Goal: Task Accomplishment & Management: Manage account settings

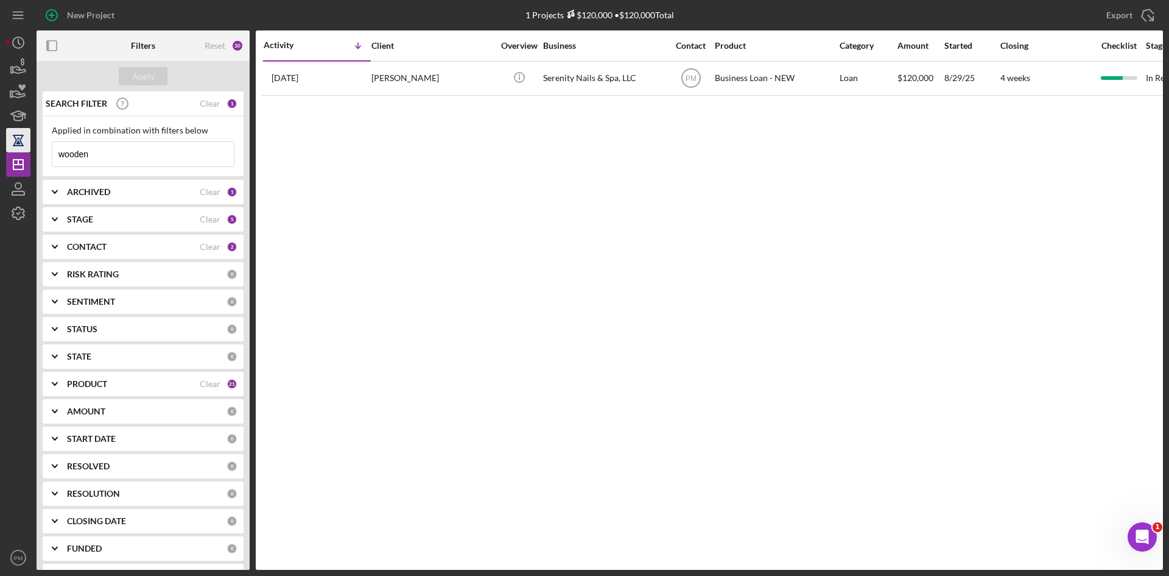
drag, startPoint x: 135, startPoint y: 160, endPoint x: 10, endPoint y: 135, distance: 127.9
click at [0, 166] on div "New Project 1 Projects $120,000 • $120,000 Total wooden Export Icon/Export Filt…" at bounding box center [584, 288] width 1169 height 576
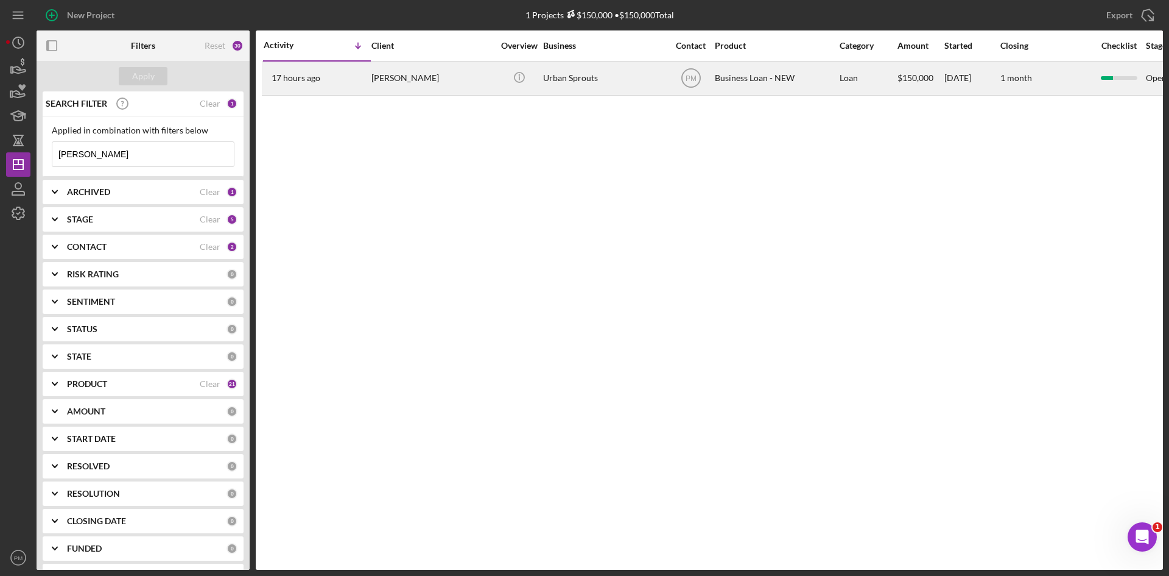
type input "[PERSON_NAME]"
click at [340, 79] on div "17 hours ago [PERSON_NAME]" at bounding box center [317, 78] width 107 height 32
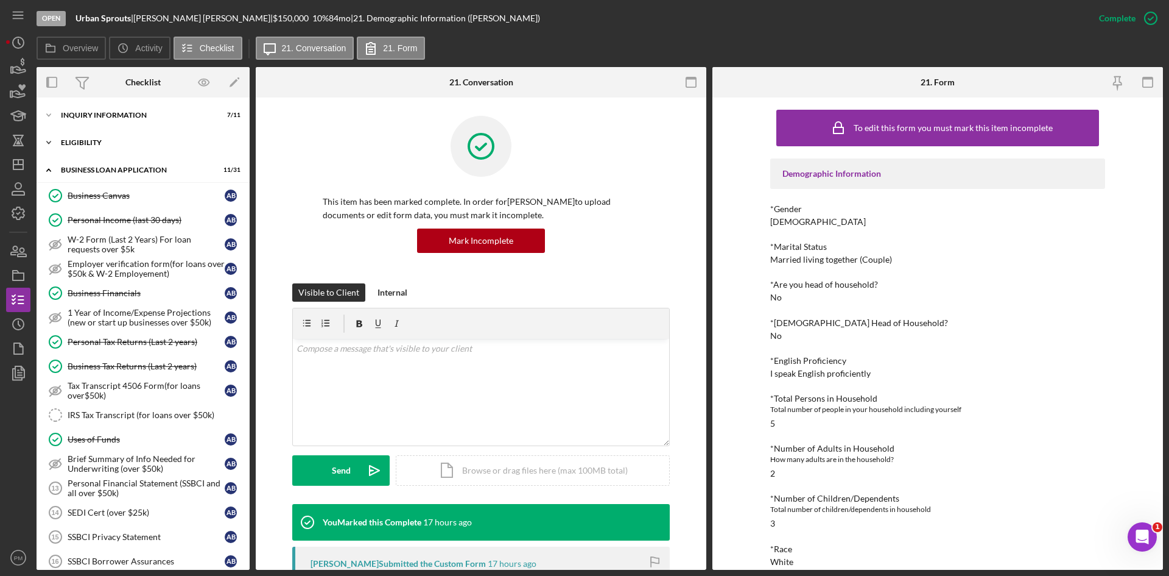
click at [67, 138] on div "Icon/Expander ELIGIBILITY 2 / 4" at bounding box center [143, 142] width 213 height 24
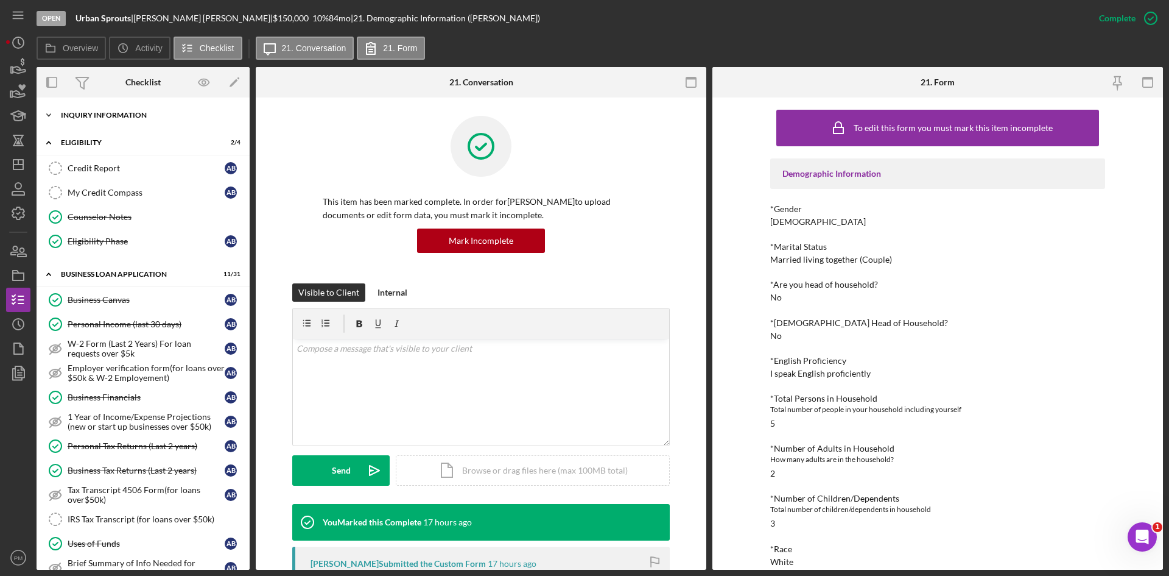
click at [86, 117] on div "INQUIRY INFORMATION" at bounding box center [148, 114] width 174 height 7
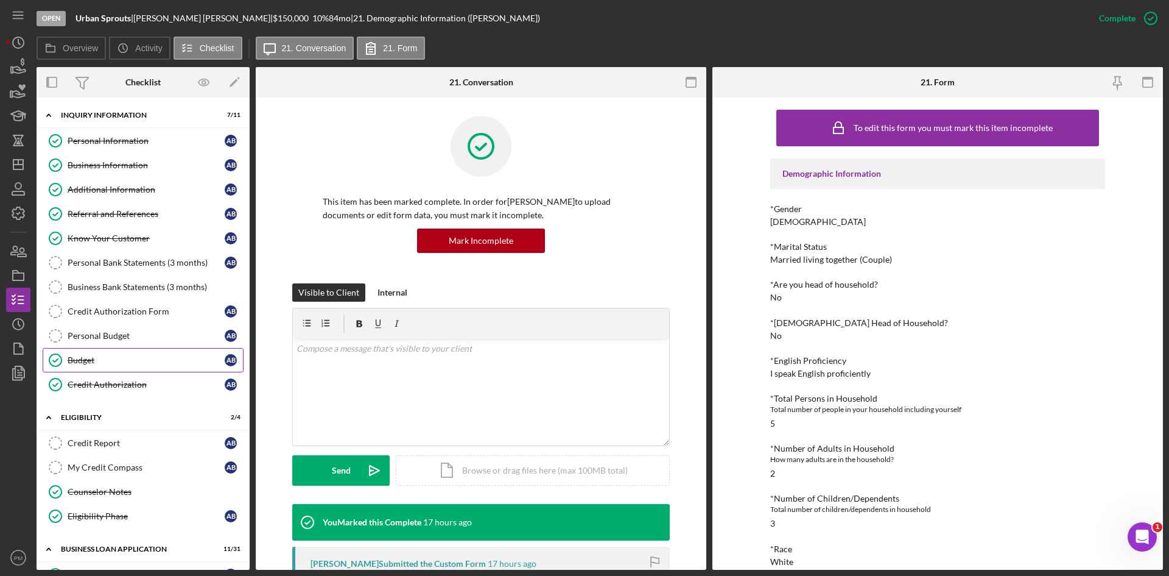
scroll to position [305, 0]
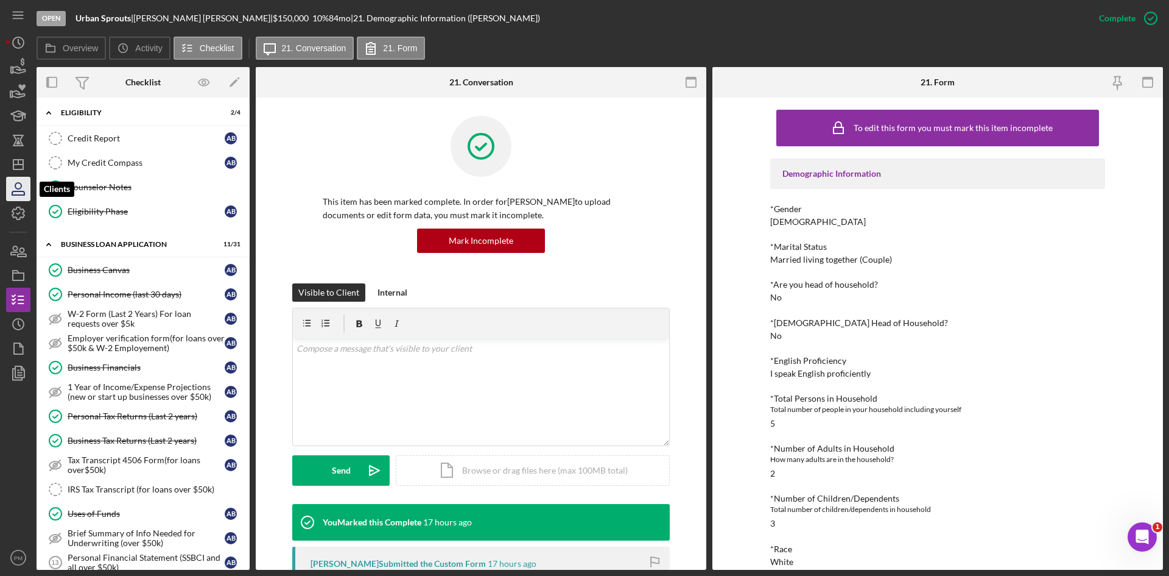
click at [18, 192] on icon "button" at bounding box center [18, 189] width 30 height 30
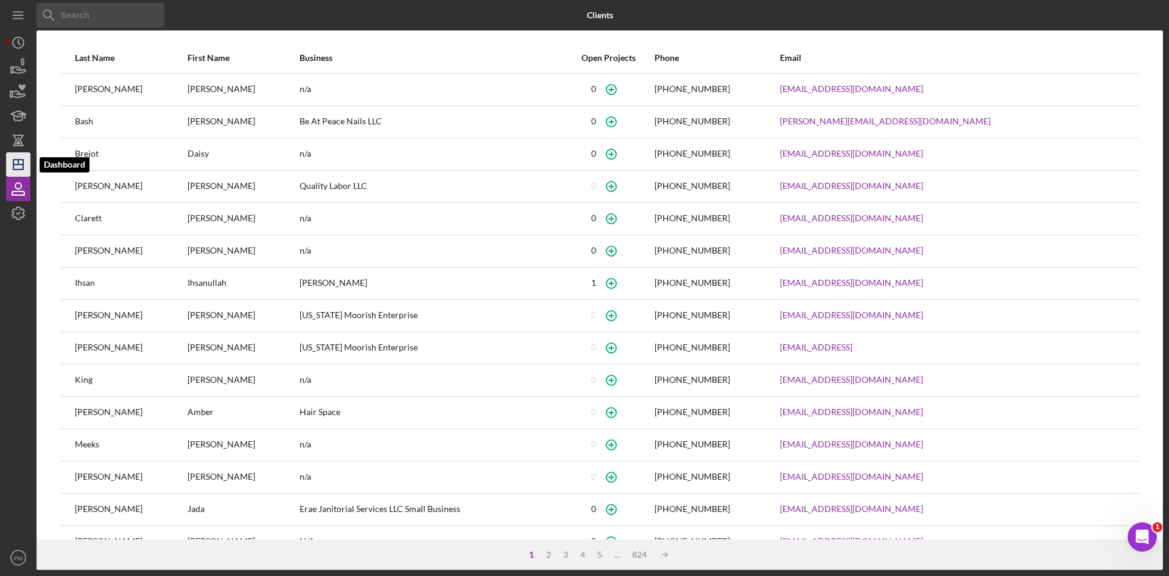
click at [27, 171] on icon "Icon/Dashboard" at bounding box center [18, 164] width 30 height 30
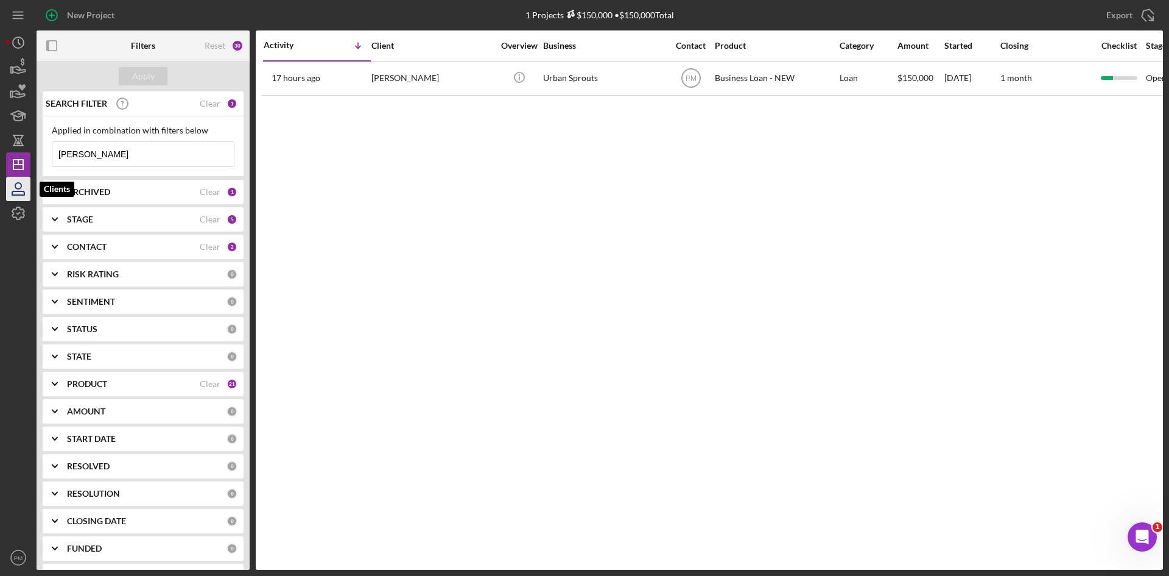
click at [25, 189] on icon "button" at bounding box center [18, 189] width 30 height 30
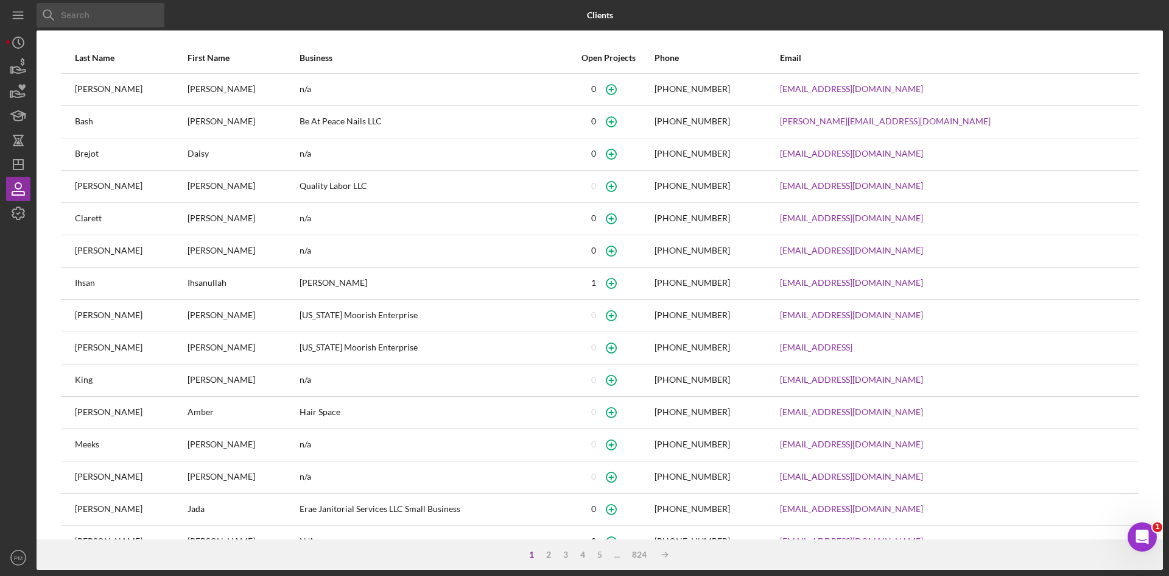
click at [82, 15] on input at bounding box center [101, 15] width 128 height 24
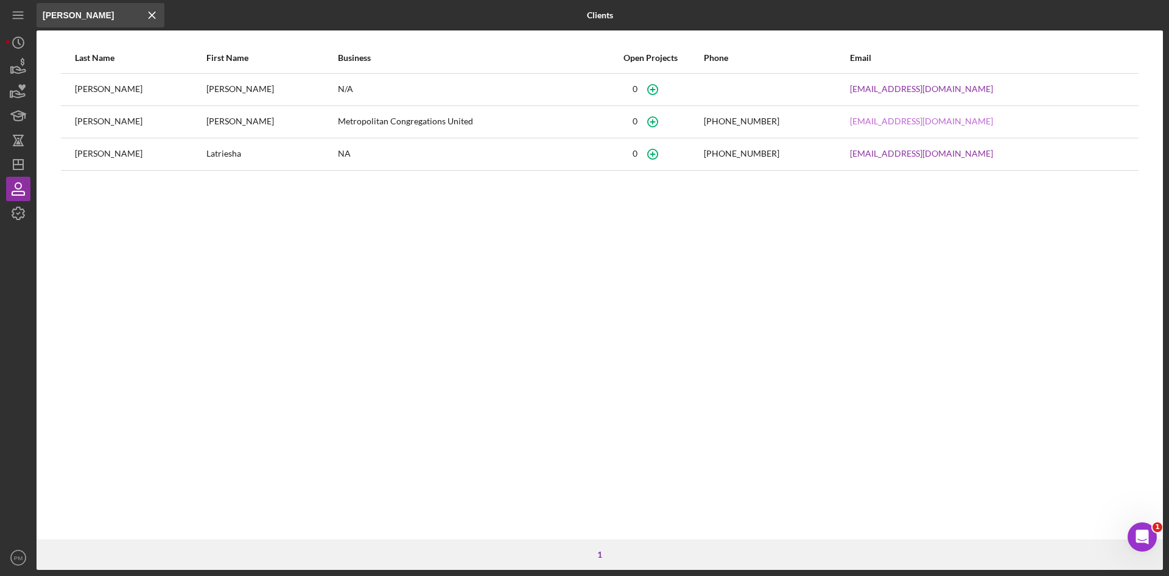
type input "[PERSON_NAME]"
click at [658, 86] on circle "button" at bounding box center [653, 89] width 10 height 10
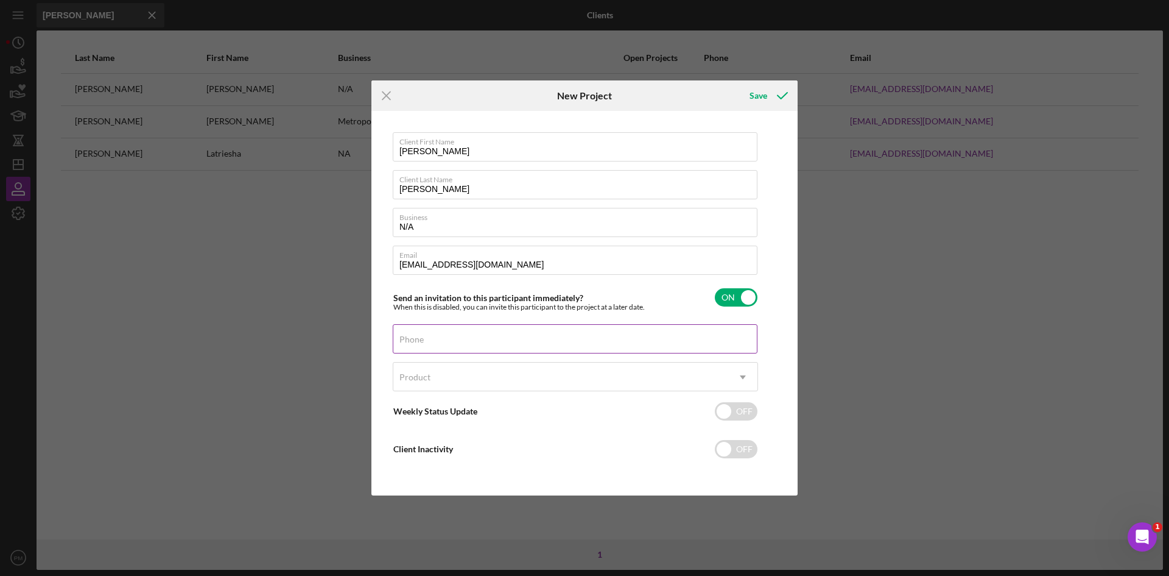
click at [475, 333] on div "Phone" at bounding box center [575, 339] width 365 height 30
click at [439, 375] on div "Product" at bounding box center [560, 377] width 335 height 28
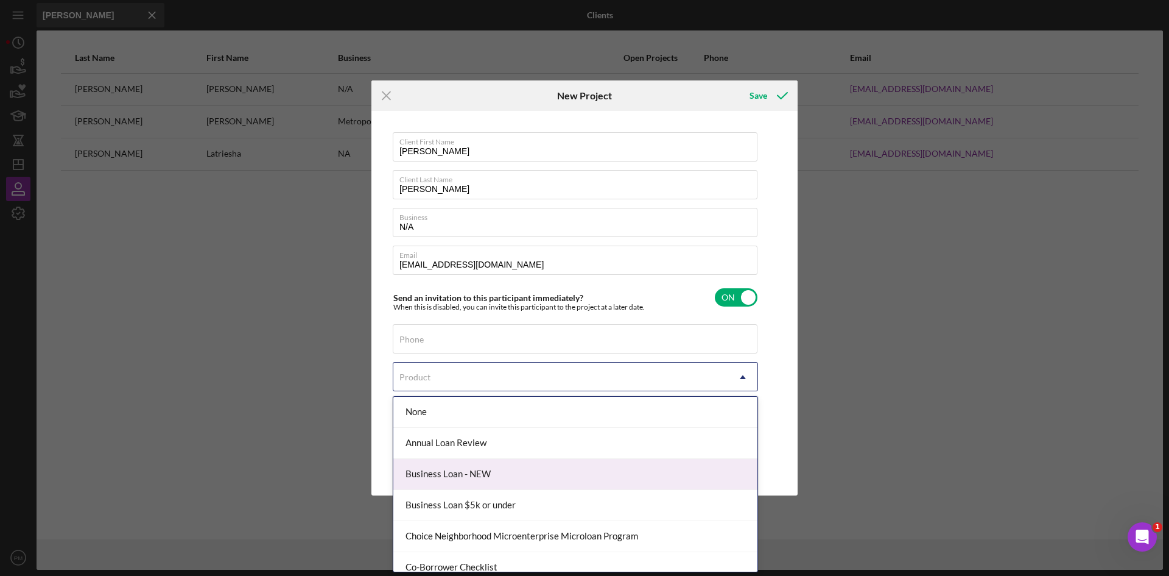
click at [562, 465] on div "Business Loan - NEW" at bounding box center [575, 474] width 364 height 31
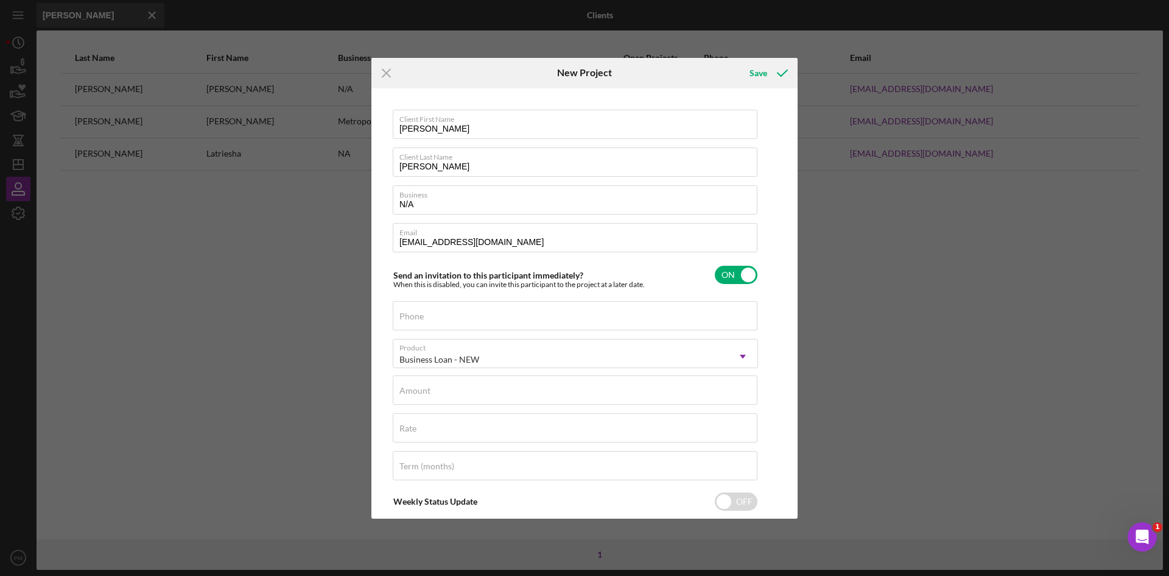
checkbox input "true"
click at [409, 383] on div "Amount" at bounding box center [575, 390] width 365 height 30
type input "$5,000"
click at [412, 437] on input "Rate" at bounding box center [575, 427] width 365 height 29
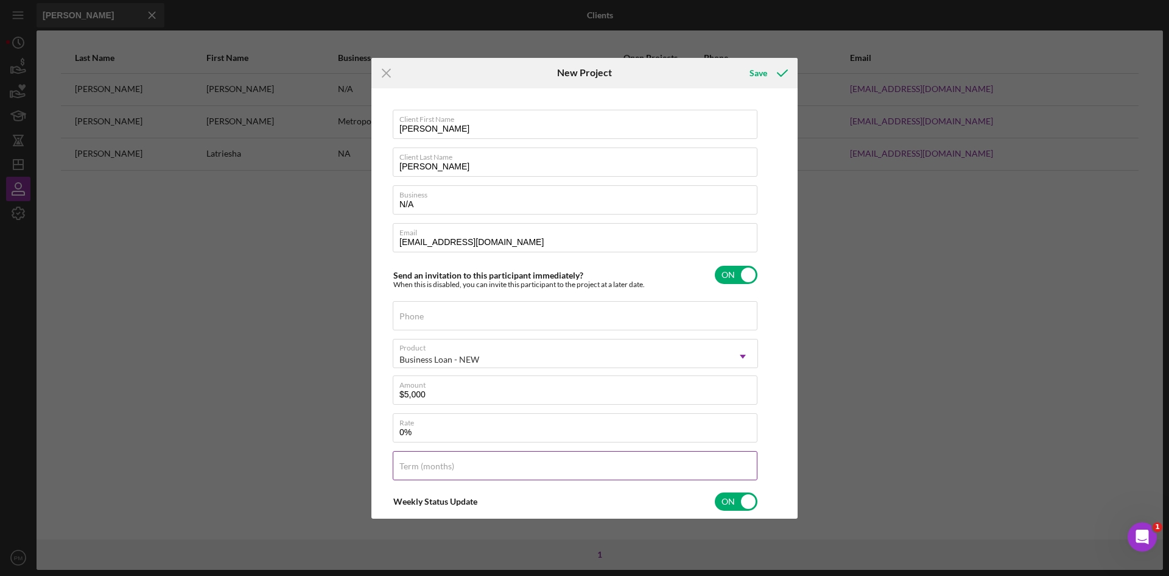
type input "0.000%"
click at [414, 468] on label "Term (months)" at bounding box center [427, 466] width 55 height 10
click at [414, 468] on input "Term (months)" at bounding box center [575, 465] width 365 height 29
type input "60"
click at [770, 425] on div "Client First Name [PERSON_NAME] Client Last Name [PERSON_NAME] Business N/A Ema…" at bounding box center [585, 303] width 420 height 424
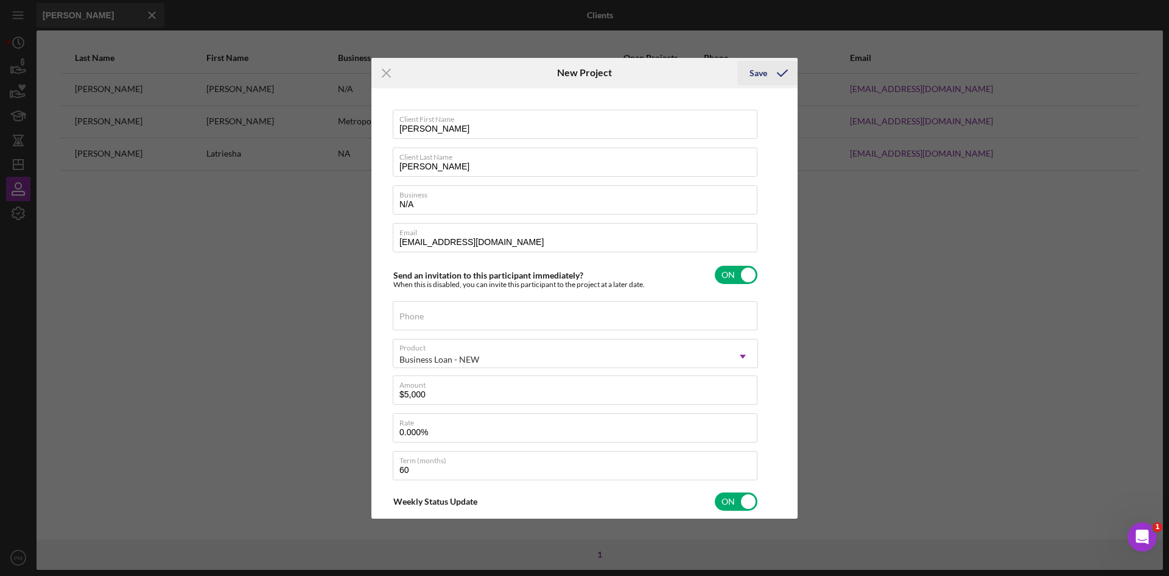
click at [750, 72] on div "Save" at bounding box center [759, 73] width 18 height 24
checkbox input "false"
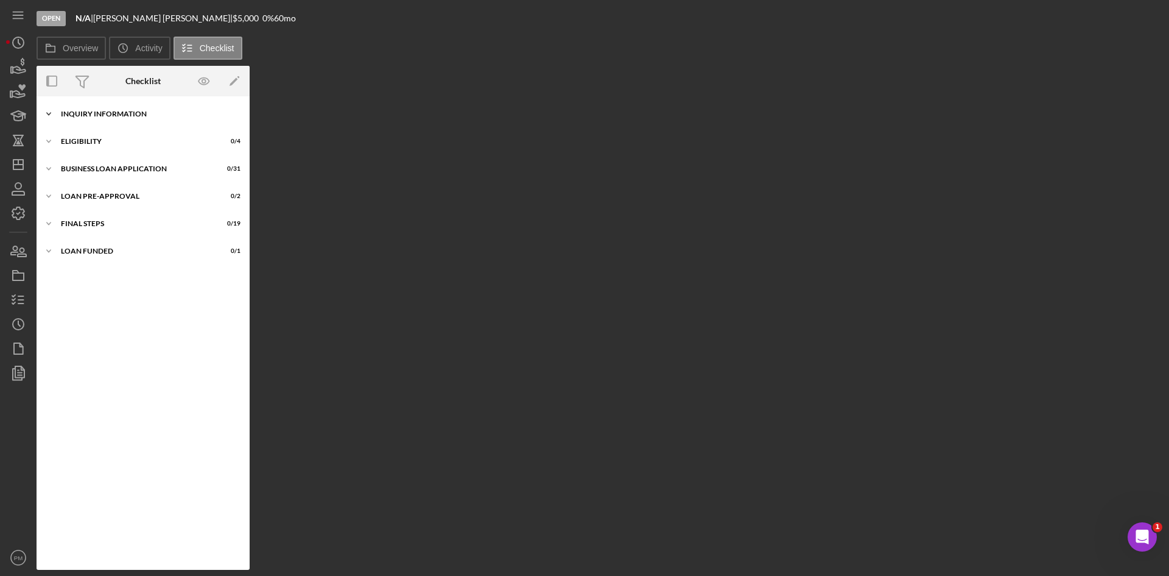
click at [150, 113] on div "INQUIRY INFORMATION" at bounding box center [148, 113] width 174 height 7
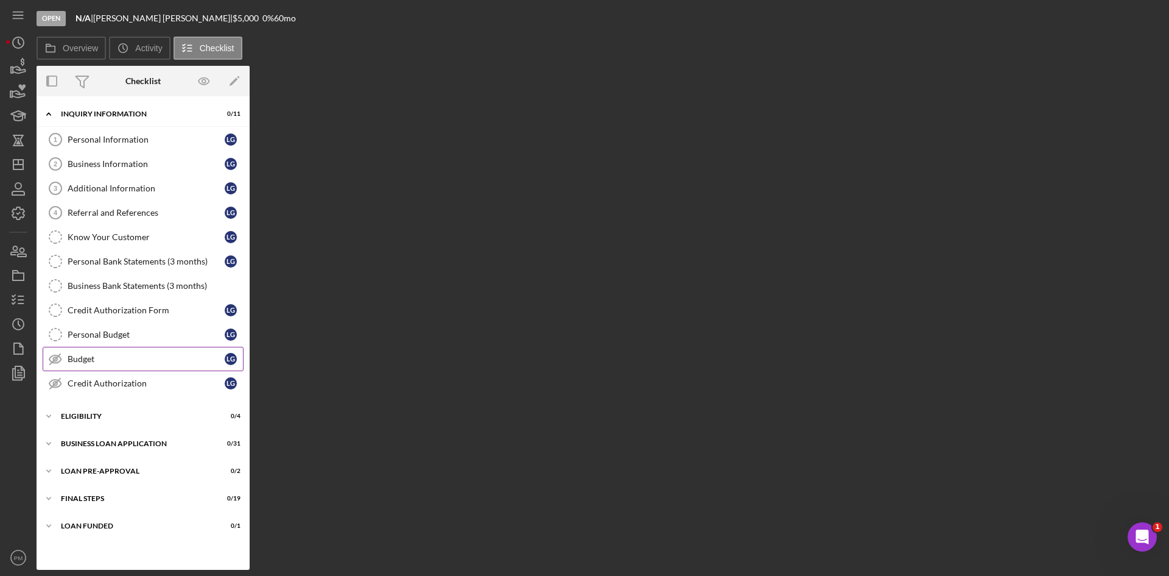
click at [93, 354] on div "Budget" at bounding box center [146, 359] width 157 height 10
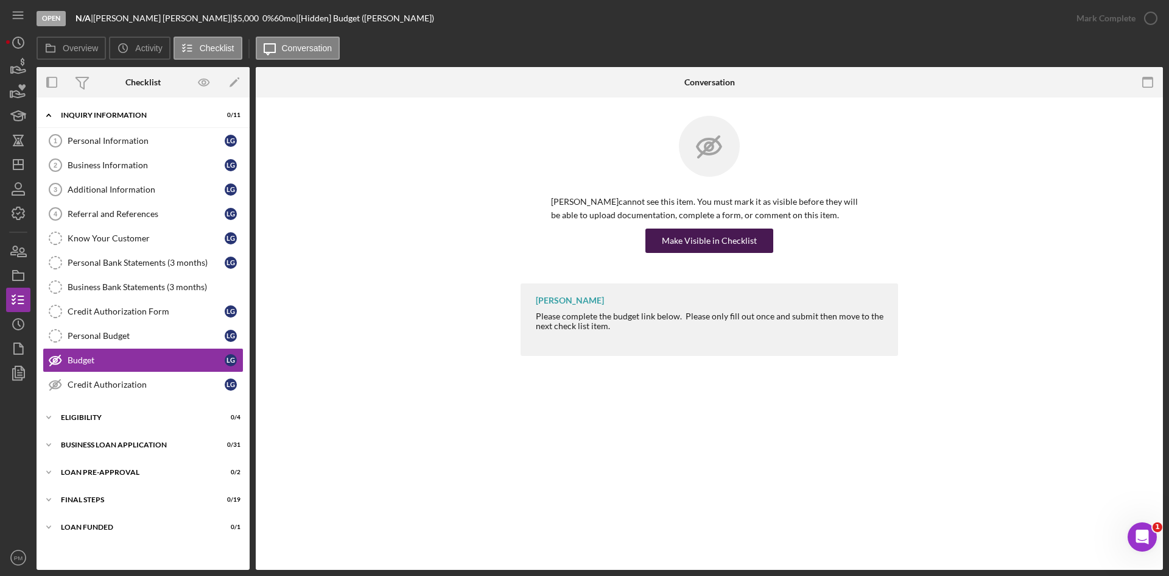
click at [714, 231] on div "Make Visible in Checklist" at bounding box center [709, 240] width 95 height 24
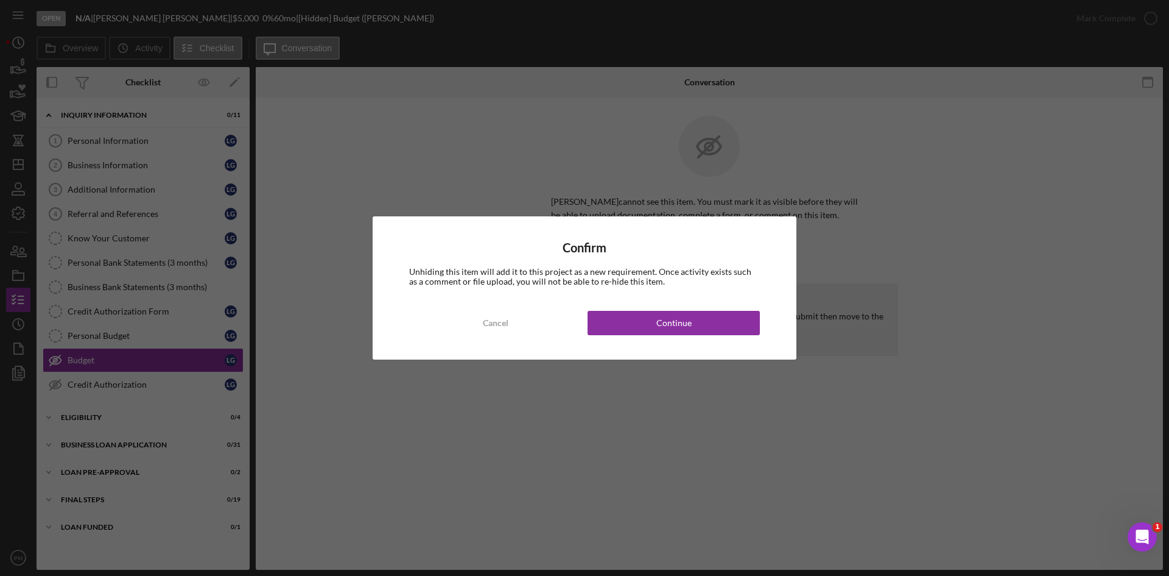
click at [623, 336] on div "Confirm Unhiding this item will add it to this project as a new requirement. On…" at bounding box center [585, 287] width 424 height 143
click at [623, 326] on button "Continue" at bounding box center [674, 323] width 172 height 24
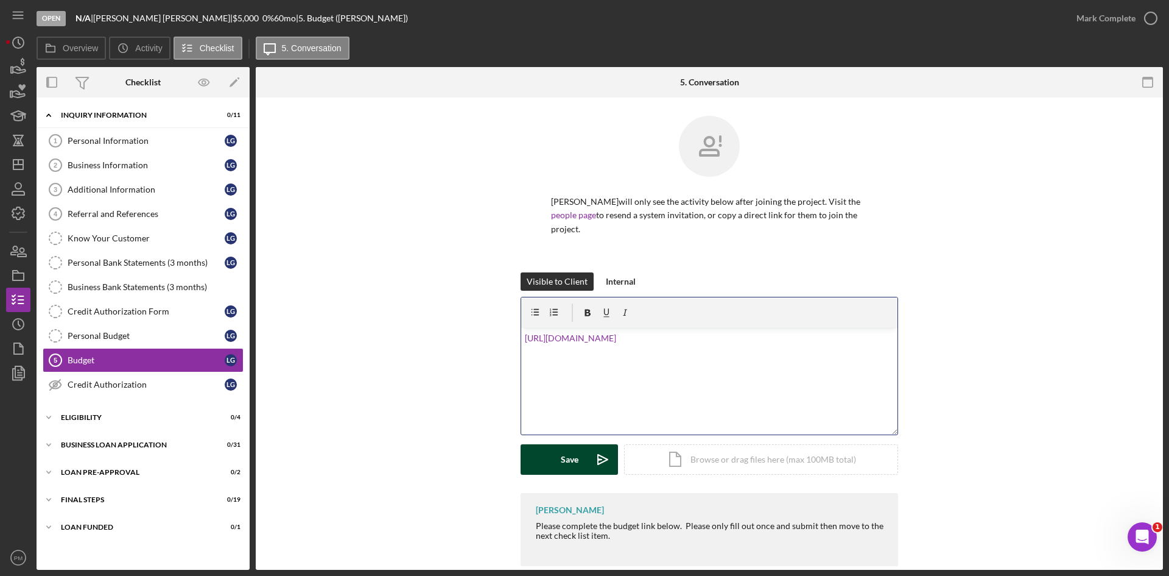
click at [571, 463] on div "Save" at bounding box center [570, 459] width 18 height 30
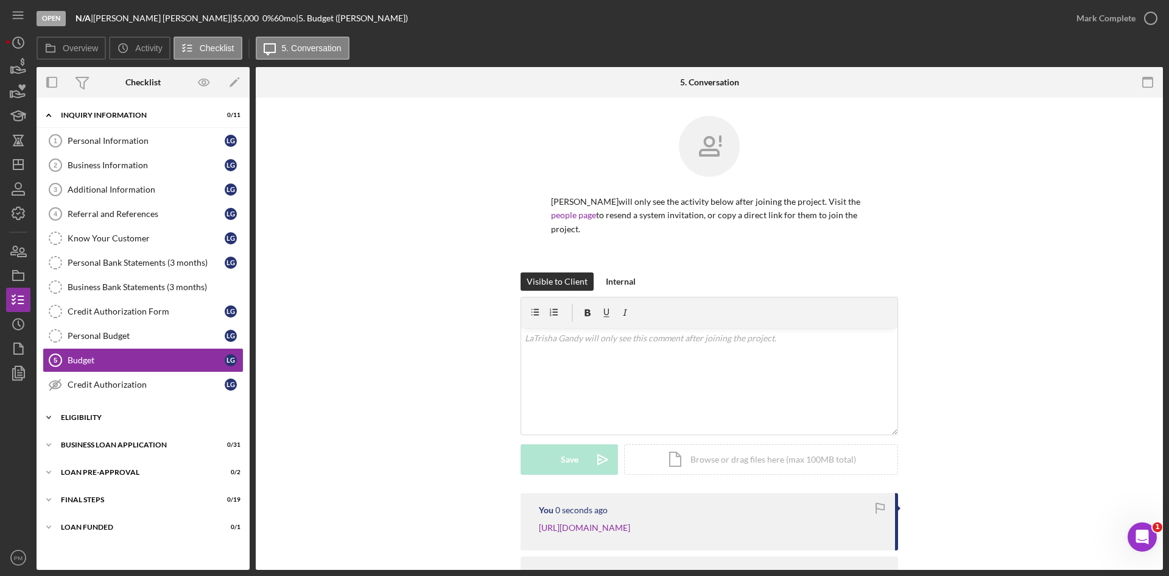
click at [86, 427] on div "Icon/Expander ELIGIBILITY 0 / 4" at bounding box center [143, 417] width 213 height 24
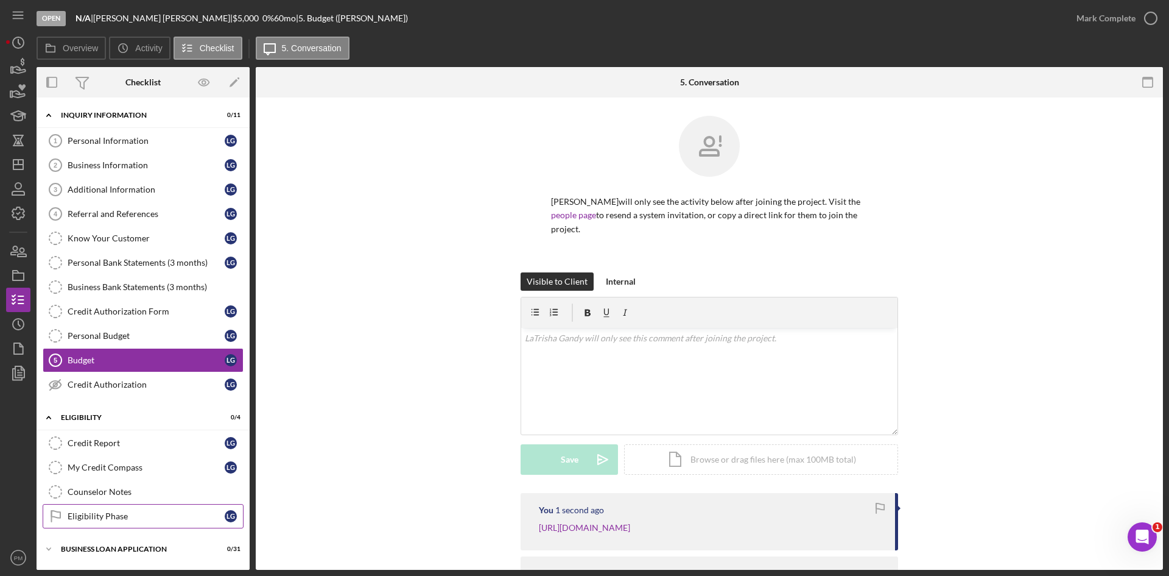
scroll to position [80, 0]
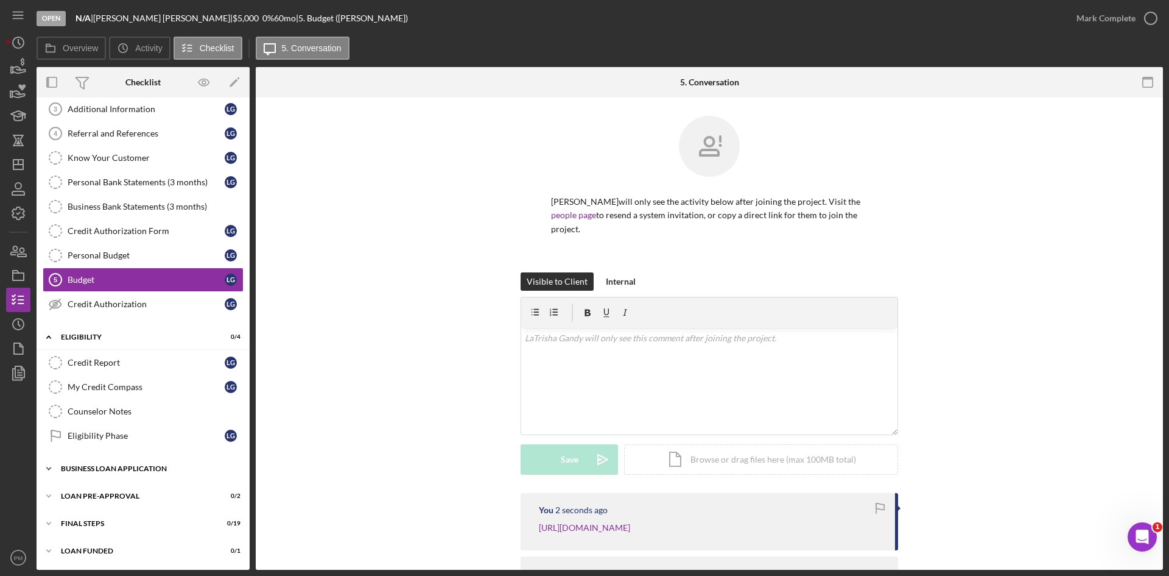
click at [105, 468] on div "BUSINESS LOAN APPLICATION" at bounding box center [148, 468] width 174 height 7
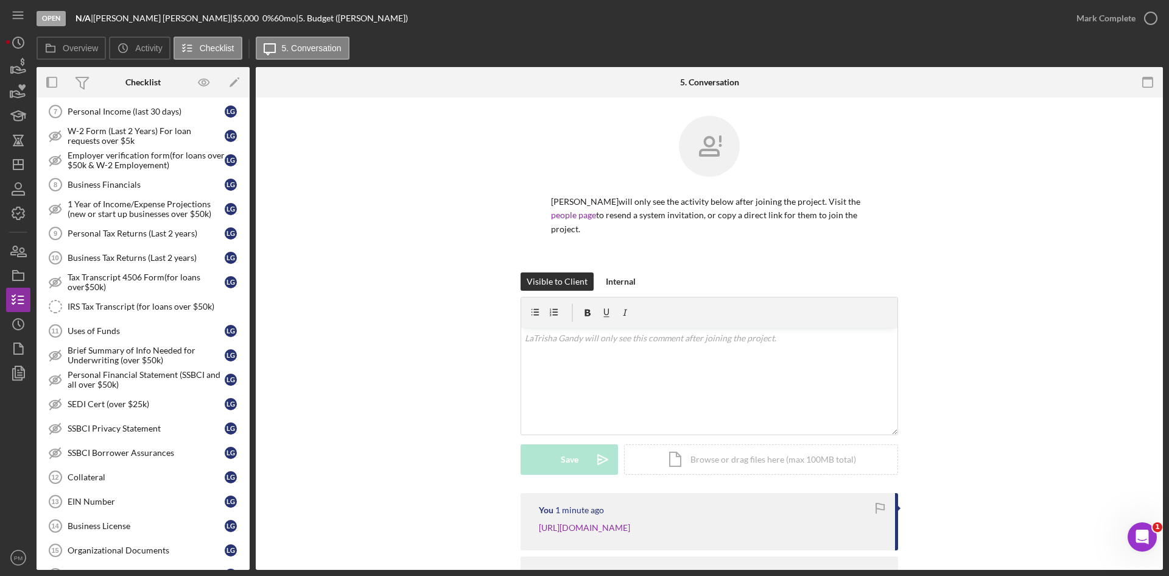
scroll to position [731, 0]
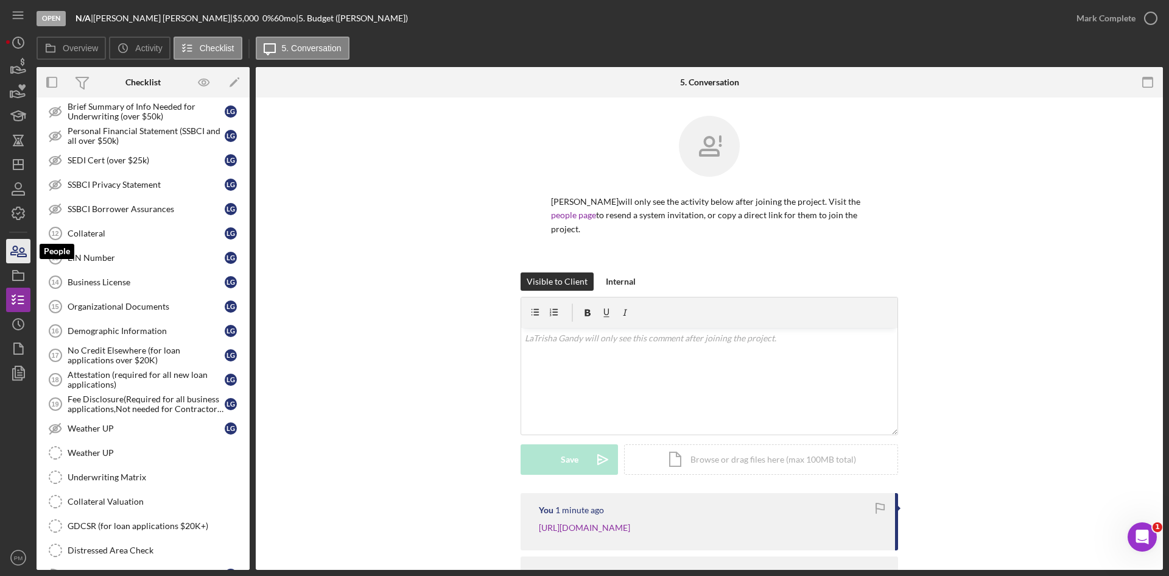
click at [18, 255] on icon "button" at bounding box center [22, 252] width 9 height 9
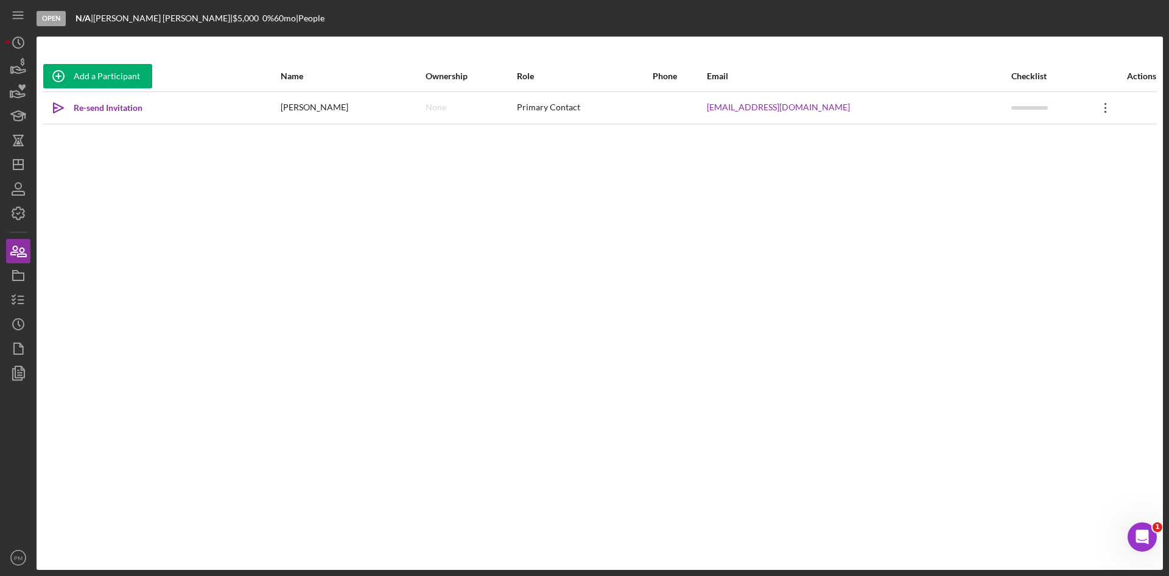
click at [1093, 110] on icon "Icon/Overflow" at bounding box center [1106, 108] width 30 height 30
click at [1020, 139] on div "Icon/Edit Edit" at bounding box center [1045, 139] width 134 height 25
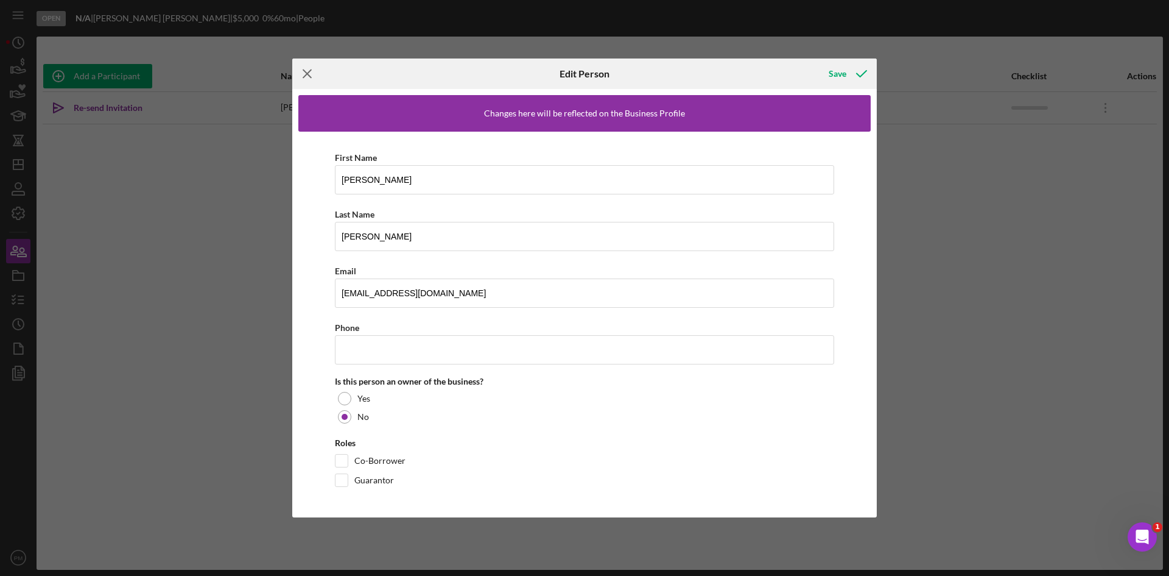
click at [309, 74] on icon "Icon/Menu Close" at bounding box center [307, 73] width 30 height 30
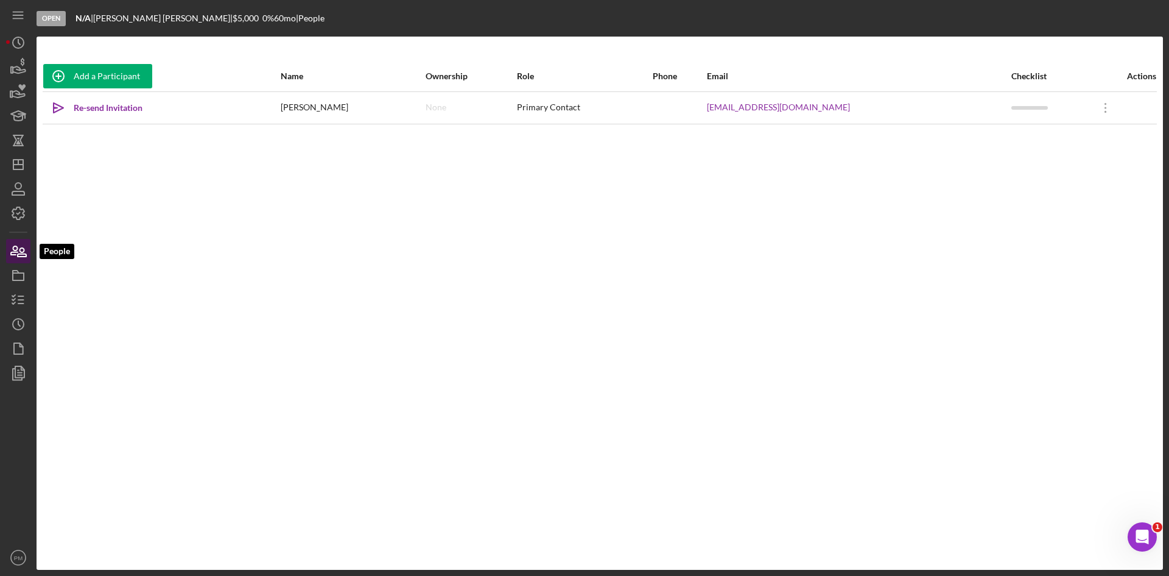
click at [26, 248] on icon "button" at bounding box center [18, 251] width 30 height 30
click at [20, 286] on icon "button" at bounding box center [18, 275] width 30 height 30
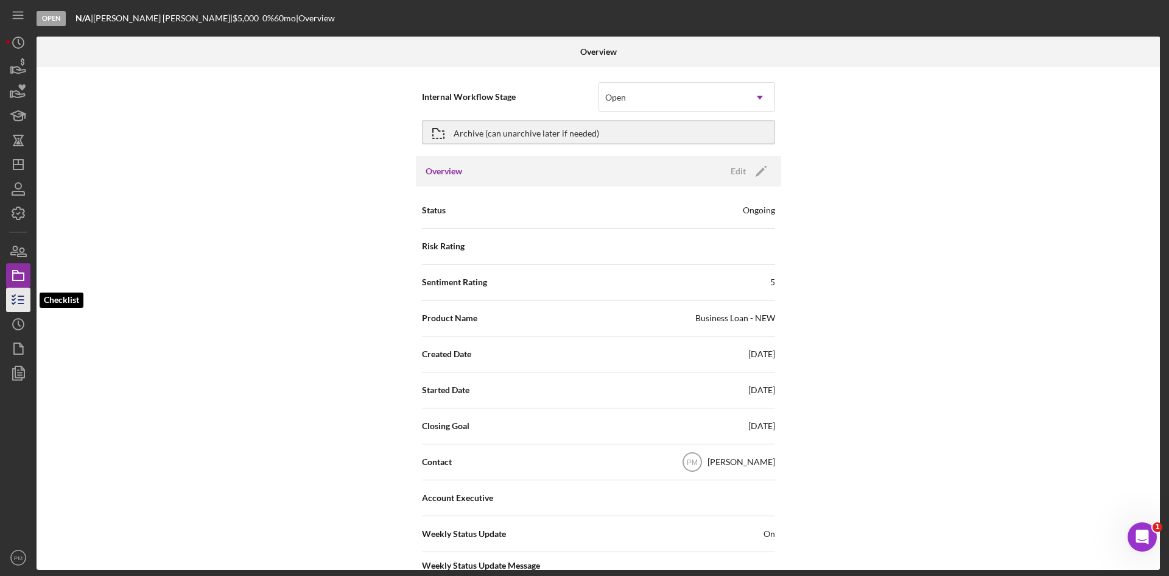
click at [20, 302] on icon "button" at bounding box center [18, 299] width 30 height 30
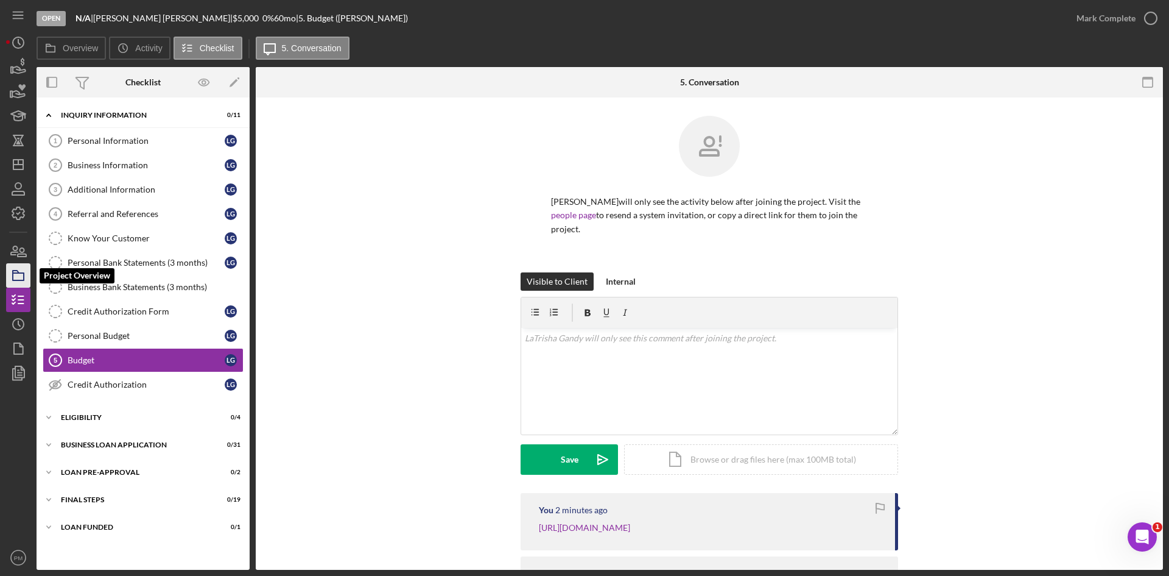
click at [19, 277] on icon "button" at bounding box center [18, 275] width 30 height 30
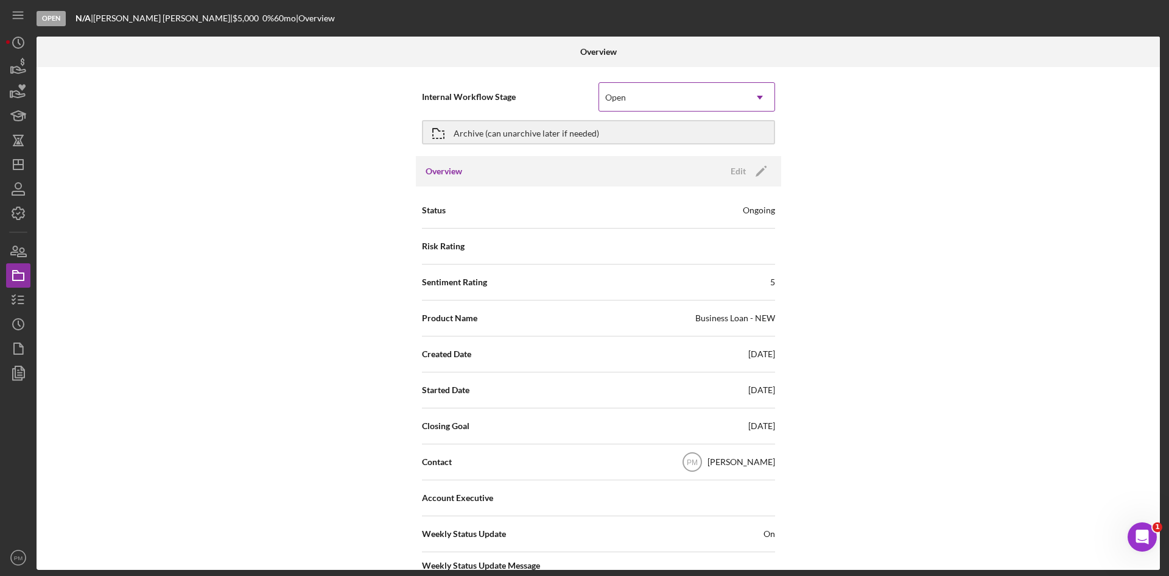
click at [696, 99] on div "Open" at bounding box center [672, 97] width 146 height 28
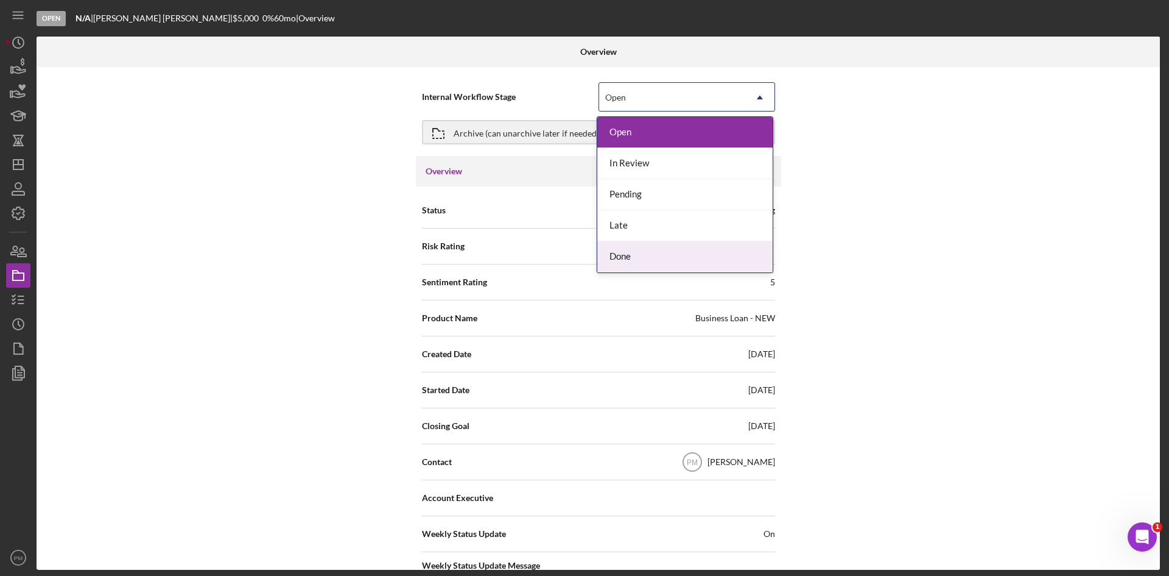
click at [647, 257] on div "Done" at bounding box center [685, 256] width 175 height 31
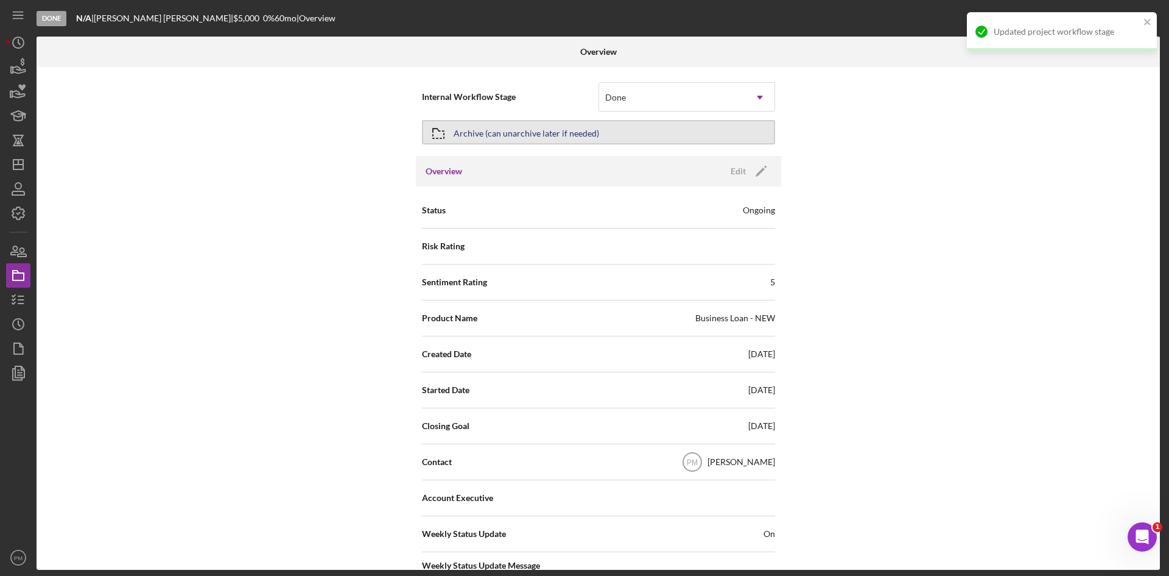
click at [619, 132] on button "Archive (can unarchive later if needed)" at bounding box center [598, 132] width 353 height 24
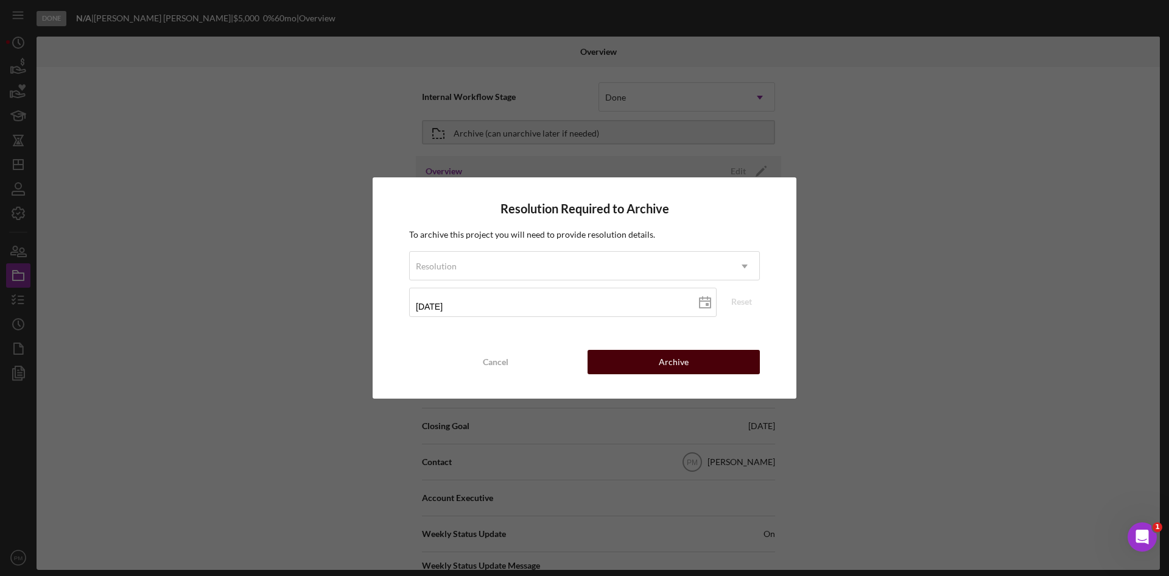
click at [610, 365] on button "Archive" at bounding box center [674, 362] width 172 height 24
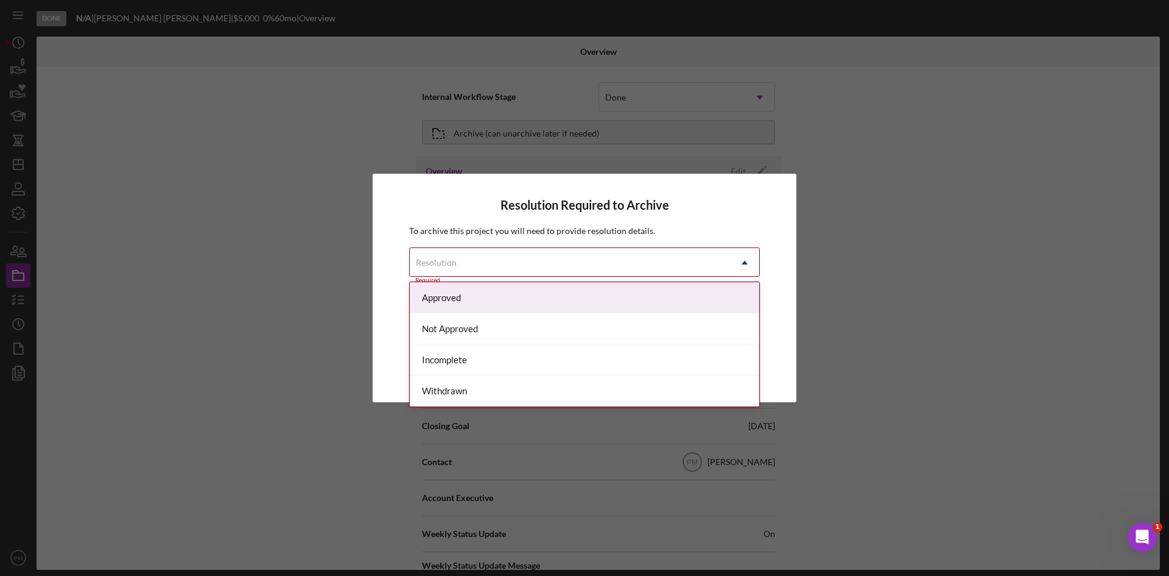
click at [597, 259] on div "Resolution" at bounding box center [570, 263] width 320 height 28
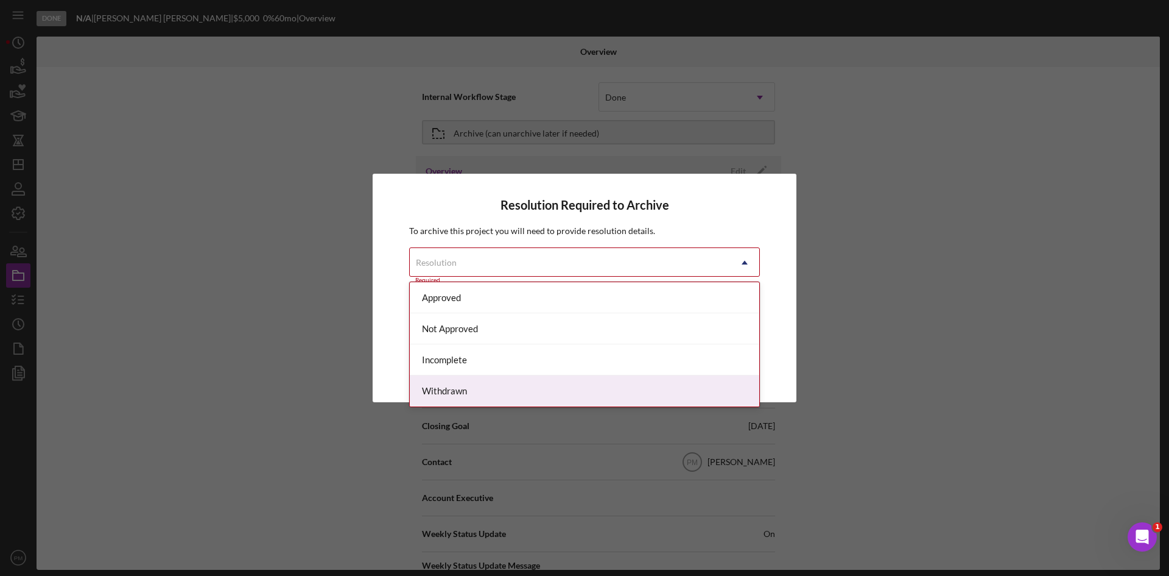
click at [476, 379] on div "Withdrawn" at bounding box center [585, 390] width 350 height 31
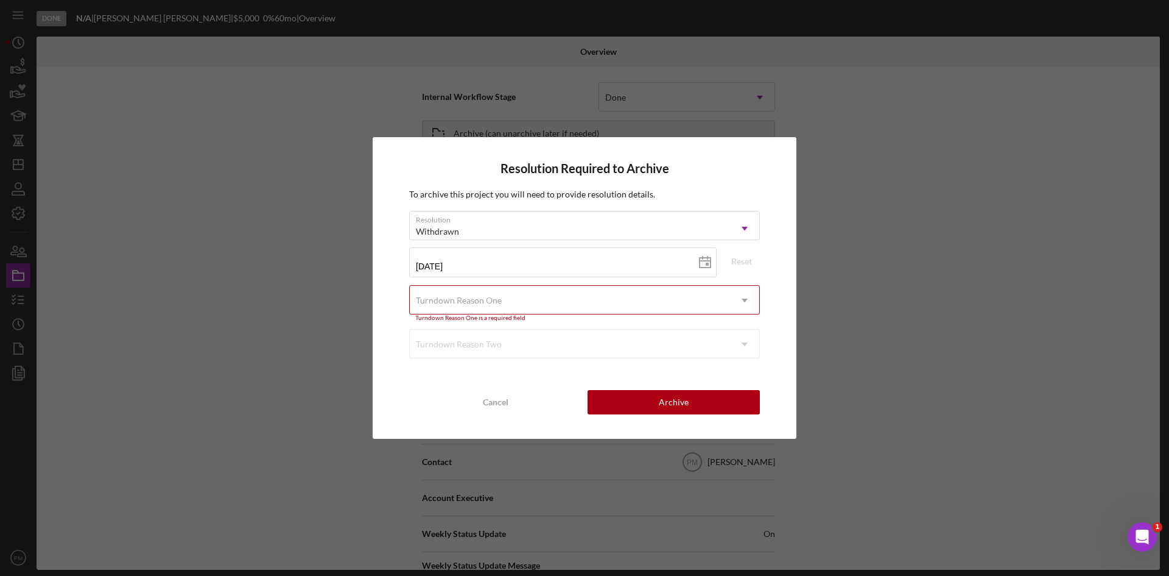
click at [488, 295] on div "Turndown Reason One" at bounding box center [459, 300] width 86 height 10
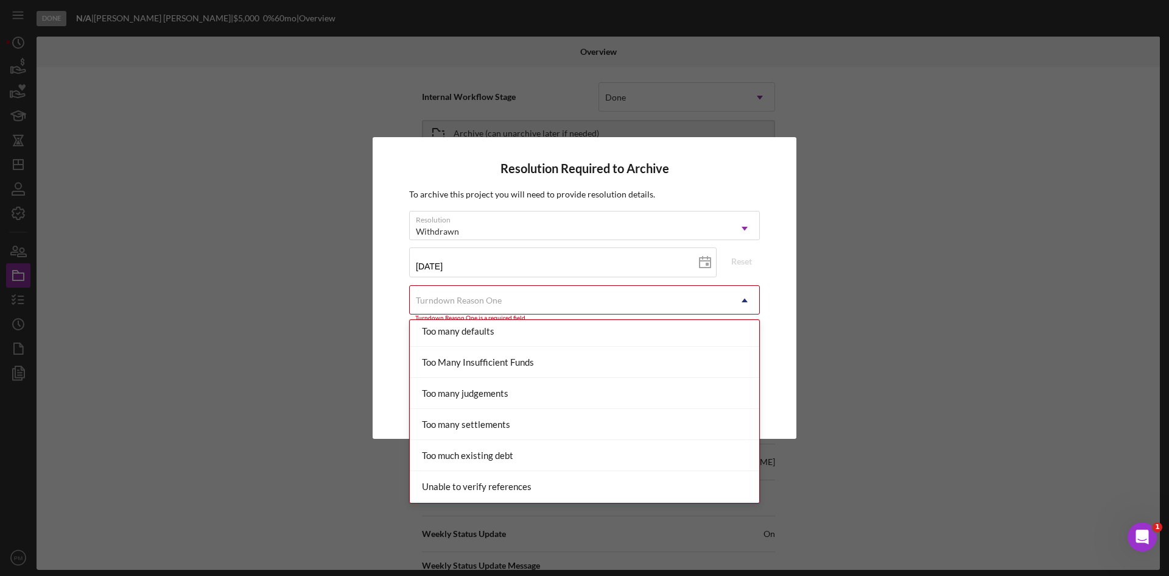
scroll to position [1402, 0]
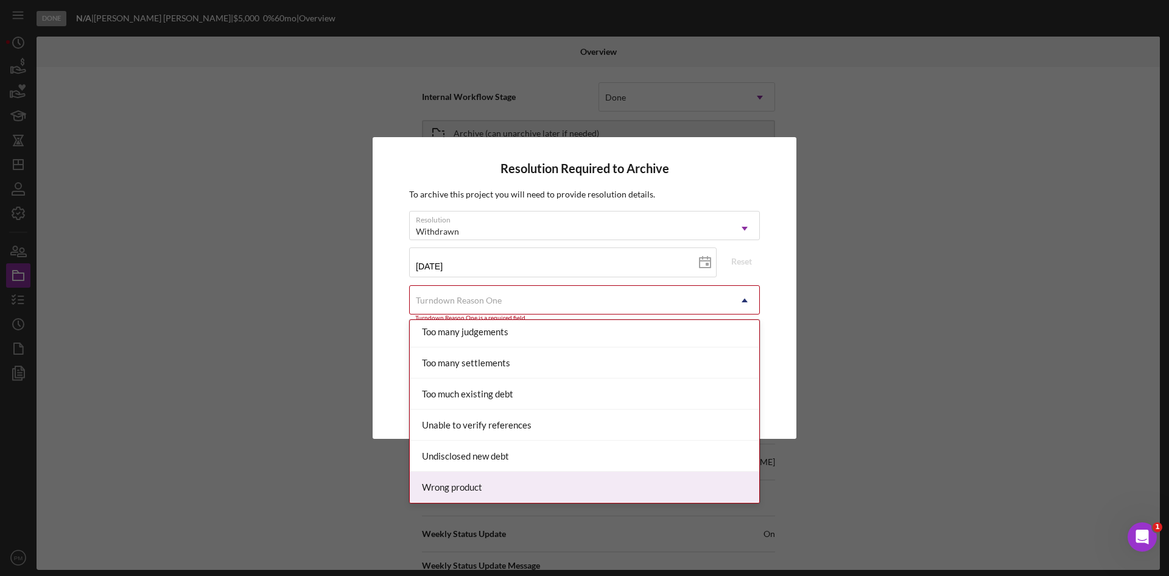
click at [451, 489] on div "Wrong product" at bounding box center [585, 486] width 350 height 31
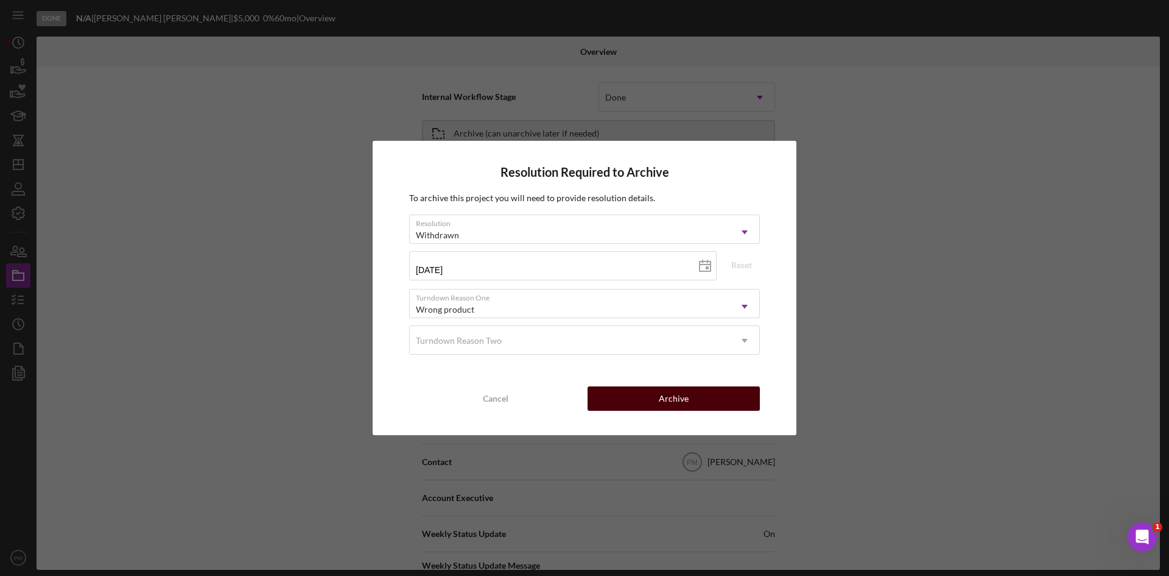
click at [672, 407] on div "Archive" at bounding box center [674, 398] width 30 height 24
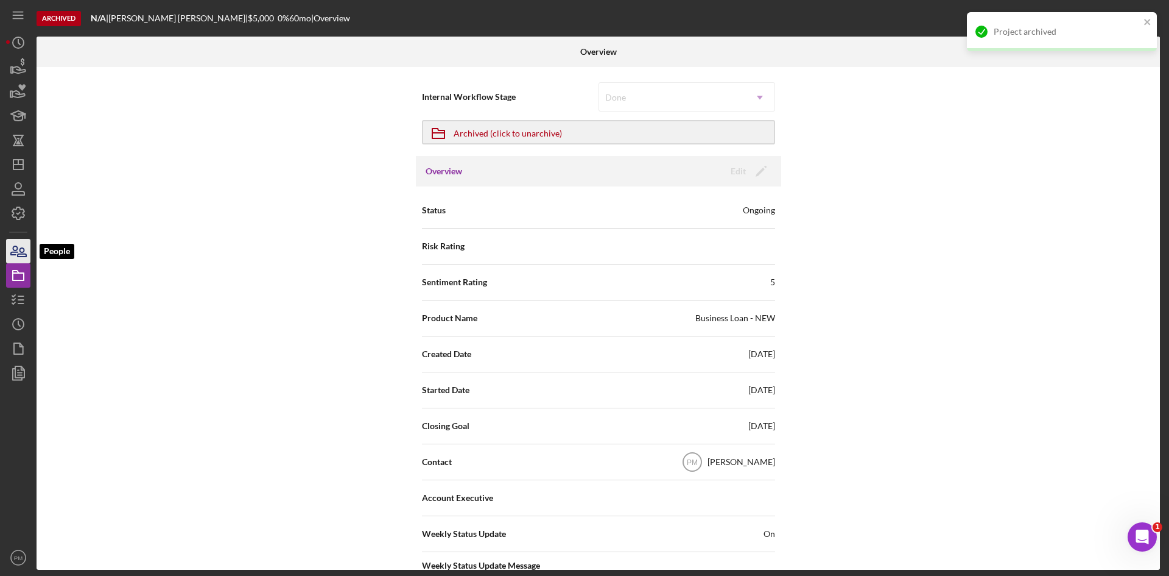
click at [16, 252] on icon "button" at bounding box center [14, 250] width 7 height 9
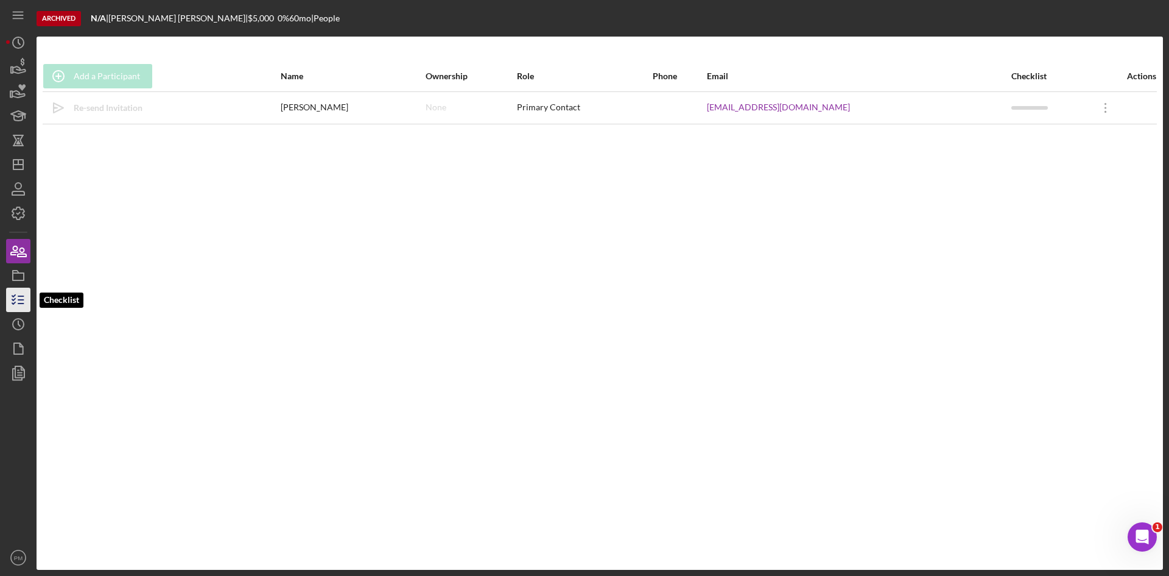
click at [13, 301] on icon "button" at bounding box center [18, 299] width 30 height 30
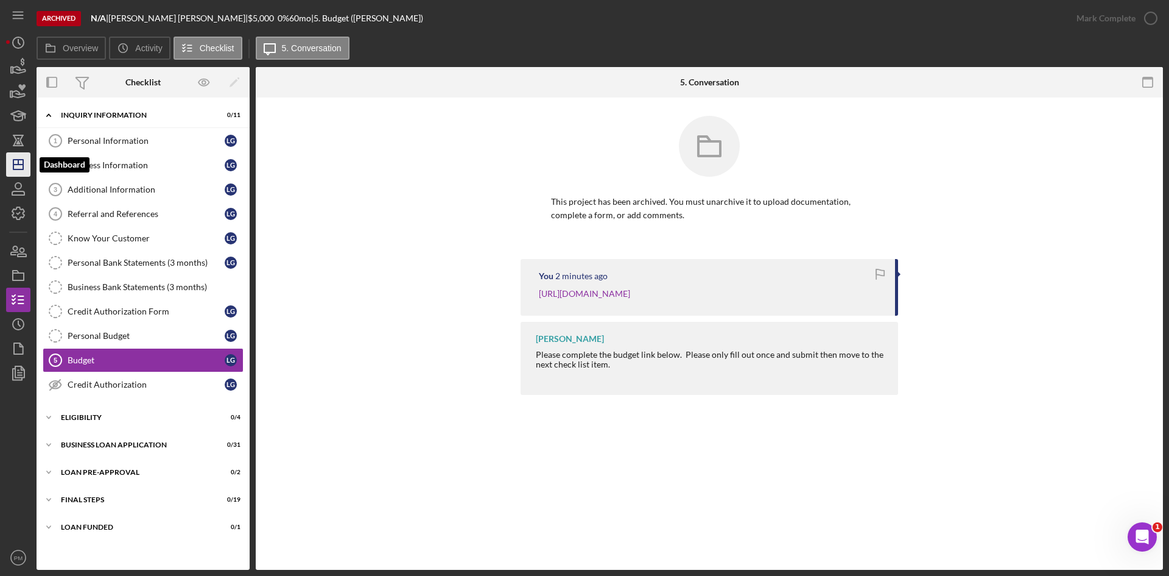
click at [18, 169] on icon "Icon/Dashboard" at bounding box center [18, 164] width 30 height 30
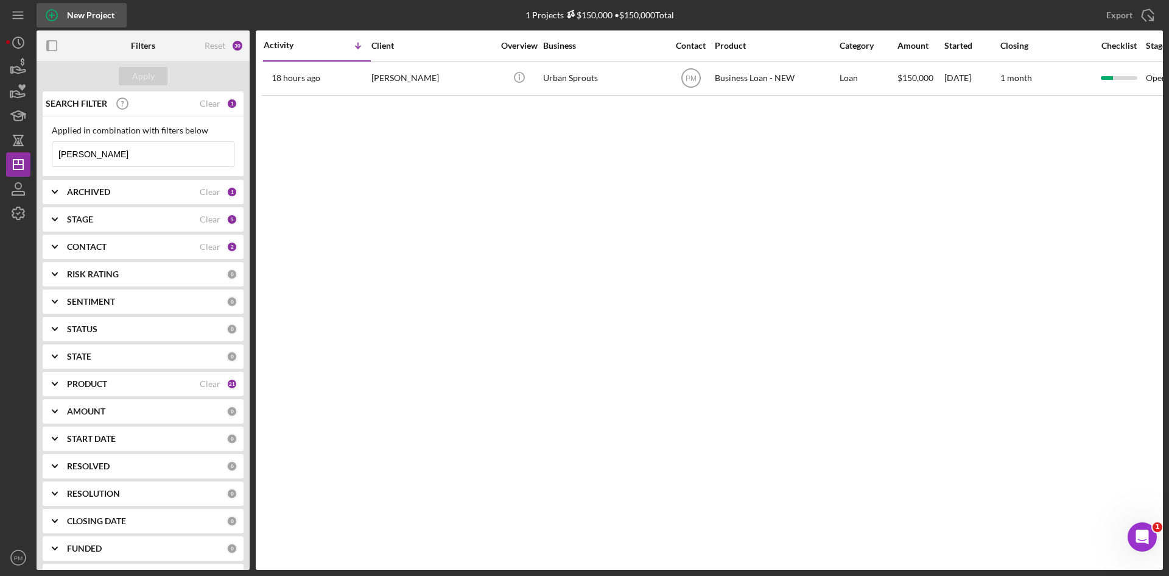
click at [101, 18] on div "New Project" at bounding box center [91, 15] width 48 height 24
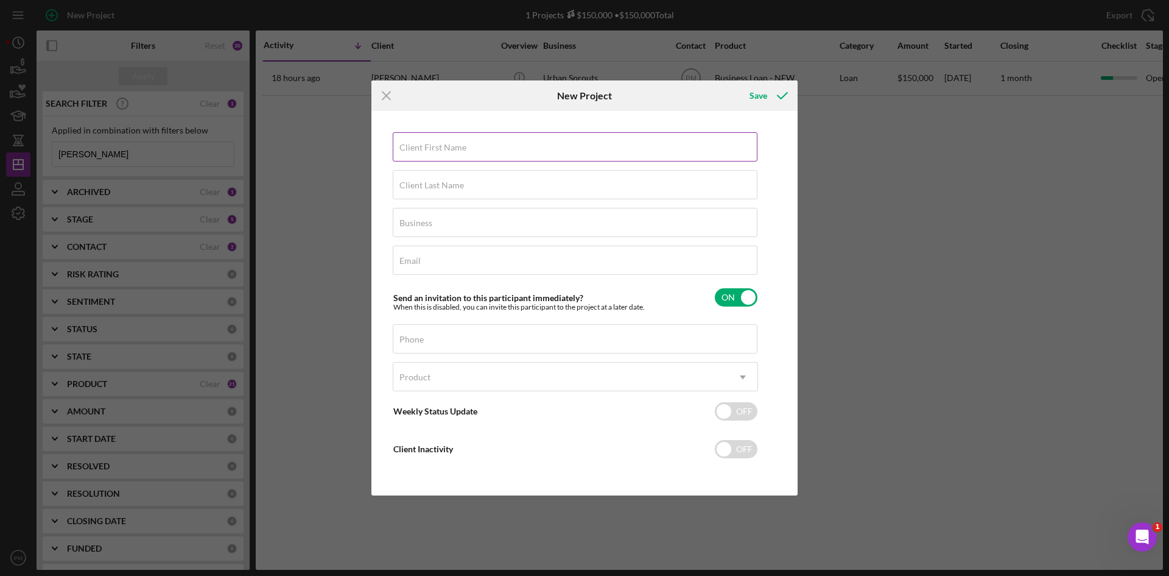
click at [455, 147] on label "Client First Name" at bounding box center [433, 148] width 67 height 10
click at [455, 147] on input "Client First Name" at bounding box center [575, 146] width 365 height 29
click at [384, 97] on icon "Icon/Menu Close" at bounding box center [387, 95] width 30 height 30
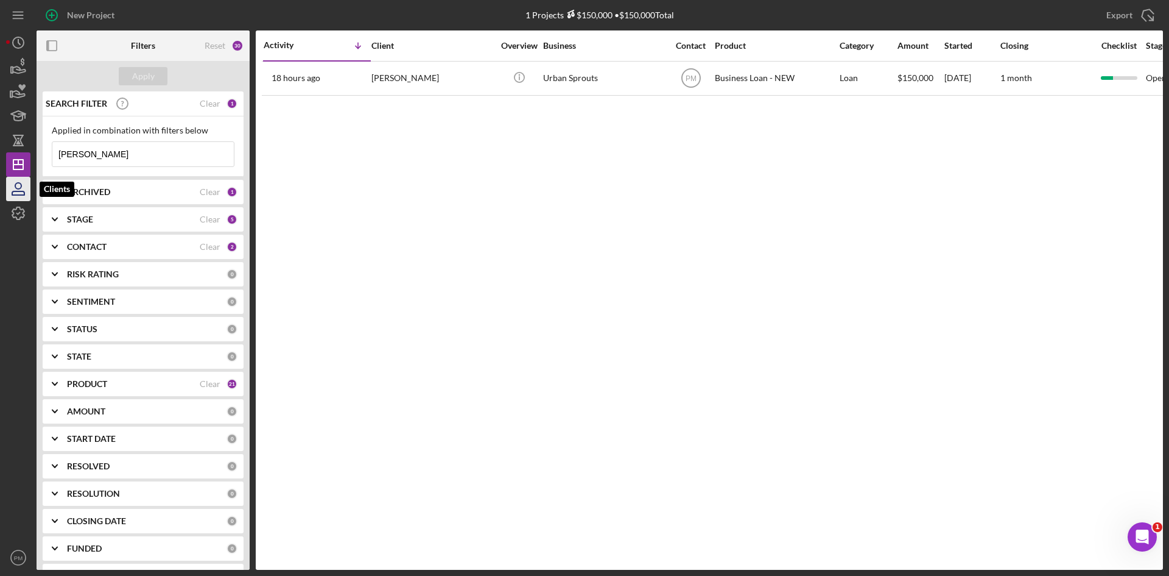
click at [11, 185] on icon "button" at bounding box center [18, 189] width 30 height 30
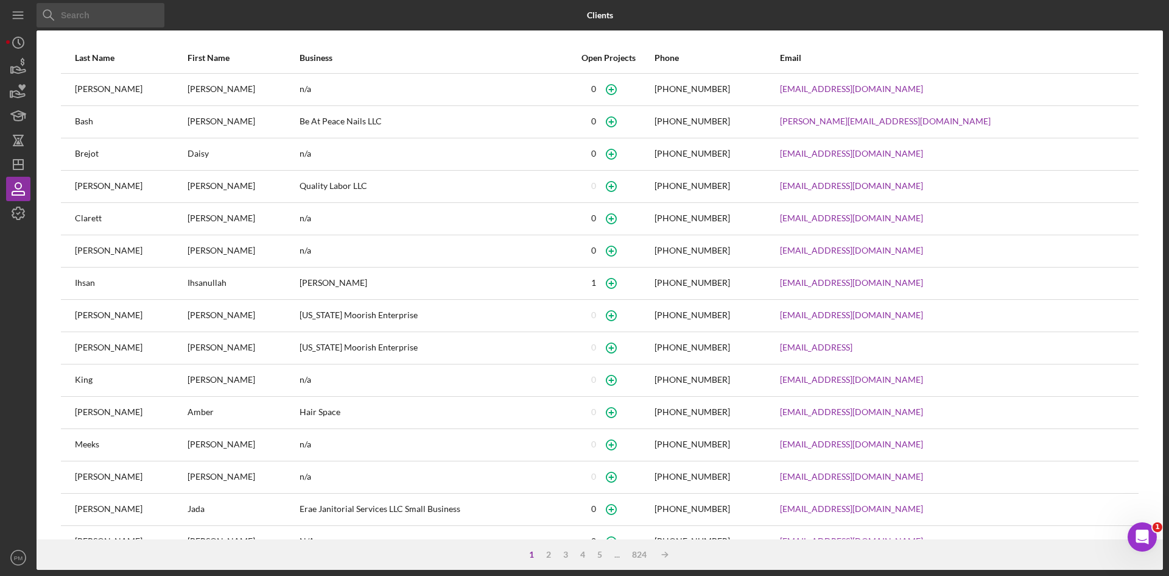
click at [86, 15] on input at bounding box center [101, 15] width 128 height 24
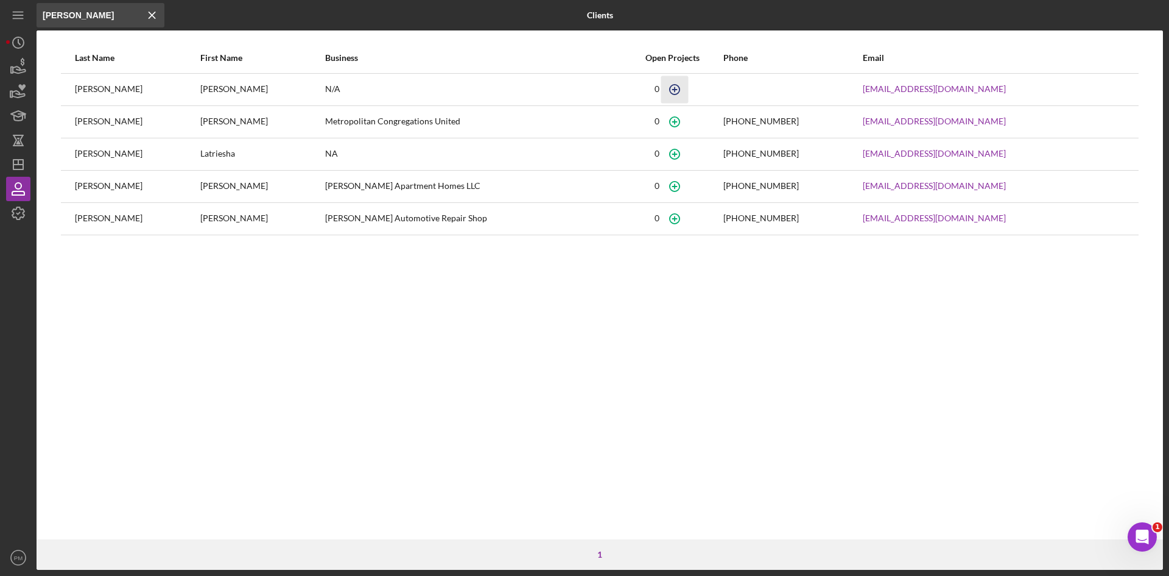
type input "[PERSON_NAME]"
click at [670, 86] on circle "button" at bounding box center [675, 89] width 10 height 10
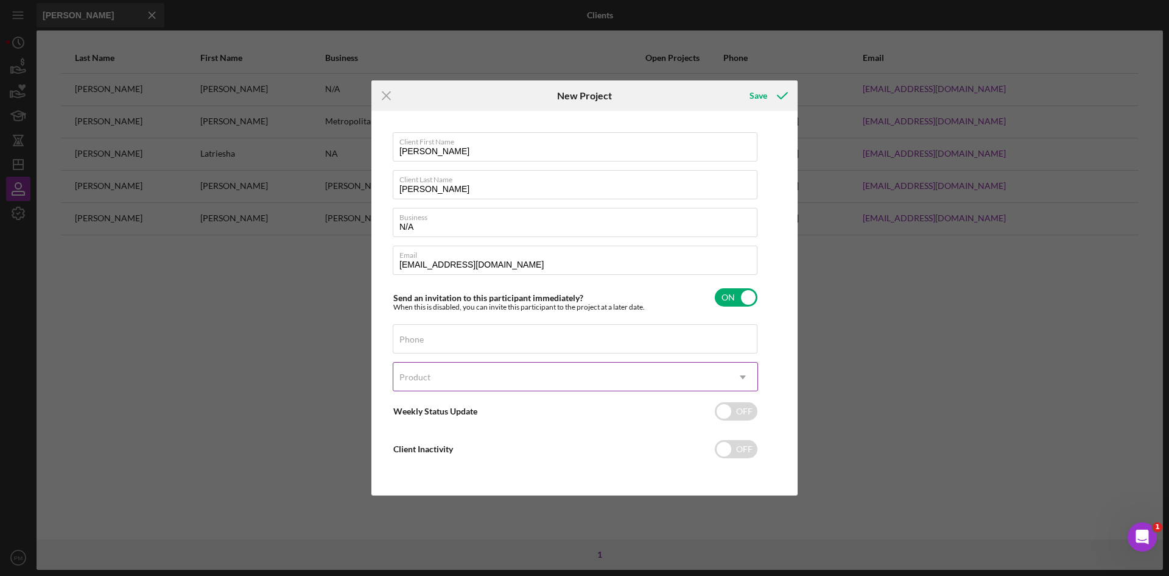
click at [454, 376] on div "Product" at bounding box center [560, 377] width 335 height 28
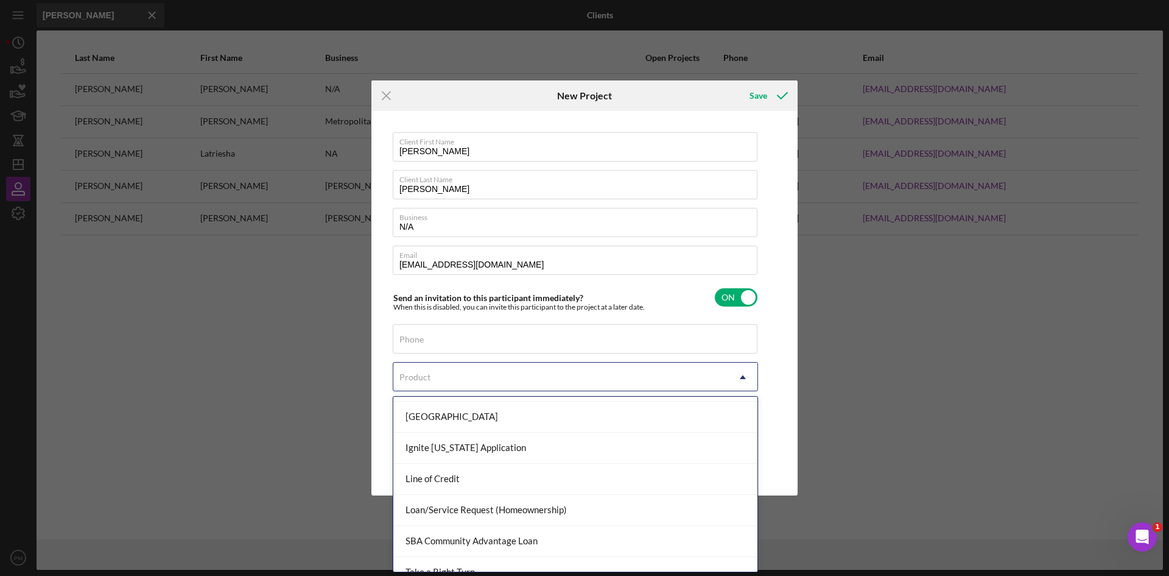
scroll to position [122, 0]
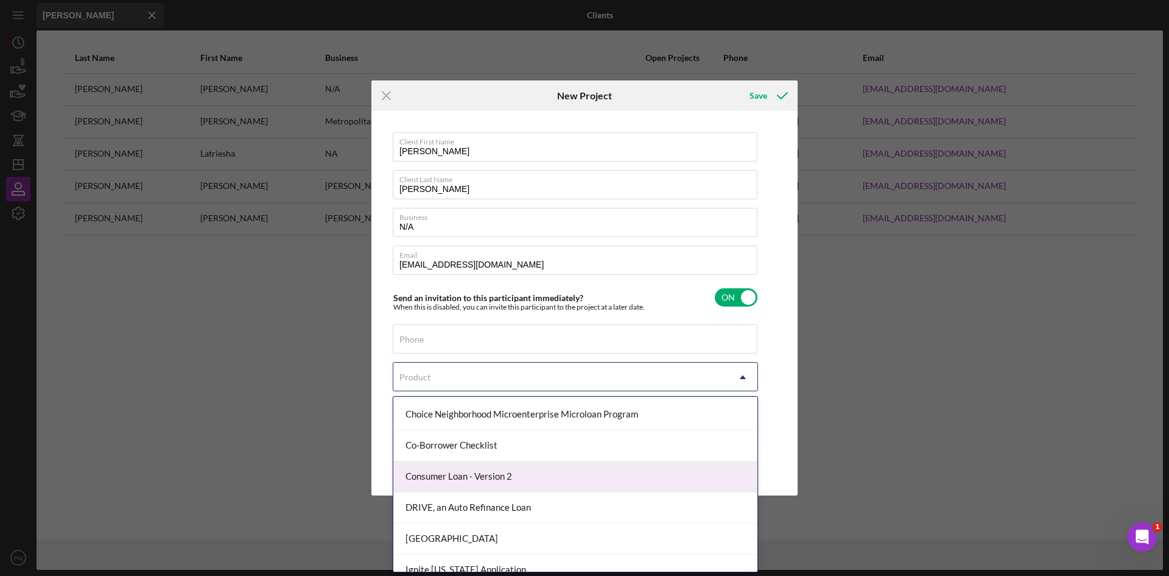
click at [478, 481] on div "Consumer Loan - Version 2" at bounding box center [575, 476] width 364 height 31
checkbox input "true"
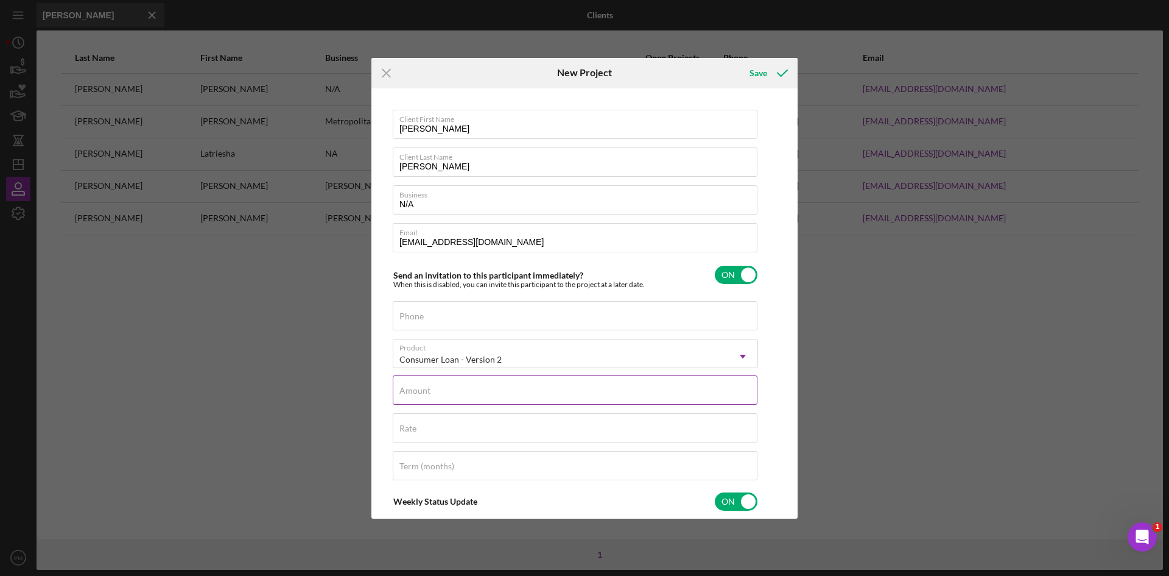
click at [430, 393] on input "Amount" at bounding box center [575, 389] width 365 height 29
type input "$5"
type textarea "Thank you for your application to [PERSON_NAME]! Please login to see what we st…"
type input "$50"
type textarea "Thank you for your application to [PERSON_NAME]! Please login to see what we st…"
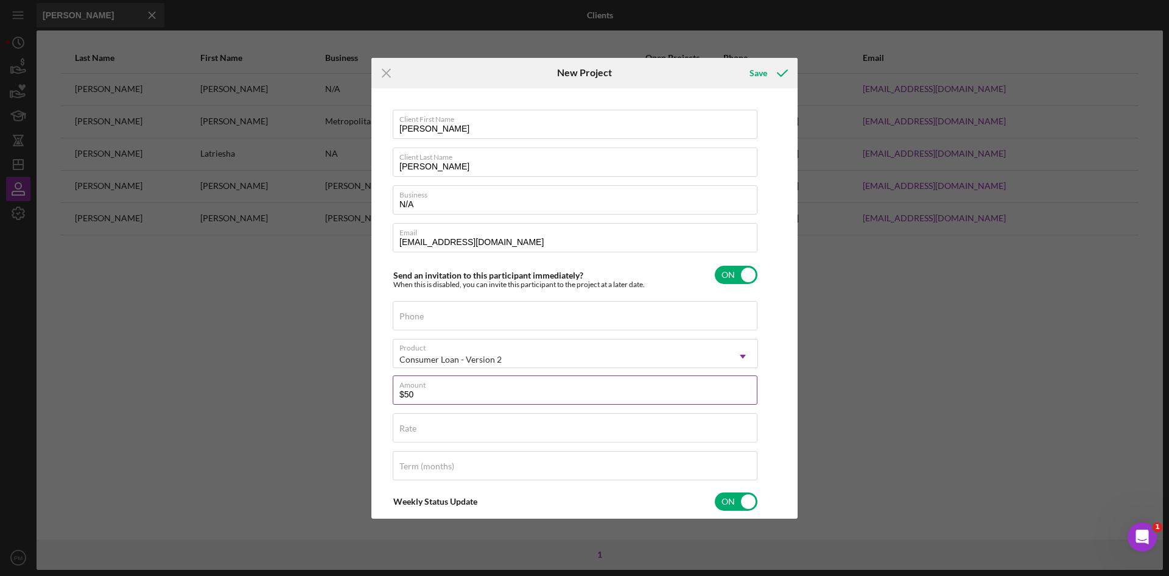
type input "$500"
type textarea "Thank you for your application to [PERSON_NAME]! Please login to see what we st…"
type input "$5,000"
type textarea "Thank you for your application to [PERSON_NAME]! Please login to see what we st…"
type input "$5,000"
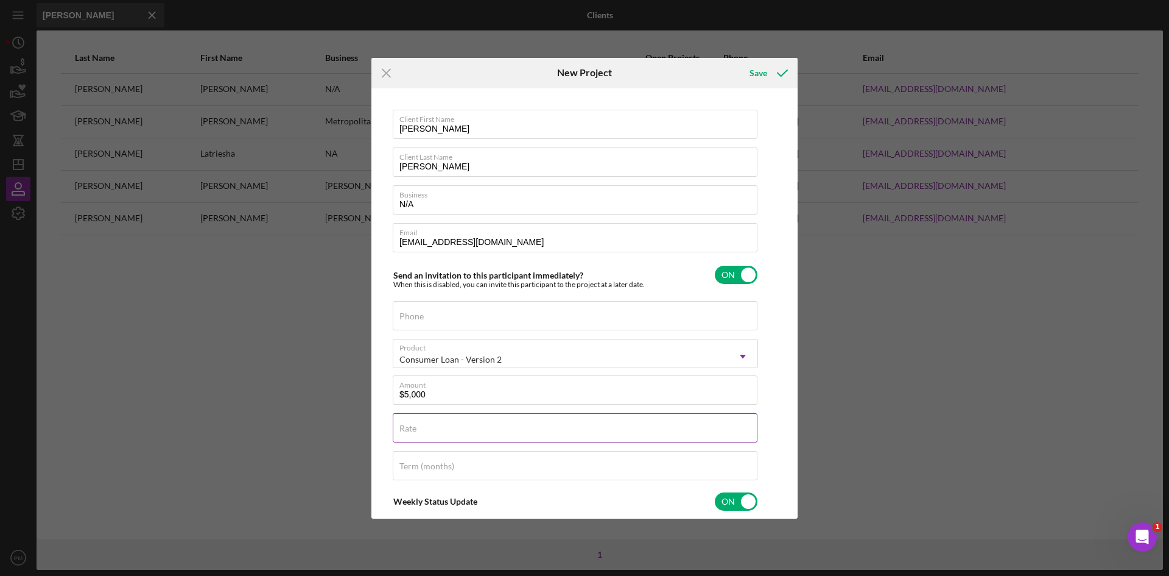
type textarea "Thank you for your application to [PERSON_NAME]! Please login to see what we st…"
click at [428, 432] on div "Rate" at bounding box center [575, 428] width 365 height 30
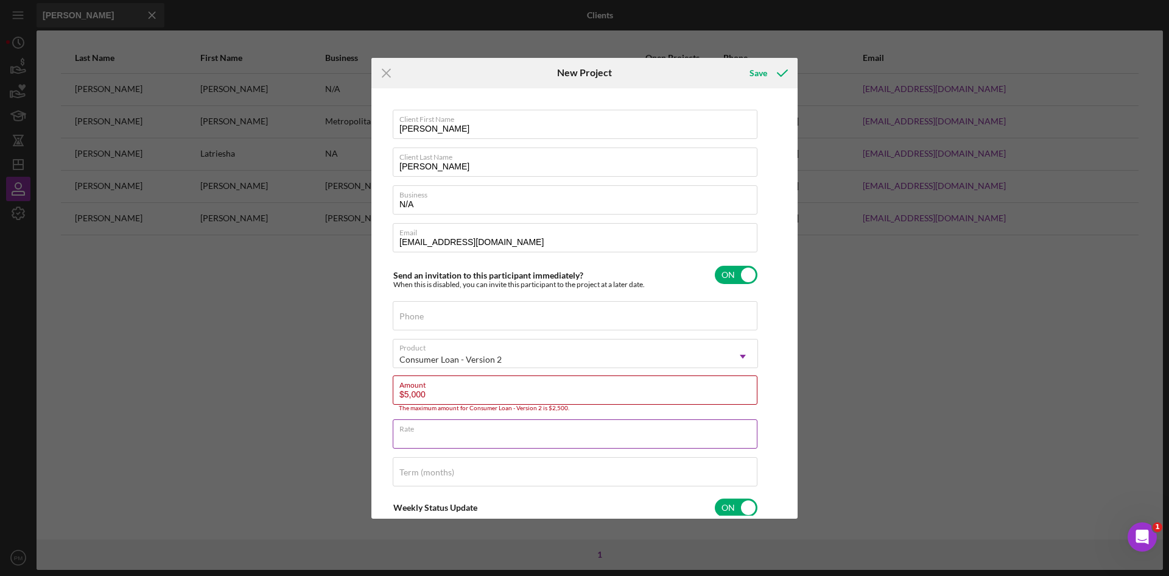
type input "0%"
type textarea "Thank you for your application to [PERSON_NAME]! Please login to see what we st…"
type input "0.000%"
type textarea "Thank you for your application to [PERSON_NAME]! Please login to see what we st…"
drag, startPoint x: 447, startPoint y: 401, endPoint x: 337, endPoint y: 397, distance: 110.3
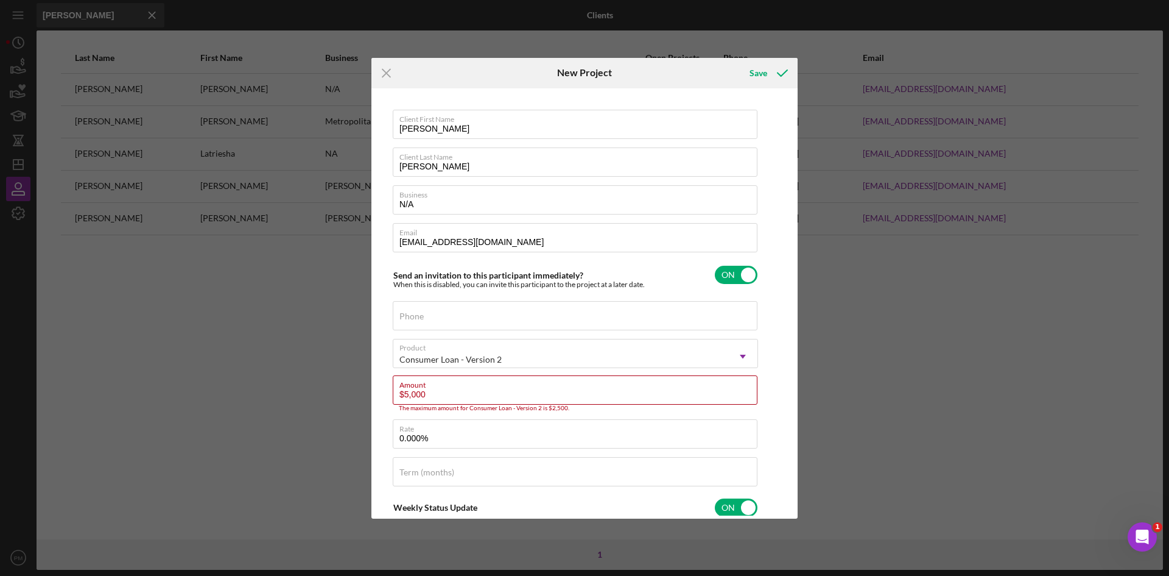
click at [337, 397] on div "Icon/Menu Close New Project Save Client First Name [PERSON_NAME] Client Last Na…" at bounding box center [584, 288] width 1169 height 576
type input "$1"
type textarea "Thank you for your application to [PERSON_NAME]! Please login to see what we st…"
type input "$15"
type textarea "Thank you for your application to [PERSON_NAME]! Please login to see what we st…"
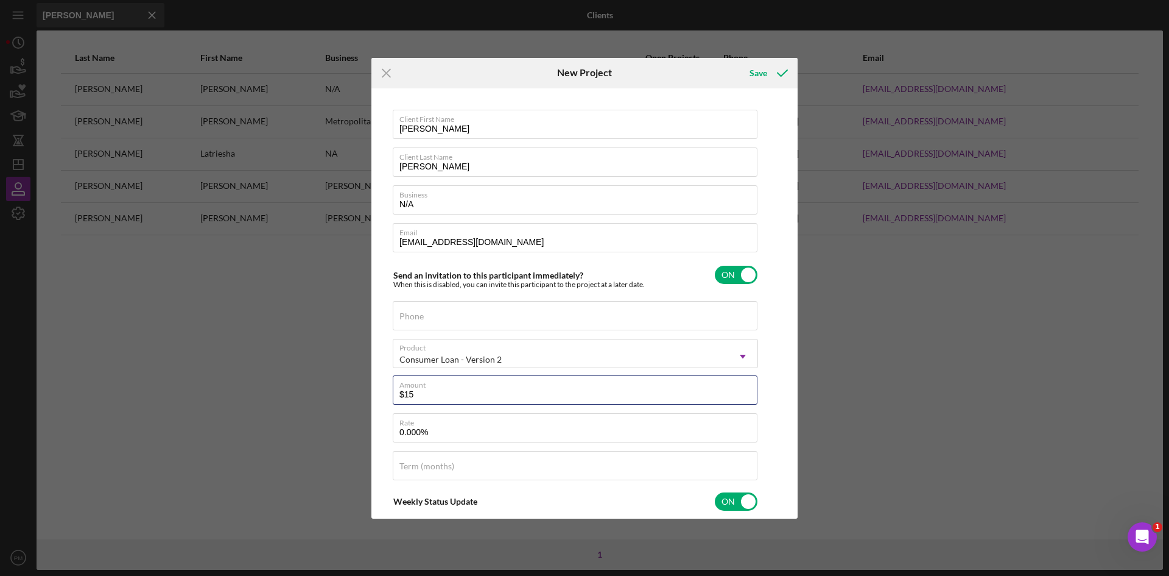
type input "$150"
type textarea "Thank you for your application to [PERSON_NAME]! Please login to see what we st…"
type input "$1,500"
type textarea "Thank you for your application to [PERSON_NAME]! Please login to see what we st…"
type input "$15,000"
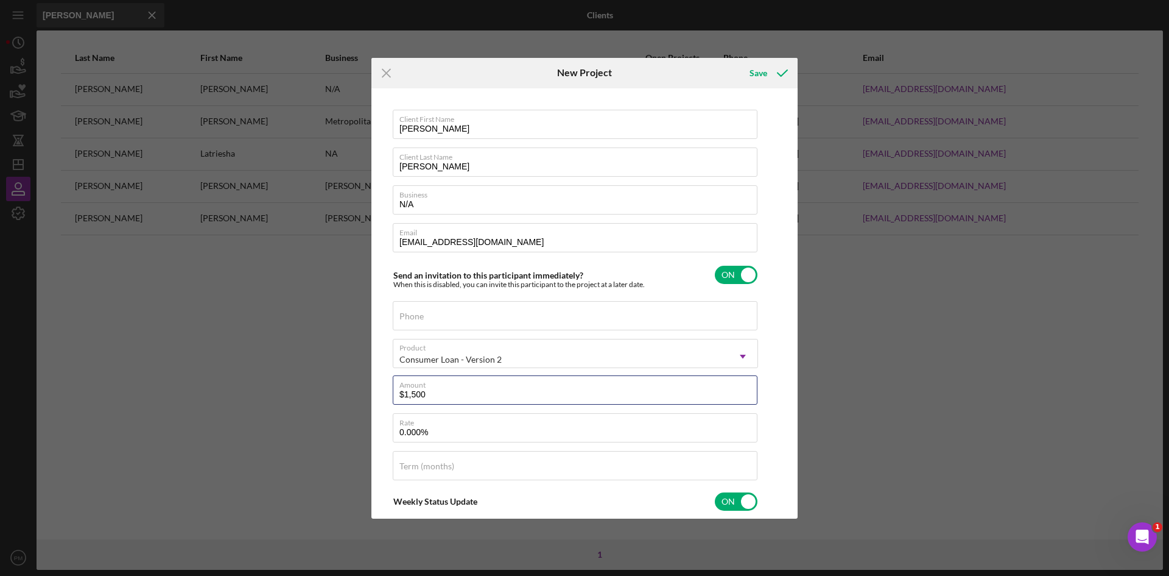
type textarea "Thank you for your application to [PERSON_NAME]! Please login to see what we st…"
type input "$1,500"
type textarea "Thank you for your application to [PERSON_NAME]! Please login to see what we st…"
type input "$1,500"
click at [441, 466] on label "Term (months)" at bounding box center [427, 466] width 55 height 10
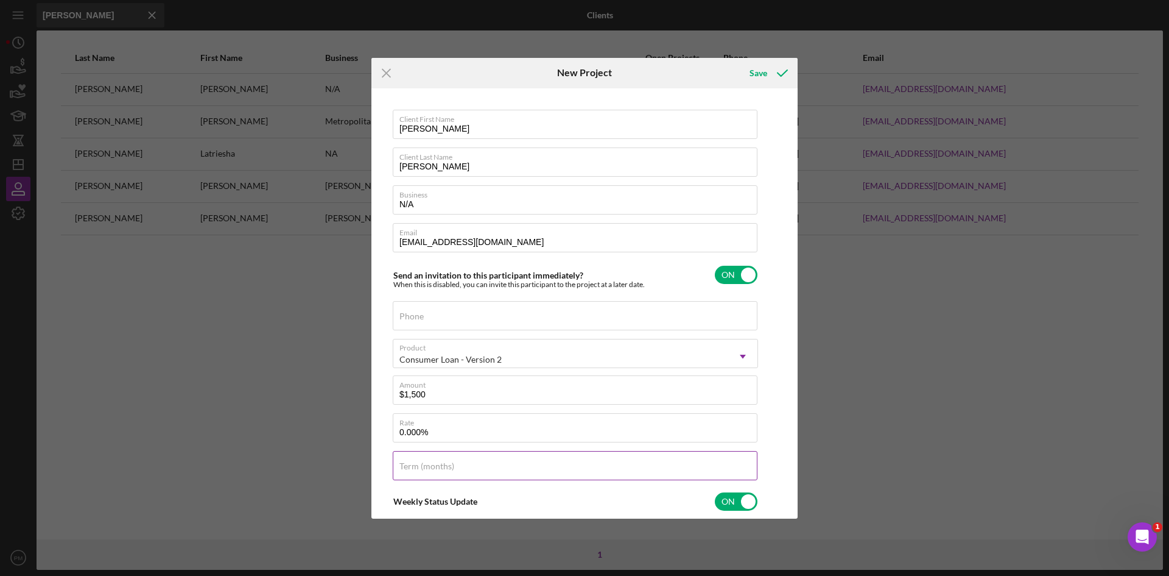
click at [441, 466] on input "Term (months)" at bounding box center [575, 465] width 365 height 29
click at [440, 468] on label "Term (months)" at bounding box center [427, 466] width 55 height 10
click at [440, 468] on input "Term (months)" at bounding box center [575, 465] width 365 height 29
click at [379, 446] on div "Client First Name [PERSON_NAME] Client Last Name [PERSON_NAME] Business N/A Ema…" at bounding box center [585, 303] width 420 height 424
type textarea "Thank you for your application to [PERSON_NAME]! Please login to see what we st…"
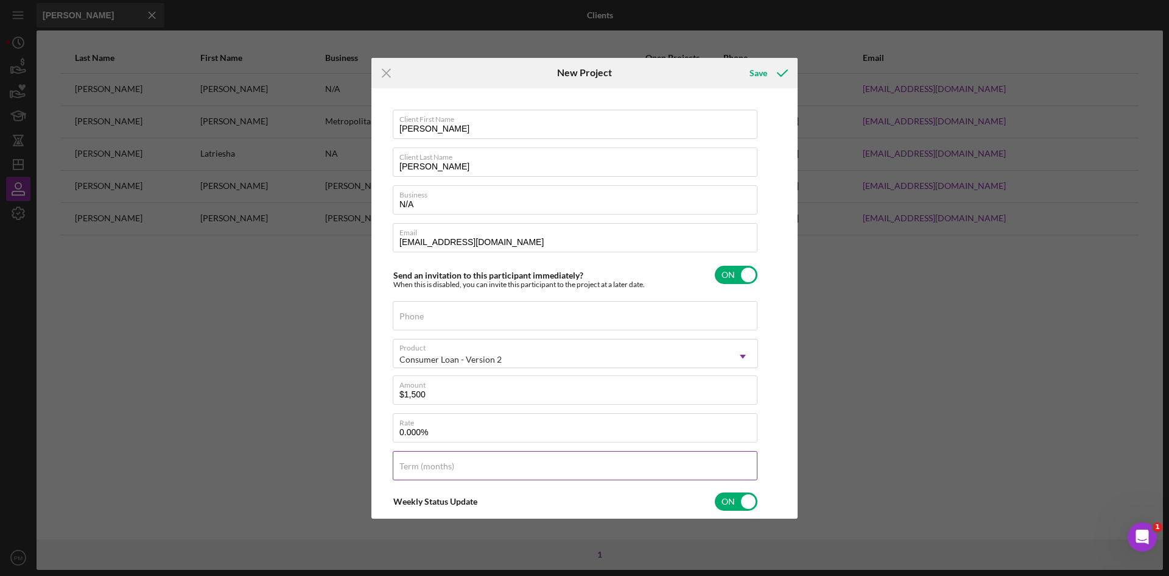
click at [434, 473] on input "Term (months)" at bounding box center [575, 465] width 365 height 29
type input "6"
type textarea "Thank you for your application to [PERSON_NAME]! Please login to see what we st…"
type input "60"
type textarea "Thank you for your application to [PERSON_NAME]! Please login to see what we st…"
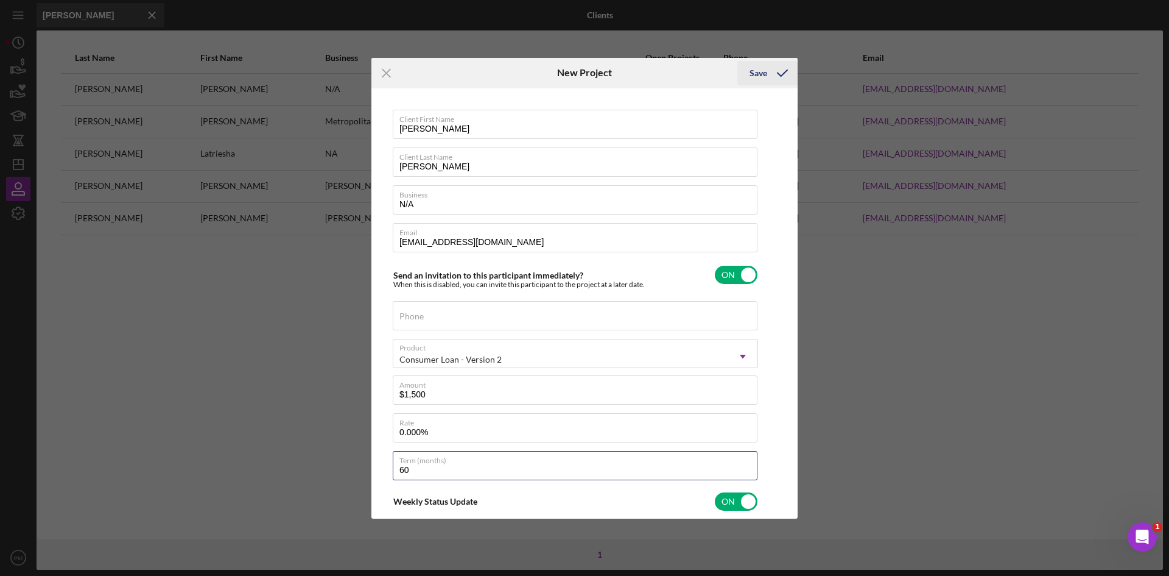
type input "60"
click at [764, 66] on div "Save" at bounding box center [759, 73] width 18 height 24
type textarea "Thank you for your application to [PERSON_NAME]! Please login to see what we st…"
checkbox input "false"
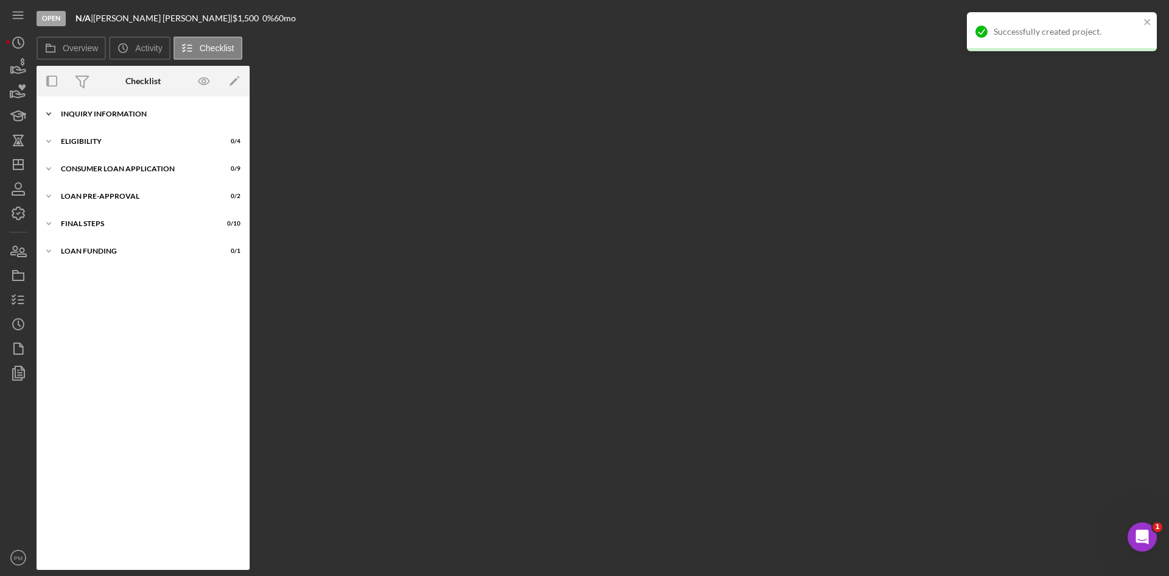
click at [162, 110] on div "Inquiry Information" at bounding box center [148, 113] width 174 height 7
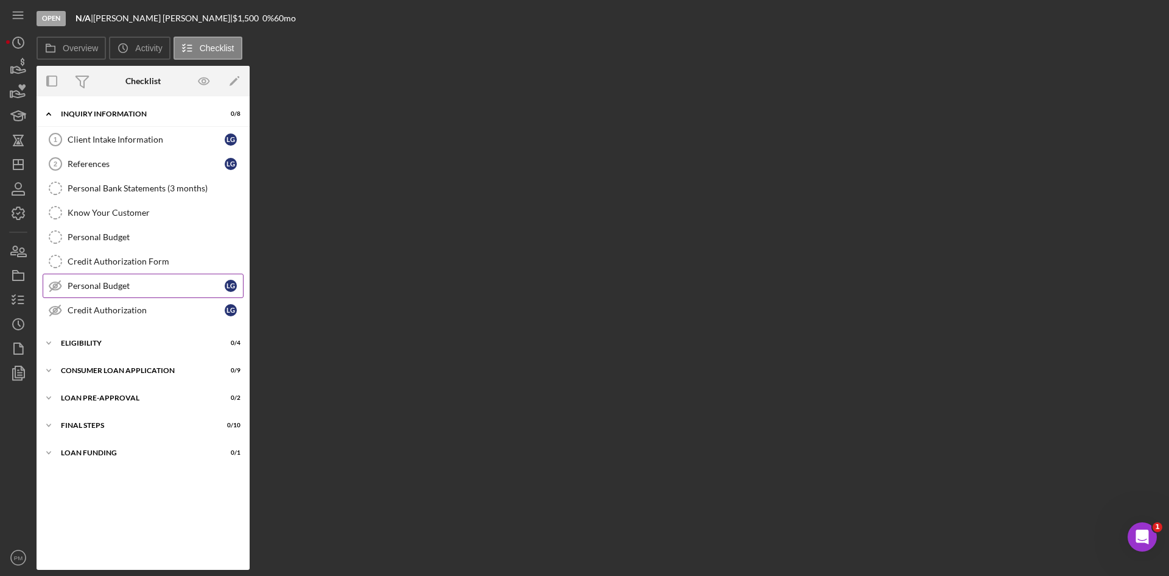
click at [122, 284] on div "Personal Budget" at bounding box center [146, 286] width 157 height 10
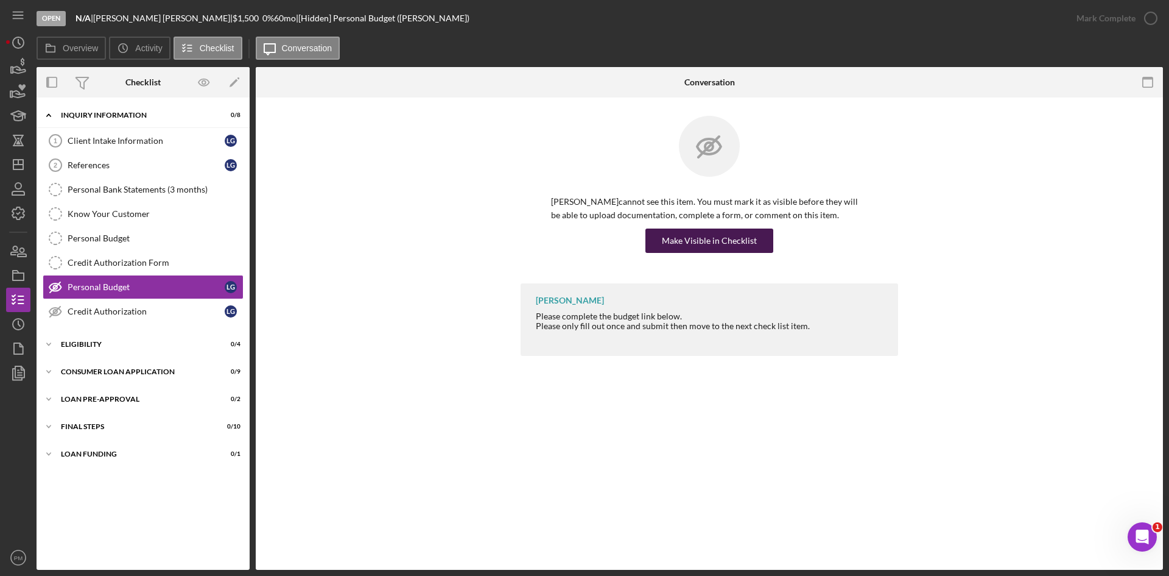
click at [721, 236] on div "Make Visible in Checklist" at bounding box center [709, 240] width 95 height 24
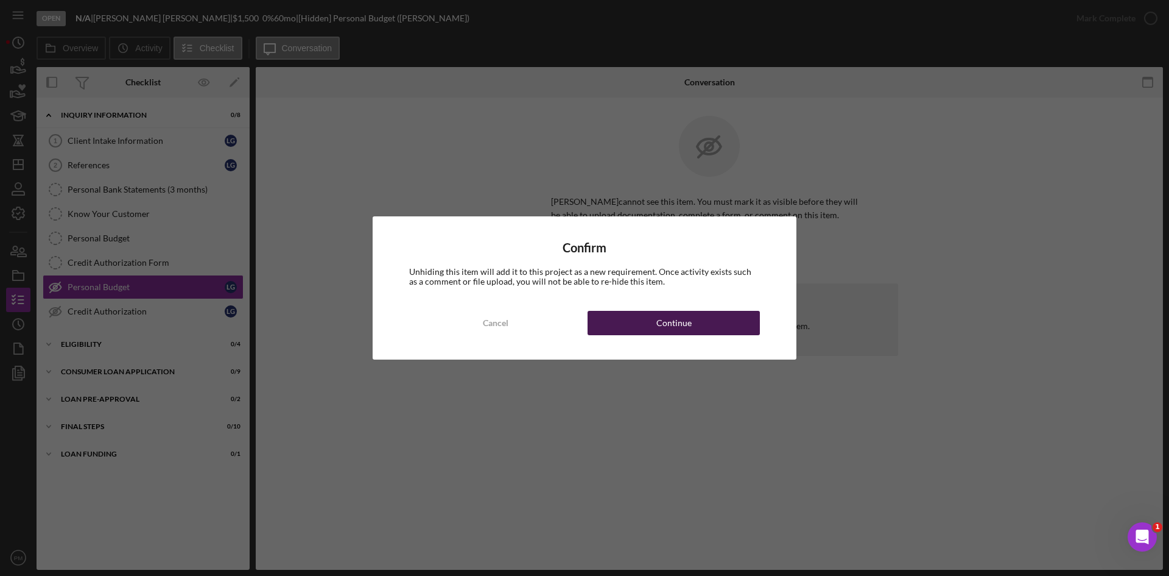
click at [655, 325] on button "Continue" at bounding box center [674, 323] width 172 height 24
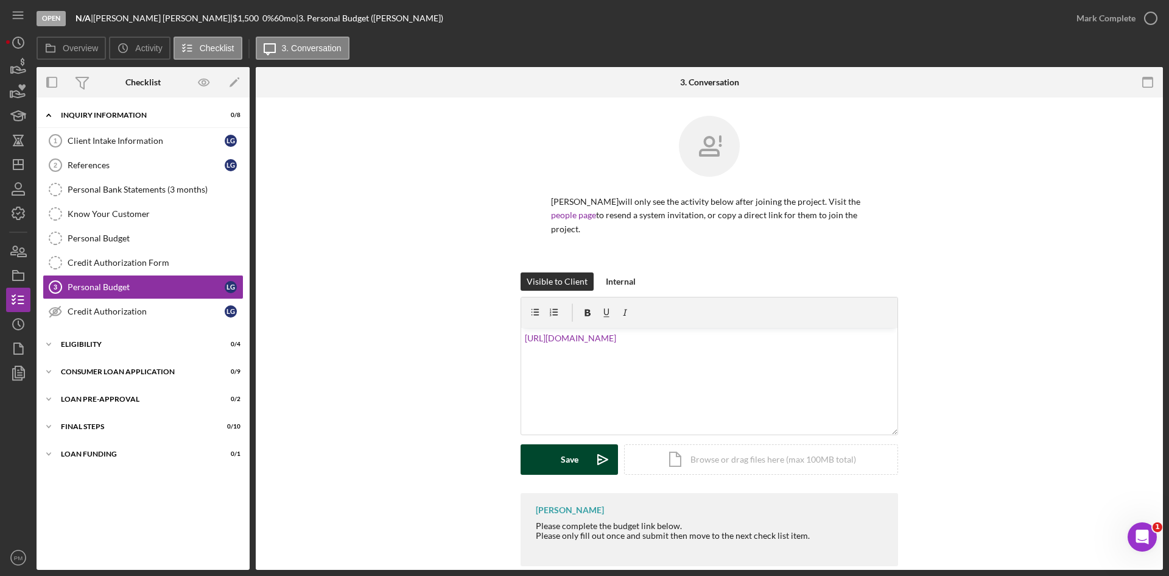
click at [580, 449] on button "Save Icon/icon-invite-send" at bounding box center [569, 459] width 97 height 30
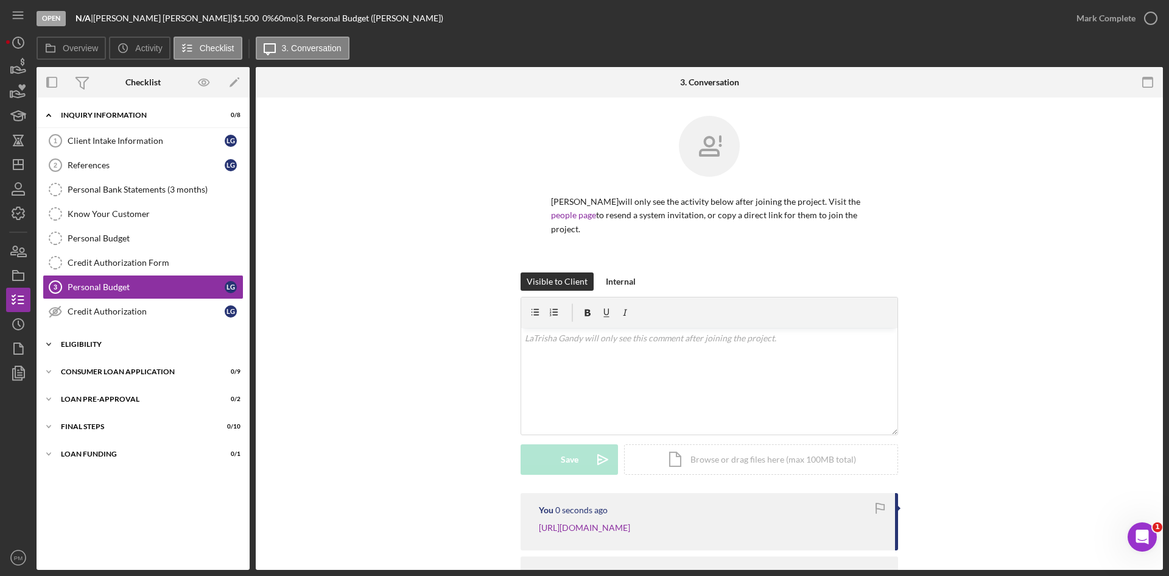
click at [97, 340] on div "Icon/Expander Eligibility 0 / 4" at bounding box center [143, 344] width 213 height 24
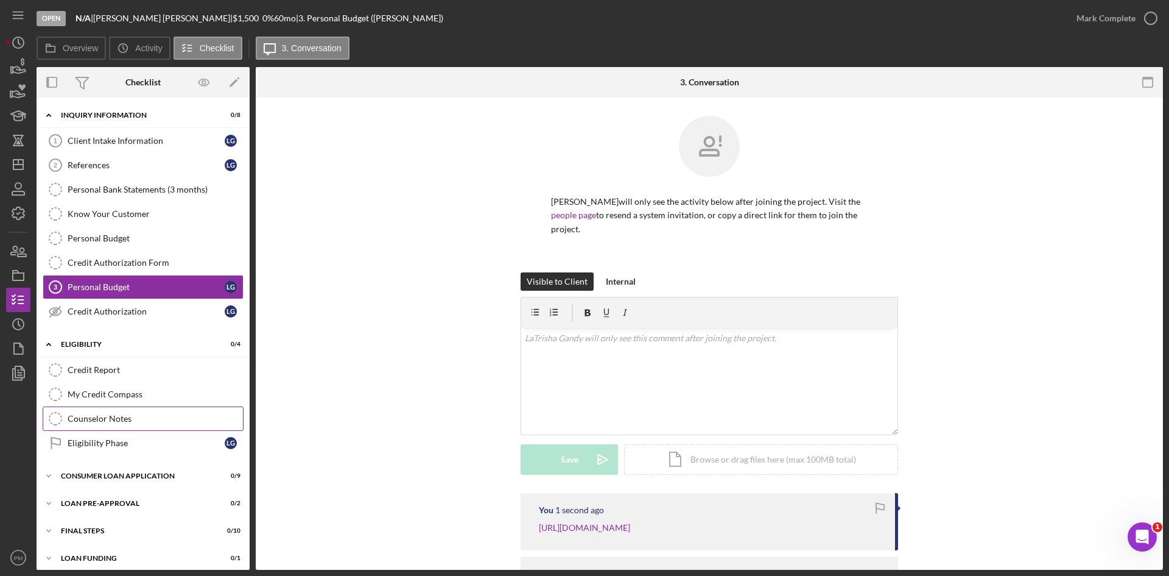
scroll to position [7, 0]
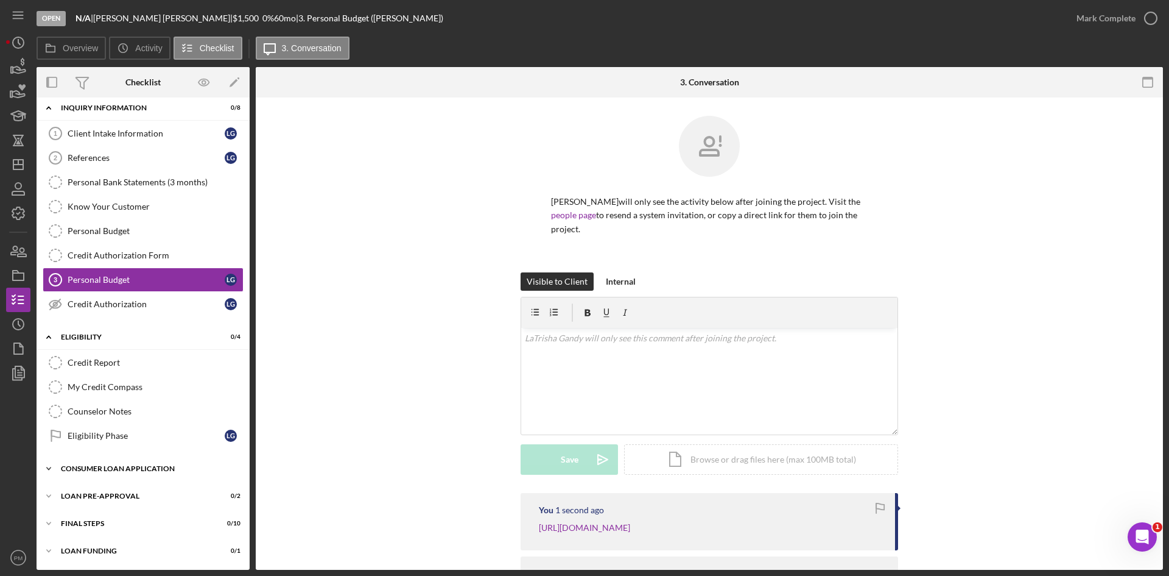
click at [104, 475] on div "Icon/Expander Consumer Loan Application 0 / 9" at bounding box center [143, 468] width 213 height 24
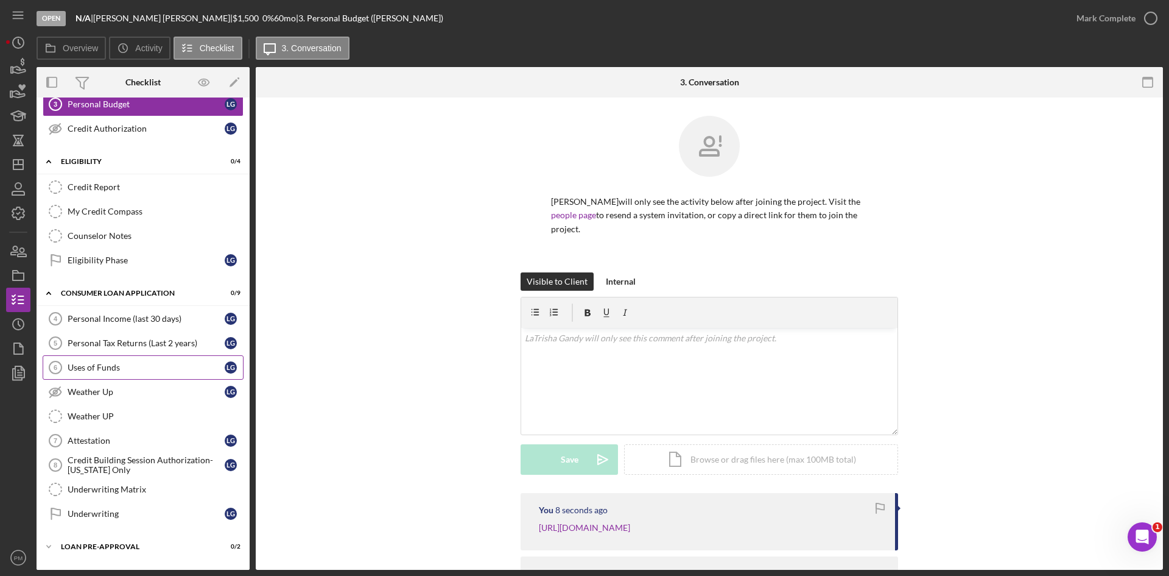
scroll to position [233, 0]
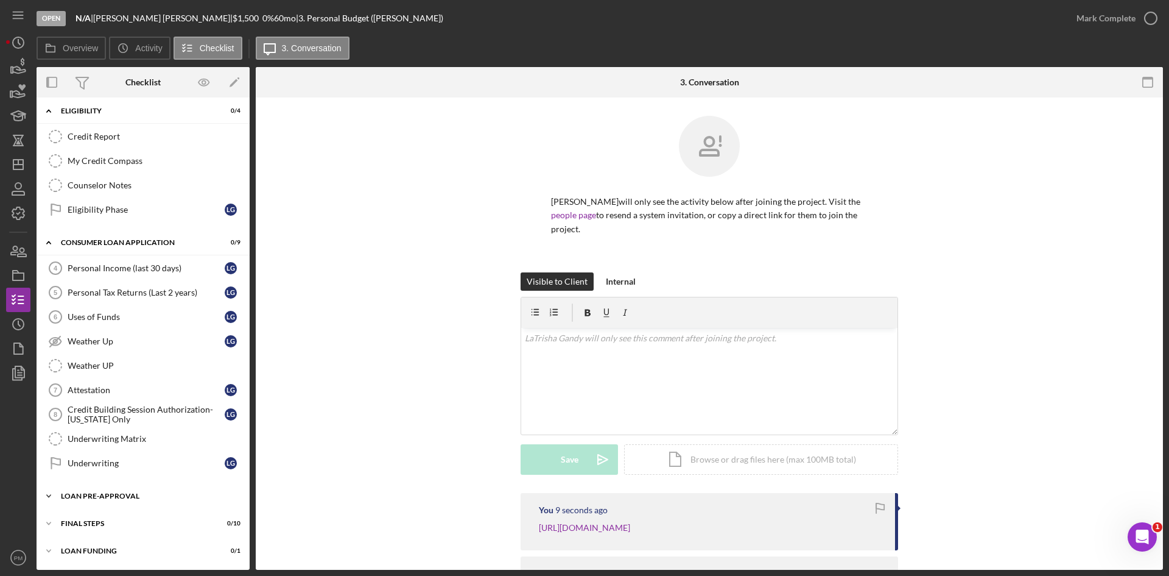
click at [122, 501] on div "Icon/Expander Loan Pre-Approval 0 / 2" at bounding box center [143, 496] width 213 height 24
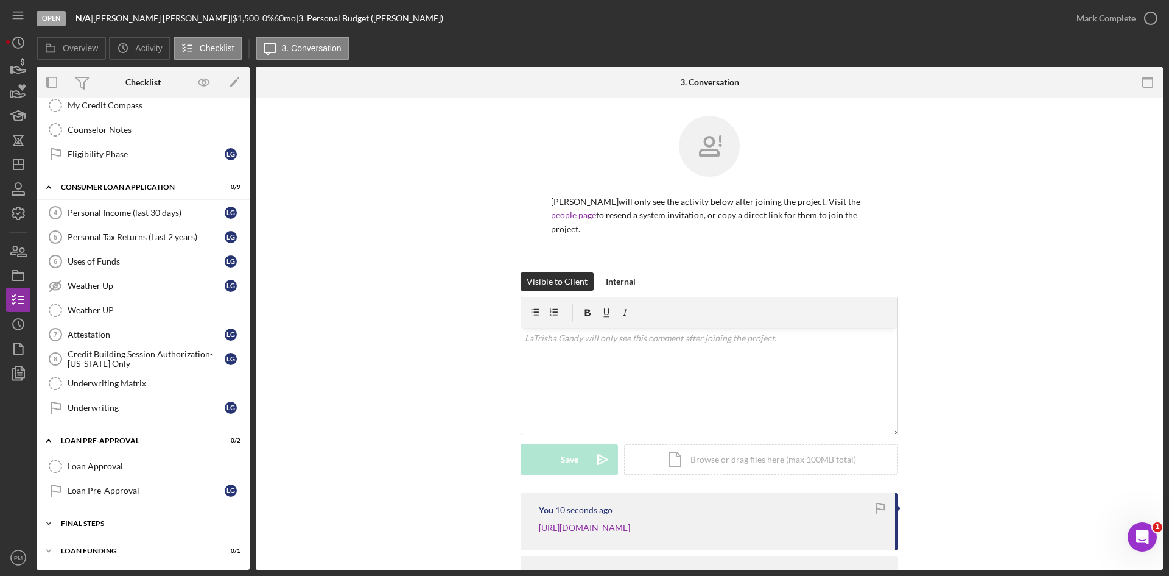
click at [107, 520] on div "Icon/Expander FINAL STEPS 0 / 10" at bounding box center [143, 523] width 213 height 24
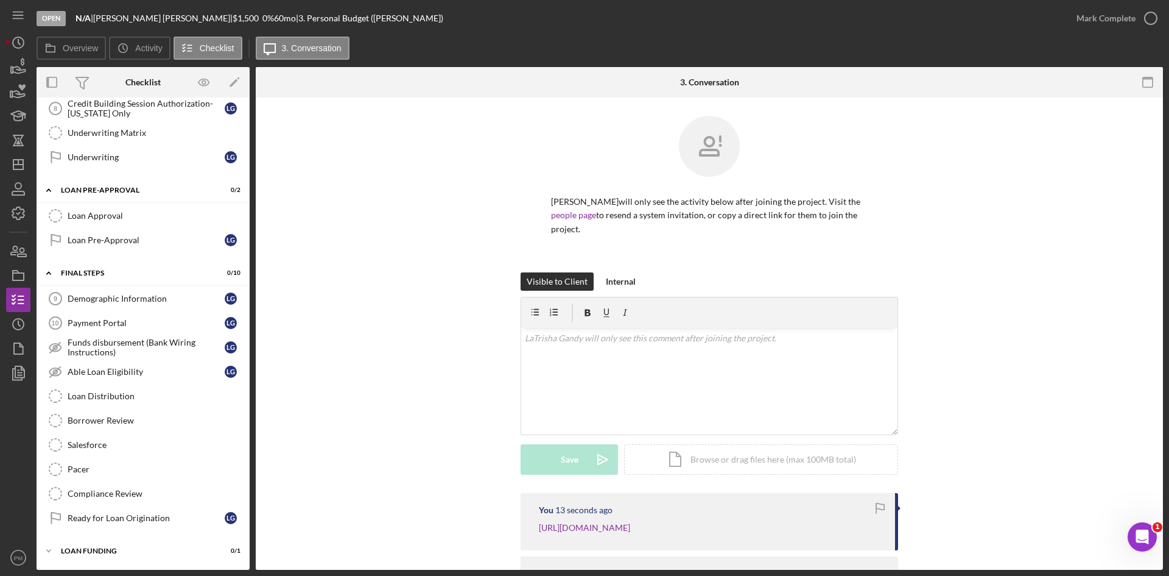
scroll to position [478, 0]
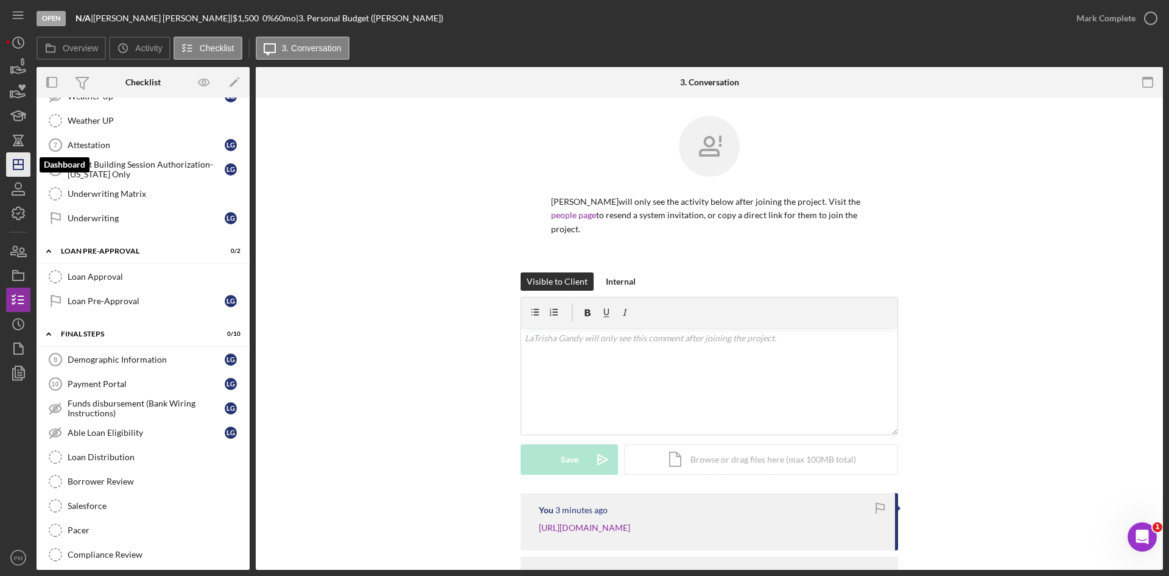
click at [13, 165] on polygon "button" at bounding box center [18, 165] width 10 height 10
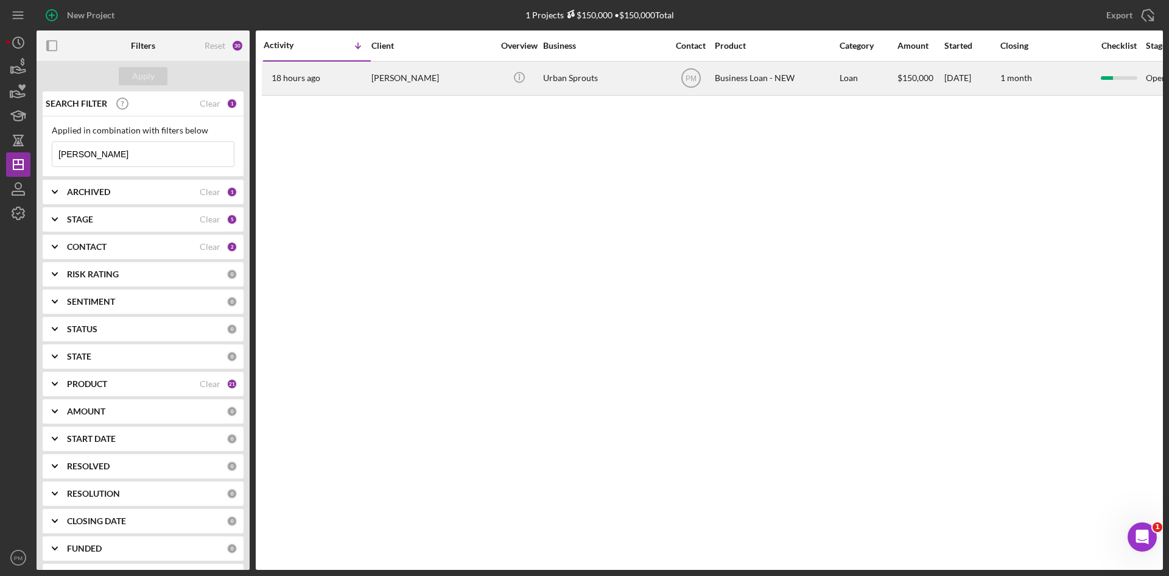
click at [302, 82] on time "18 hours ago" at bounding box center [296, 78] width 49 height 10
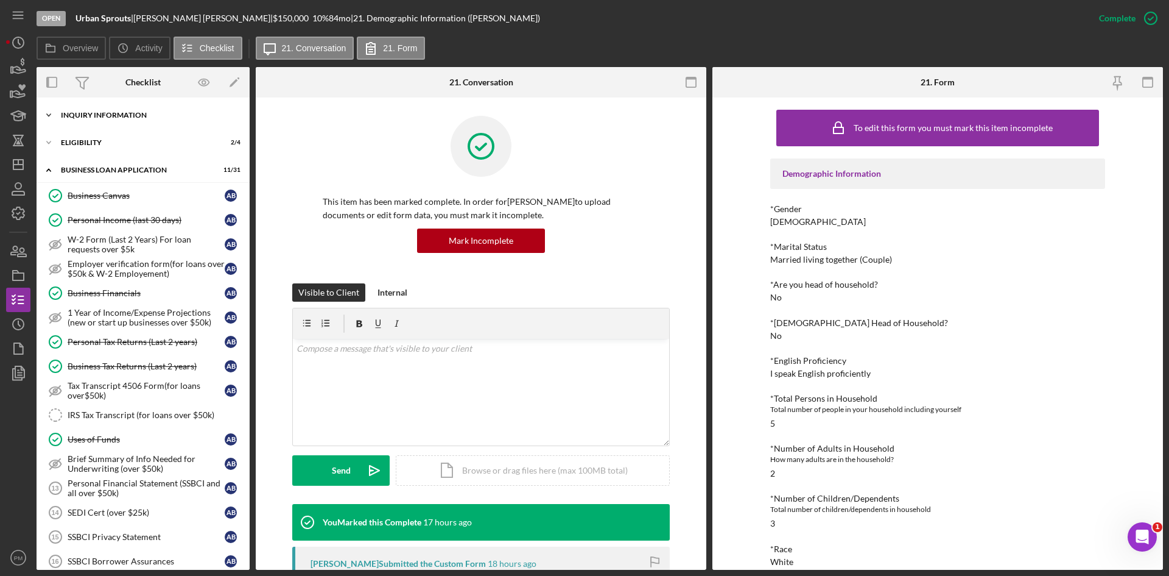
click at [143, 117] on div "INQUIRY INFORMATION" at bounding box center [148, 114] width 174 height 7
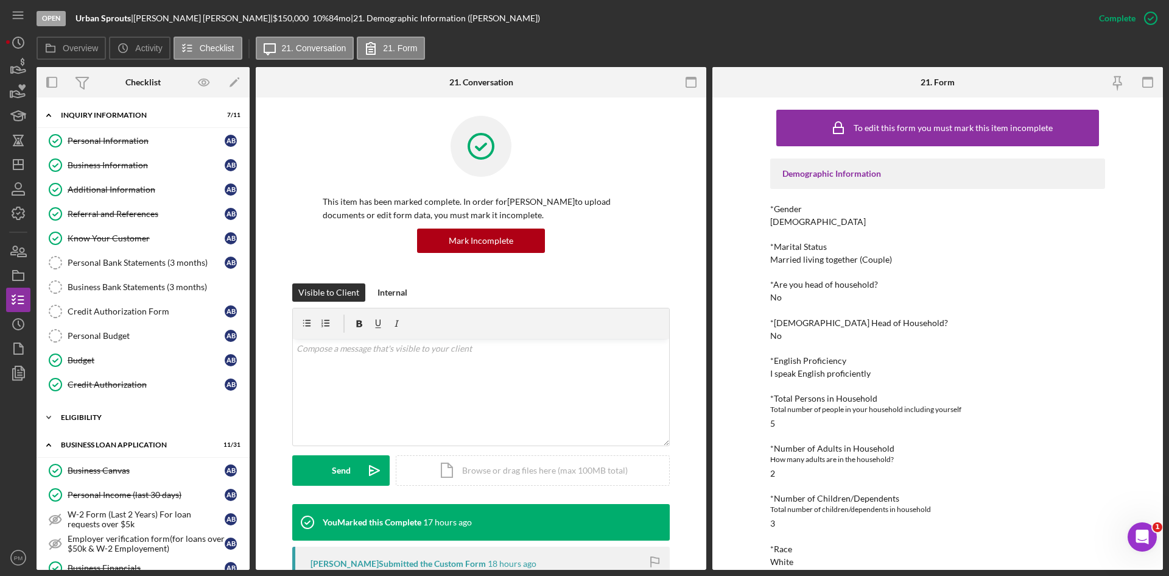
click at [120, 411] on div "Icon/Expander ELIGIBILITY 2 / 4" at bounding box center [143, 417] width 213 height 24
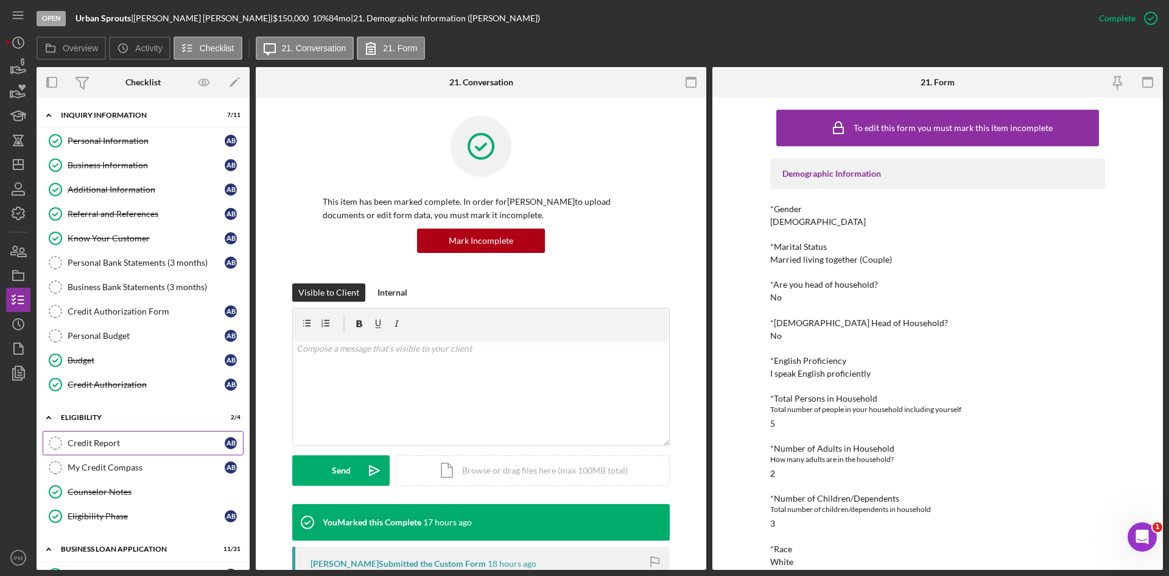
scroll to position [61, 0]
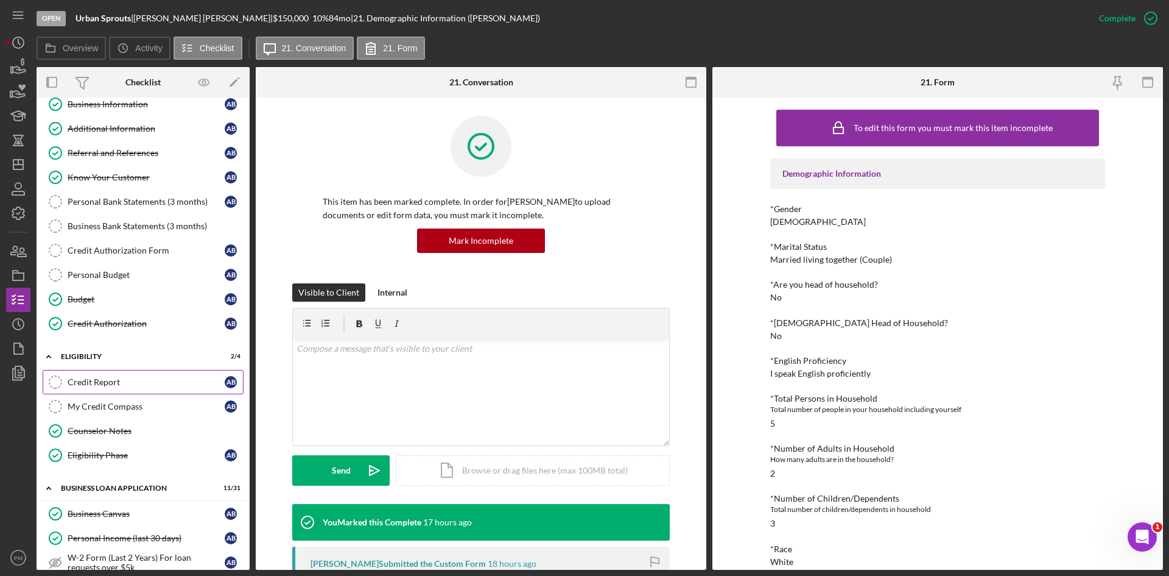
click at [138, 379] on div "Credit Report" at bounding box center [146, 382] width 157 height 10
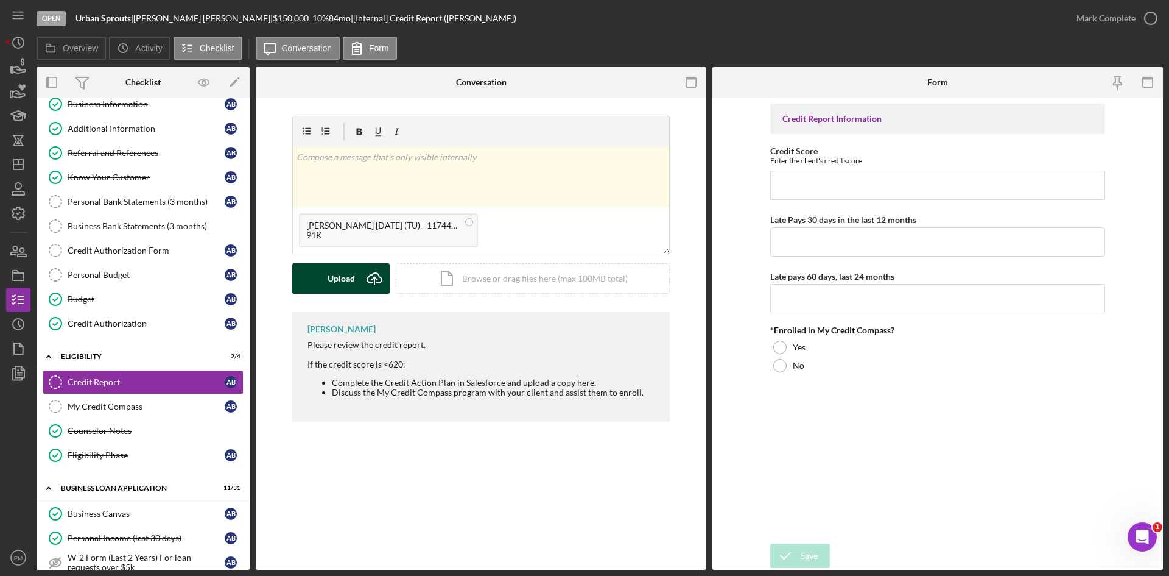
click at [364, 278] on icon "Icon/Upload" at bounding box center [374, 278] width 30 height 30
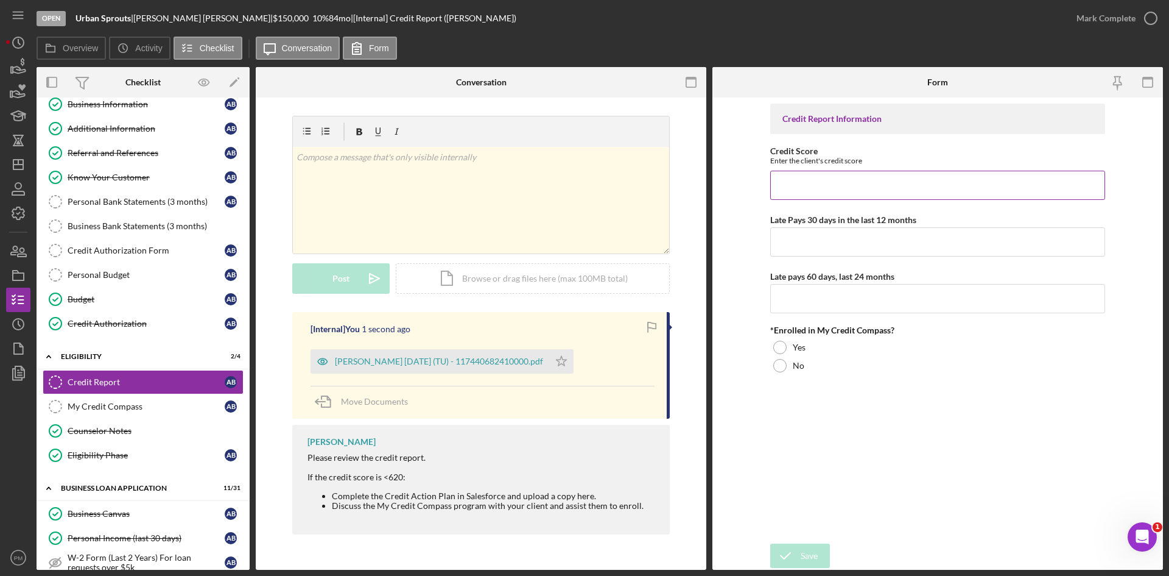
click at [822, 191] on input "Credit Score" at bounding box center [938, 185] width 335 height 29
click at [834, 183] on input "Credit Score" at bounding box center [938, 185] width 335 height 29
type input "752"
click at [841, 245] on input "Late Pays 30 days in the last 12 months" at bounding box center [938, 241] width 335 height 29
type input "0"
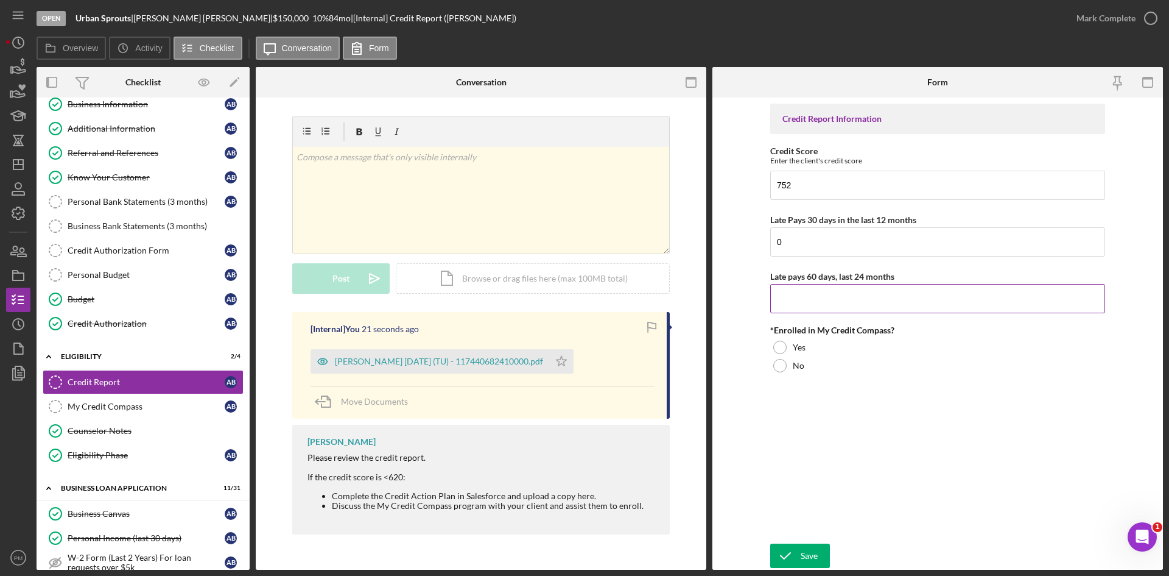
click at [850, 298] on input "Late pays 60 days, last 24 months" at bounding box center [938, 298] width 335 height 29
type input "0"
click at [786, 365] on div at bounding box center [780, 365] width 13 height 13
drag, startPoint x: 800, startPoint y: 551, endPoint x: 815, endPoint y: 535, distance: 22.0
click at [803, 550] on button "Save" at bounding box center [801, 555] width 60 height 24
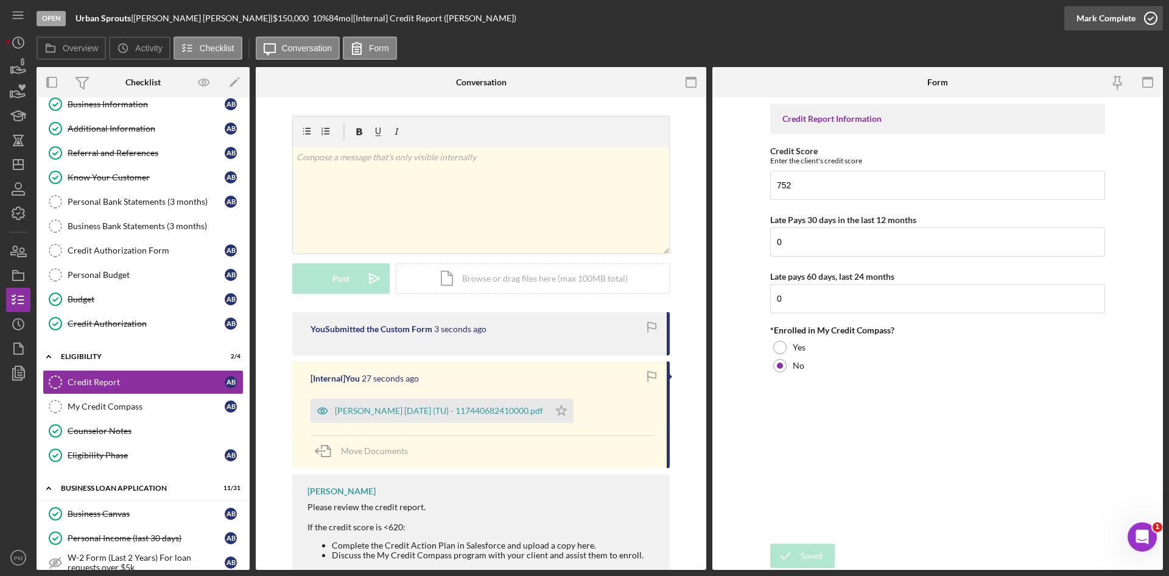
click at [1104, 21] on div "Mark Complete" at bounding box center [1106, 18] width 59 height 24
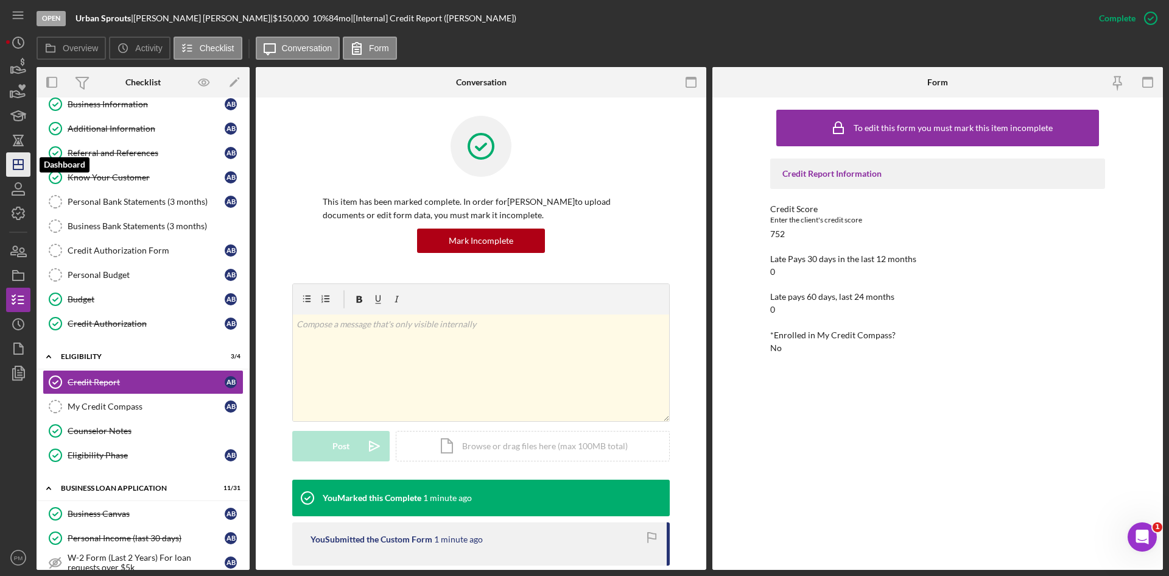
click at [21, 164] on line "button" at bounding box center [18, 164] width 10 height 0
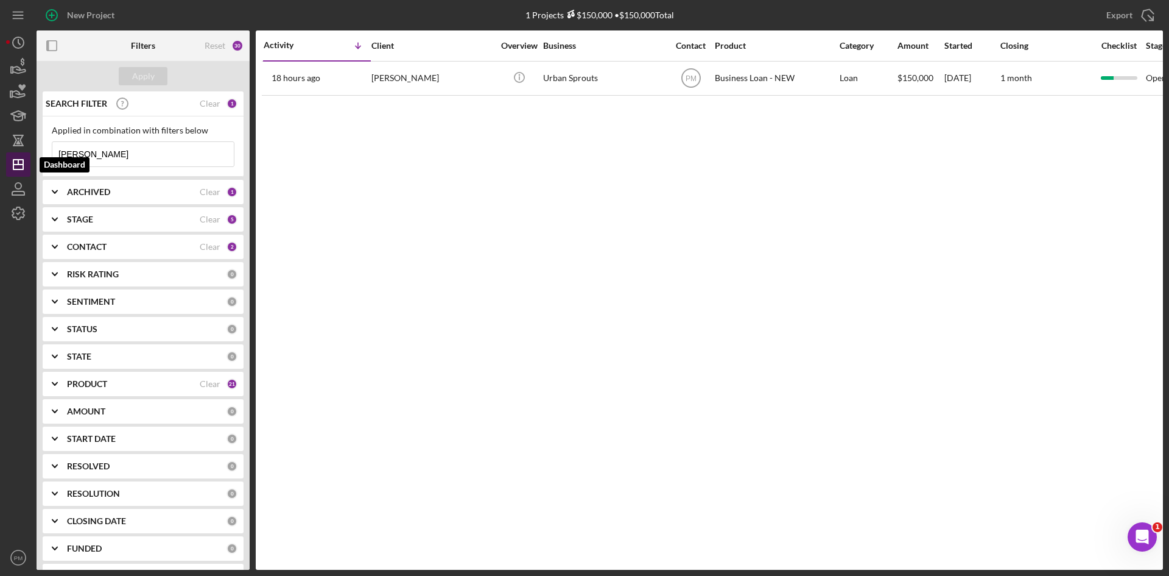
drag, startPoint x: 104, startPoint y: 161, endPoint x: 7, endPoint y: 166, distance: 97.5
click at [7, 166] on div "New Project 1 Projects $150,000 • $150,000 Total [PERSON_NAME] Export Icon/Expo…" at bounding box center [584, 285] width 1157 height 570
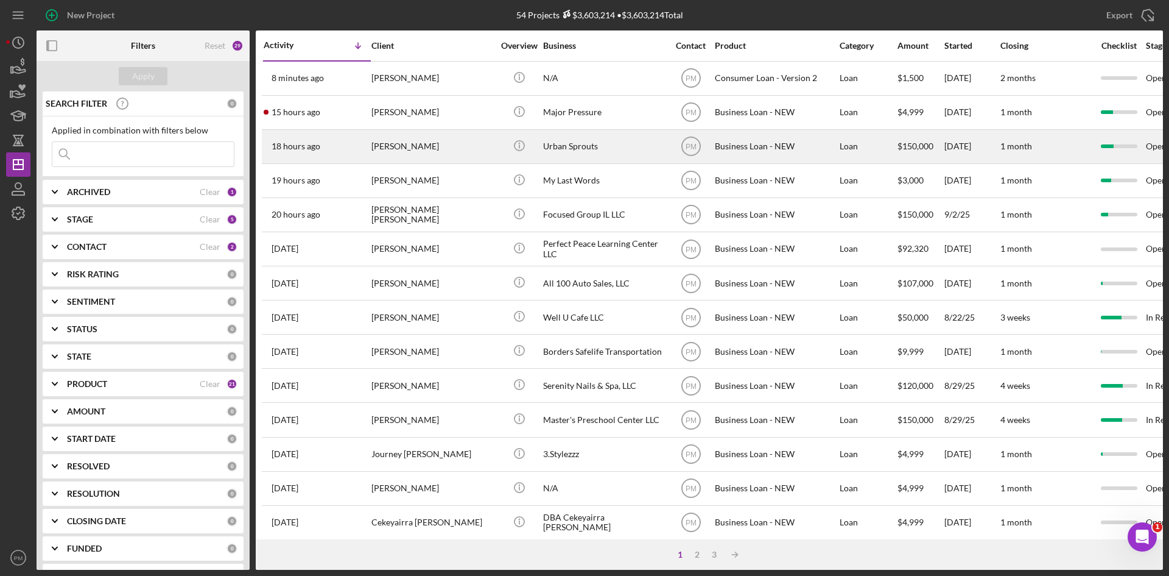
click at [415, 136] on div "[PERSON_NAME]" at bounding box center [433, 146] width 122 height 32
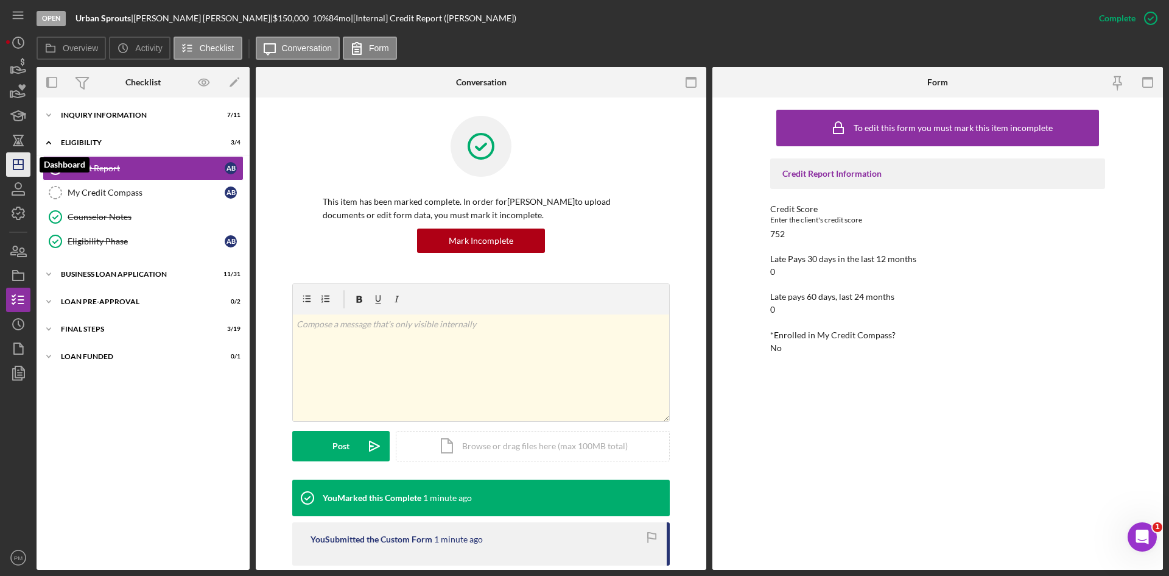
click at [23, 159] on icon "Icon/Dashboard" at bounding box center [18, 164] width 30 height 30
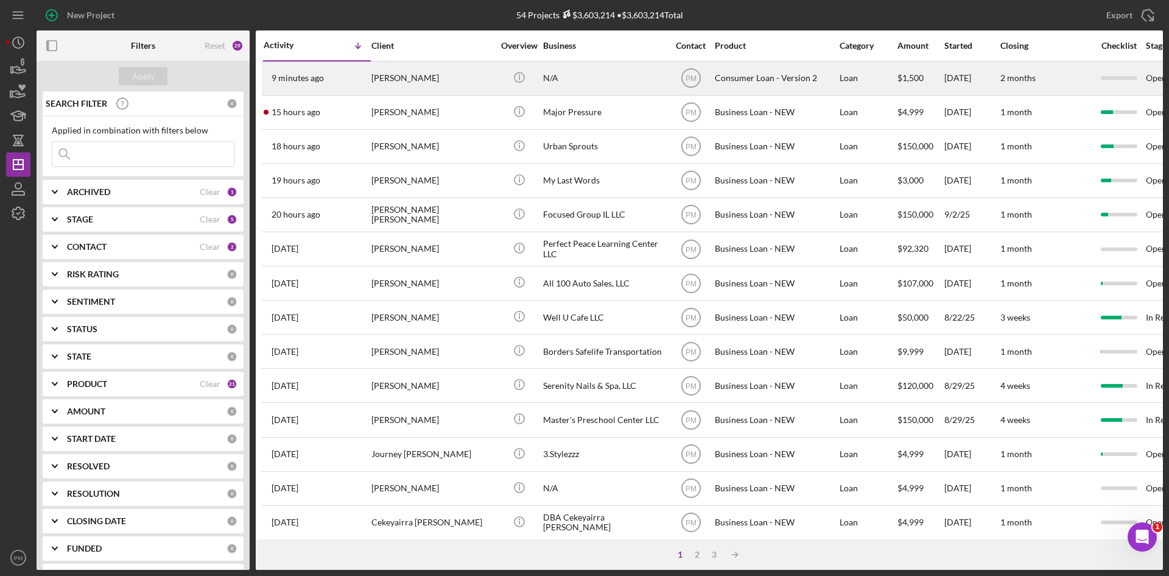
click at [420, 76] on div "[PERSON_NAME]" at bounding box center [433, 78] width 122 height 32
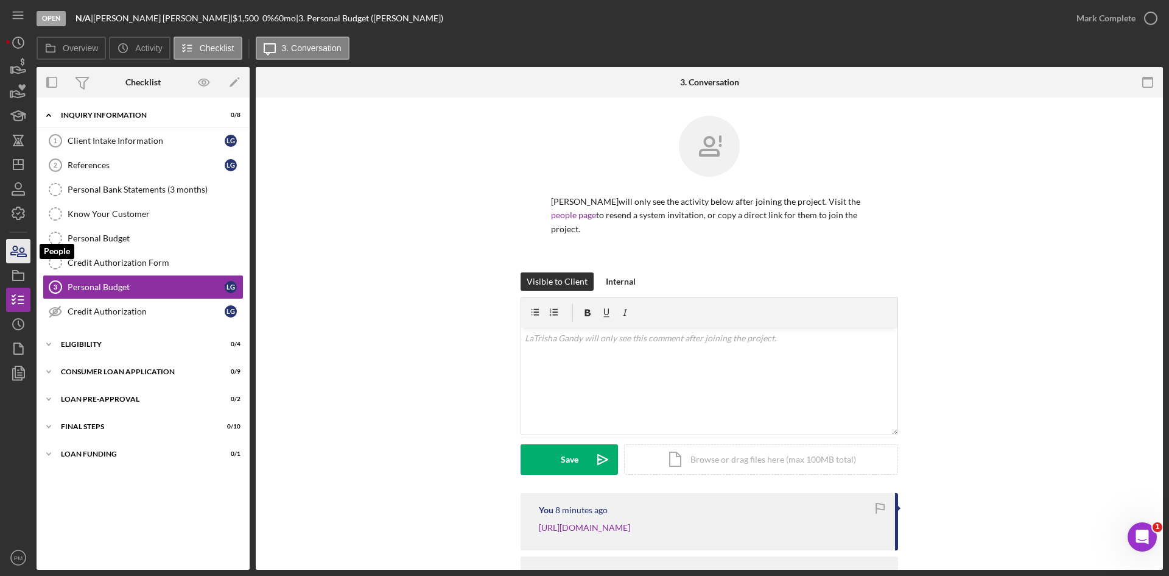
click at [20, 253] on icon "button" at bounding box center [18, 251] width 30 height 30
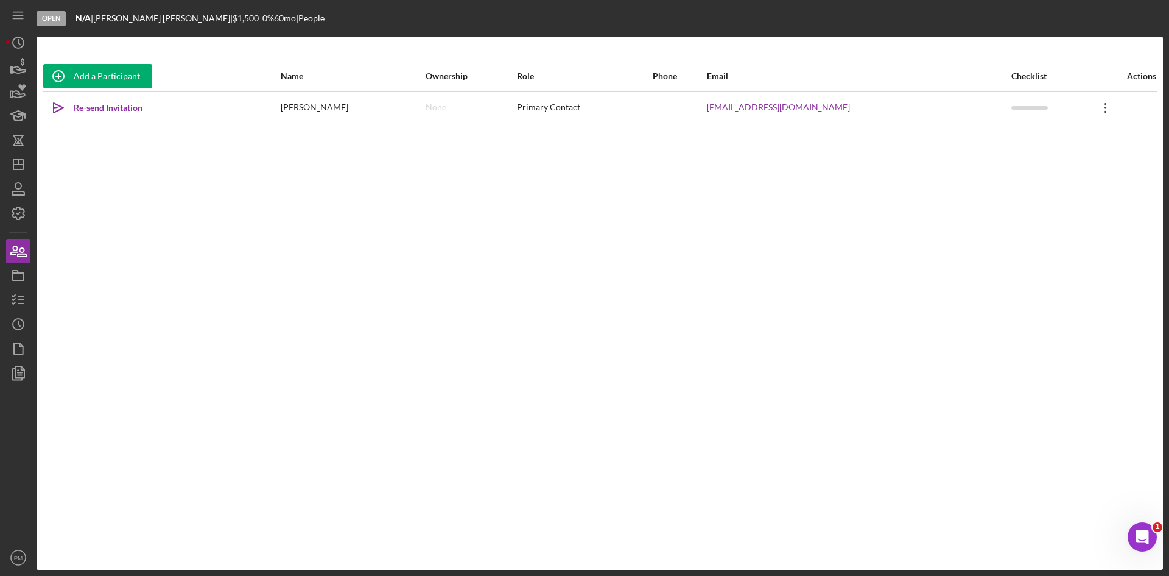
click at [1099, 104] on icon "Icon/Overflow" at bounding box center [1106, 108] width 30 height 30
click at [1012, 136] on div "Icon/Edit Edit" at bounding box center [1045, 139] width 134 height 25
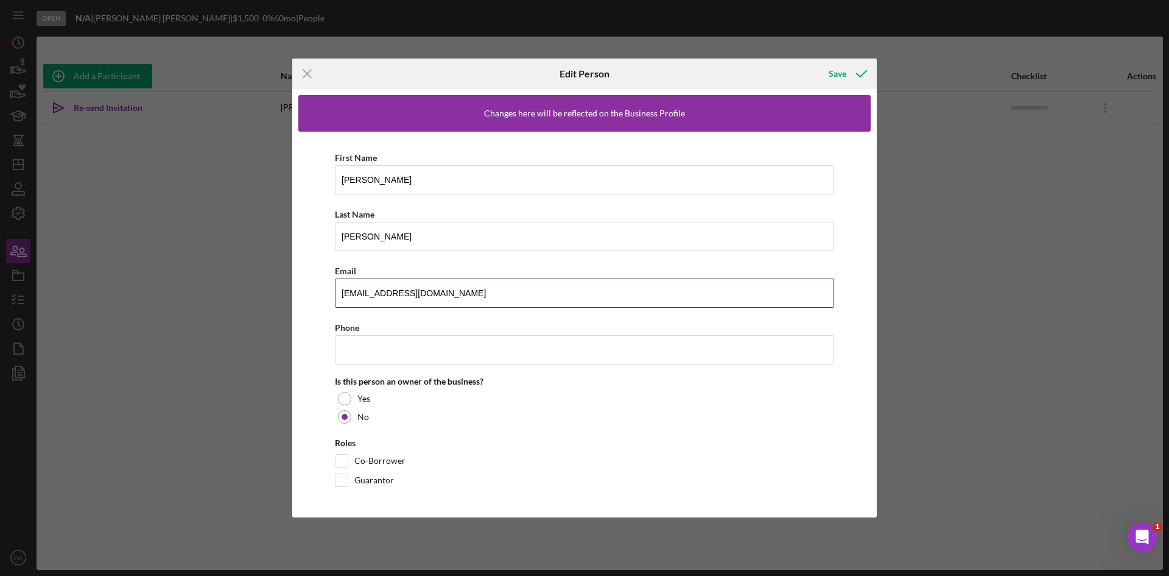
drag, startPoint x: 369, startPoint y: 295, endPoint x: 230, endPoint y: 290, distance: 139.0
click at [235, 292] on div "Icon/Menu Close Edit Person Save Changes here will be reflected on the Business…" at bounding box center [584, 288] width 1169 height 576
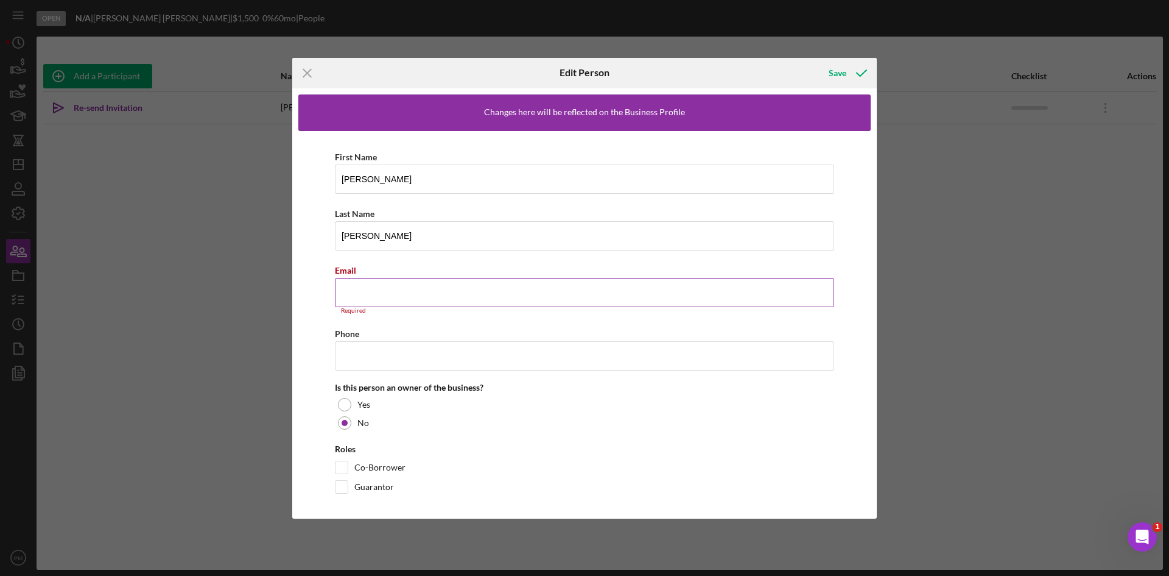
paste input "[EMAIL_ADDRESS][DOMAIN_NAME]"
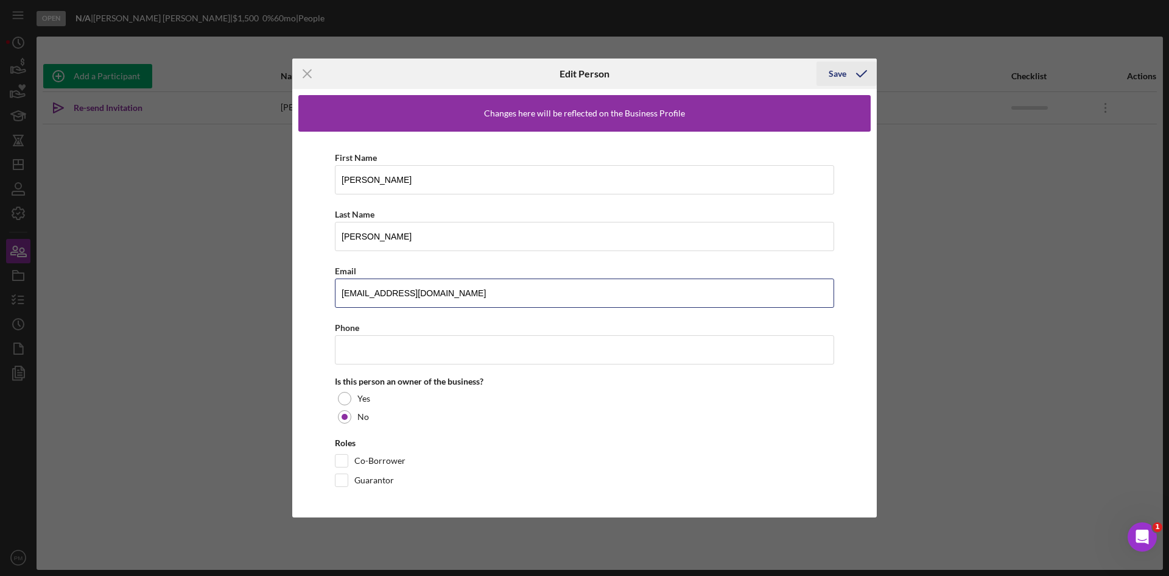
type input "[EMAIL_ADDRESS][DOMAIN_NAME]"
click at [840, 80] on div "Save" at bounding box center [838, 74] width 18 height 24
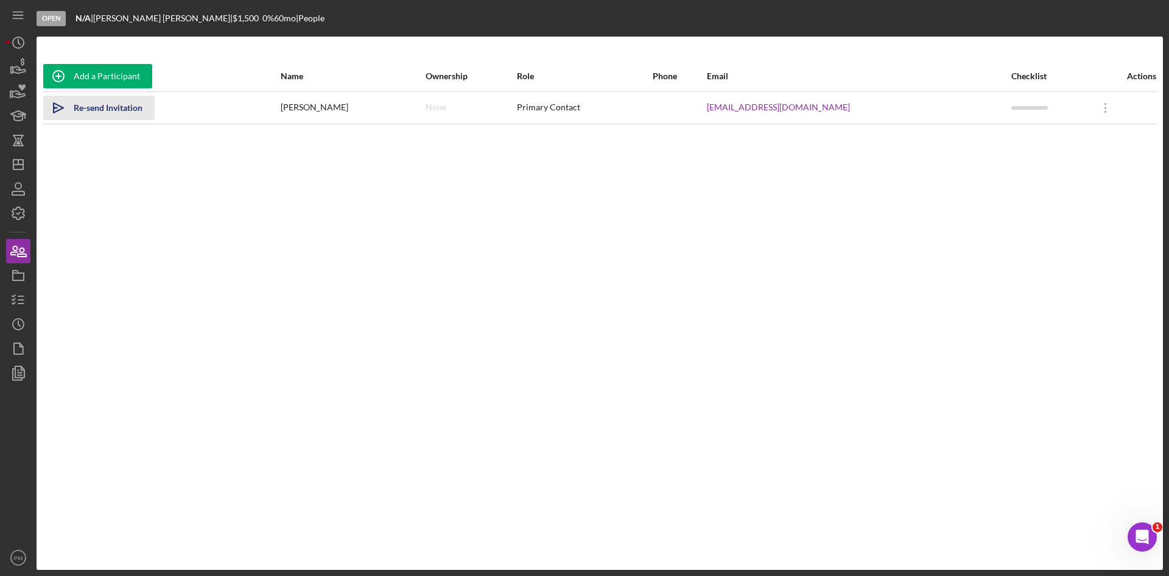
click at [99, 108] on div "Re-send Invitation" at bounding box center [108, 108] width 69 height 24
click at [26, 174] on icon "Icon/Dashboard" at bounding box center [18, 164] width 30 height 30
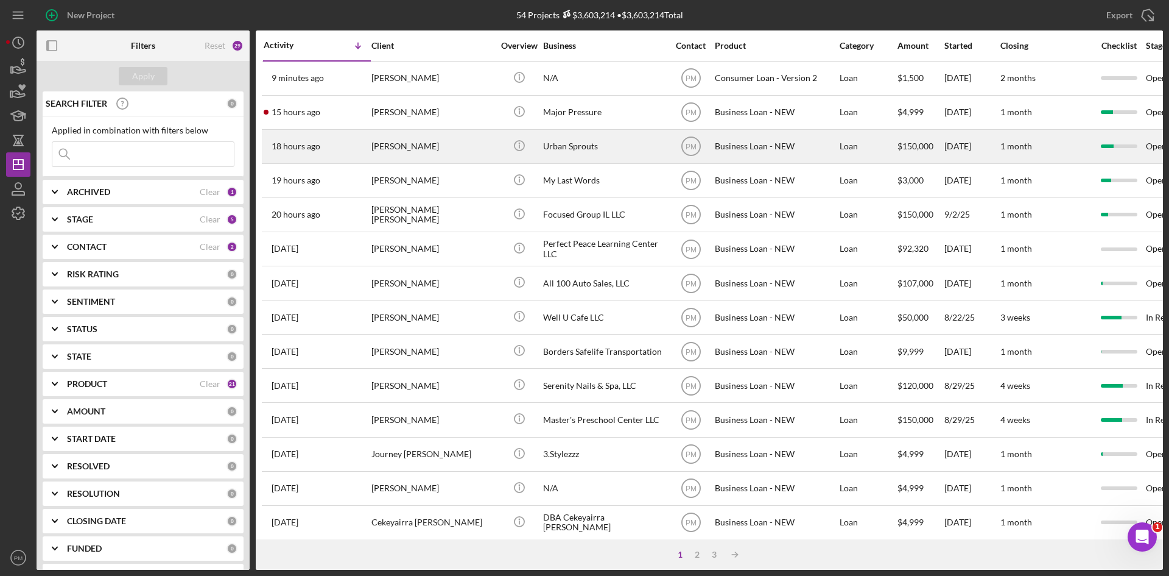
click at [443, 144] on div "[PERSON_NAME]" at bounding box center [433, 146] width 122 height 32
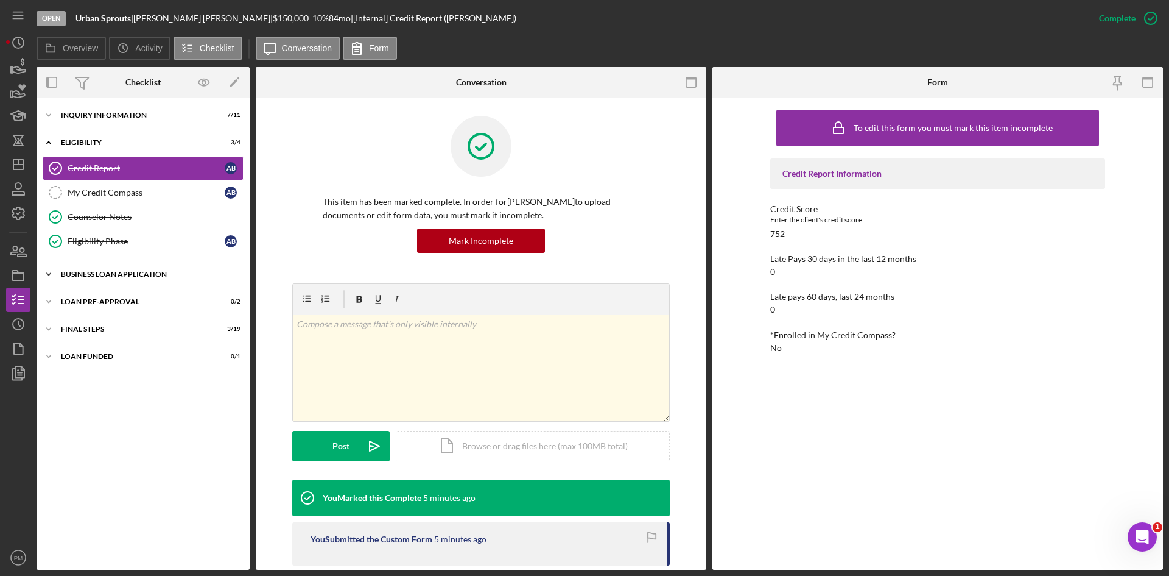
click at [126, 277] on div "BUSINESS LOAN APPLICATION" at bounding box center [148, 273] width 174 height 7
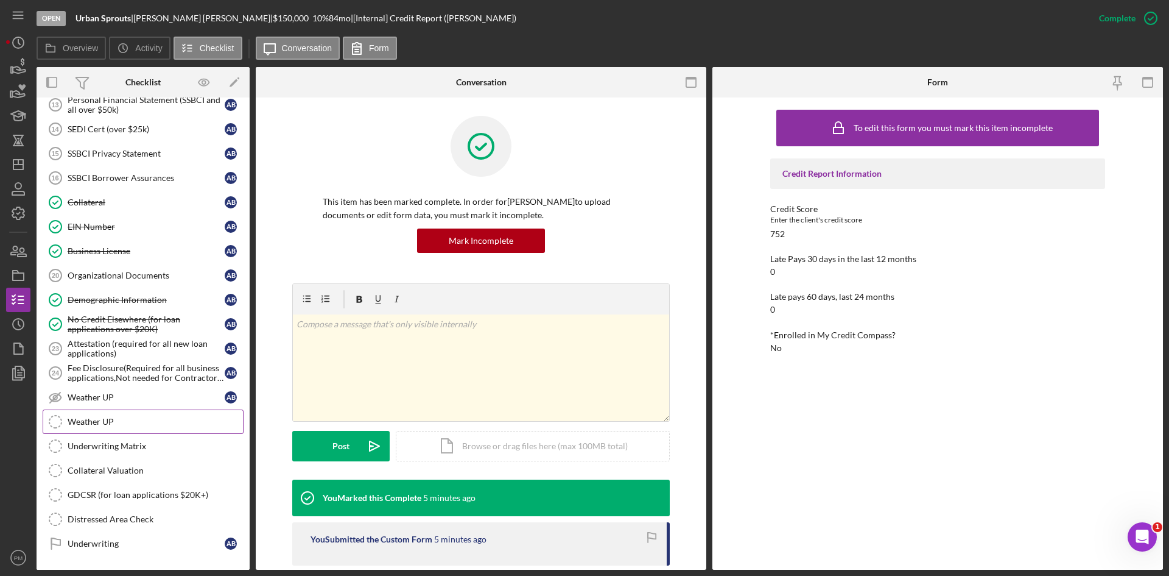
scroll to position [568, 0]
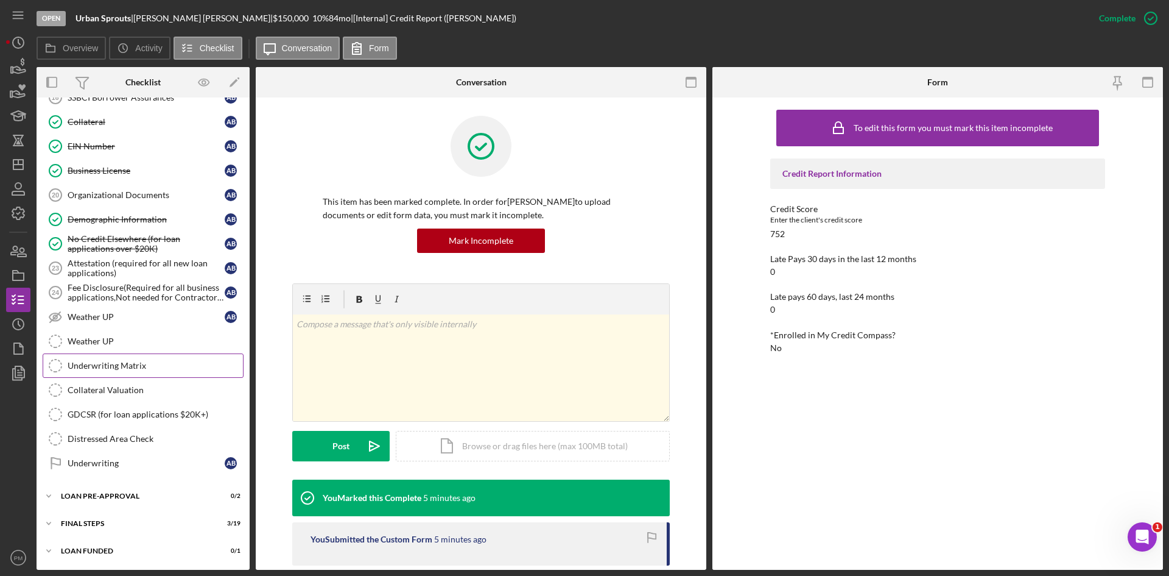
click at [134, 362] on div "Underwriting Matrix" at bounding box center [155, 366] width 175 height 10
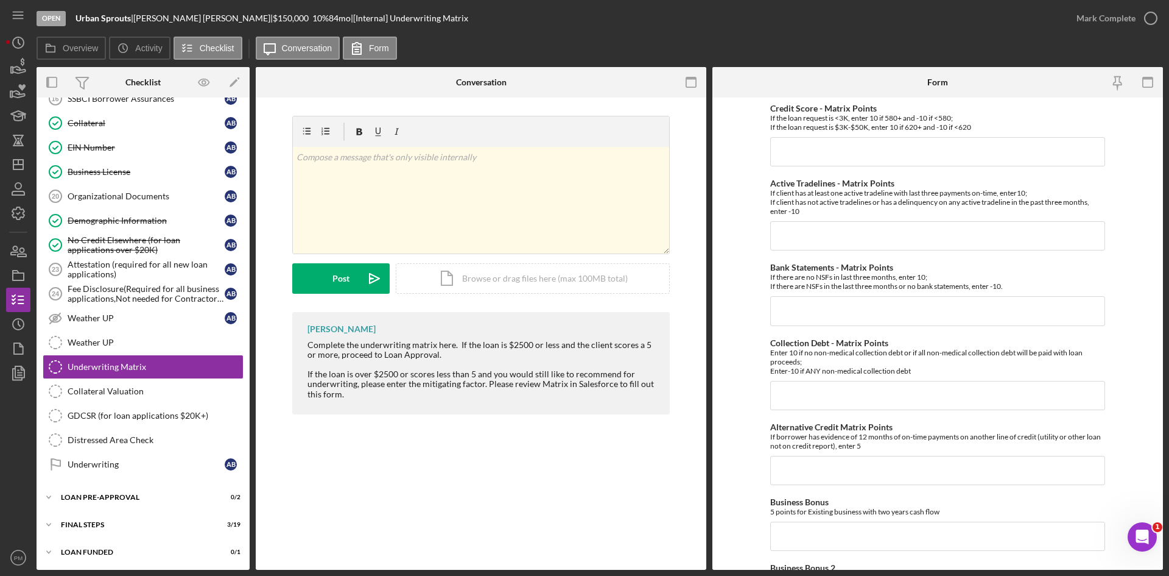
scroll to position [568, 0]
click at [825, 148] on input "Credit Score - Matrix Points" at bounding box center [938, 151] width 335 height 29
type input "10"
click at [788, 239] on input "Active Tradelines - Matrix Points" at bounding box center [938, 235] width 335 height 29
type input "10"
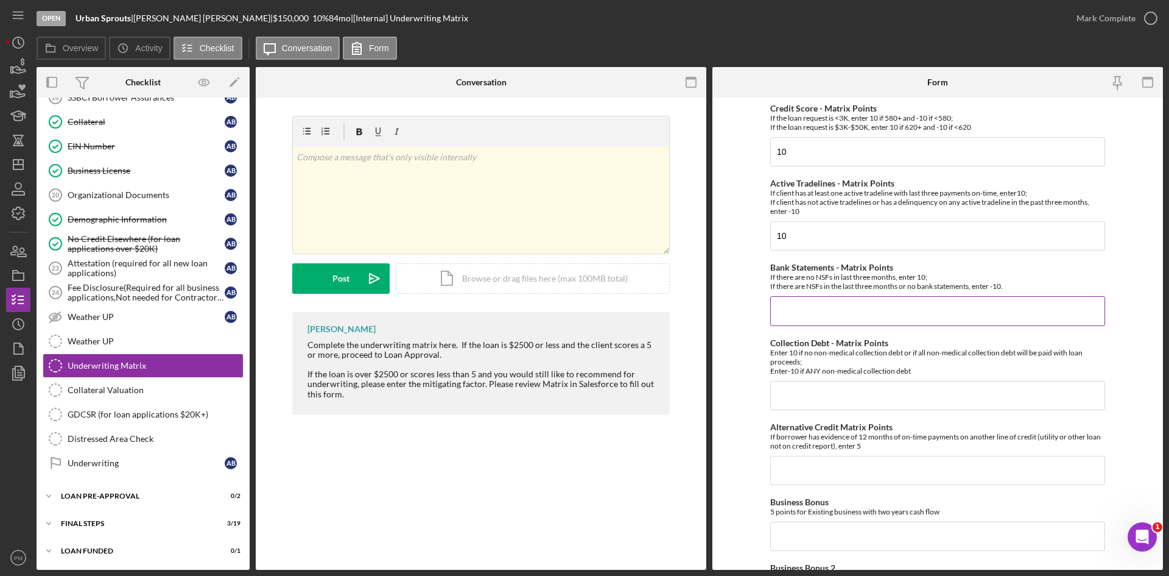
click at [798, 301] on input "Bank Statements - Matrix Points" at bounding box center [938, 310] width 335 height 29
type input "10"
click at [830, 406] on input "Collection Debt - Matrix Points" at bounding box center [938, 395] width 335 height 29
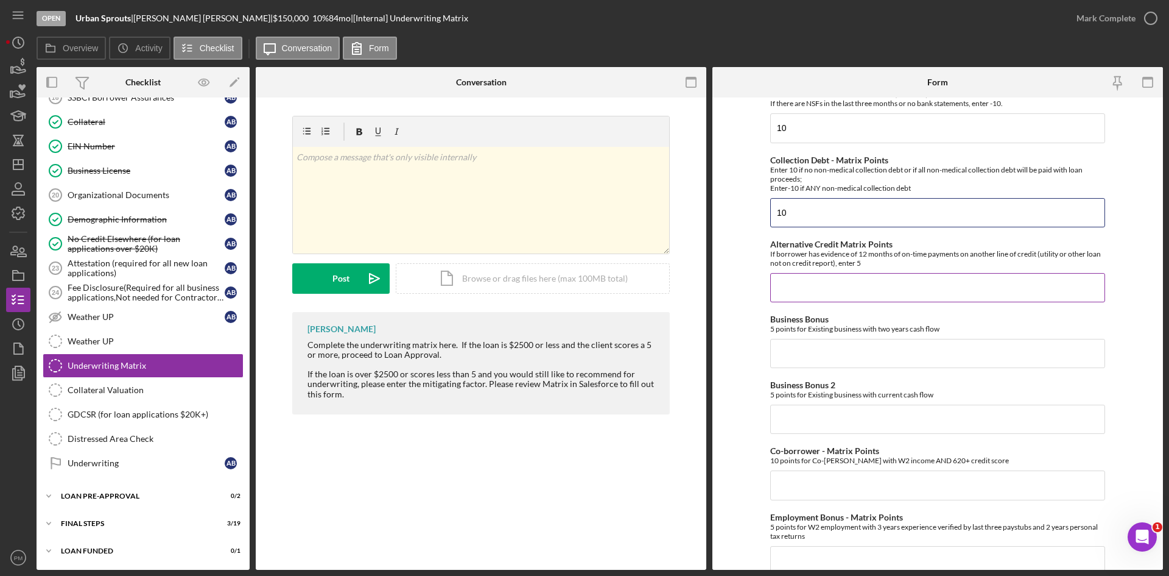
type input "10"
click at [806, 298] on input "Alternative Credit Matrix Points" at bounding box center [938, 287] width 335 height 29
type input "0"
click at [813, 347] on input "Business Bonus" at bounding box center [938, 353] width 335 height 29
type input "0"
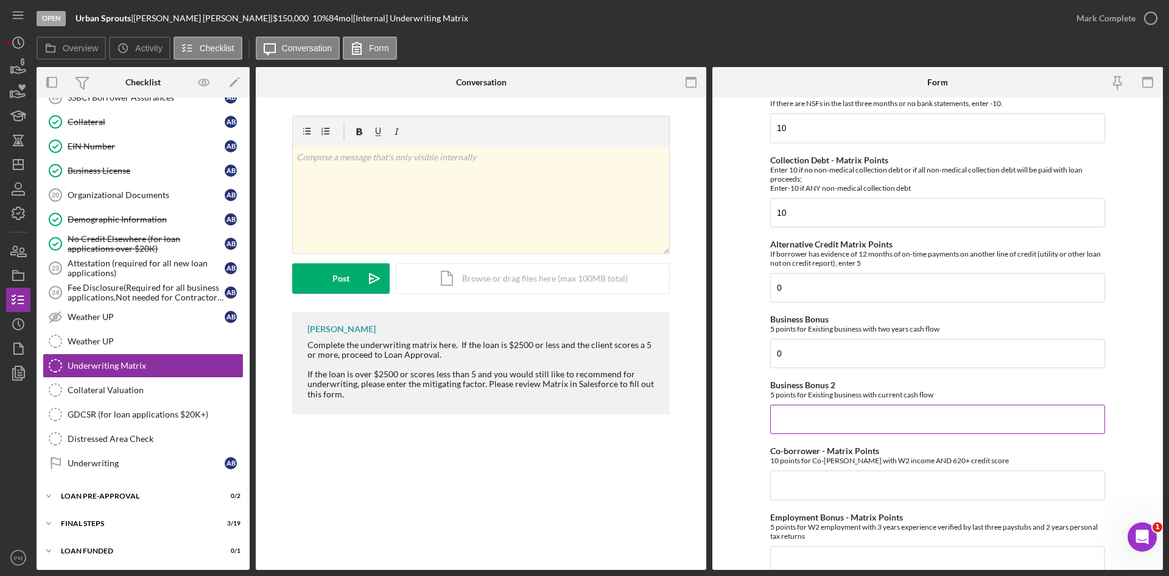
click at [794, 420] on input "Business Bonus 2" at bounding box center [938, 418] width 335 height 29
type input "0"
click at [788, 493] on input "Co-borrower - Matrix Points" at bounding box center [938, 484] width 335 height 29
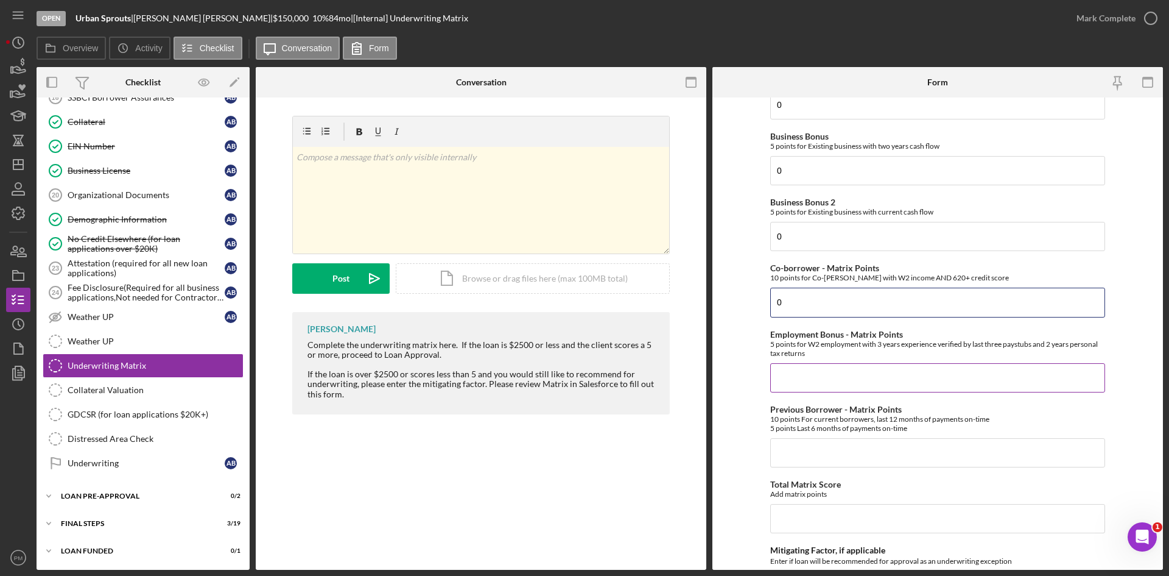
type input "0"
click at [794, 378] on input "Employment Bonus - Matrix Points" at bounding box center [938, 377] width 335 height 29
type input "0"
click at [797, 446] on input "Previous Borrower - Matrix Points" at bounding box center [938, 452] width 335 height 29
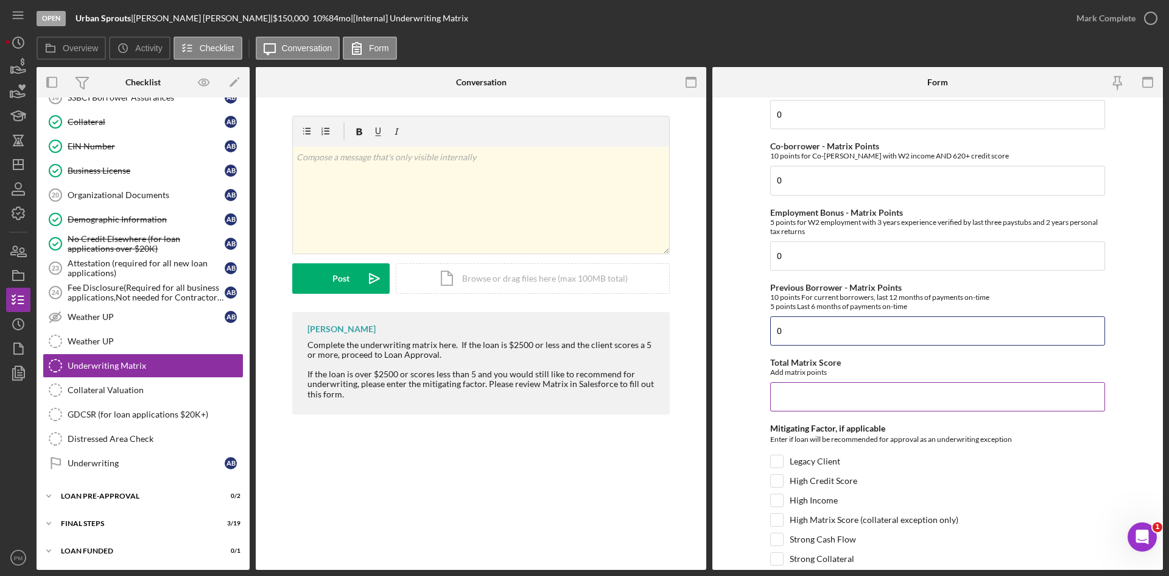
type input "0"
click at [797, 403] on input "Total Matrix Score" at bounding box center [938, 396] width 335 height 29
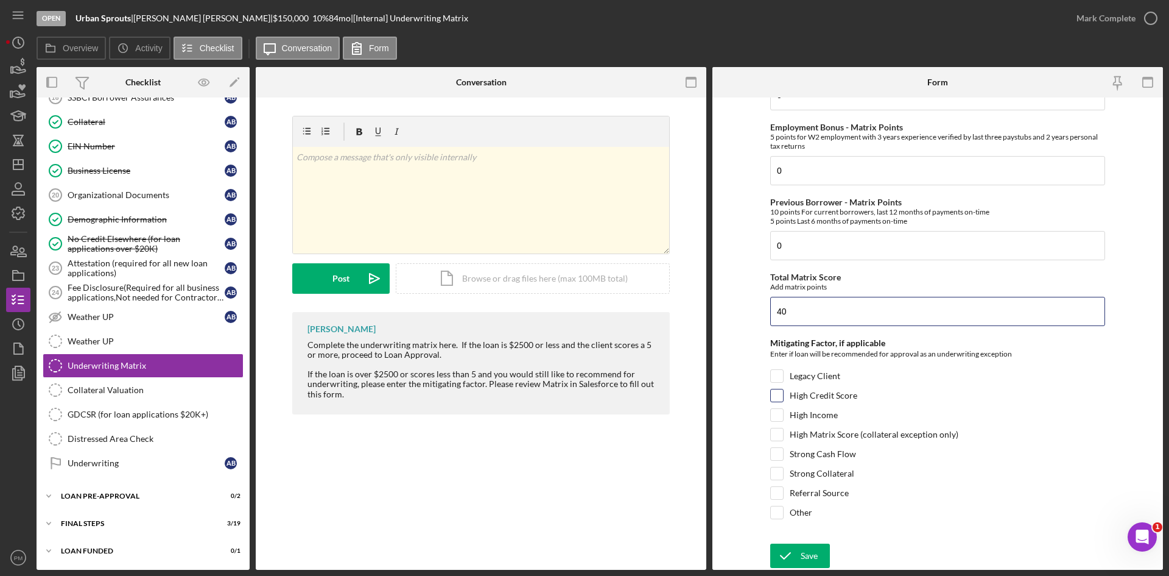
type input "40"
click at [778, 403] on div "High Credit Score" at bounding box center [938, 398] width 335 height 19
click at [778, 393] on input "High Credit Score" at bounding box center [777, 395] width 12 height 12
checkbox input "true"
click at [794, 549] on icon "submit" at bounding box center [786, 555] width 30 height 30
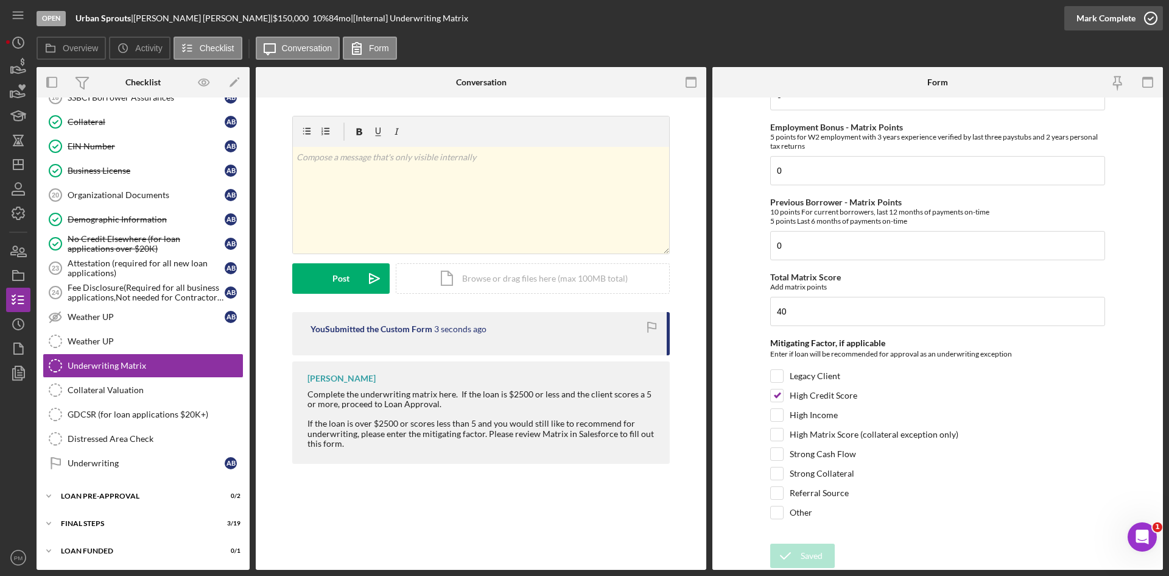
click at [1152, 10] on icon "button" at bounding box center [1151, 18] width 30 height 30
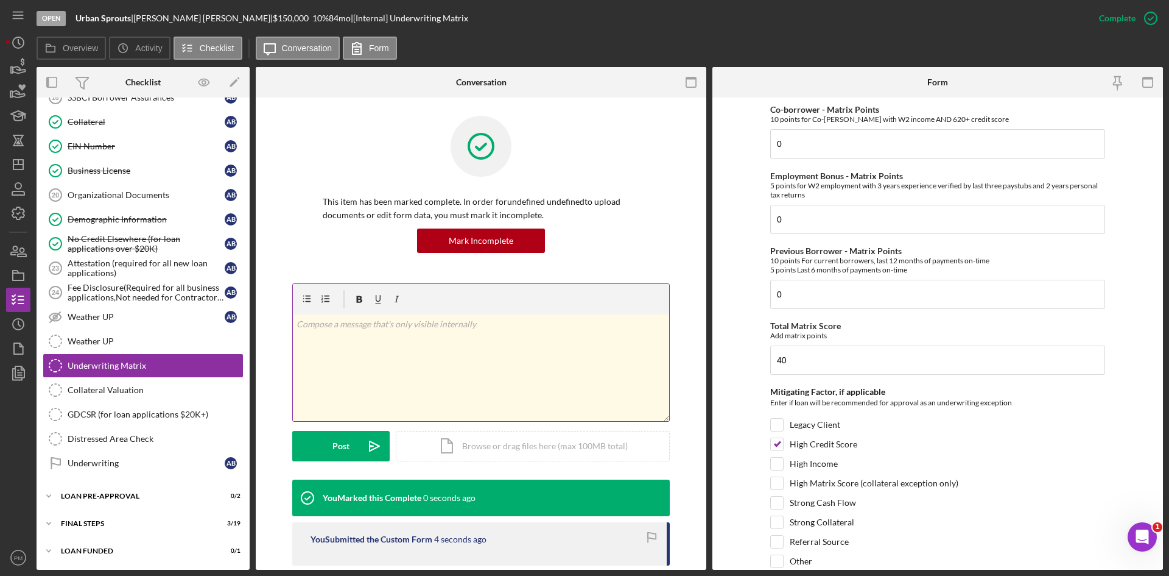
scroll to position [621, 0]
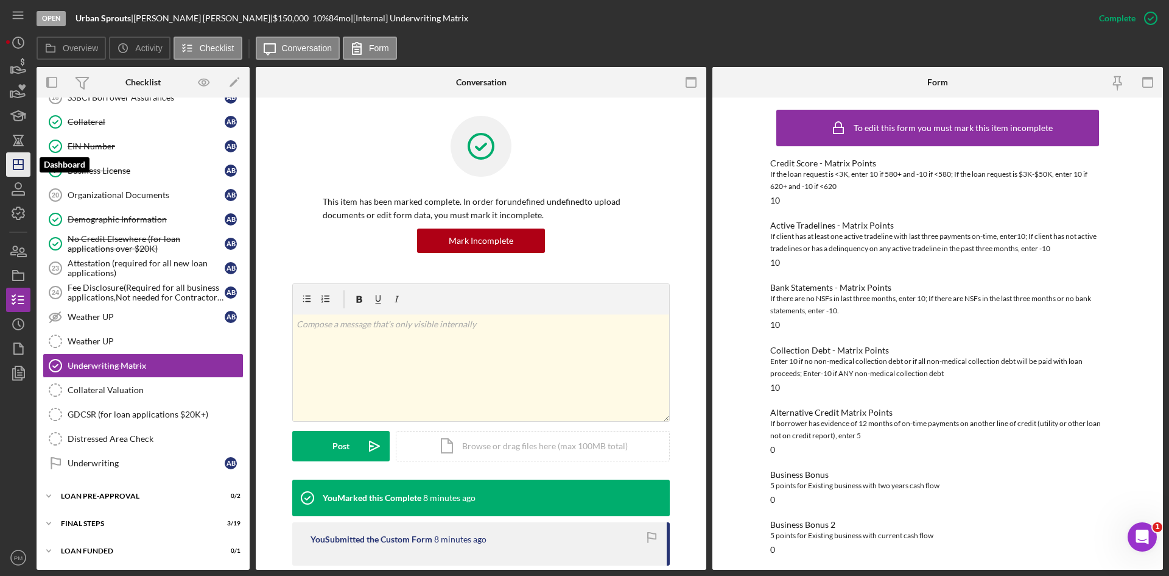
click at [18, 163] on icon "Icon/Dashboard" at bounding box center [18, 164] width 30 height 30
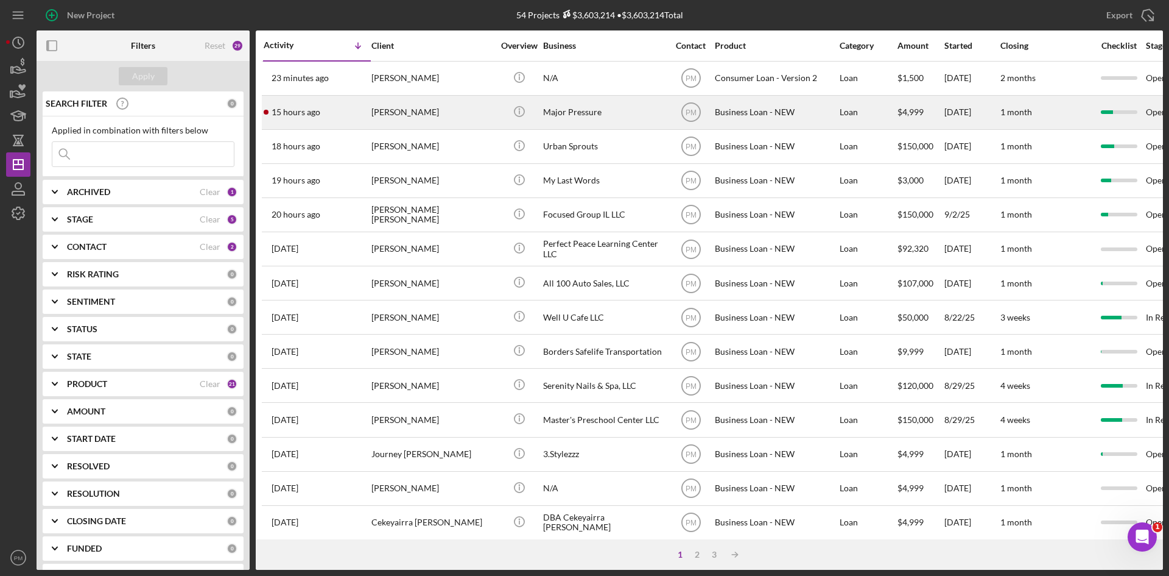
click at [343, 116] on div "15 hours ago [PERSON_NAME]" at bounding box center [317, 112] width 107 height 32
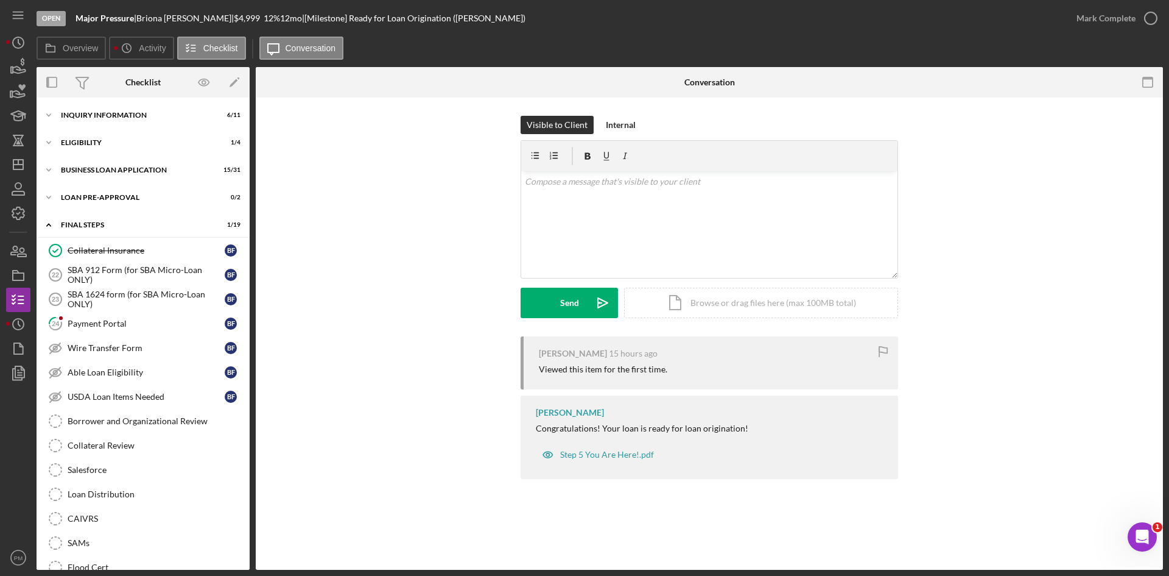
scroll to position [170, 0]
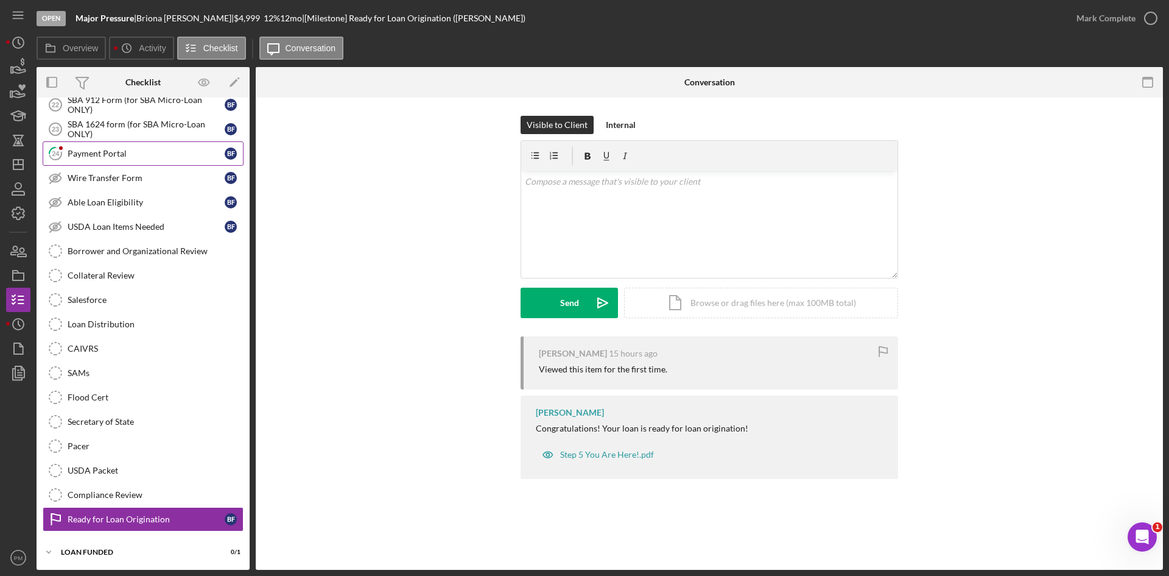
click at [83, 144] on link "24 Payment Portal B F" at bounding box center [143, 153] width 201 height 24
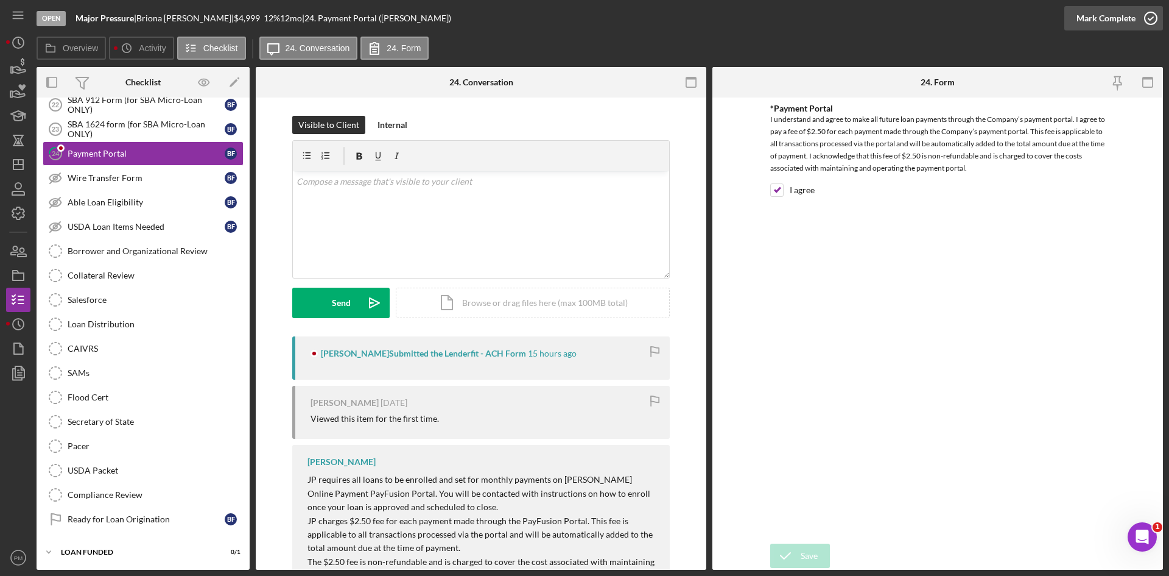
click at [1101, 17] on div "Mark Complete" at bounding box center [1106, 18] width 59 height 24
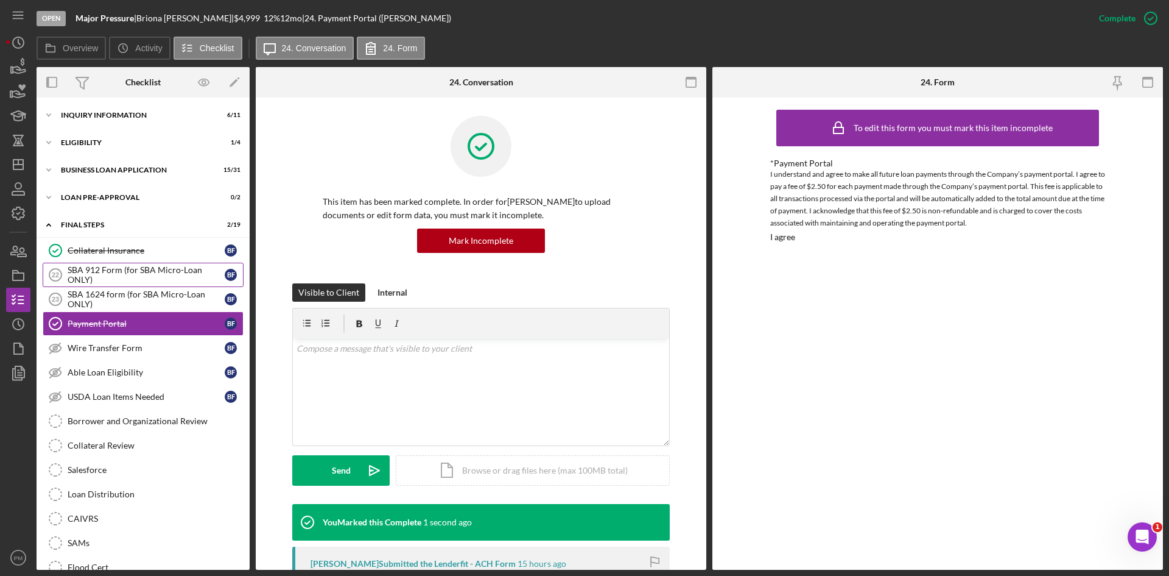
click at [93, 272] on div "SBA 912 Form (for SBA Micro-Loan ONLY)" at bounding box center [146, 274] width 157 height 19
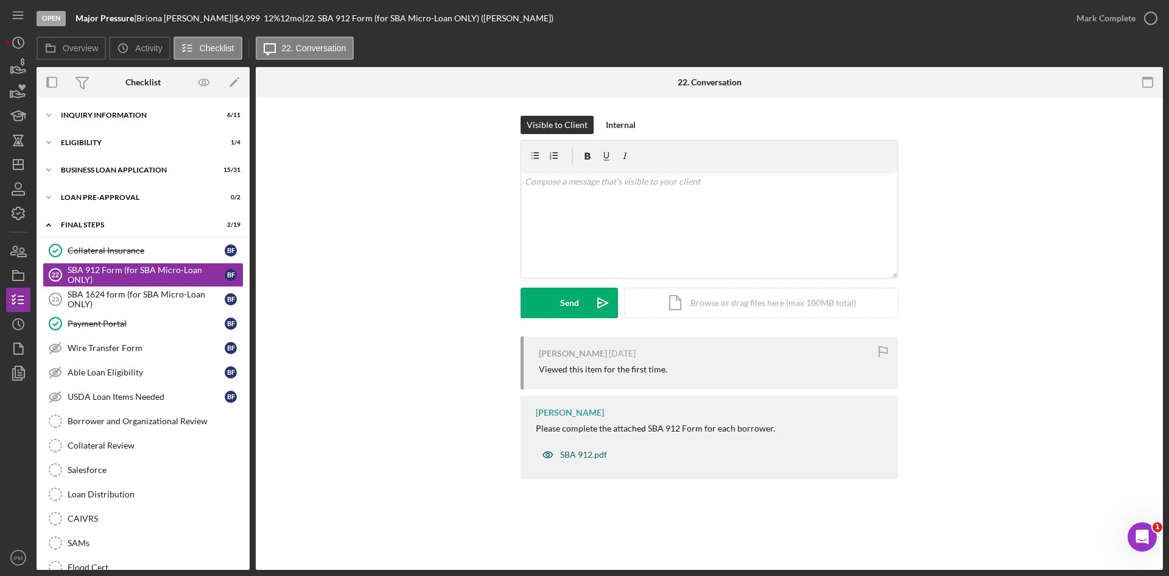
click at [596, 457] on div "SBA 912.pdf" at bounding box center [583, 455] width 47 height 10
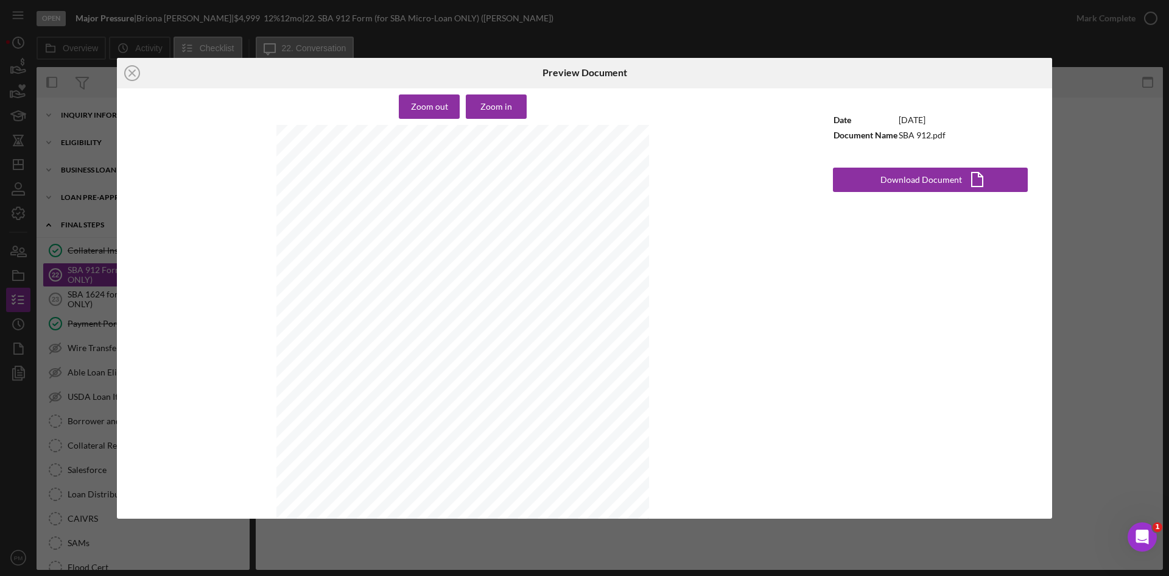
drag, startPoint x: 916, startPoint y: 180, endPoint x: 917, endPoint y: 194, distance: 14.0
click at [917, 191] on div "Download Document" at bounding box center [922, 180] width 82 height 24
drag, startPoint x: 138, startPoint y: 78, endPoint x: 144, endPoint y: 93, distance: 16.4
click at [138, 78] on icon "Icon/Close" at bounding box center [132, 73] width 30 height 30
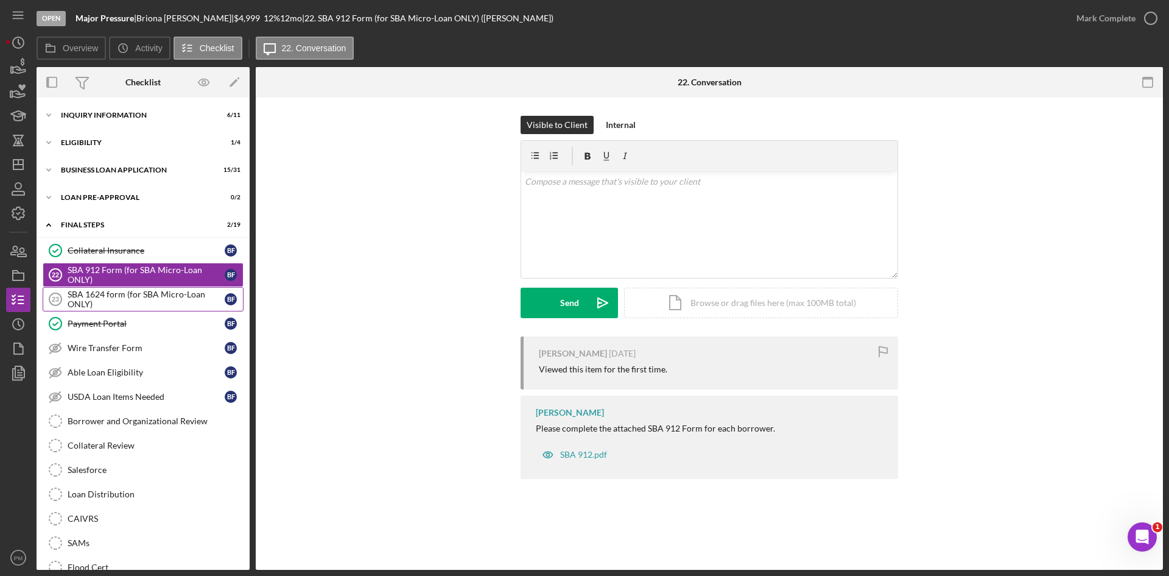
click at [126, 311] on link "SBA 1624 form (for SBA Micro-Loan ONLY) 23 SBA 1624 form (for SBA Micro-Loan ON…" at bounding box center [143, 299] width 201 height 24
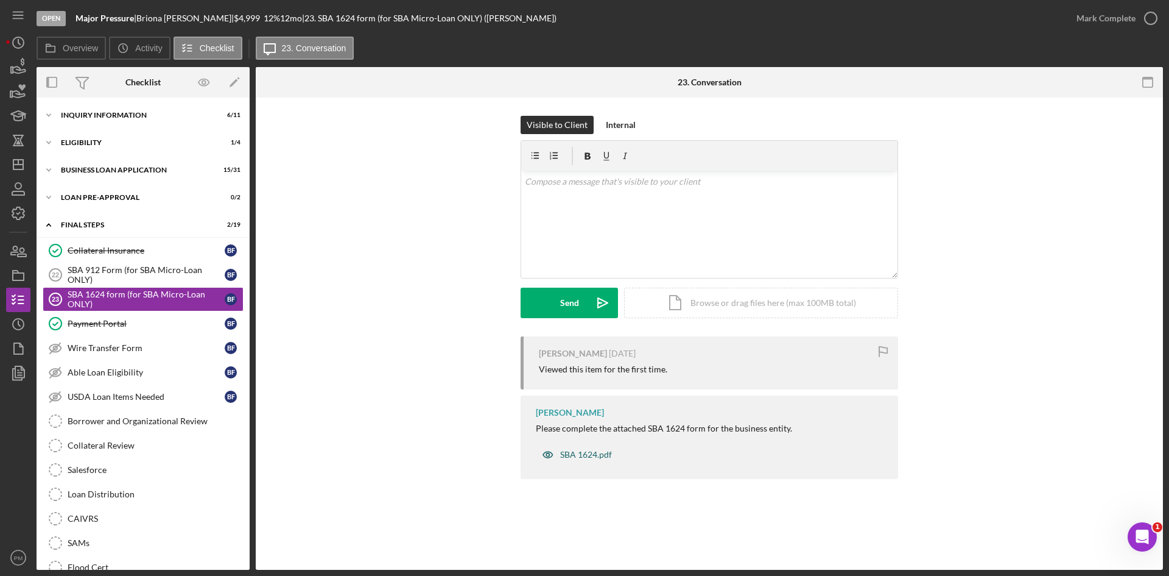
click at [591, 451] on div "SBA 1624.pdf" at bounding box center [586, 455] width 52 height 10
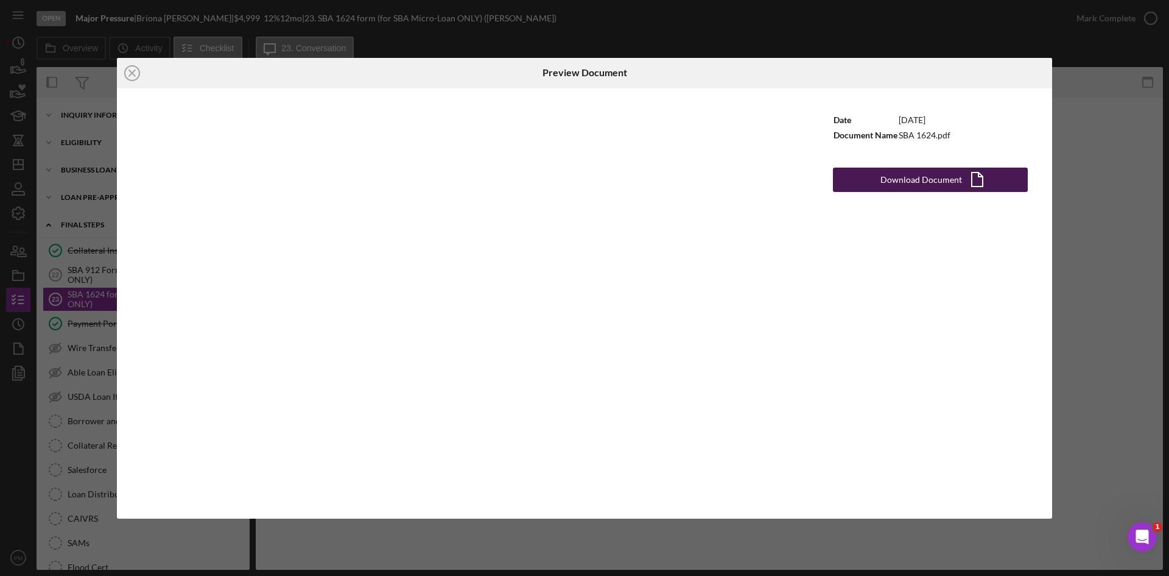
click at [908, 182] on div "Download Document" at bounding box center [922, 180] width 82 height 24
drag, startPoint x: 130, startPoint y: 68, endPoint x: 130, endPoint y: 82, distance: 14.0
click at [130, 68] on icon "Icon/Close" at bounding box center [132, 73] width 30 height 30
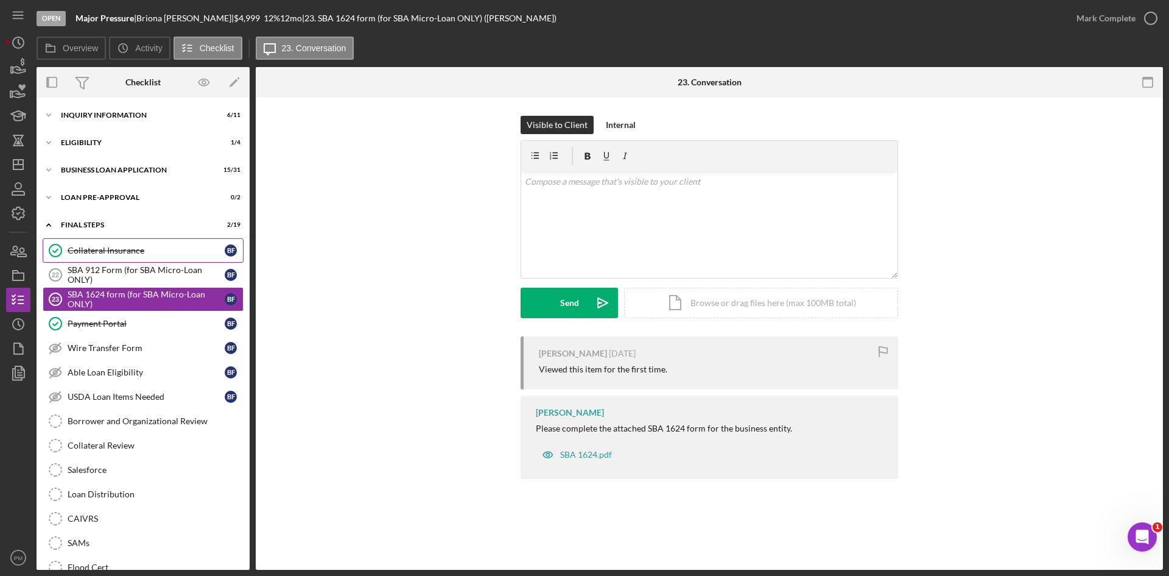
click at [111, 242] on link "Collateral Insurance Collateral Insurance B F" at bounding box center [143, 250] width 201 height 24
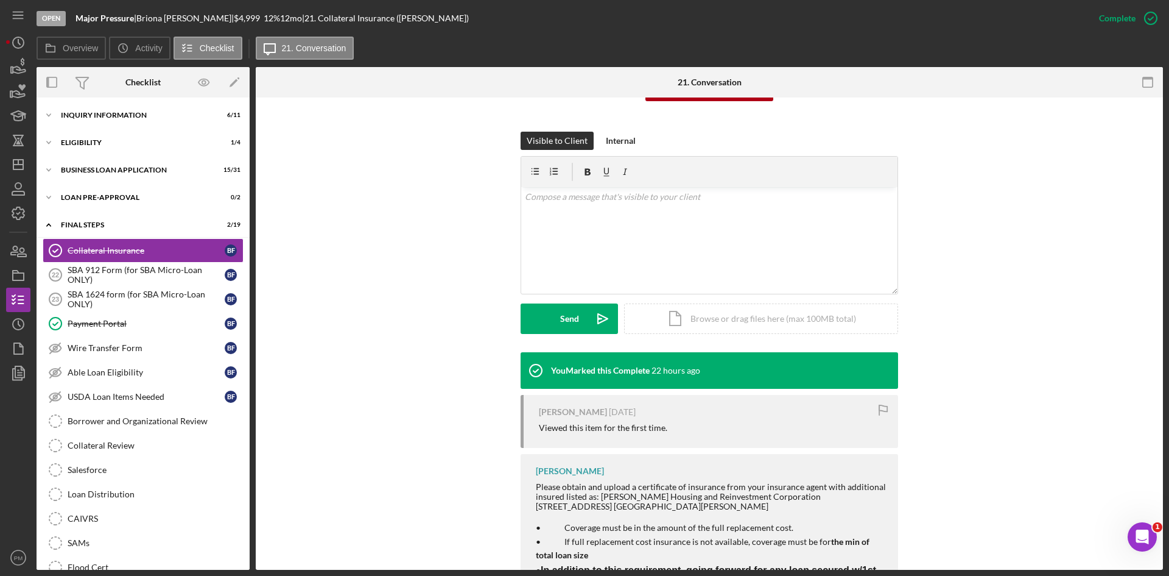
scroll to position [273, 0]
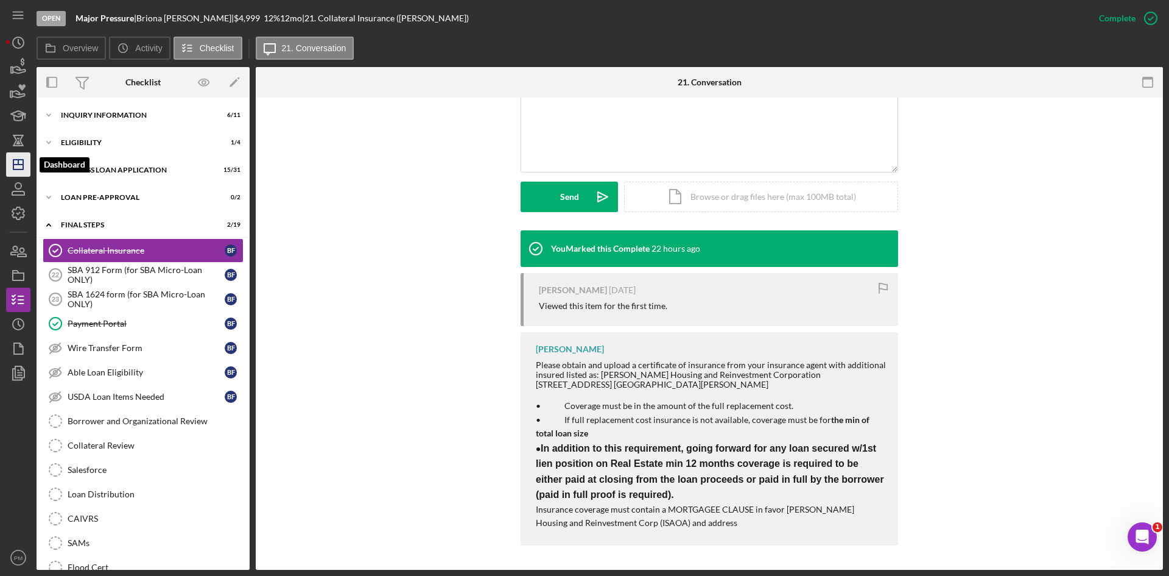
click at [13, 164] on polygon "button" at bounding box center [18, 165] width 10 height 10
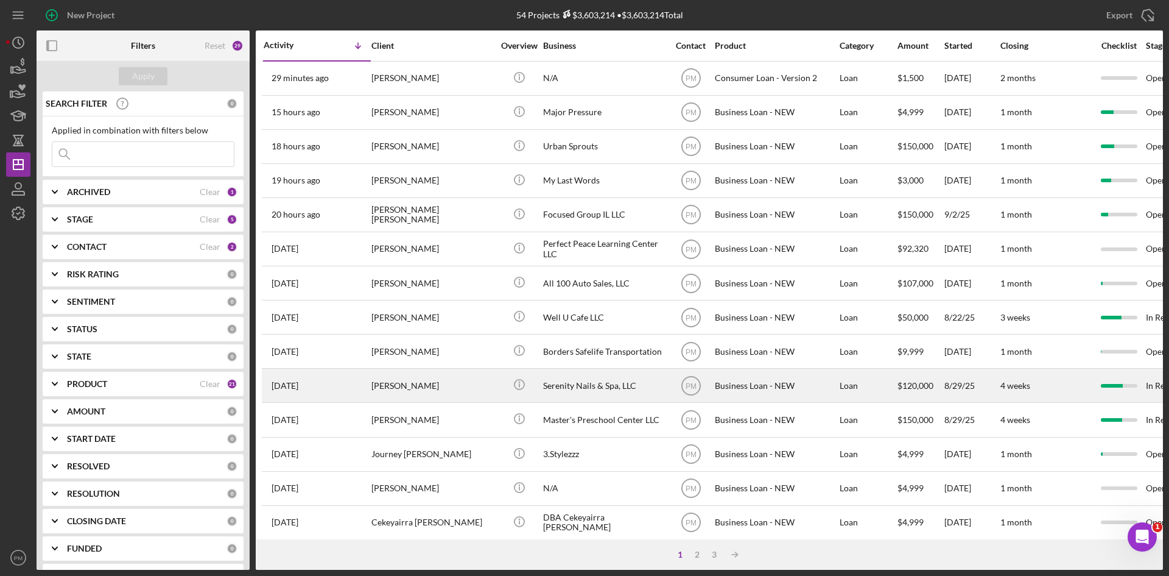
click at [376, 394] on div "[PERSON_NAME]" at bounding box center [433, 385] width 122 height 32
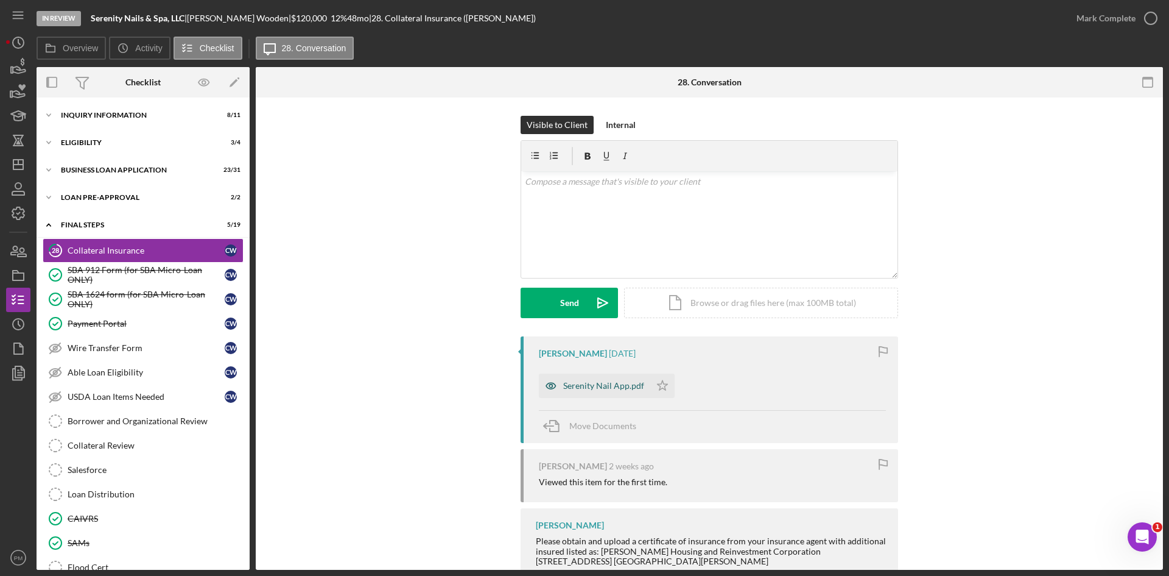
click at [591, 382] on div "Serenity Nail App.pdf" at bounding box center [603, 386] width 81 height 10
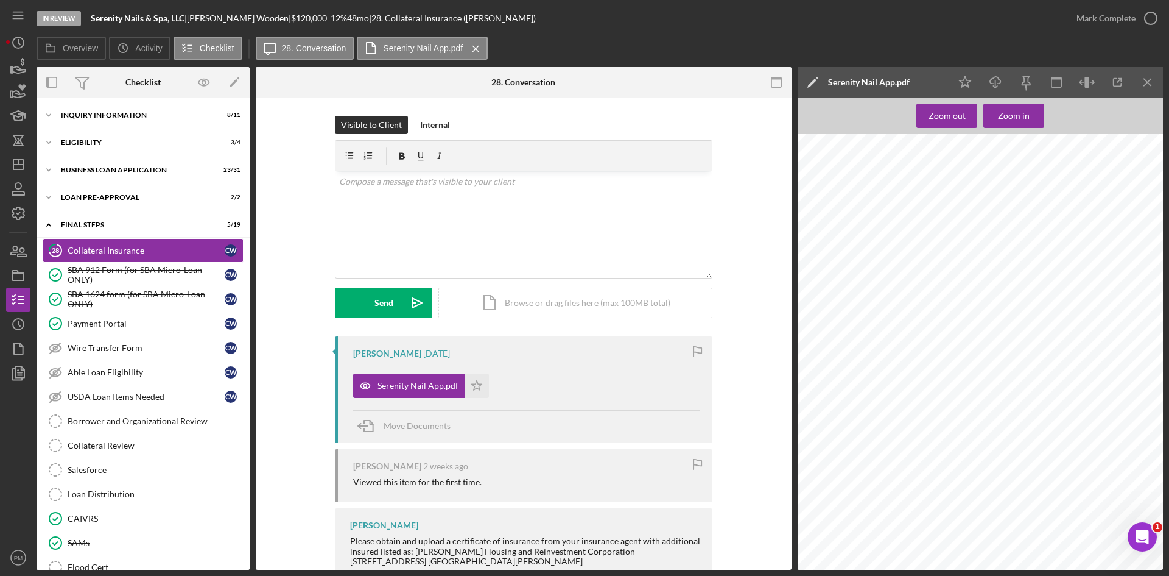
scroll to position [3472, 0]
click at [1155, 77] on icon "Icon/Menu Close" at bounding box center [1148, 82] width 27 height 27
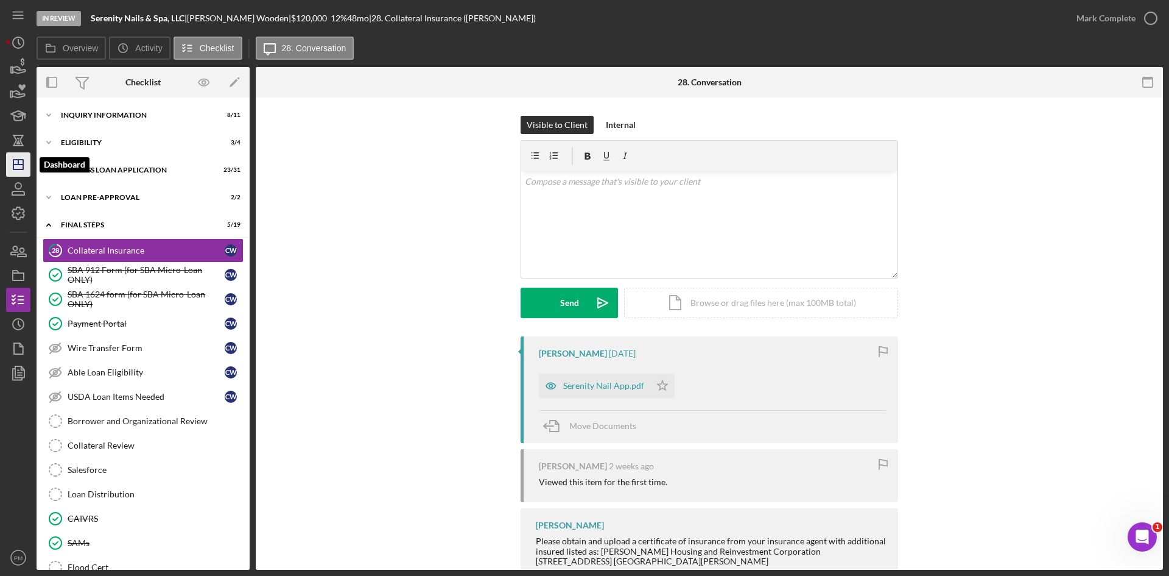
click at [16, 168] on icon "Icon/Dashboard" at bounding box center [18, 164] width 30 height 30
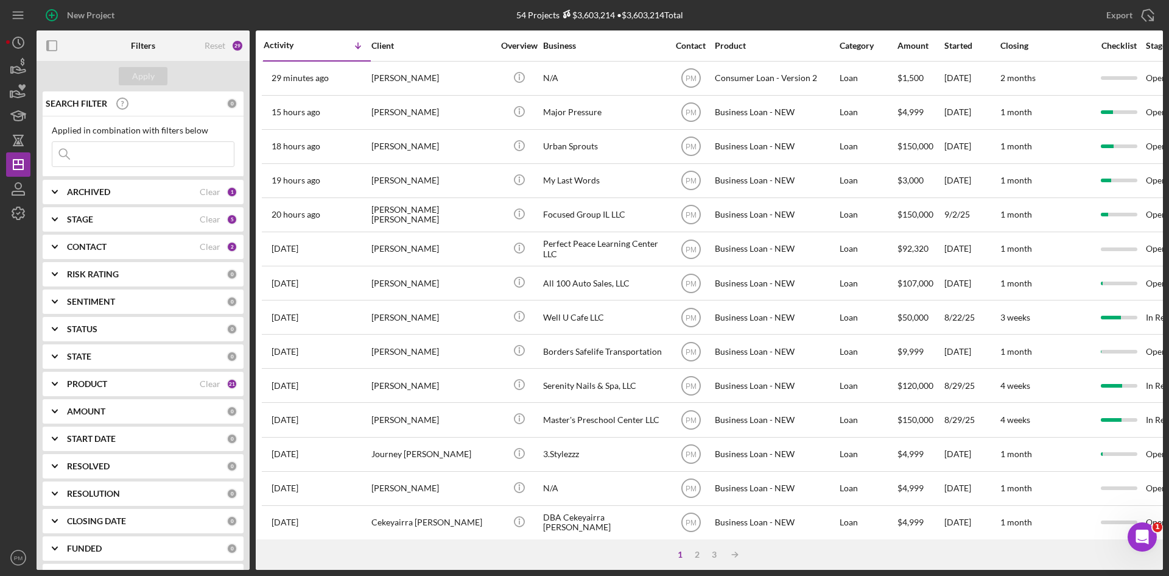
click at [132, 155] on input at bounding box center [143, 154] width 182 height 24
type input "[PERSON_NAME]"
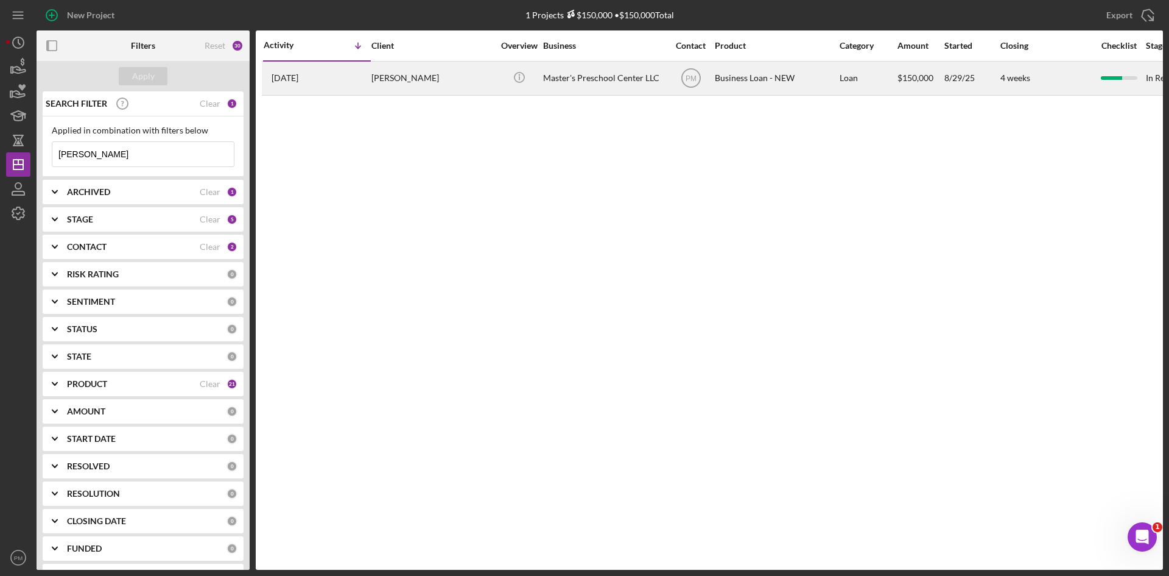
click at [336, 79] on div "[DATE] [PERSON_NAME]" at bounding box center [317, 78] width 107 height 32
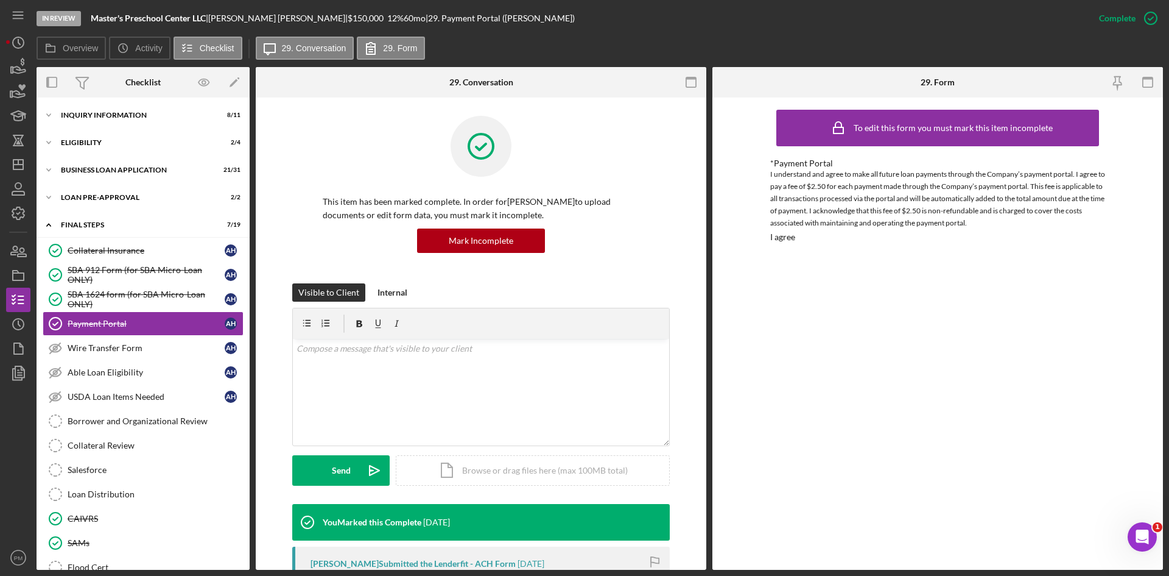
click at [118, 101] on div "Icon/Expander INQUIRY INFORMATION 8 / 11 Icon/Expander ELIGIBILITY 2 / 4 Icon/E…" at bounding box center [143, 333] width 213 height 472
click at [118, 109] on div "Icon/Expander INQUIRY INFORMATION 8 / 11" at bounding box center [143, 115] width 213 height 24
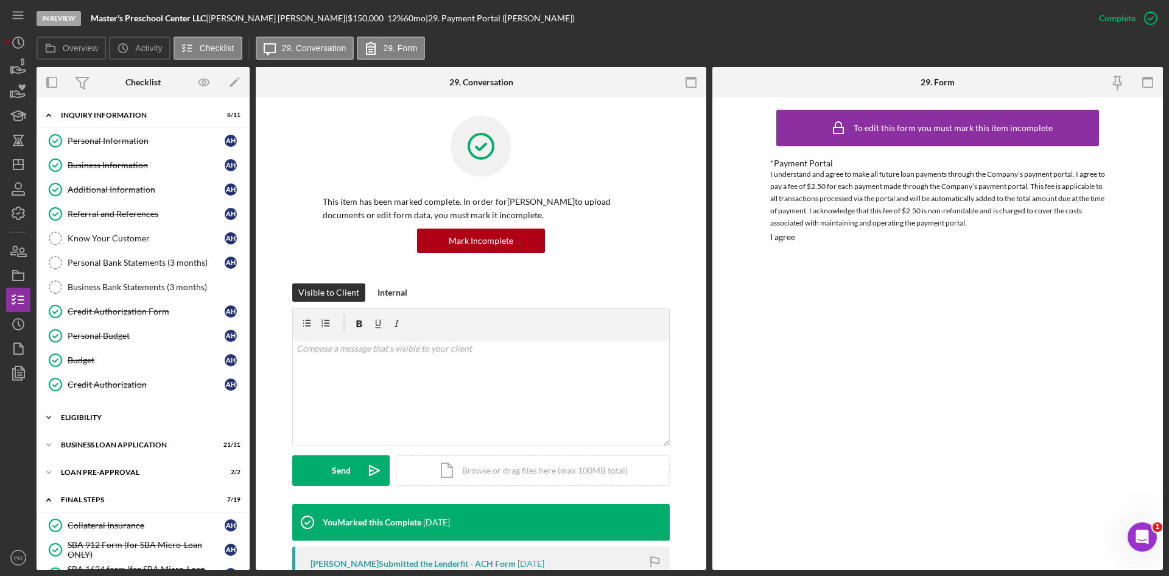
click at [108, 418] on div "ELIGIBILITY" at bounding box center [148, 417] width 174 height 7
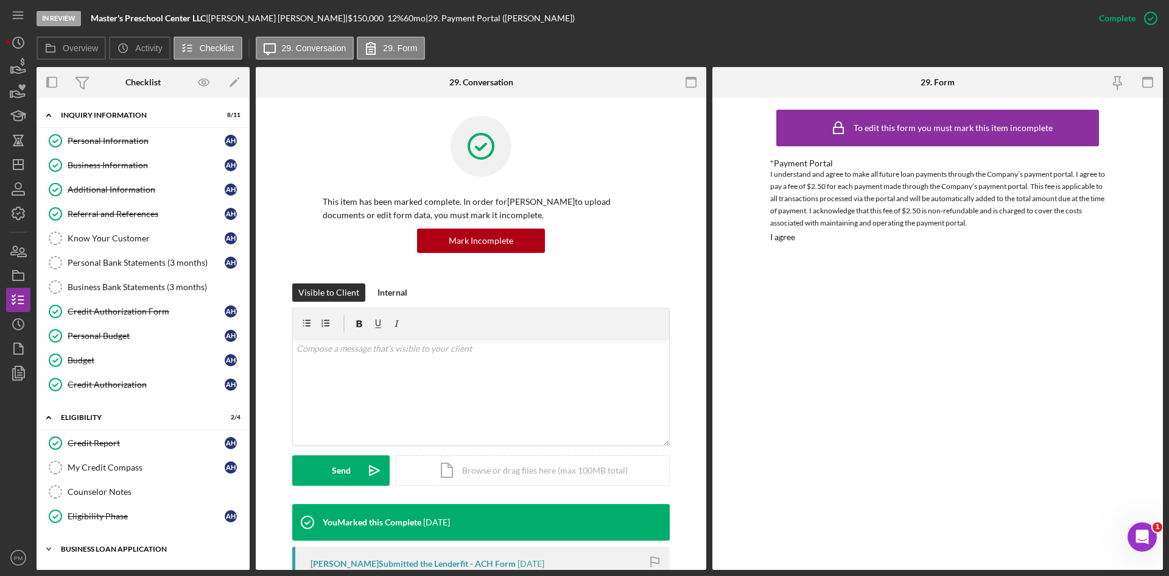
scroll to position [122, 0]
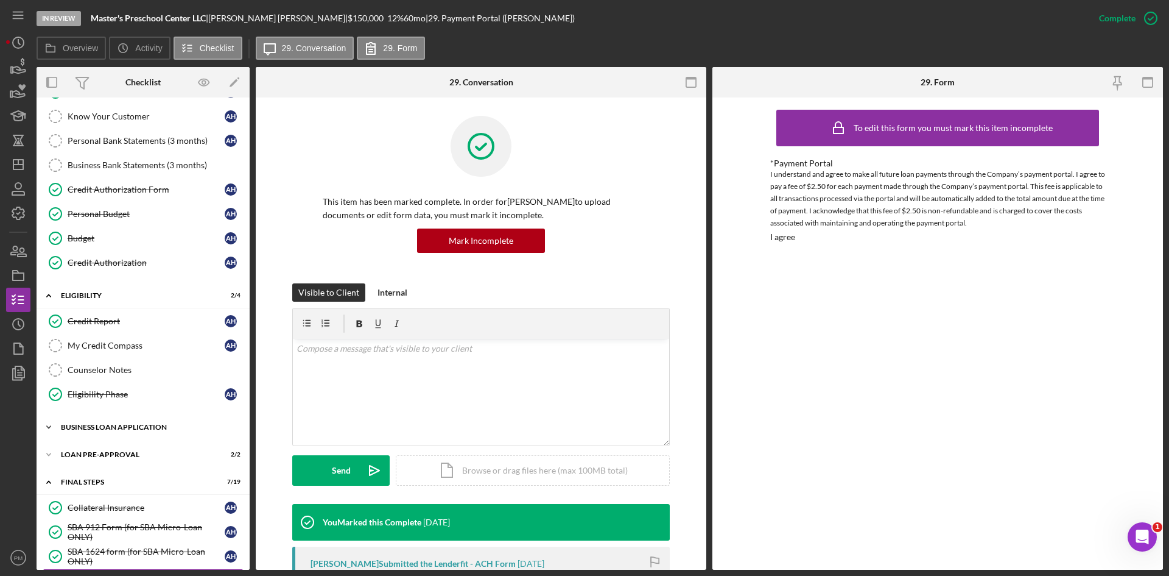
drag, startPoint x: 105, startPoint y: 429, endPoint x: 105, endPoint y: 436, distance: 6.7
click at [105, 429] on div "BUSINESS LOAN APPLICATION" at bounding box center [148, 426] width 174 height 7
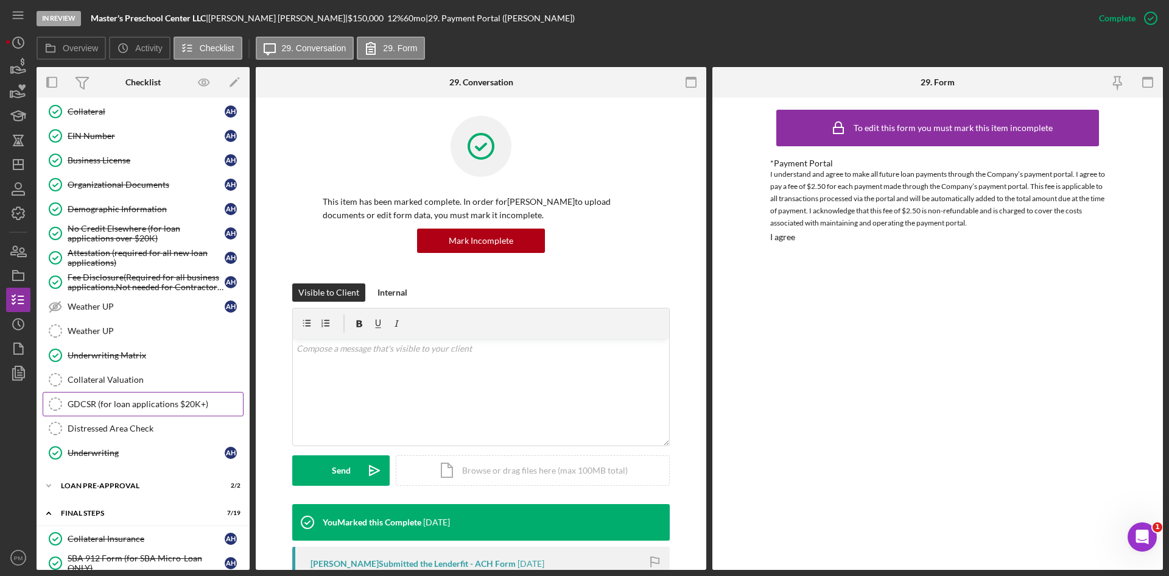
scroll to position [1035, 0]
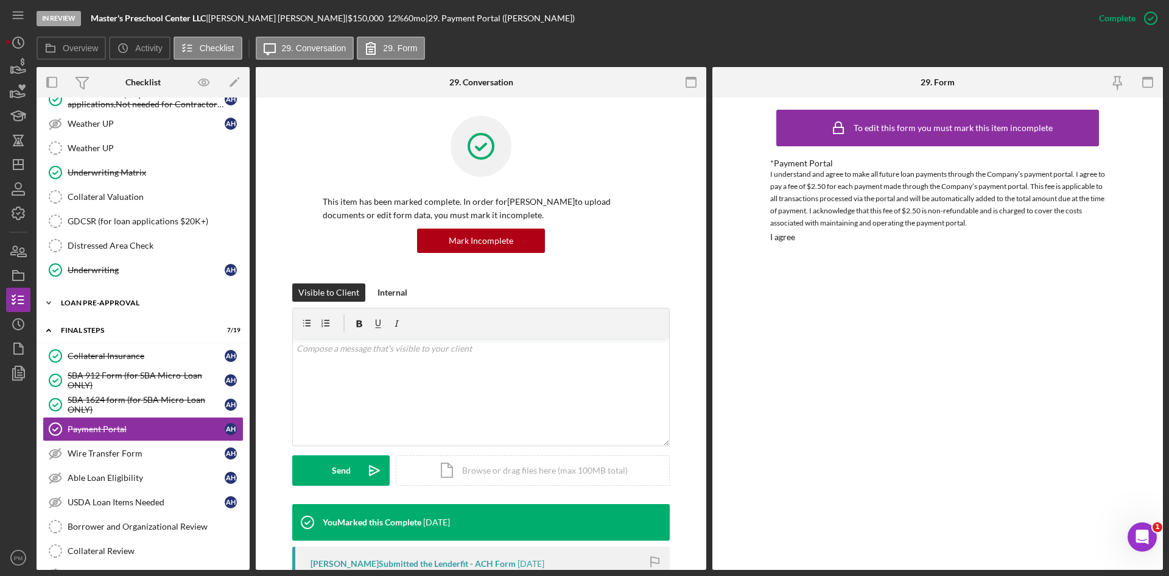
click at [126, 303] on div "LOAN PRE-APPROVAL" at bounding box center [148, 302] width 174 height 7
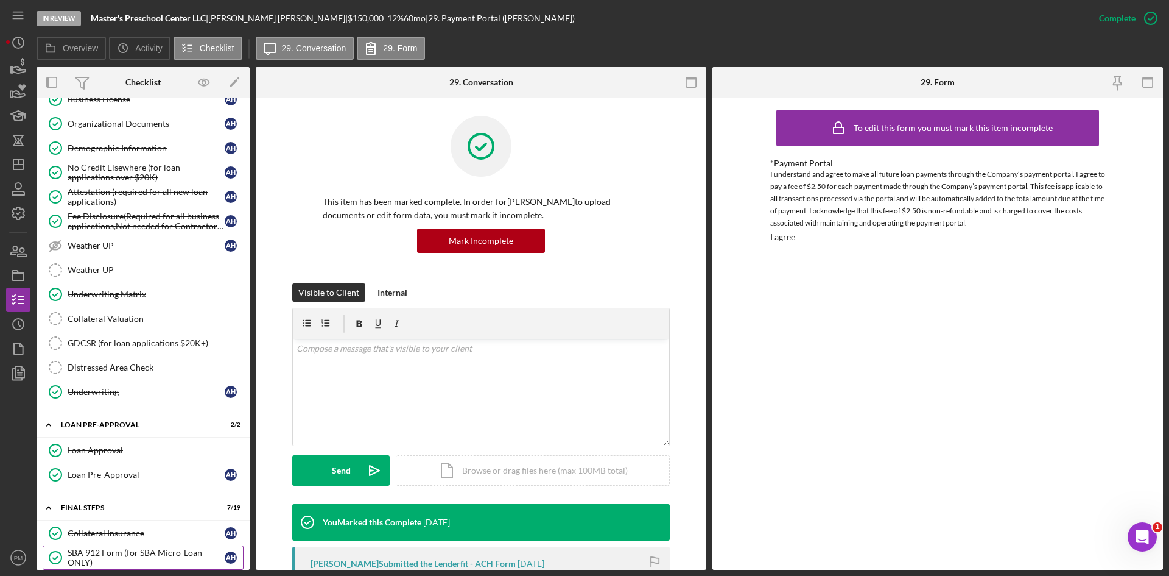
scroll to position [1157, 0]
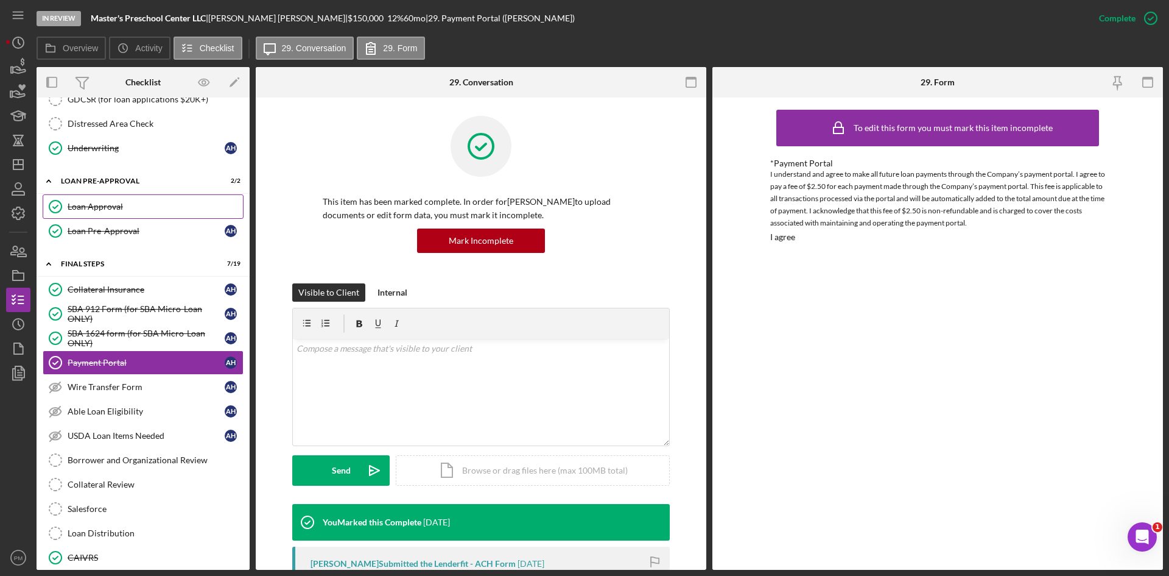
click at [107, 209] on div "Loan Approval" at bounding box center [155, 207] width 175 height 10
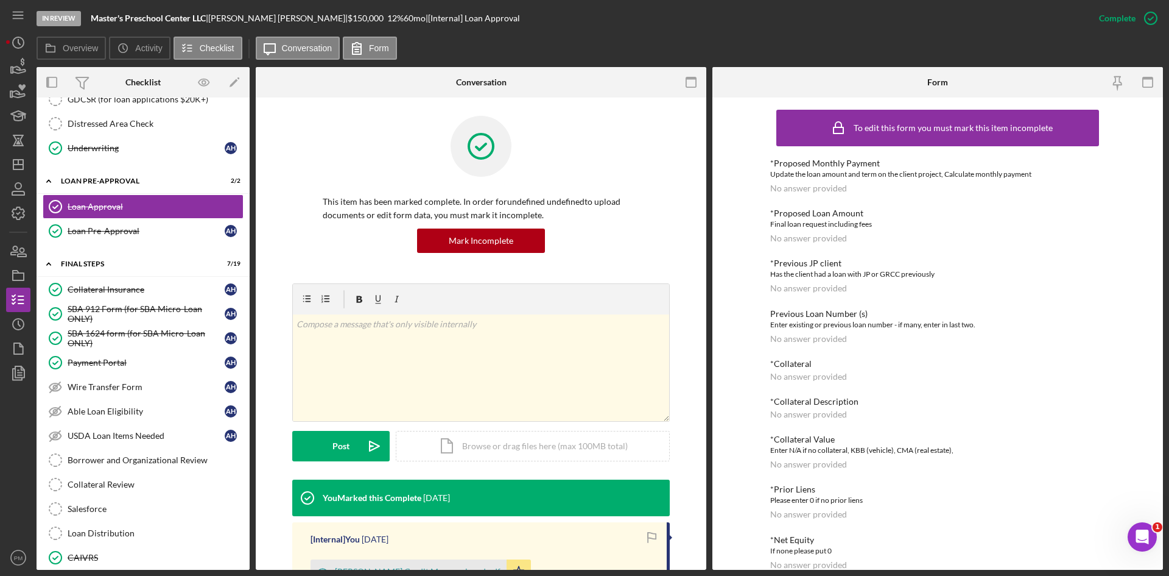
scroll to position [183, 0]
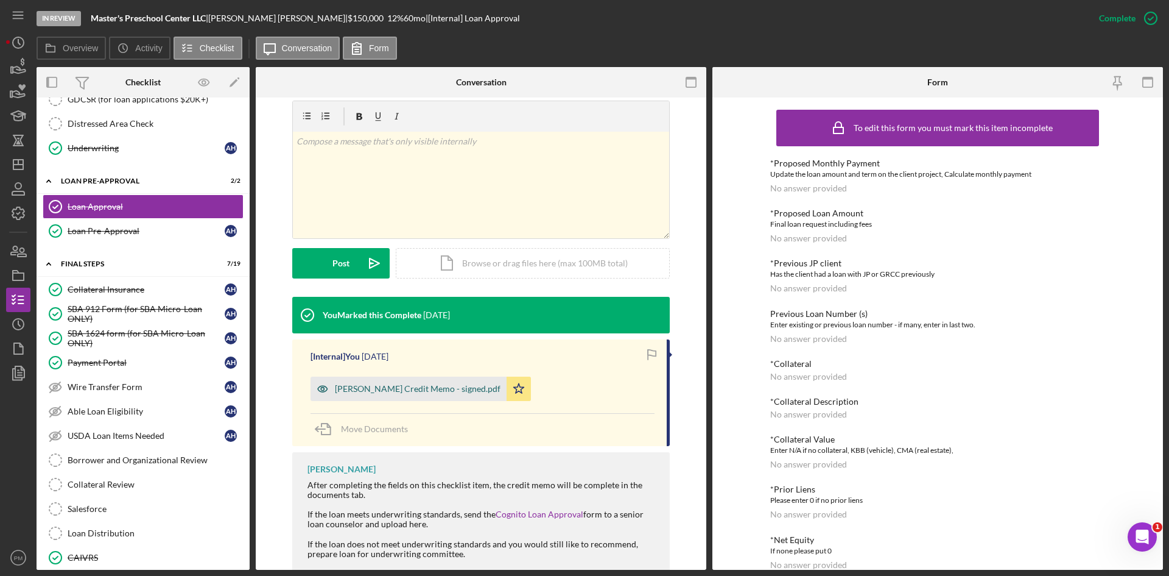
click at [415, 390] on div "[PERSON_NAME] Credit Memo - signed.pdf" at bounding box center [418, 389] width 166 height 10
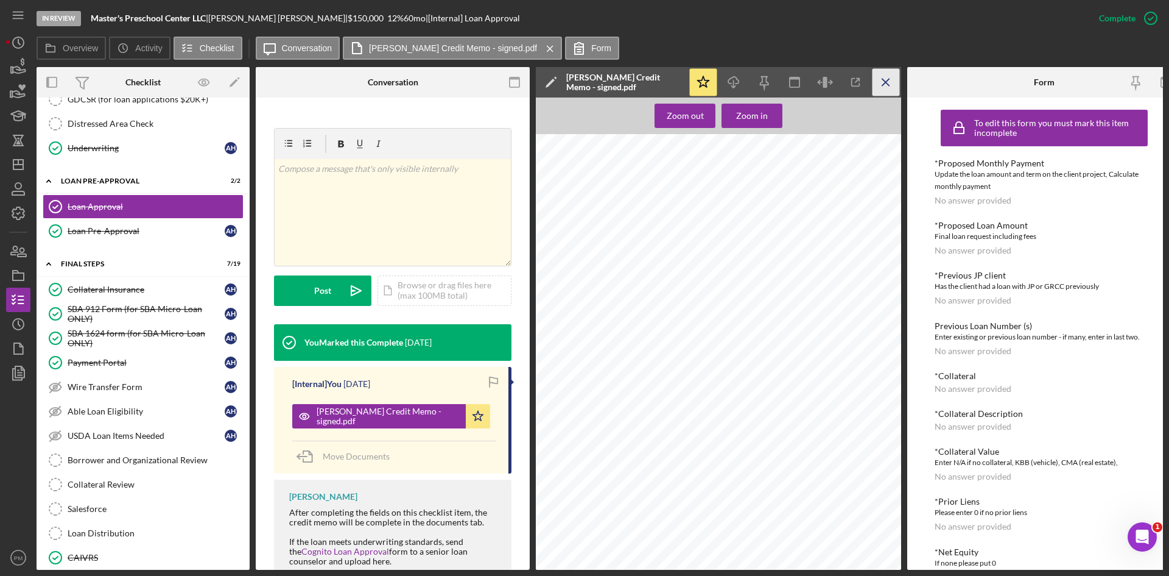
click at [884, 85] on icon "Icon/Menu Close" at bounding box center [886, 82] width 27 height 27
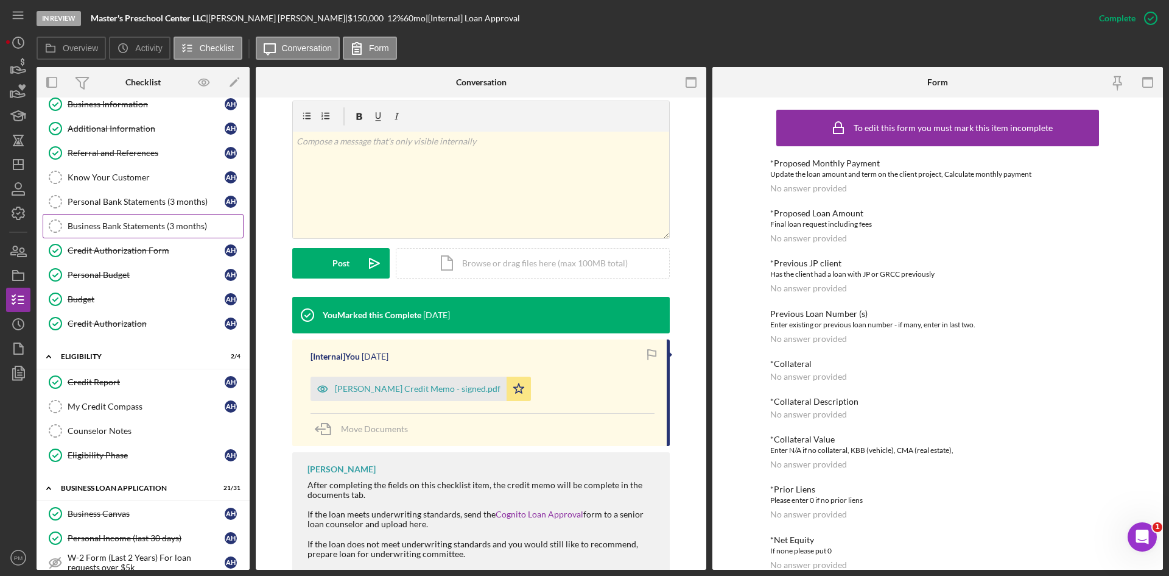
scroll to position [0, 0]
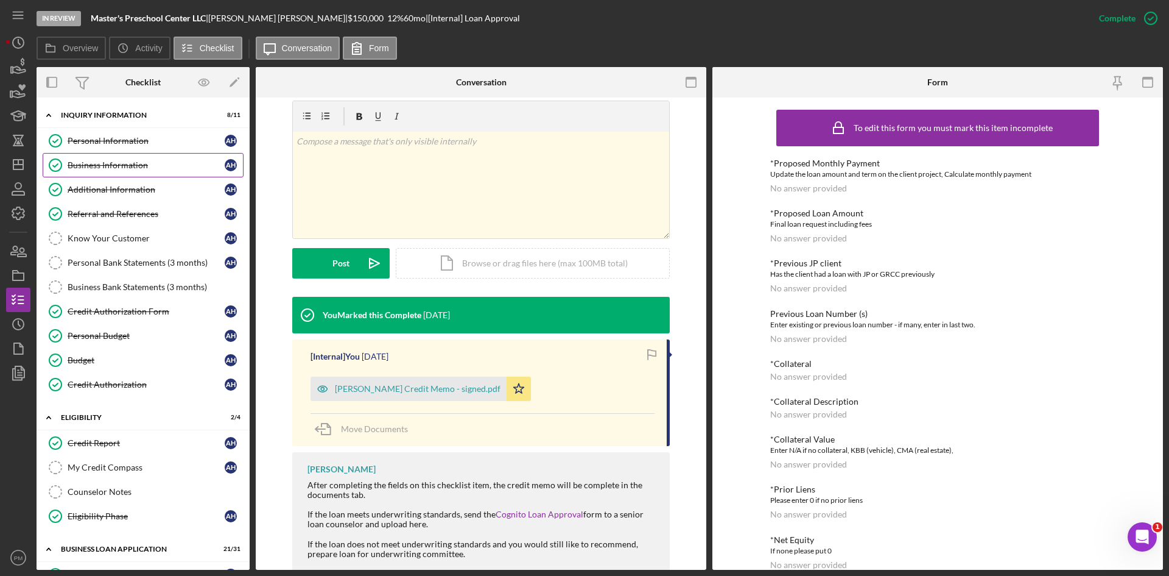
drag, startPoint x: 121, startPoint y: 160, endPoint x: 223, endPoint y: 167, distance: 102.5
click at [121, 160] on div "Business Information" at bounding box center [146, 165] width 157 height 10
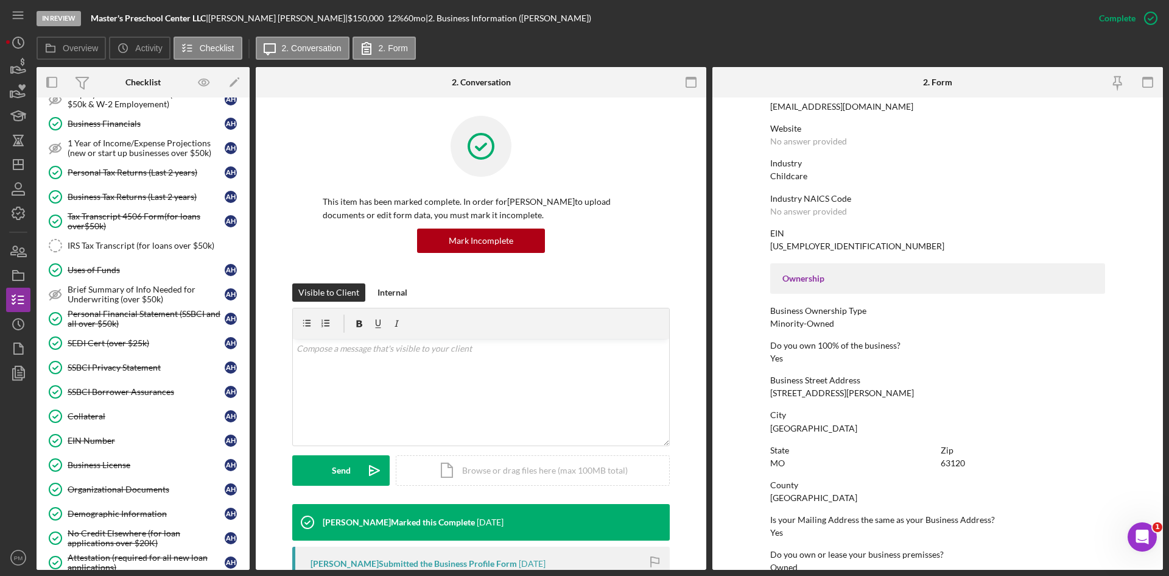
scroll to position [853, 0]
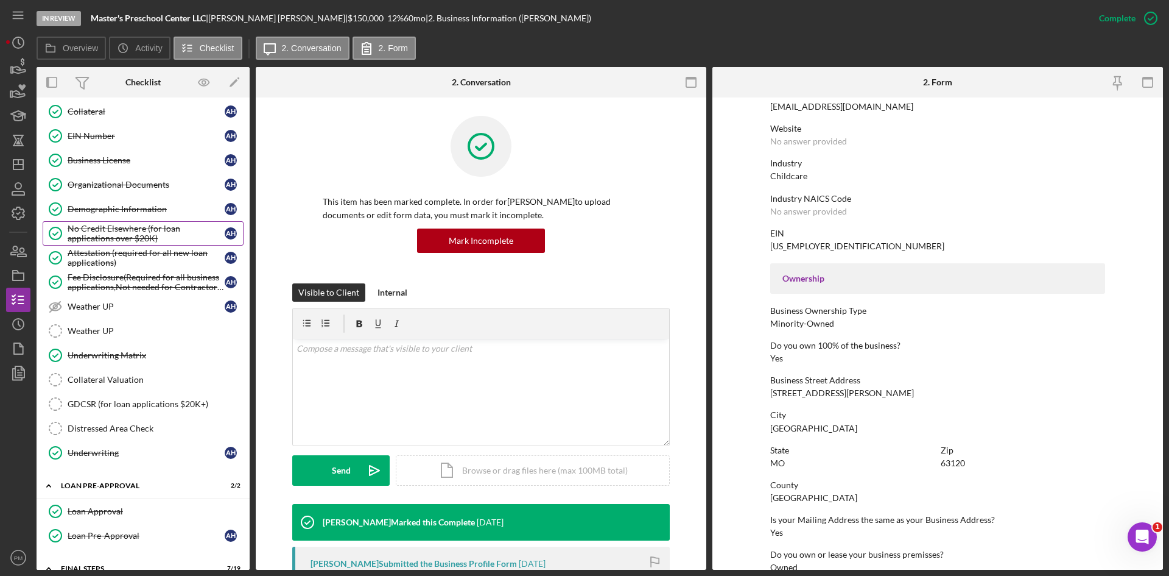
drag, startPoint x: 97, startPoint y: 209, endPoint x: 119, endPoint y: 224, distance: 26.9
click at [97, 209] on div "Demographic Information" at bounding box center [146, 209] width 157 height 10
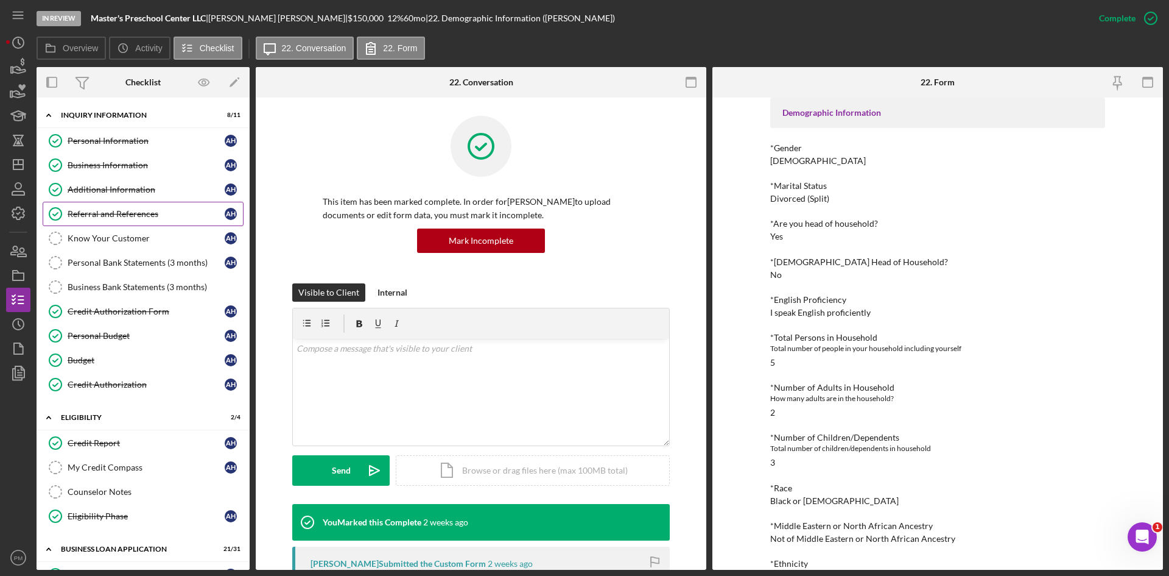
click at [147, 211] on div "Referral and References" at bounding box center [146, 214] width 157 height 10
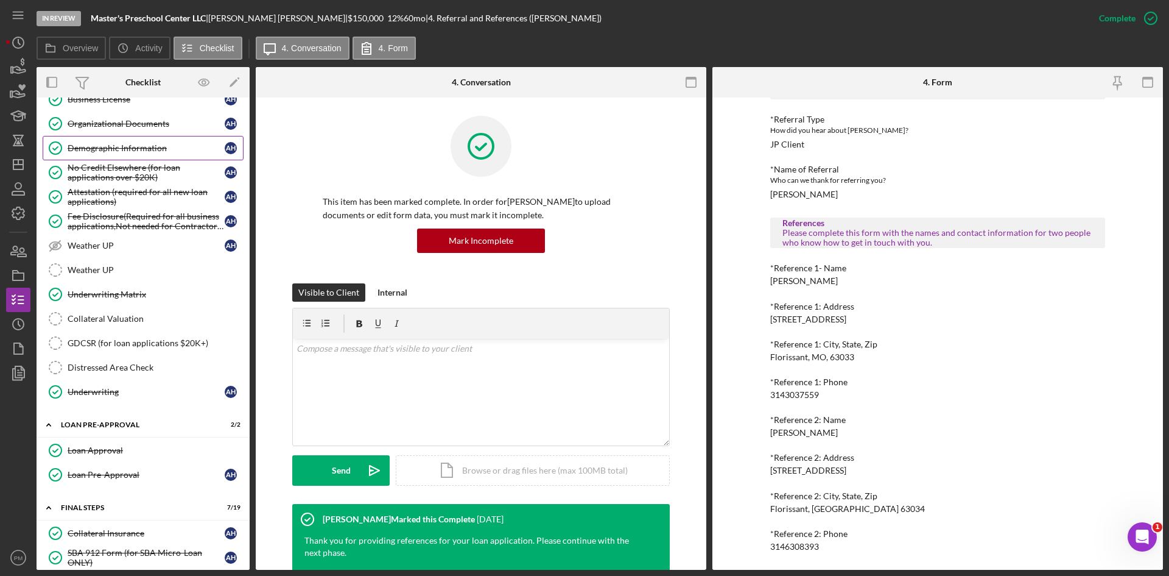
scroll to position [792, 0]
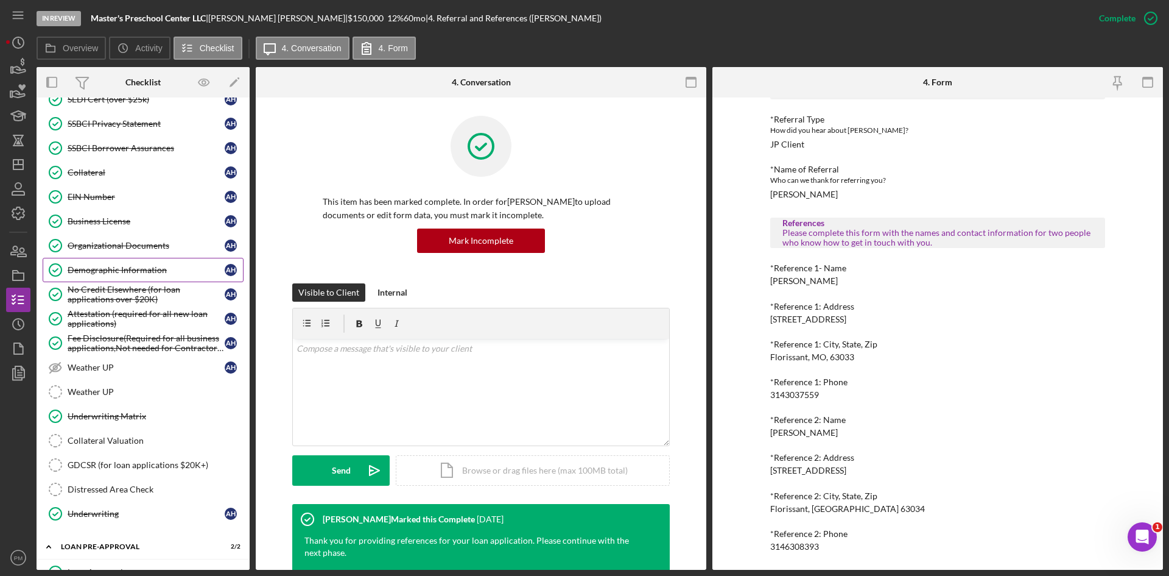
click at [107, 267] on div "Demographic Information" at bounding box center [146, 270] width 157 height 10
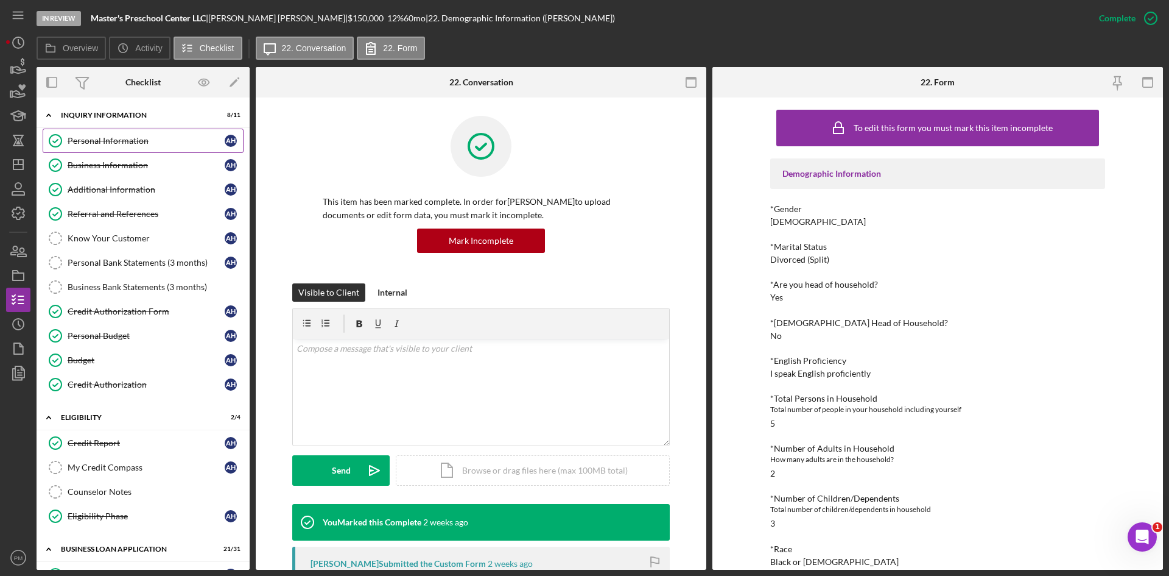
click at [122, 139] on div "Personal Information" at bounding box center [146, 141] width 157 height 10
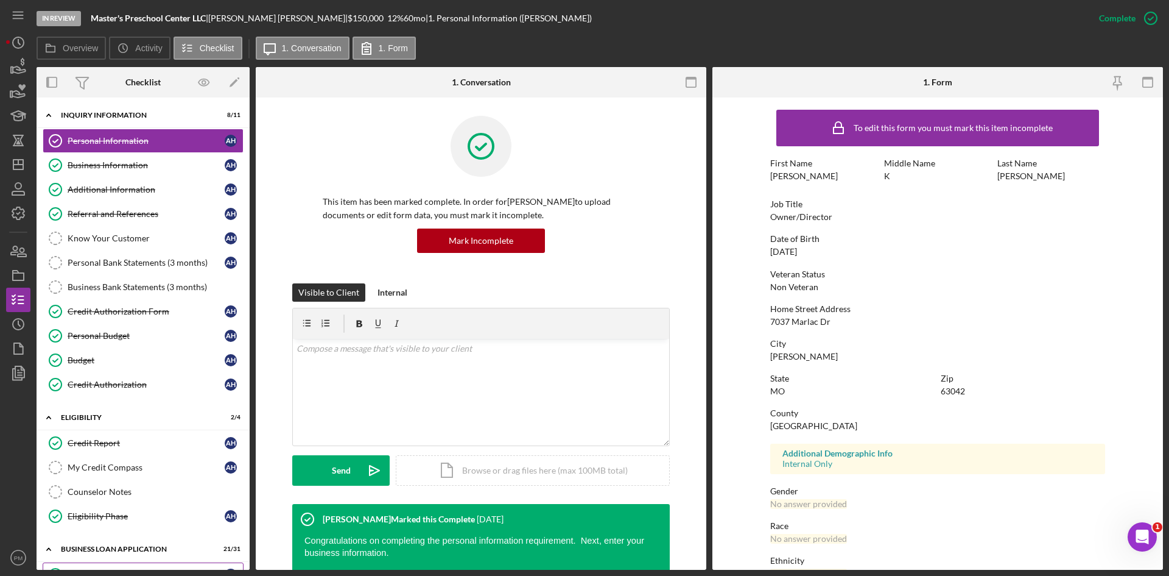
scroll to position [244, 0]
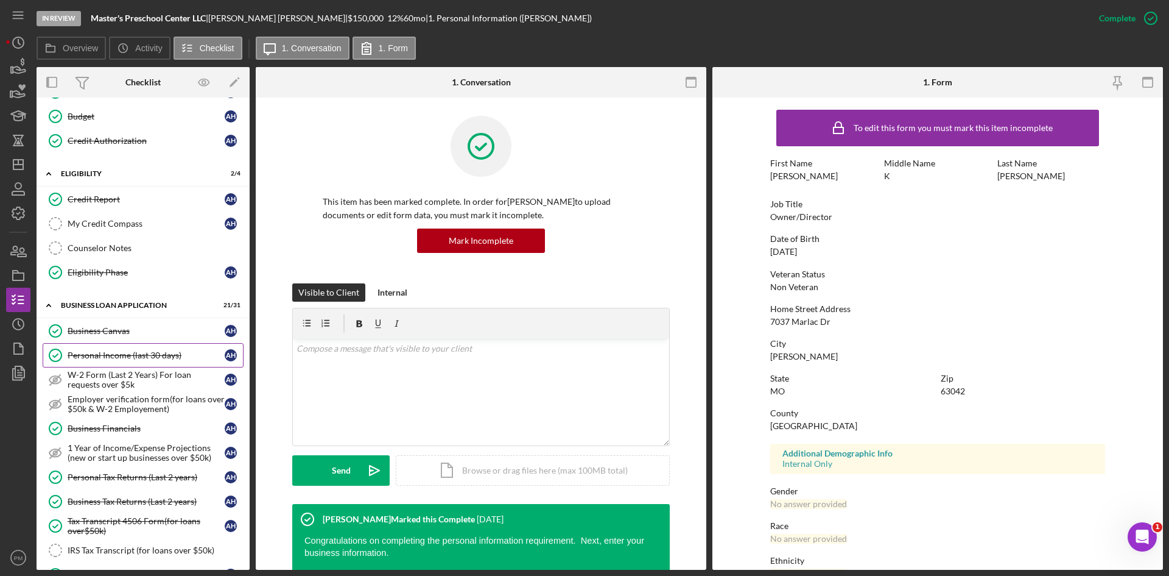
drag, startPoint x: 153, startPoint y: 354, endPoint x: 147, endPoint y: 356, distance: 6.6
click at [153, 354] on div "Personal Income (last 30 days)" at bounding box center [146, 355] width 157 height 10
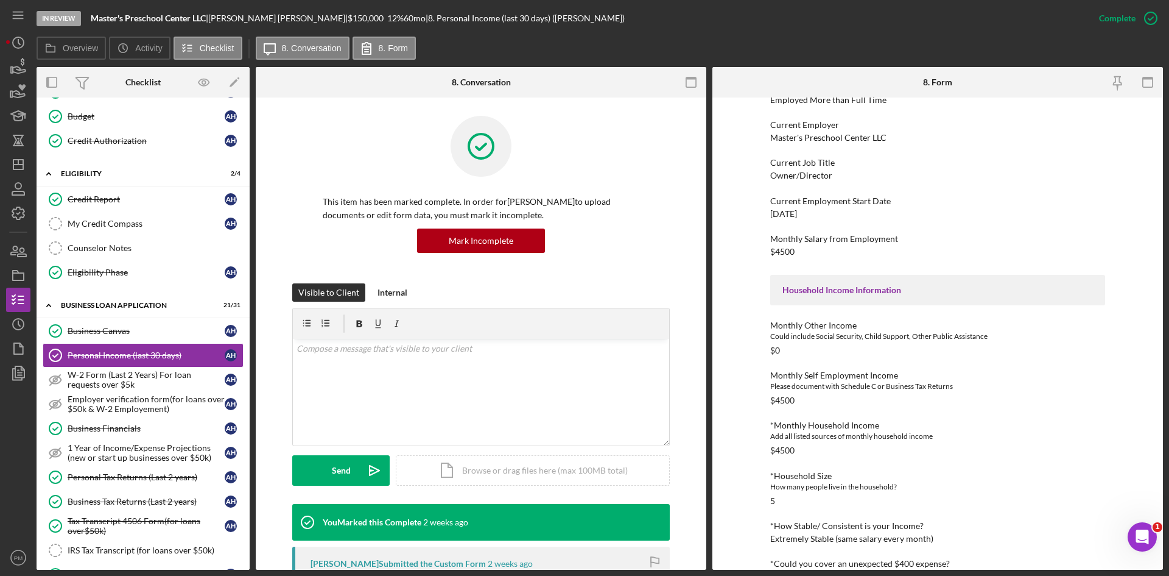
scroll to position [183, 0]
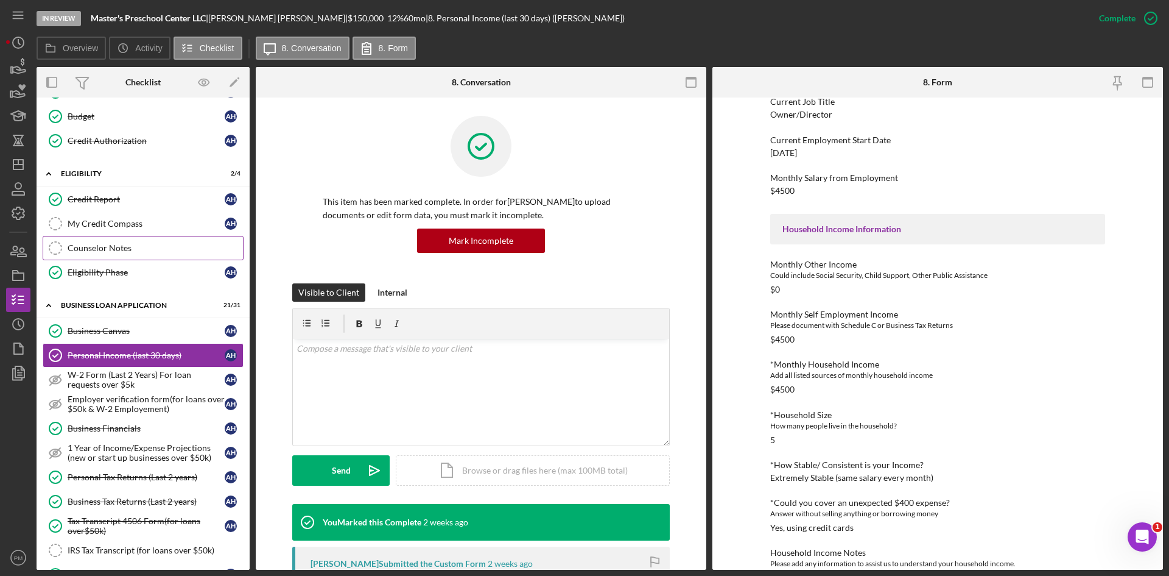
drag, startPoint x: 108, startPoint y: 253, endPoint x: 98, endPoint y: 251, distance: 10.0
click at [108, 253] on link "Counselor Notes Counselor Notes" at bounding box center [143, 248] width 201 height 24
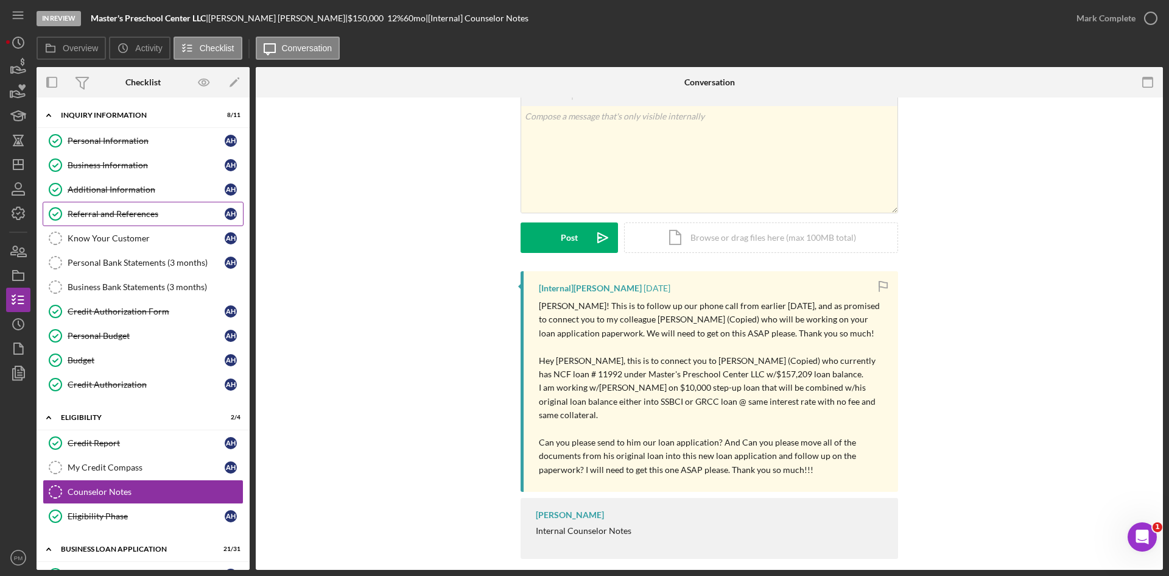
click at [119, 214] on div "Referral and References" at bounding box center [146, 214] width 157 height 10
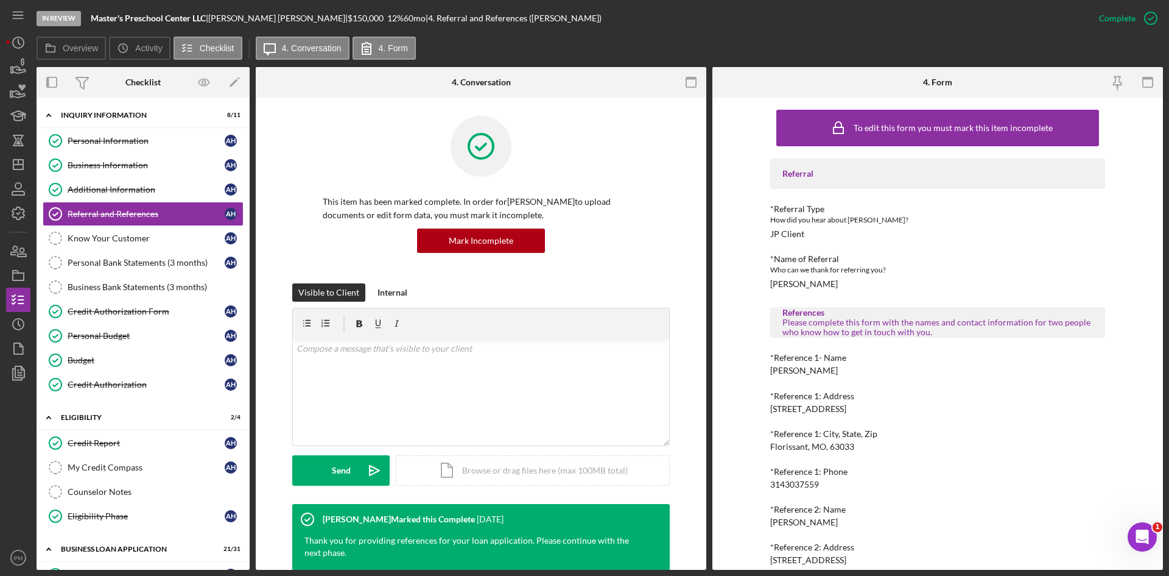
drag, startPoint x: 848, startPoint y: 371, endPoint x: 769, endPoint y: 370, distance: 79.8
click at [771, 370] on div "*Reference 1- Name [PERSON_NAME]" at bounding box center [938, 364] width 335 height 23
copy div "[PERSON_NAME]"
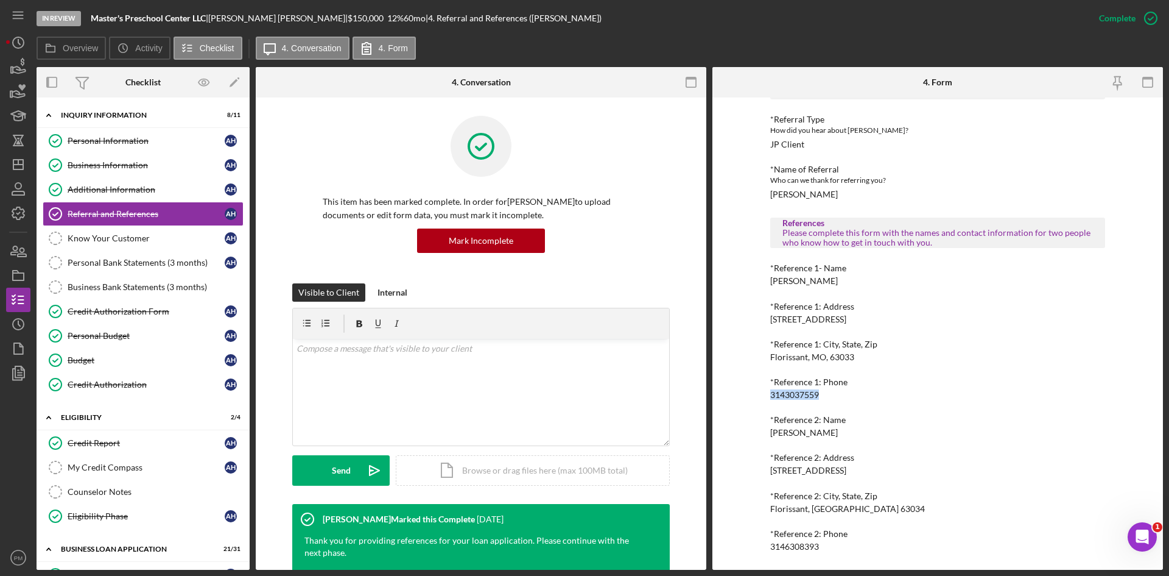
drag, startPoint x: 819, startPoint y: 391, endPoint x: 752, endPoint y: 395, distance: 66.5
click at [752, 395] on div "To edit this form you must mark this item incomplete Referral *Referral Type Ho…" at bounding box center [938, 333] width 451 height 472
copy div "3143037559"
drag, startPoint x: 840, startPoint y: 429, endPoint x: 724, endPoint y: 429, distance: 115.7
click at [724, 429] on div "To edit this form you must mark this item incomplete Referral *Referral Type Ho…" at bounding box center [938, 333] width 451 height 472
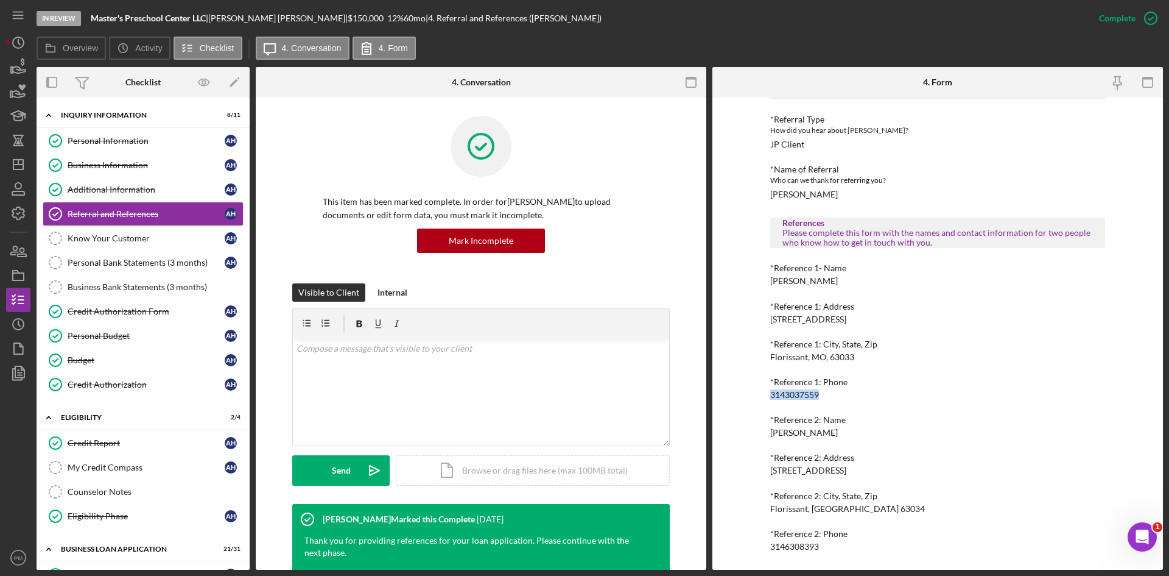
copy div "[PERSON_NAME]"
drag, startPoint x: 794, startPoint y: 548, endPoint x: 758, endPoint y: 548, distance: 36.5
click at [758, 548] on div "To edit this form you must mark this item incomplete Referral *Referral Type Ho…" at bounding box center [938, 333] width 451 height 472
copy div "3146308393"
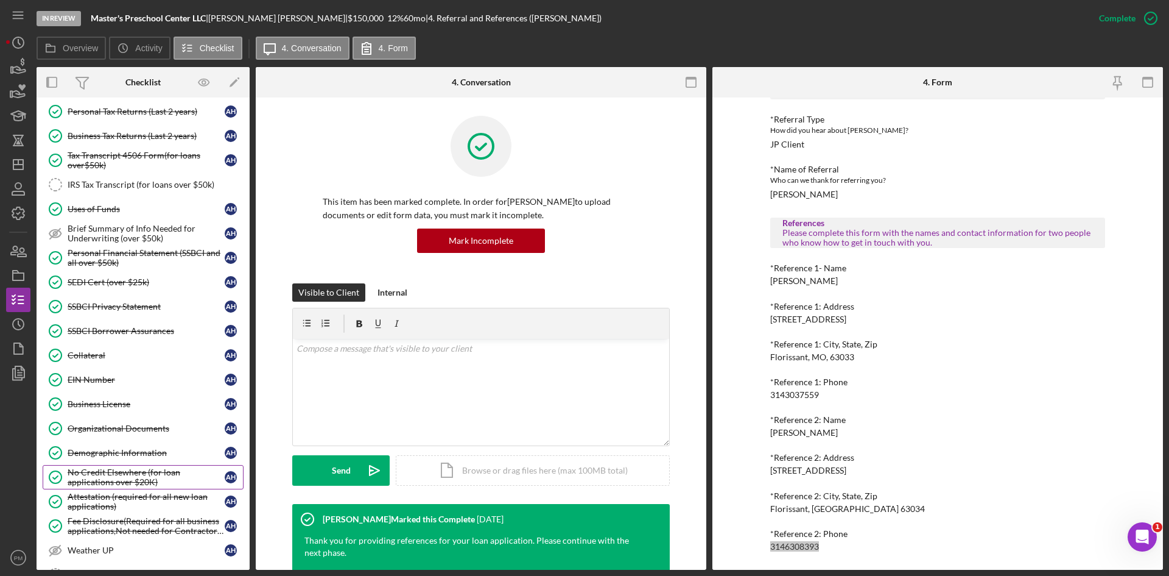
scroll to position [792, 0]
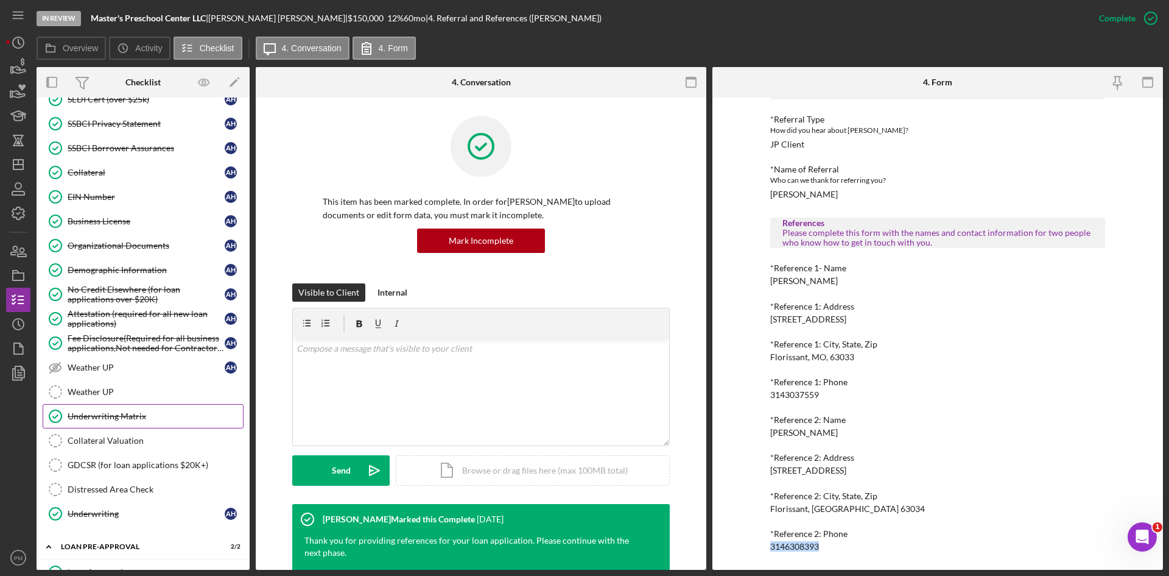
click at [132, 422] on link "Underwriting Matrix Underwriting Matrix" at bounding box center [143, 416] width 201 height 24
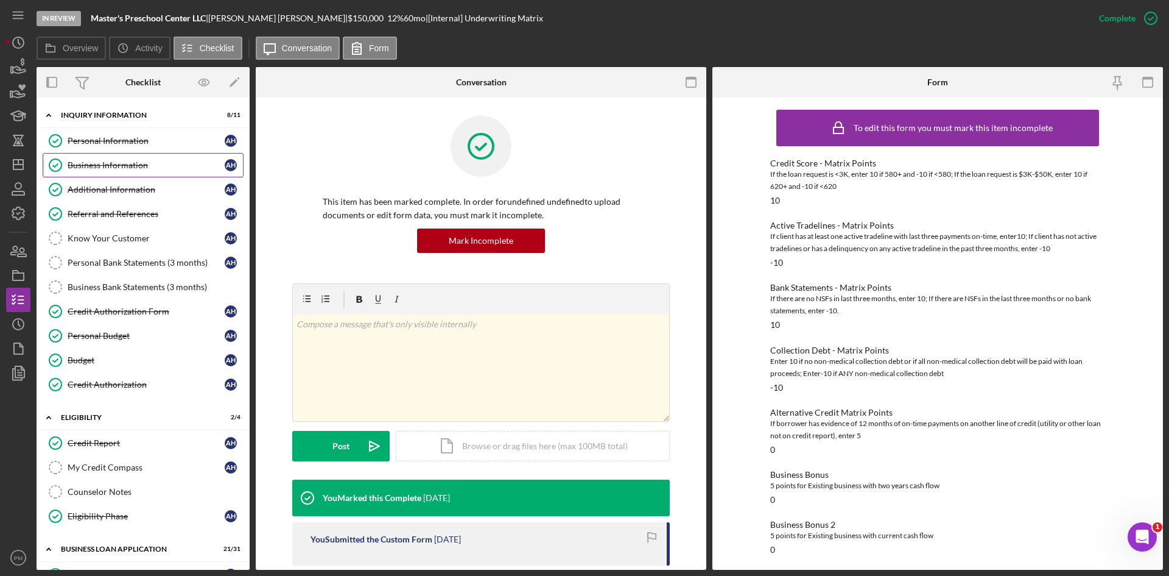
click at [88, 168] on div "Business Information" at bounding box center [146, 165] width 157 height 10
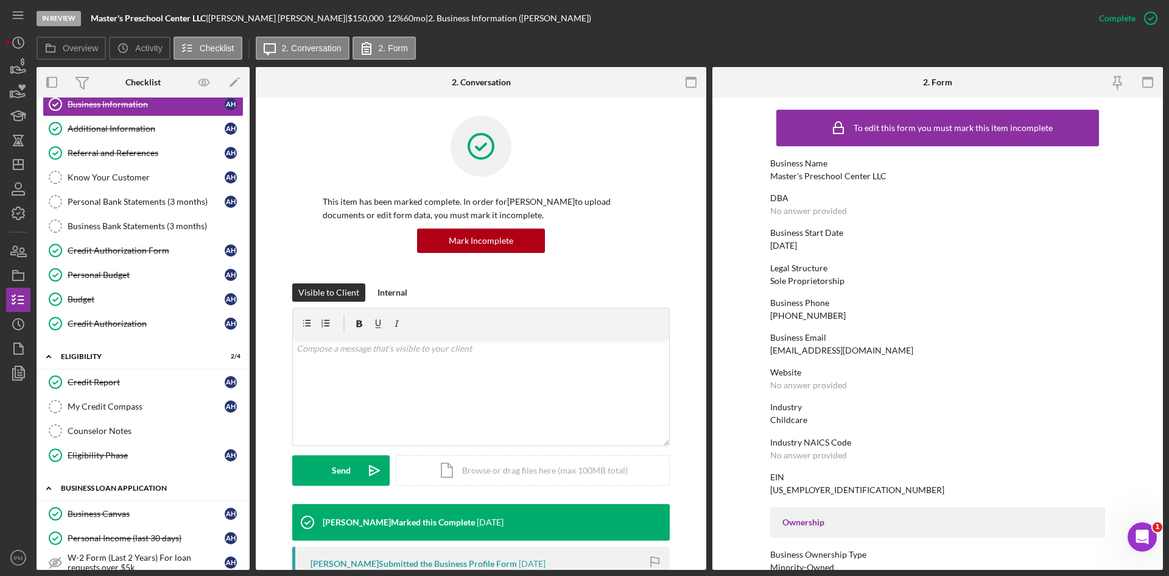
scroll to position [183, 0]
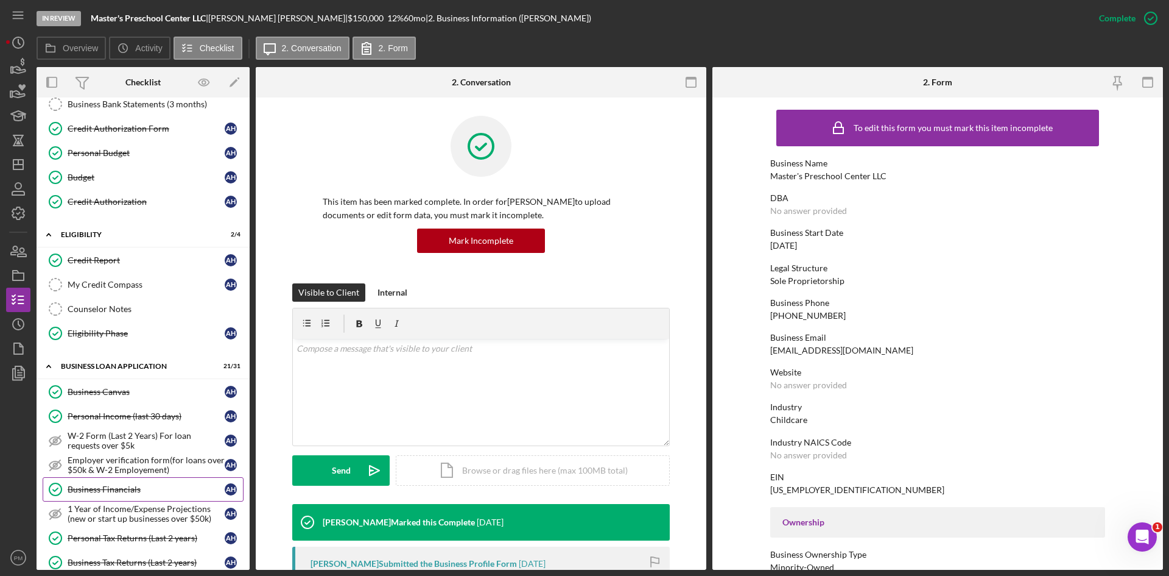
click at [122, 490] on div "Business Financials" at bounding box center [146, 489] width 157 height 10
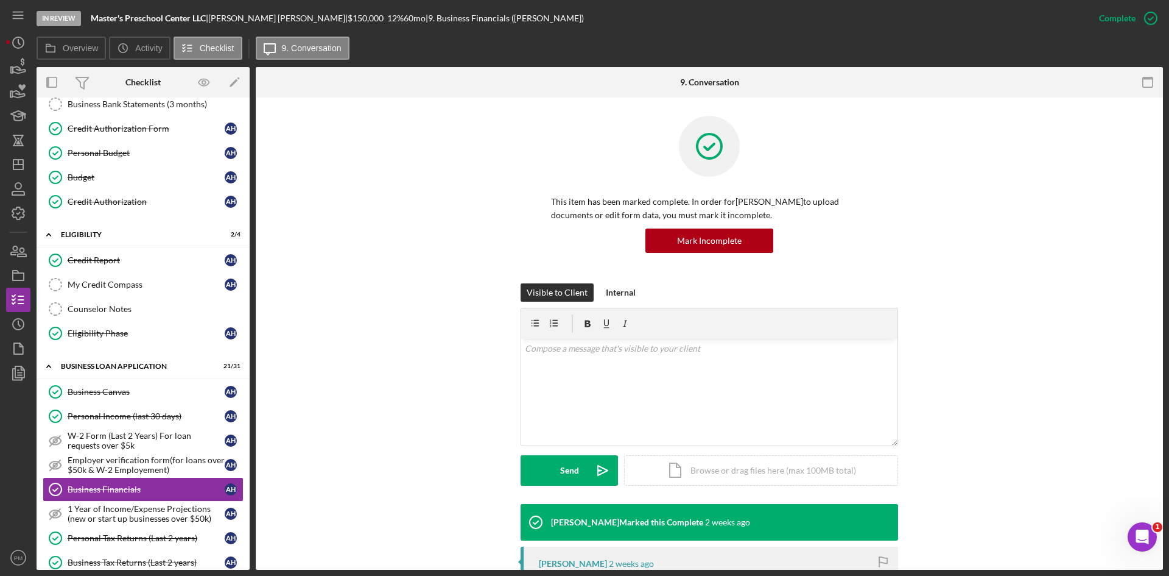
scroll to position [183, 0]
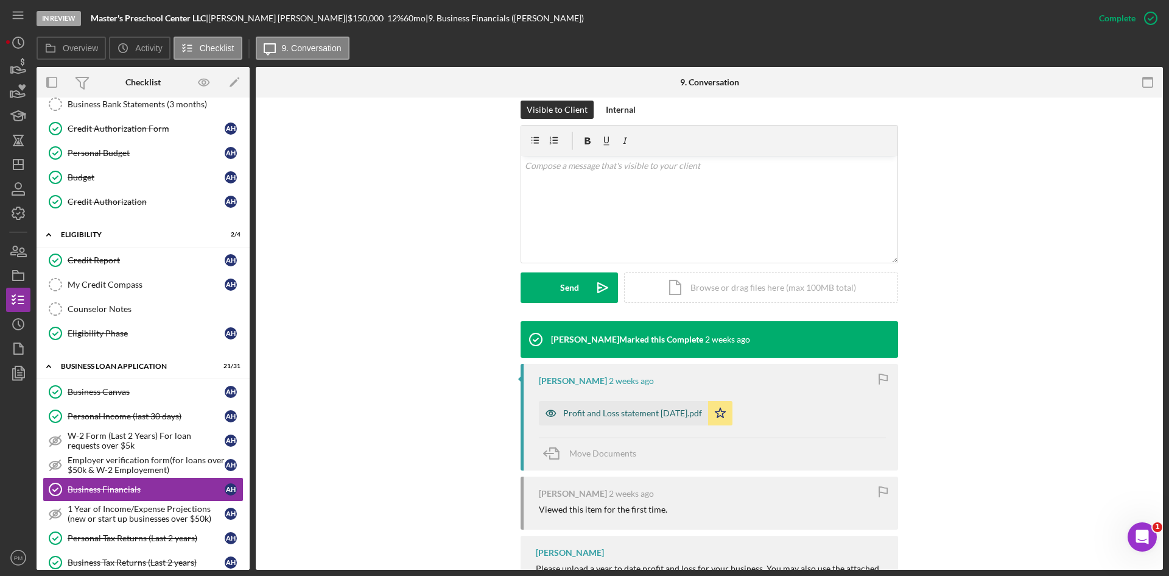
click at [646, 403] on div "Profit and Loss statement [DATE].pdf" at bounding box center [623, 413] width 169 height 24
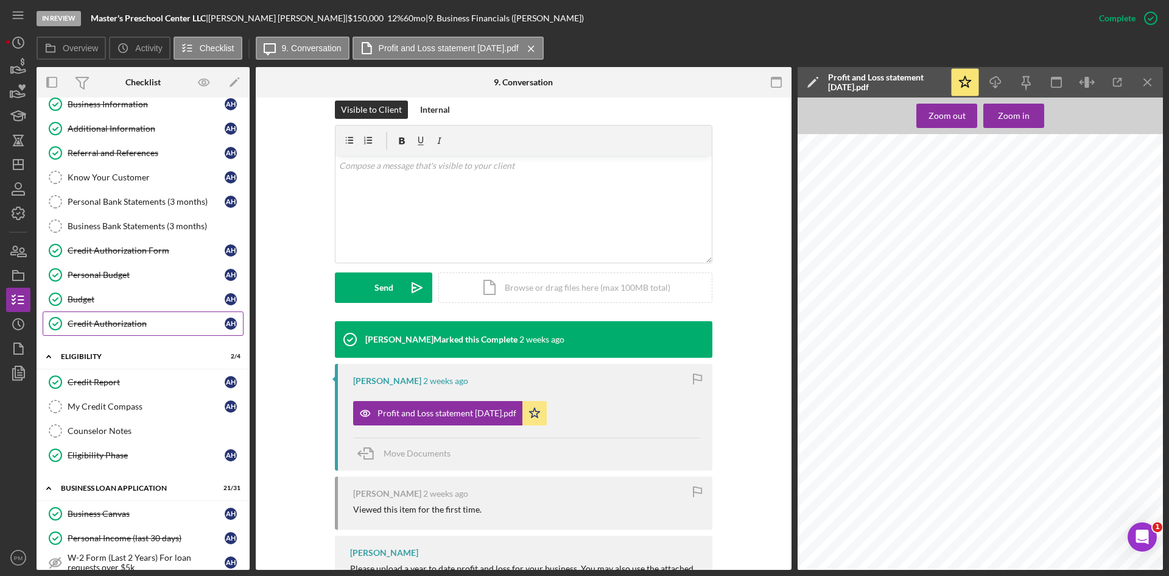
scroll to position [0, 0]
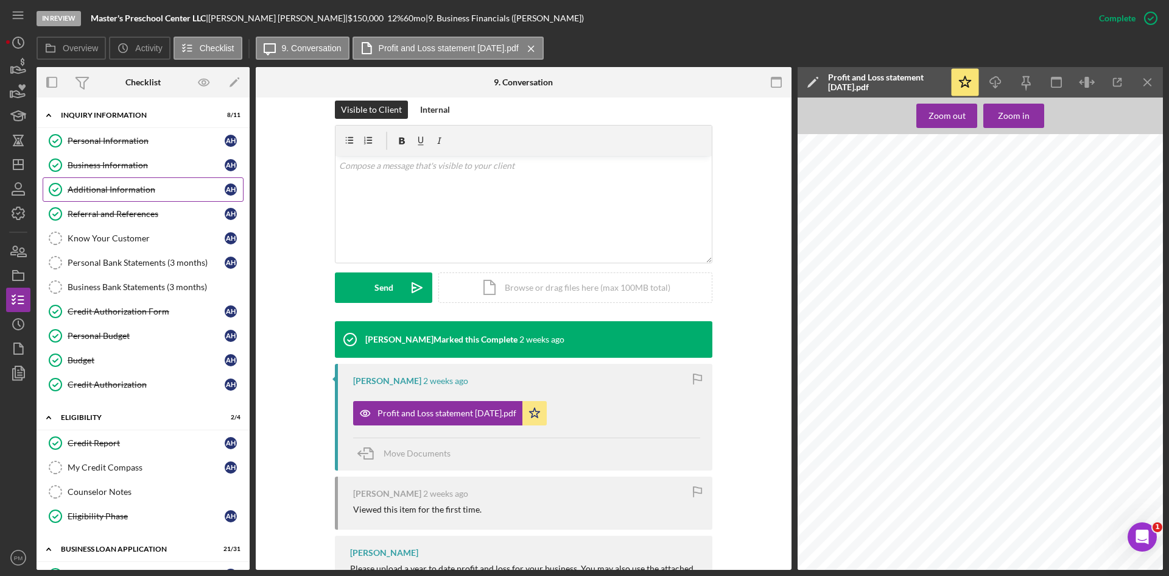
drag, startPoint x: 67, startPoint y: 186, endPoint x: 116, endPoint y: 195, distance: 49.5
click at [67, 186] on icon "Additional Information" at bounding box center [55, 189] width 30 height 30
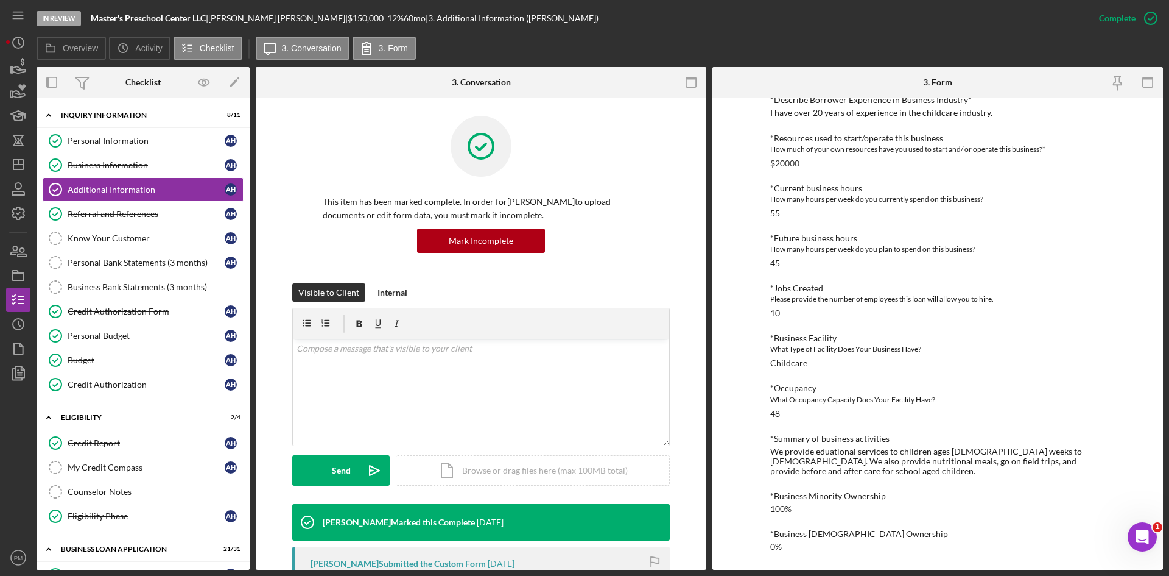
scroll to position [183, 0]
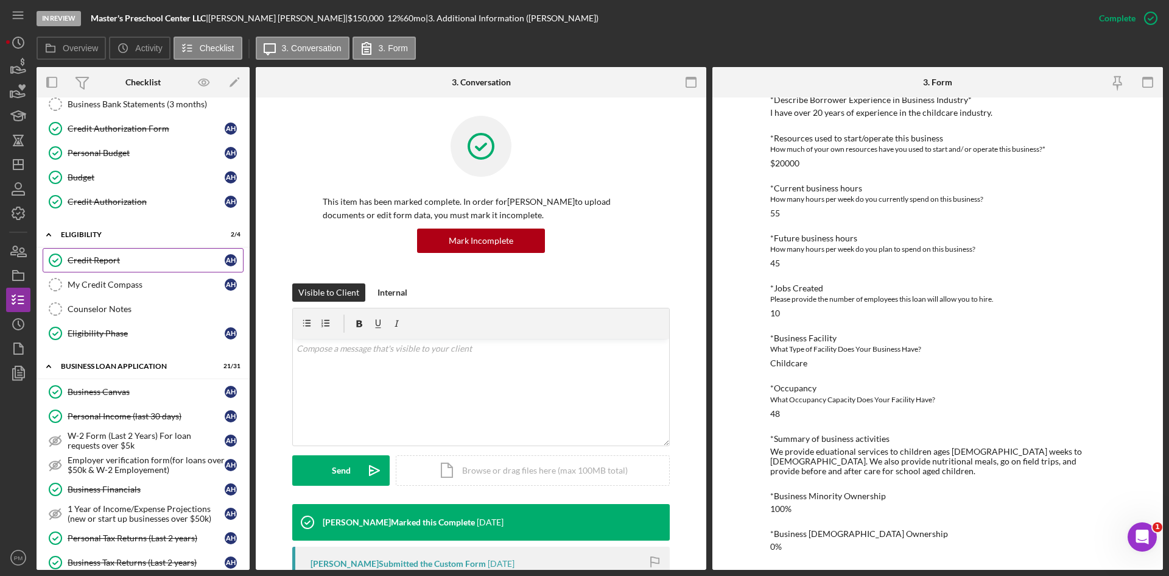
drag, startPoint x: 102, startPoint y: 255, endPoint x: 157, endPoint y: 255, distance: 54.8
click at [102, 255] on div "Credit Report" at bounding box center [146, 260] width 157 height 10
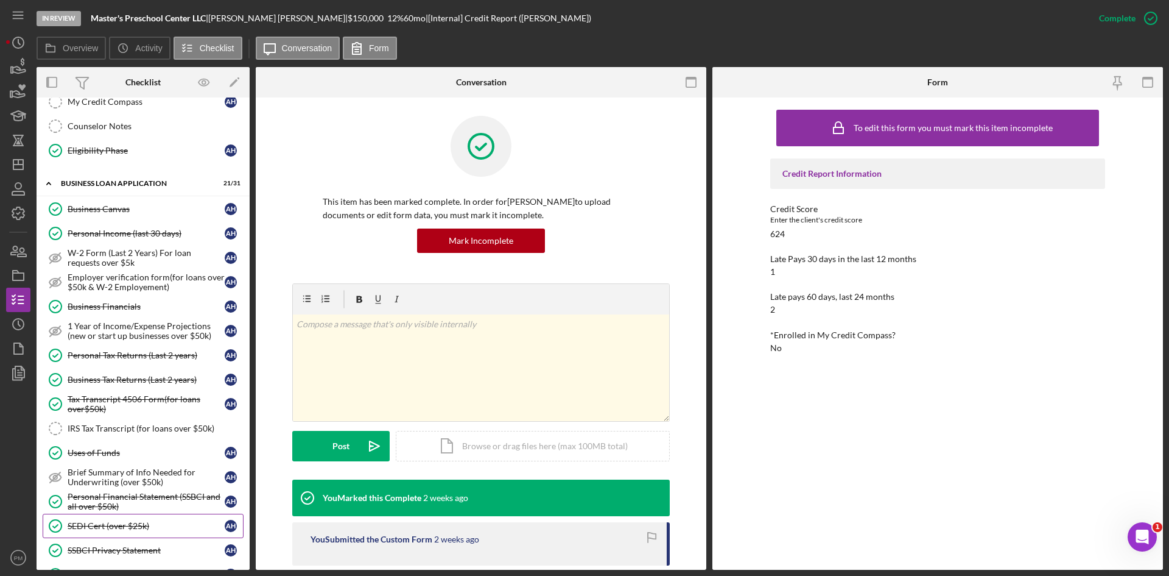
scroll to position [305, 0]
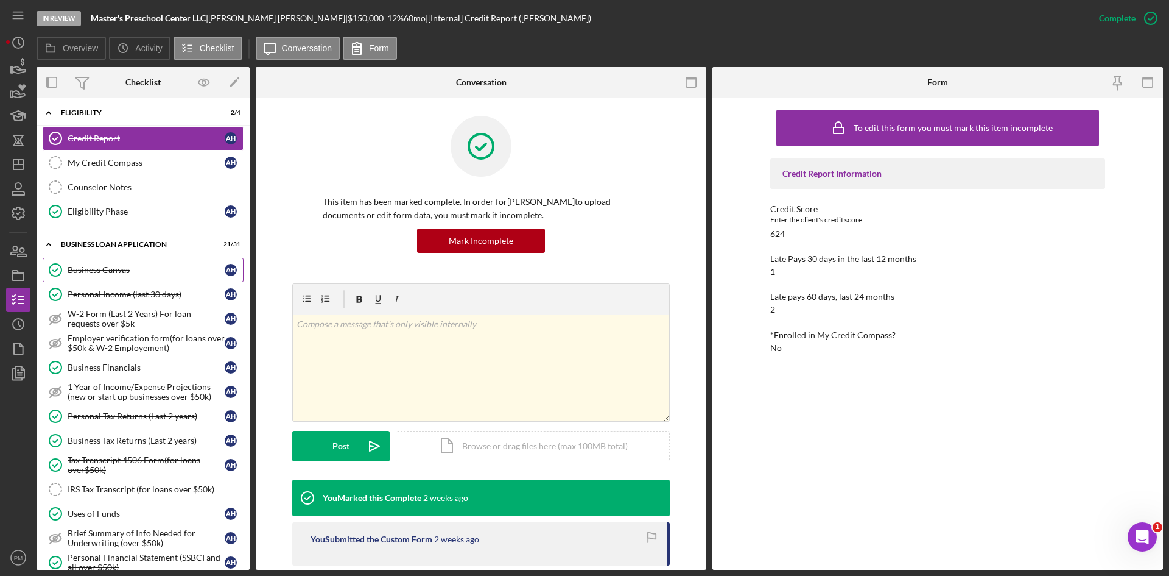
click at [112, 263] on link "Business Canvas Business Canvas A H" at bounding box center [143, 270] width 201 height 24
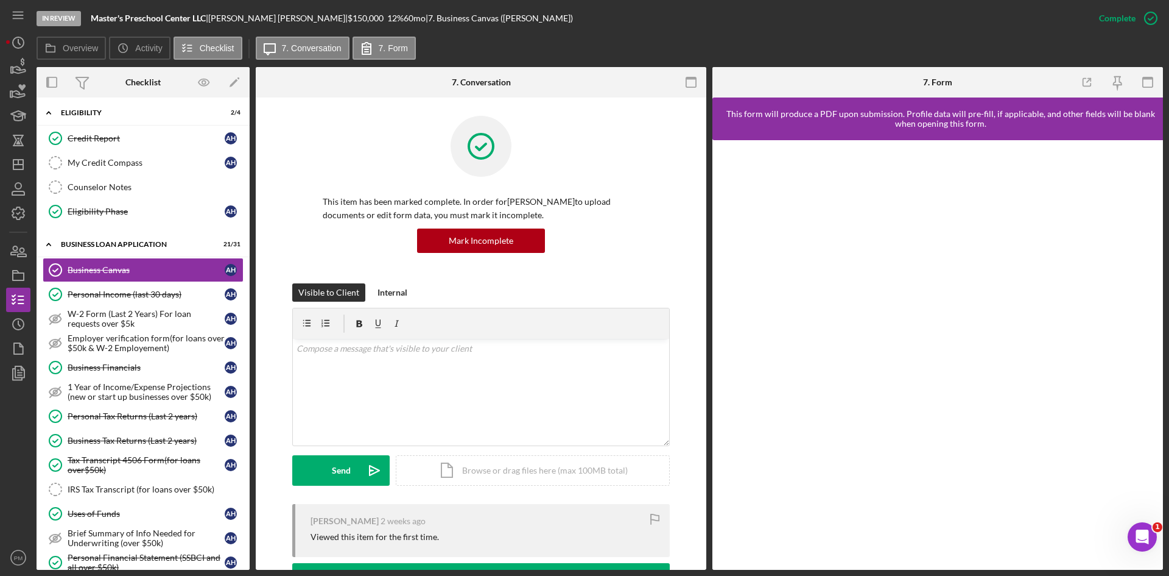
scroll to position [183, 0]
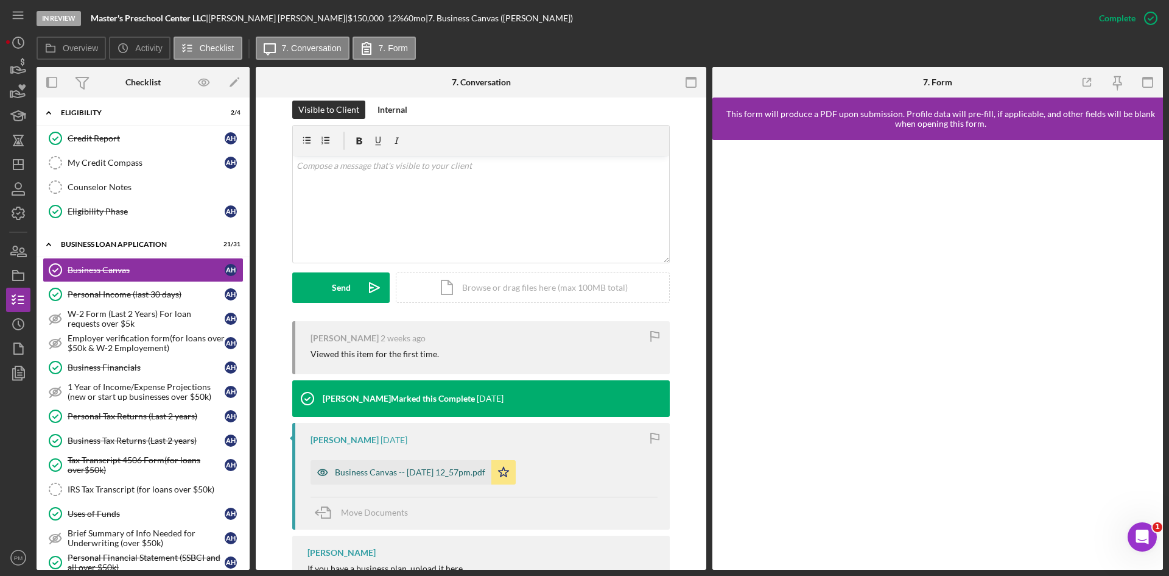
click at [395, 479] on div "Business Canvas -- [DATE] 12_57pm.pdf" at bounding box center [401, 472] width 181 height 24
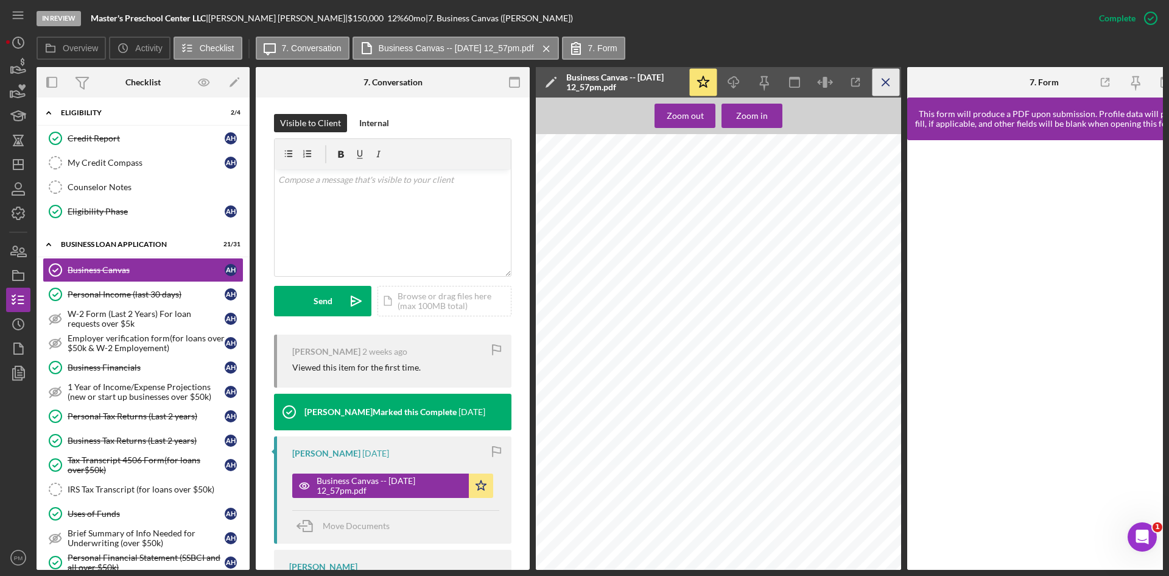
click at [893, 85] on icon "Icon/Menu Close" at bounding box center [886, 82] width 27 height 27
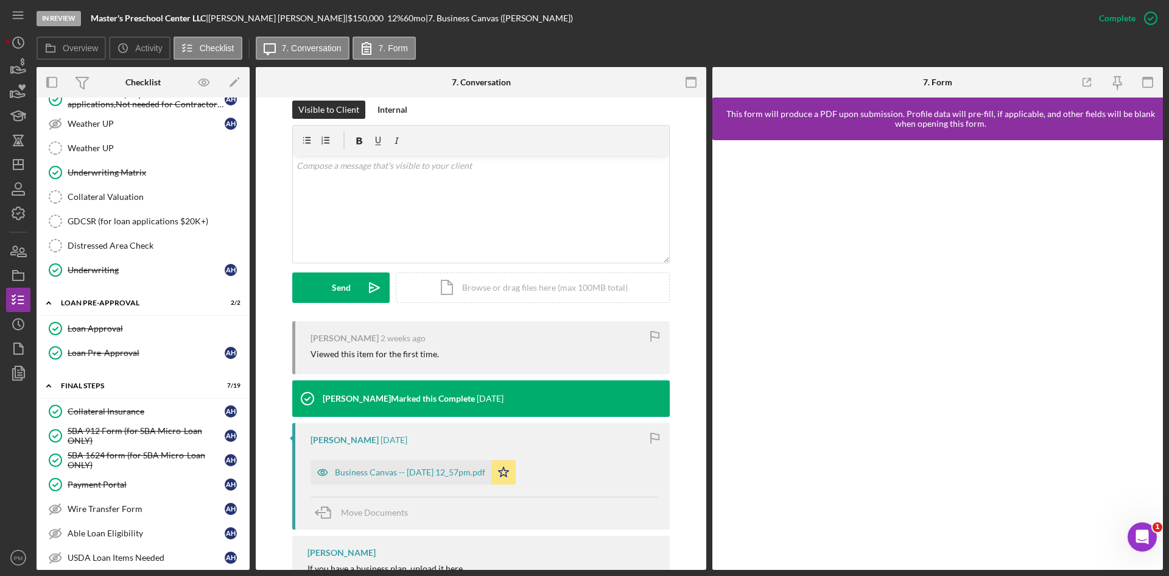
scroll to position [1096, 0]
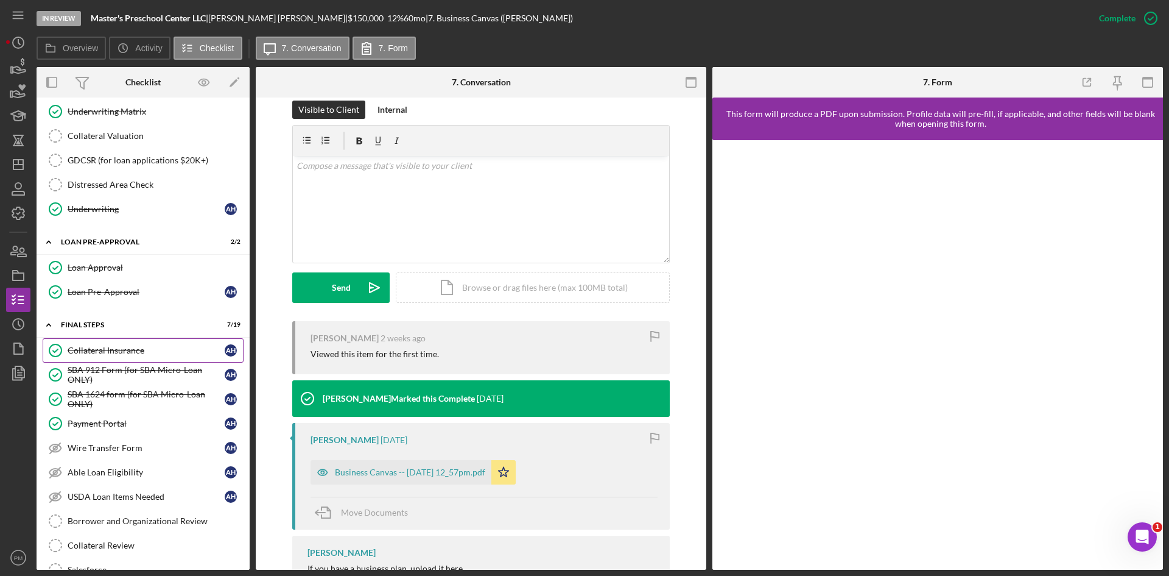
click at [126, 354] on div "Collateral Insurance" at bounding box center [146, 350] width 157 height 10
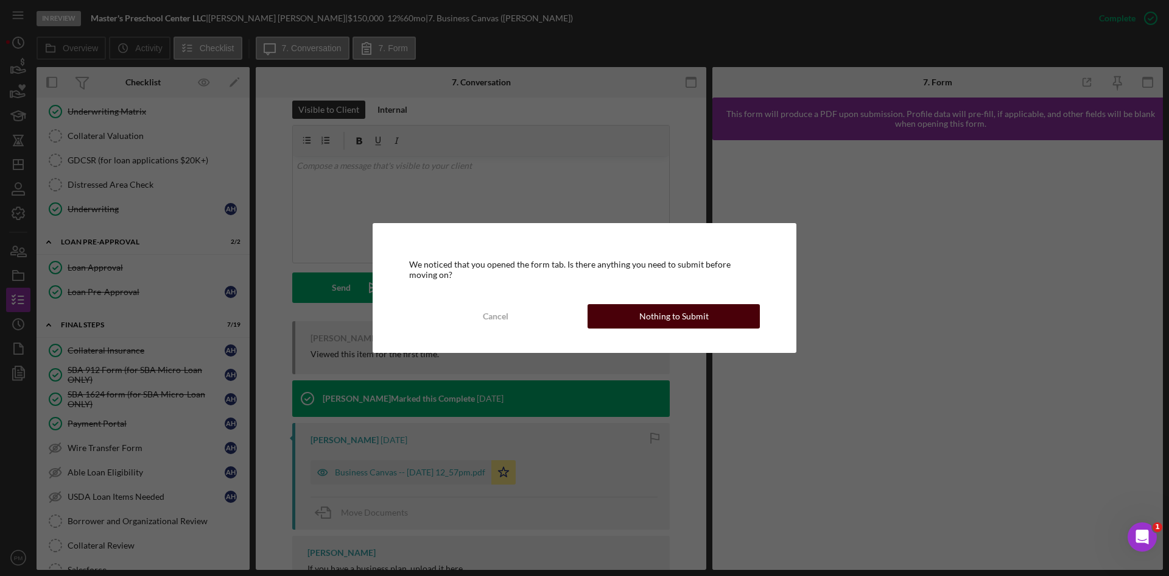
click at [646, 317] on div "Nothing to Submit" at bounding box center [674, 316] width 69 height 24
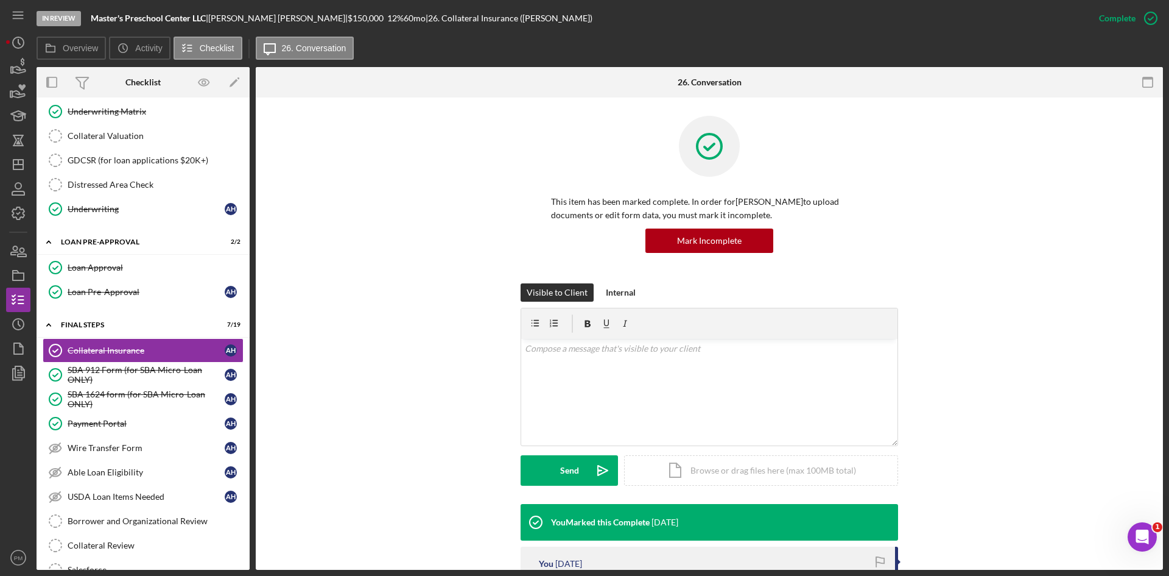
scroll to position [183, 0]
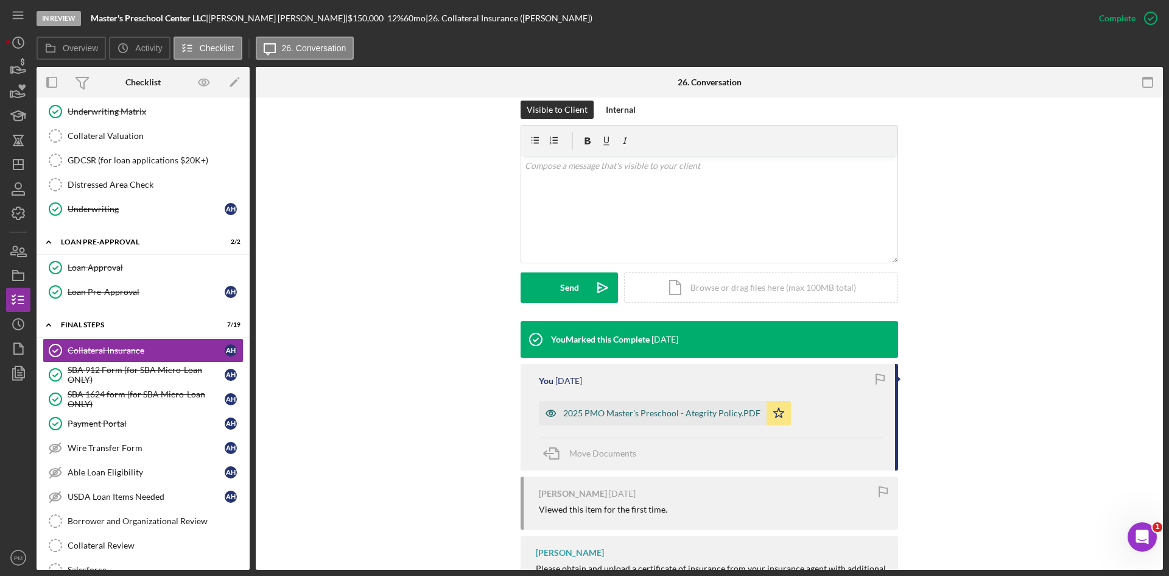
click at [598, 413] on div "2025 PMO Master's Preschool - Ategrity Policy.PDF" at bounding box center [661, 413] width 197 height 10
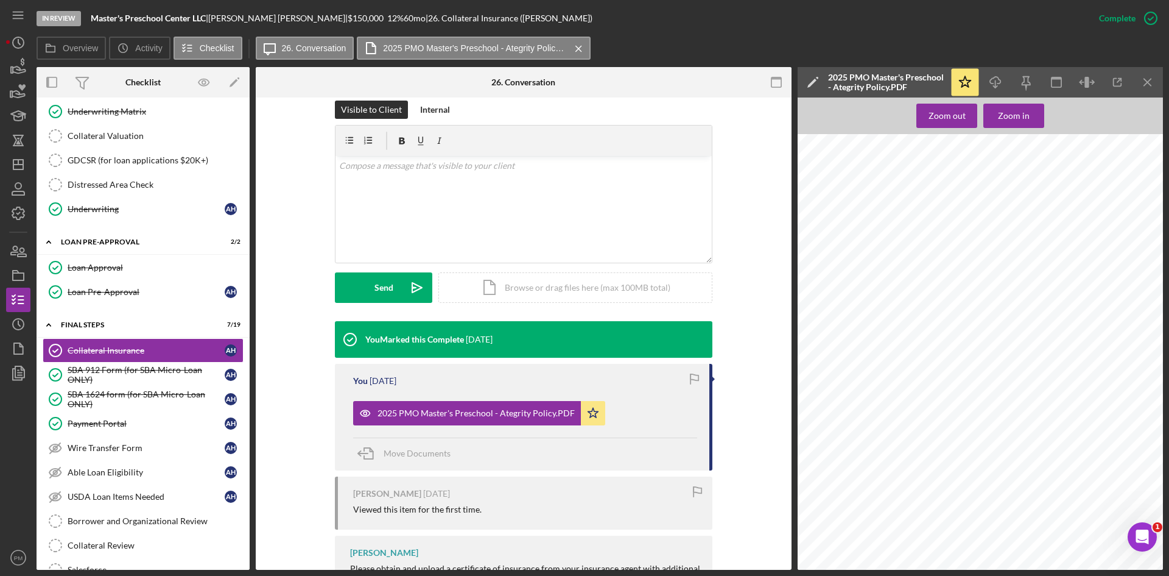
scroll to position [0, 0]
click at [1143, 87] on icon "Icon/Menu Close" at bounding box center [1148, 82] width 27 height 27
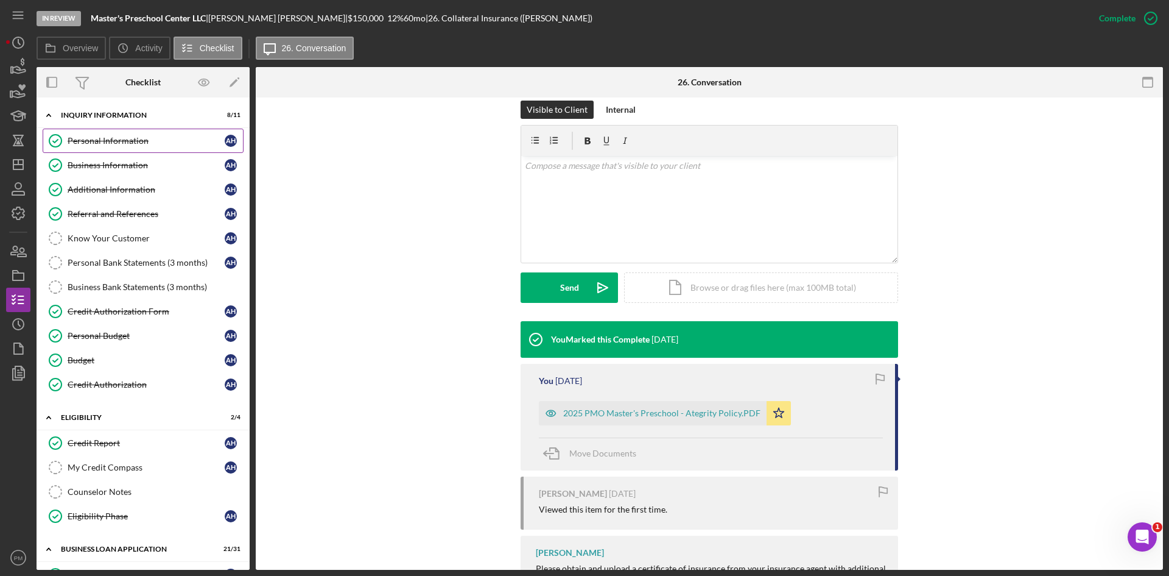
click at [109, 146] on link "Personal Information Personal Information A H" at bounding box center [143, 141] width 201 height 24
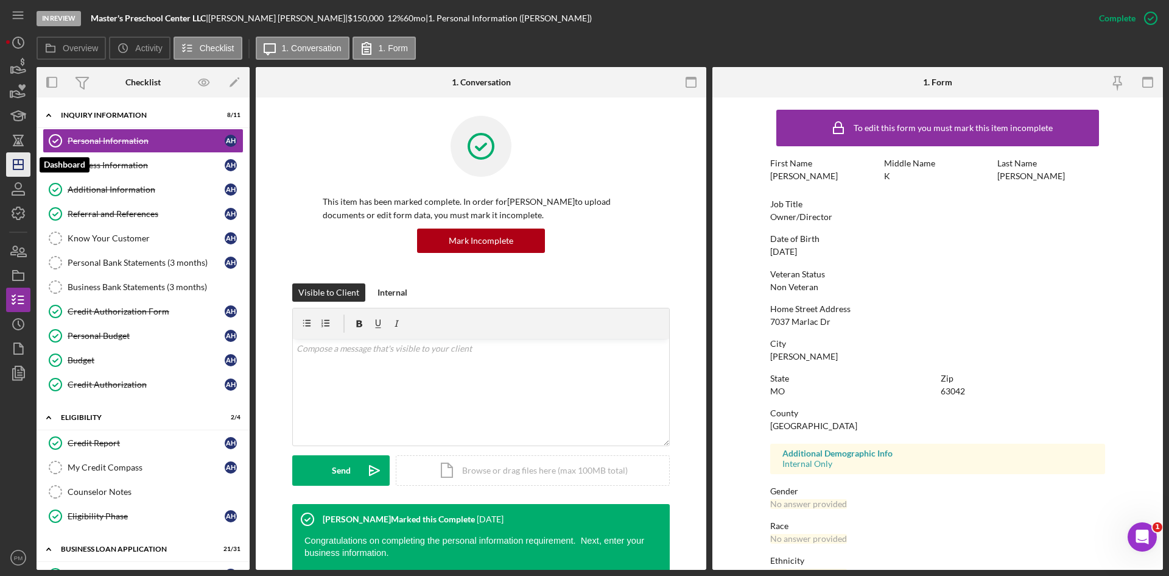
click at [20, 169] on polygon "button" at bounding box center [18, 165] width 10 height 10
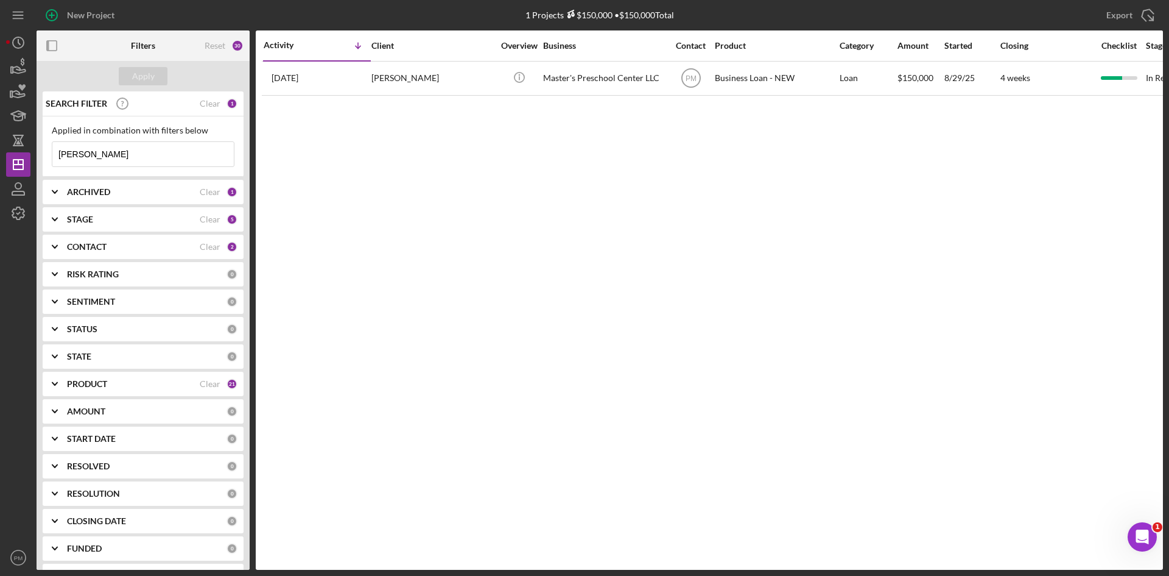
click at [94, 158] on input "[PERSON_NAME]" at bounding box center [143, 154] width 182 height 24
drag, startPoint x: 95, startPoint y: 153, endPoint x: 18, endPoint y: 151, distance: 76.8
click at [18, 158] on div "New Project 1 Projects $150,000 • $150,000 Total [PERSON_NAME] Export Icon/Expo…" at bounding box center [584, 285] width 1157 height 570
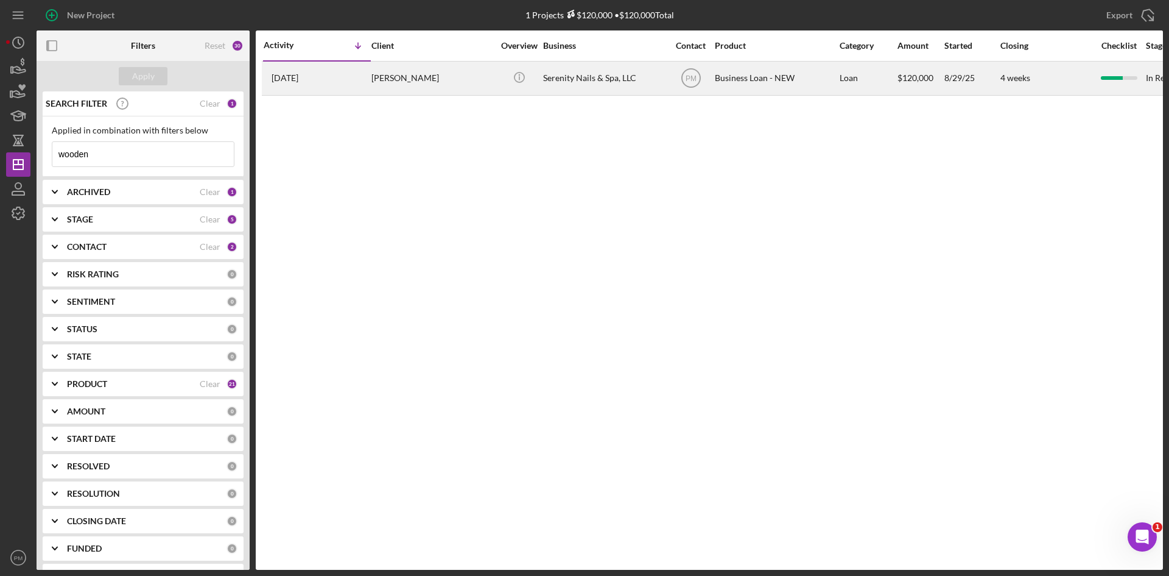
type input "wooden"
click at [369, 76] on div "[DATE] [PERSON_NAME]" at bounding box center [317, 78] width 107 height 32
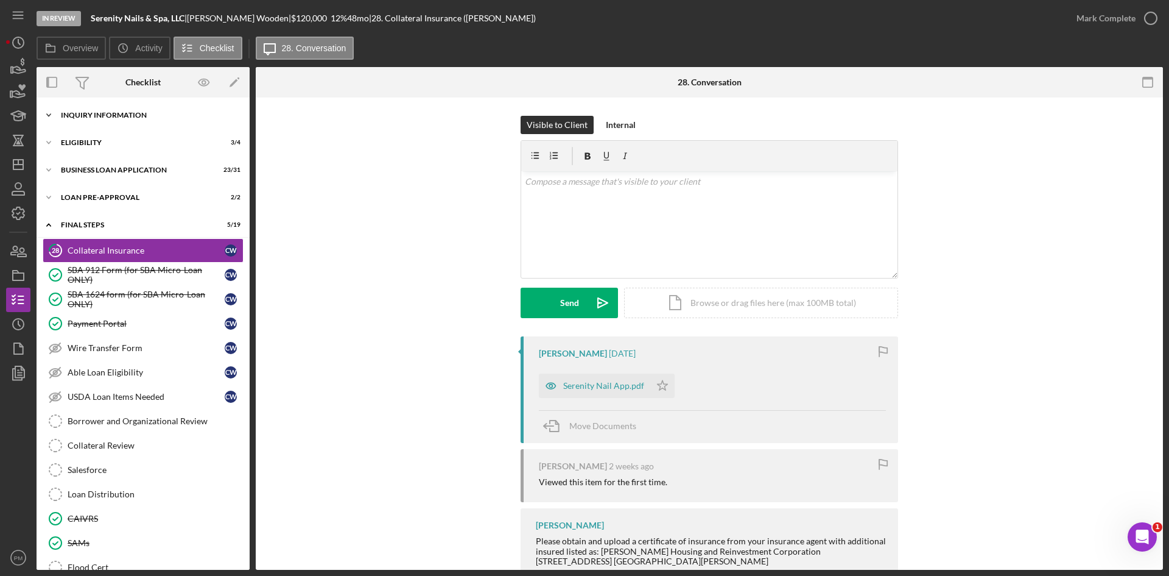
click at [134, 123] on div "Icon/Expander INQUIRY INFORMATION 8 / 11" at bounding box center [143, 115] width 213 height 24
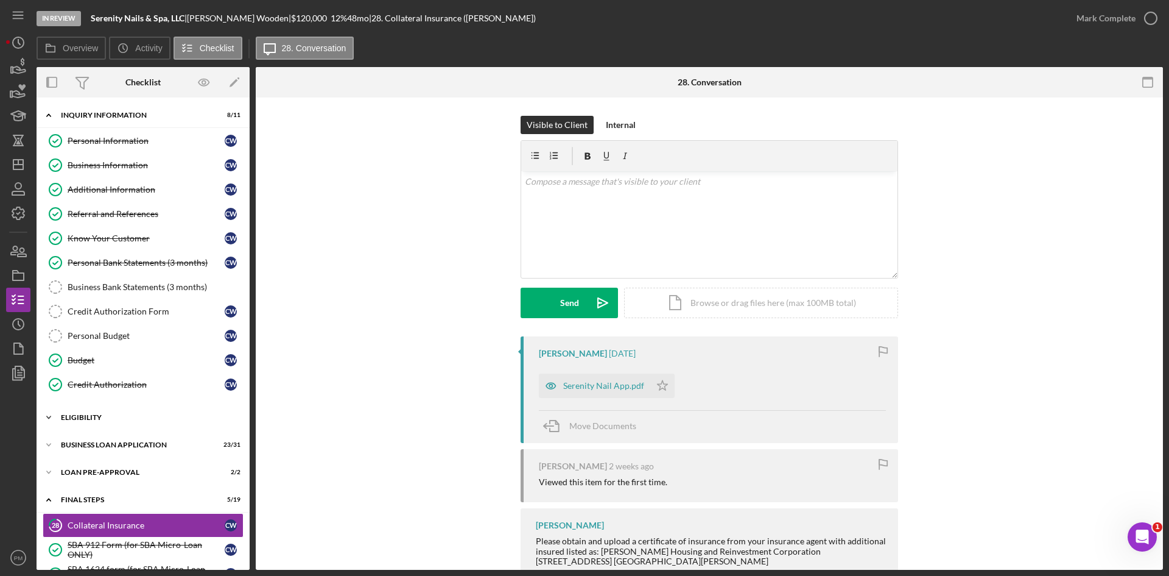
click at [122, 415] on div "ELIGIBILITY" at bounding box center [148, 417] width 174 height 7
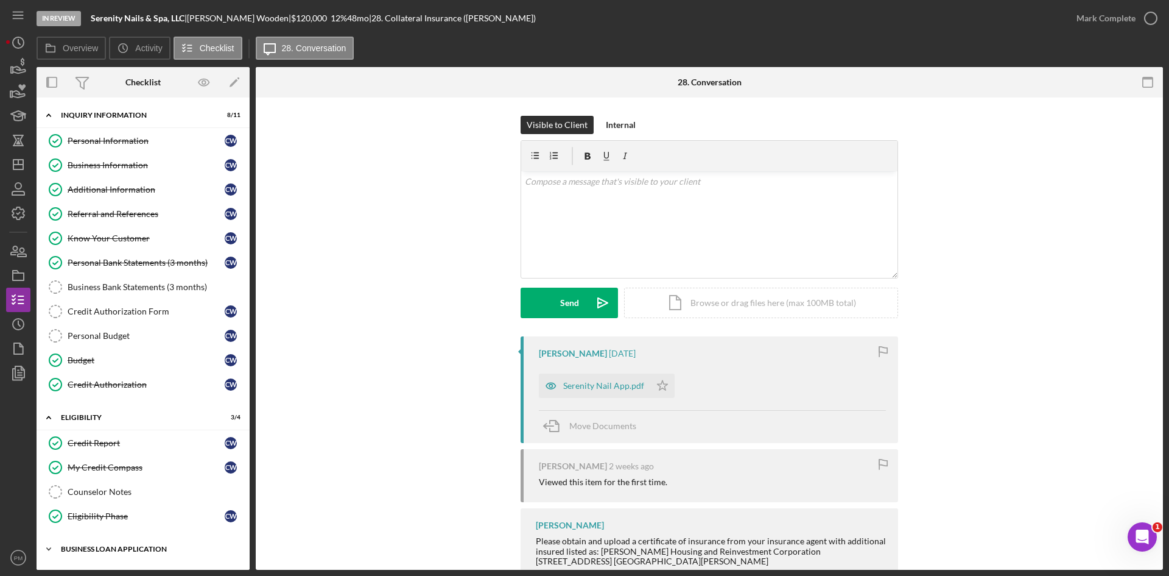
scroll to position [244, 0]
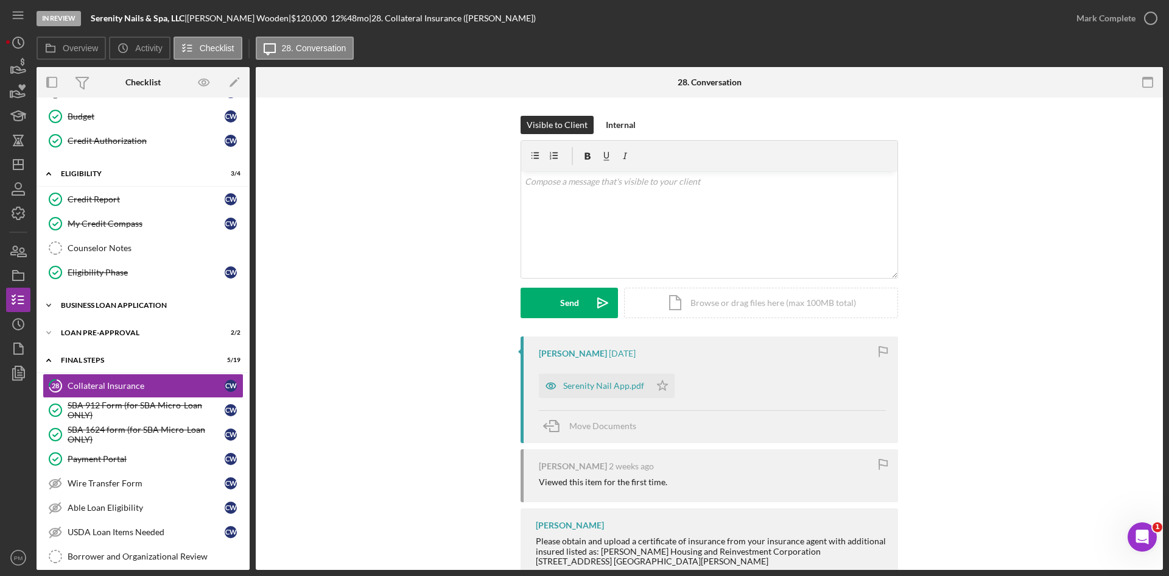
click at [128, 312] on div "Icon/Expander BUSINESS LOAN APPLICATION 23 / 31" at bounding box center [143, 305] width 213 height 24
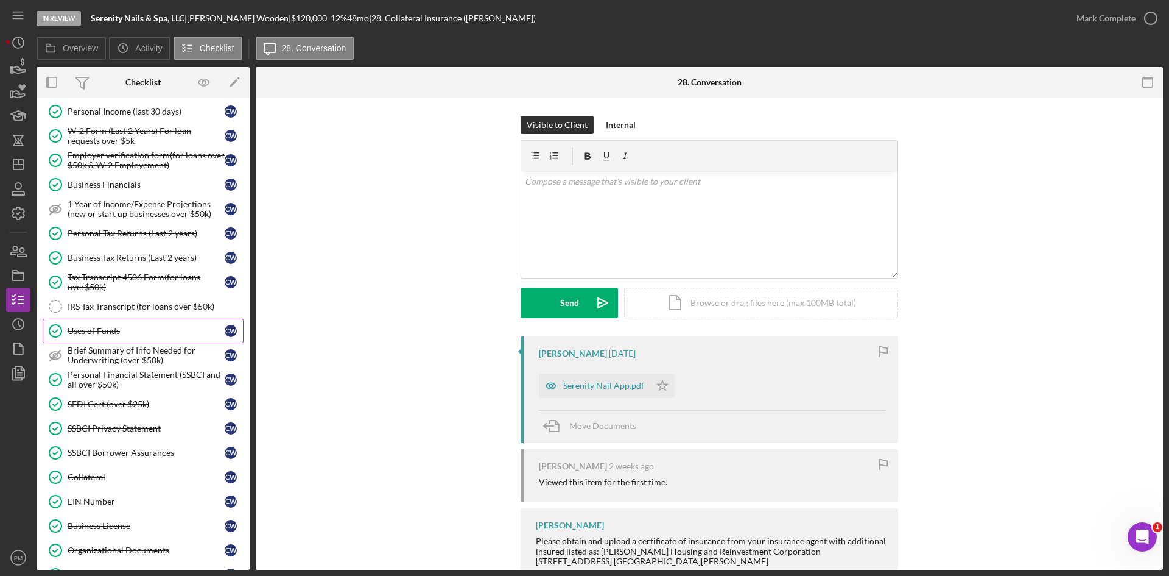
scroll to position [731, 0]
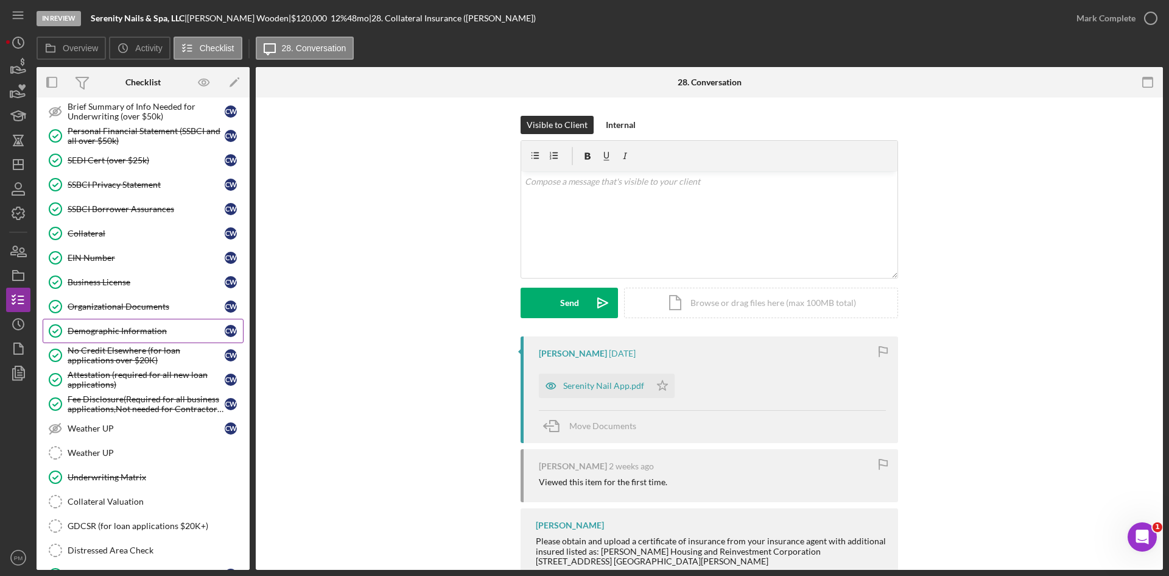
click at [116, 331] on div "Demographic Information" at bounding box center [146, 331] width 157 height 10
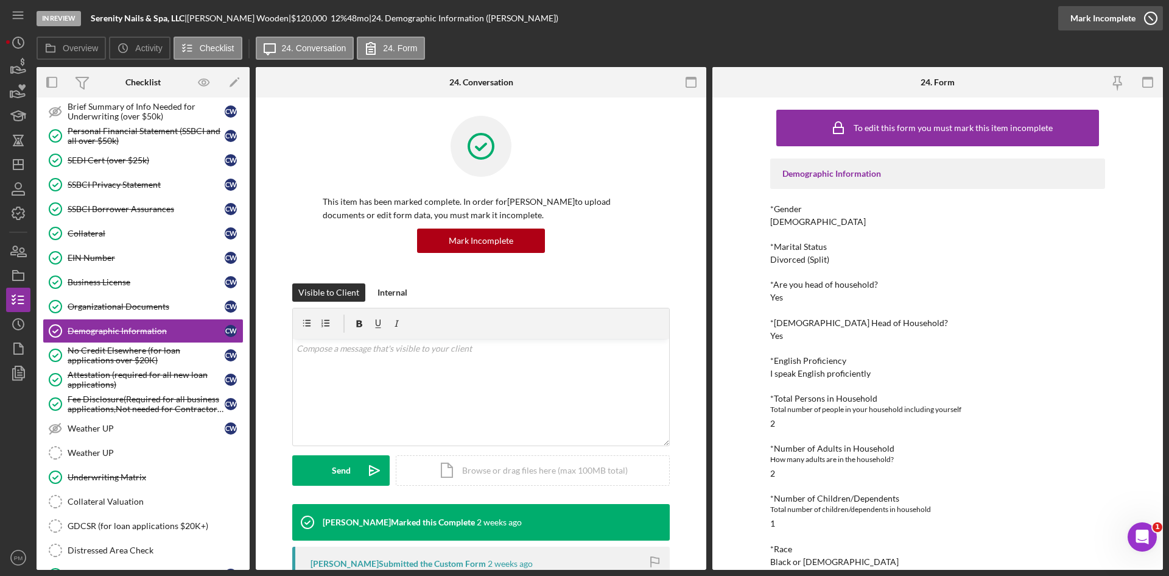
click at [1145, 23] on icon "button" at bounding box center [1151, 18] width 30 height 30
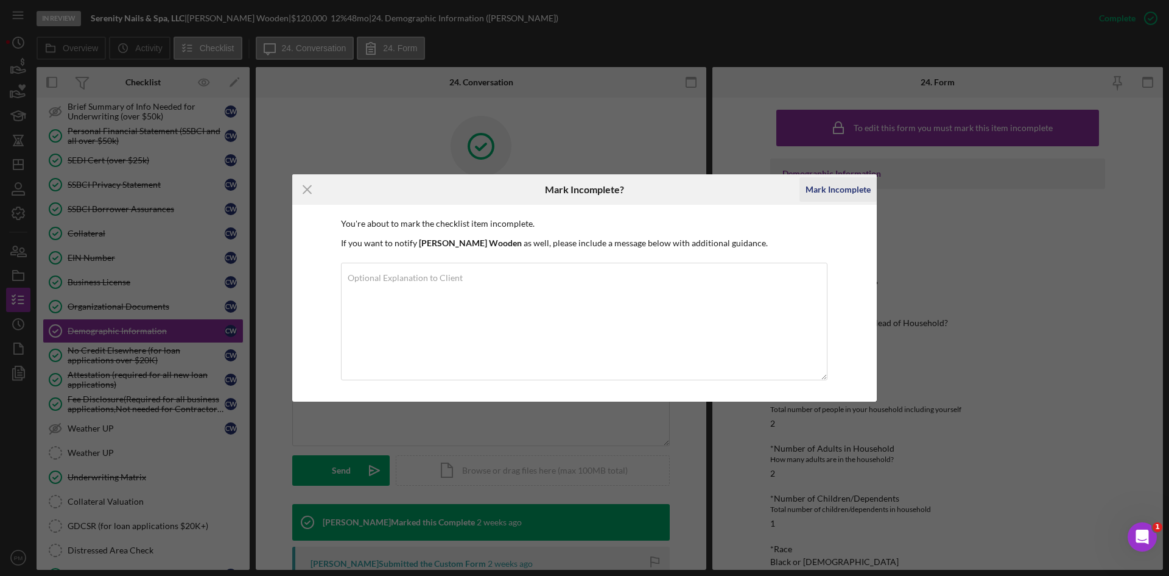
click at [813, 186] on div "Mark Incomplete" at bounding box center [838, 189] width 65 height 24
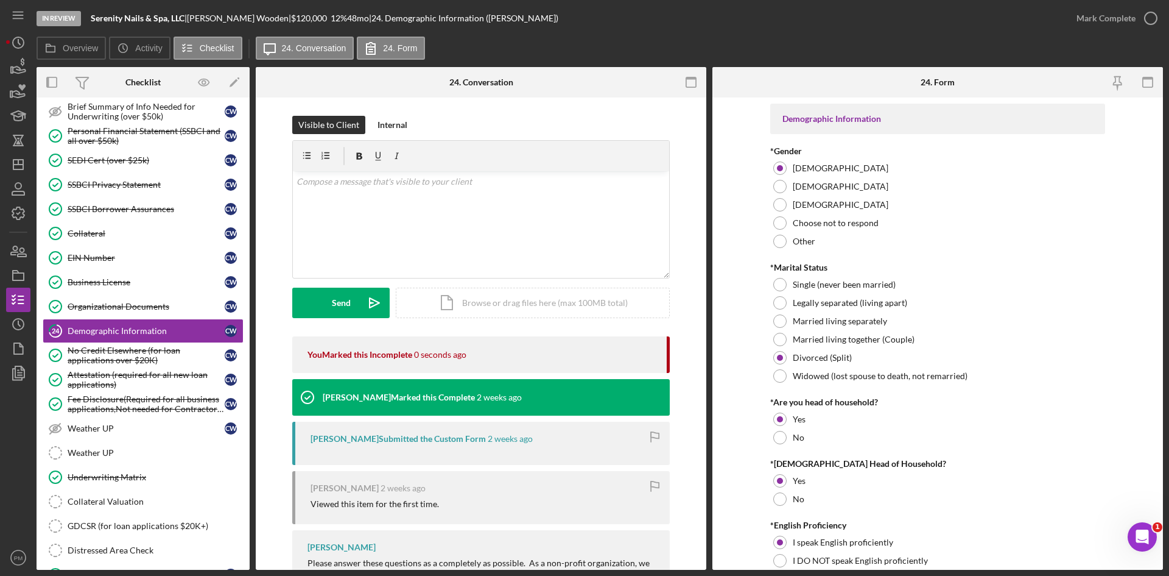
scroll to position [122, 0]
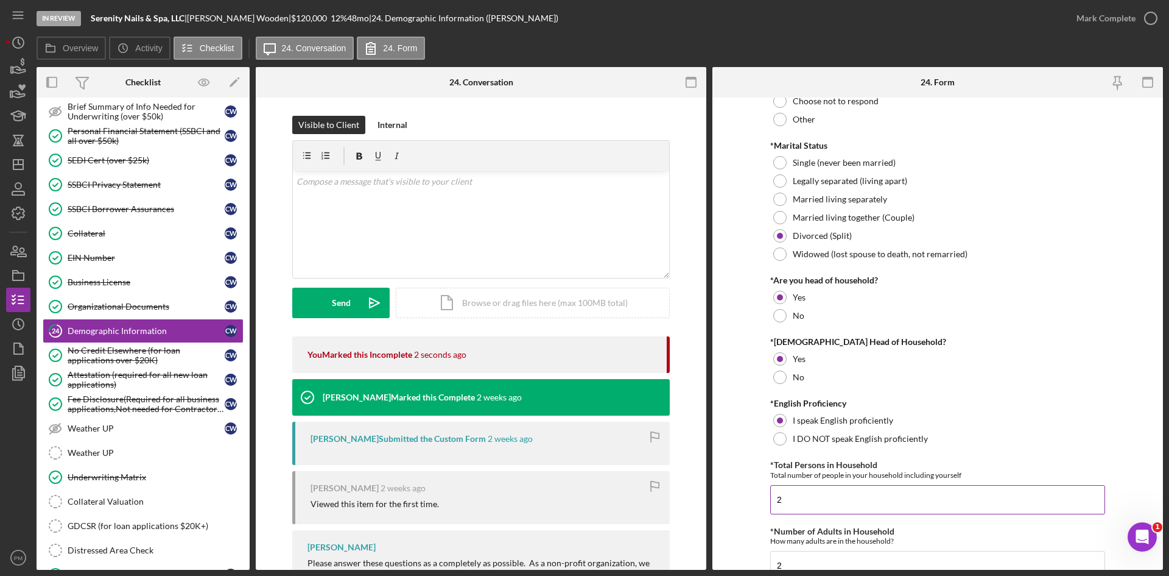
click at [789, 505] on input "2" at bounding box center [938, 499] width 335 height 29
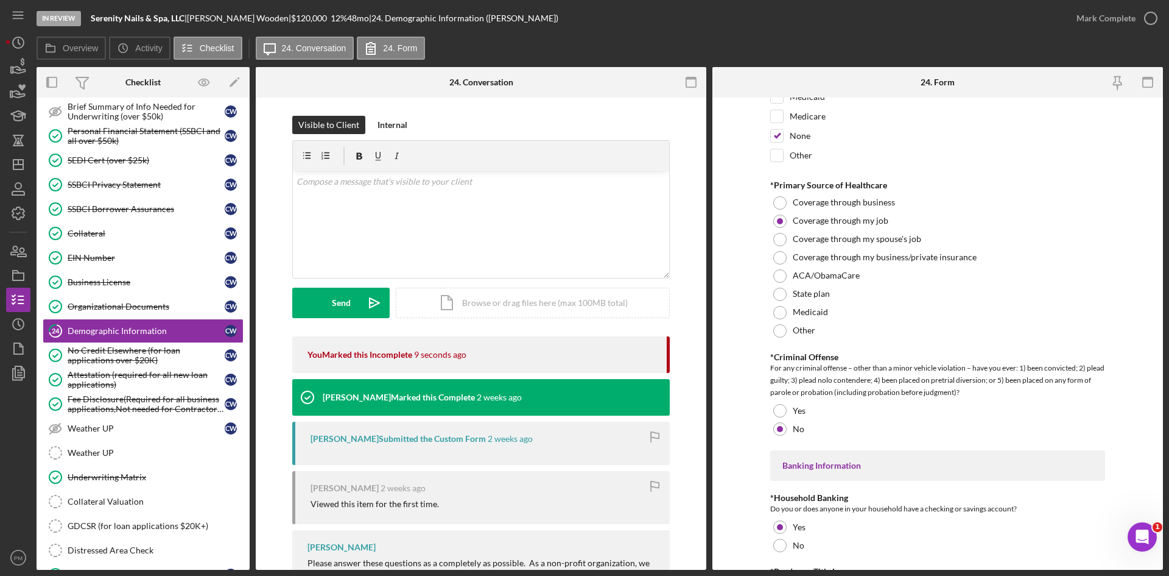
scroll to position [2374, 0]
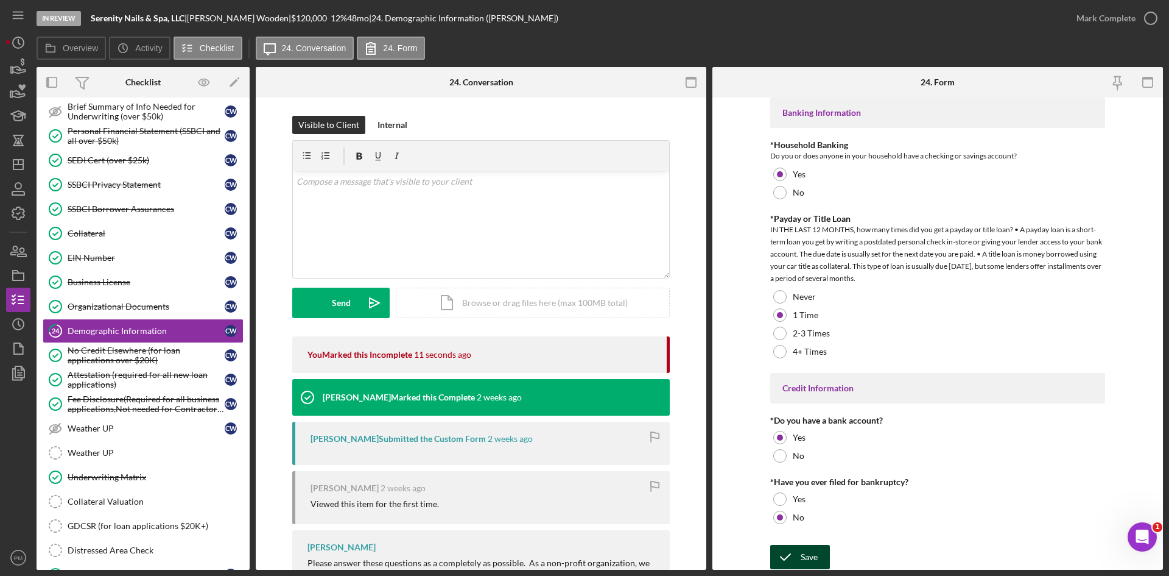
type input "3"
drag, startPoint x: 792, startPoint y: 557, endPoint x: 789, endPoint y: 550, distance: 7.4
click at [792, 554] on icon "submit" at bounding box center [786, 556] width 30 height 30
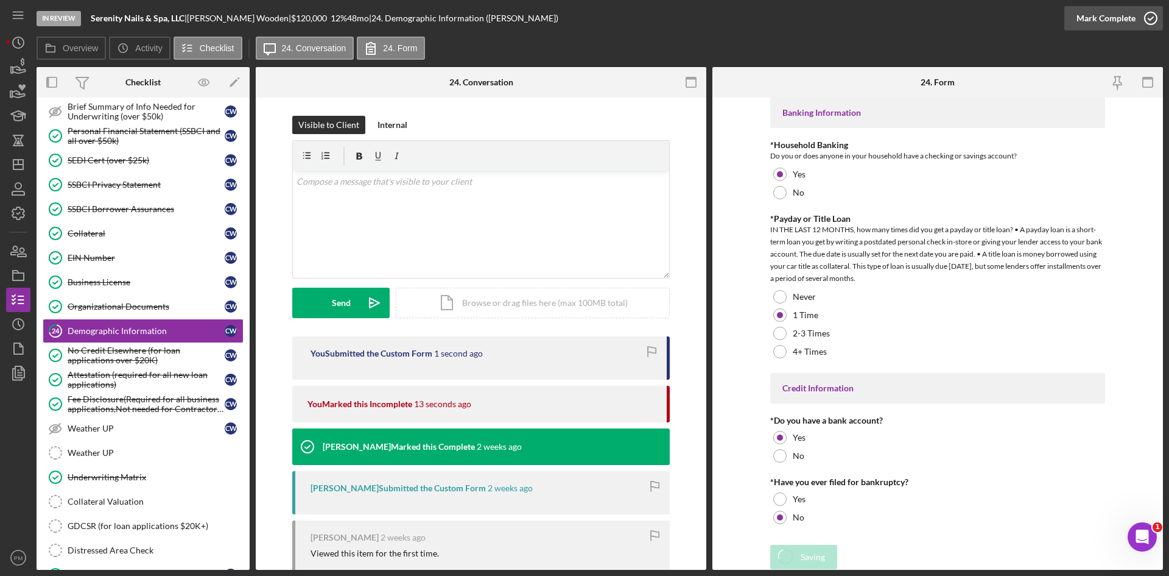
click at [1106, 17] on div "Mark Complete" at bounding box center [1106, 18] width 59 height 24
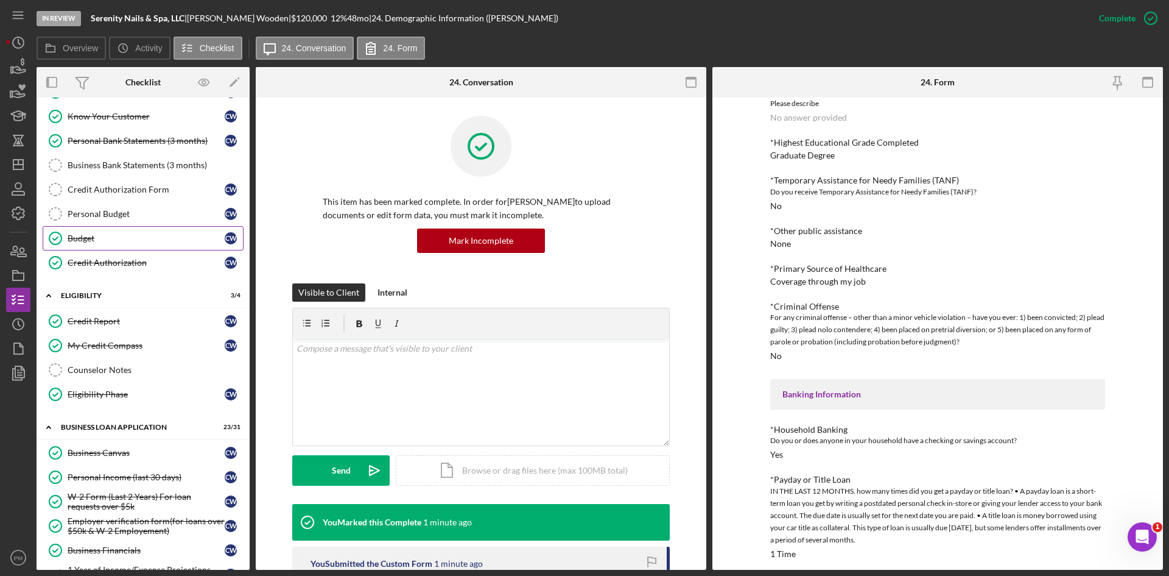
scroll to position [0, 0]
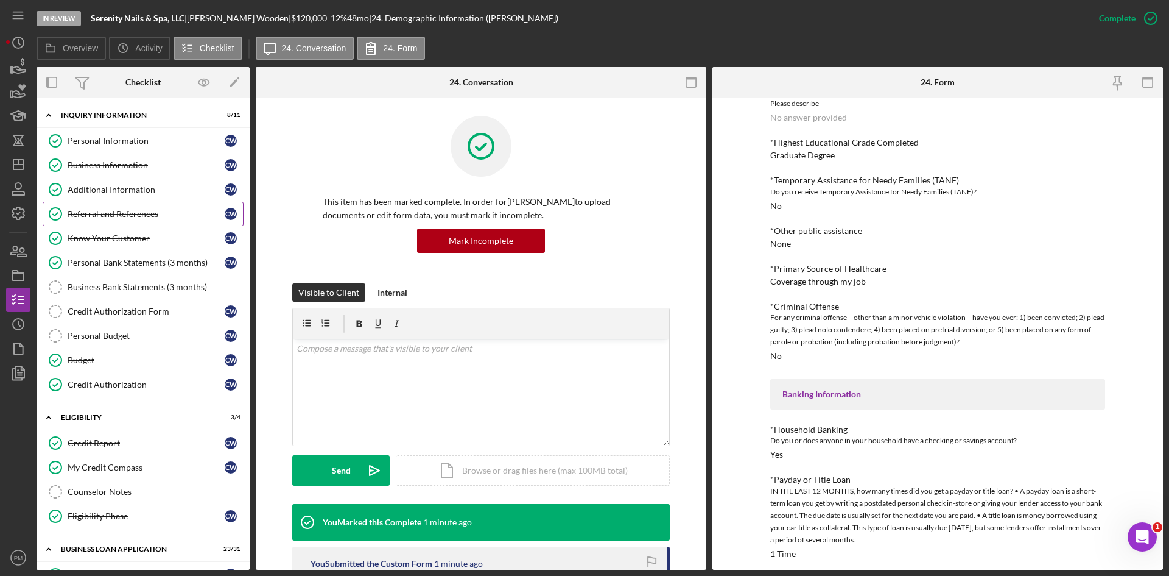
drag, startPoint x: 120, startPoint y: 216, endPoint x: 105, endPoint y: 215, distance: 14.7
click at [120, 216] on div "Referral and References" at bounding box center [146, 214] width 157 height 10
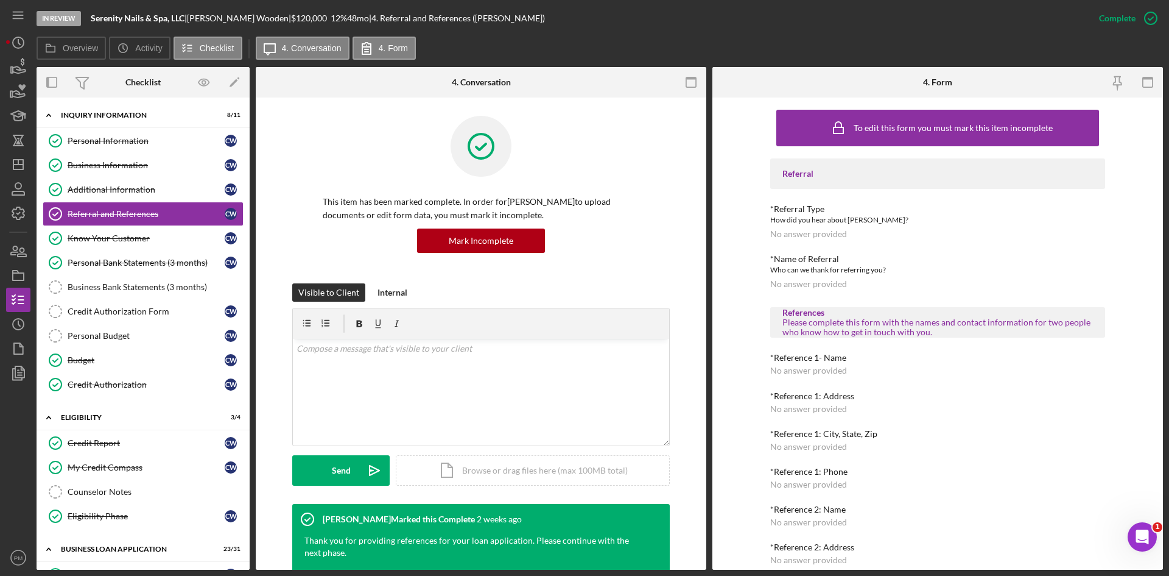
scroll to position [90, 0]
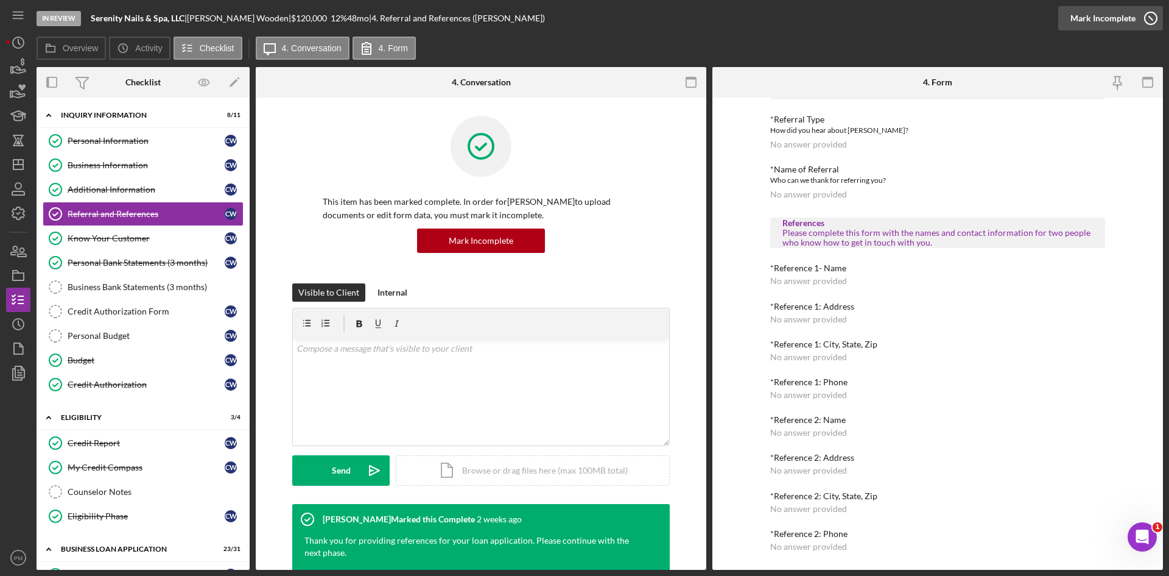
click at [1118, 16] on div "Mark Incomplete" at bounding box center [1103, 18] width 65 height 24
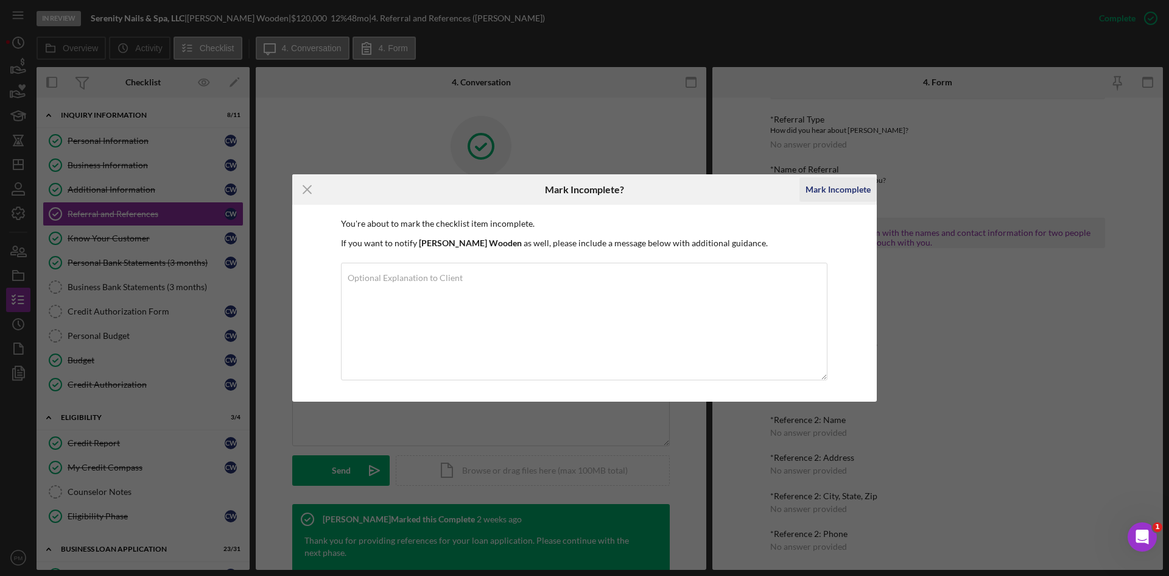
click at [846, 177] on div "Mark Incomplete" at bounding box center [838, 189] width 65 height 24
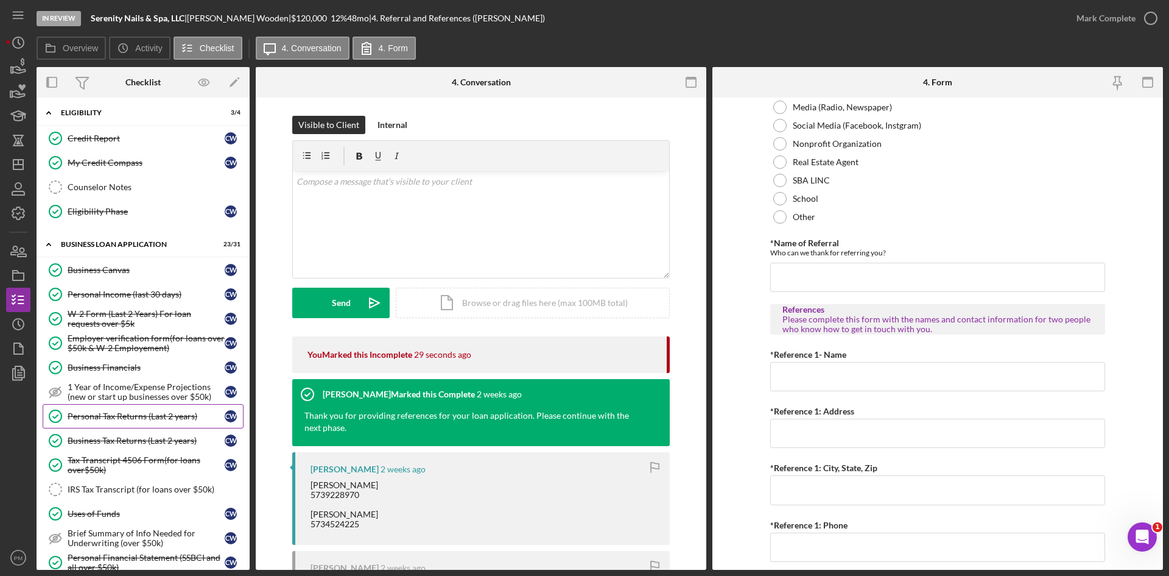
scroll to position [365, 0]
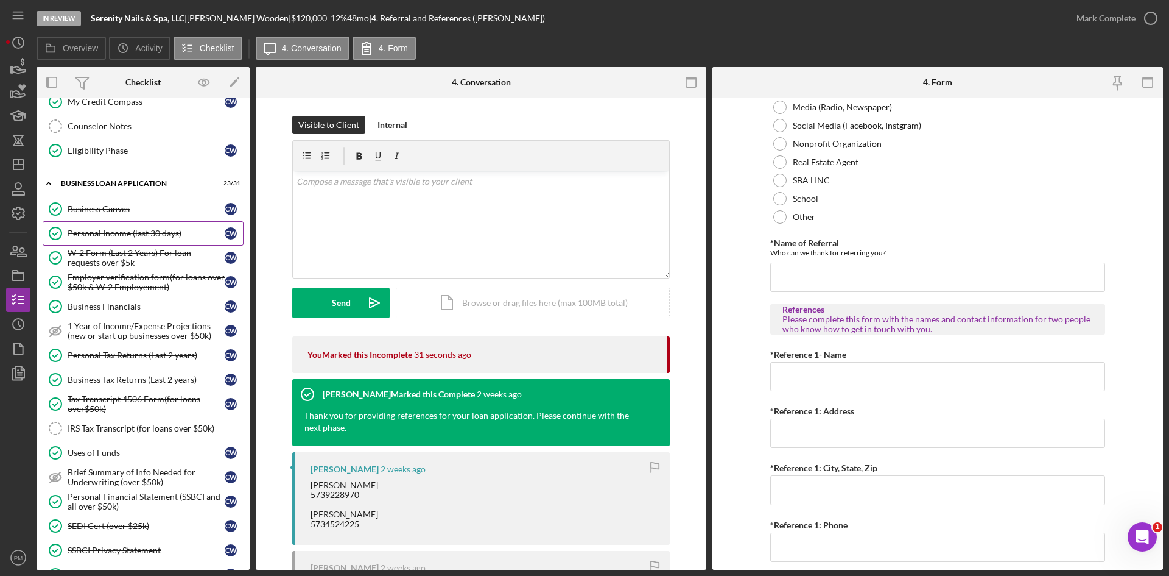
click at [99, 231] on div "Personal Income (last 30 days)" at bounding box center [146, 233] width 157 height 10
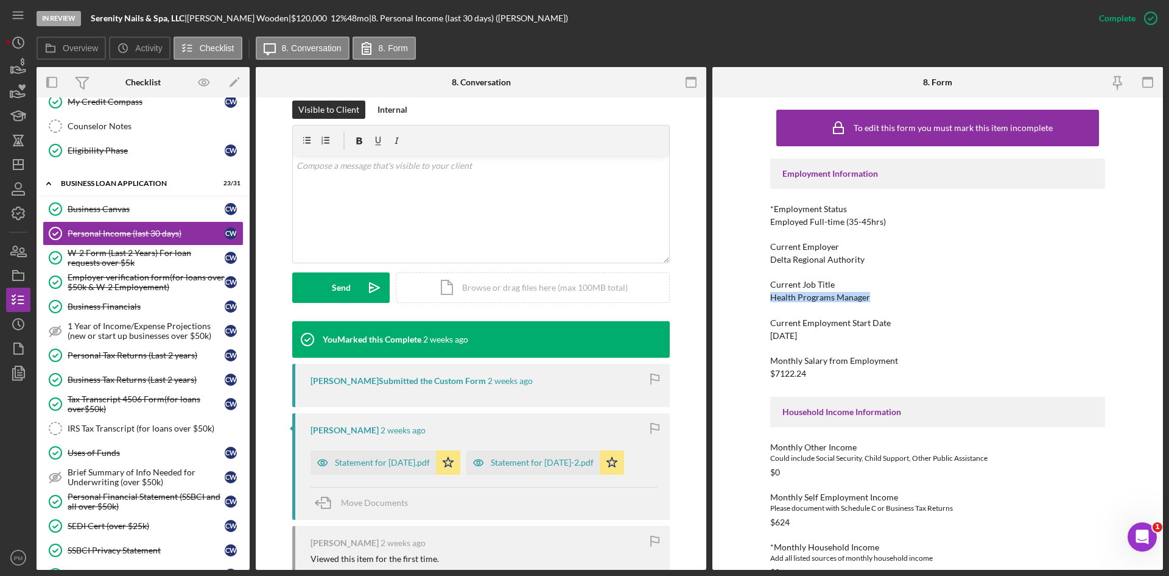
drag, startPoint x: 867, startPoint y: 298, endPoint x: 752, endPoint y: 298, distance: 115.1
click at [752, 298] on div "To edit this form you must mark this item incomplete Employment Information *Em…" at bounding box center [938, 333] width 451 height 472
copy div "Health Programs Manager"
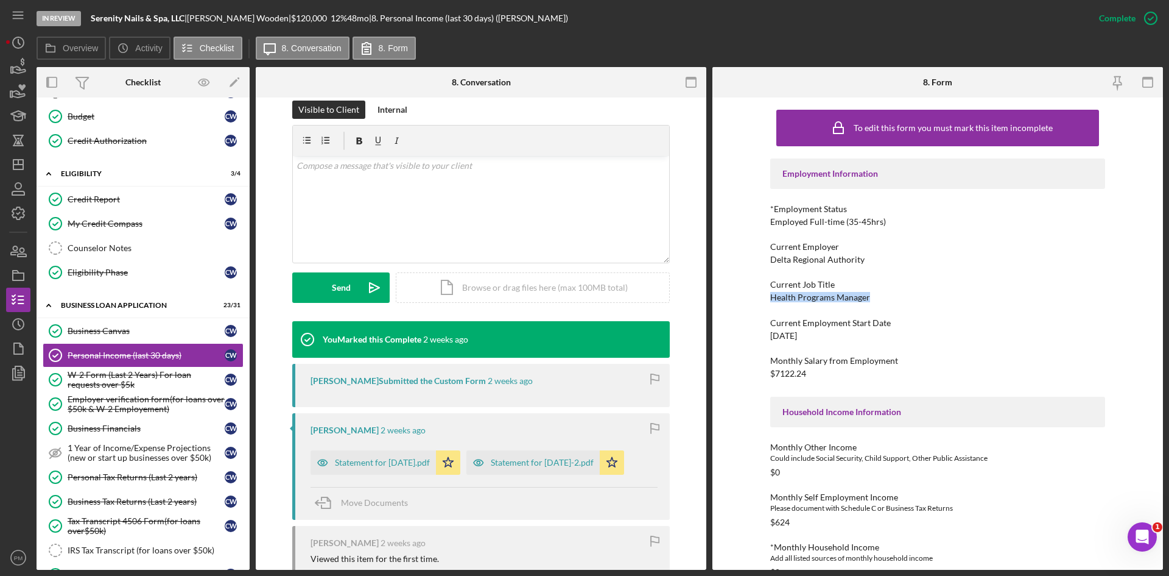
drag, startPoint x: 128, startPoint y: 246, endPoint x: 506, endPoint y: 360, distance: 395.0
click at [128, 246] on div "Counselor Notes" at bounding box center [155, 248] width 175 height 10
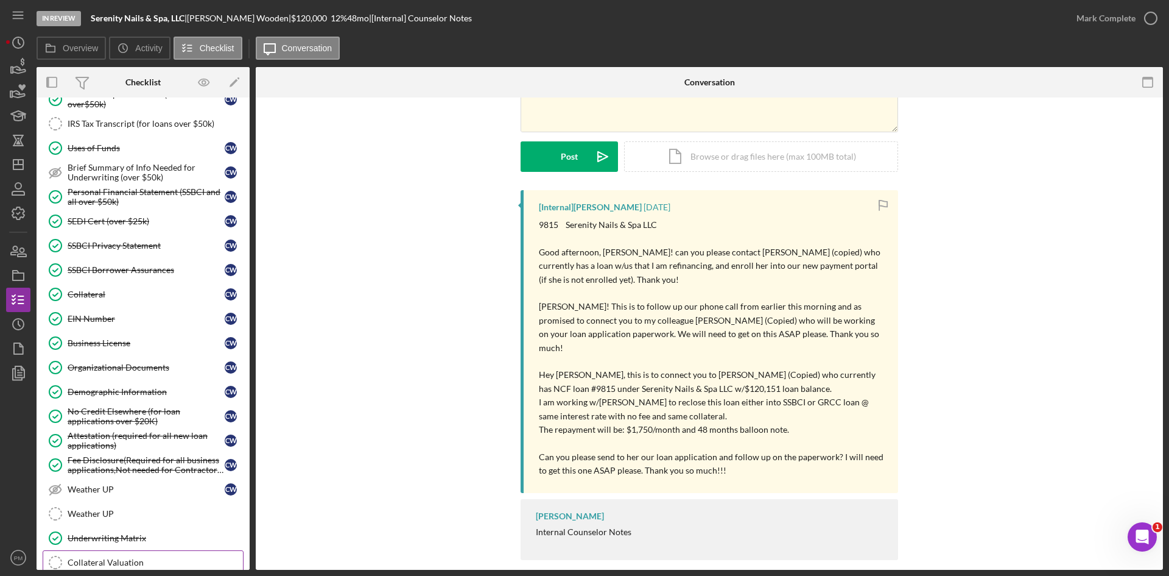
scroll to position [853, 0]
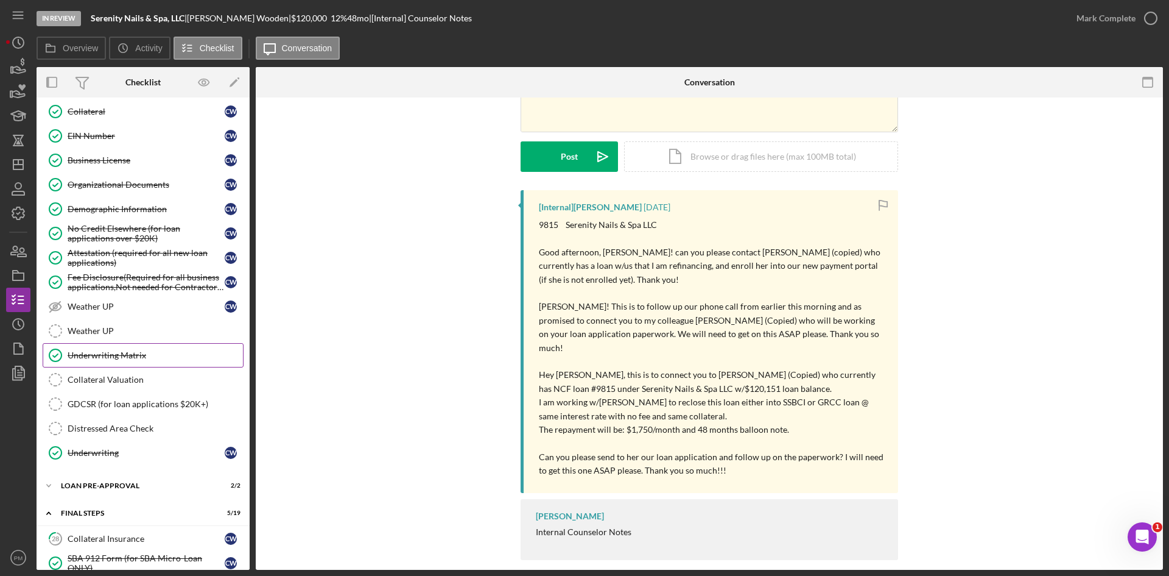
click at [115, 350] on div "Underwriting Matrix" at bounding box center [155, 355] width 175 height 10
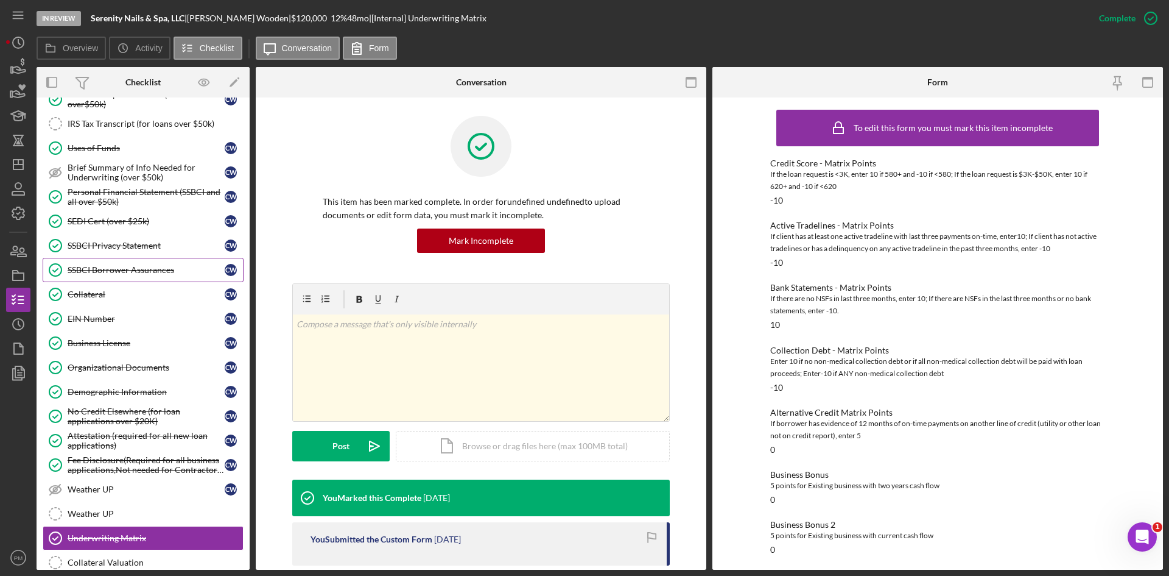
scroll to position [426, 0]
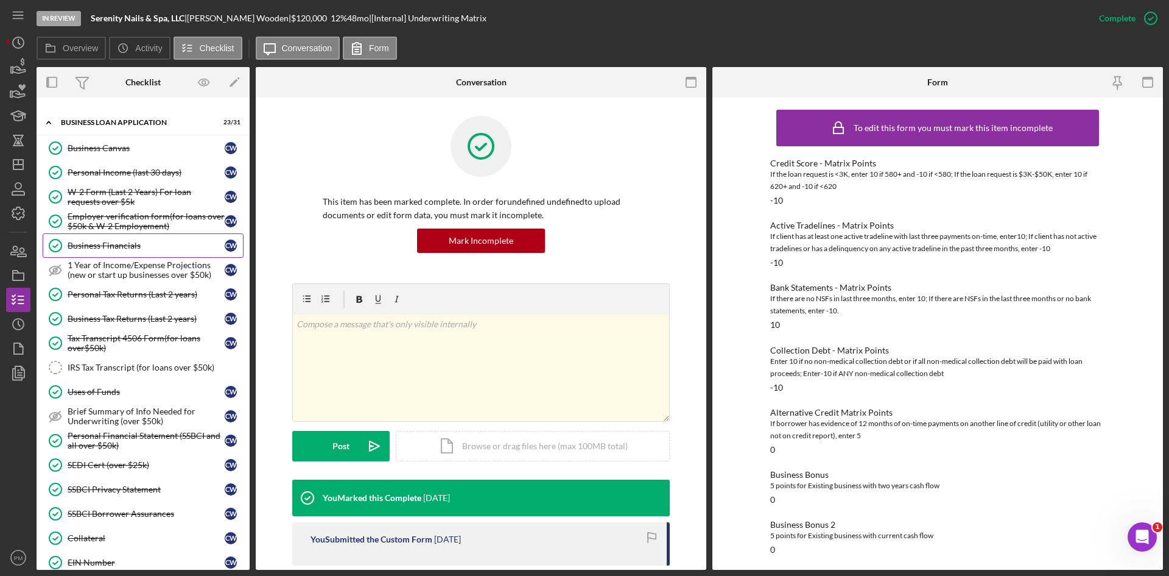
drag, startPoint x: 100, startPoint y: 251, endPoint x: 125, endPoint y: 241, distance: 27.4
click at [100, 251] on link "Business Financials Business Financials C W" at bounding box center [143, 245] width 201 height 24
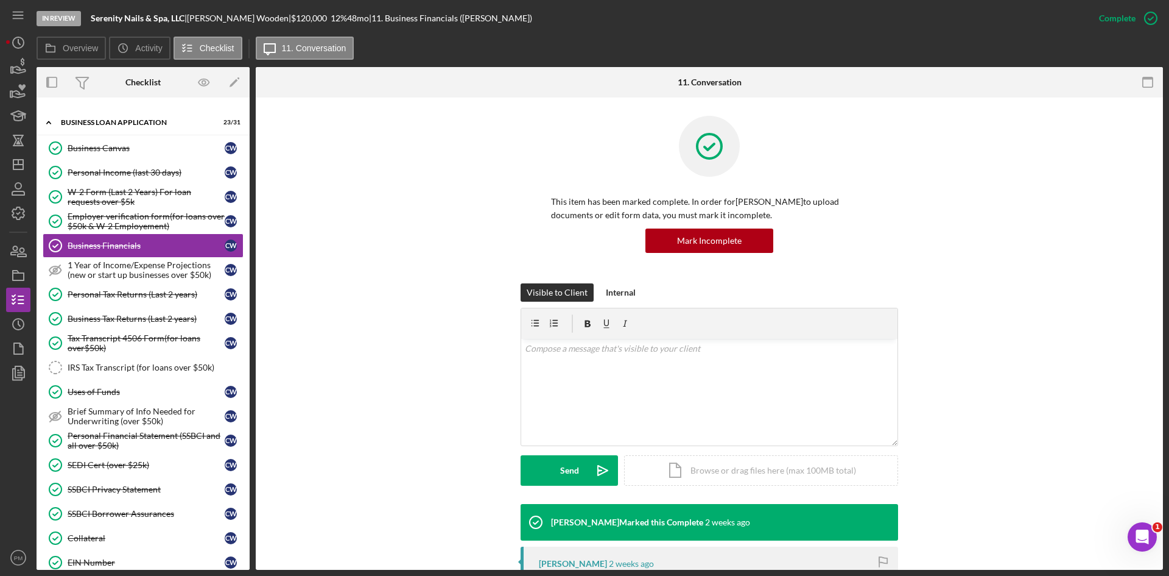
scroll to position [183, 0]
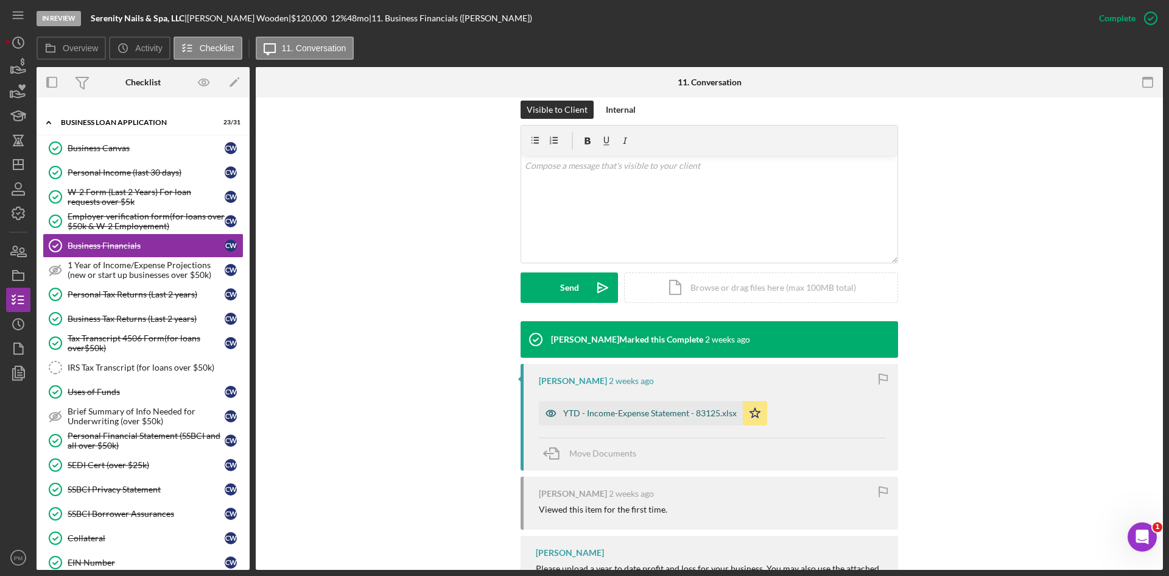
click at [596, 415] on div "YTD - Income-Expense Statement - 83125.xlsx" at bounding box center [650, 413] width 174 height 10
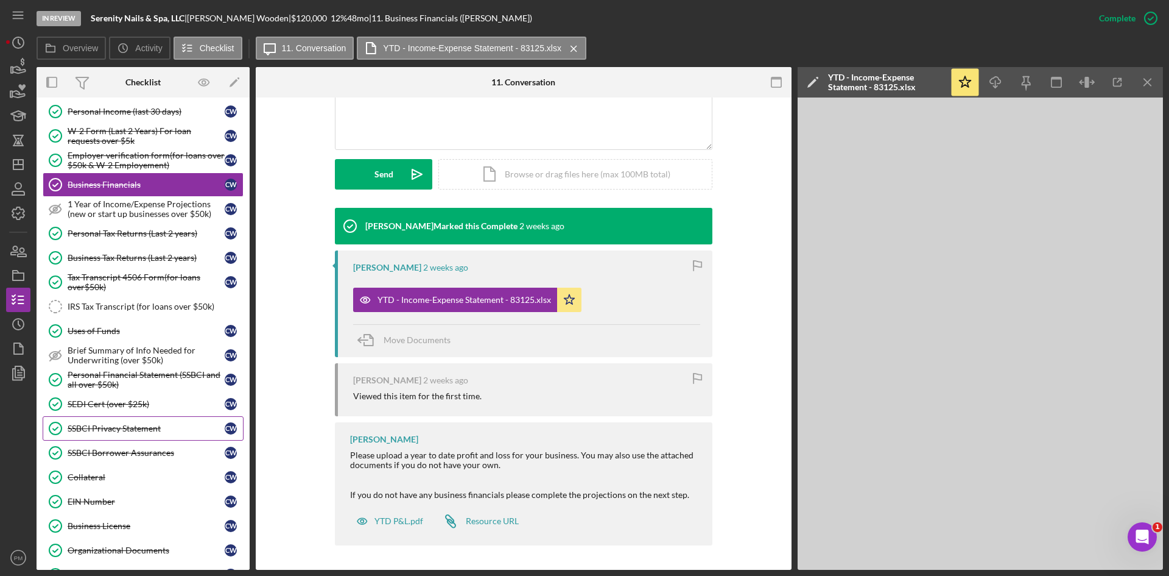
scroll to position [731, 0]
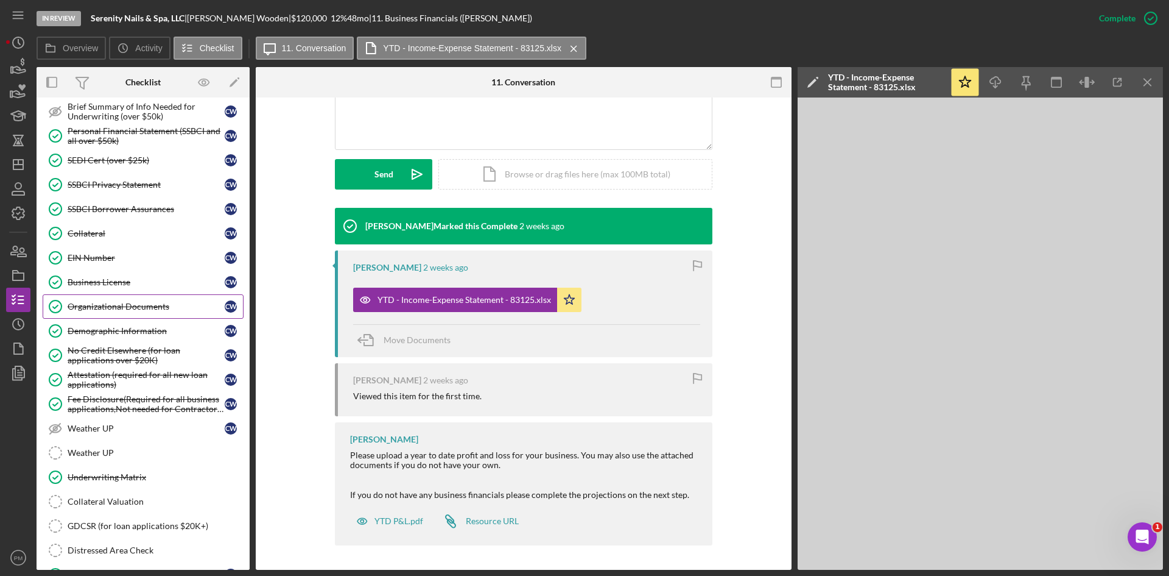
click at [110, 311] on div "Organizational Documents" at bounding box center [146, 307] width 157 height 10
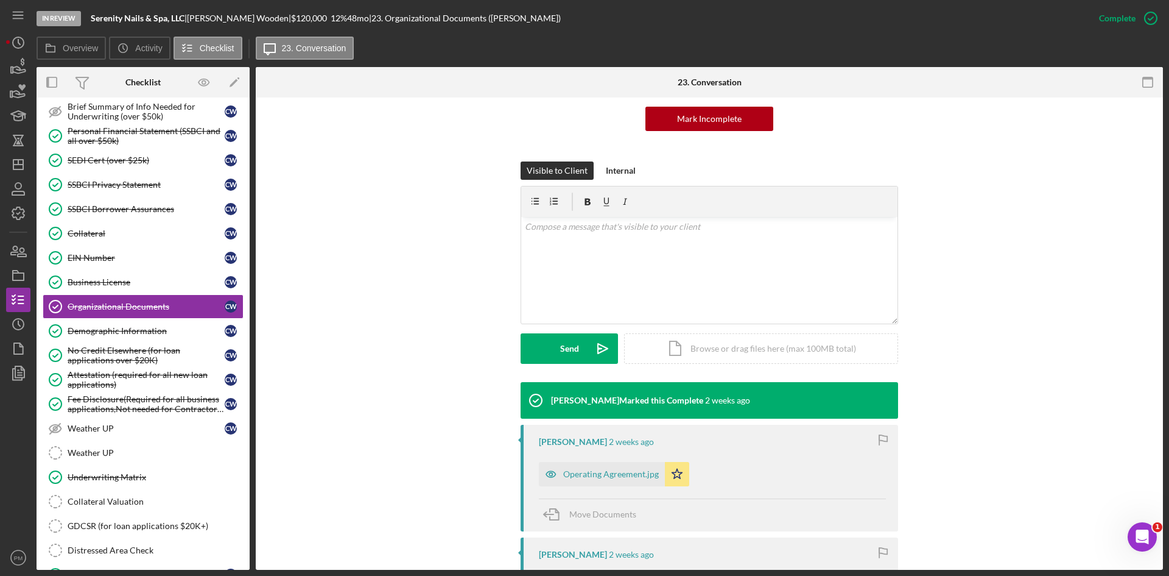
scroll to position [305, 0]
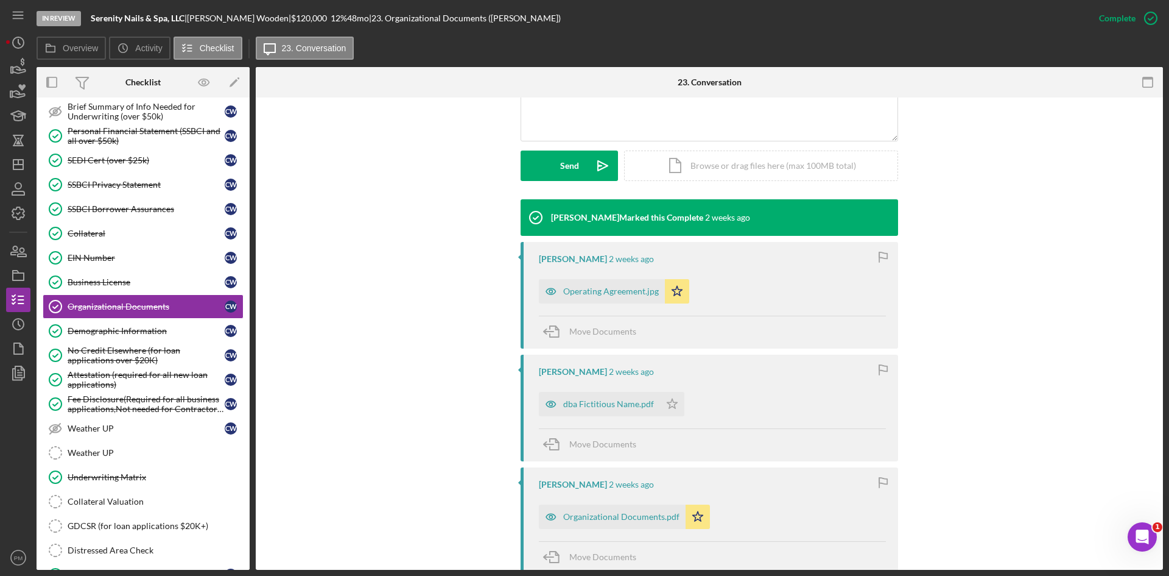
click at [594, 289] on div "Operating Agreement.jpg" at bounding box center [611, 291] width 96 height 10
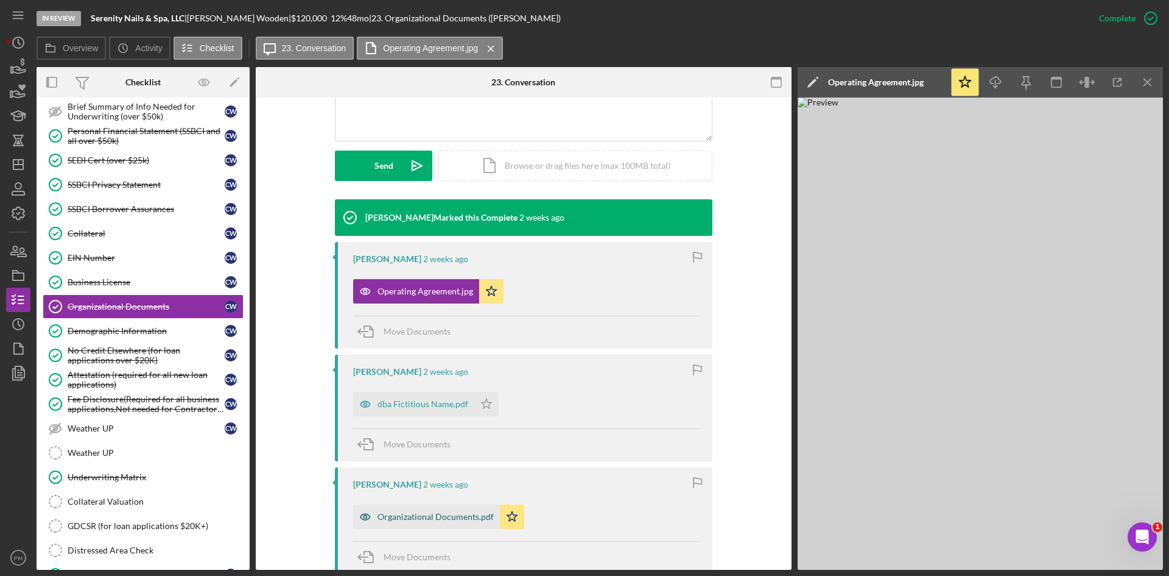
click at [429, 507] on div "Organizational Documents.pdf" at bounding box center [426, 516] width 147 height 24
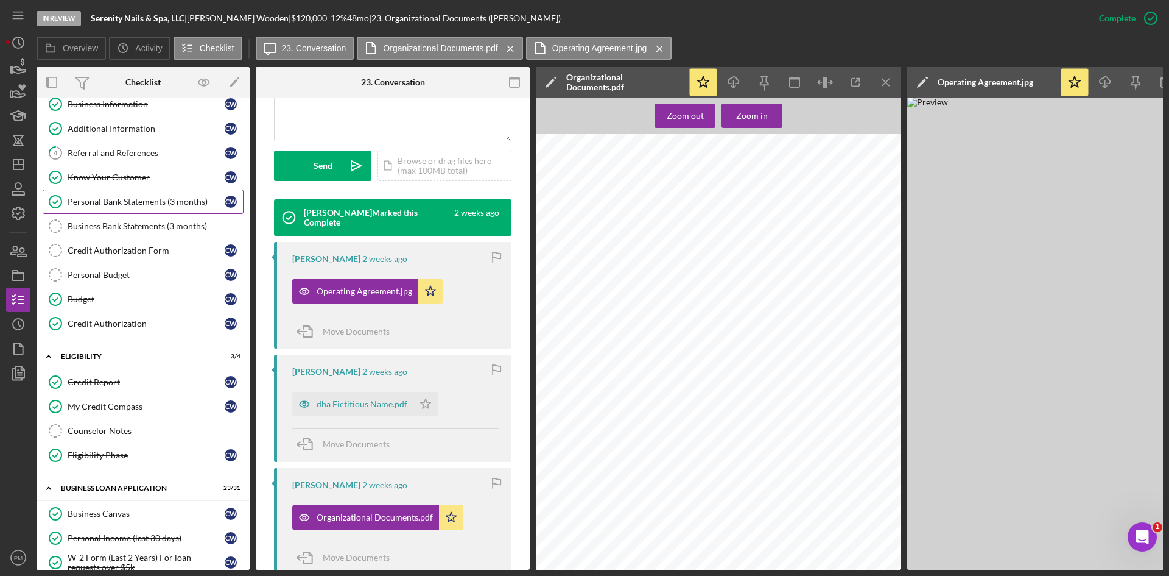
scroll to position [0, 0]
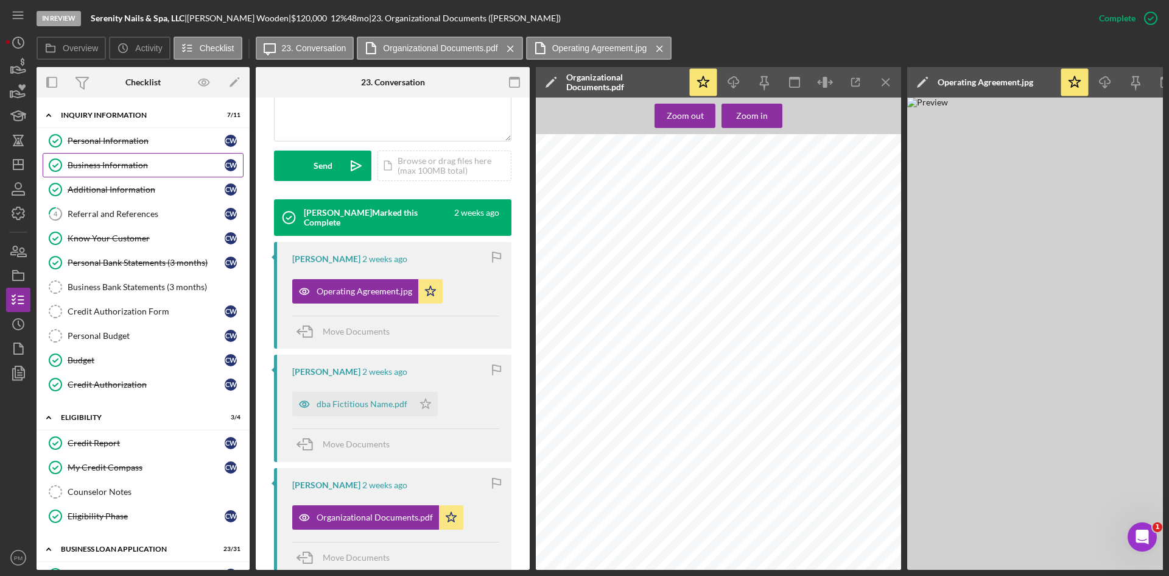
click at [132, 165] on div "Business Information" at bounding box center [146, 165] width 157 height 10
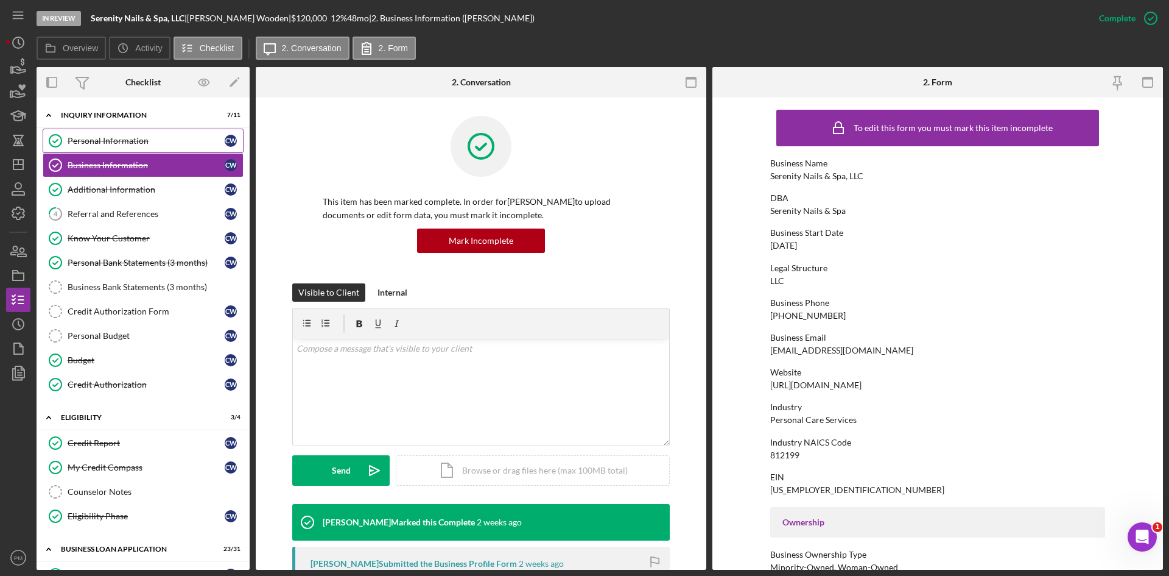
click at [104, 143] on div "Personal Information" at bounding box center [146, 141] width 157 height 10
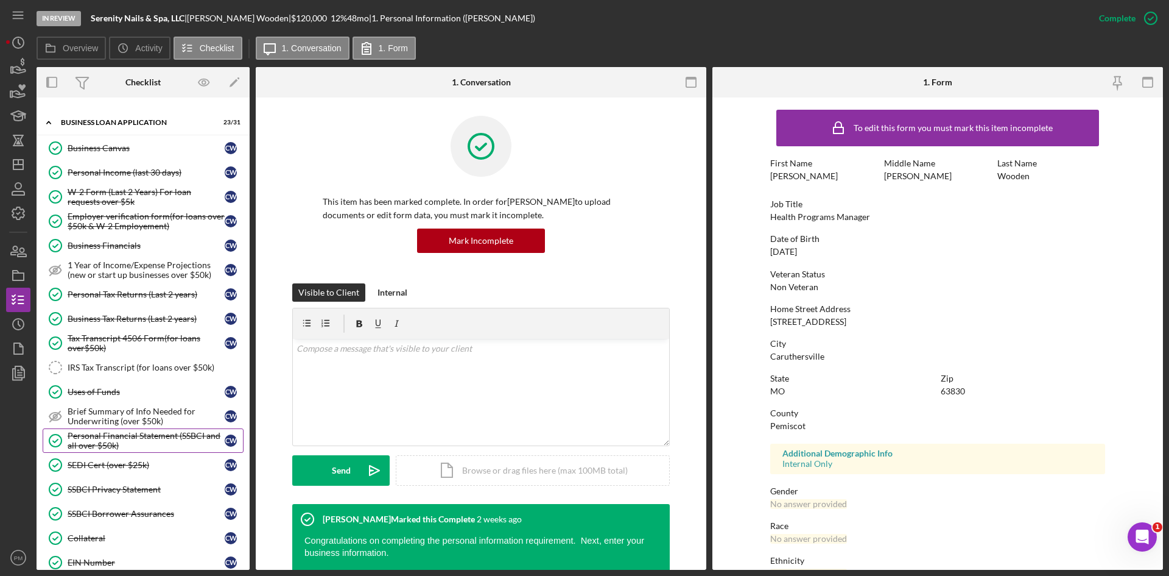
scroll to position [670, 0]
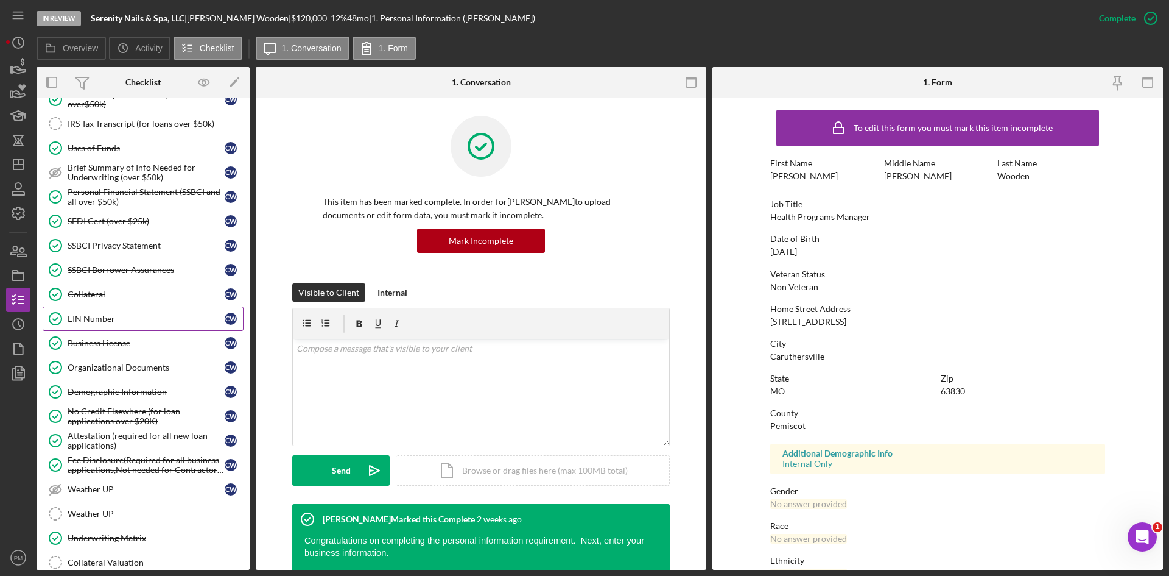
drag, startPoint x: 88, startPoint y: 319, endPoint x: 226, endPoint y: 303, distance: 138.5
click at [88, 317] on div "EIN Number" at bounding box center [146, 319] width 157 height 10
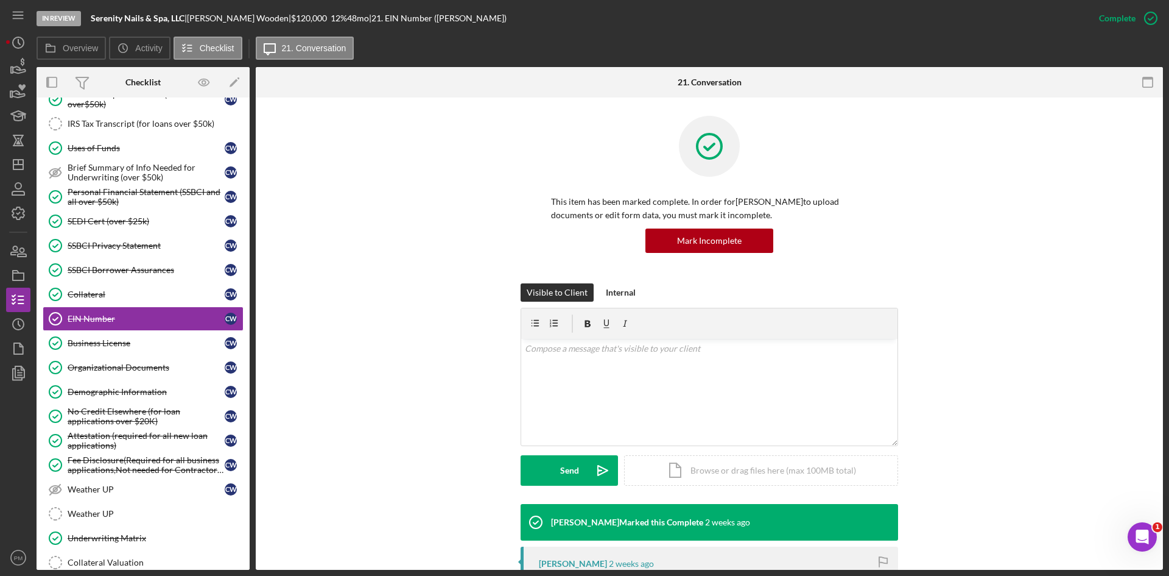
scroll to position [236, 0]
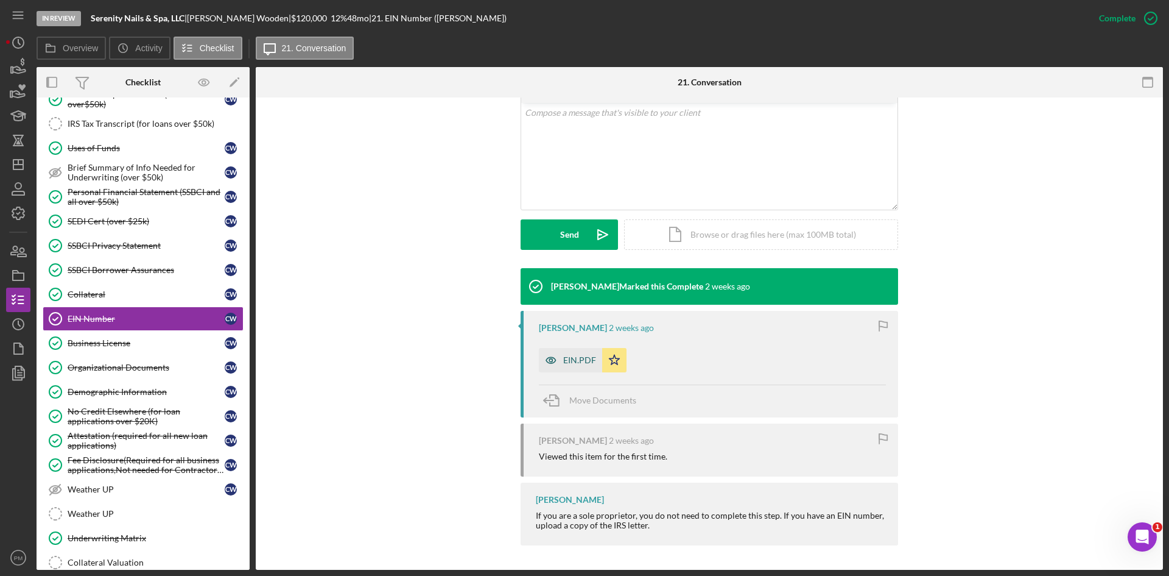
click at [576, 356] on div "EIN.PDF" at bounding box center [579, 360] width 33 height 10
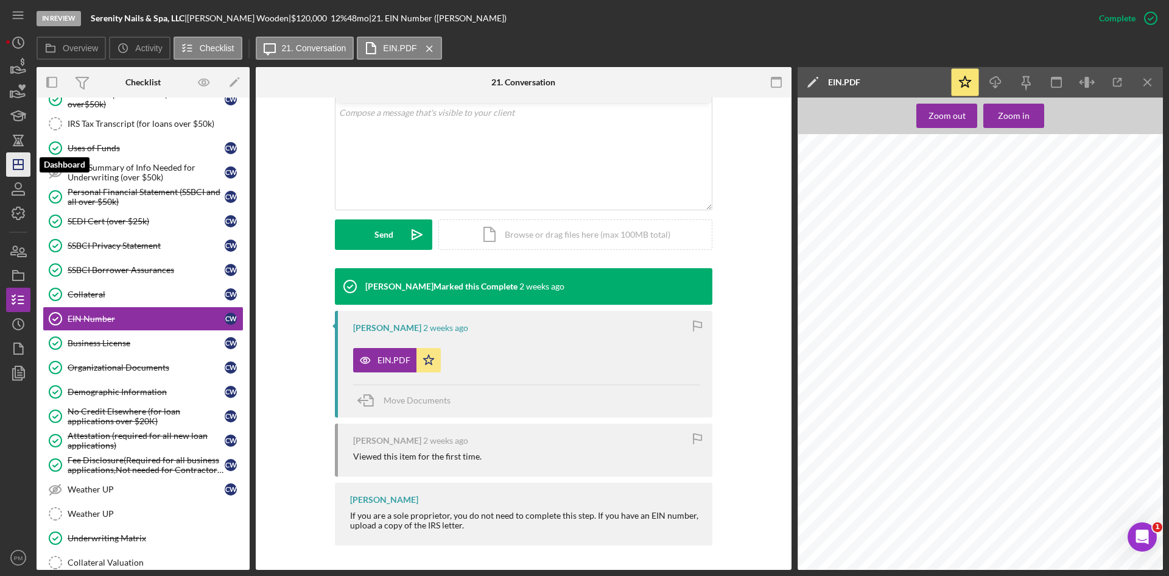
click at [8, 164] on icon "Icon/Dashboard" at bounding box center [18, 164] width 30 height 30
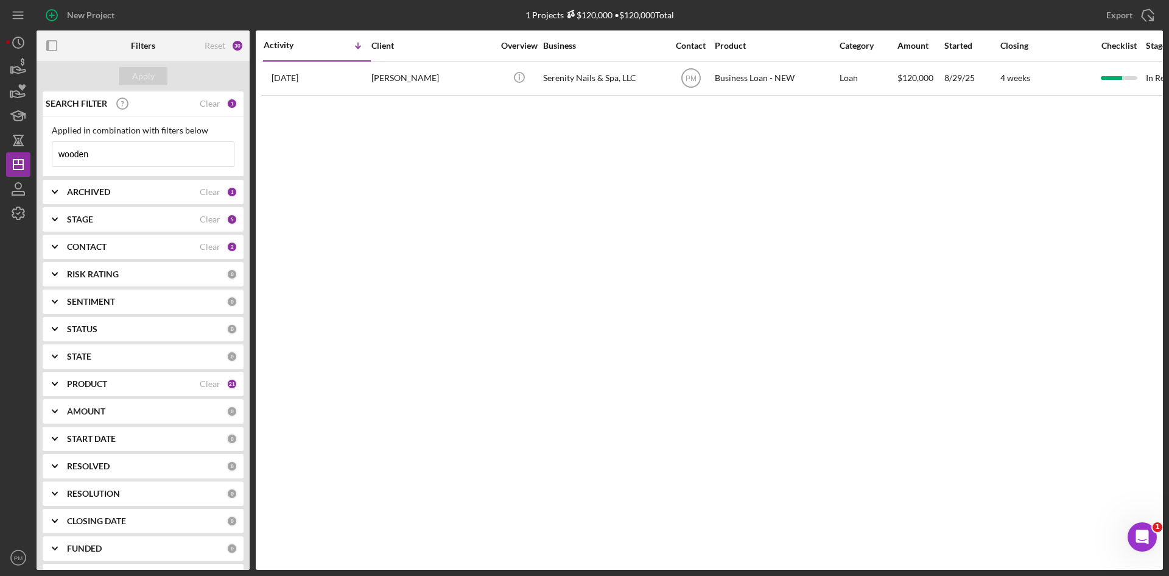
drag, startPoint x: 156, startPoint y: 160, endPoint x: -124, endPoint y: 158, distance: 280.2
click at [0, 158] on html "New Project 1 Projects $120,000 • $120,000 Total wooden Export Icon/Export Filt…" at bounding box center [584, 288] width 1169 height 576
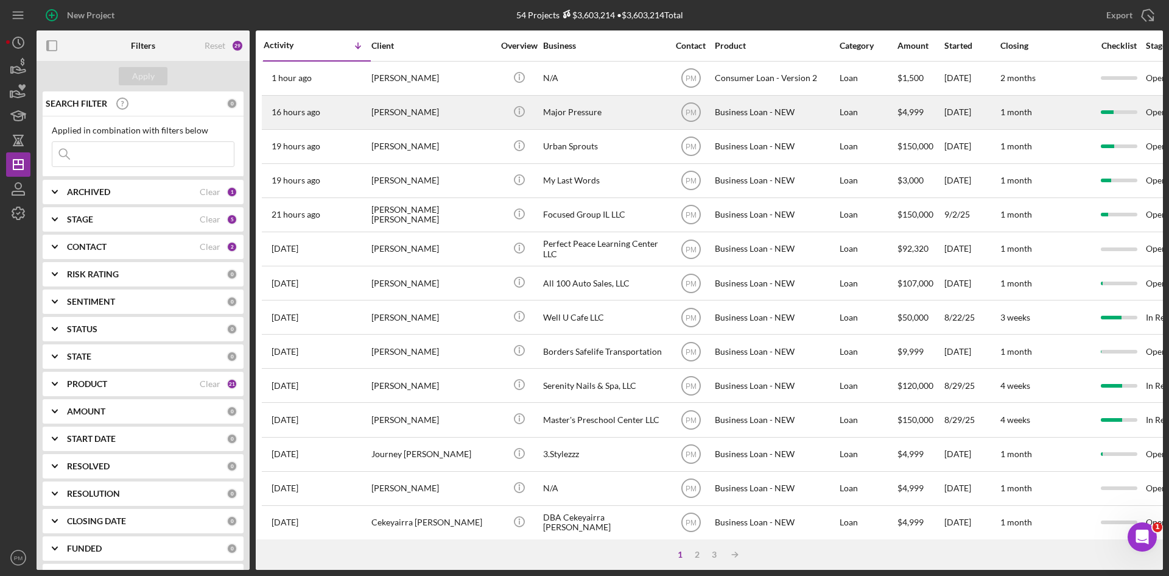
click at [420, 126] on div "[PERSON_NAME]" at bounding box center [433, 112] width 122 height 32
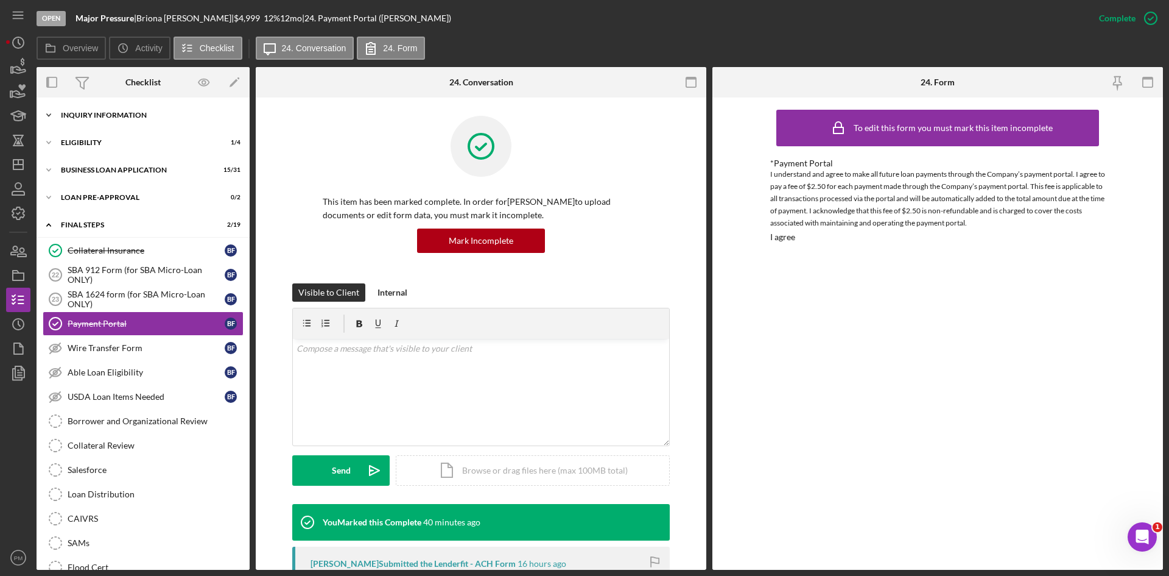
click at [91, 115] on div "INQUIRY INFORMATION" at bounding box center [148, 114] width 174 height 7
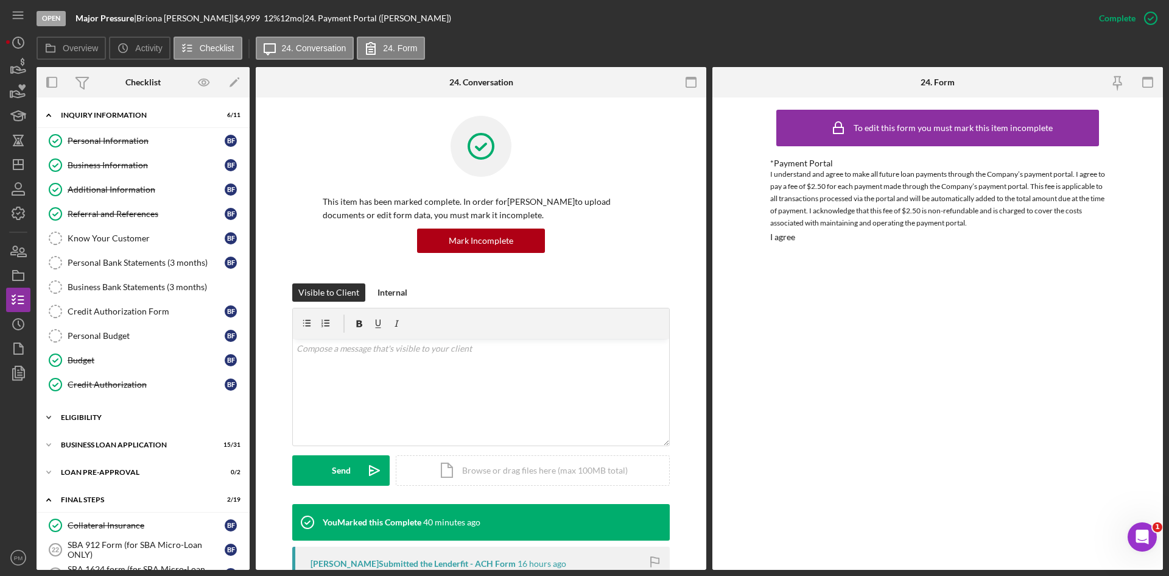
click at [124, 423] on div "Icon/Expander ELIGIBILITY 1 / 4" at bounding box center [143, 417] width 213 height 24
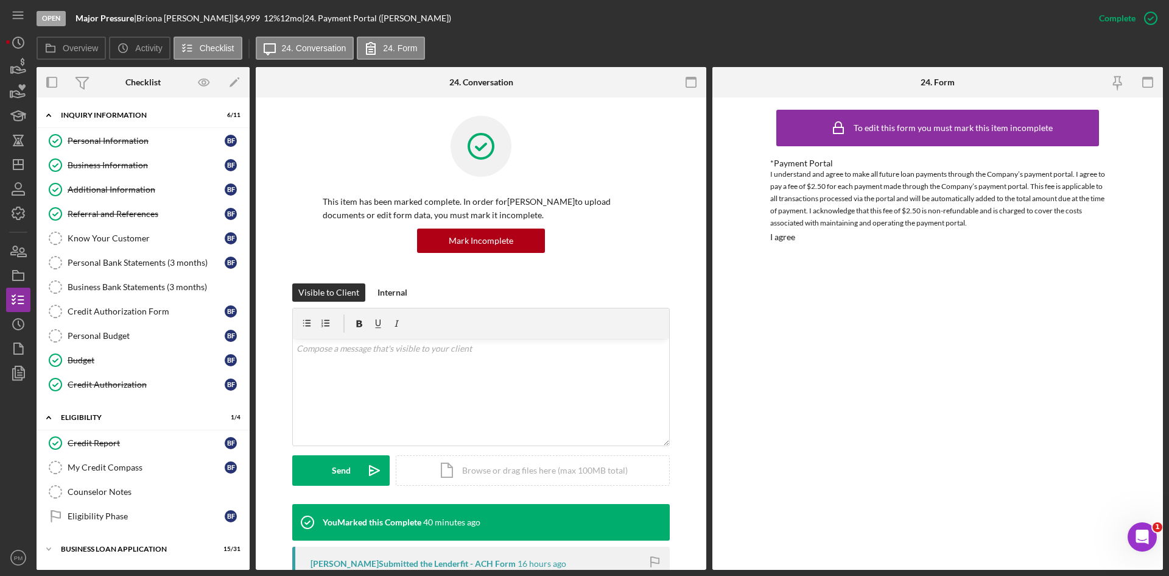
scroll to position [183, 0]
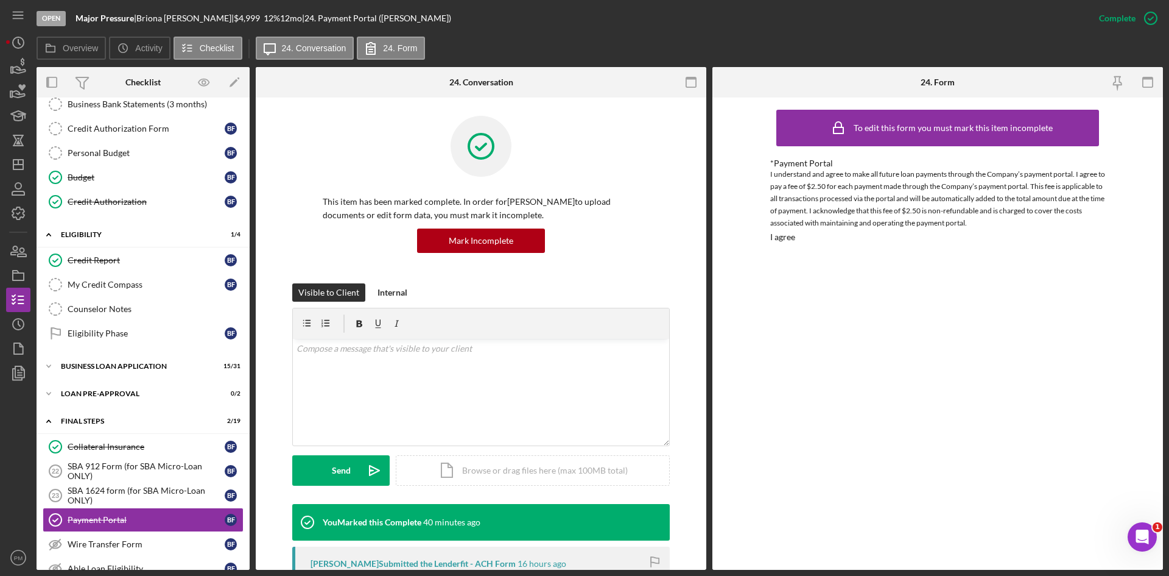
drag, startPoint x: 108, startPoint y: 386, endPoint x: 113, endPoint y: 378, distance: 9.6
click at [108, 386] on div "Icon/Expander LOAN PRE-APPROVAL 0 / 2" at bounding box center [143, 393] width 213 height 24
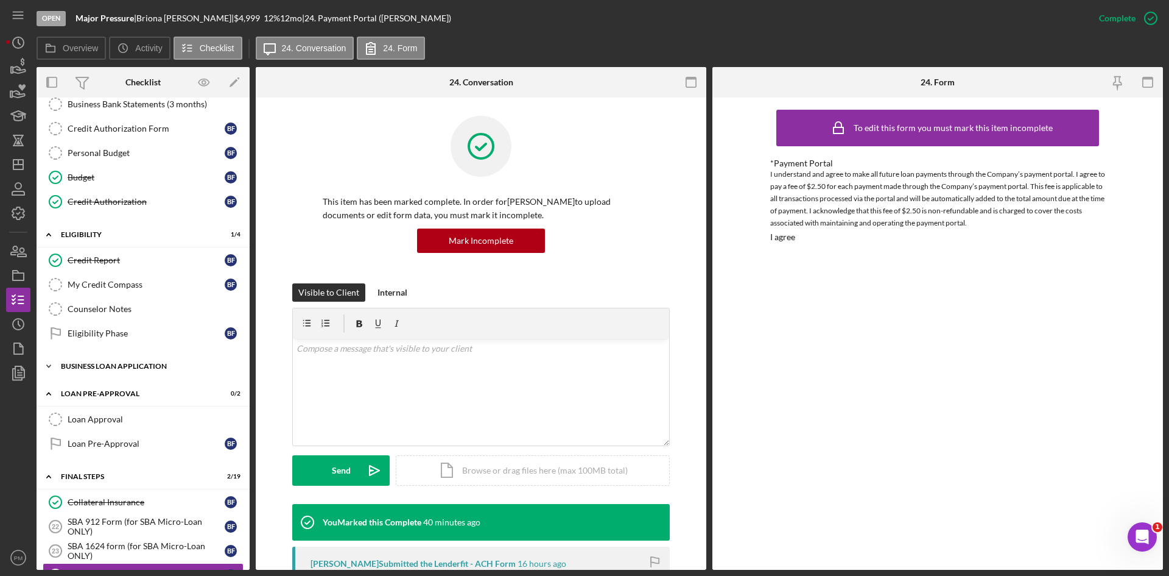
click at [115, 370] on div "Icon/Expander BUSINESS LOAN APPLICATION 15 / 31" at bounding box center [143, 366] width 213 height 24
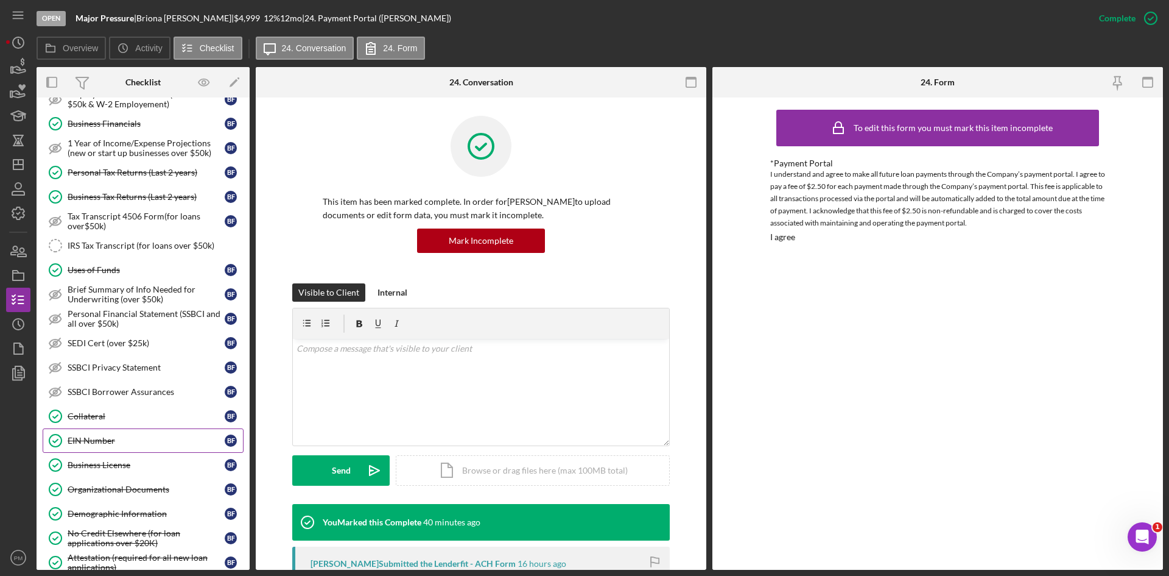
scroll to position [609, 0]
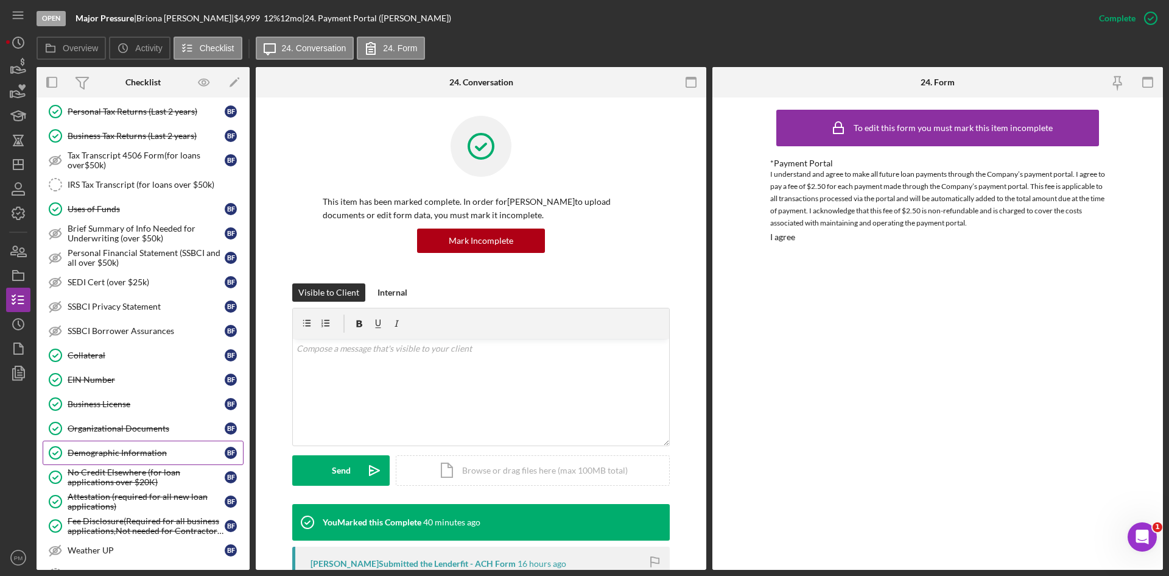
click at [121, 457] on div "Demographic Information" at bounding box center [146, 453] width 157 height 10
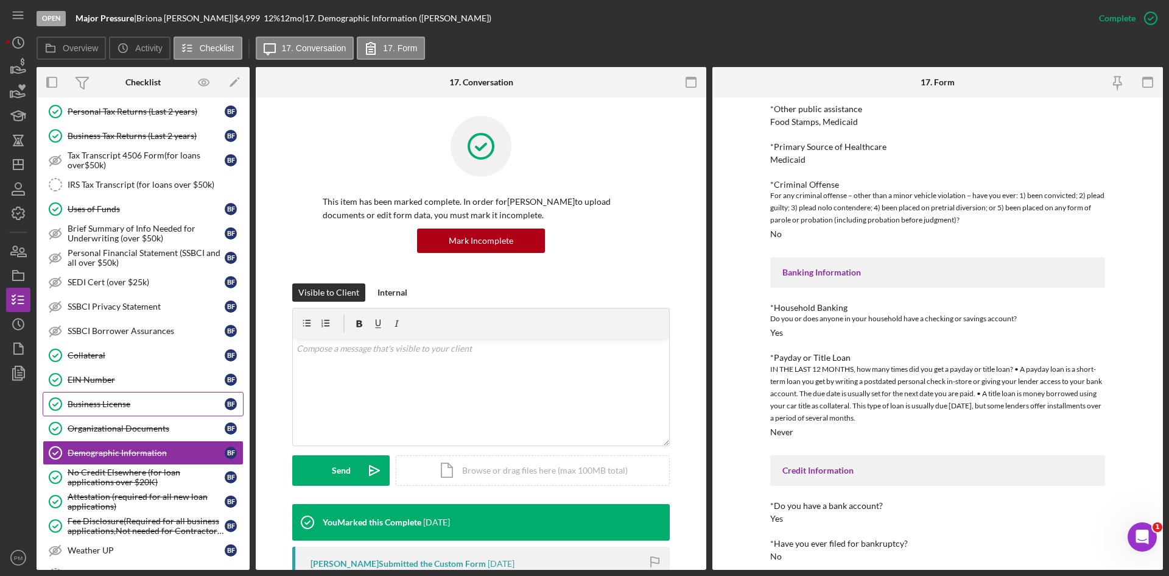
scroll to position [426, 0]
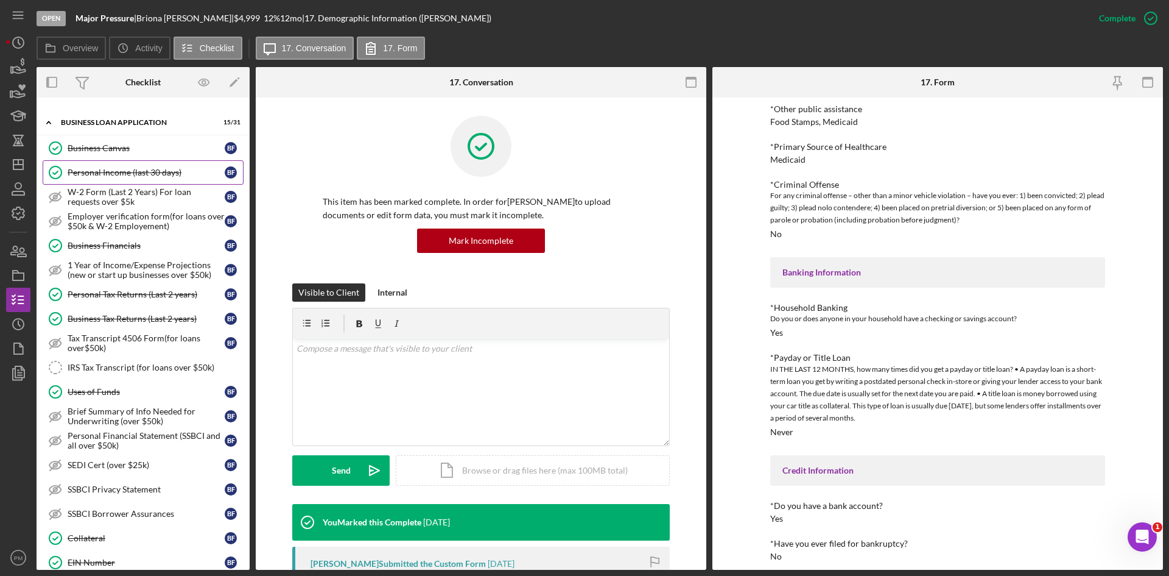
drag, startPoint x: 96, startPoint y: 168, endPoint x: 110, endPoint y: 170, distance: 13.5
click at [96, 168] on div "Personal Income (last 30 days)" at bounding box center [146, 173] width 157 height 10
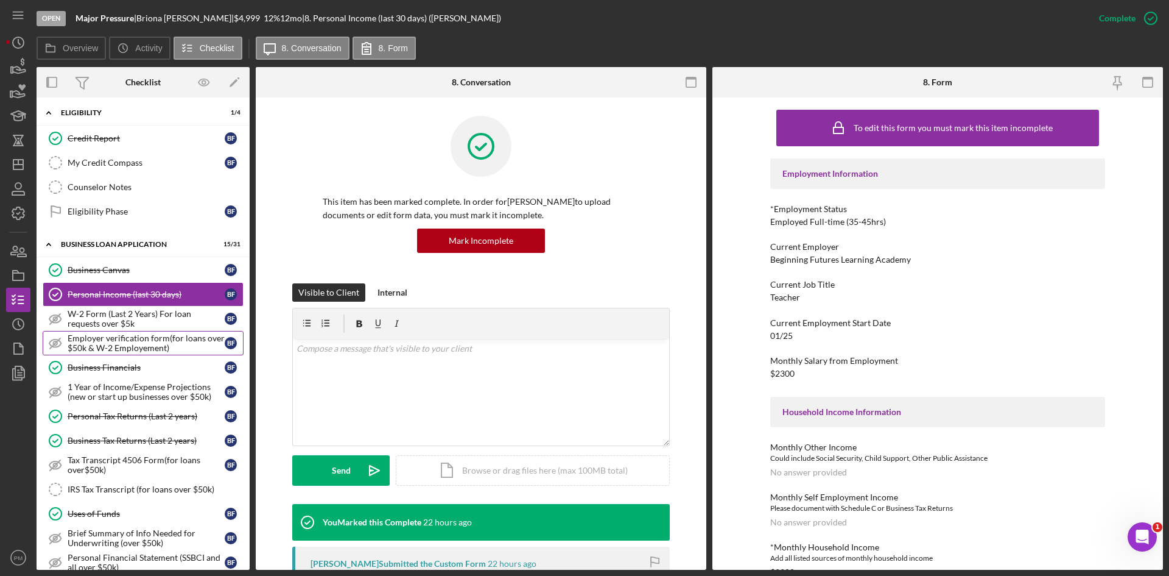
scroll to position [609, 0]
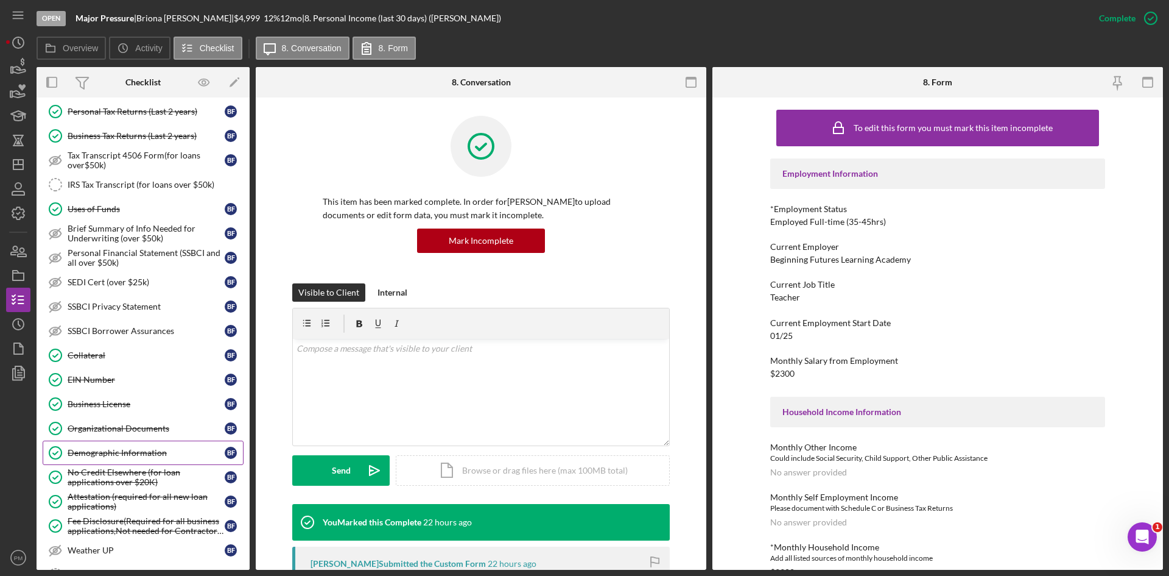
click at [91, 446] on link "Demographic Information Demographic Information B F" at bounding box center [143, 452] width 201 height 24
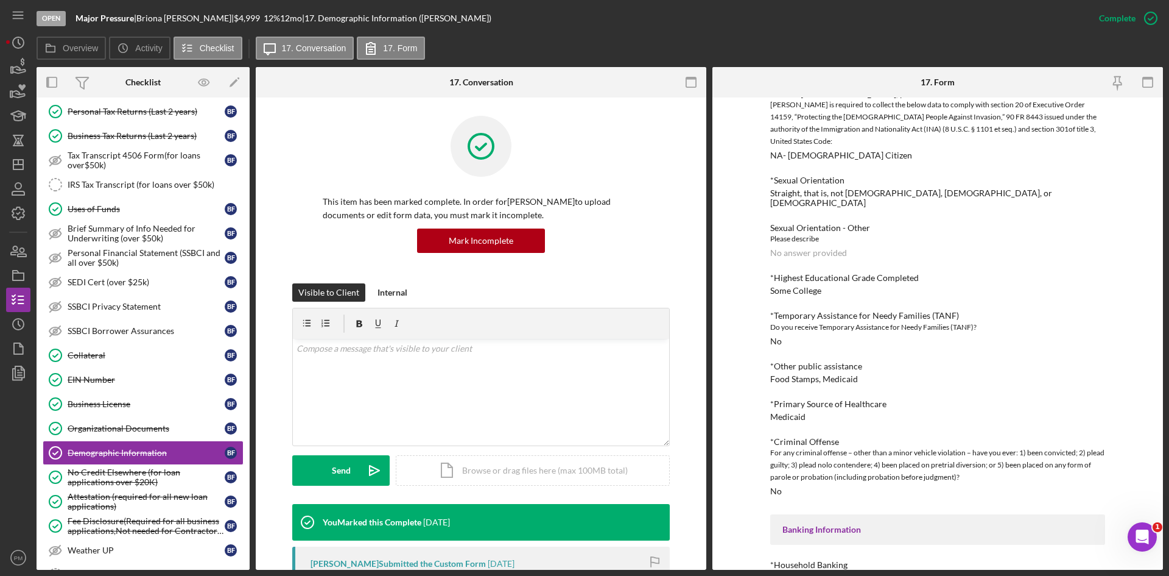
scroll to position [853, 0]
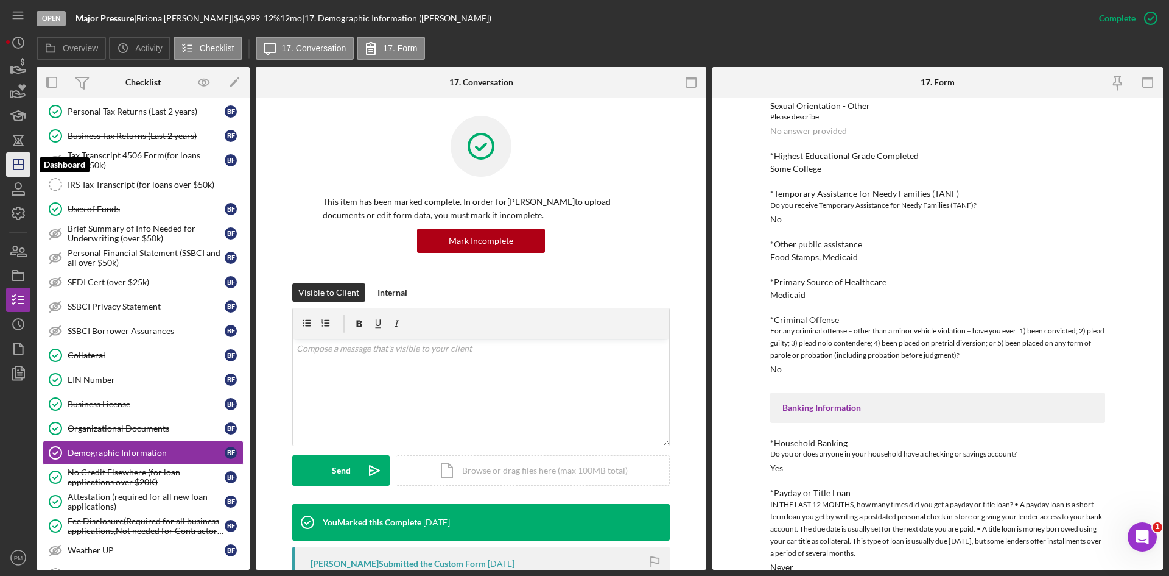
click at [20, 162] on icon "Icon/Dashboard" at bounding box center [18, 164] width 30 height 30
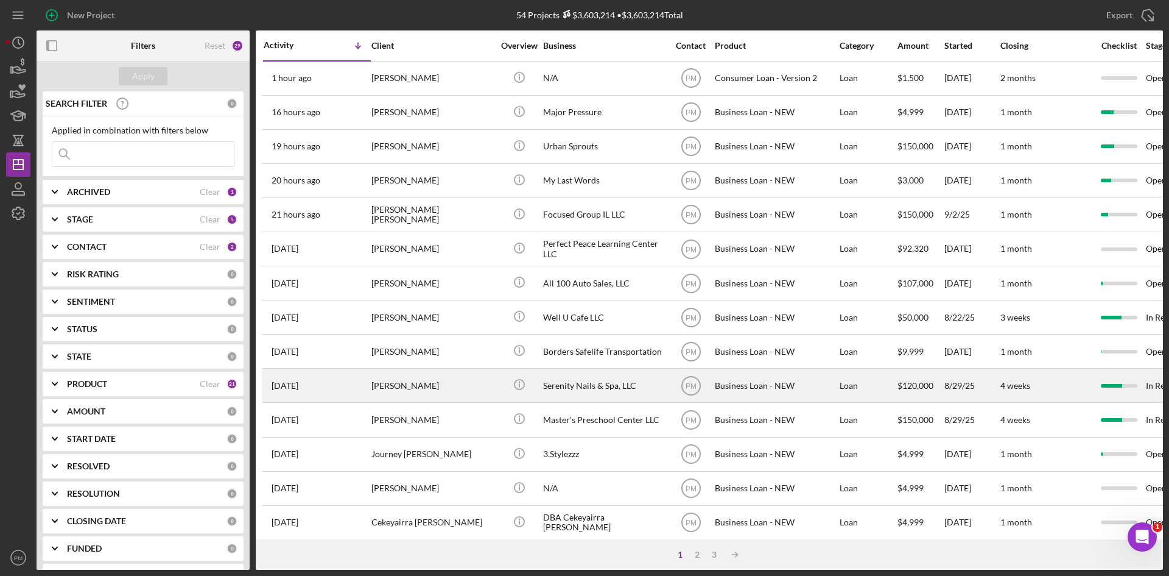
click at [380, 388] on div "[PERSON_NAME]" at bounding box center [433, 385] width 122 height 32
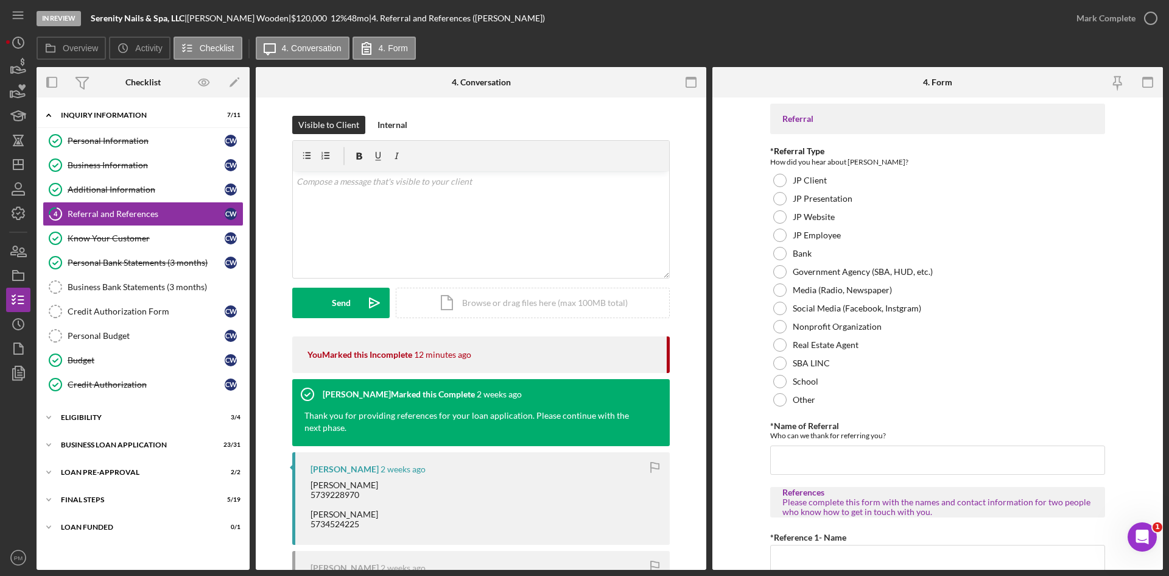
scroll to position [183, 0]
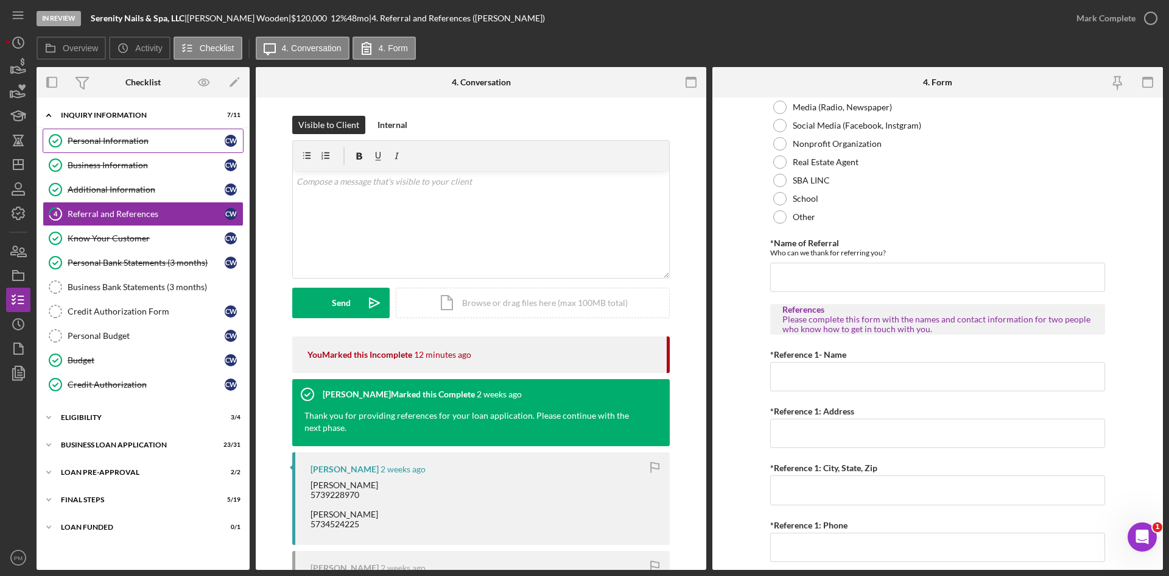
click at [90, 136] on div "Personal Information" at bounding box center [146, 141] width 157 height 10
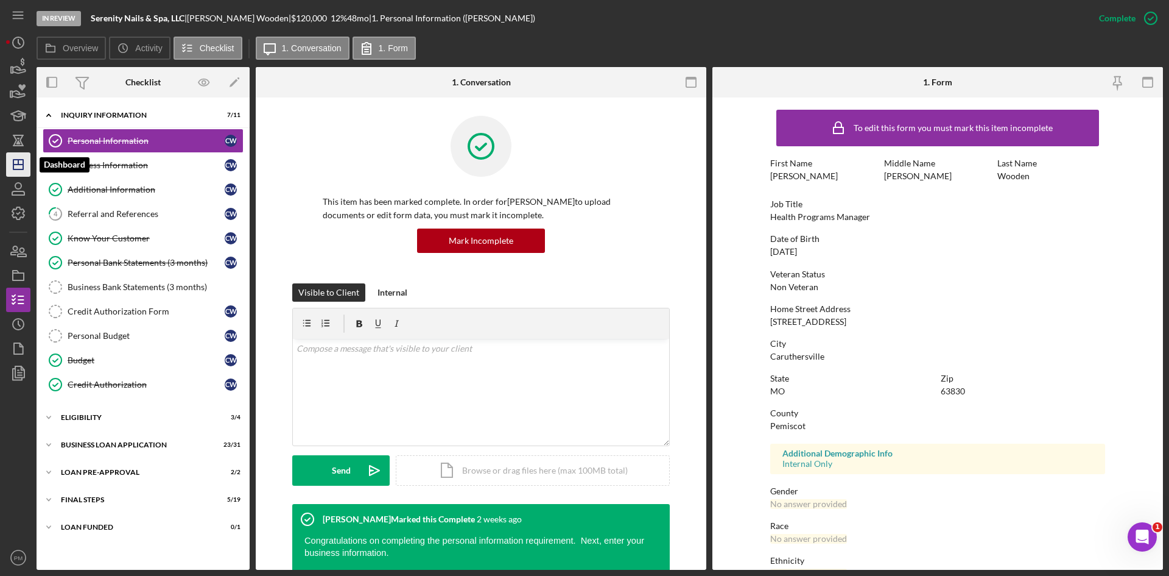
click at [15, 164] on line "button" at bounding box center [18, 164] width 10 height 0
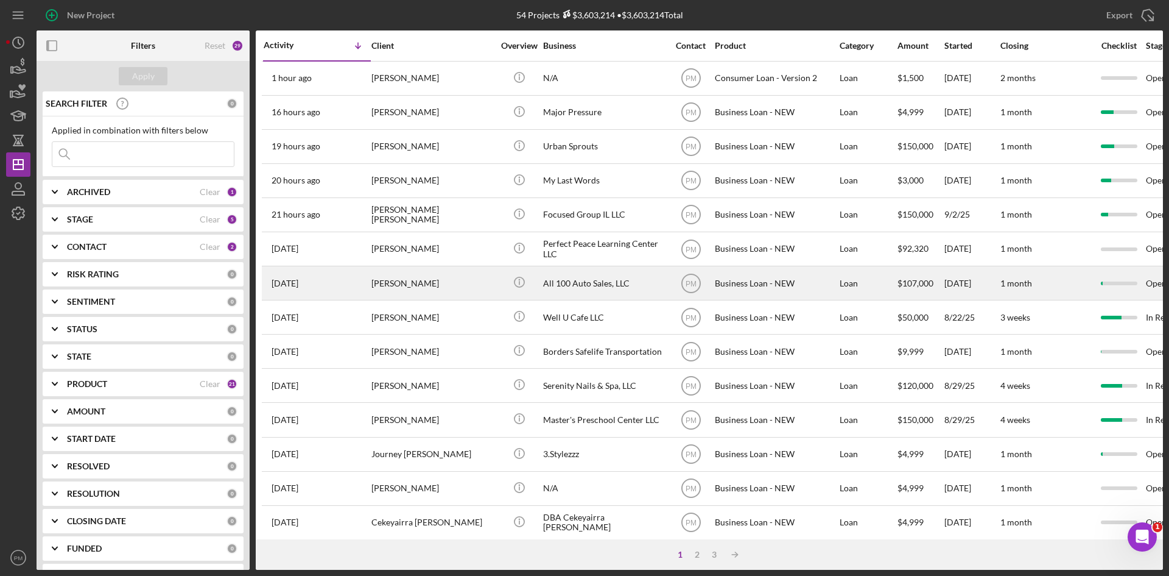
click at [333, 277] on div "1 day ago Nicholas Boles" at bounding box center [317, 283] width 107 height 32
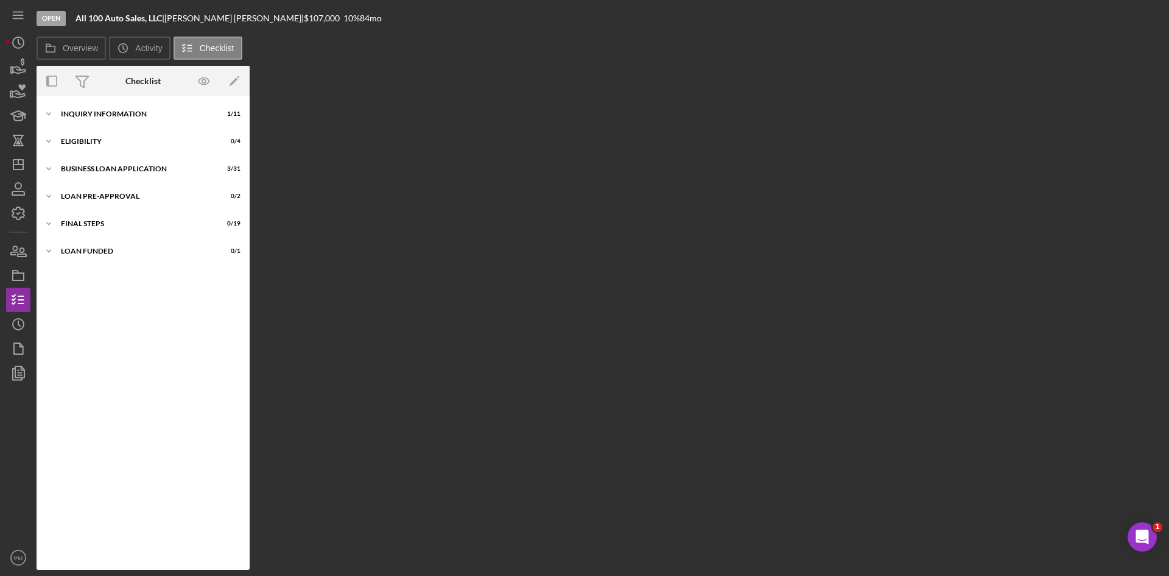
scroll to position [276, 0]
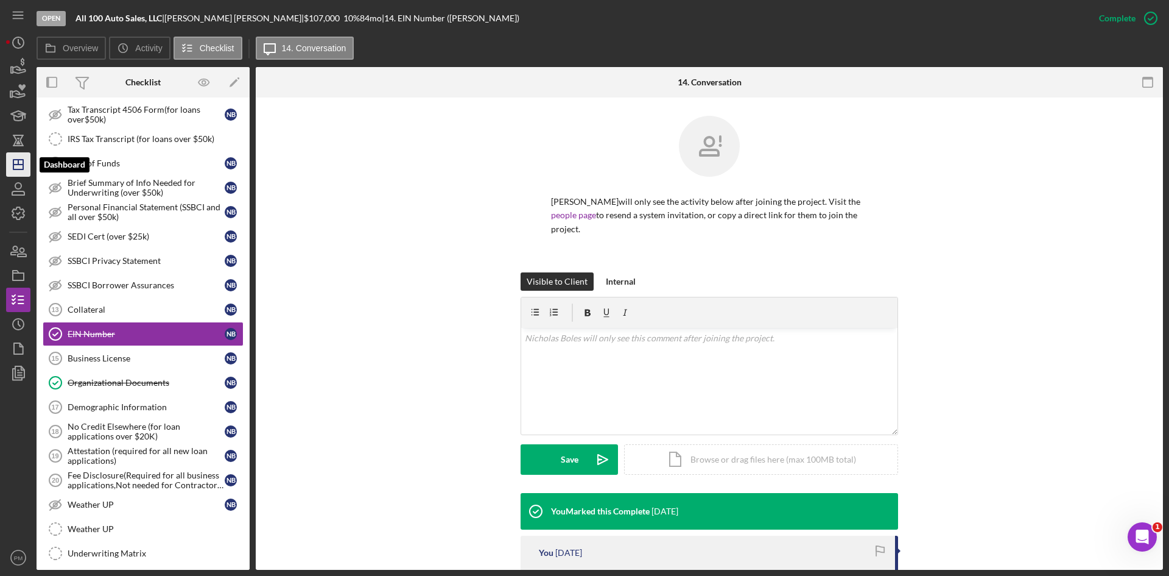
click at [15, 162] on icon "Icon/Dashboard" at bounding box center [18, 164] width 30 height 30
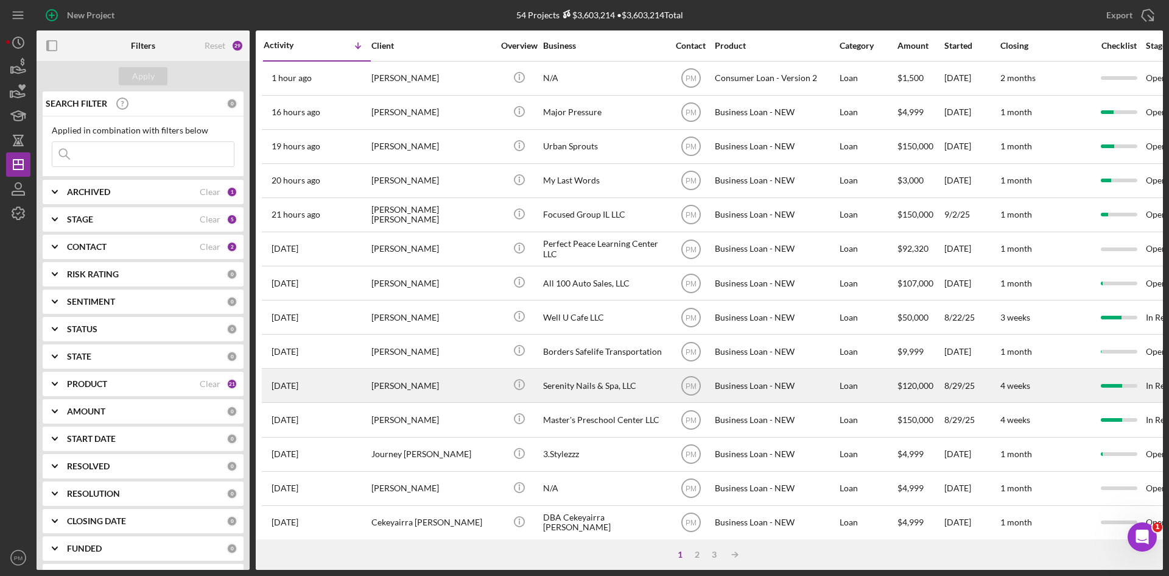
click at [337, 374] on div "[DATE] [PERSON_NAME]" at bounding box center [317, 385] width 107 height 32
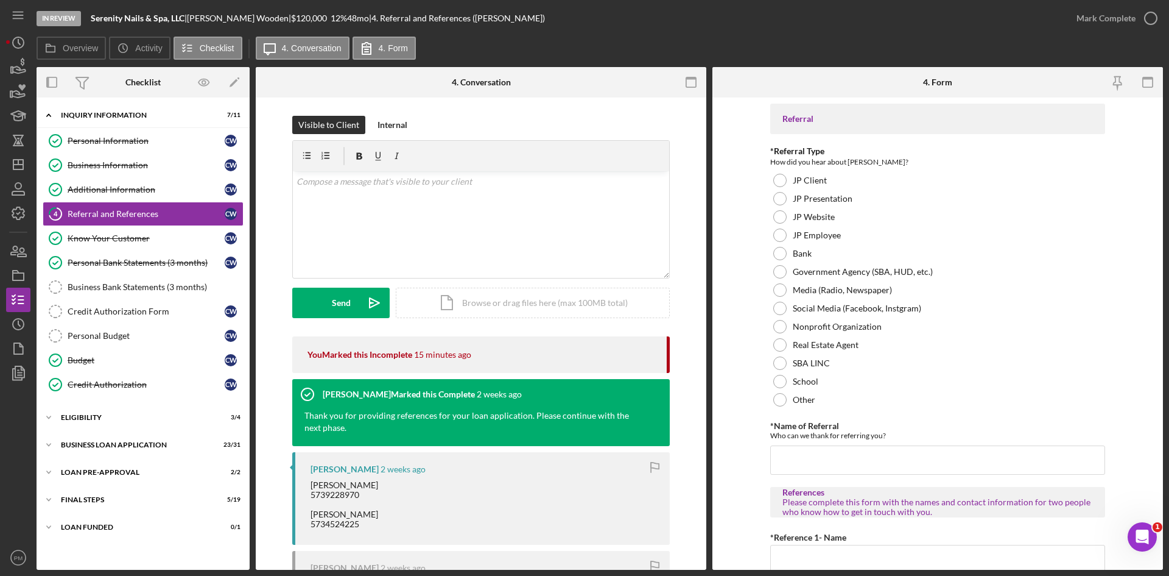
scroll to position [305, 0]
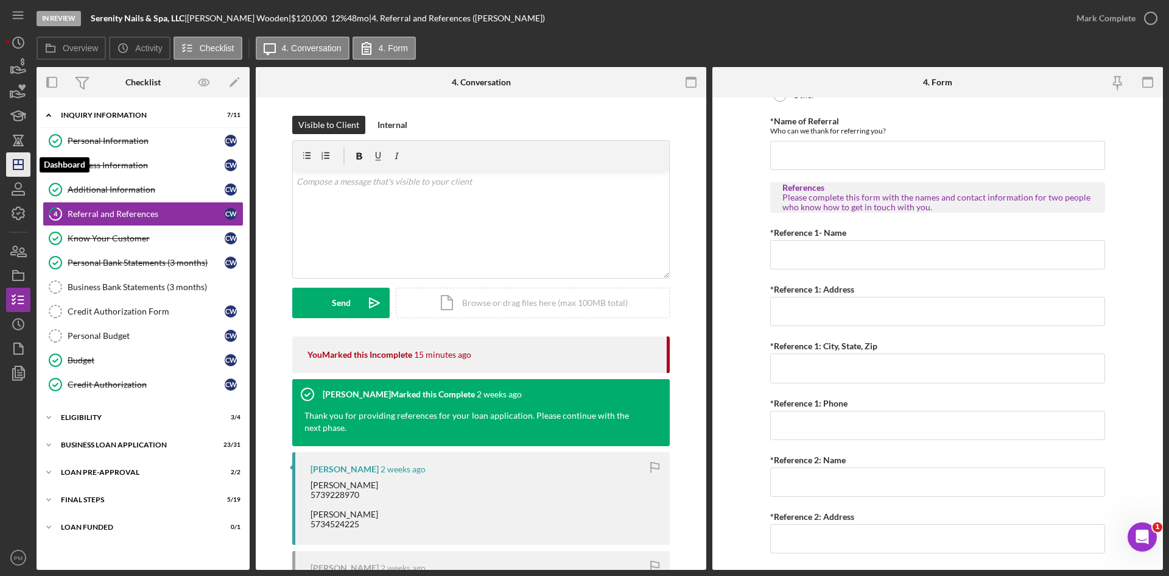
click at [12, 160] on icon "Icon/Dashboard" at bounding box center [18, 164] width 30 height 30
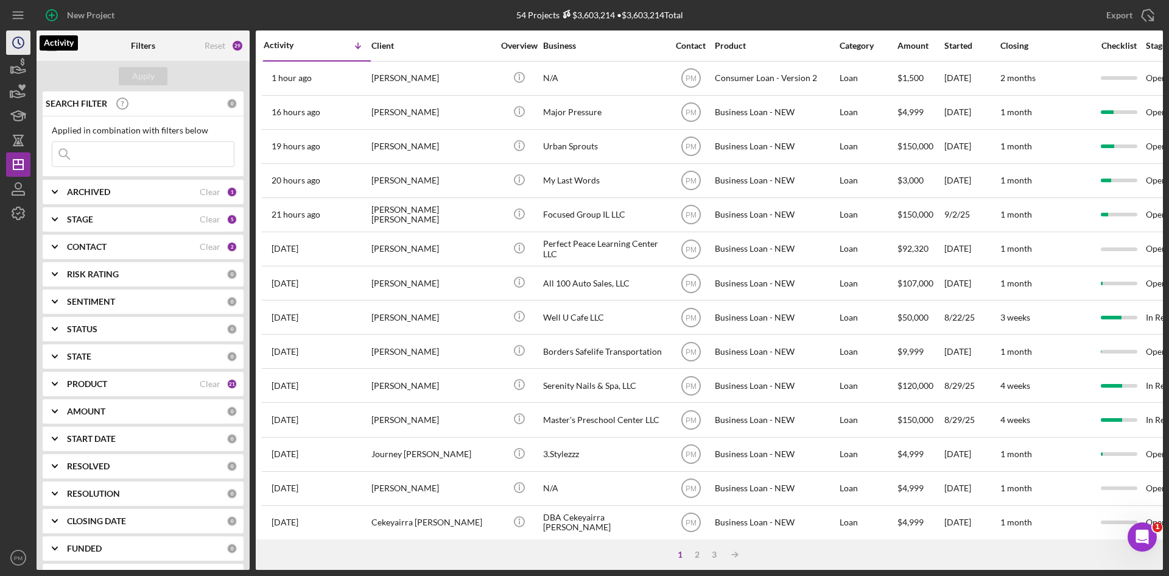
click at [9, 48] on icon "Icon/History" at bounding box center [18, 42] width 30 height 30
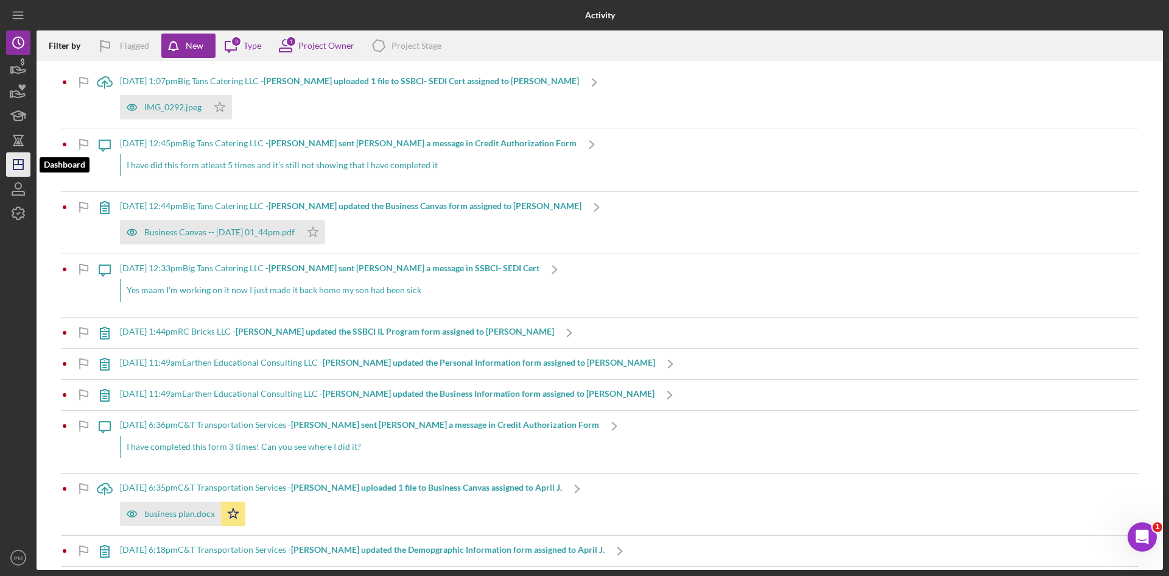
click at [16, 163] on icon "Icon/Dashboard" at bounding box center [18, 164] width 30 height 30
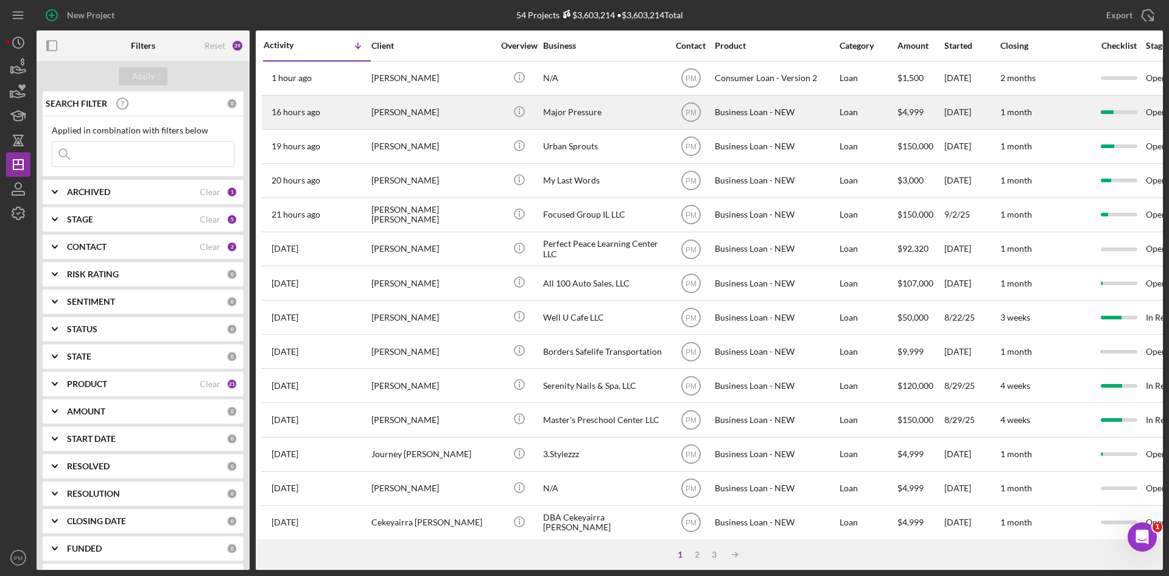
click at [390, 110] on div "[PERSON_NAME]" at bounding box center [433, 112] width 122 height 32
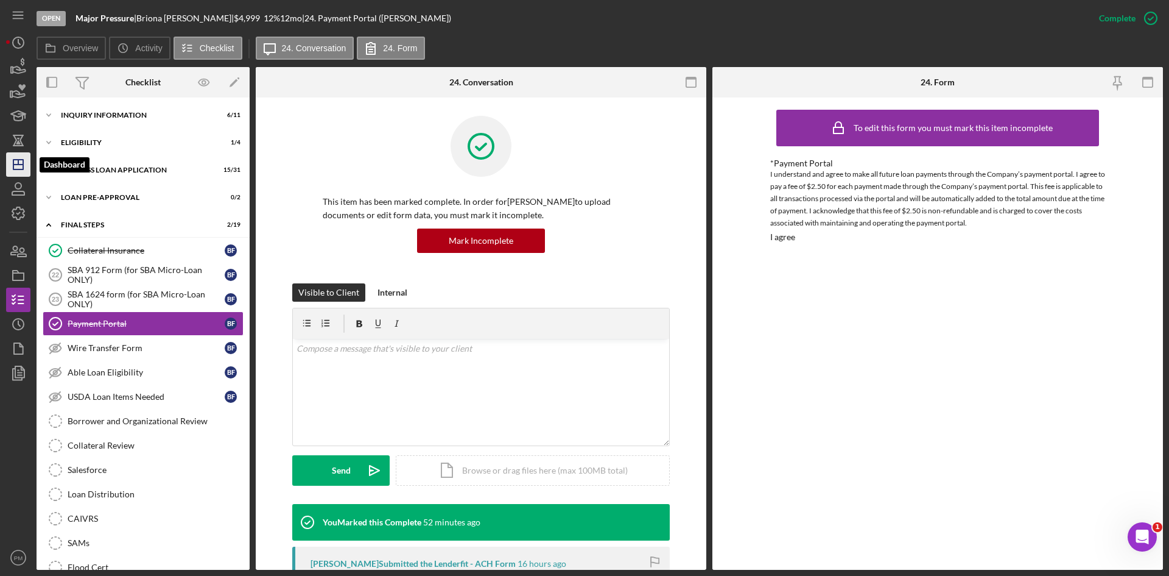
click at [19, 161] on icon "Icon/Dashboard" at bounding box center [18, 164] width 30 height 30
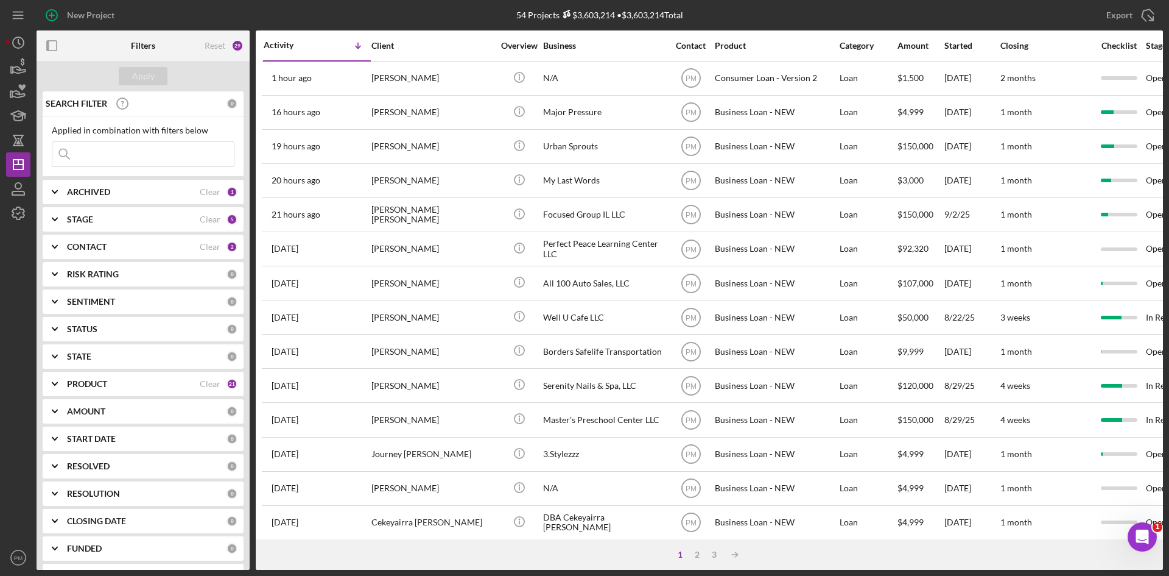
scroll to position [27, 0]
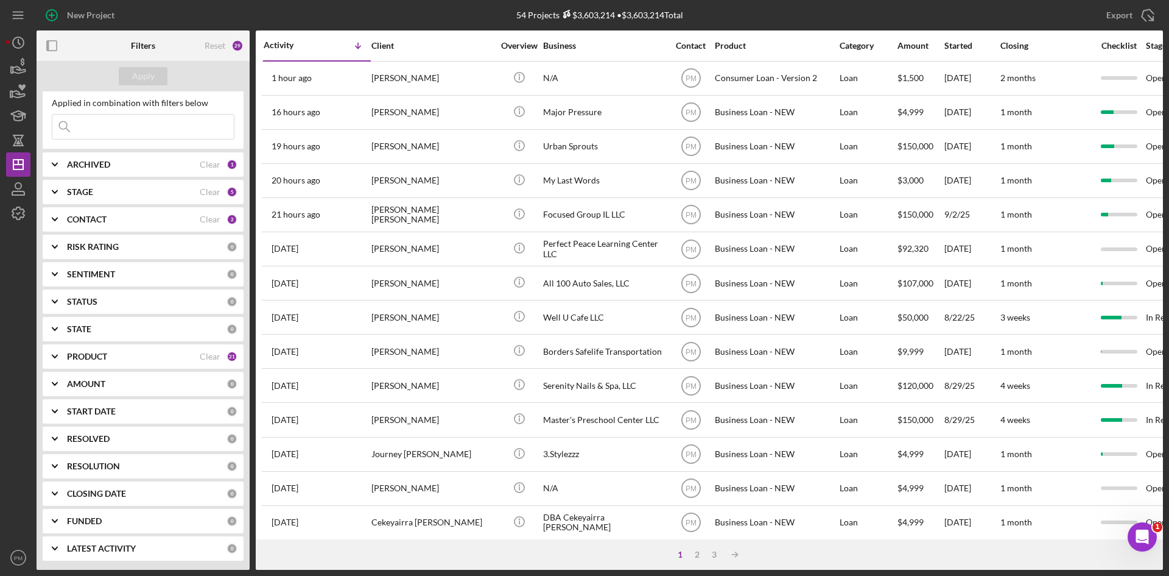
click at [131, 358] on div "PRODUCT" at bounding box center [133, 356] width 133 height 10
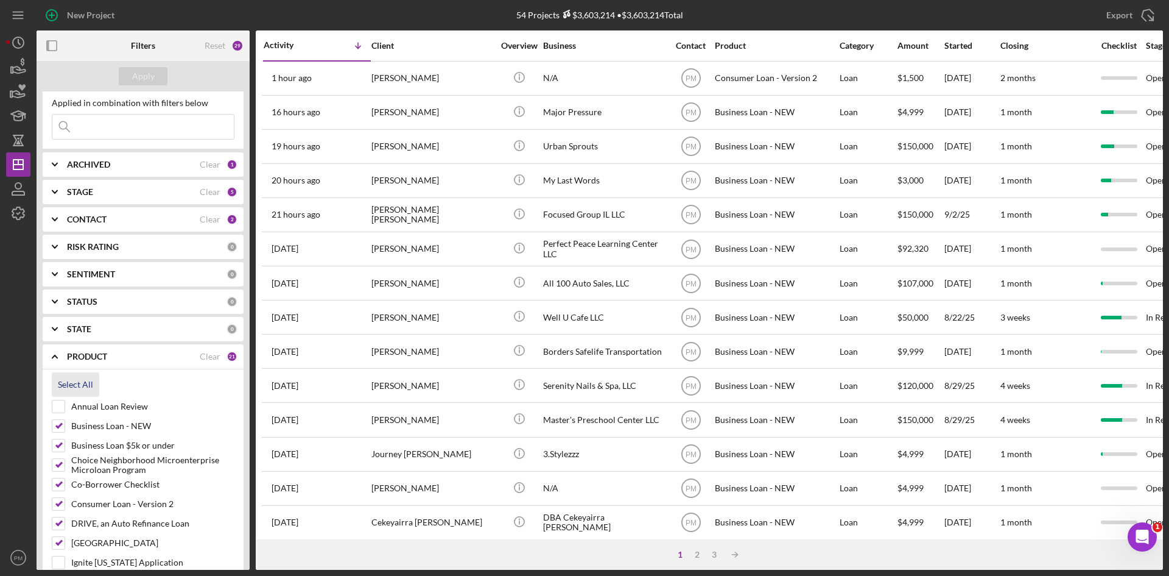
click at [88, 386] on div "Select All" at bounding box center [75, 384] width 35 height 24
checkbox input "true"
click at [107, 131] on input at bounding box center [143, 127] width 182 height 24
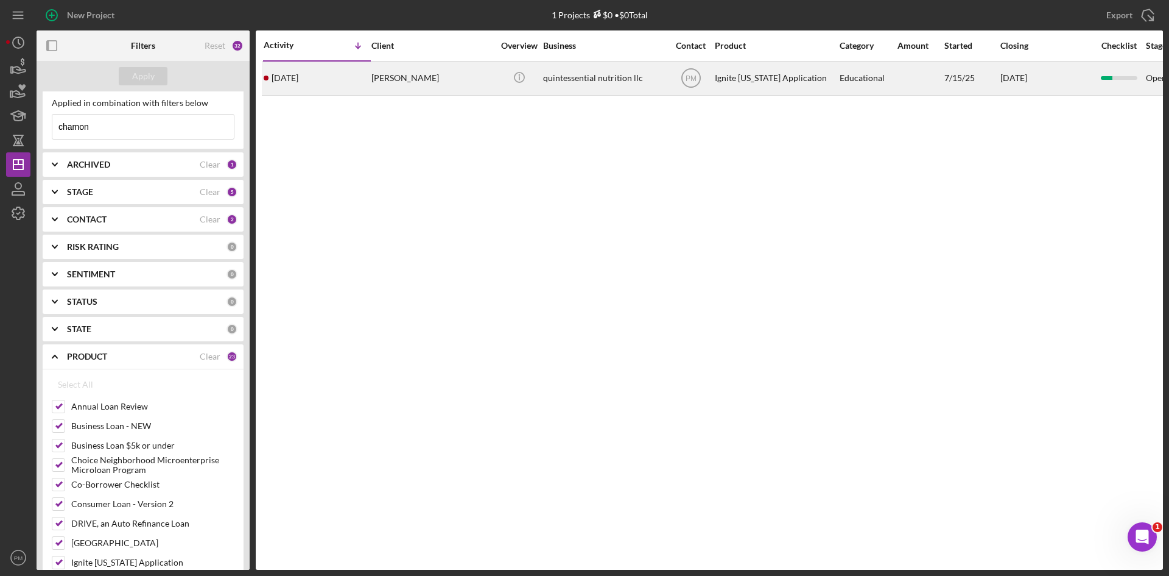
type input "chamon"
click at [340, 78] on div "3 weeks ago Chamon Hayden" at bounding box center [317, 78] width 107 height 32
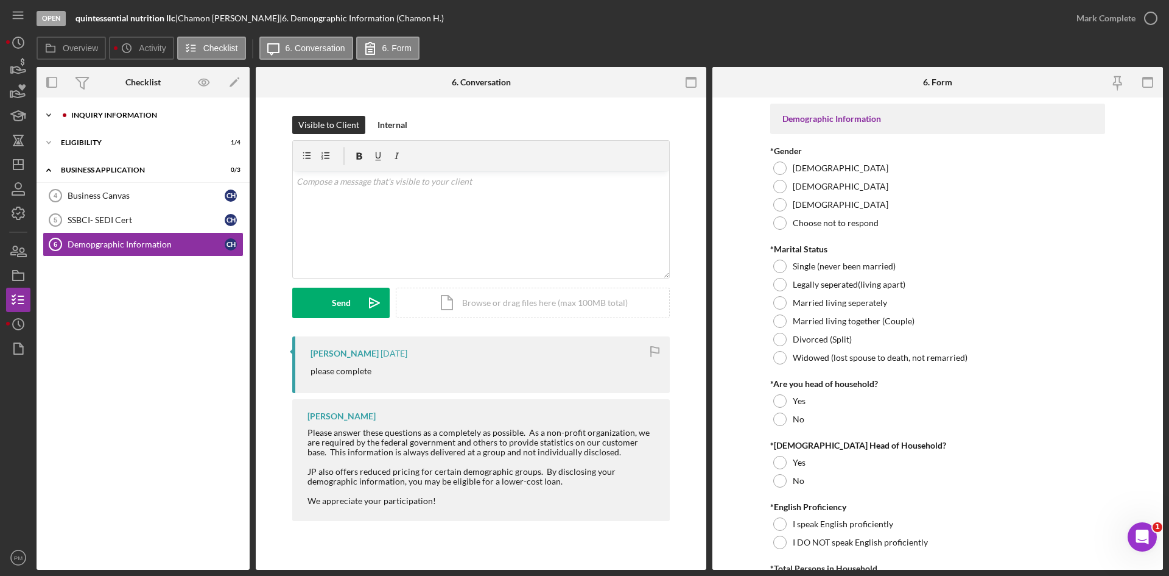
click at [107, 118] on div "Inquiry Information" at bounding box center [152, 114] width 163 height 7
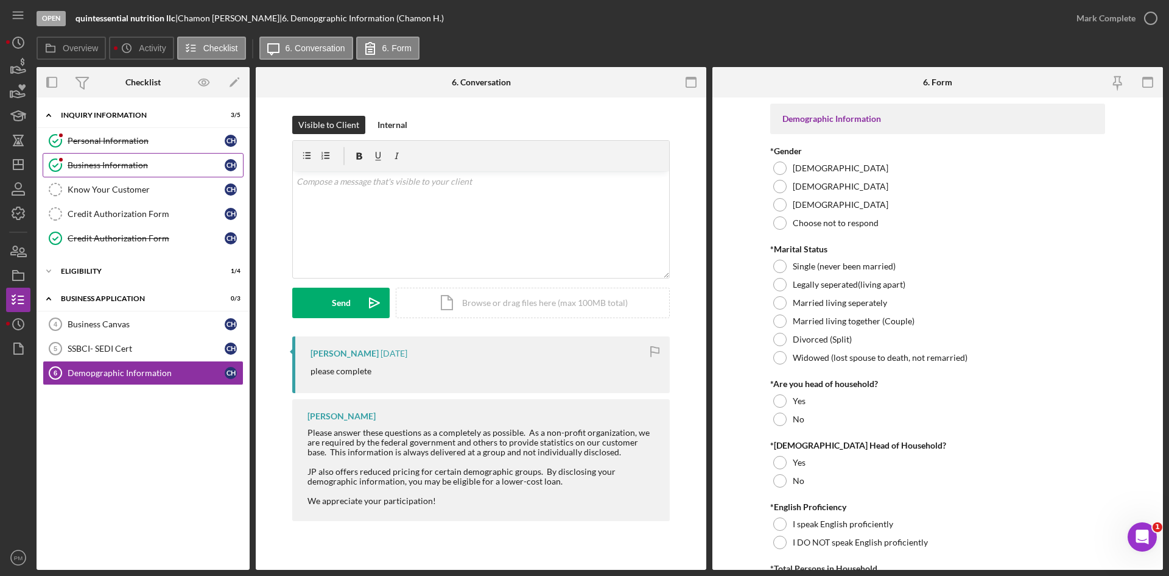
click at [112, 163] on div "Business Information" at bounding box center [146, 165] width 157 height 10
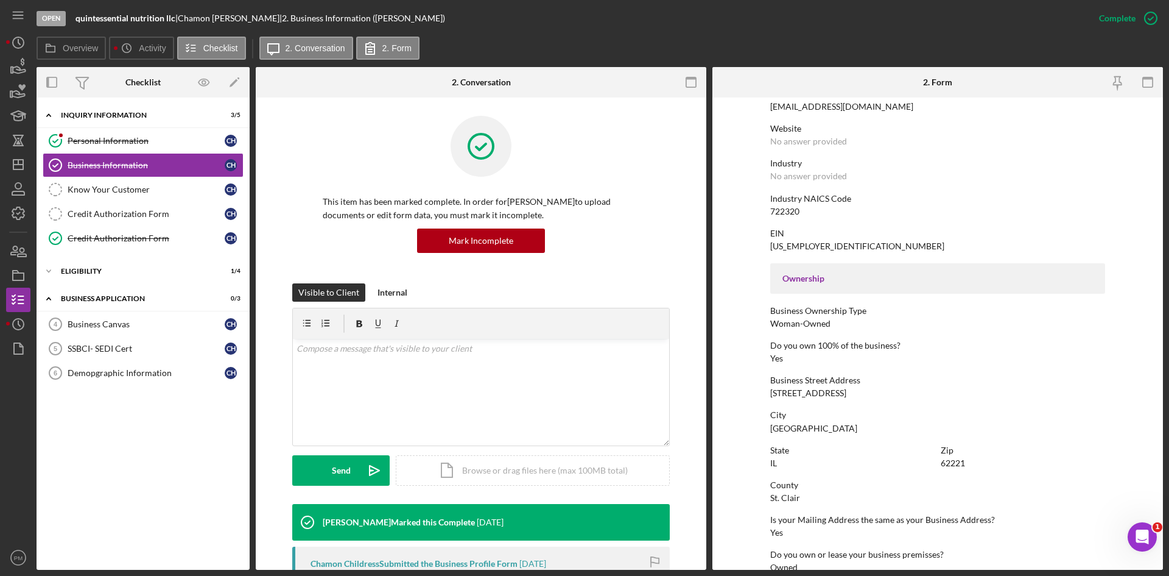
scroll to position [365, 0]
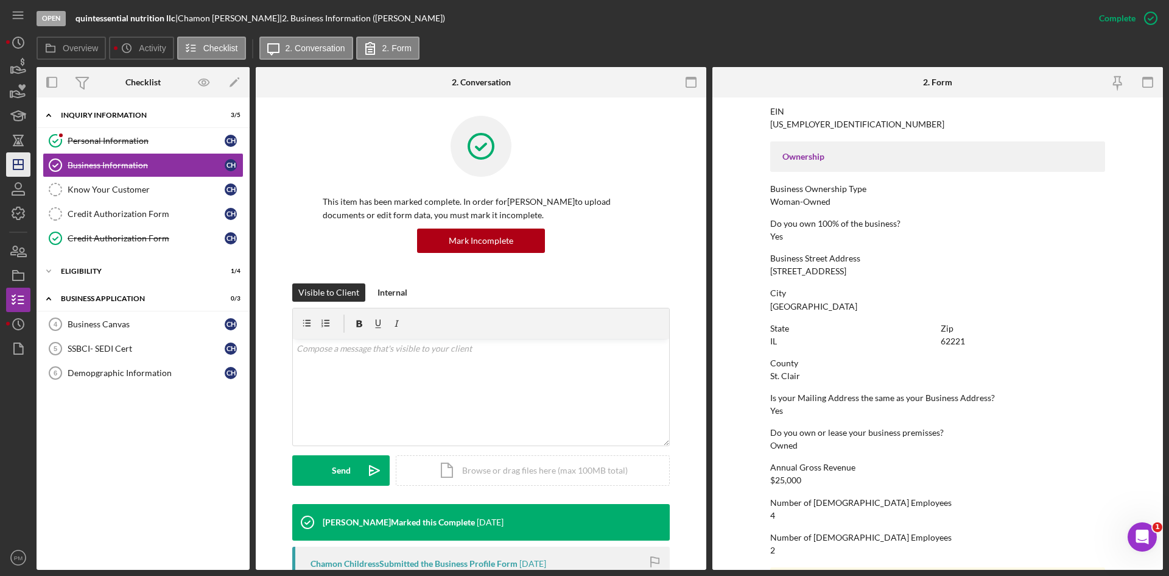
click at [15, 163] on icon "Icon/Dashboard" at bounding box center [18, 164] width 30 height 30
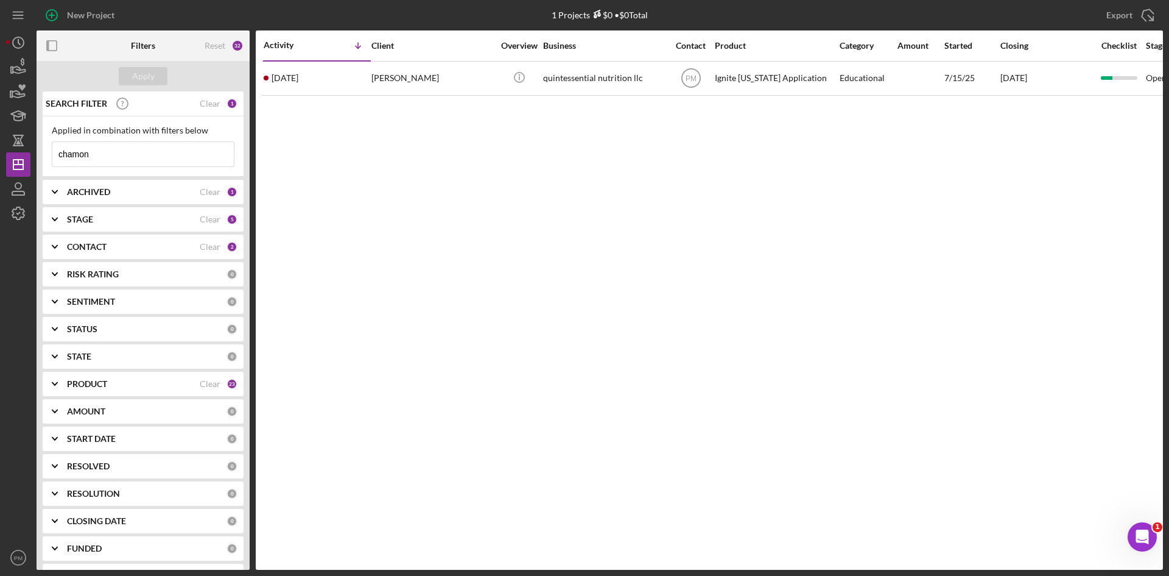
click at [104, 163] on input "chamon" at bounding box center [143, 154] width 182 height 24
click at [144, 381] on div "PRODUCT" at bounding box center [133, 384] width 133 height 10
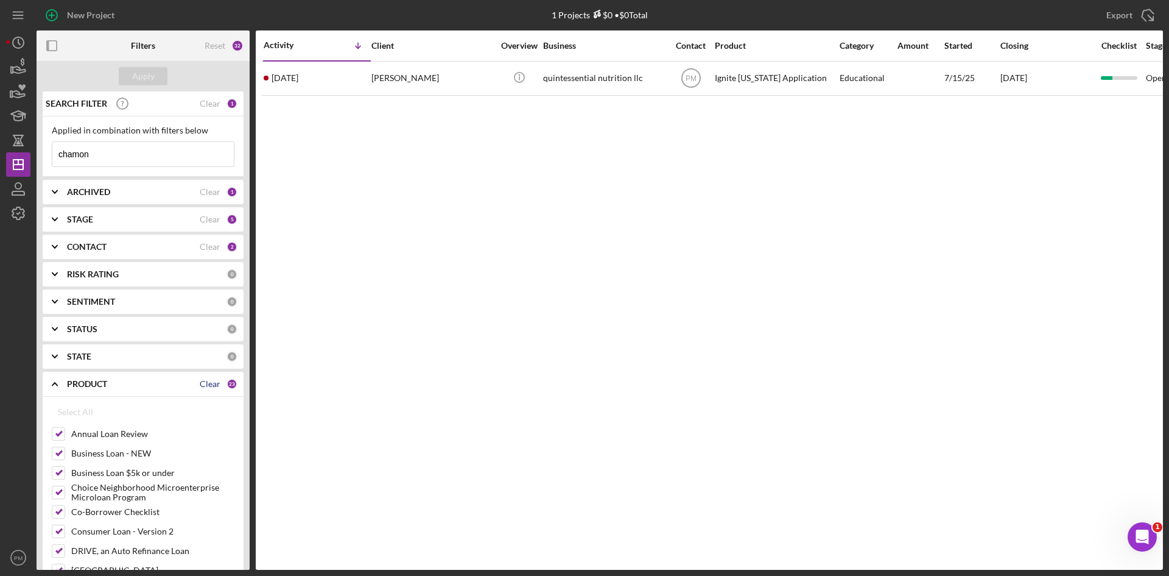
click at [206, 383] on div "Clear" at bounding box center [210, 384] width 21 height 10
checkbox input "false"
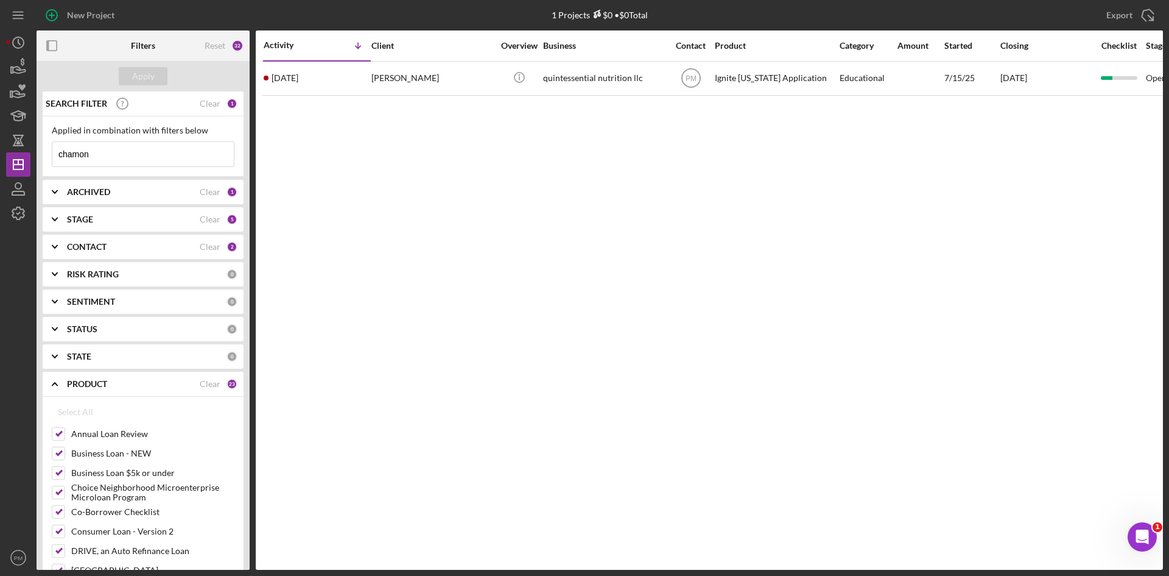
checkbox input "false"
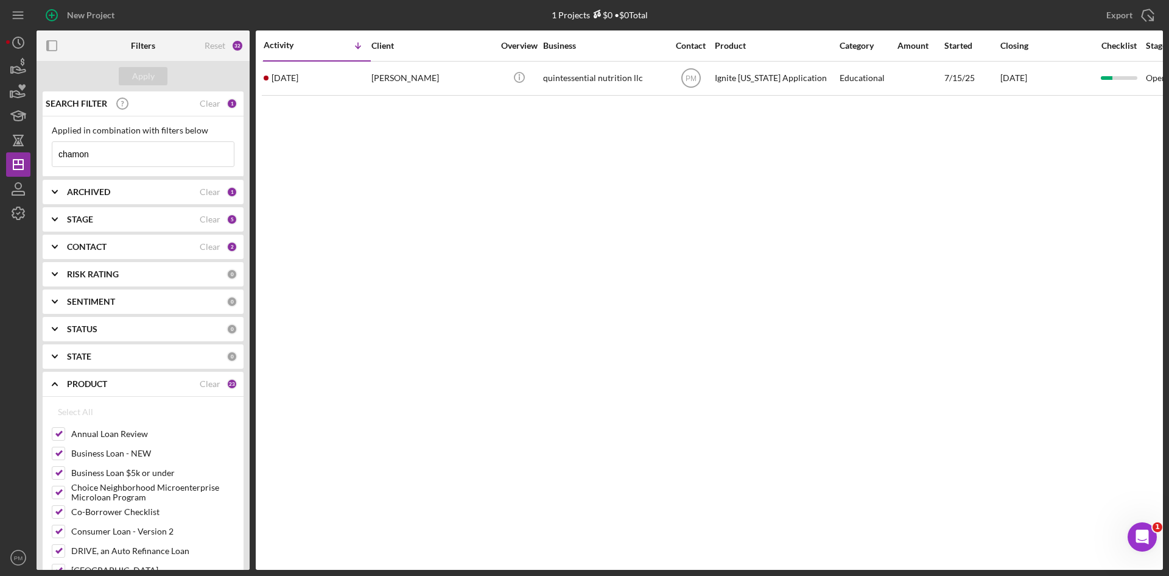
checkbox input "false"
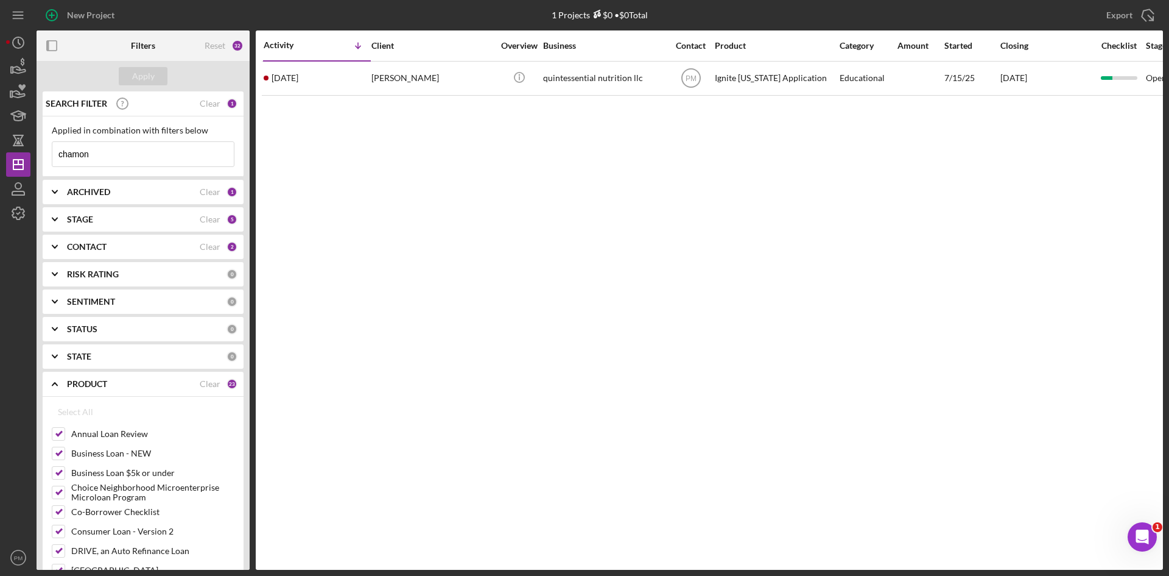
checkbox input "false"
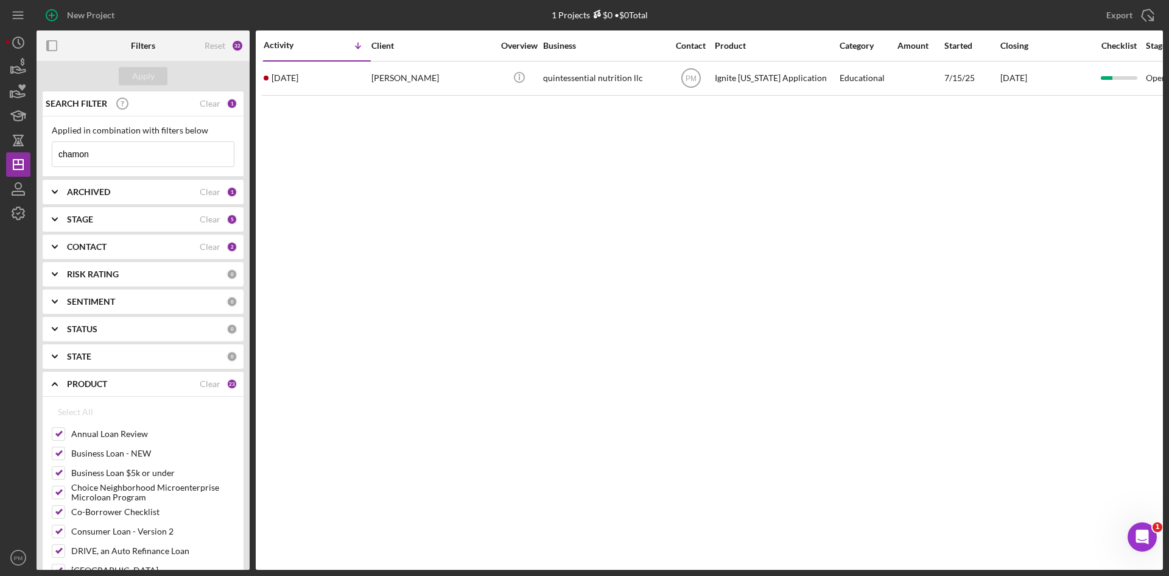
checkbox input "false"
click at [60, 453] on input "Business Loan - NEW" at bounding box center [58, 453] width 12 height 12
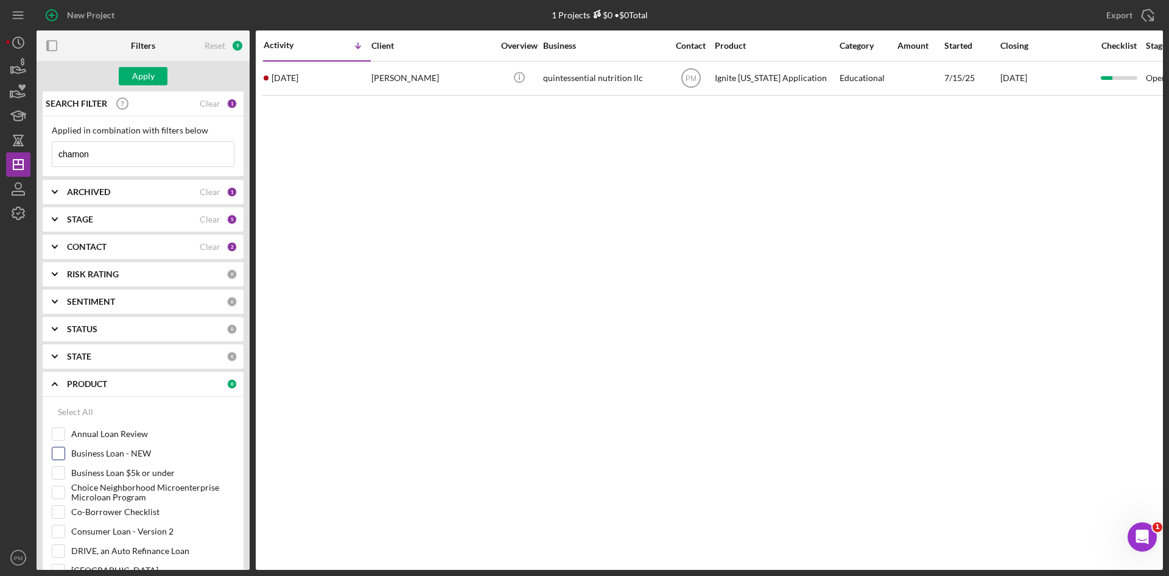
checkbox input "true"
click at [62, 474] on input "Business Loan $5k or under" at bounding box center [58, 473] width 12 height 12
checkbox input "true"
click at [57, 495] on input "Choice Neighborhood Microenterprise Microloan Program" at bounding box center [58, 492] width 12 height 12
checkbox input "true"
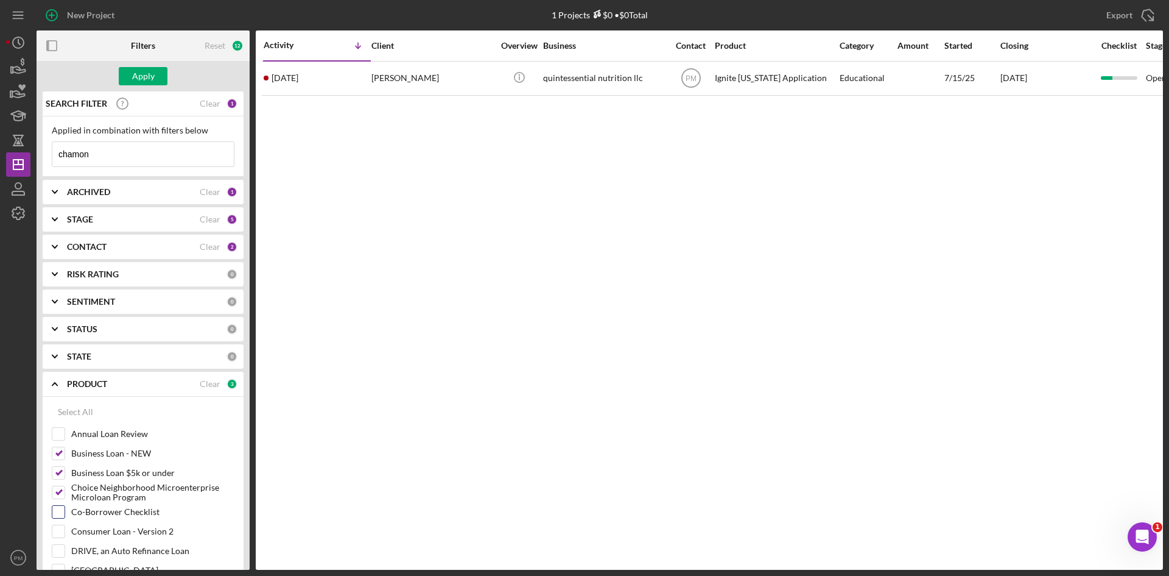
click at [56, 510] on input "Co-Borrower Checklist" at bounding box center [58, 512] width 12 height 12
checkbox input "true"
click at [60, 529] on input "Consumer Loan - Version 2" at bounding box center [58, 531] width 12 height 12
checkbox input "true"
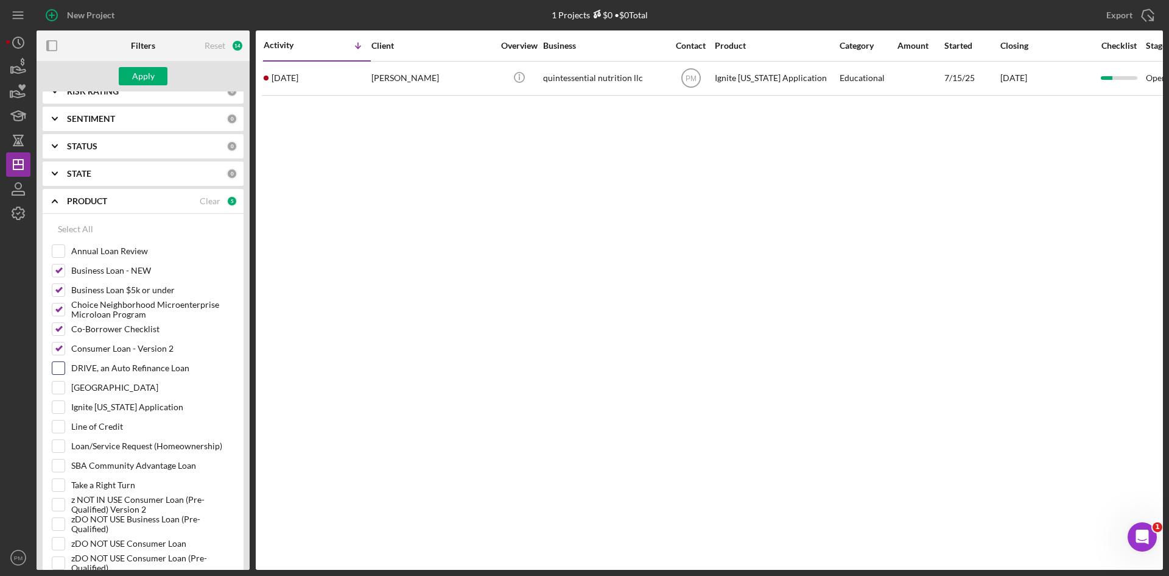
click at [55, 368] on input "DRIVE, an Auto Refinance Loan" at bounding box center [58, 368] width 12 height 12
checkbox input "true"
click at [59, 397] on div "[GEOGRAPHIC_DATA]" at bounding box center [143, 390] width 183 height 19
click at [59, 391] on input "[GEOGRAPHIC_DATA]" at bounding box center [58, 387] width 12 height 12
checkbox input "true"
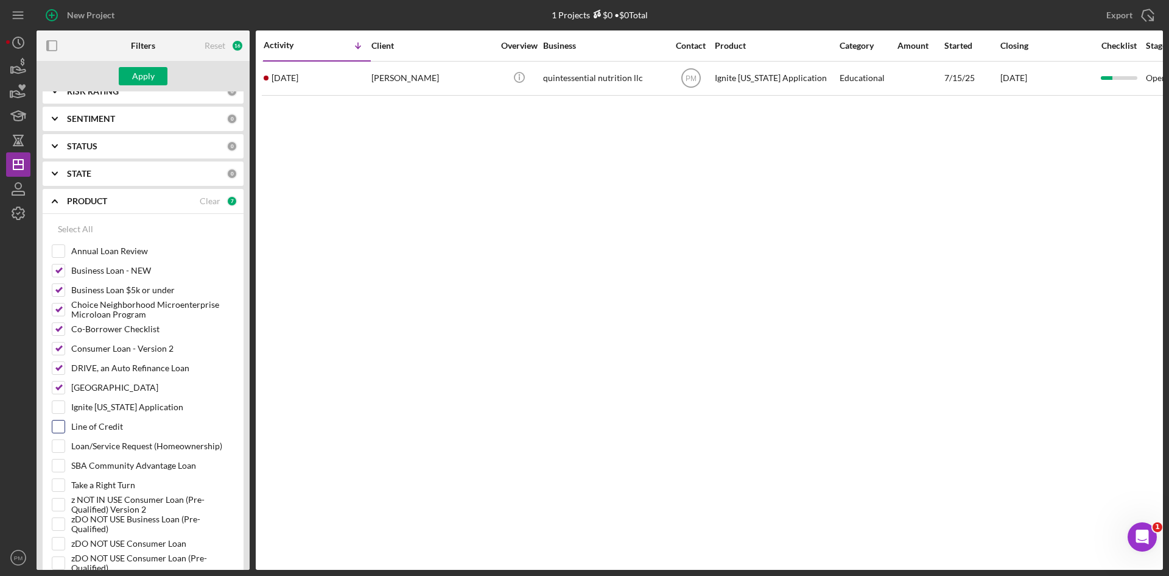
click at [58, 429] on input "Line of Credit" at bounding box center [58, 426] width 12 height 12
checkbox input "true"
click at [59, 451] on input "Loan/Service Request (Homeownership)" at bounding box center [58, 446] width 12 height 12
checkbox input "true"
click at [59, 462] on input "SBA Community Advantage Loan" at bounding box center [58, 465] width 12 height 12
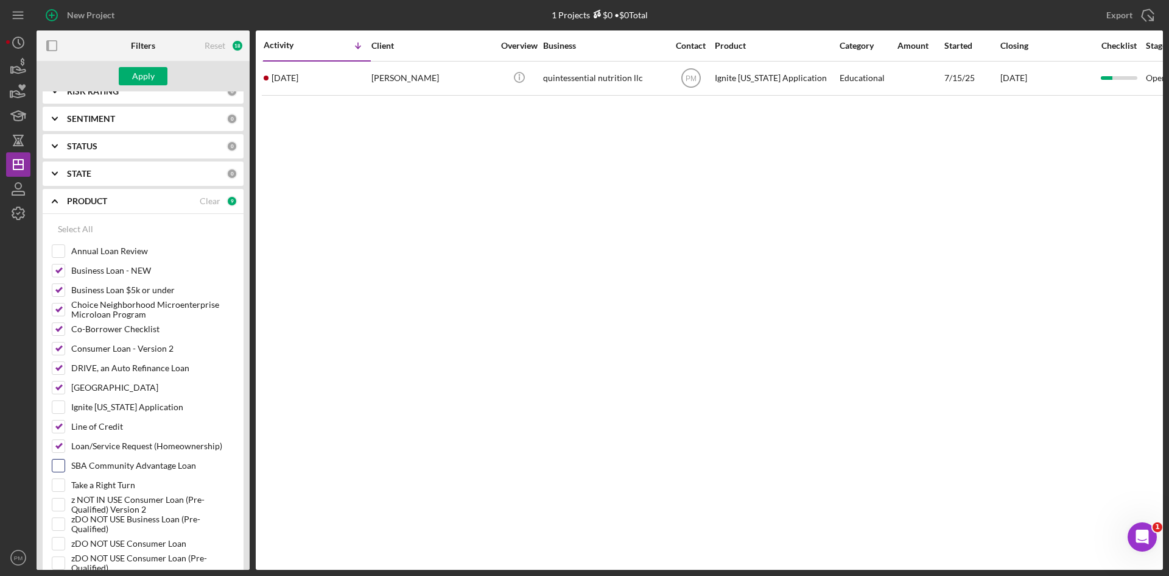
checkbox input "true"
drag, startPoint x: 60, startPoint y: 485, endPoint x: 61, endPoint y: 493, distance: 8.6
click at [60, 485] on input "Take a Right Turn" at bounding box center [58, 485] width 12 height 12
checkbox input "true"
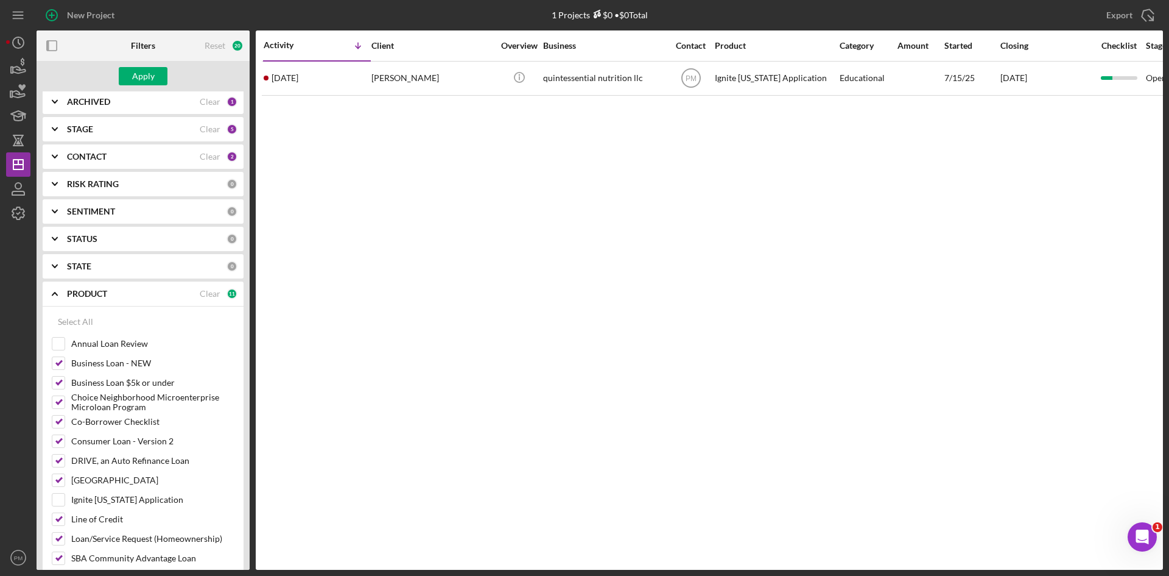
scroll to position [0, 0]
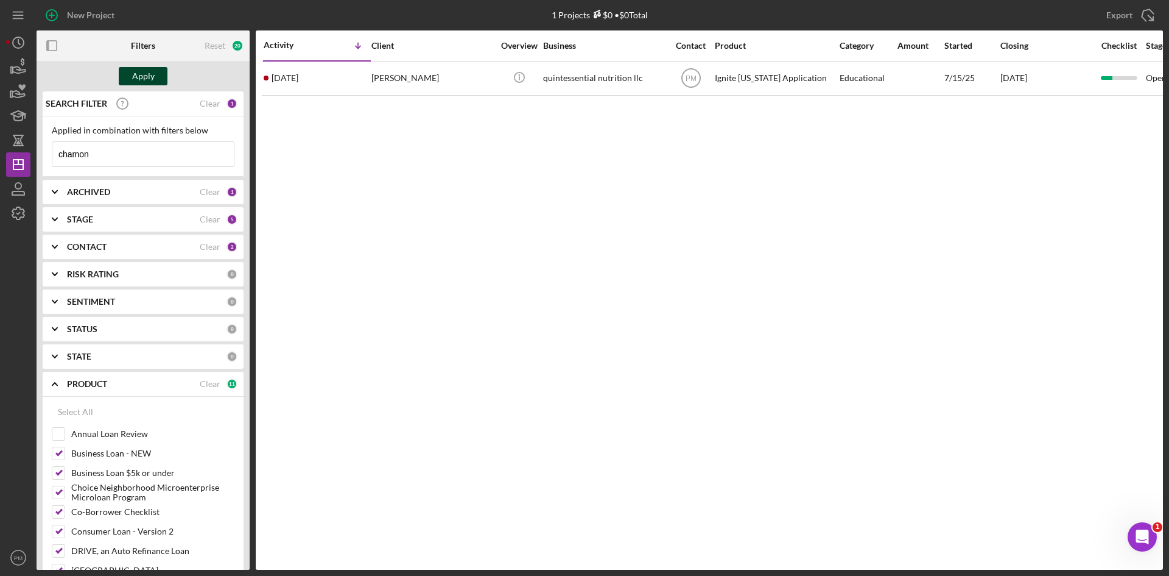
click at [140, 80] on div "Apply" at bounding box center [143, 76] width 23 height 18
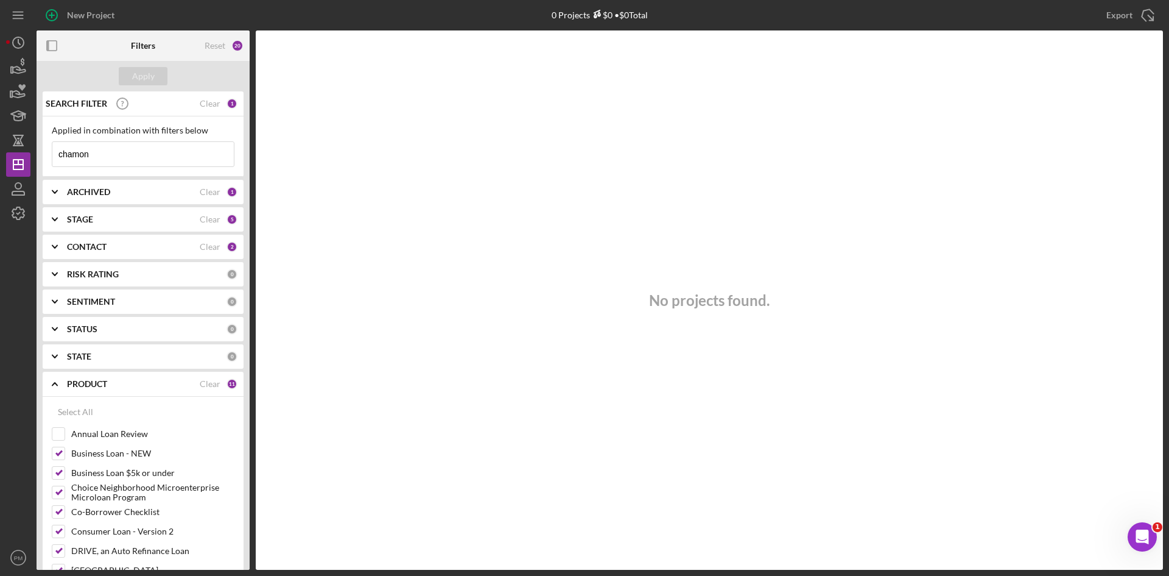
drag, startPoint x: 130, startPoint y: 163, endPoint x: -5, endPoint y: 161, distance: 135.2
click at [0, 161] on html "New Project 0 Projects $0 • $0 Total chamon Export Icon/Export Filters Reset 20…" at bounding box center [584, 288] width 1169 height 576
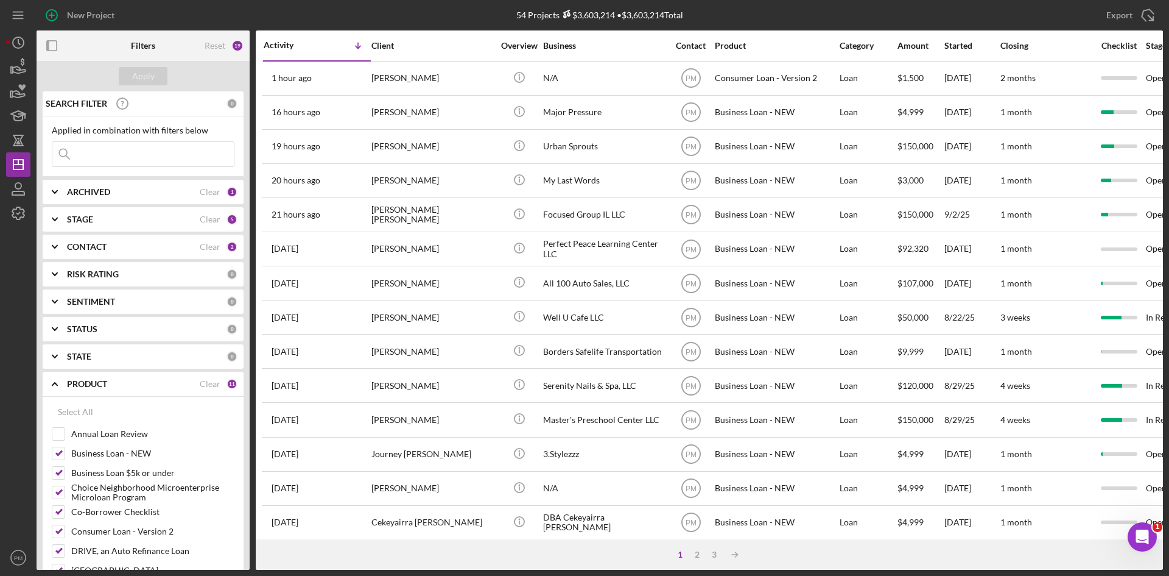
click at [164, 150] on input at bounding box center [143, 154] width 182 height 24
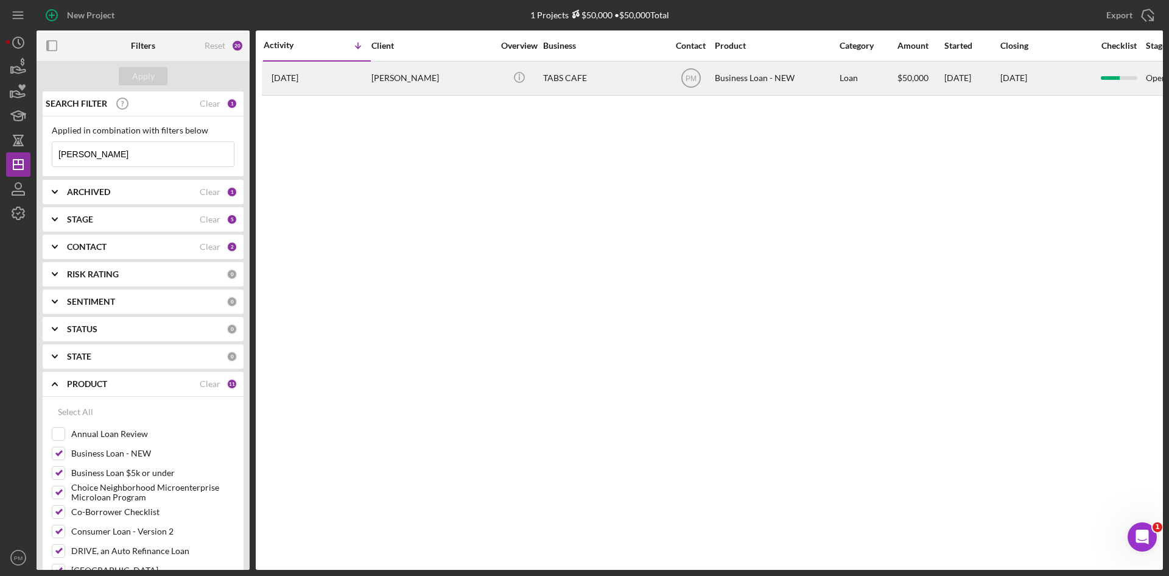
type input "craig"
click at [354, 88] on div "1 month ago Tabitha Craig" at bounding box center [317, 78] width 107 height 32
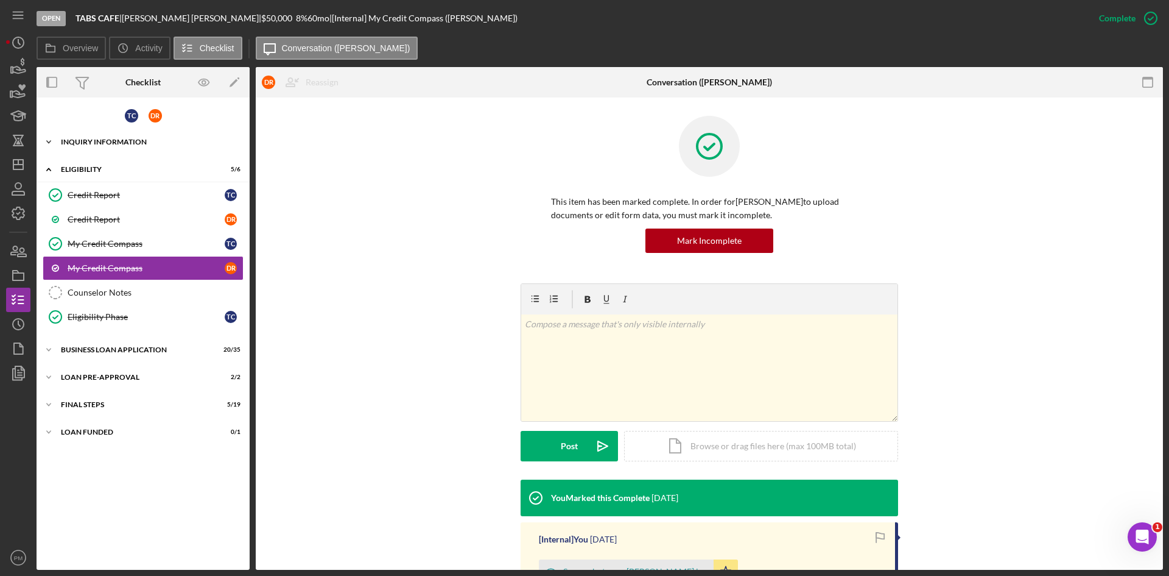
drag, startPoint x: 94, startPoint y: 143, endPoint x: 95, endPoint y: 153, distance: 11.0
click at [95, 143] on div "INQUIRY INFORMATION" at bounding box center [148, 141] width 174 height 7
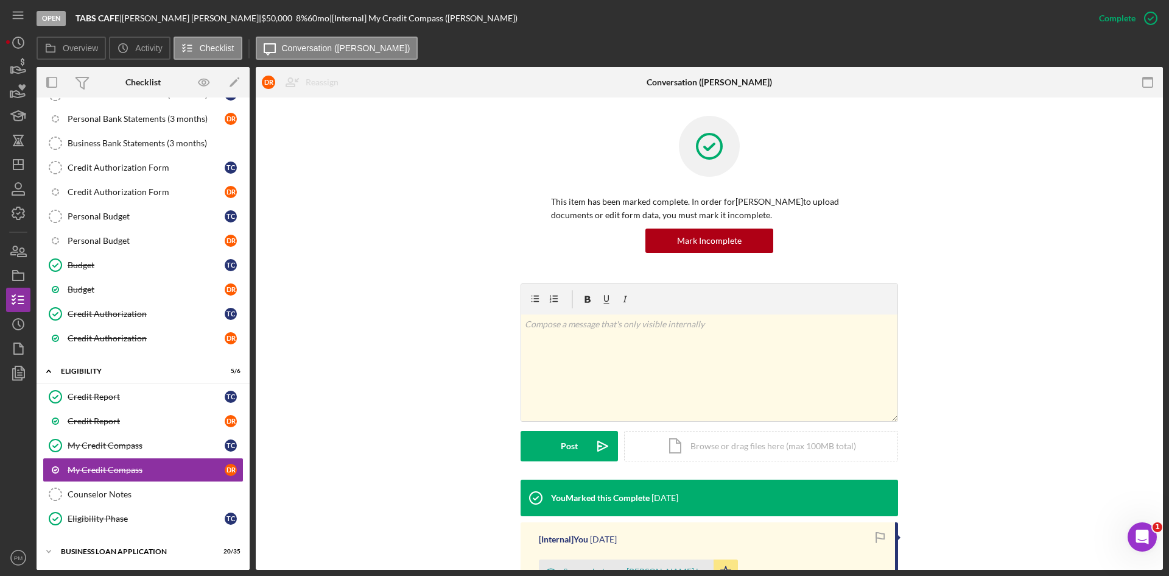
scroll to position [326, 0]
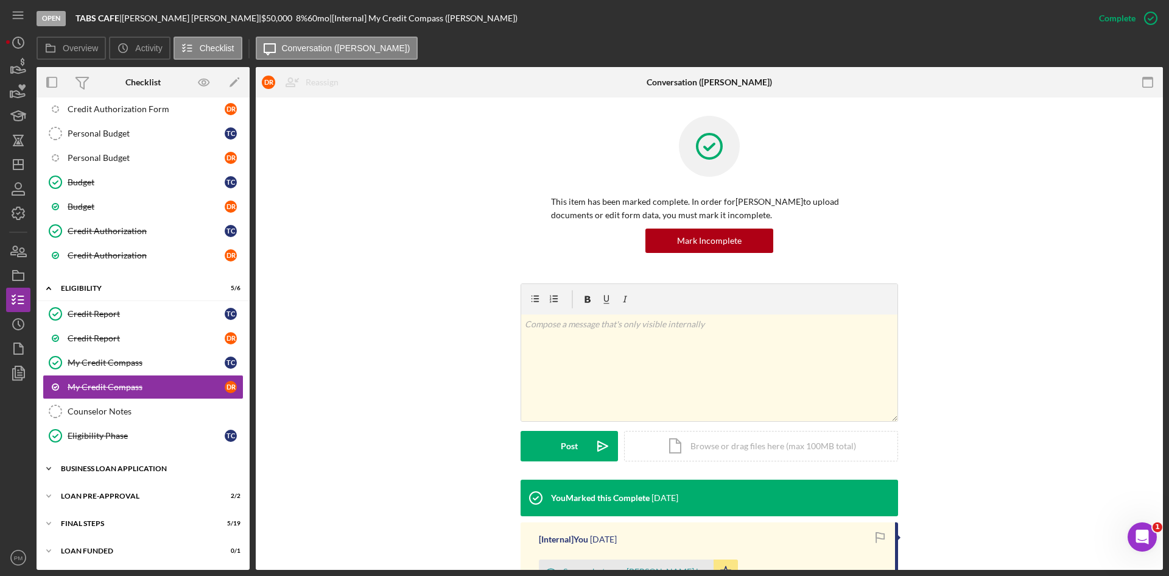
click at [98, 477] on div "Icon/Expander BUSINESS LOAN APPLICATION 20 / 35" at bounding box center [143, 468] width 213 height 24
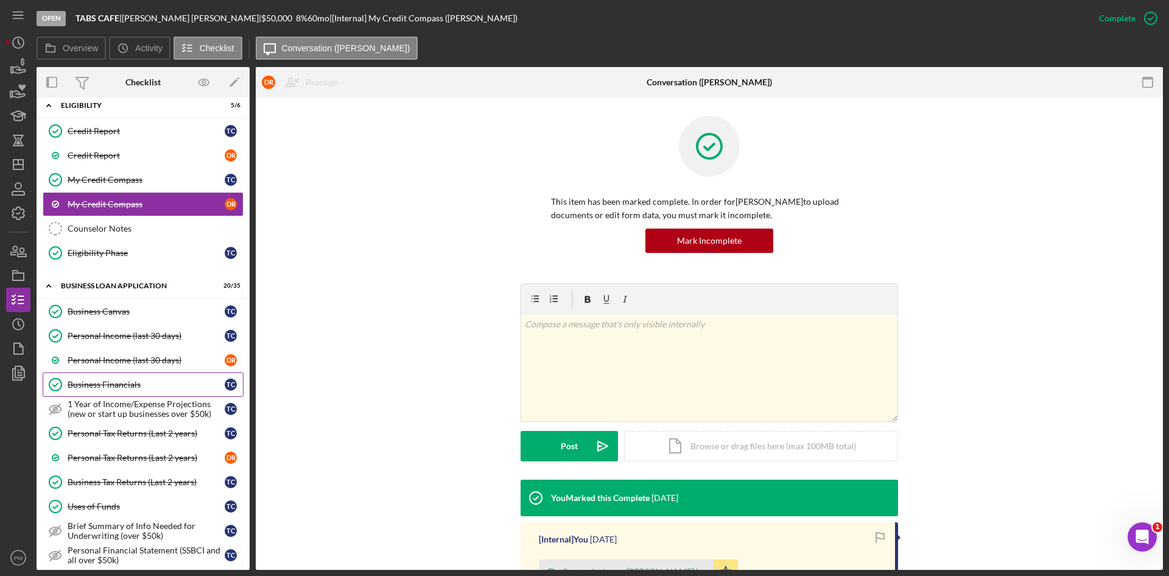
click at [106, 387] on div "Business Financials" at bounding box center [146, 384] width 157 height 10
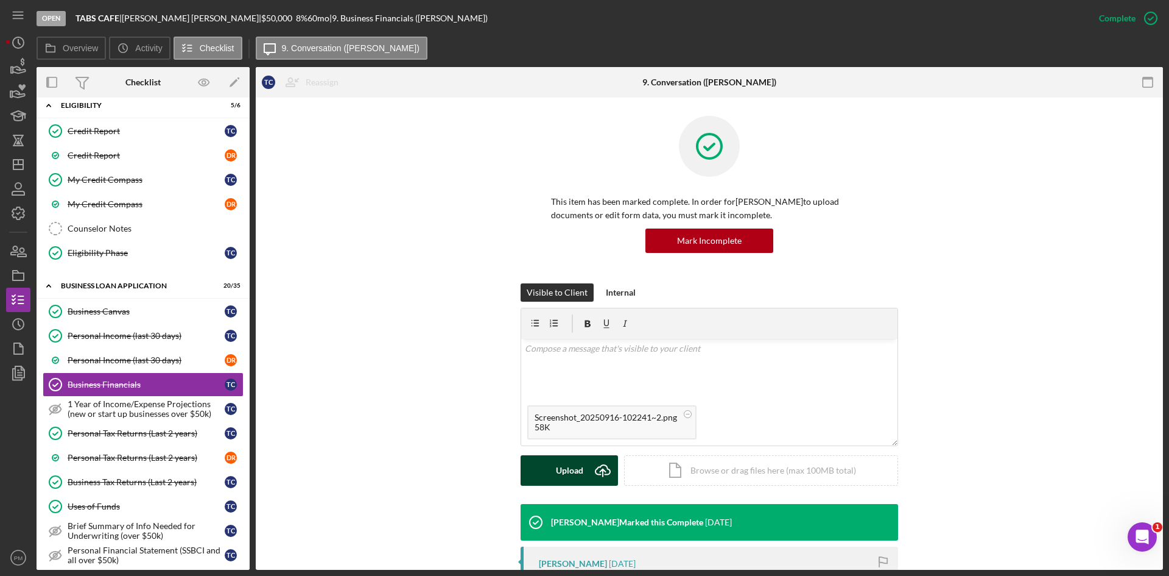
click at [570, 485] on div "Upload" at bounding box center [569, 470] width 27 height 30
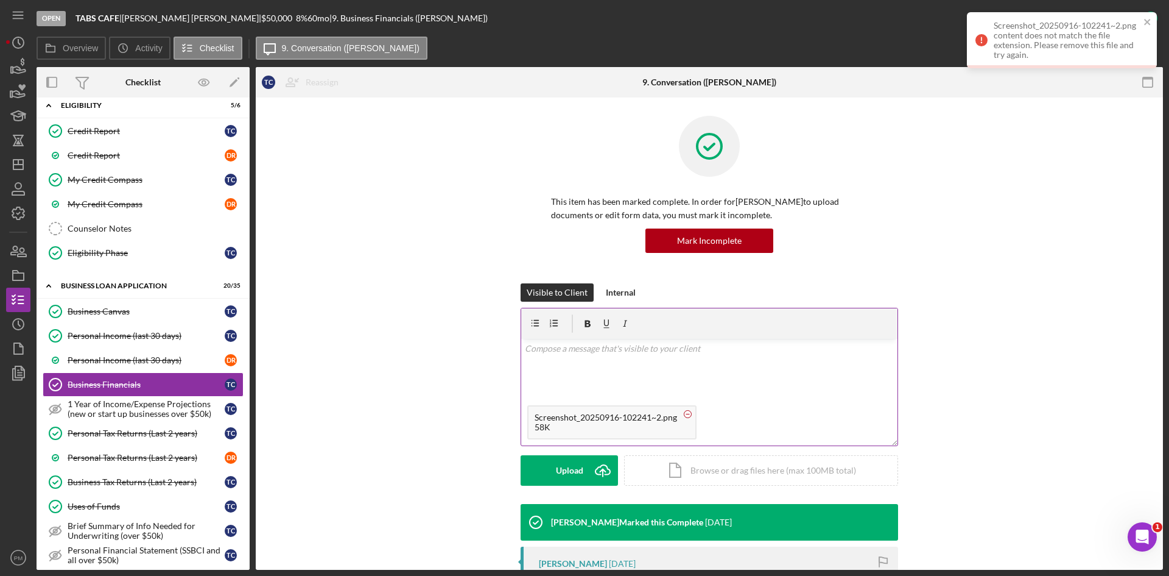
click at [690, 412] on circle at bounding box center [688, 413] width 7 height 7
click at [550, 460] on button "Upload Icon/Upload" at bounding box center [569, 470] width 97 height 30
click at [1148, 88] on icon "close" at bounding box center [1148, 88] width 6 height 6
click at [1145, 24] on icon "close" at bounding box center [1148, 22] width 6 height 6
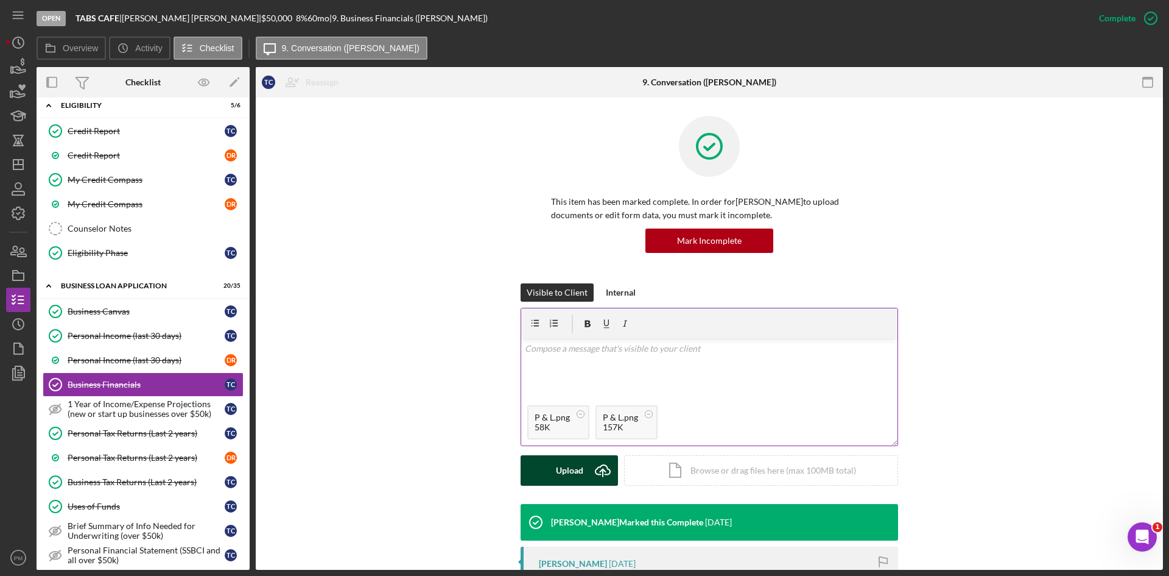
click at [546, 458] on button "Upload Icon/Upload" at bounding box center [569, 470] width 97 height 30
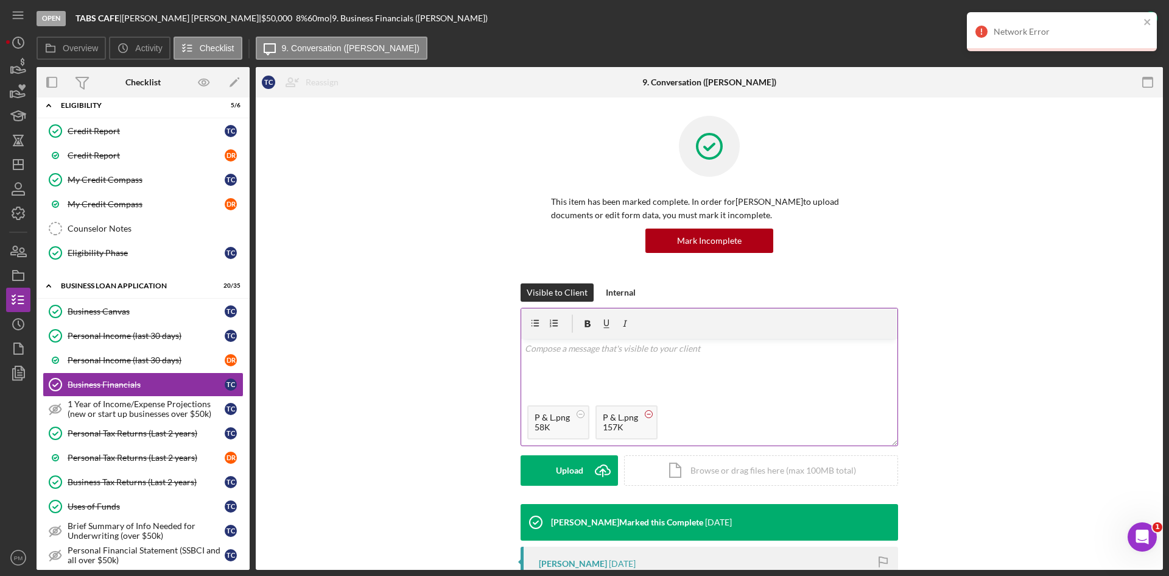
click at [641, 415] on icon at bounding box center [648, 413] width 15 height 15
click at [582, 416] on icon at bounding box center [580, 413] width 15 height 15
click at [392, 412] on div "Visible to Client Internal v Color teal Color pink Remove color Add row above A…" at bounding box center [709, 393] width 871 height 220
click at [1148, 21] on icon "close" at bounding box center [1148, 22] width 9 height 10
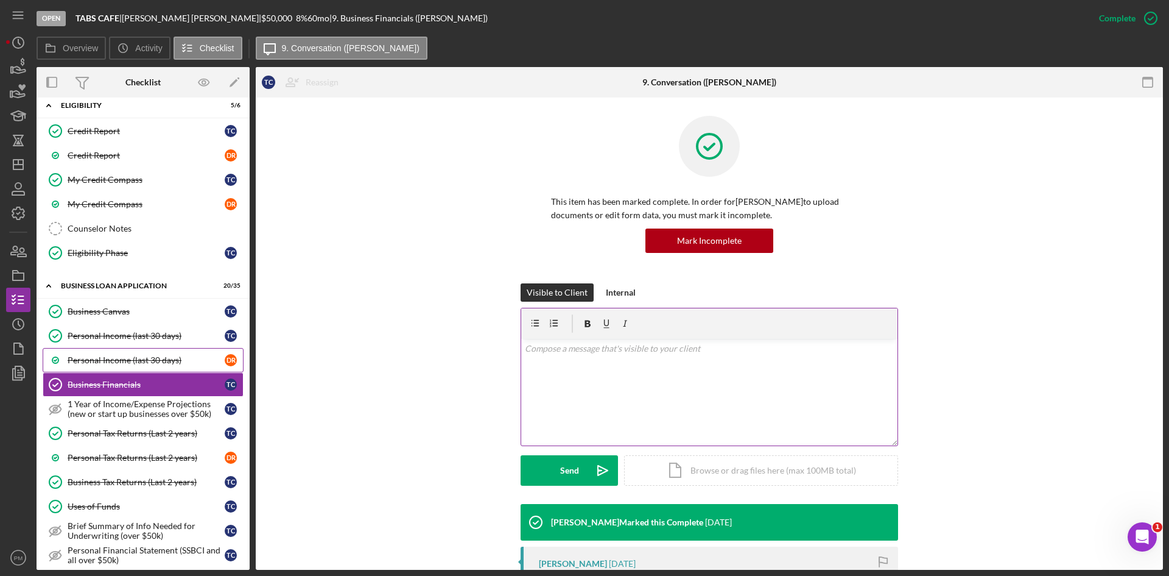
click at [75, 351] on link "Personal Income (last 30 days) D R" at bounding box center [143, 360] width 201 height 24
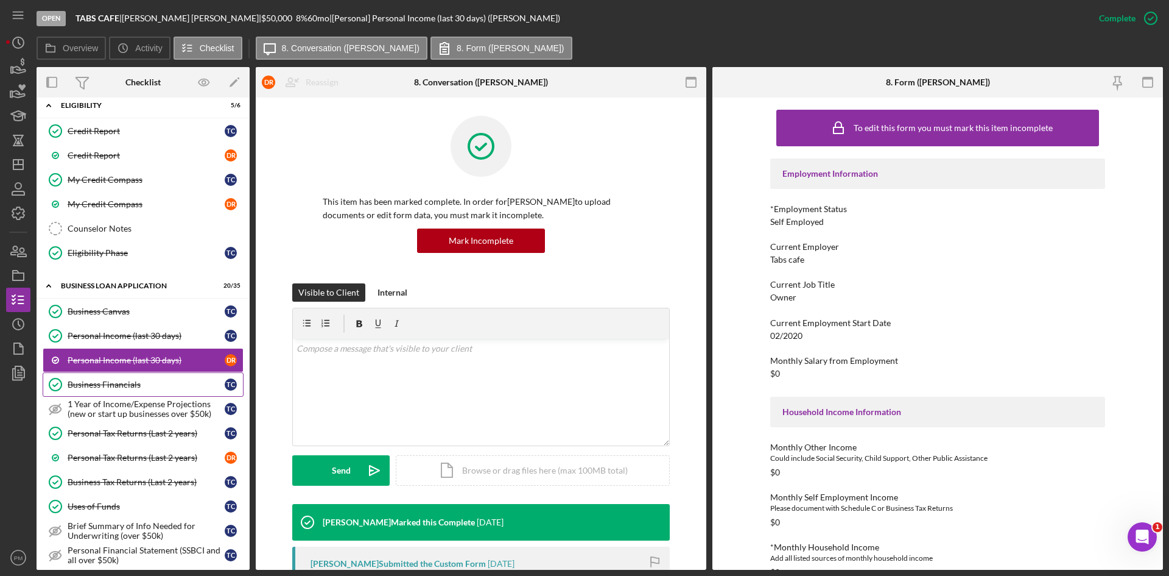
click at [96, 388] on div "Business Financials" at bounding box center [146, 384] width 157 height 10
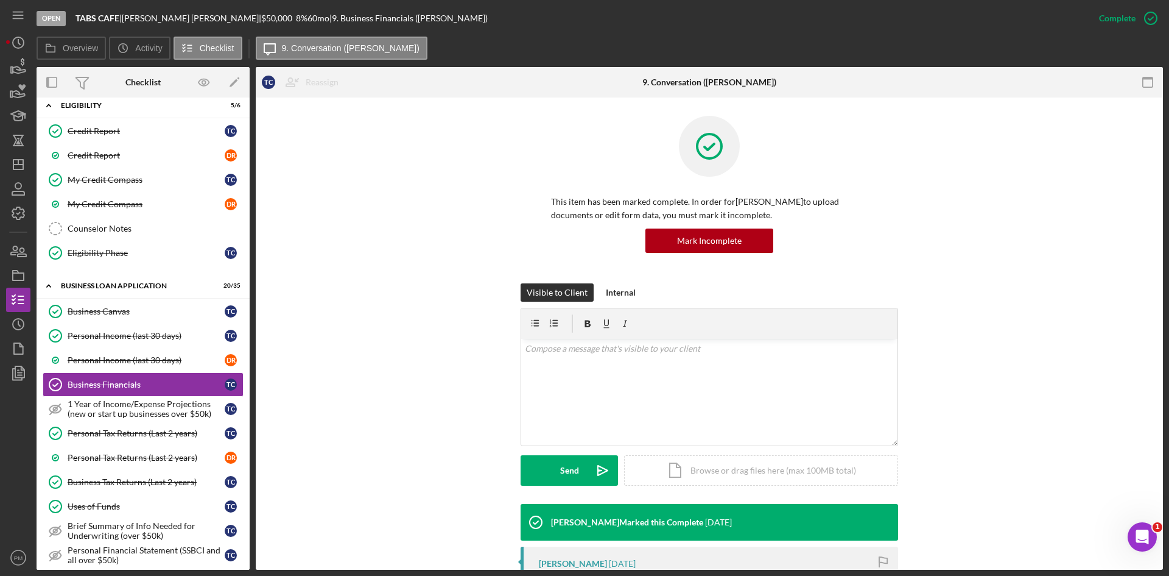
scroll to position [244, 0]
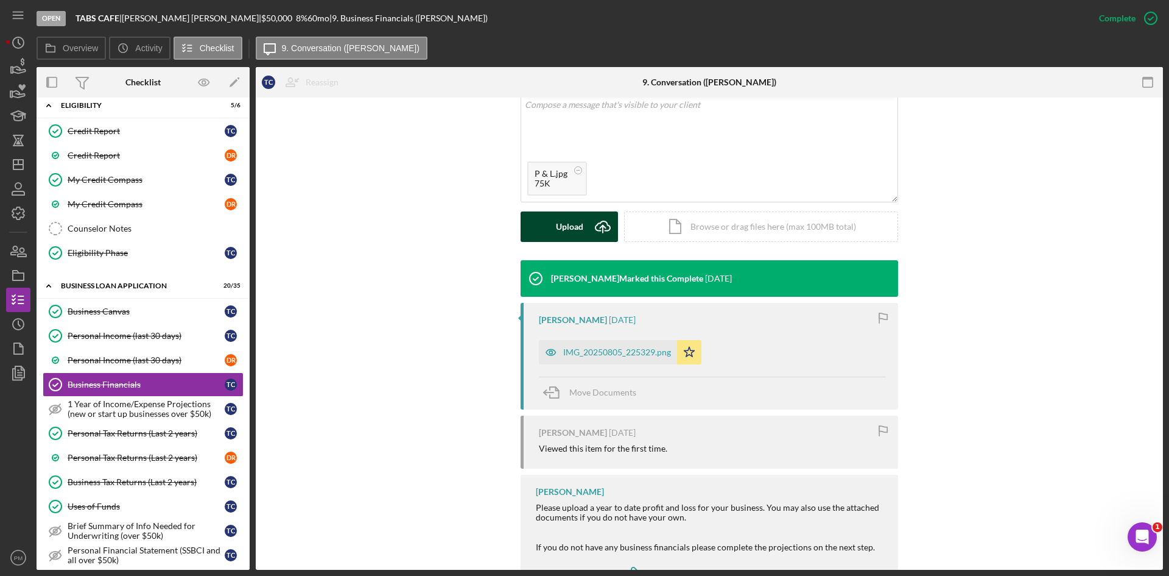
click at [578, 233] on div "Upload" at bounding box center [569, 226] width 27 height 30
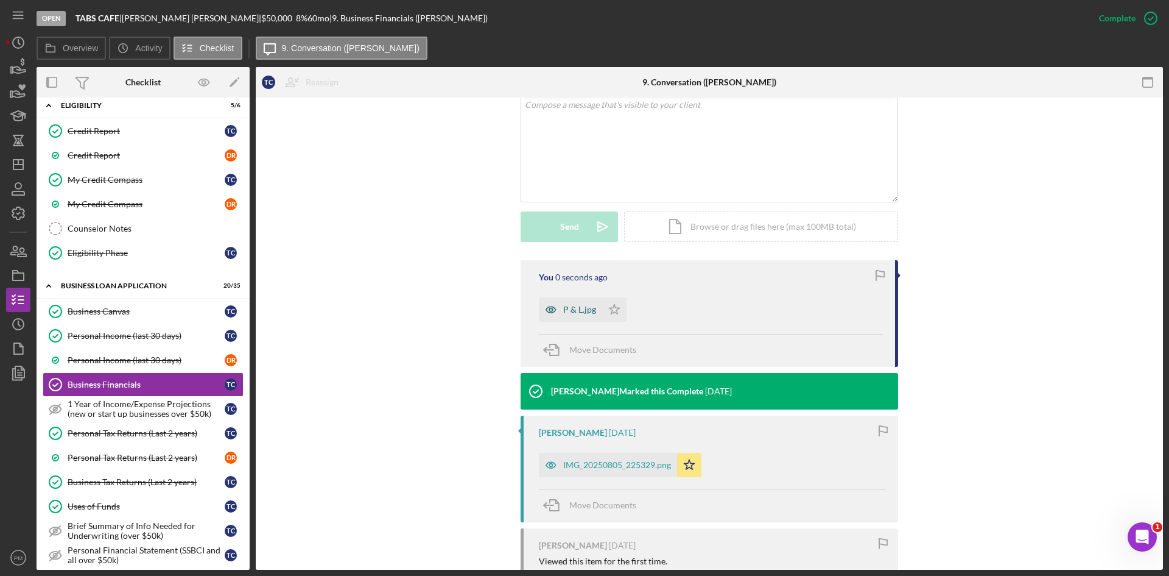
click at [577, 320] on div "P & L.jpg" at bounding box center [570, 309] width 63 height 24
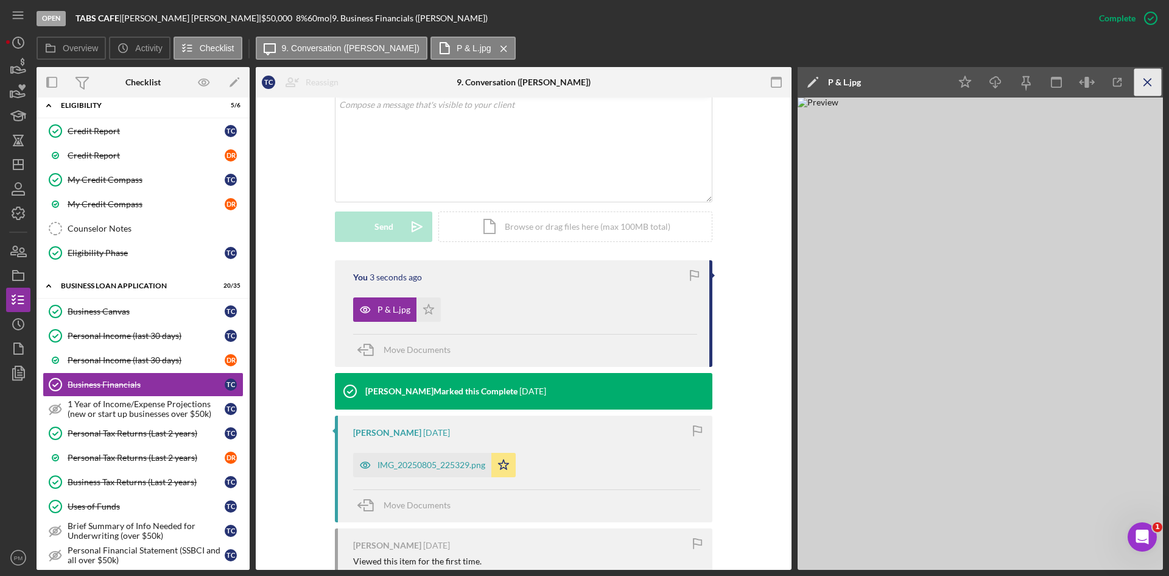
click at [1148, 88] on icon "Icon/Menu Close" at bounding box center [1148, 82] width 27 height 27
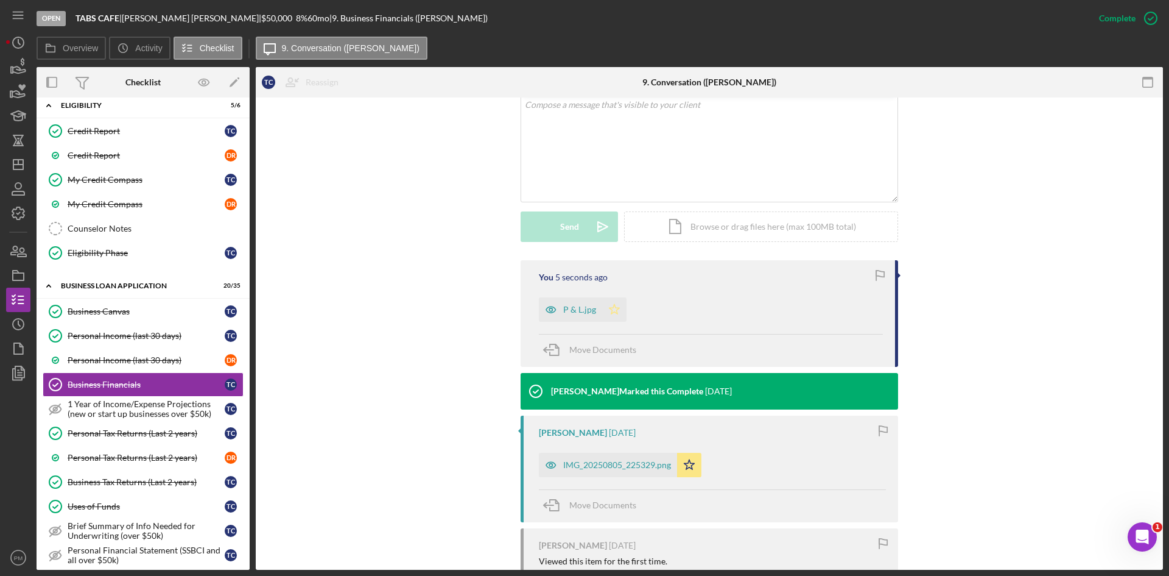
click at [615, 310] on polygon "button" at bounding box center [615, 309] width 10 height 10
click at [417, 434] on div "You 1 minute ago P & L.jpg Icon/Star Move Documents Samantha O'Rourke Marked th…" at bounding box center [709, 488] width 871 height 456
click at [21, 157] on icon "Icon/Dashboard" at bounding box center [18, 164] width 30 height 30
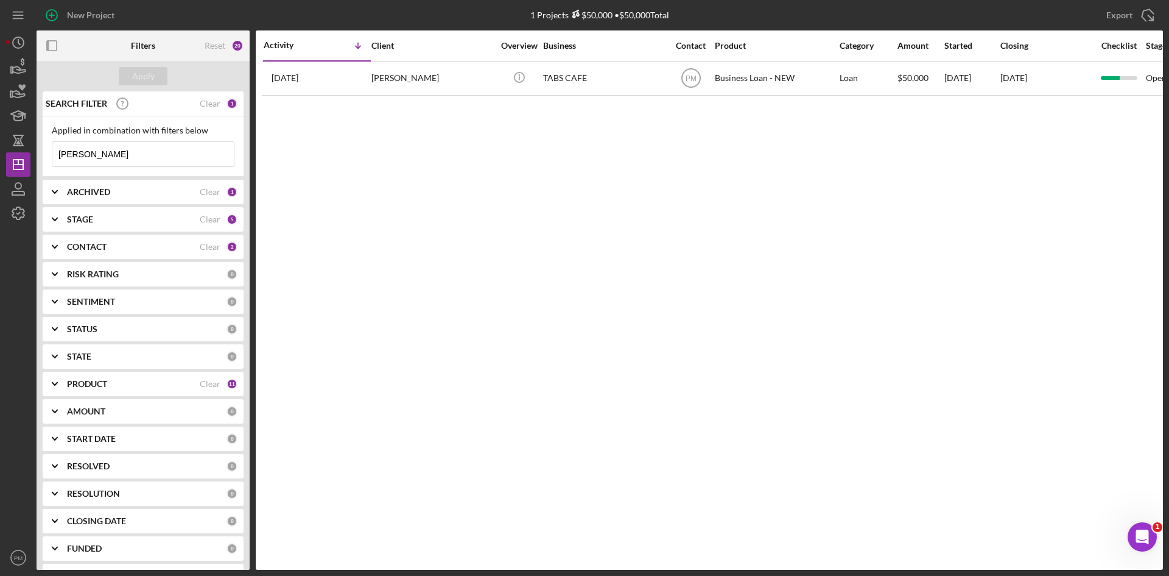
click at [171, 157] on input "craig" at bounding box center [143, 154] width 182 height 24
drag, startPoint x: 160, startPoint y: 154, endPoint x: -11, endPoint y: 156, distance: 170.6
click at [0, 156] on html "New Project 1 Projects $50,000 • $50,000 Total craig Export Icon/Export Filters…" at bounding box center [584, 288] width 1169 height 576
type input "wooden"
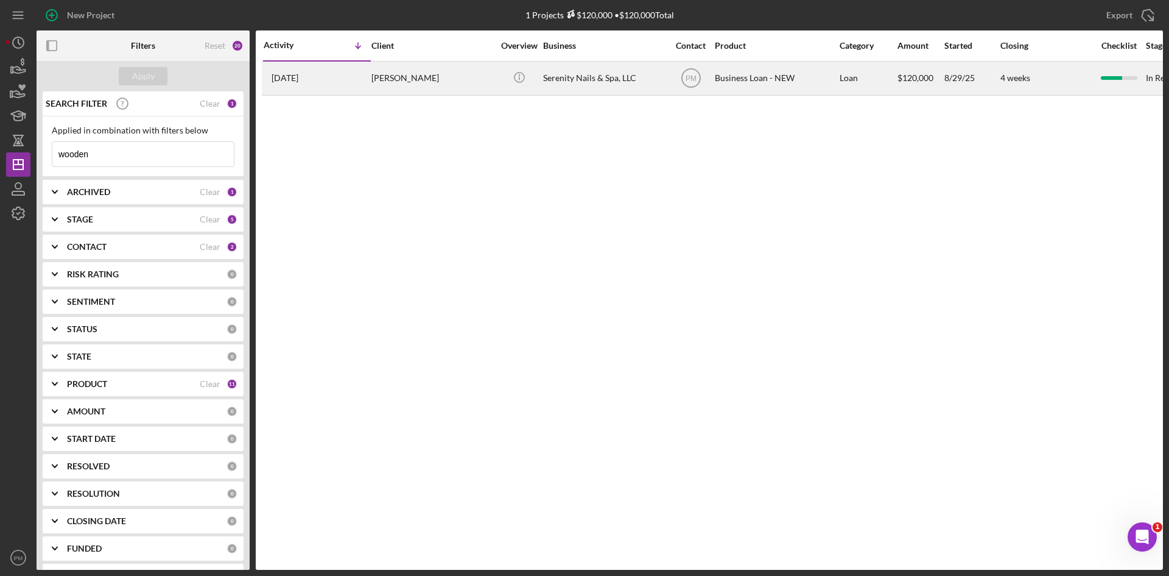
click at [375, 73] on div "[PERSON_NAME]" at bounding box center [433, 78] width 122 height 32
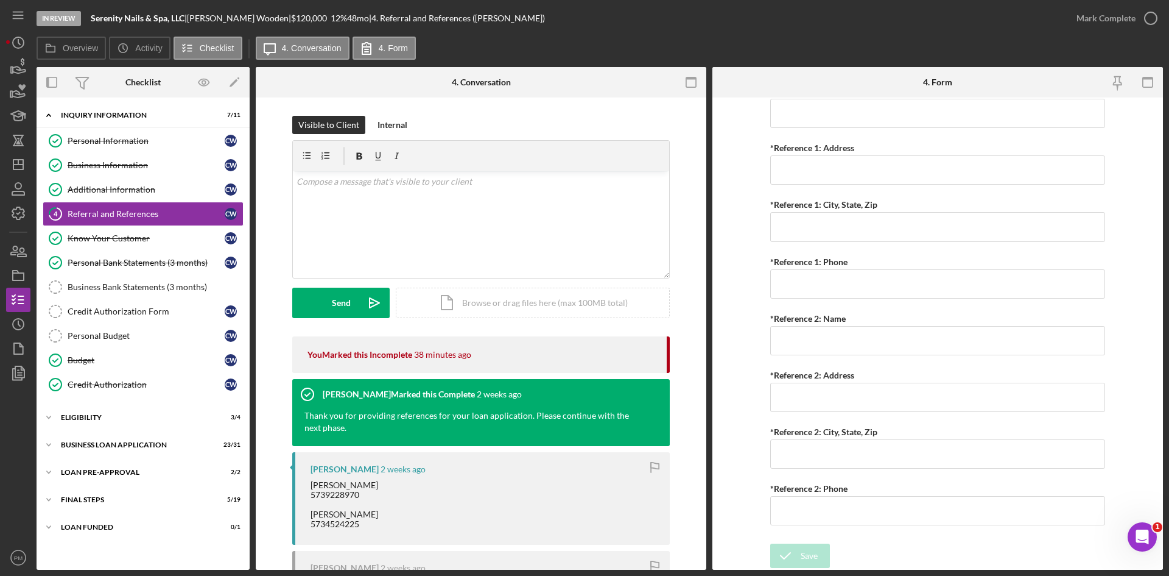
scroll to position [127, 0]
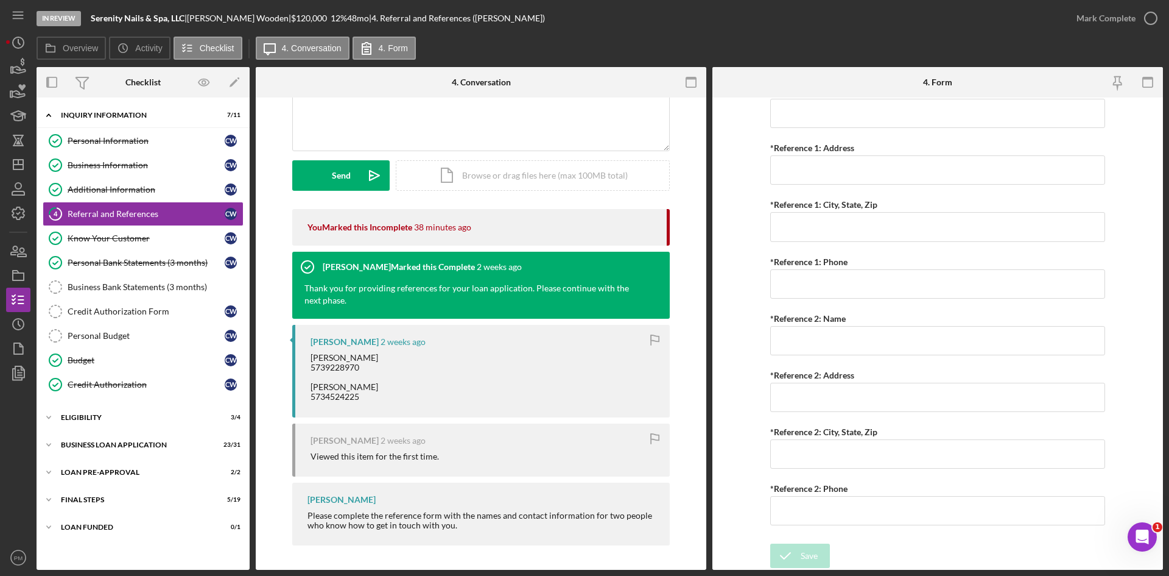
click at [359, 368] on div "[PERSON_NAME] 5739228970 [PERSON_NAME] 5734524225" at bounding box center [345, 377] width 68 height 49
drag, startPoint x: 378, startPoint y: 361, endPoint x: 308, endPoint y: 361, distance: 70.7
click at [308, 361] on div "CHRISTINA Wooden 2 weeks ago Peggy Alexander 5739228970 Ophelia Wooden 57345242…" at bounding box center [481, 371] width 378 height 93
copy div "Peggy Alexander"
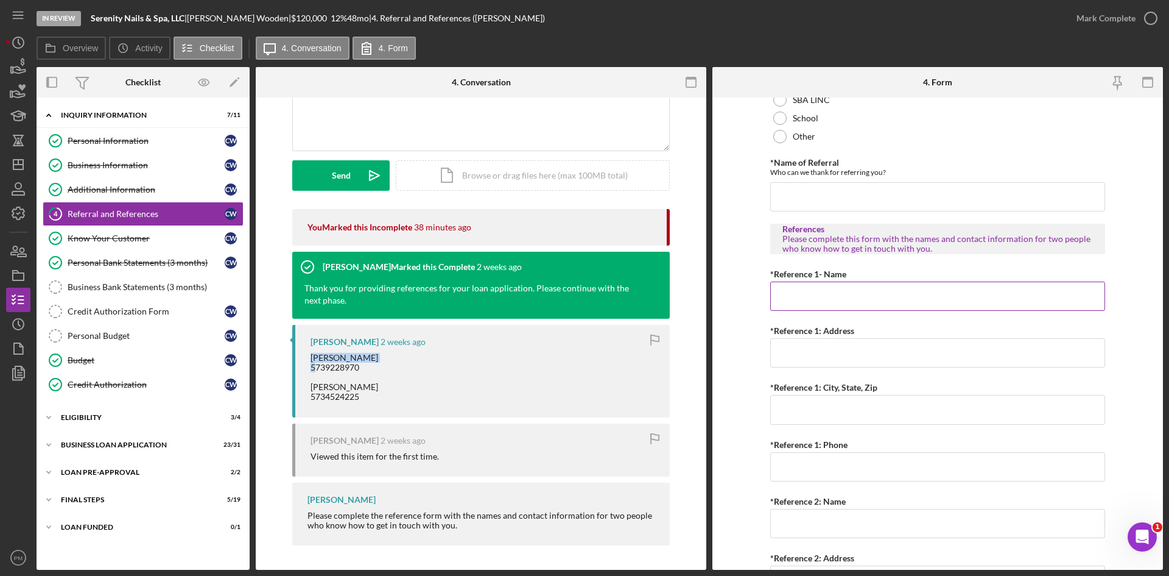
scroll to position [202, 0]
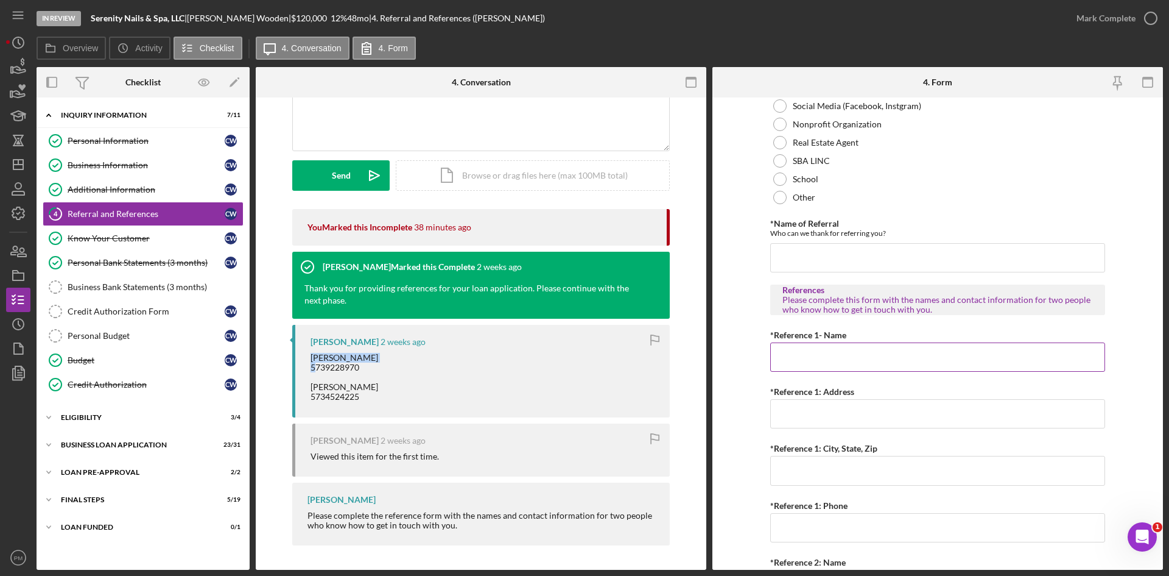
click at [792, 364] on input "*Reference 1- Name" at bounding box center [938, 356] width 335 height 29
paste input "Peggy Alexander"
type input "Peggy Alexander"
click at [788, 415] on input "*Reference 1: Address" at bounding box center [938, 413] width 335 height 29
type input "3949 SE PINEHURST AVE"
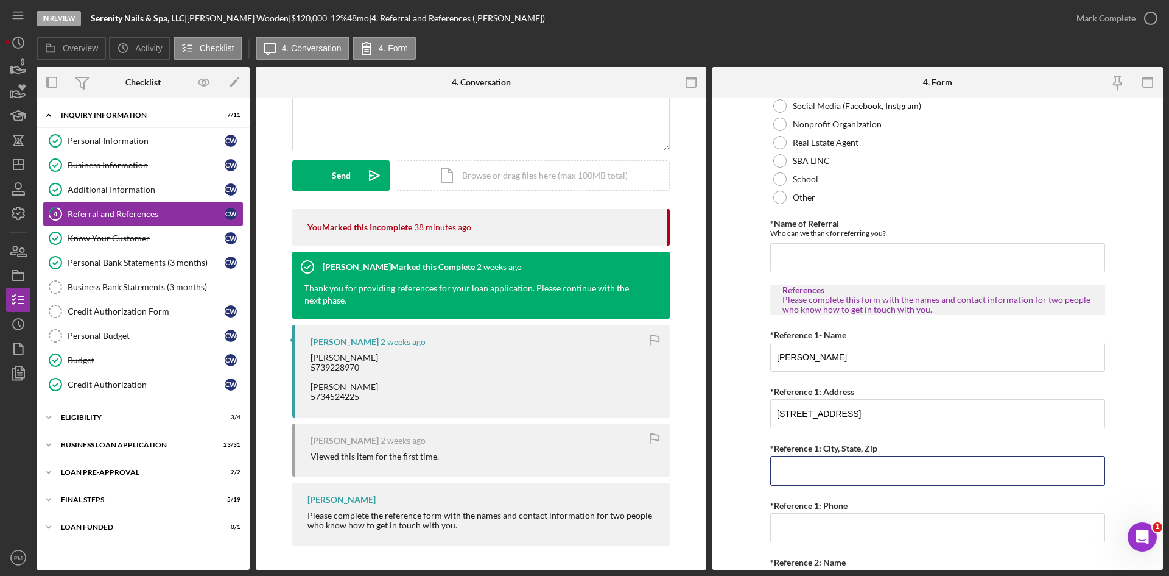
type input "Milwaukie"
type input "(503) 819-7717"
drag, startPoint x: 840, startPoint y: 521, endPoint x: 717, endPoint y: 532, distance: 123.6
click at [717, 532] on form "Referral *Referral Type How did you hear about Justine PETERSEN? JP Client JP P…" at bounding box center [938, 333] width 451 height 472
drag, startPoint x: 361, startPoint y: 369, endPoint x: 287, endPoint y: 365, distance: 73.2
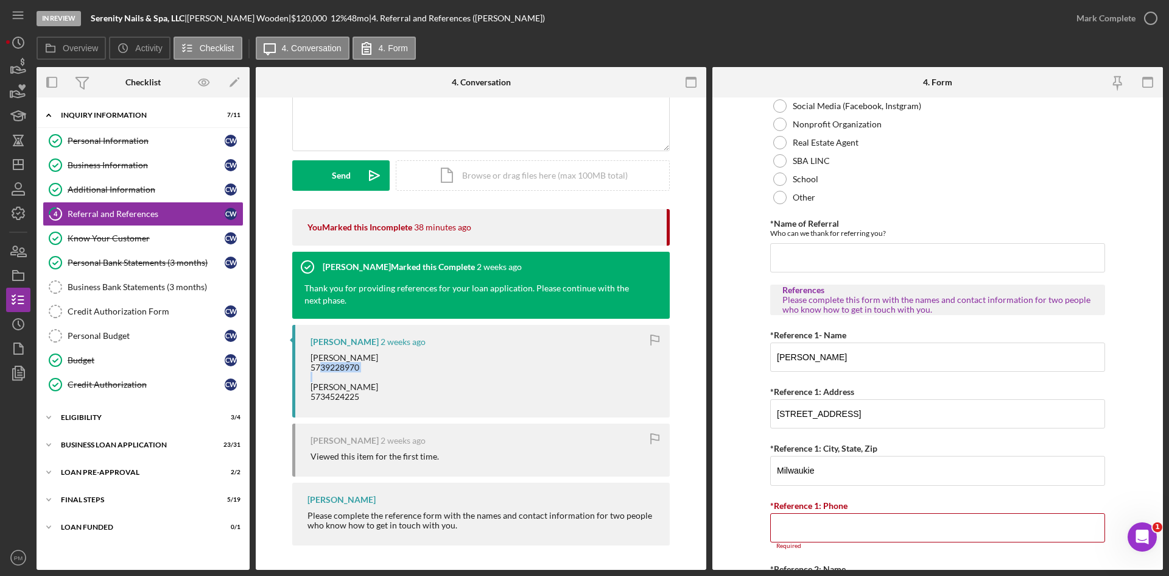
click at [287, 365] on div "You Marked this Incomplete 38 minutes ago Samantha O'Rourke Marked this Complet…" at bounding box center [481, 380] width 414 height 342
copy div "5739228970"
paste input "(573) 922-8970"
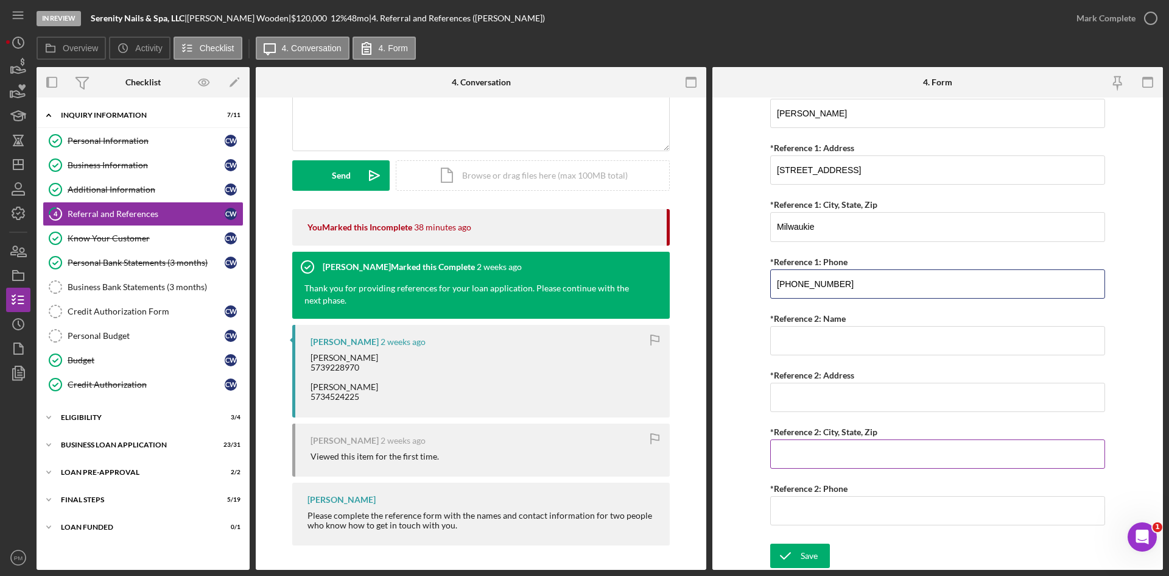
type input "(573) 922-8970"
click at [818, 454] on input "*Reference 2: City, State, Zip" at bounding box center [938, 453] width 335 height 29
drag, startPoint x: 808, startPoint y: 398, endPoint x: 794, endPoint y: 398, distance: 14.0
click at [808, 398] on input "*Reference 2: Address" at bounding box center [938, 397] width 335 height 29
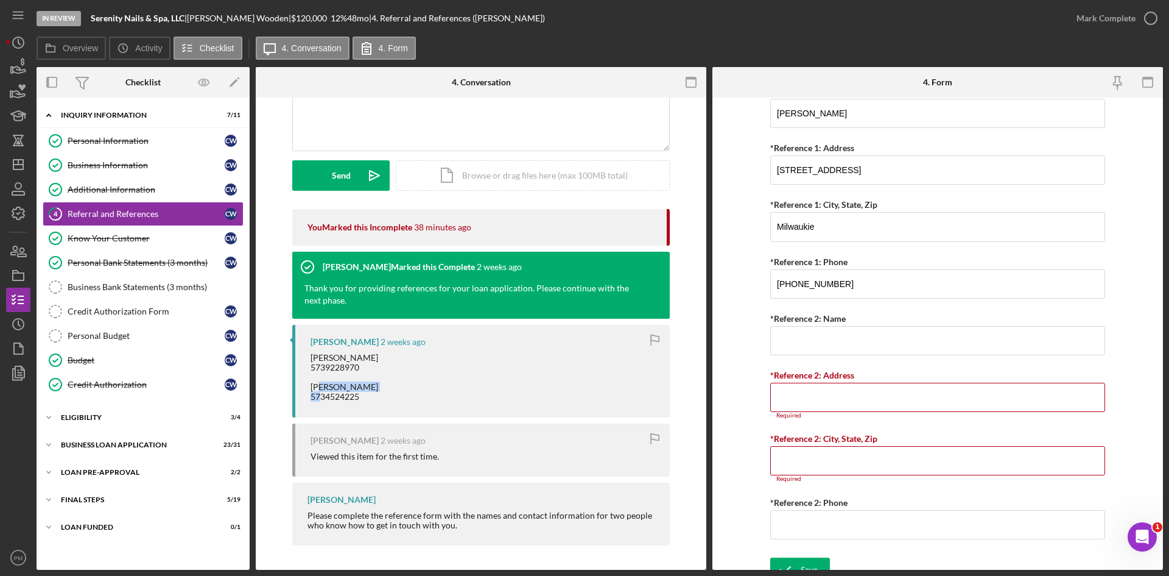
drag, startPoint x: 375, startPoint y: 386, endPoint x: 306, endPoint y: 389, distance: 68.3
click at [306, 389] on div "CHRISTINA Wooden 2 weeks ago Peggy Alexander 5739228970 Ophelia Wooden 57345242…" at bounding box center [481, 371] width 378 height 93
copy div "Ophelia Wooden"
click at [789, 401] on input "*Reference 2: Address" at bounding box center [938, 397] width 335 height 29
paste input "Ophelia Wooden"
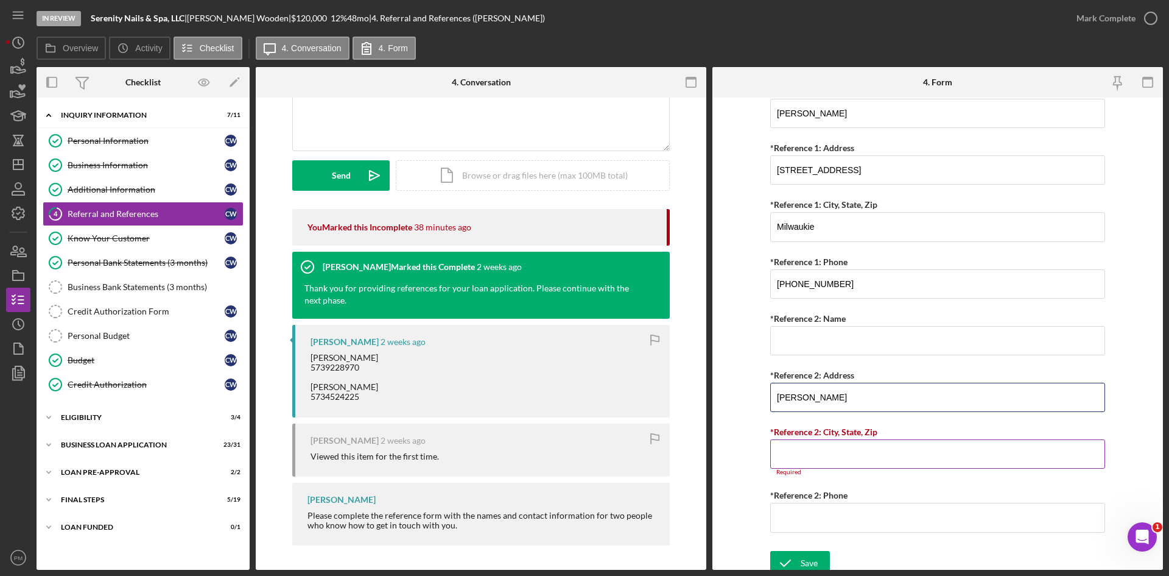
type input "Ophelia Wooden"
click at [805, 459] on input "*Reference 2: City, State, Zip" at bounding box center [938, 453] width 335 height 29
drag, startPoint x: 375, startPoint y: 398, endPoint x: 286, endPoint y: 397, distance: 88.9
click at [287, 398] on div "You Marked this Incomplete 38 minutes ago Samantha O'Rourke Marked this Complet…" at bounding box center [481, 380] width 414 height 342
copy div "5734524225"
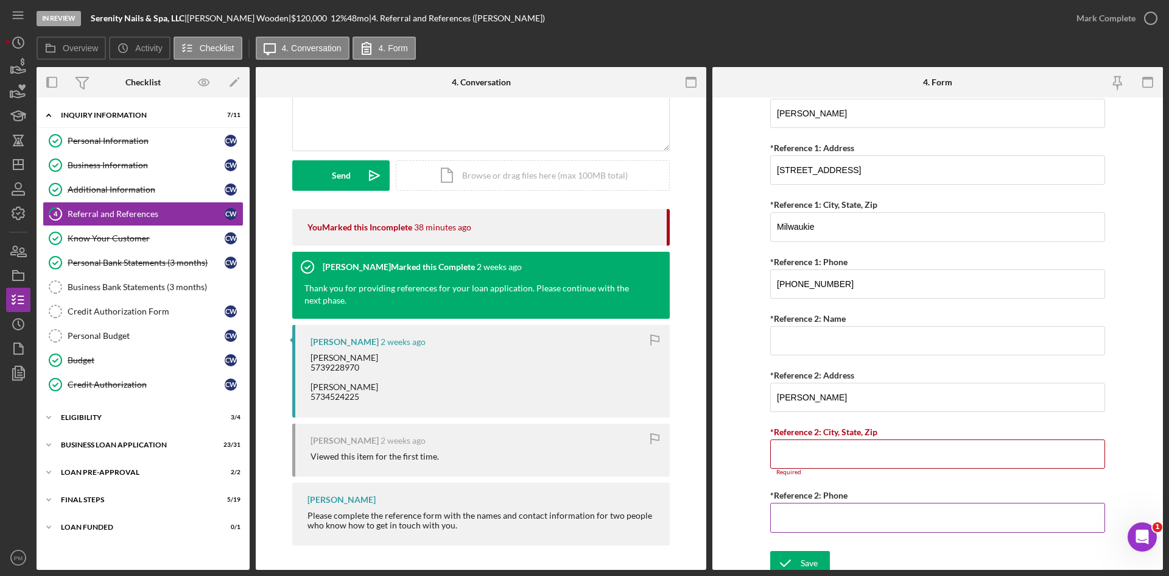
paste input "(573) 452-4225"
type input "(573) 452-4225"
click at [802, 445] on input "*Reference 2: City, State, Zip" at bounding box center [938, 453] width 335 height 29
type input "Milwaukie"
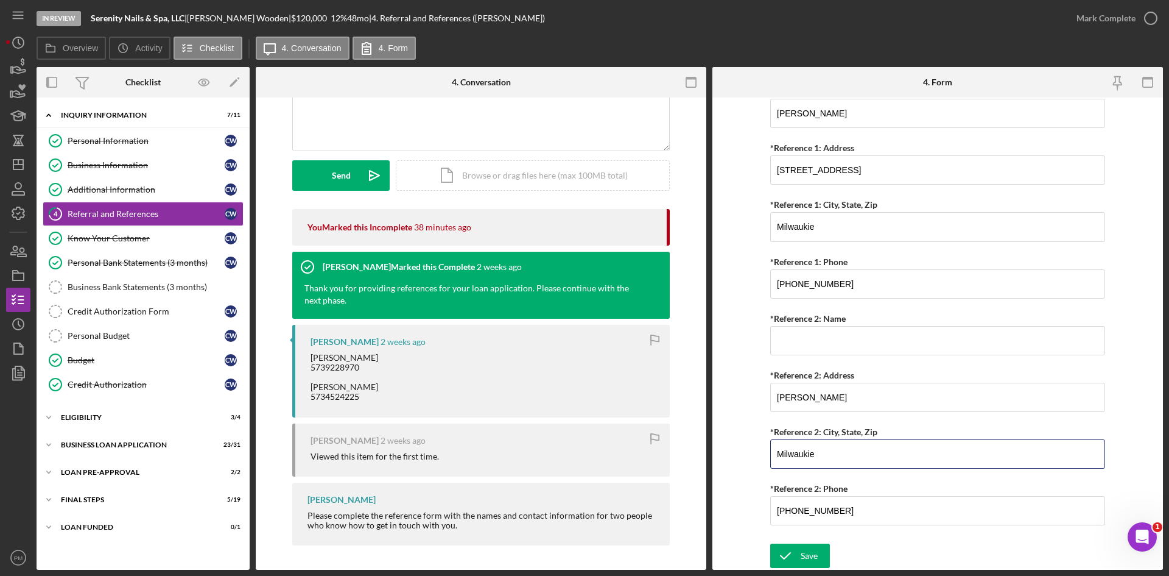
drag, startPoint x: 843, startPoint y: 452, endPoint x: 754, endPoint y: 450, distance: 89.0
click at [754, 450] on form "Referral *Referral Type How did you hear about Justine PETERSEN? JP Client JP P…" at bounding box center [938, 333] width 451 height 472
type input "1254 Broadway St. Louis MO"
click at [713, 456] on form "Referral *Referral Type How did you hear about Justine PETERSEN? JP Client JP P…" at bounding box center [938, 333] width 451 height 472
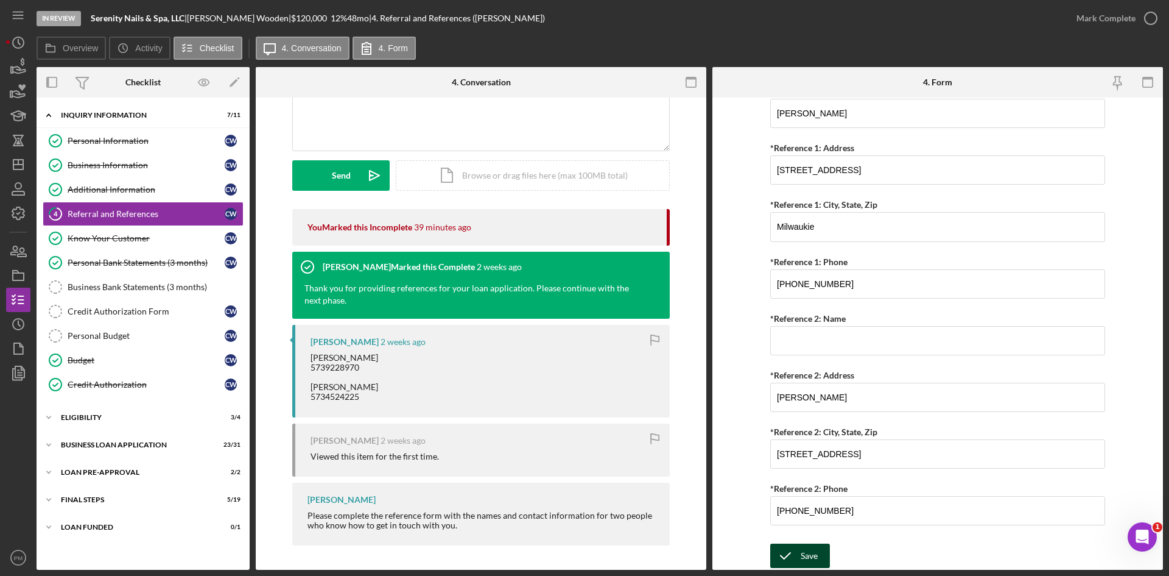
click at [801, 552] on div "Save" at bounding box center [809, 555] width 17 height 24
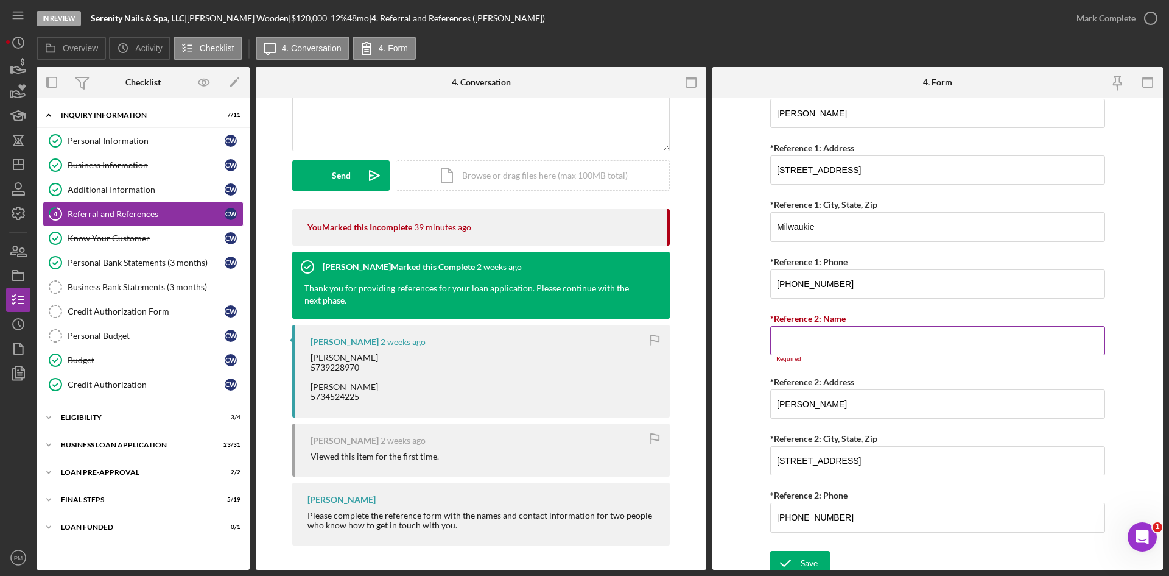
click at [817, 334] on input "*Reference 2: Name" at bounding box center [938, 340] width 335 height 29
drag, startPoint x: 841, startPoint y: 402, endPoint x: 755, endPoint y: 402, distance: 85.9
click at [755, 402] on form "Referral *Referral Type How did you hear about Justine PETERSEN? JP Client JP P…" at bounding box center [938, 333] width 451 height 472
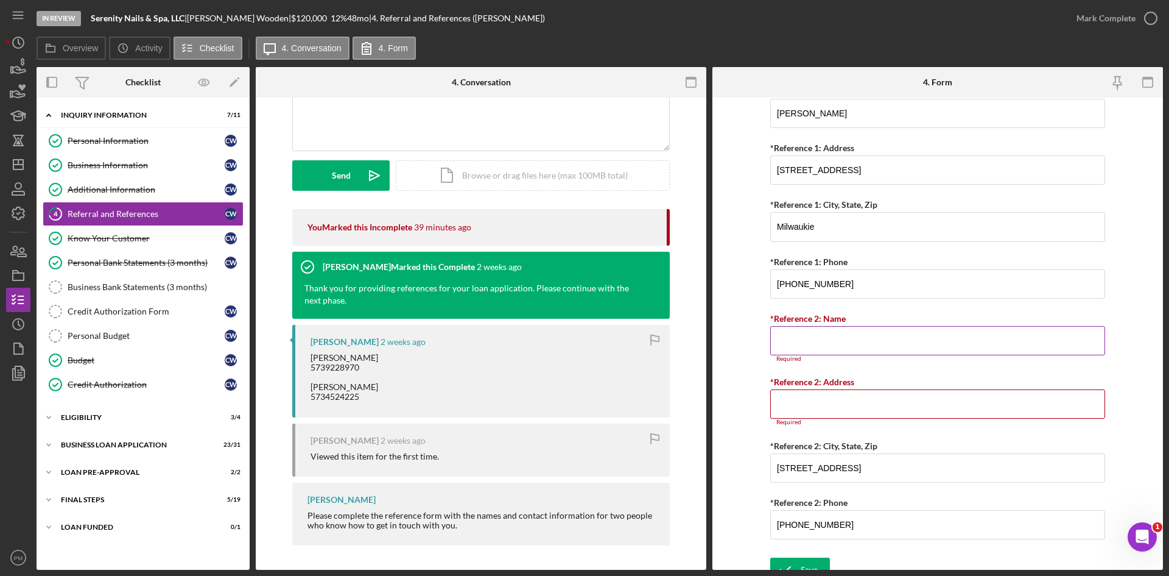
paste input "Ophelia Wooden"
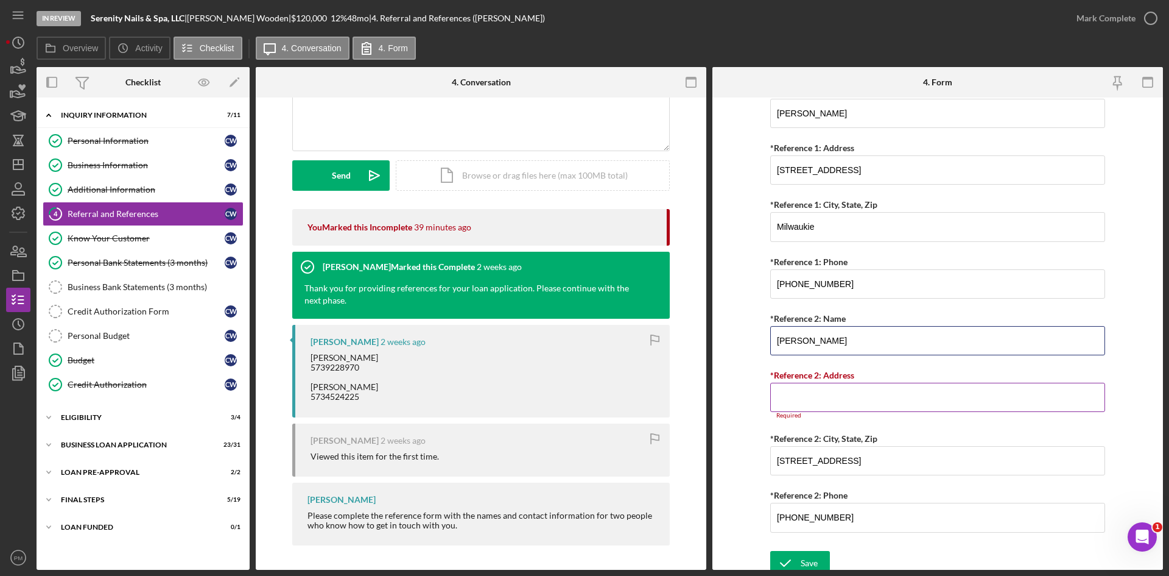
type input "Ophelia Wooden"
click at [814, 400] on input "*Reference 2: Address" at bounding box center [938, 397] width 335 height 29
click at [1031, 430] on div "Referral *Referral Type How did you hear about Justine PETERSEN? JP Client JP P…" at bounding box center [938, 94] width 335 height 901
drag, startPoint x: 905, startPoint y: 463, endPoint x: 882, endPoint y: 462, distance: 22.6
click at [882, 462] on input "1254 Broadway St. Louis MO" at bounding box center [938, 460] width 335 height 29
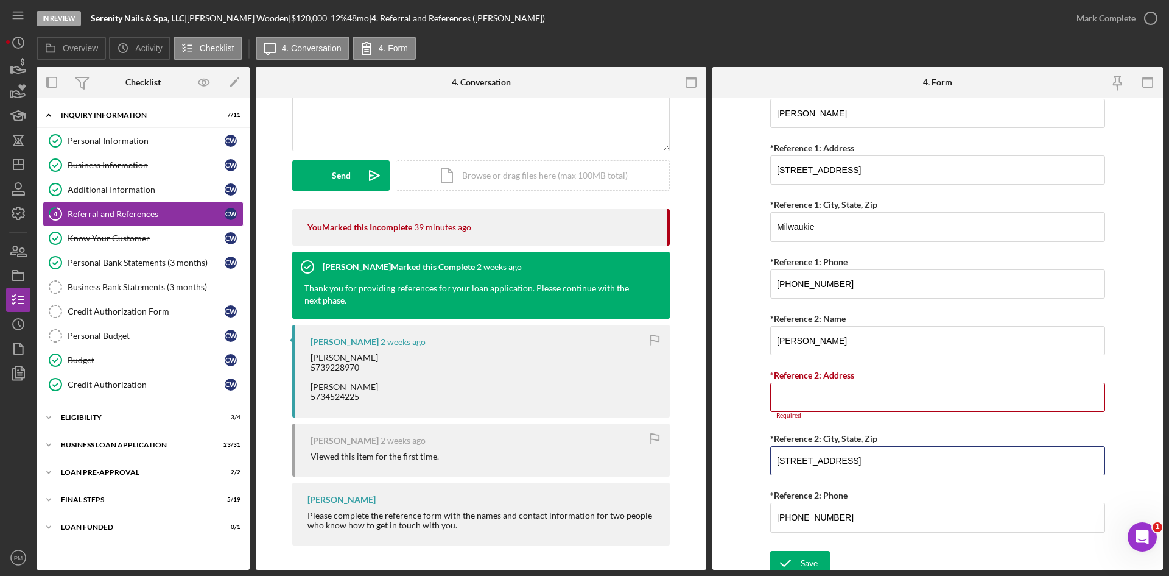
drag, startPoint x: 834, startPoint y: 460, endPoint x: 758, endPoint y: 456, distance: 76.8
click at [758, 456] on form "Referral *Referral Type How did you hear about Justine PETERSEN? JP Client JP P…" at bounding box center [938, 333] width 451 height 472
paste input "1254 Broadway"
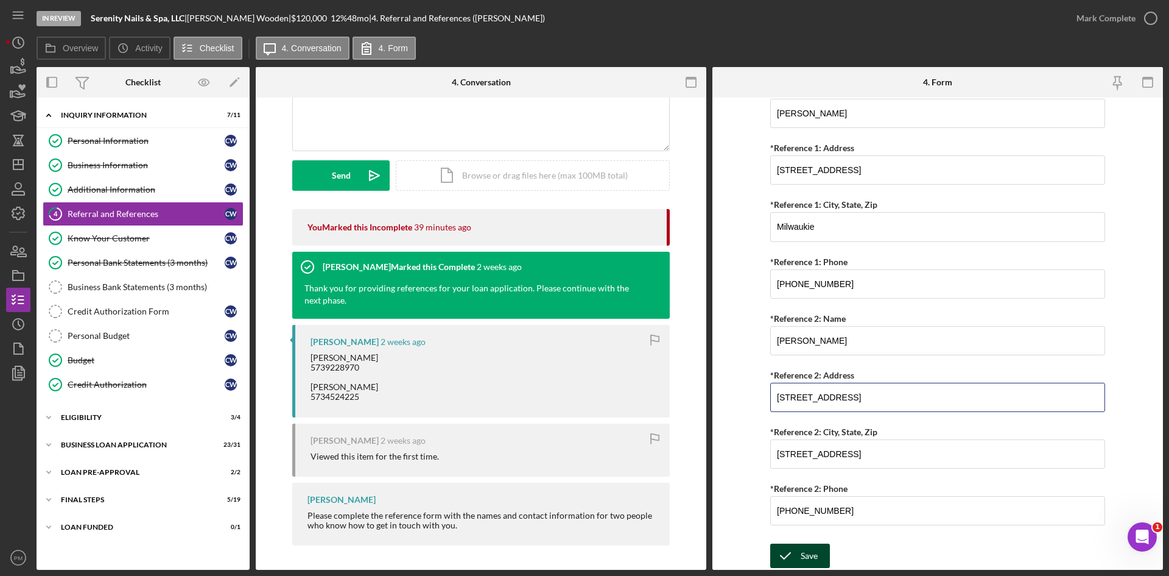
type input "1254 Broadway"
click at [795, 558] on icon "submit" at bounding box center [786, 555] width 30 height 30
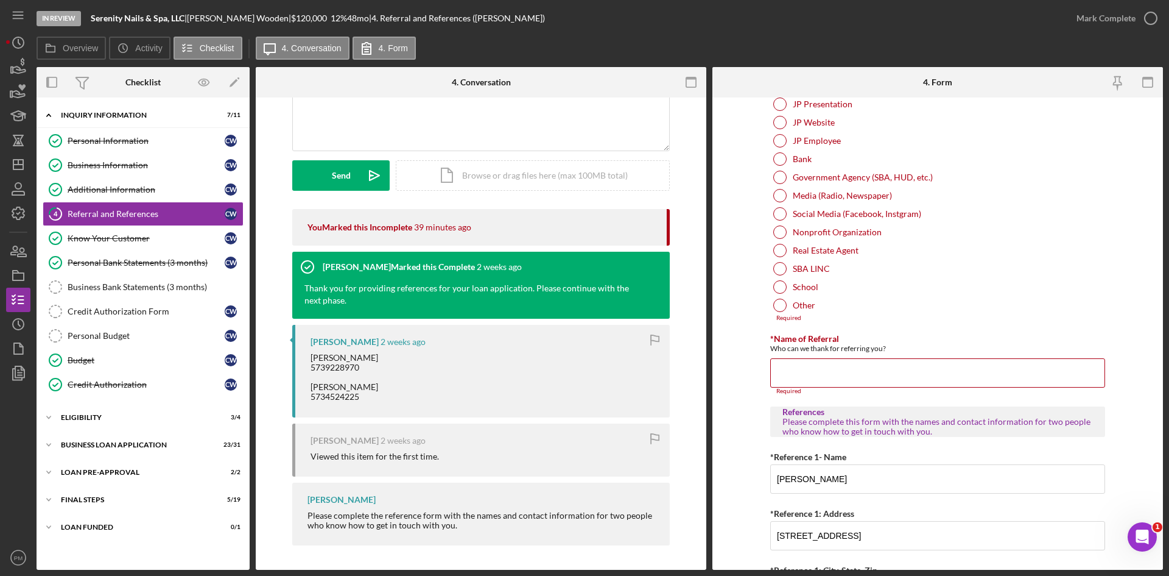
scroll to position [0, 0]
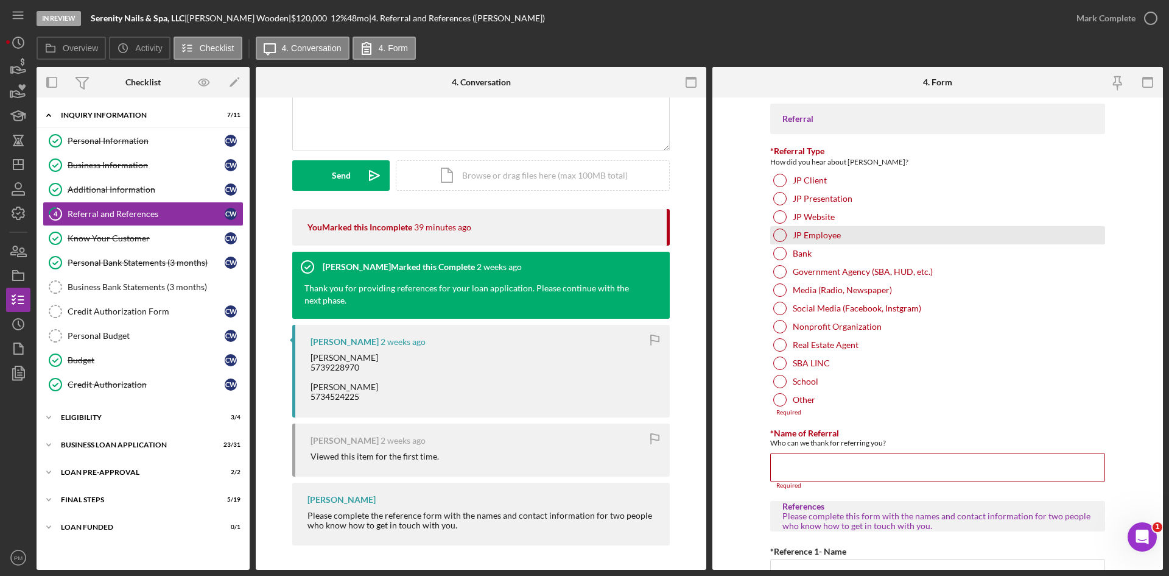
click at [774, 239] on div at bounding box center [780, 234] width 13 height 13
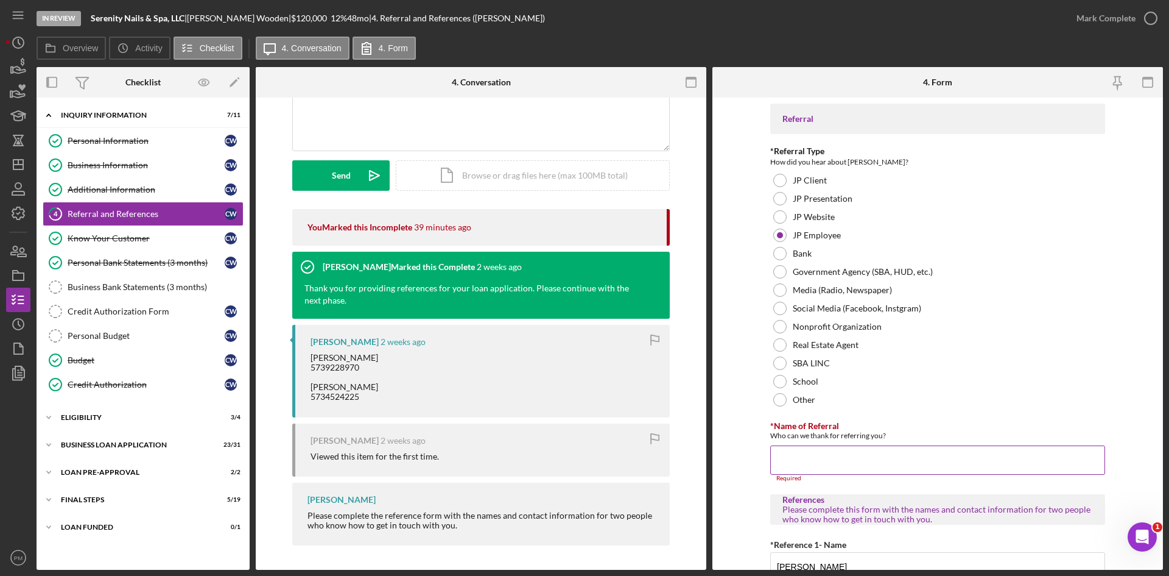
click at [814, 463] on input "*Name of Referral" at bounding box center [938, 459] width 335 height 29
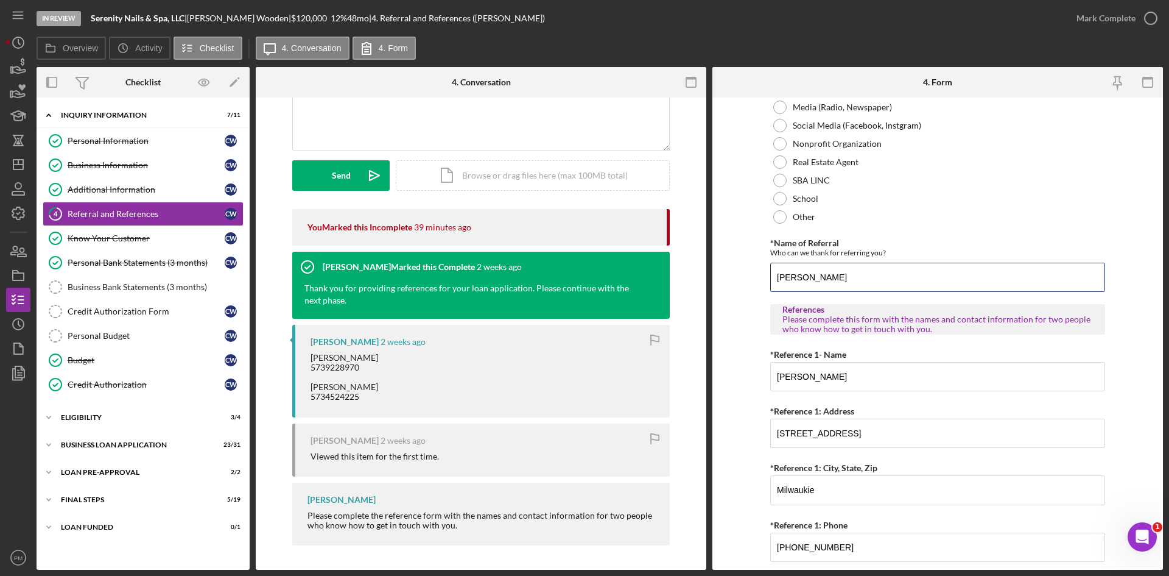
scroll to position [446, 0]
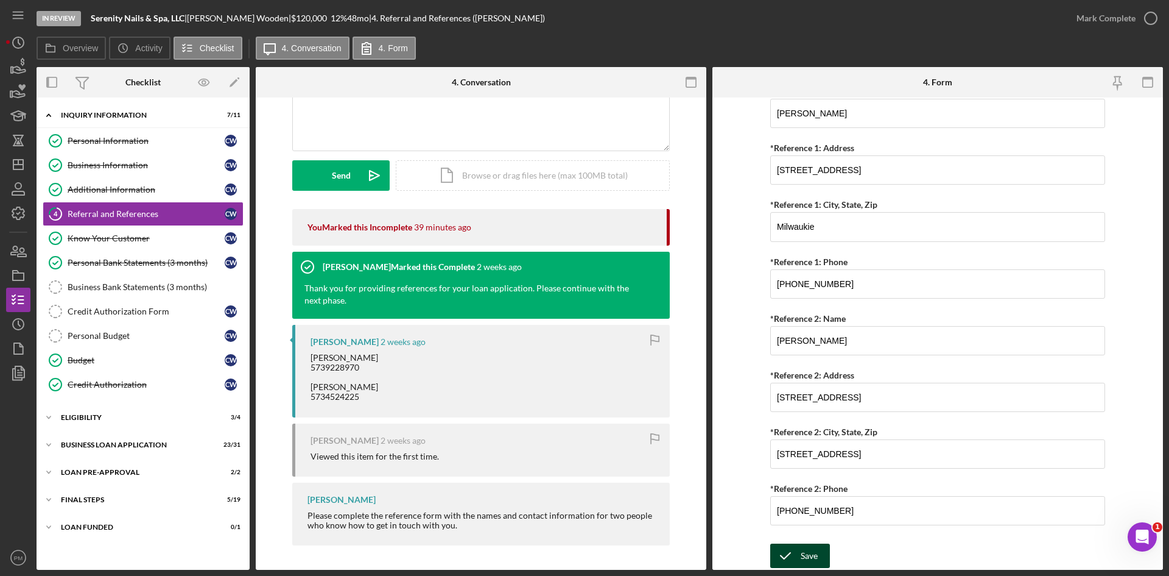
type input "[PERSON_NAME]"
click at [799, 546] on button "Save" at bounding box center [801, 555] width 60 height 24
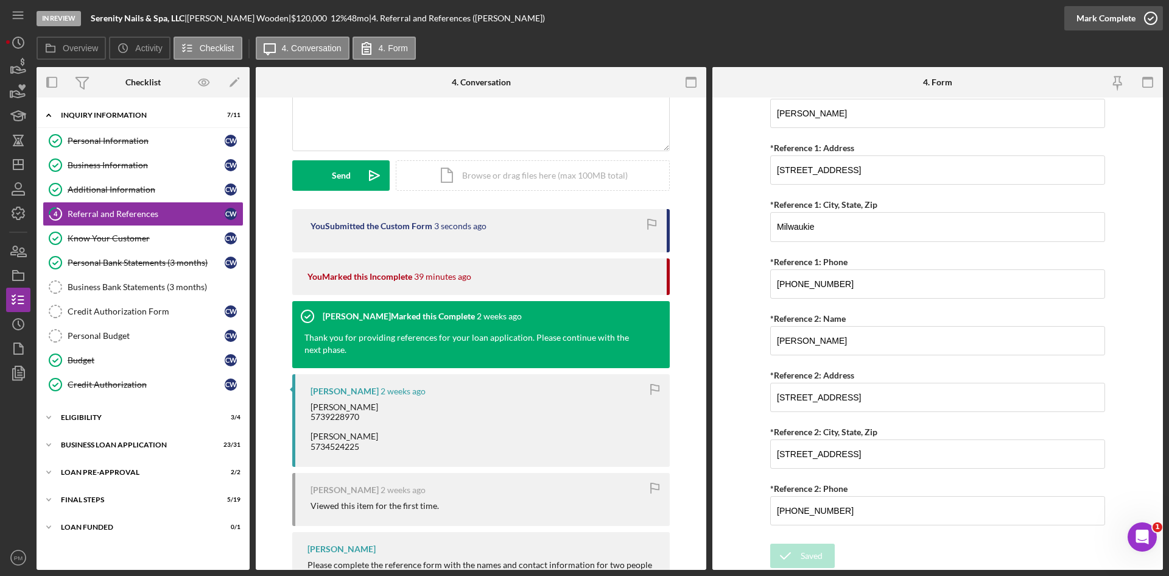
click at [1103, 20] on div "Mark Complete" at bounding box center [1106, 18] width 59 height 24
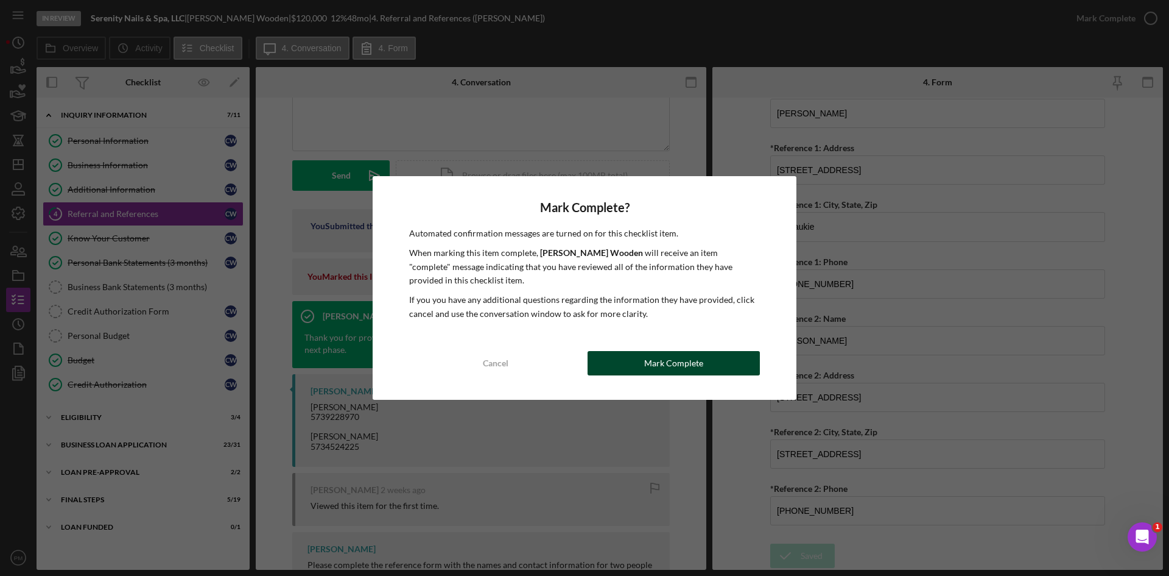
click at [620, 361] on button "Mark Complete" at bounding box center [674, 363] width 172 height 24
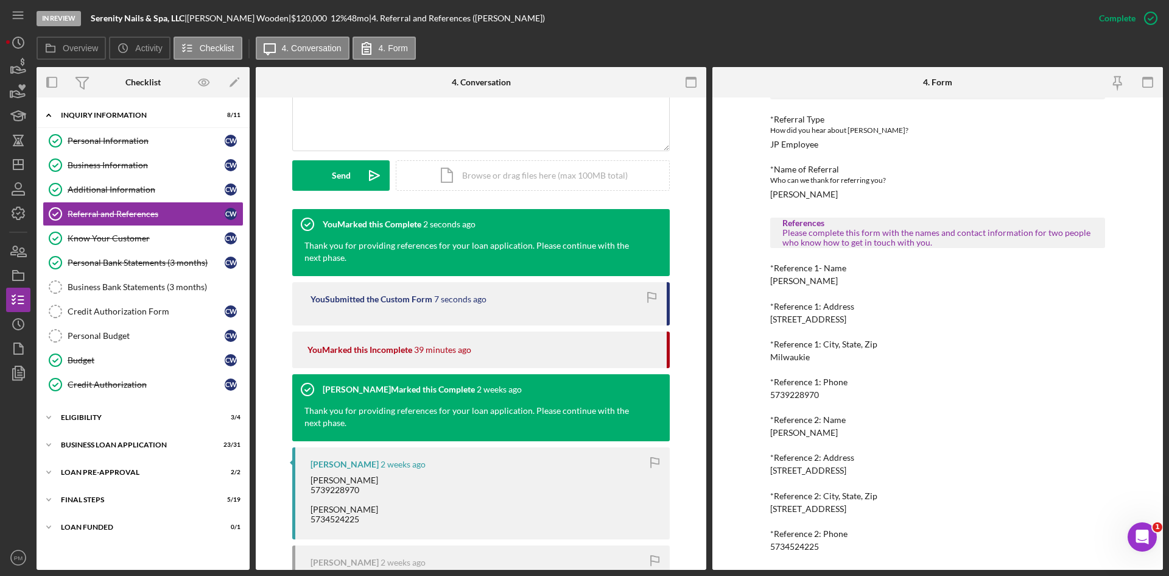
scroll to position [0, 0]
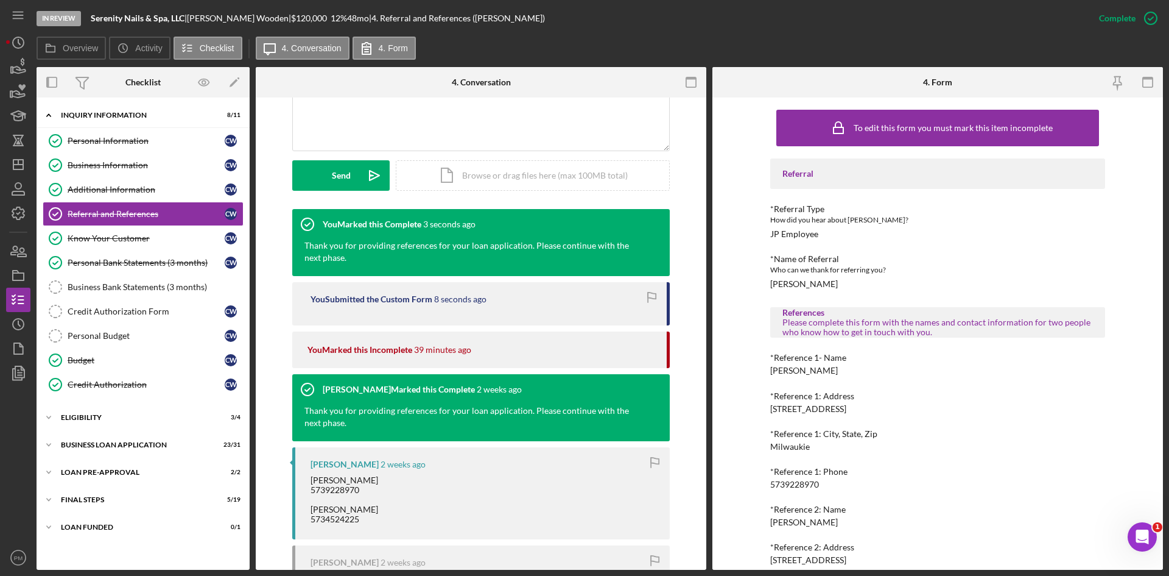
drag, startPoint x: 838, startPoint y: 367, endPoint x: 754, endPoint y: 369, distance: 83.5
click at [754, 369] on div "To edit this form you must mark this item incomplete Referral *Referral Type Ho…" at bounding box center [938, 333] width 451 height 472
copy div "Peggy Alexander"
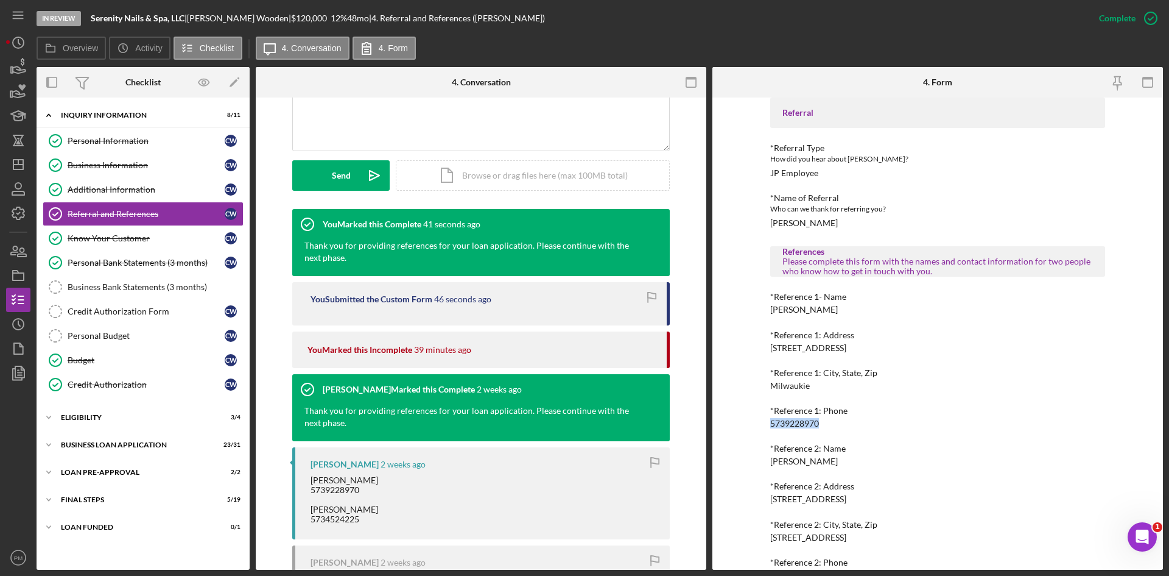
drag, startPoint x: 828, startPoint y: 420, endPoint x: 721, endPoint y: 425, distance: 107.9
click at [721, 425] on div "To edit this form you must mark this item incomplete Referral *Referral Type Ho…" at bounding box center [938, 333] width 451 height 472
copy div "5739228970"
drag, startPoint x: 835, startPoint y: 460, endPoint x: 739, endPoint y: 464, distance: 95.7
click at [739, 464] on div "To edit this form you must mark this item incomplete Referral *Referral Type Ho…" at bounding box center [938, 333] width 451 height 472
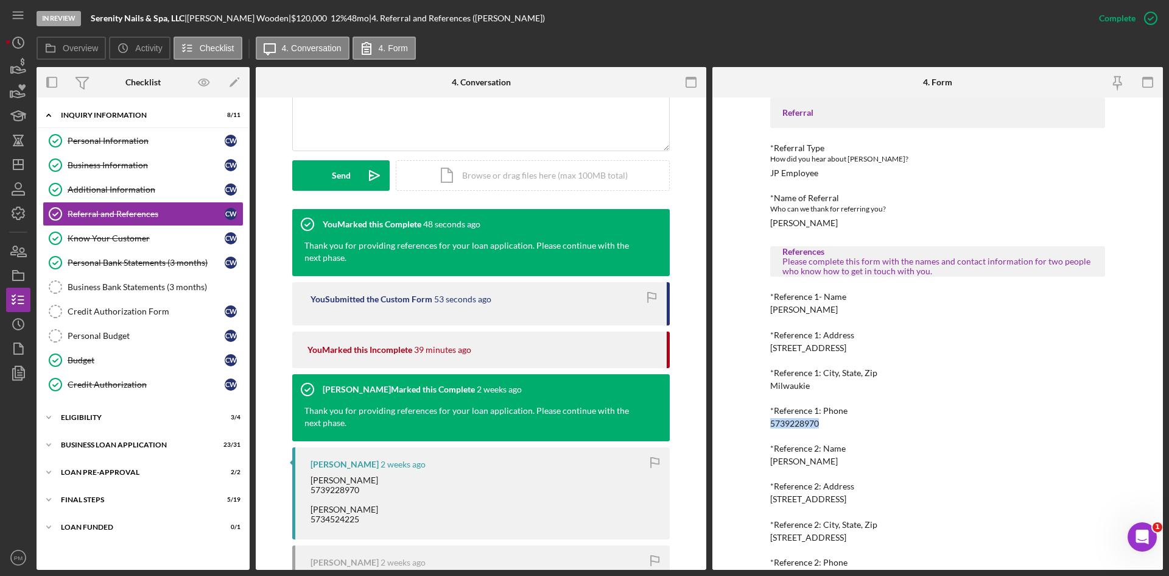
copy div "Ophelia Wooden"
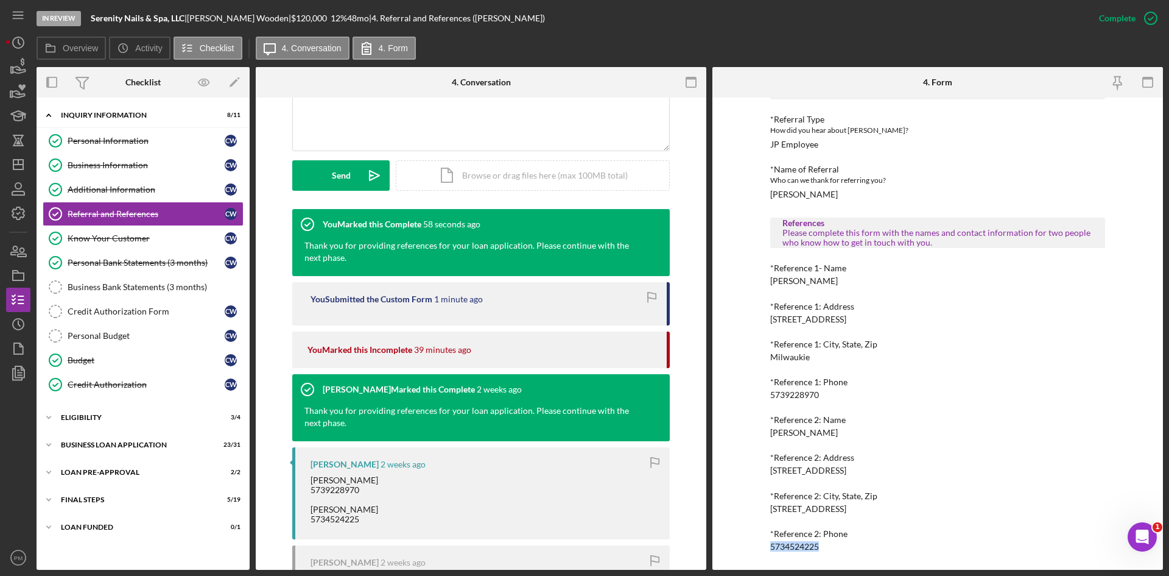
drag, startPoint x: 828, startPoint y: 543, endPoint x: 758, endPoint y: 546, distance: 69.5
click at [758, 546] on div "To edit this form you must mark this item incomplete Referral *Referral Type Ho…" at bounding box center [938, 333] width 451 height 472
copy div "5734524225"
click at [90, 417] on div "ELIGIBILITY" at bounding box center [148, 417] width 174 height 7
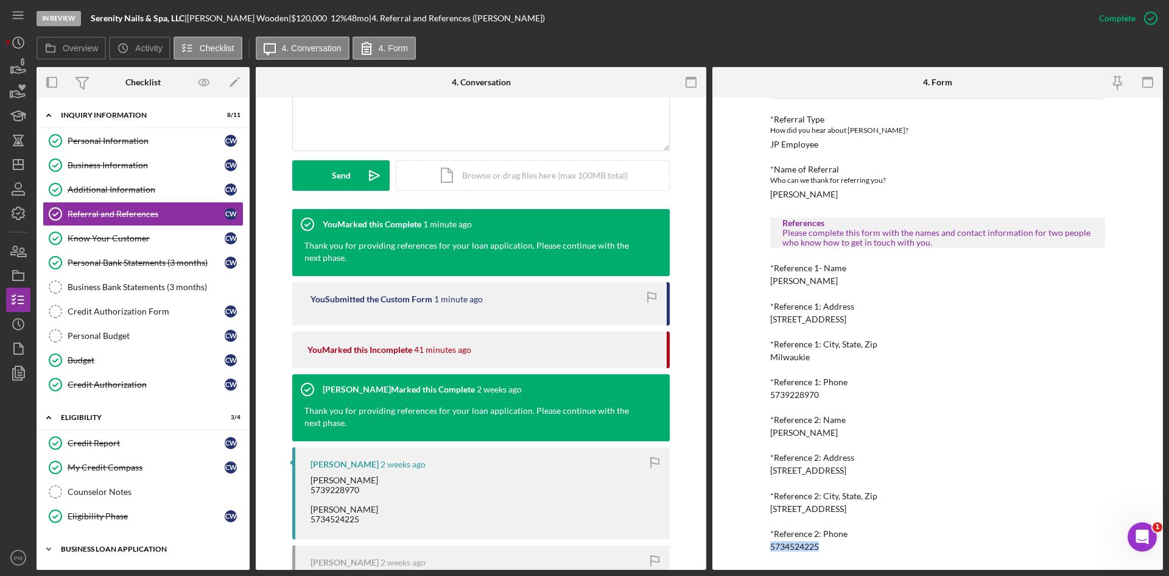
scroll to position [80, 0]
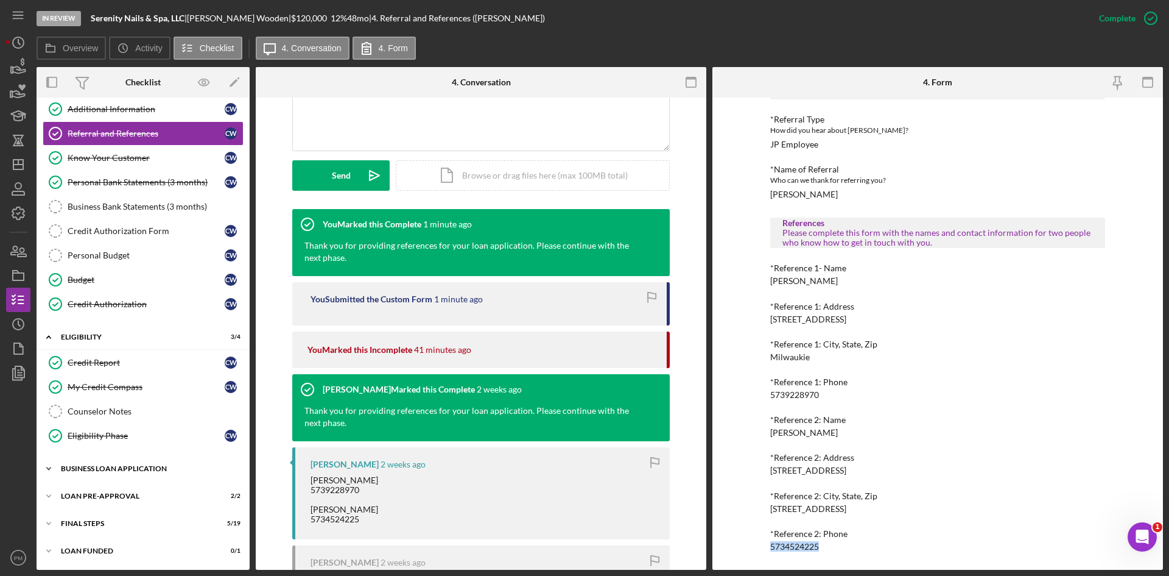
click at [116, 474] on div "Icon/Expander BUSINESS LOAN APPLICATION 23 / 31" at bounding box center [143, 468] width 213 height 24
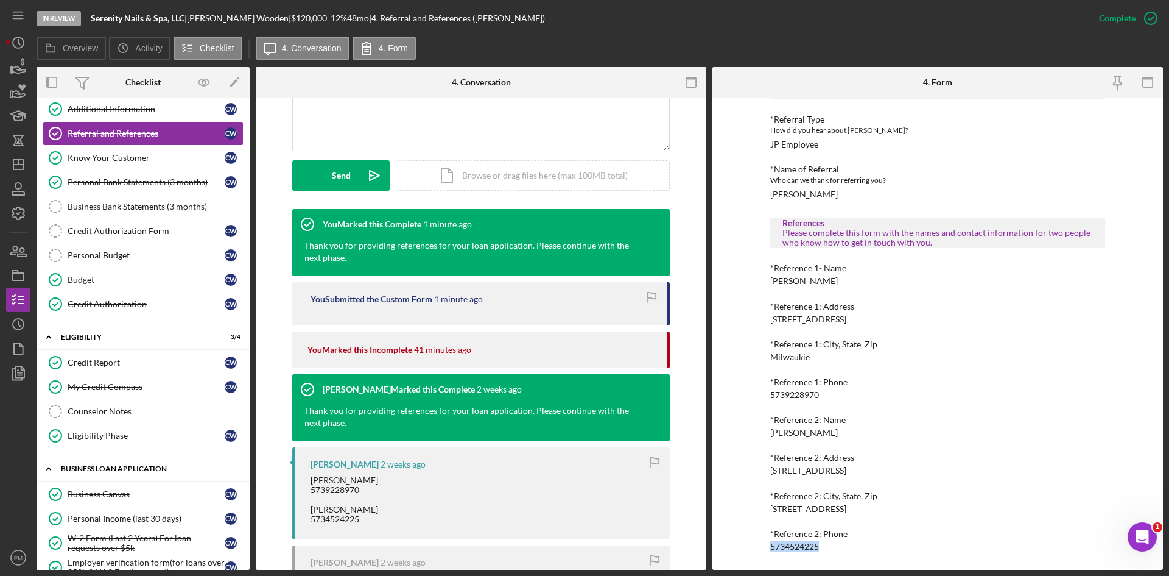
scroll to position [324, 0]
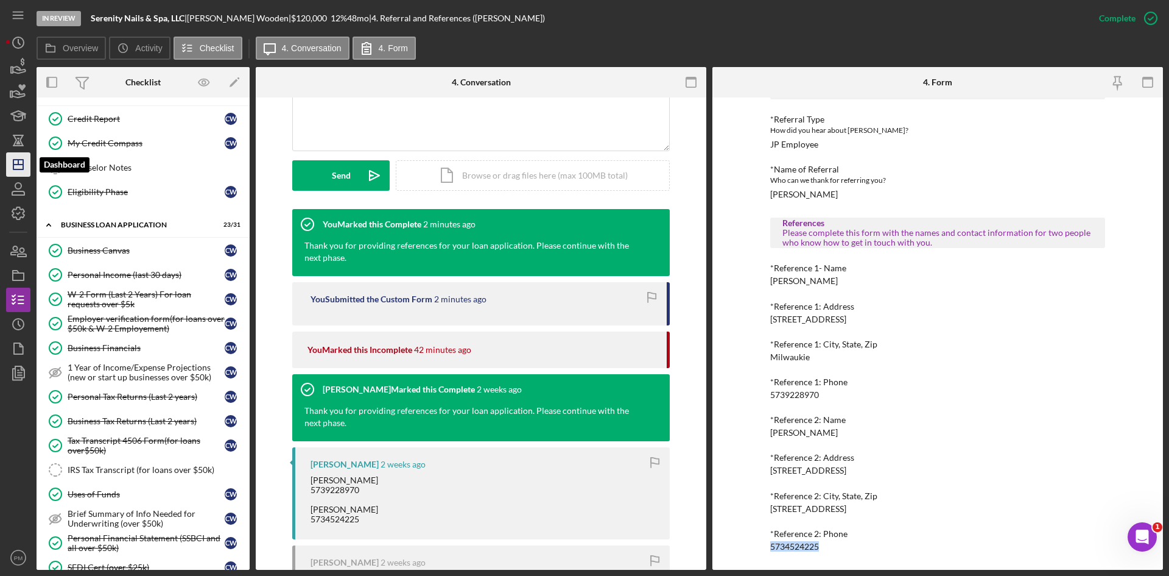
click at [24, 159] on icon "Icon/Dashboard" at bounding box center [18, 164] width 30 height 30
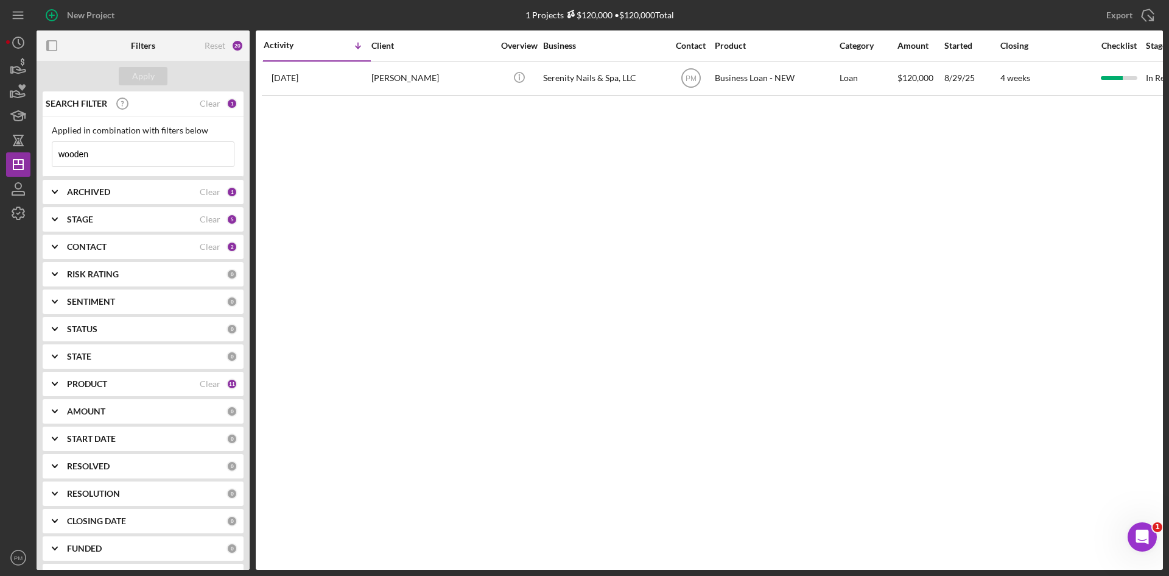
click at [146, 156] on input "wooden" at bounding box center [143, 154] width 182 height 24
drag, startPoint x: 144, startPoint y: 155, endPoint x: -1, endPoint y: 152, distance: 145.0
click at [0, 152] on html "New Project 1 Projects $120,000 • $120,000 Total wooden Export Icon/Export Filt…" at bounding box center [584, 288] width 1169 height 576
type input "enow"
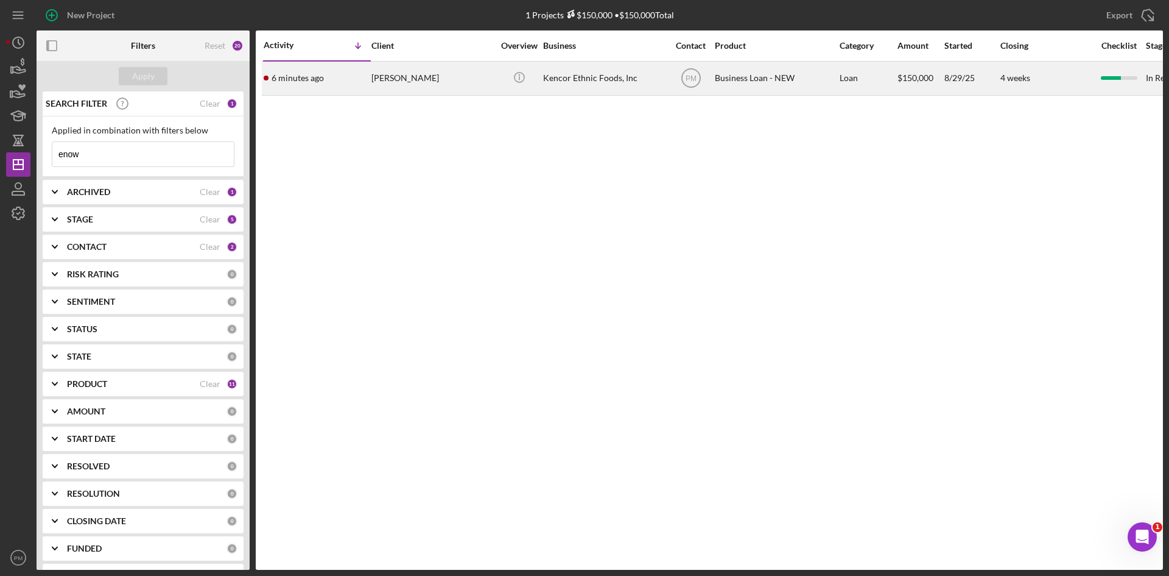
click at [365, 74] on div "6 minutes ago JEAN ENOWMBITANG" at bounding box center [317, 78] width 107 height 32
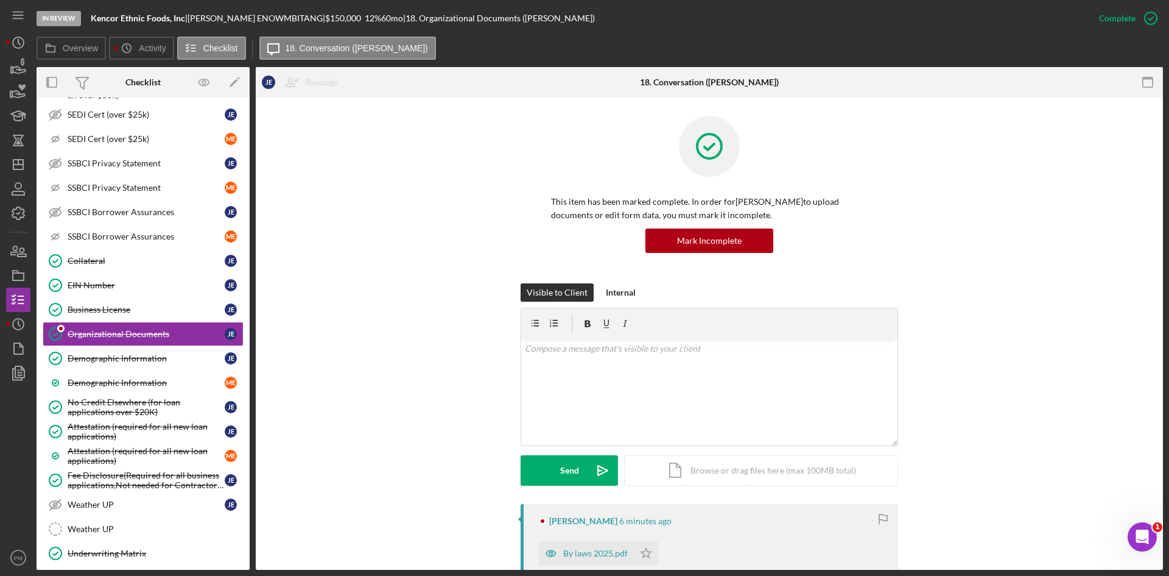
scroll to position [183, 0]
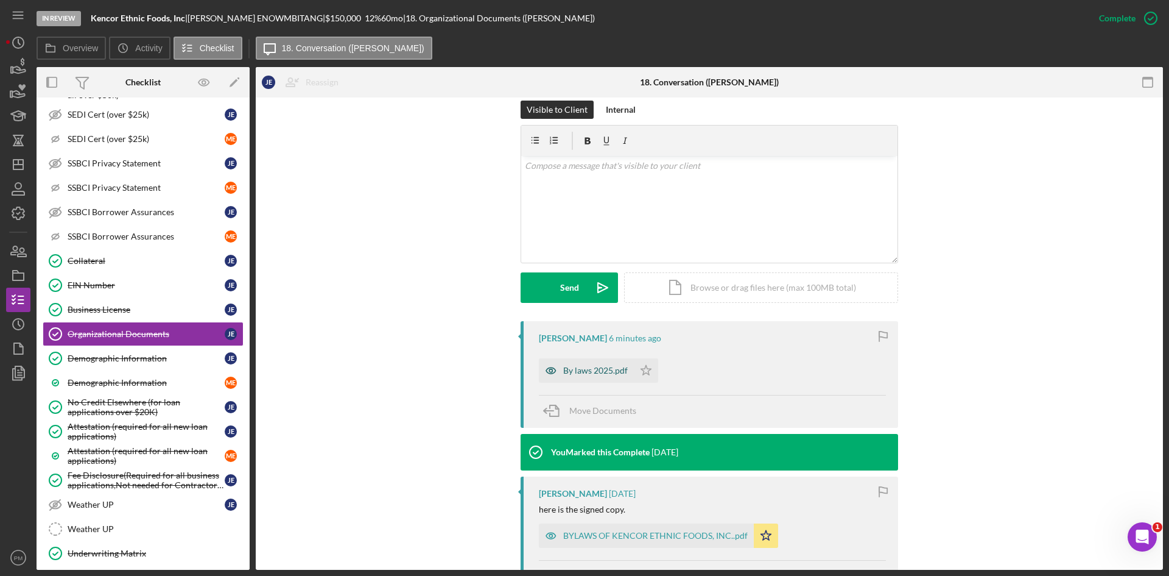
click at [588, 375] on div "By laws 2025.pdf" at bounding box center [595, 370] width 65 height 10
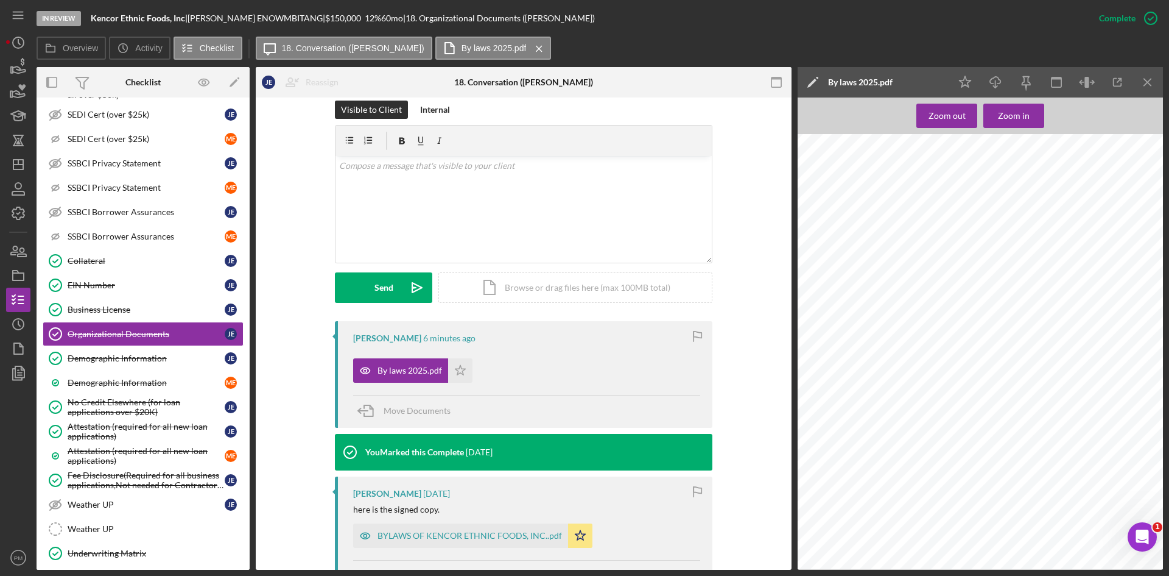
scroll to position [3287, 831]
click at [1145, 76] on icon "Icon/Menu Close" at bounding box center [1148, 82] width 27 height 27
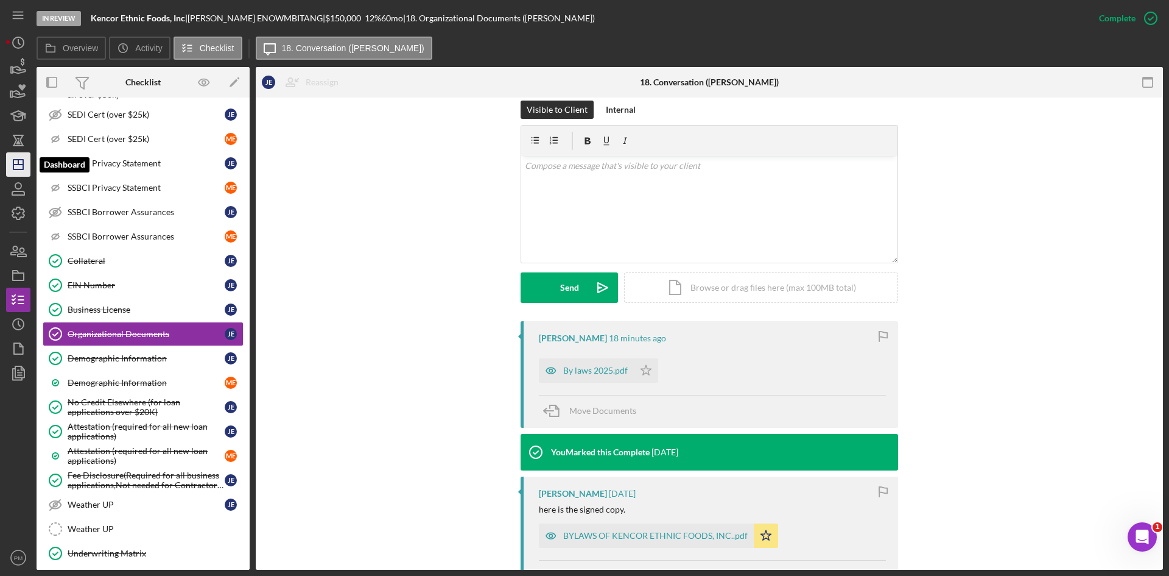
click at [18, 164] on line "button" at bounding box center [18, 162] width 0 height 5
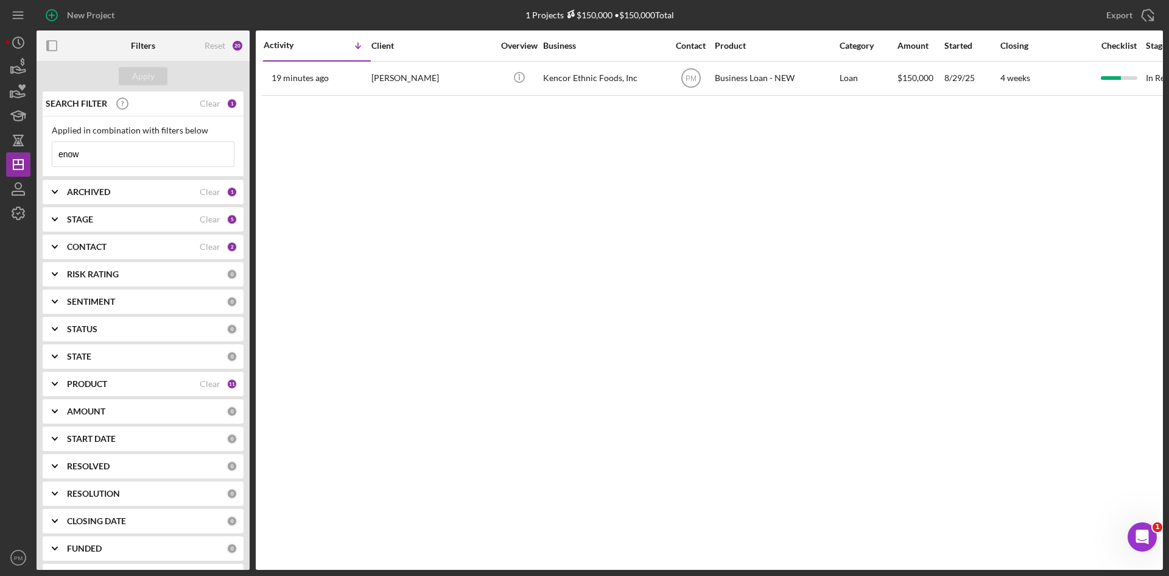
click at [111, 157] on input "enow" at bounding box center [143, 154] width 182 height 24
drag, startPoint x: 110, startPoint y: 157, endPoint x: 11, endPoint y: 157, distance: 98.7
click at [11, 157] on div "New Project 1 Projects $150,000 • $150,000 Total enow Export Icon/Export Filter…" at bounding box center [584, 285] width 1157 height 570
type input "deontrey"
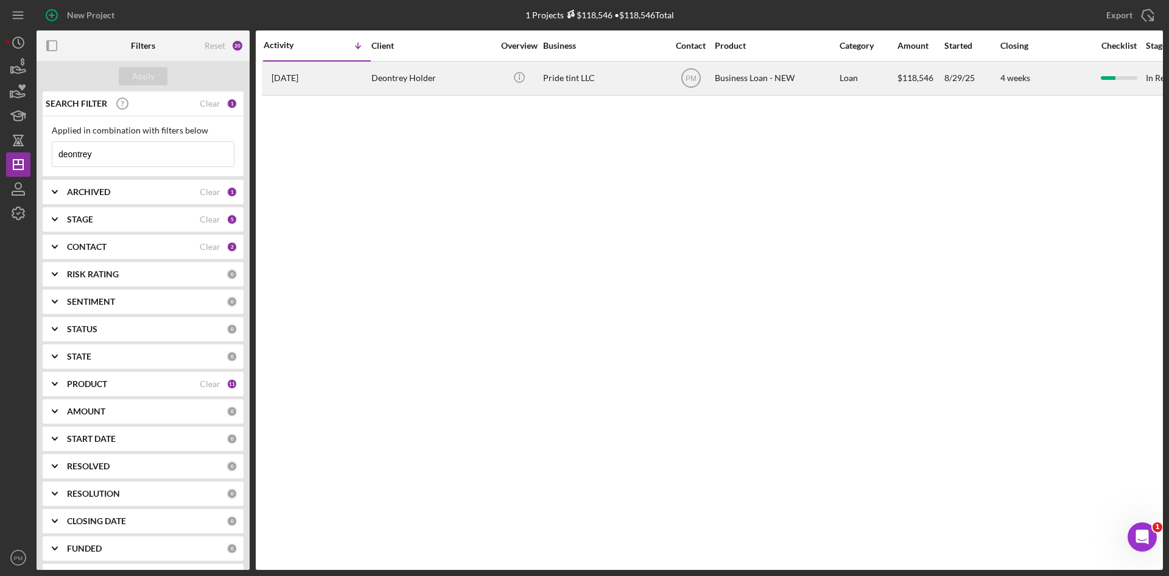
click at [316, 76] on div "7 days ago Deontrey Holder" at bounding box center [317, 78] width 107 height 32
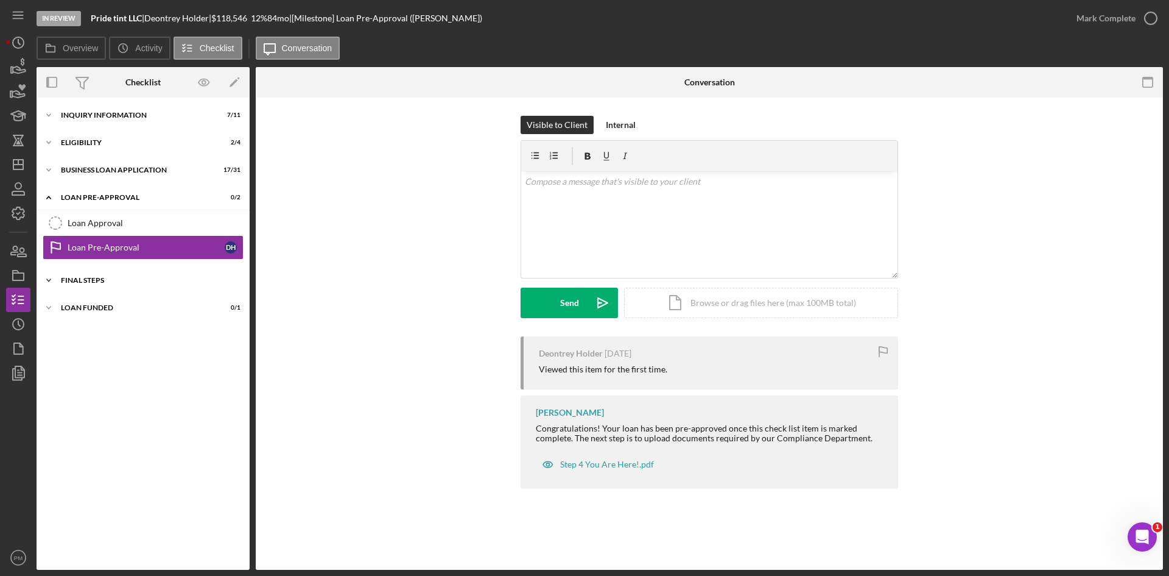
click at [108, 278] on div "FINAL STEPS" at bounding box center [148, 280] width 174 height 7
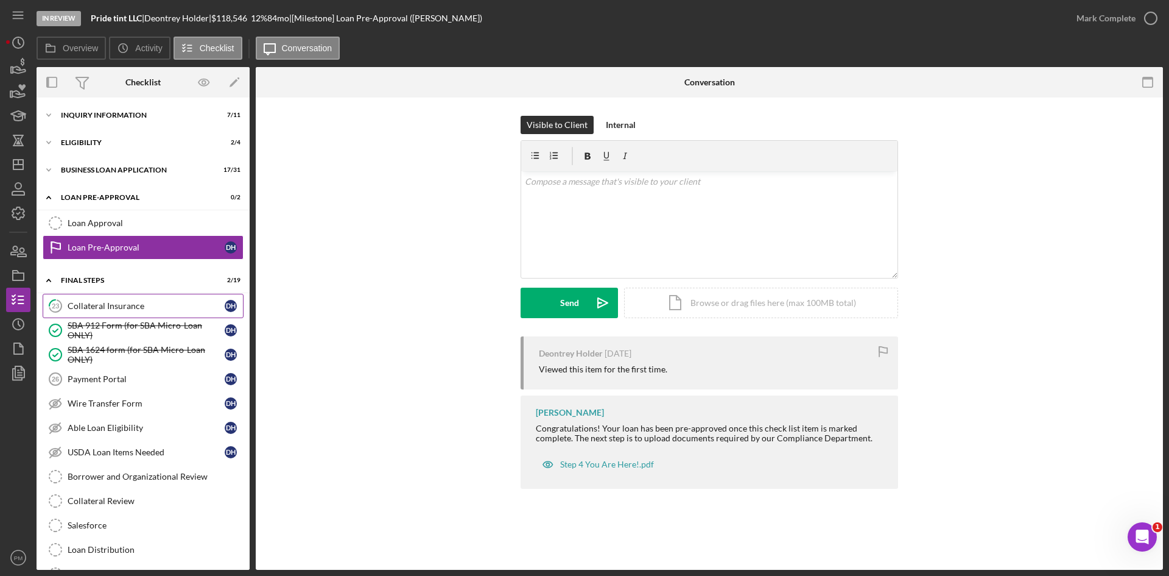
click at [135, 301] on div "Collateral Insurance" at bounding box center [146, 306] width 157 height 10
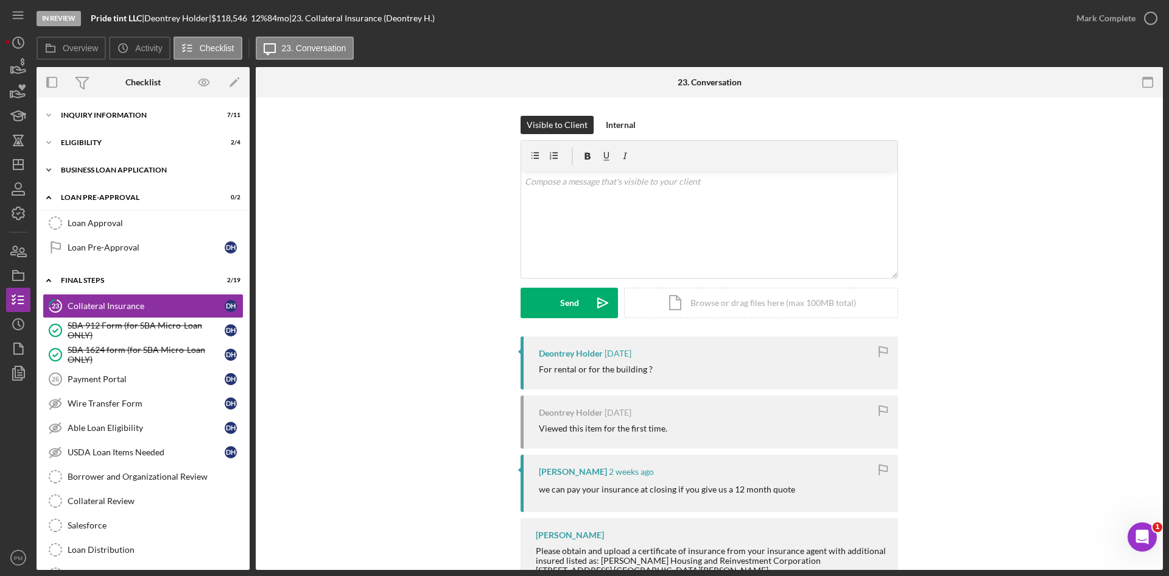
click at [134, 174] on div "Icon/Expander BUSINESS LOAN APPLICATION 17 / 31" at bounding box center [143, 170] width 213 height 24
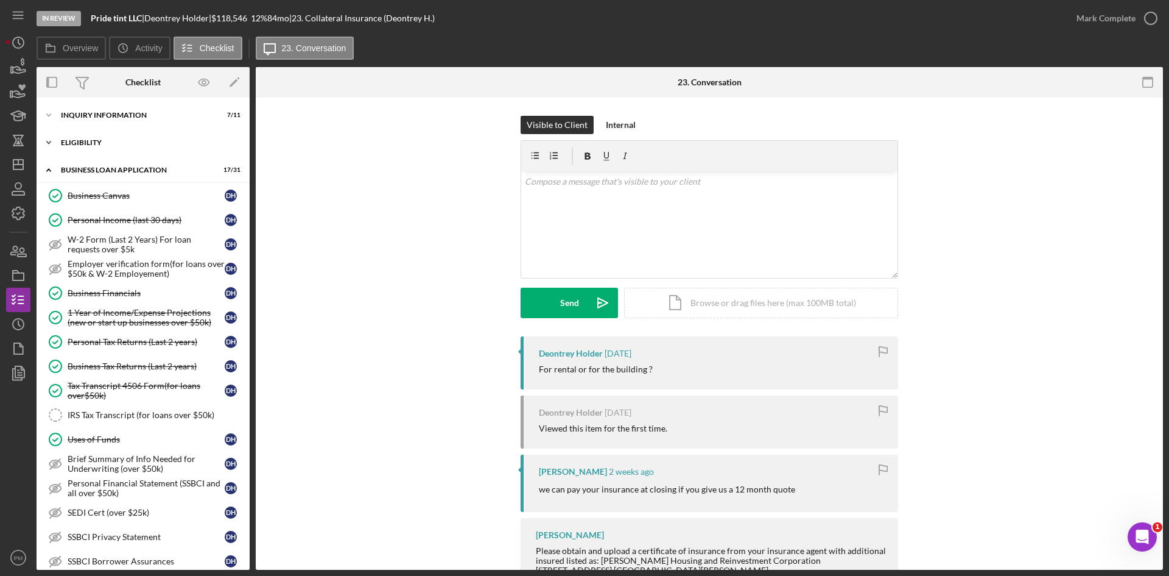
click at [102, 138] on div "Icon/Expander ELIGIBILITY 2 / 4" at bounding box center [143, 142] width 213 height 24
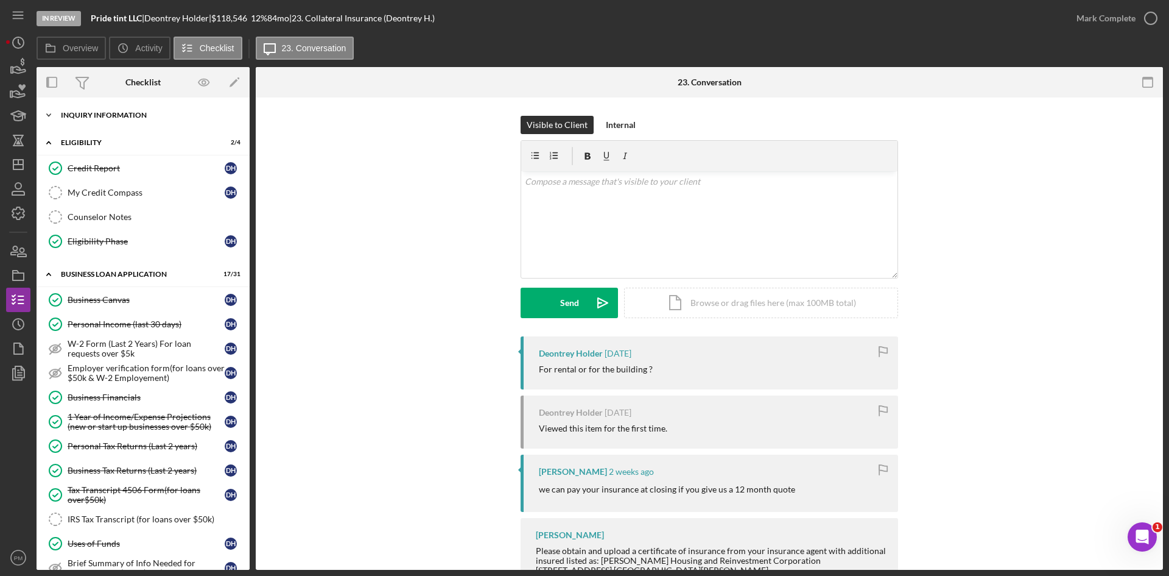
click at [102, 111] on div "Icon/Expander INQUIRY INFORMATION 7 / 11" at bounding box center [143, 115] width 213 height 24
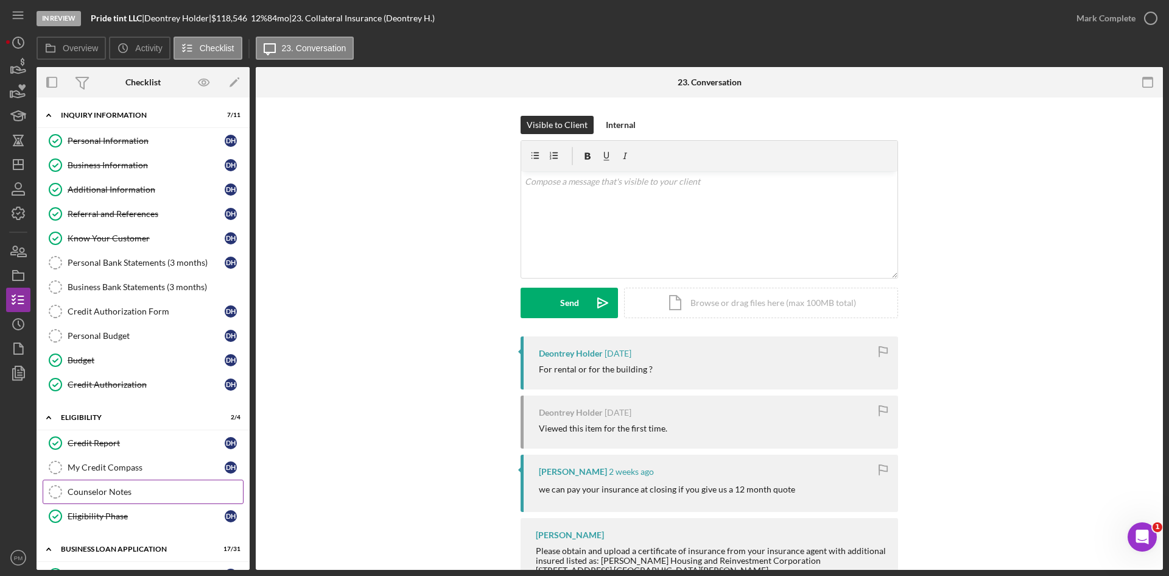
click at [135, 489] on div "Counselor Notes" at bounding box center [155, 492] width 175 height 10
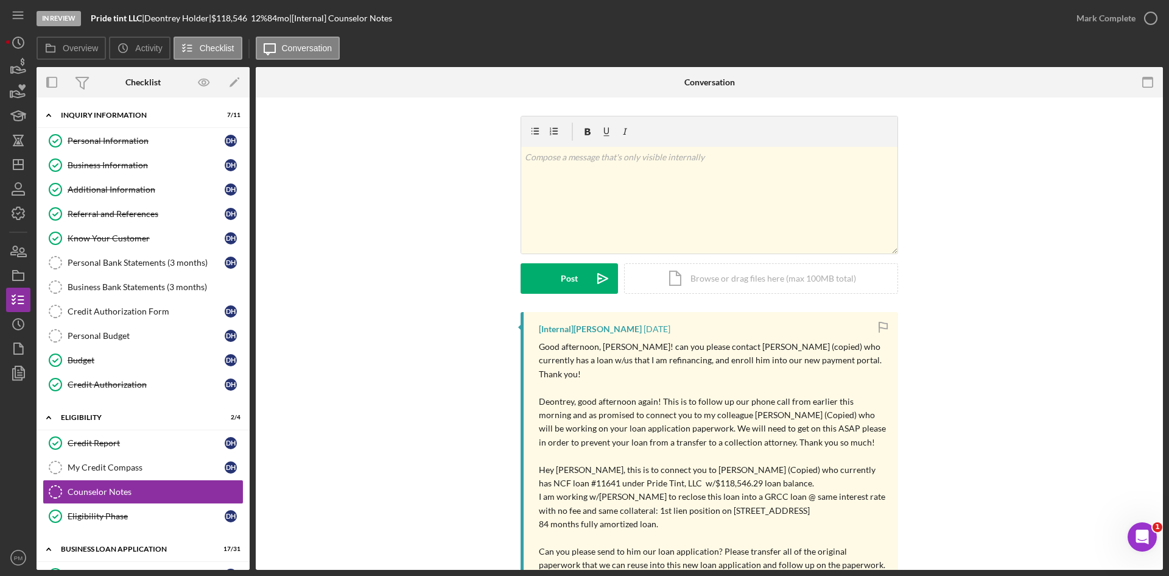
scroll to position [177, 0]
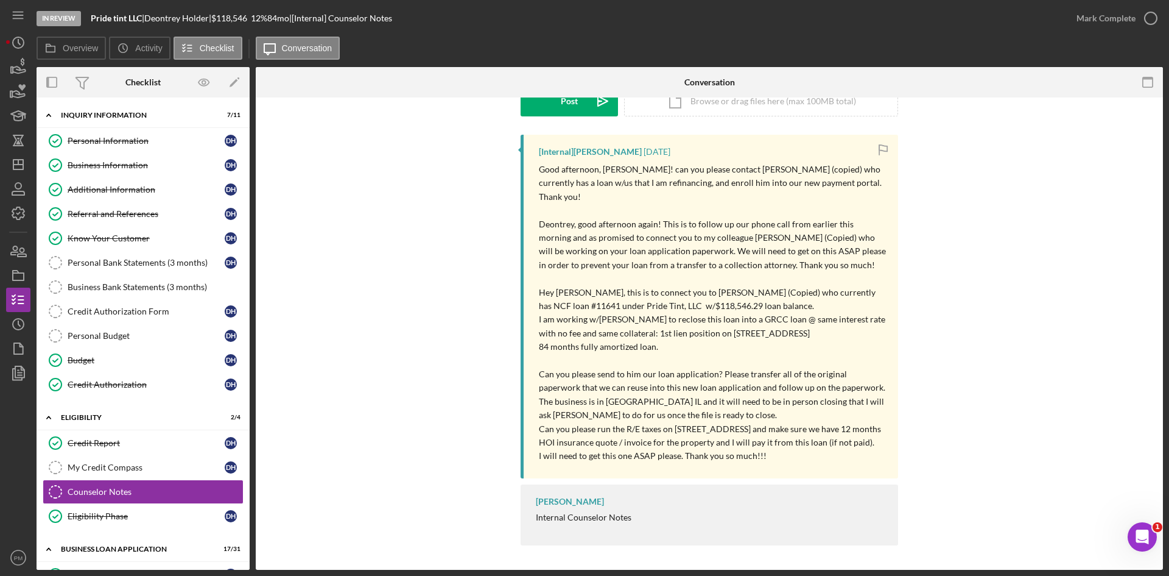
click at [755, 422] on p "Can you please run the R/E taxes on 1431 S 11th St Springfield IL 62703 and mak…" at bounding box center [712, 435] width 347 height 27
click at [801, 422] on p "Can you please run the R/E taxes on 1431 S 11th St Springfield IL 62703 and mak…" at bounding box center [712, 435] width 347 height 27
drag, startPoint x: 803, startPoint y: 415, endPoint x: 701, endPoint y: 417, distance: 101.7
click at [670, 422] on p "Can you please run the R/E taxes on 1431 S 11th St Springfield IL 62703 and mak…" at bounding box center [712, 435] width 347 height 27
copy p "1431 S 11th St Springfield IL 62703"
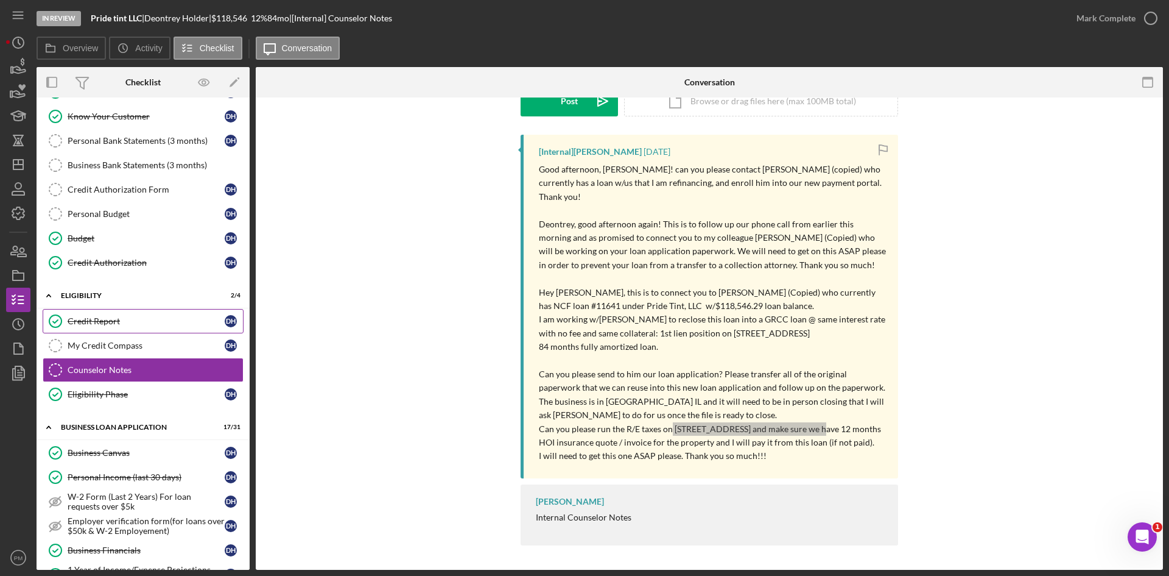
scroll to position [0, 0]
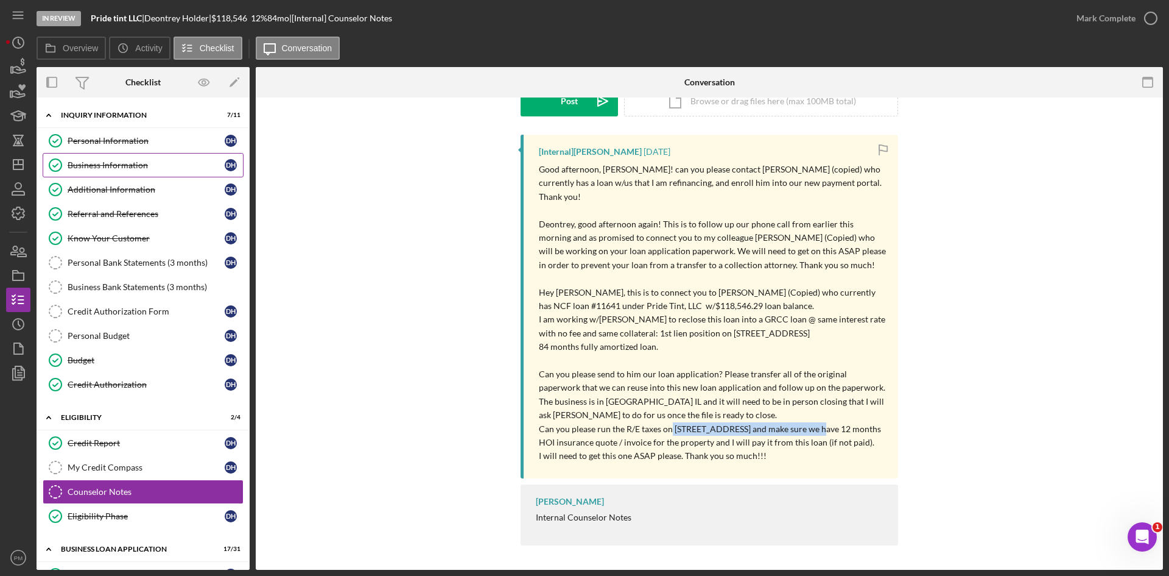
drag, startPoint x: 121, startPoint y: 146, endPoint x: 129, endPoint y: 155, distance: 11.7
click at [121, 146] on div "Personal Information" at bounding box center [146, 141] width 157 height 10
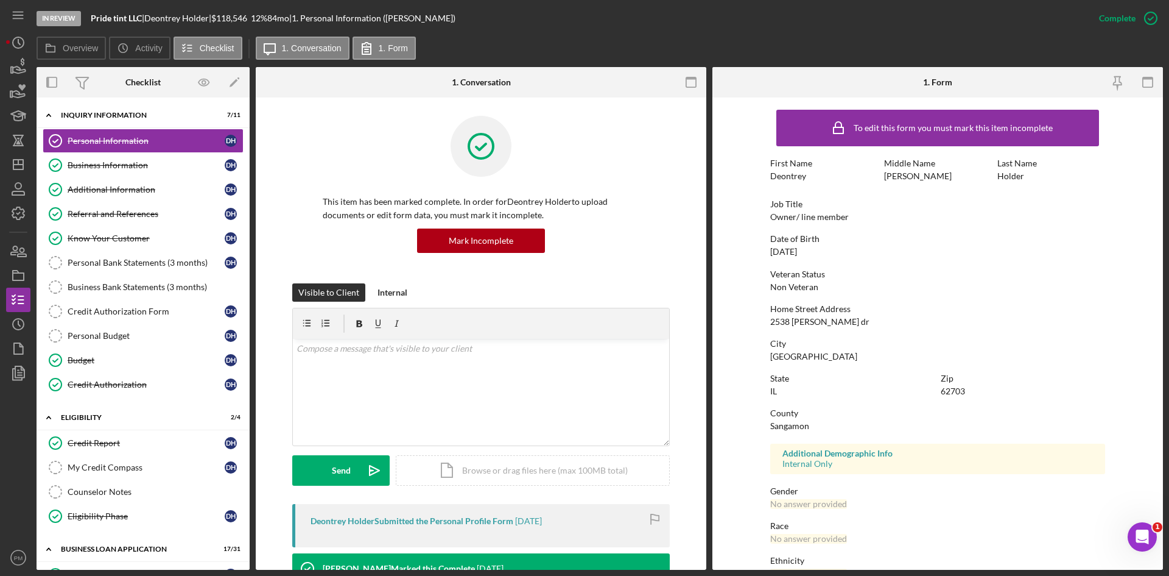
scroll to position [96, 0]
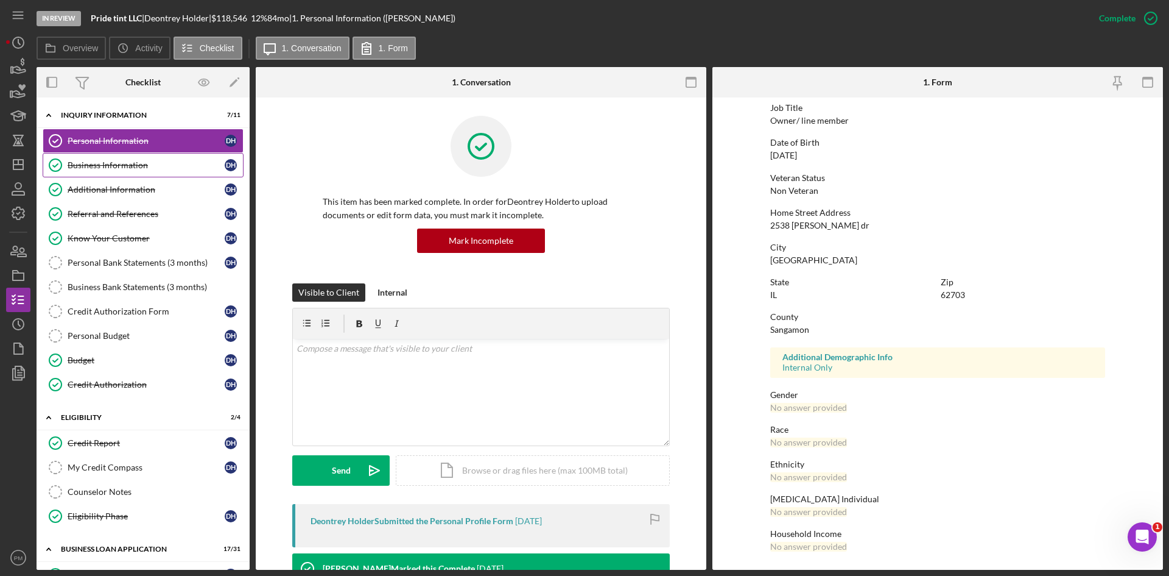
click at [130, 164] on div "Business Information" at bounding box center [146, 165] width 157 height 10
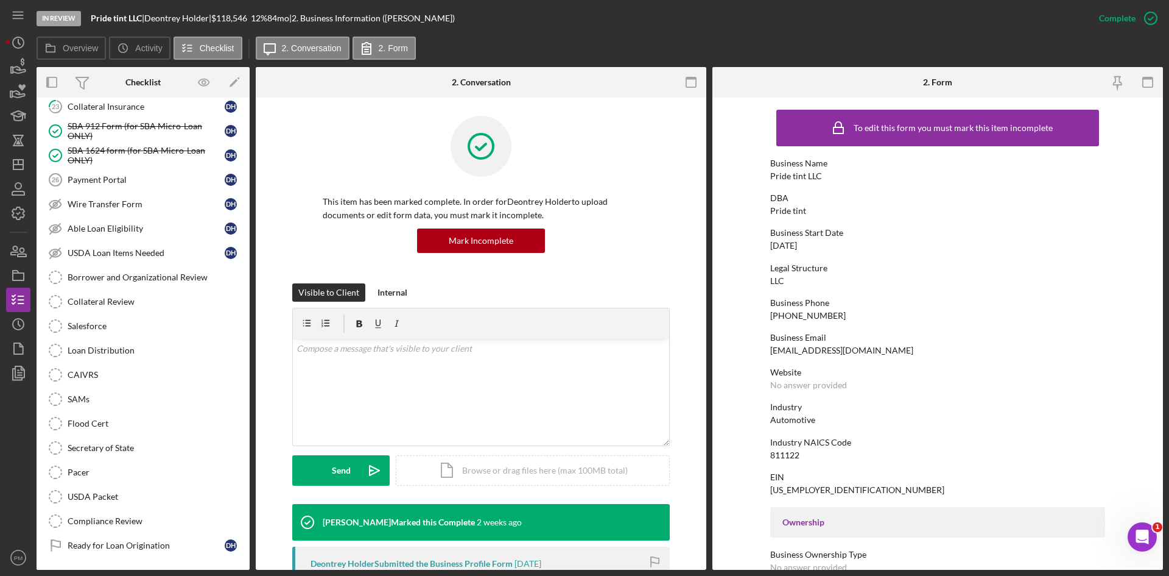
scroll to position [1218, 0]
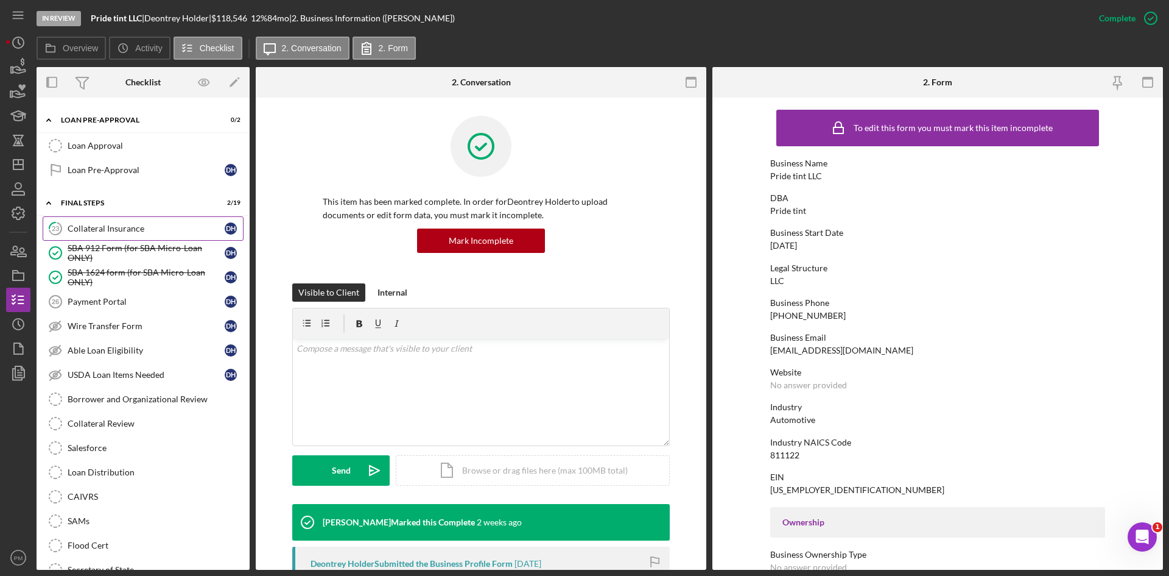
click at [113, 234] on link "23 Collateral Insurance D H" at bounding box center [143, 228] width 201 height 24
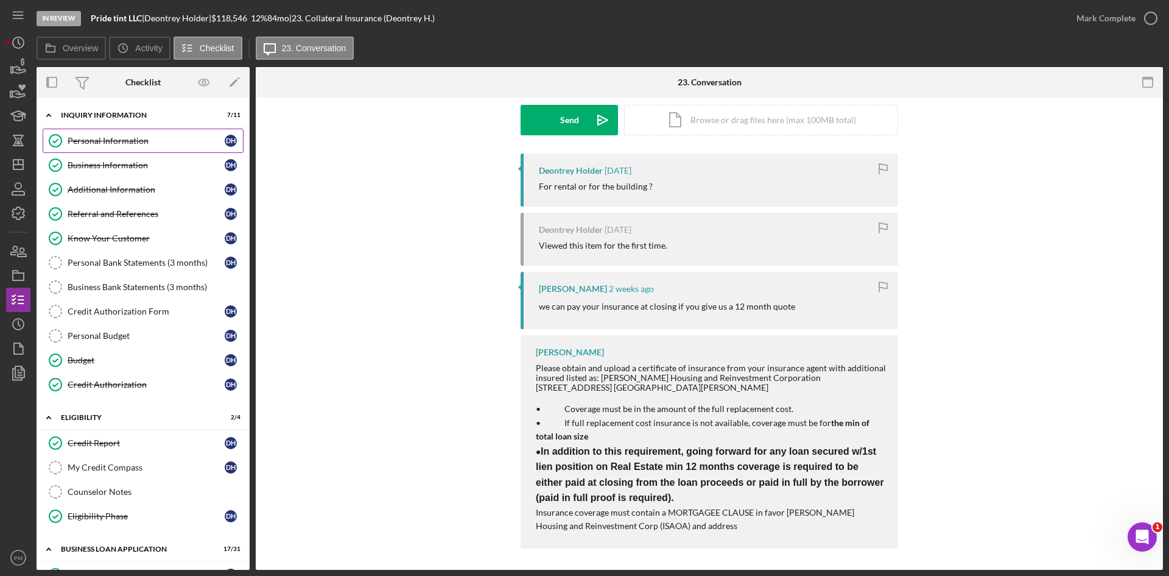
click at [111, 143] on div "Personal Information" at bounding box center [146, 141] width 157 height 10
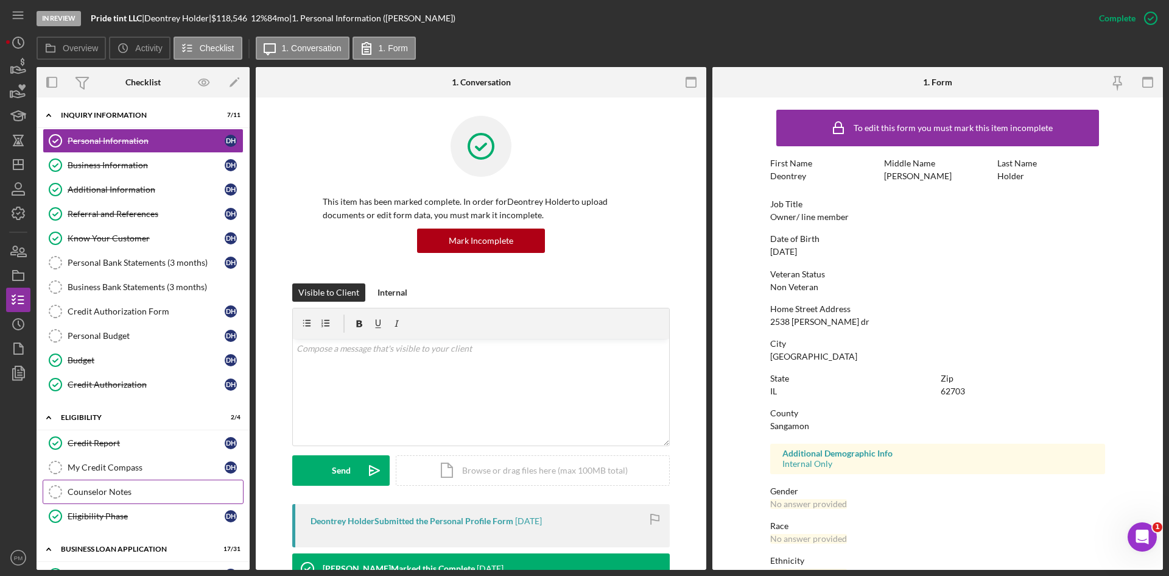
click at [119, 487] on div "Counselor Notes" at bounding box center [155, 492] width 175 height 10
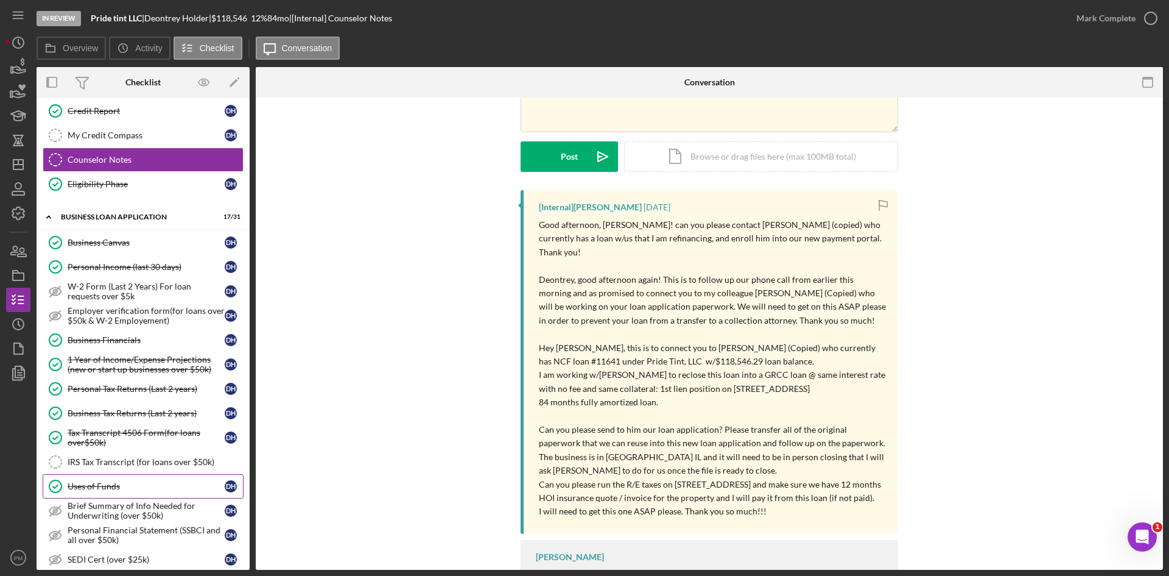
scroll to position [149, 0]
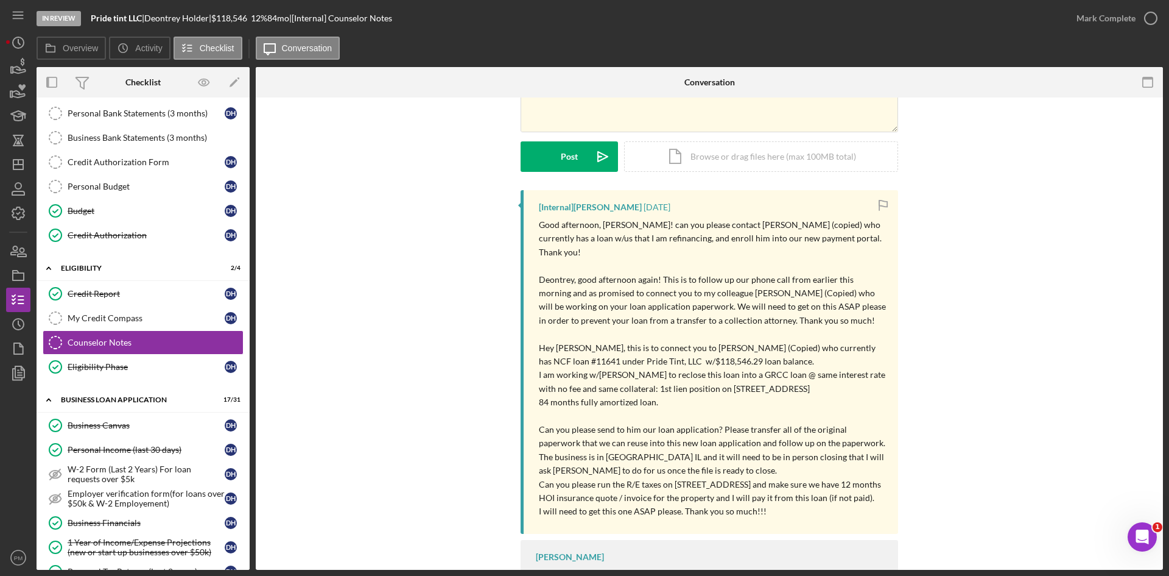
click at [700, 490] on p "Can you please run the R/E taxes on 1431 S 11th St Springfield IL 62703 and mak…" at bounding box center [712, 491] width 347 height 27
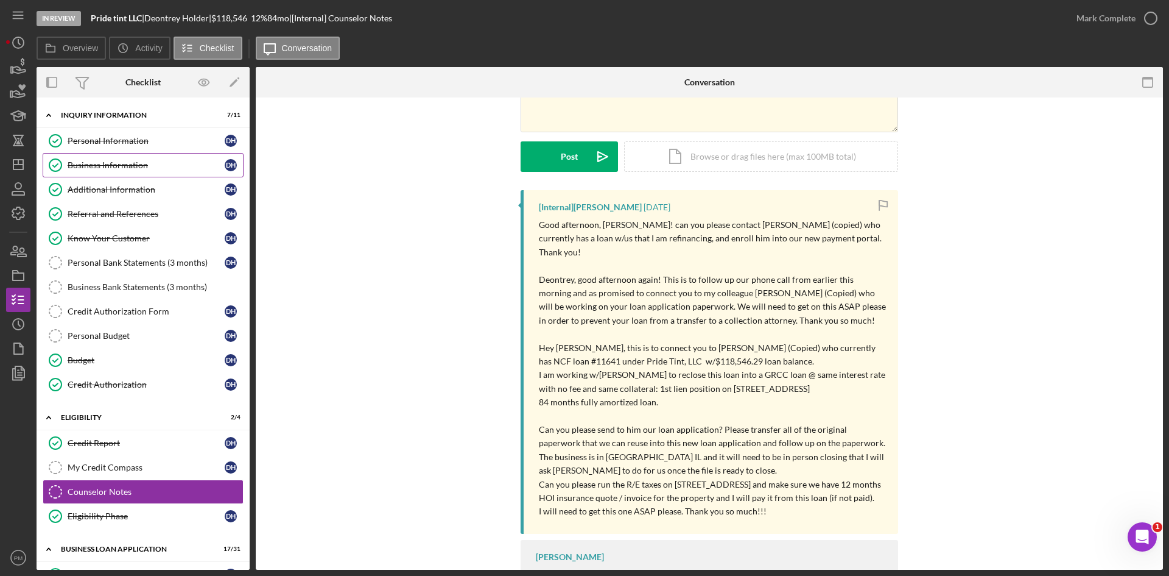
click at [90, 168] on div "Business Information" at bounding box center [146, 165] width 157 height 10
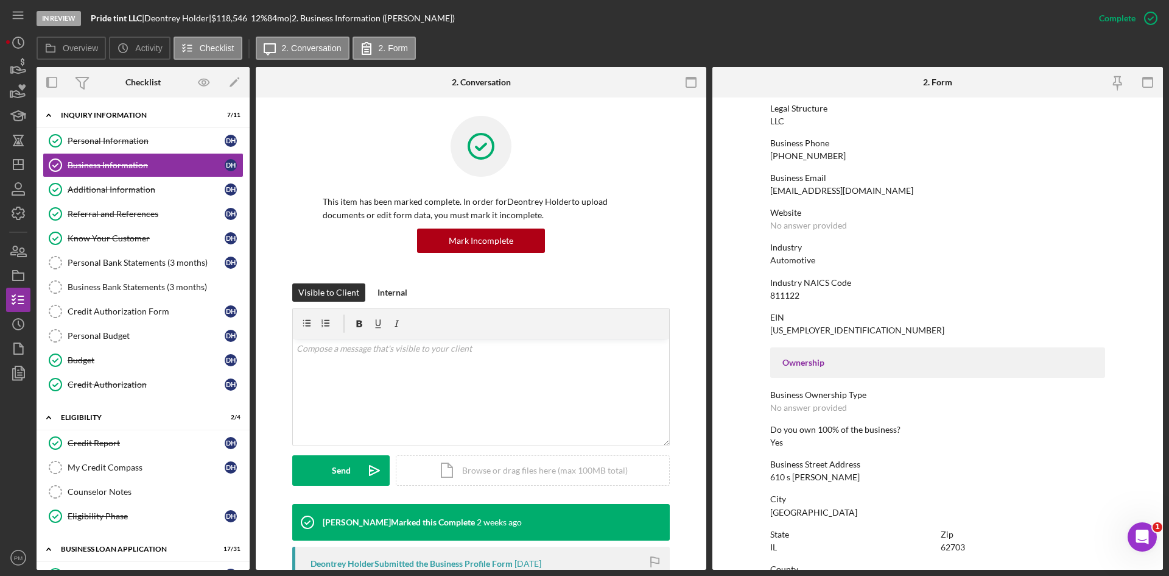
scroll to position [38, 0]
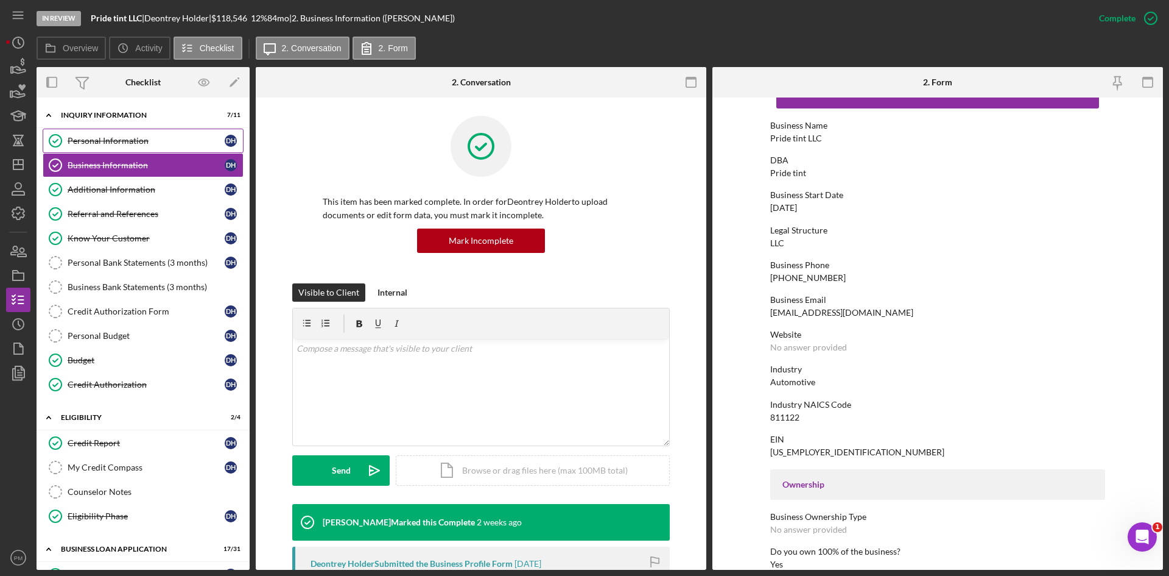
click at [138, 143] on div "Personal Information" at bounding box center [146, 141] width 157 height 10
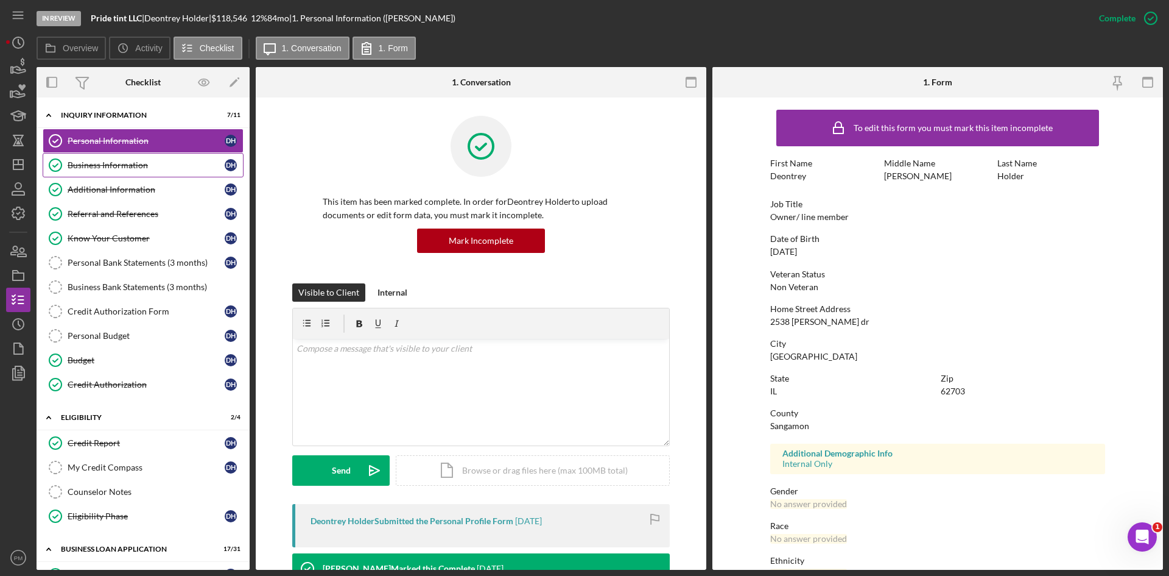
click at [129, 168] on div "Business Information" at bounding box center [146, 165] width 157 height 10
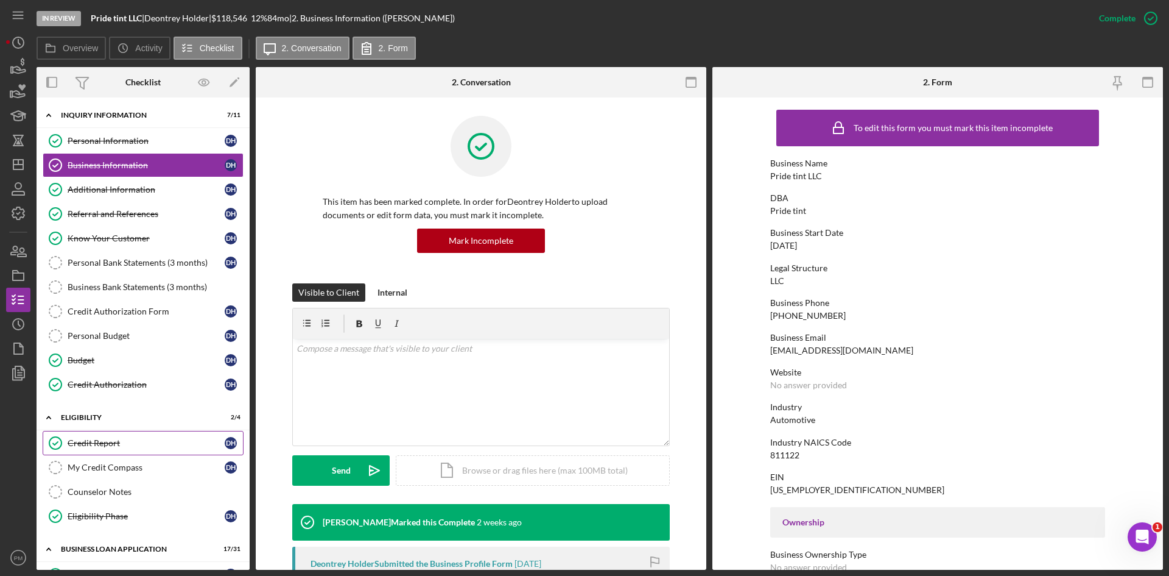
scroll to position [61, 0]
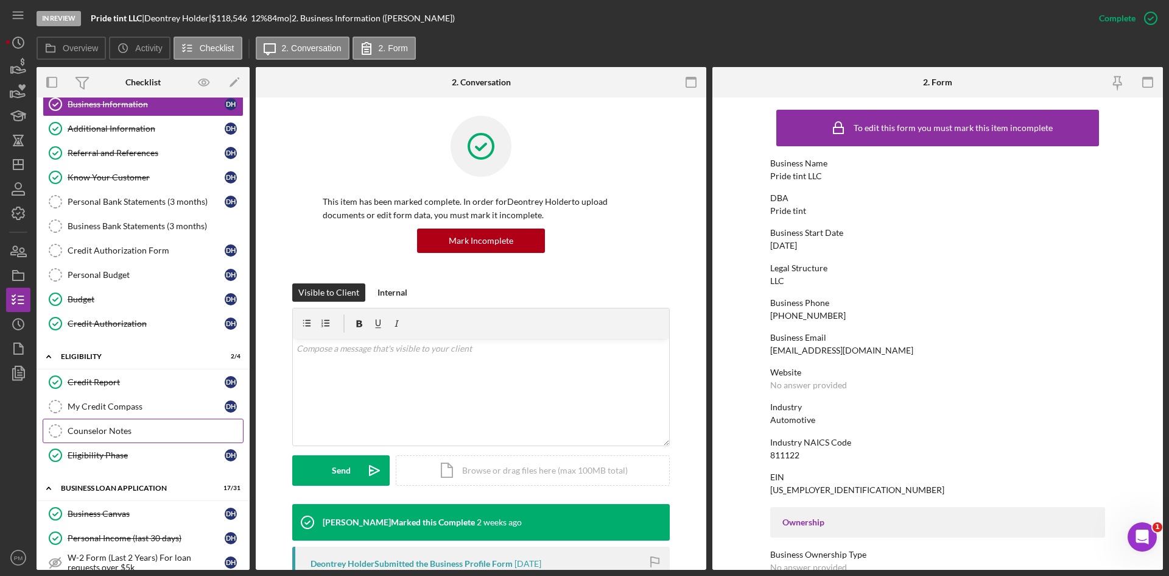
click at [112, 420] on link "Counselor Notes Counselor Notes" at bounding box center [143, 430] width 201 height 24
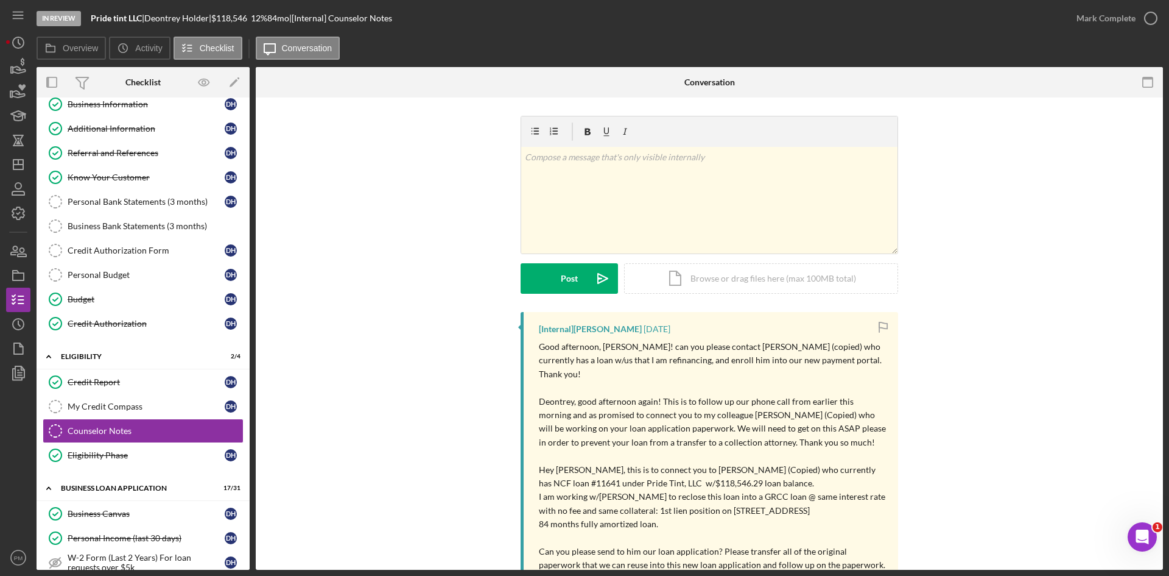
scroll to position [177, 0]
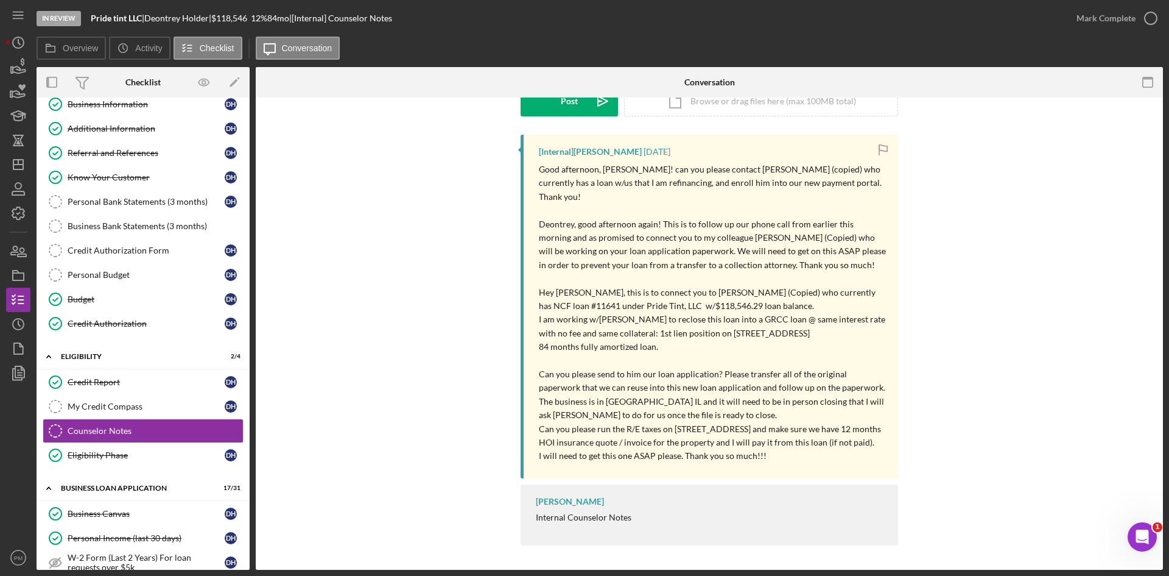
click at [723, 320] on p "I am working w/Deontrey to reclose this loan into a GRCC loan @ same interest r…" at bounding box center [712, 325] width 347 height 27
drag, startPoint x: 719, startPoint y: 319, endPoint x: 697, endPoint y: 323, distance: 22.3
click at [697, 323] on p "I am working w/Deontrey to reclose this loan into a GRCC loan @ same interest r…" at bounding box center [712, 325] width 347 height 27
copy p "1431"
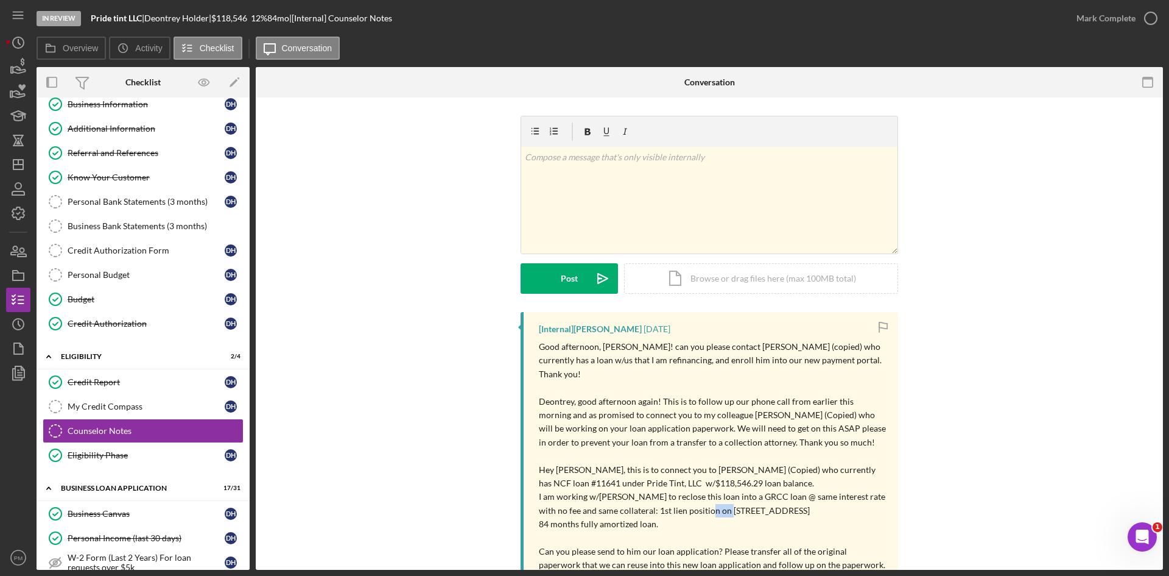
click at [437, 315] on div "[Internal] Samantha O'Rourke 3 weeks ago Good afternoon, Zac! can you please co…" at bounding box center [709, 520] width 871 height 417
drag, startPoint x: 431, startPoint y: 315, endPoint x: 434, endPoint y: 230, distance: 85.3
click at [436, 306] on div "v Color teal Color pink Remove color Add row above Add row below Add column bef…" at bounding box center [710, 421] width 908 height 649
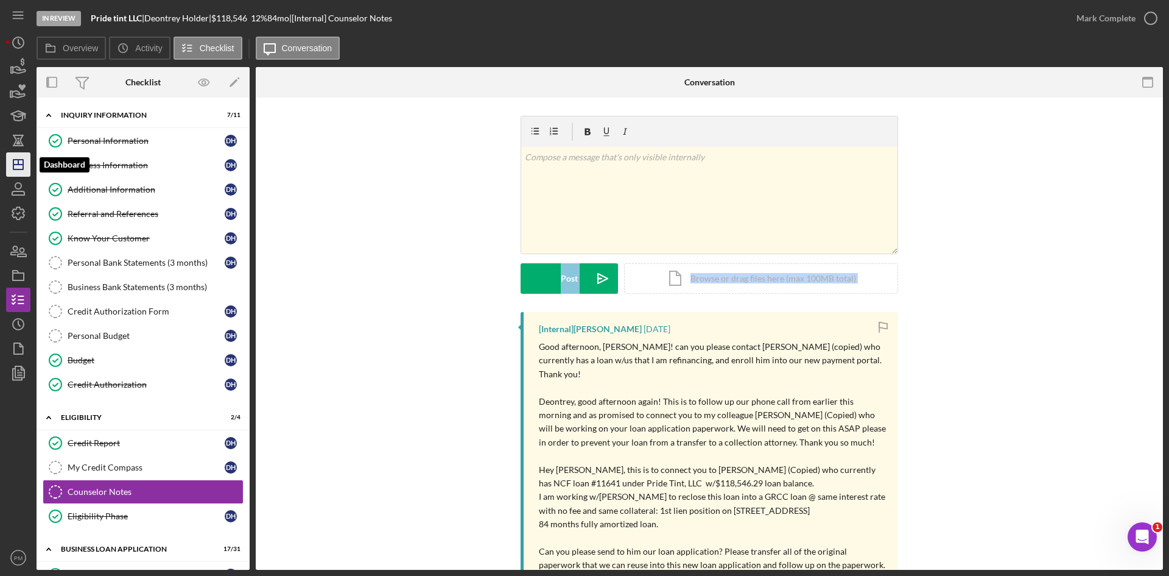
click at [16, 174] on icon "Icon/Dashboard" at bounding box center [18, 164] width 30 height 30
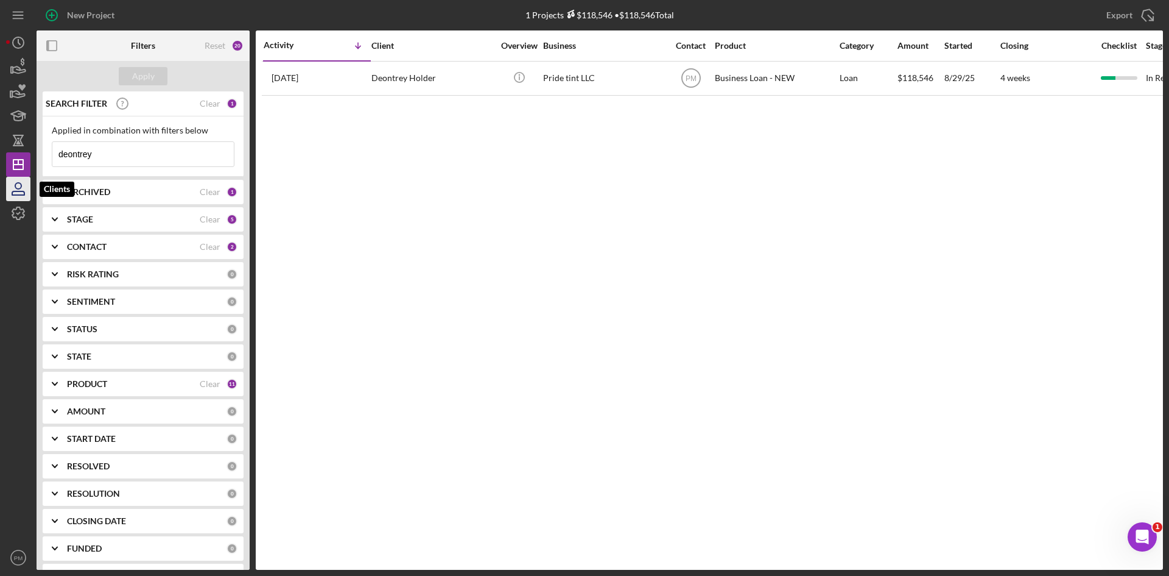
click at [26, 188] on icon "button" at bounding box center [18, 189] width 30 height 30
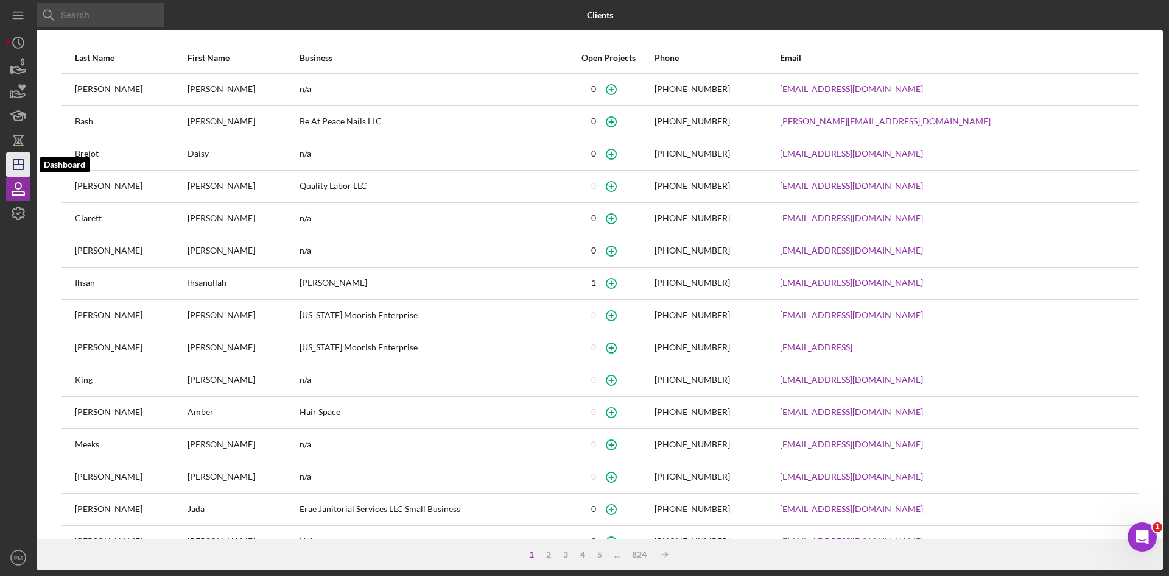
click at [15, 158] on icon "Icon/Dashboard" at bounding box center [18, 164] width 30 height 30
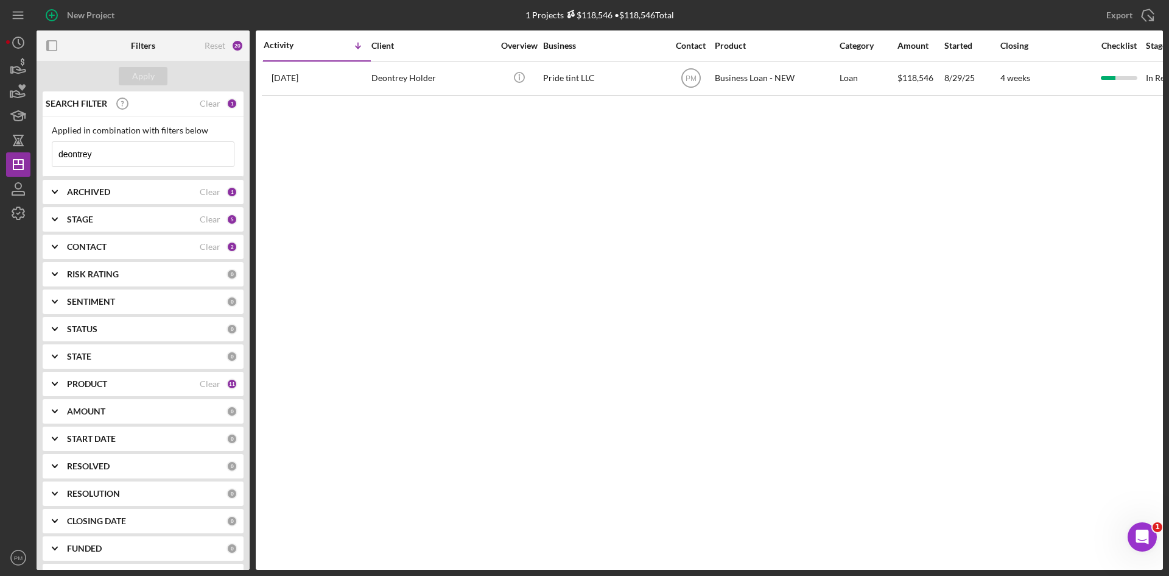
click at [86, 193] on b "ARCHIVED" at bounding box center [88, 192] width 43 height 10
click at [65, 258] on div "Archived" at bounding box center [143, 264] width 183 height 19
click at [62, 261] on input "Archived" at bounding box center [58, 261] width 12 height 12
checkbox input "true"
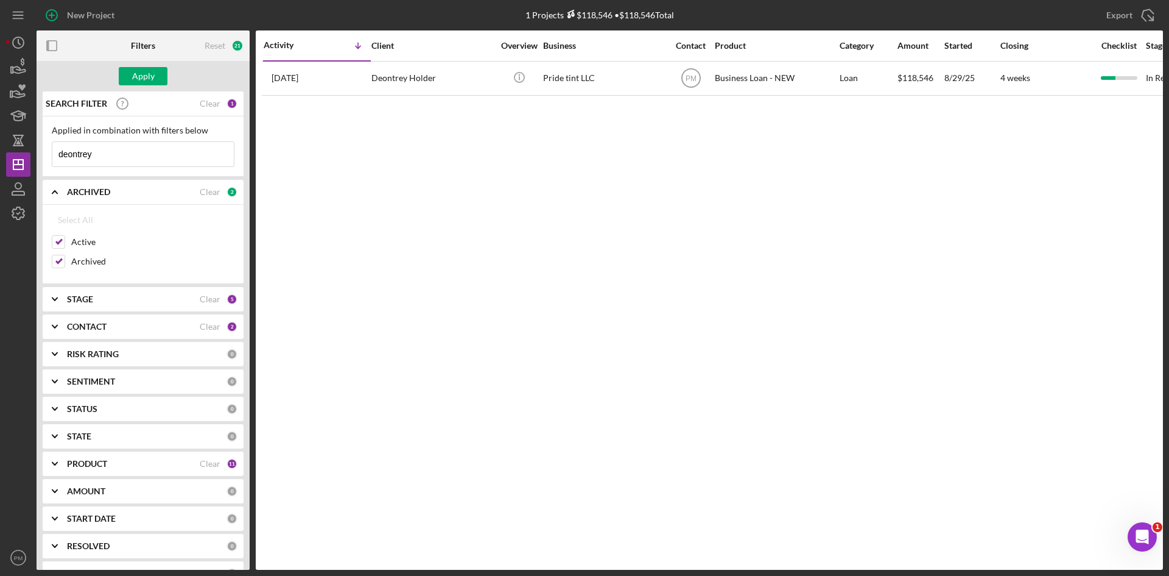
click at [91, 464] on b "PRODUCT" at bounding box center [87, 464] width 40 height 10
click at [76, 494] on div "Select All" at bounding box center [75, 491] width 35 height 24
checkbox input "true"
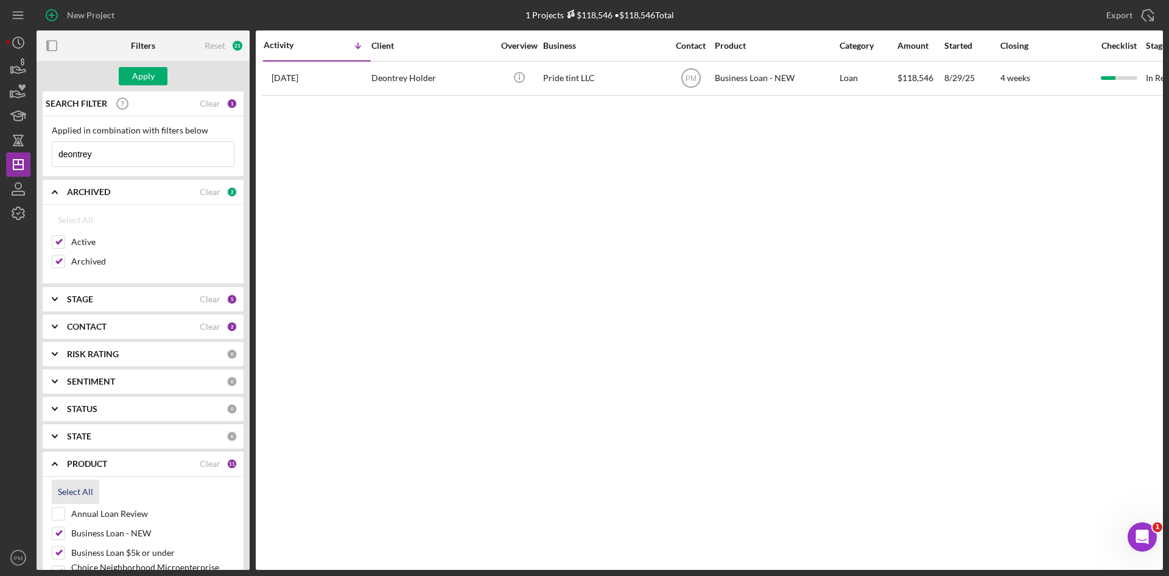
checkbox input "true"
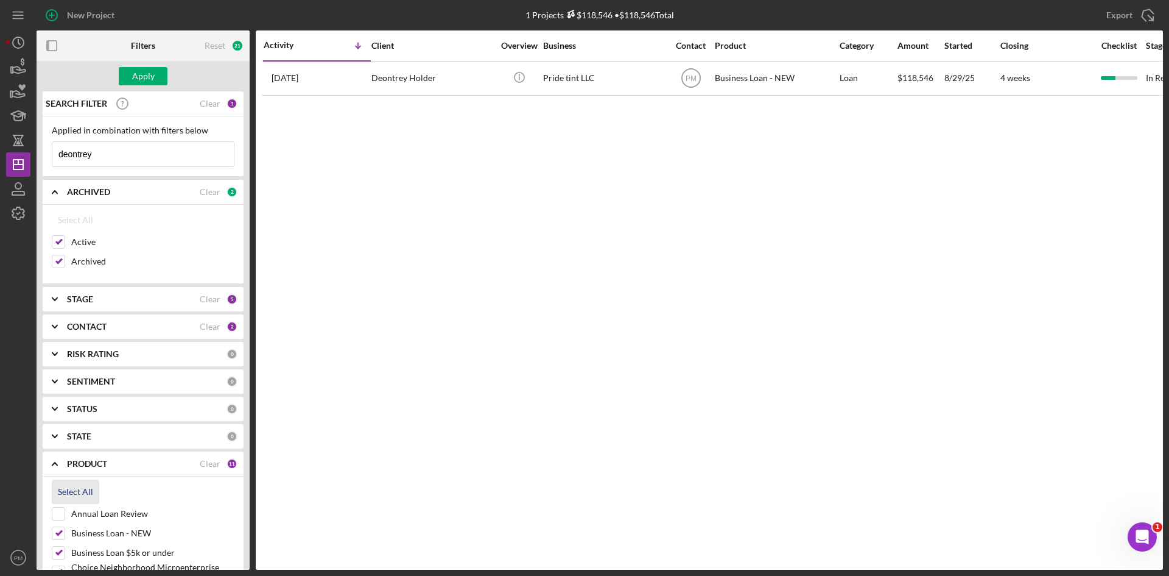
checkbox input "true"
click at [61, 513] on input "Annual Loan Review" at bounding box center [58, 513] width 12 height 12
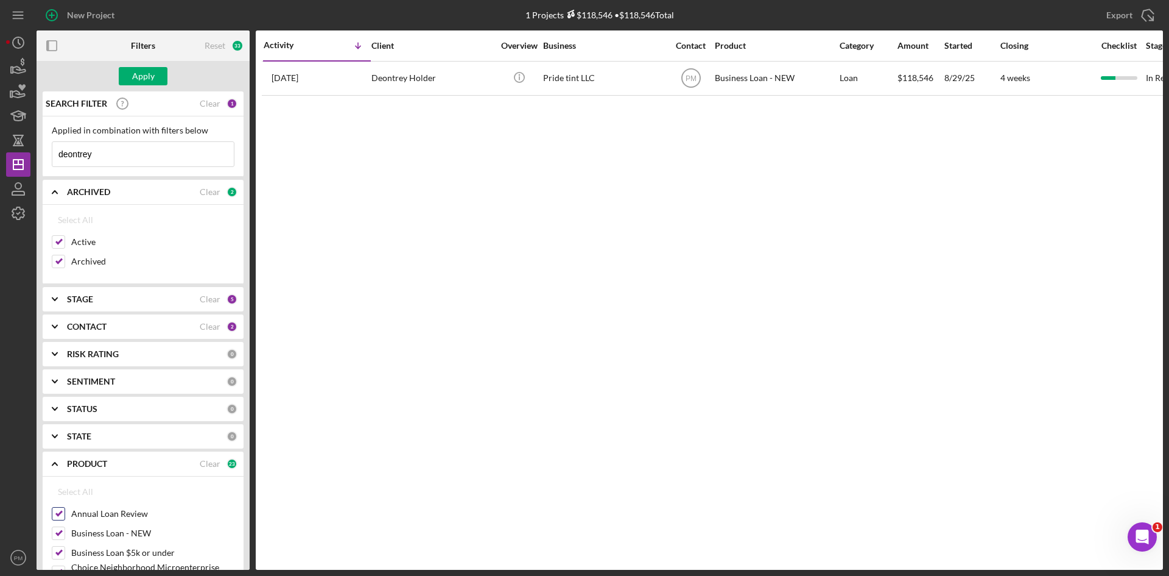
checkbox input "false"
click at [118, 158] on input "deontrey" at bounding box center [143, 154] width 182 height 24
drag, startPoint x: 115, startPoint y: 158, endPoint x: 26, endPoint y: 155, distance: 89.6
click at [26, 155] on div "New Project 1 Projects $118,546 • $118,546 Total deontrey Export Icon/Export Fi…" at bounding box center [584, 285] width 1157 height 570
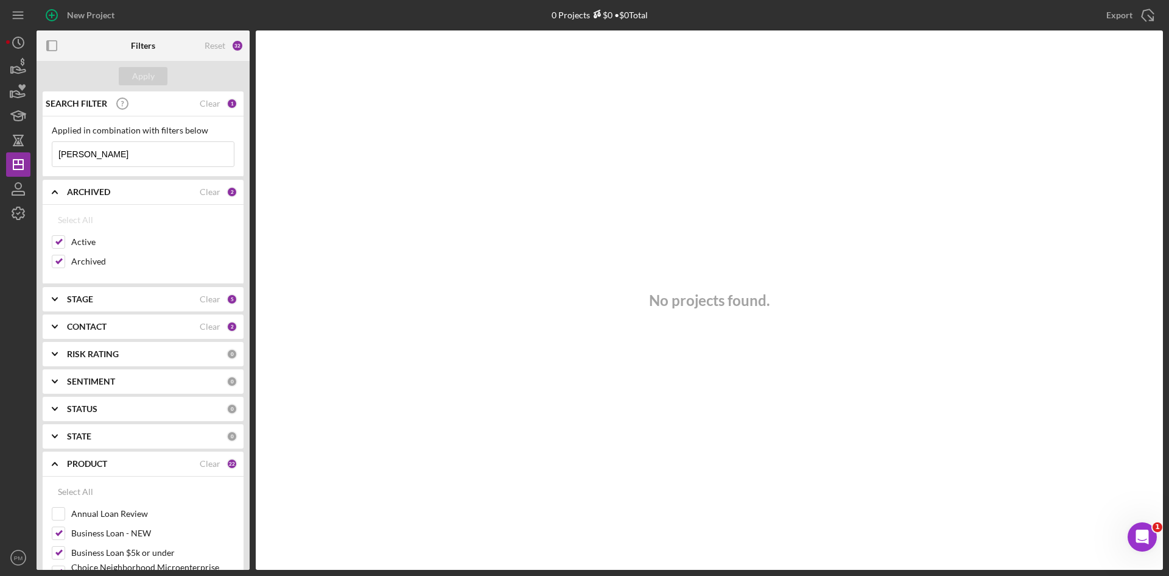
type input "avery"
drag, startPoint x: 138, startPoint y: 325, endPoint x: 120, endPoint y: 336, distance: 21.3
click at [138, 325] on div "CONTACT" at bounding box center [133, 327] width 133 height 10
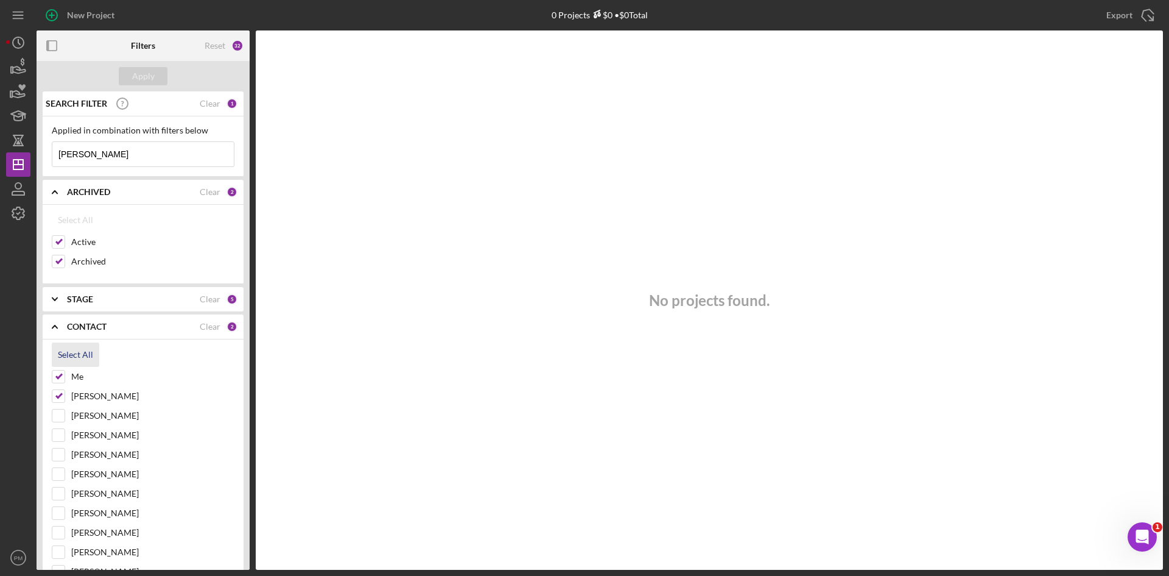
click at [74, 354] on div "Select All" at bounding box center [75, 354] width 35 height 24
checkbox input "true"
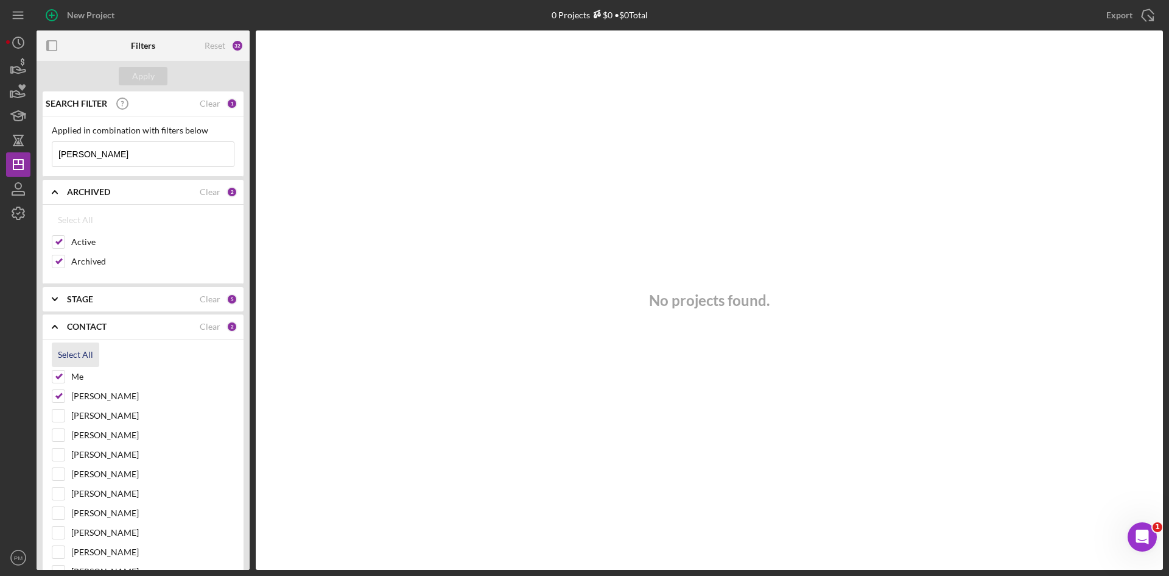
checkbox input "true"
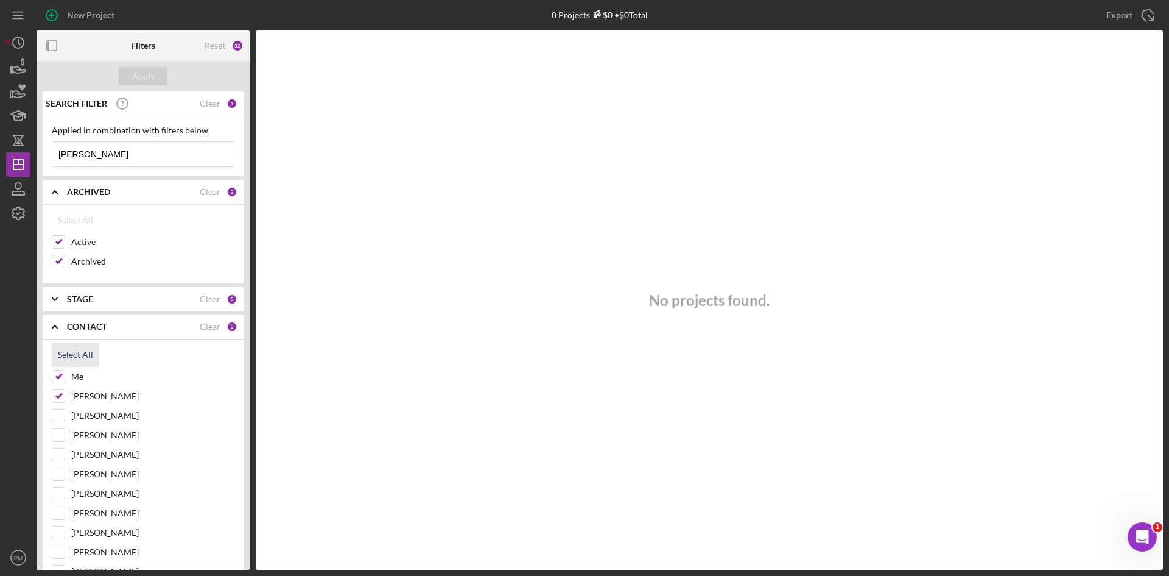
checkbox input "true"
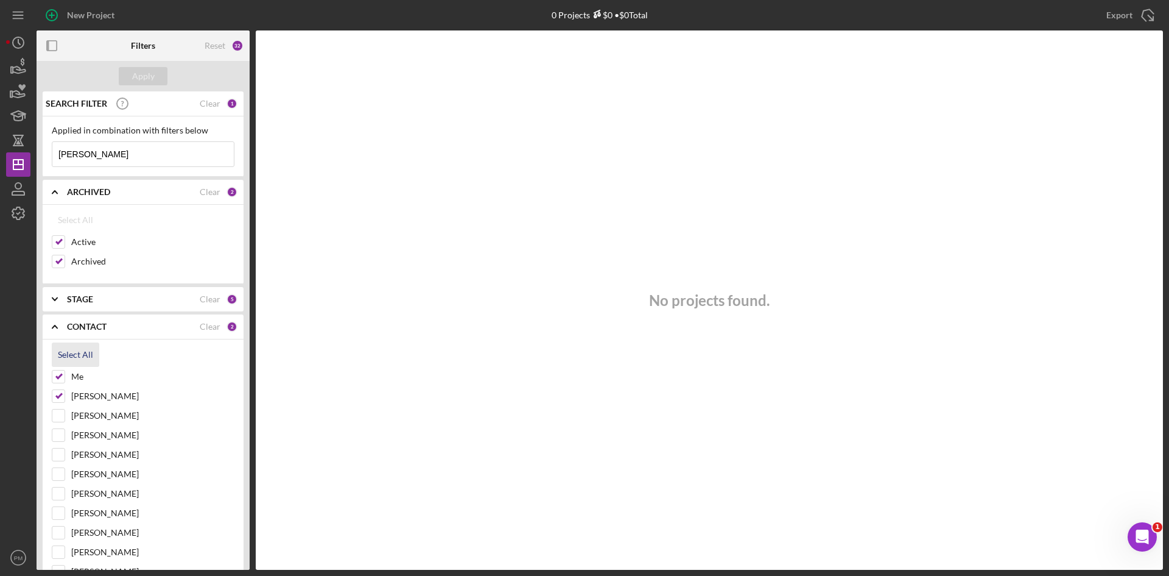
checkbox input "true"
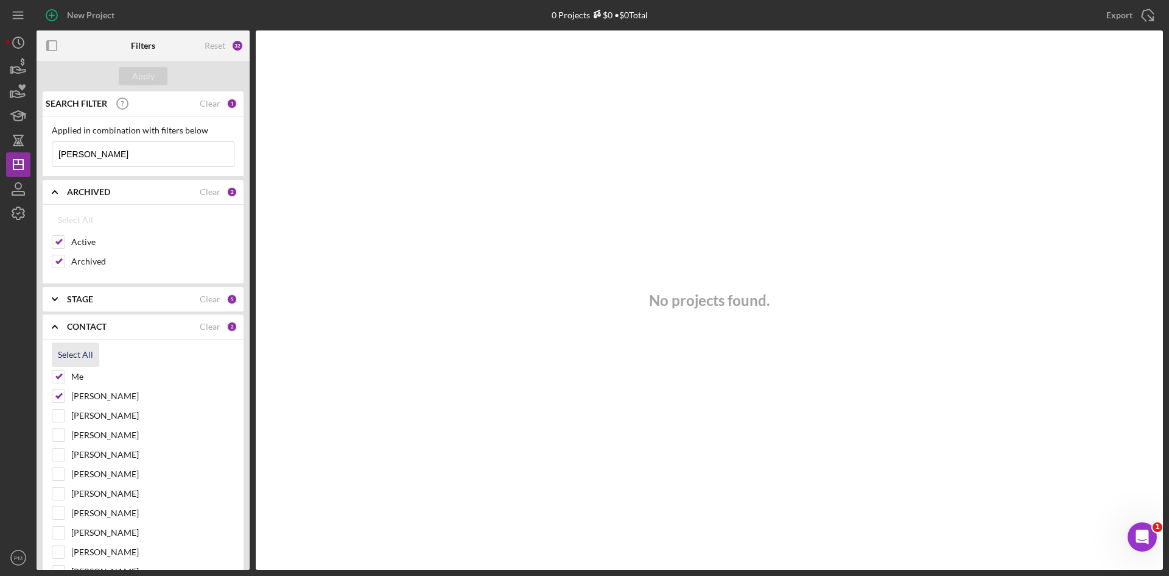
checkbox input "true"
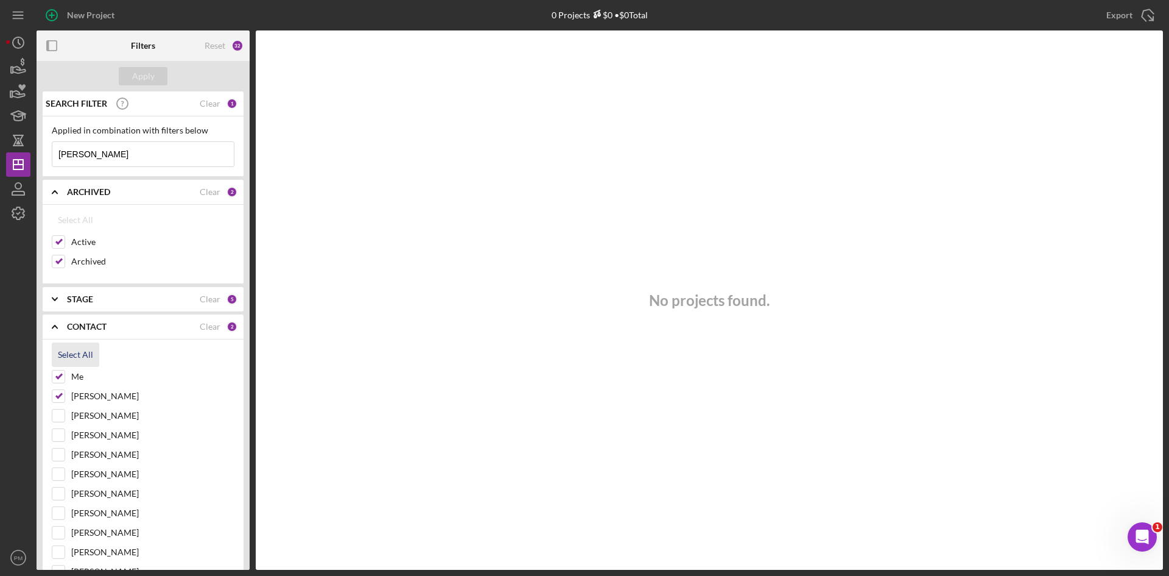
checkbox input "true"
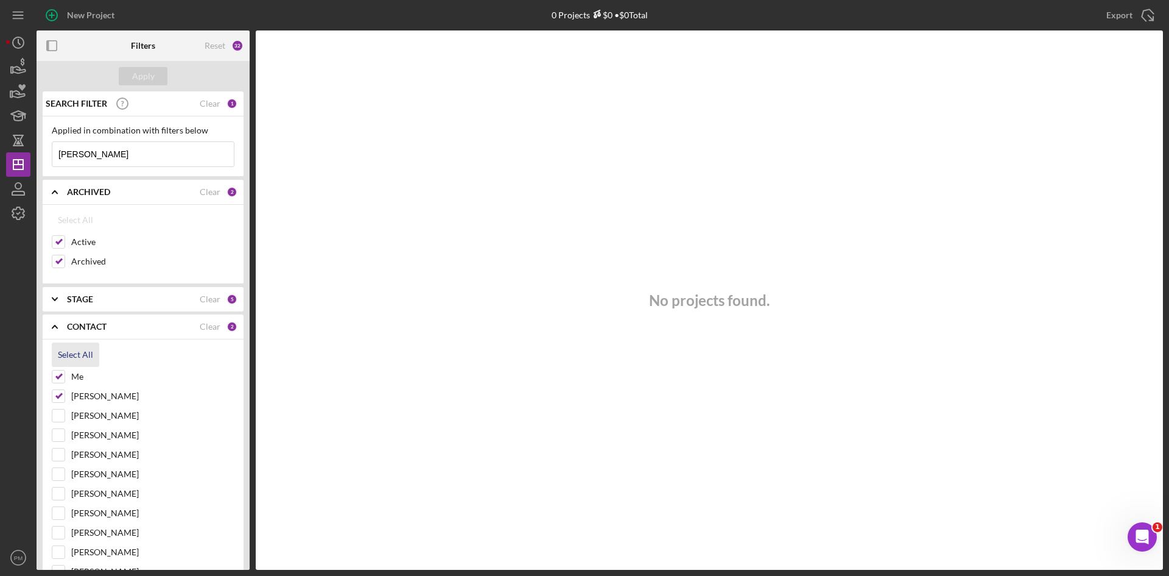
checkbox input "true"
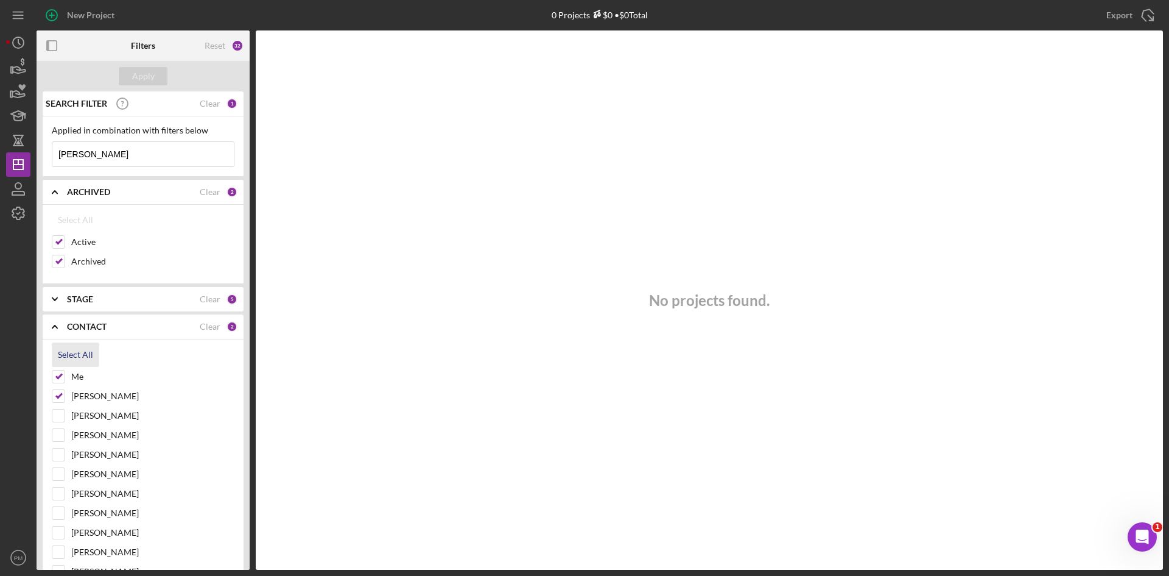
checkbox input "true"
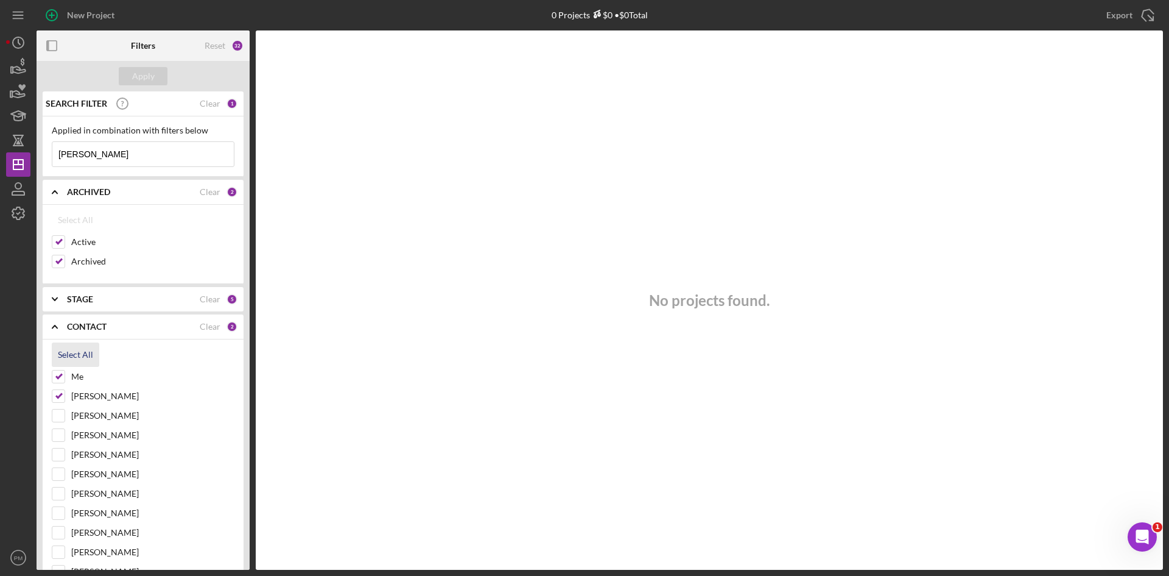
checkbox input "true"
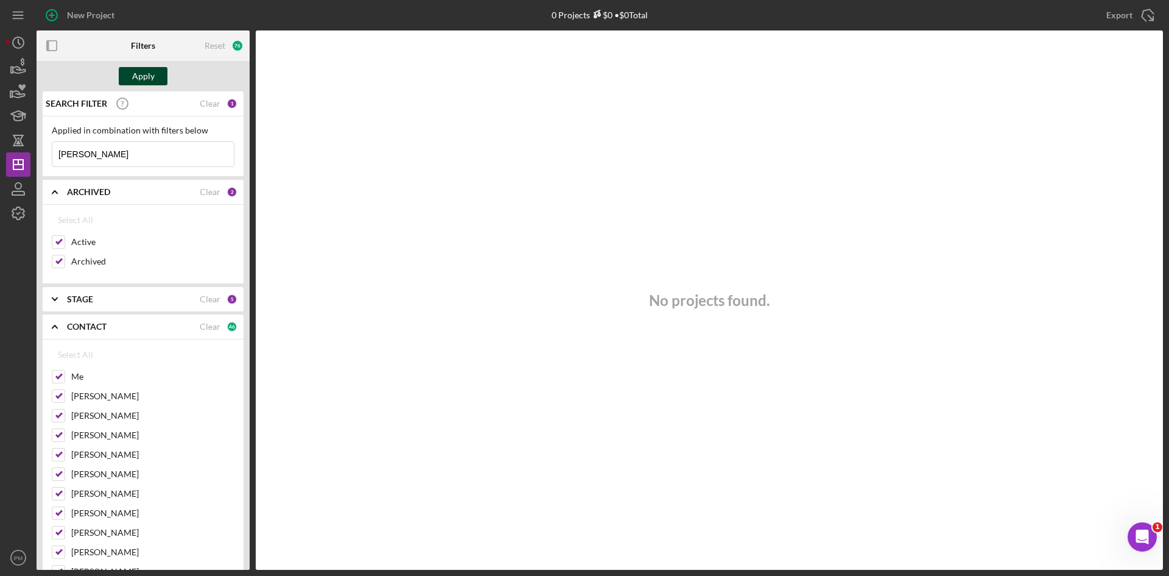
click at [132, 68] on button "Apply" at bounding box center [143, 76] width 49 height 18
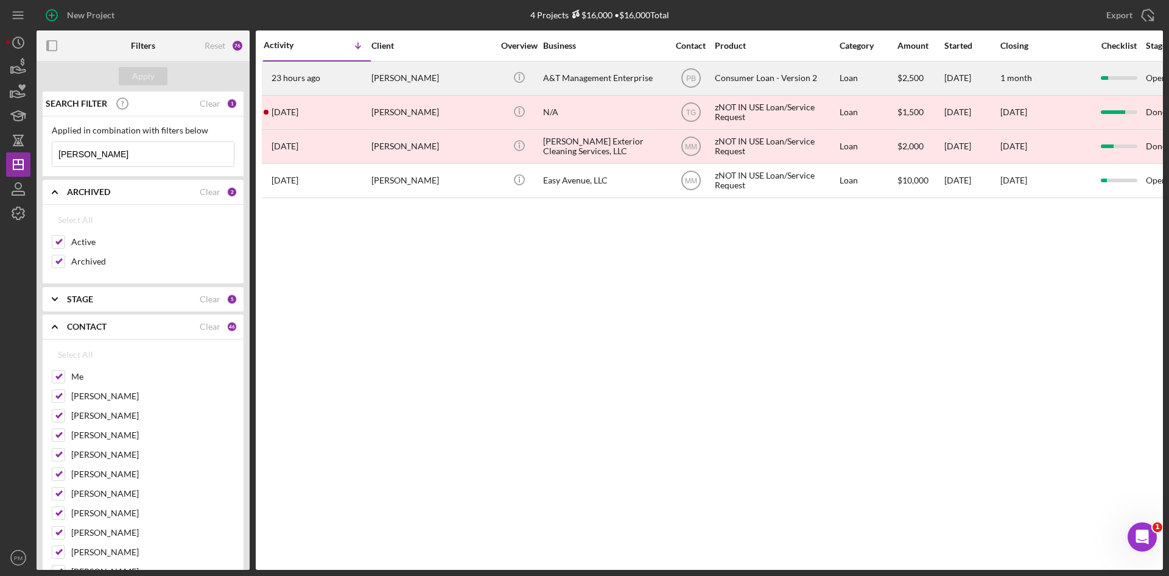
click at [339, 77] on div "23 hours ago Avery Jones" at bounding box center [317, 78] width 107 height 32
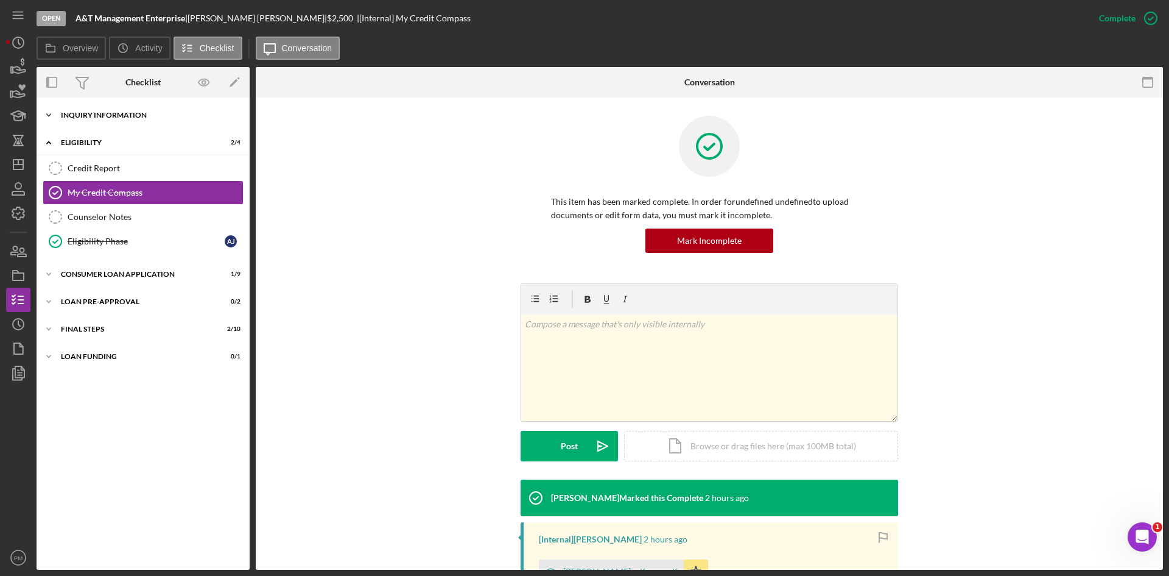
click at [105, 116] on div "Inquiry Information" at bounding box center [148, 114] width 174 height 7
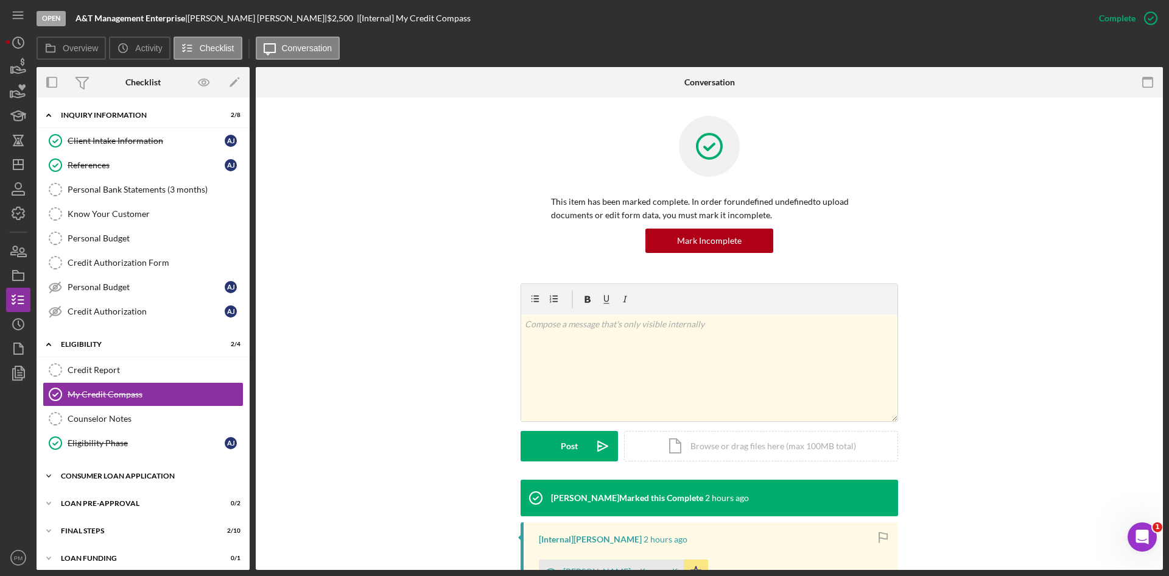
click at [99, 476] on div "Consumer Loan Application" at bounding box center [148, 475] width 174 height 7
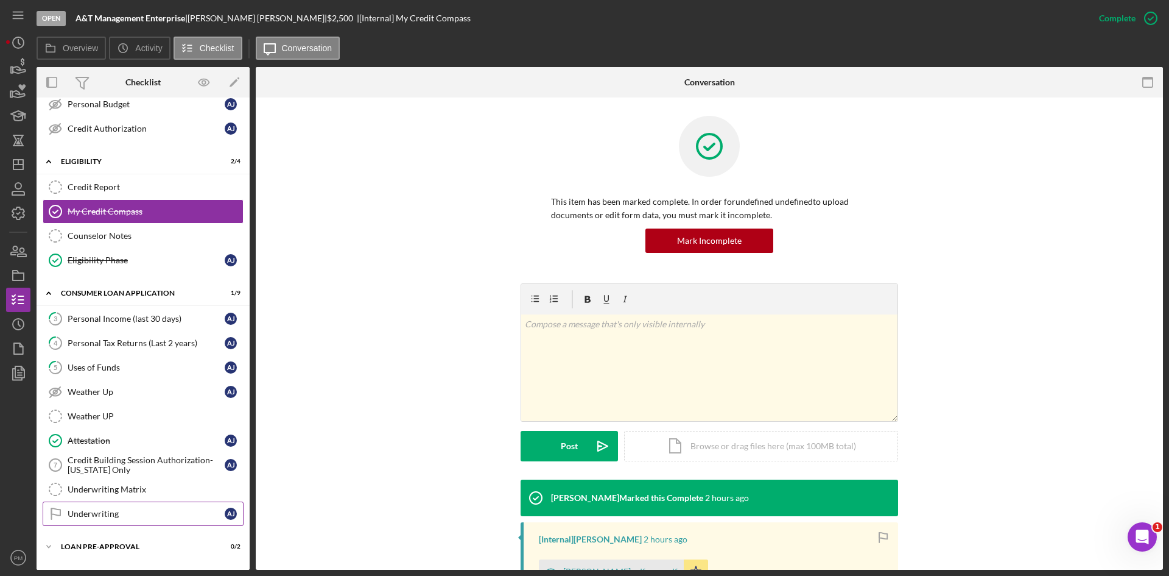
scroll to position [233, 0]
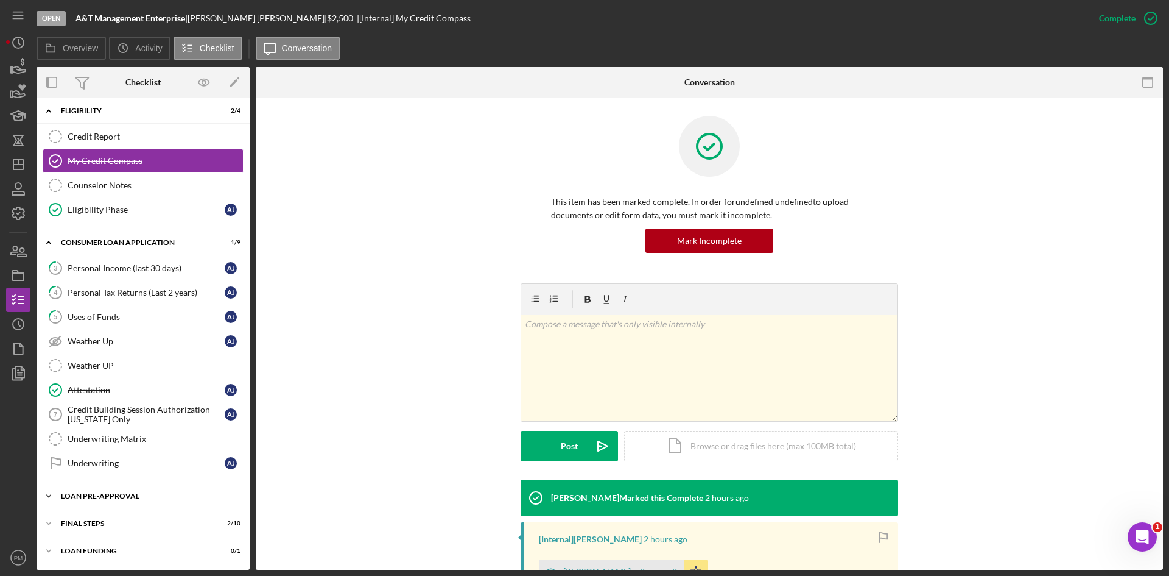
click at [118, 488] on div "Icon/Expander Loan Pre-Approval 0 / 2" at bounding box center [143, 496] width 213 height 24
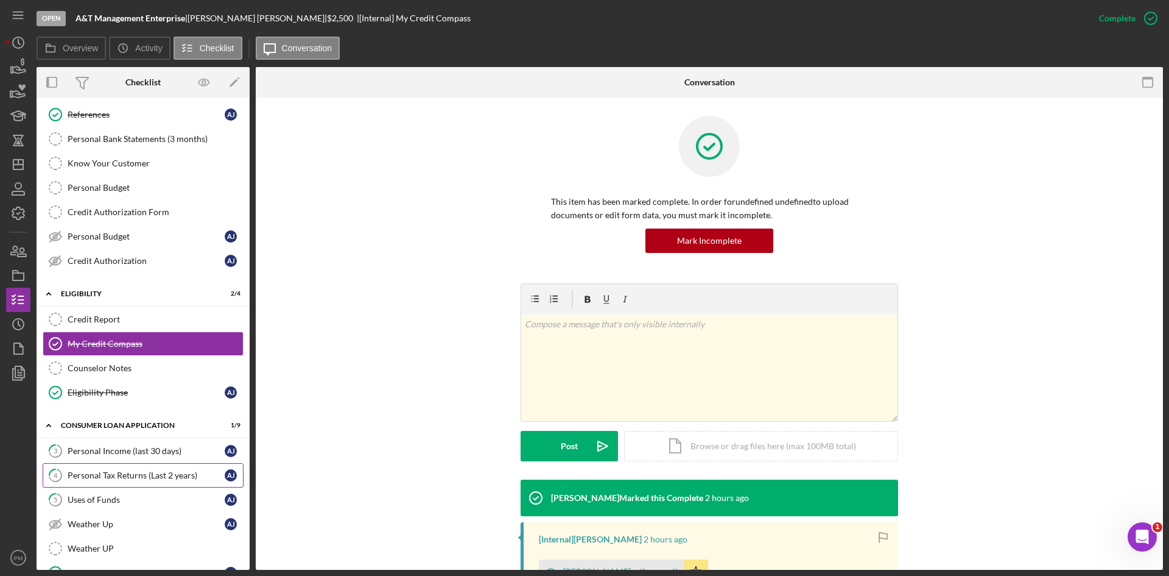
scroll to position [0, 0]
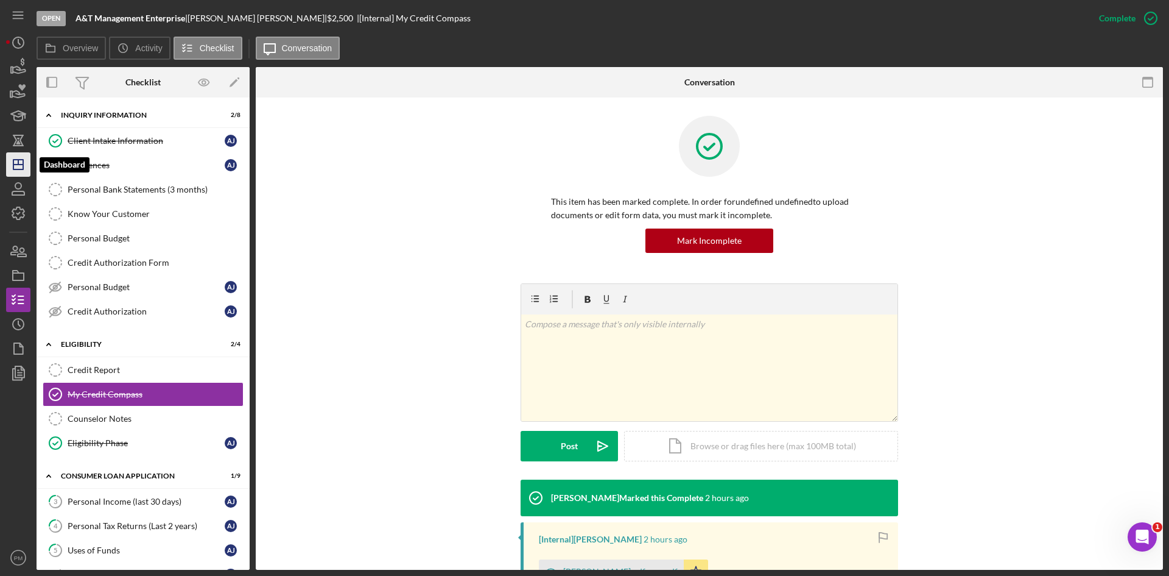
click at [21, 166] on icon "Icon/Dashboard" at bounding box center [18, 164] width 30 height 30
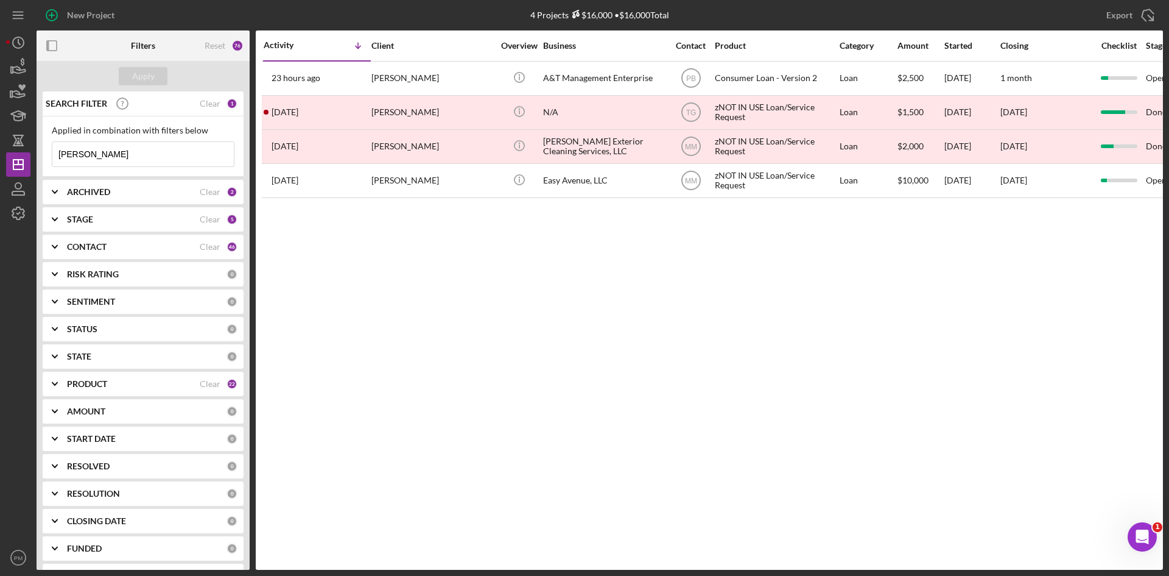
click at [347, 252] on div "Activity Icon/Table Sort Arrow Client Overview Business Contact Product Categor…" at bounding box center [710, 299] width 908 height 539
drag, startPoint x: 89, startPoint y: 160, endPoint x: -121, endPoint y: 168, distance: 209.7
click at [0, 168] on html "New Project 4 Projects $16,000 • $16,000 Total avery Export Icon/Export Filters…" at bounding box center [584, 288] width 1169 height 576
click at [118, 247] on div "CONTACT" at bounding box center [133, 247] width 133 height 10
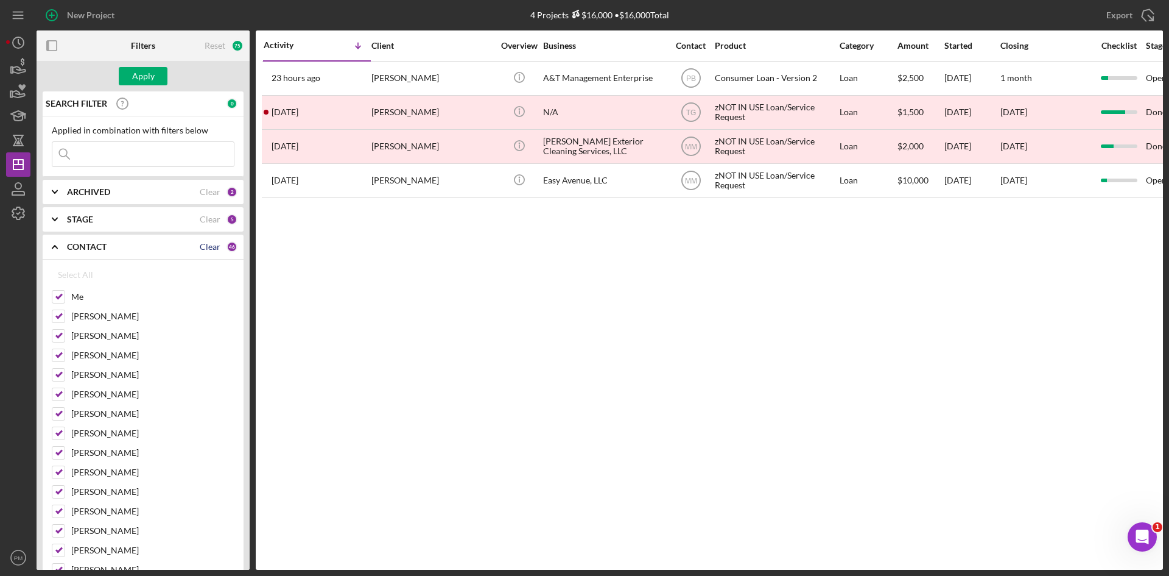
click at [203, 242] on div "Clear" at bounding box center [210, 247] width 21 height 10
checkbox input "false"
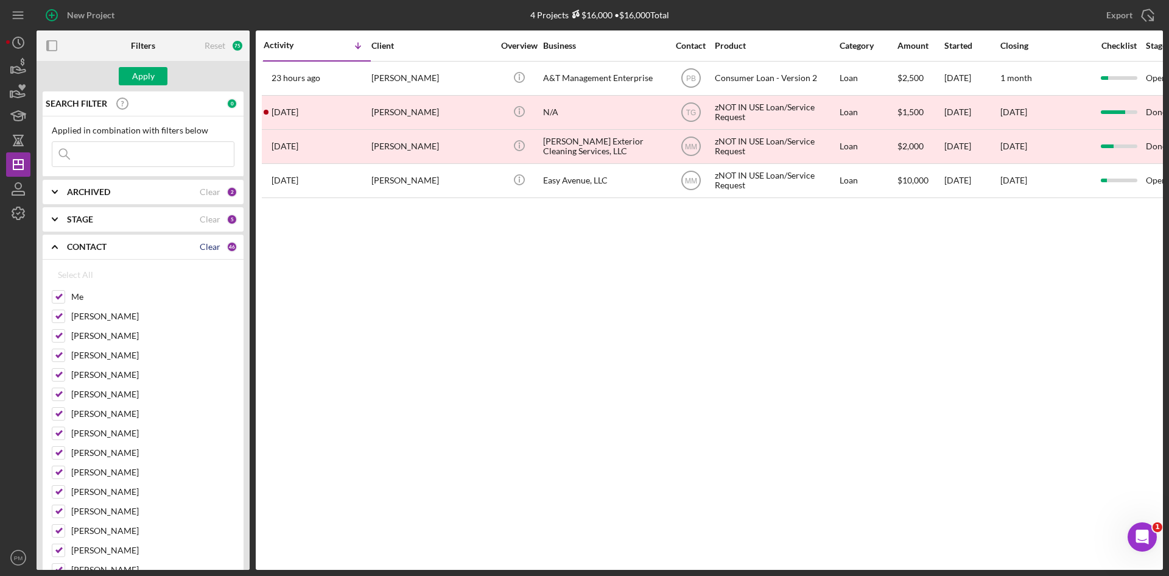
checkbox input "false"
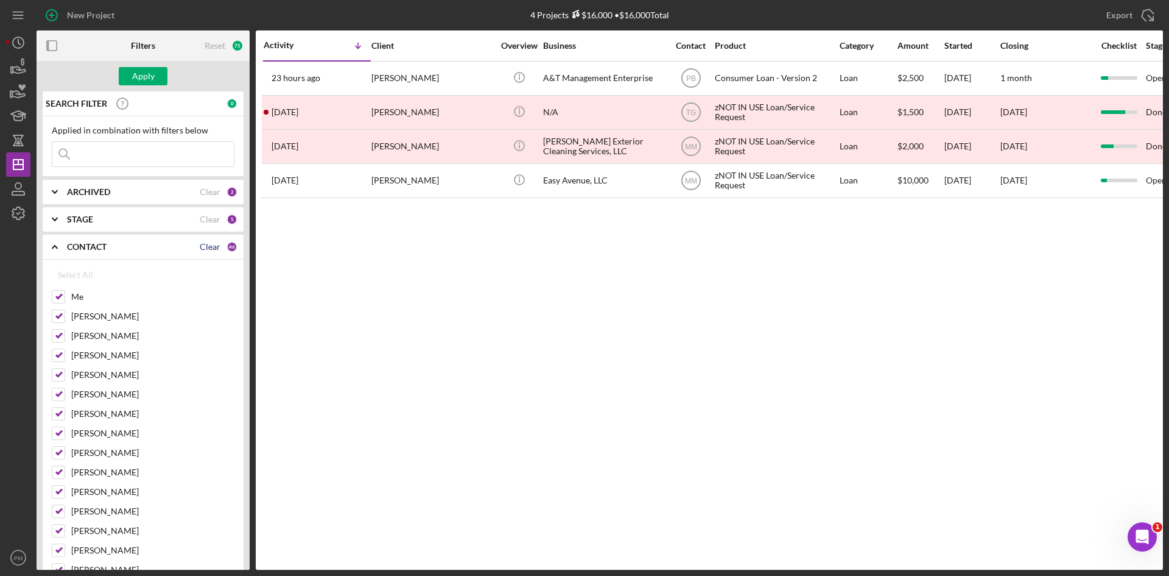
checkbox input "false"
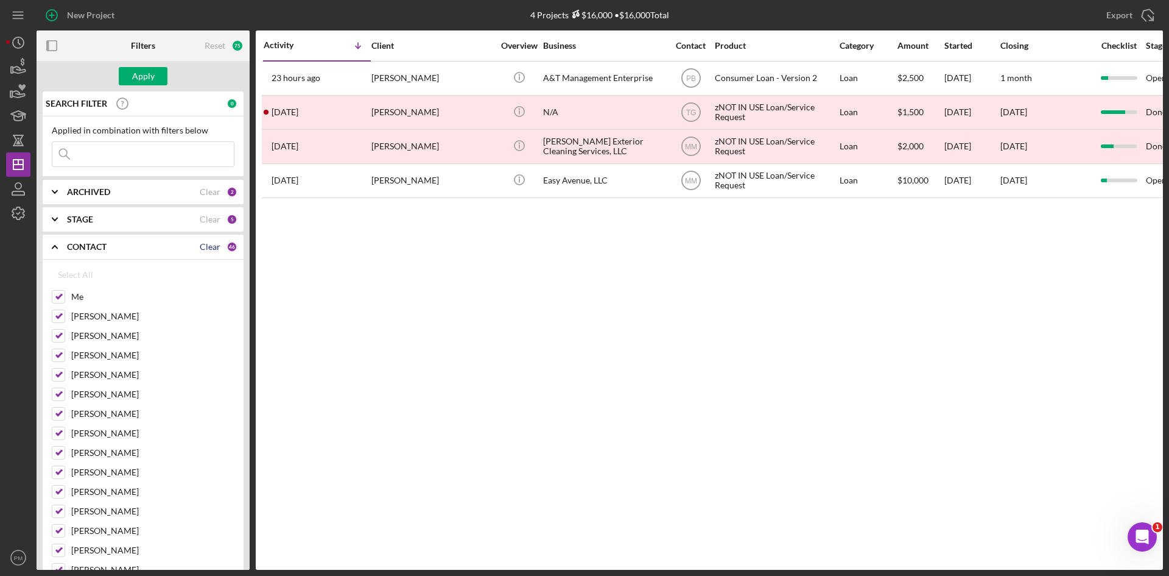
checkbox input "false"
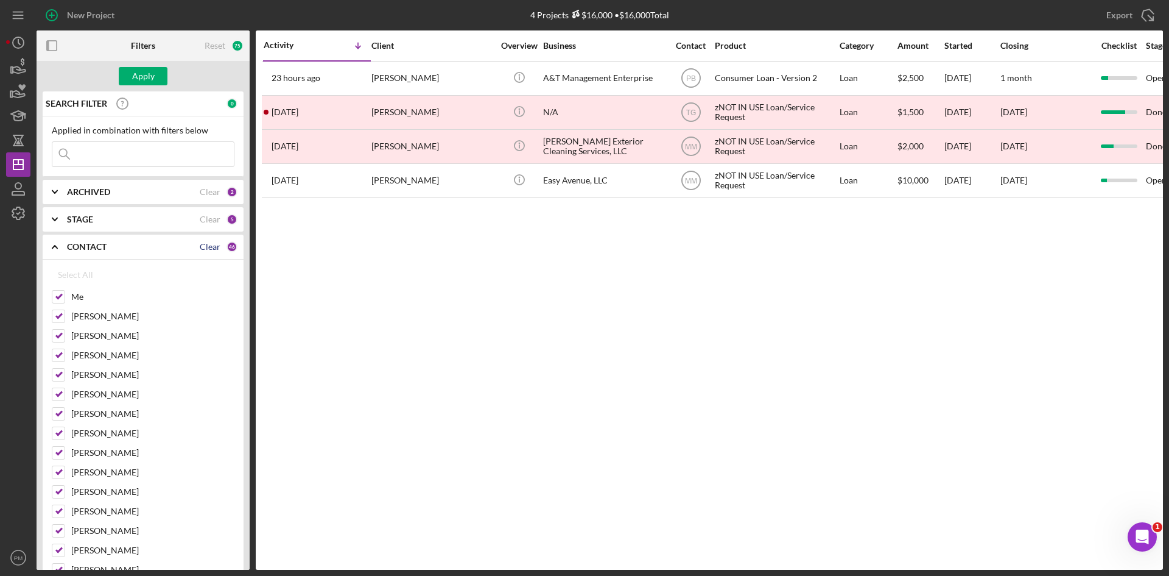
checkbox input "false"
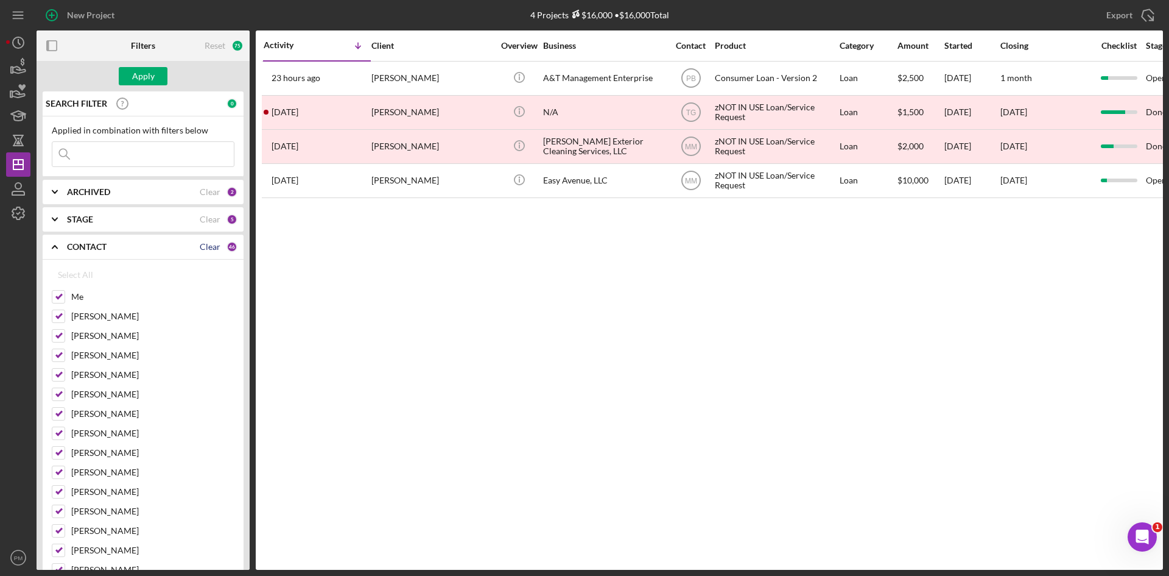
checkbox input "false"
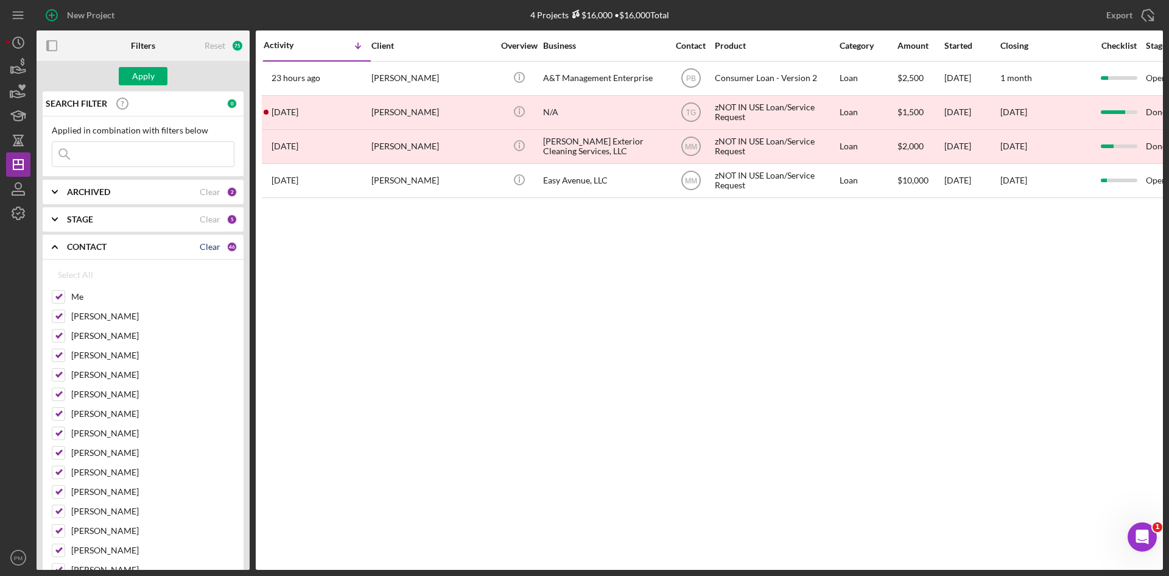
checkbox input "false"
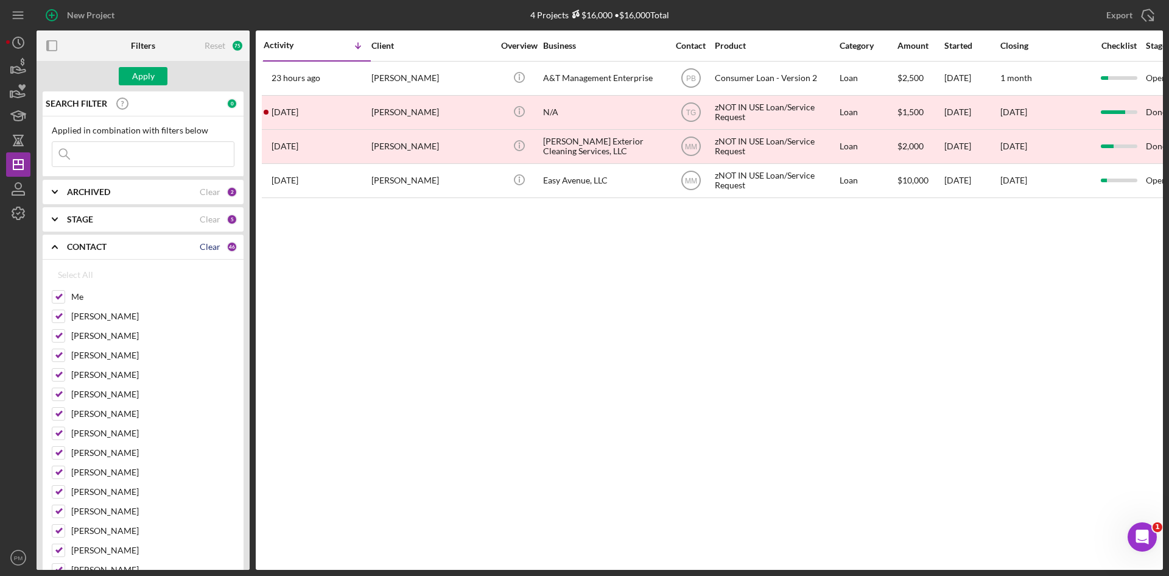
checkbox input "false"
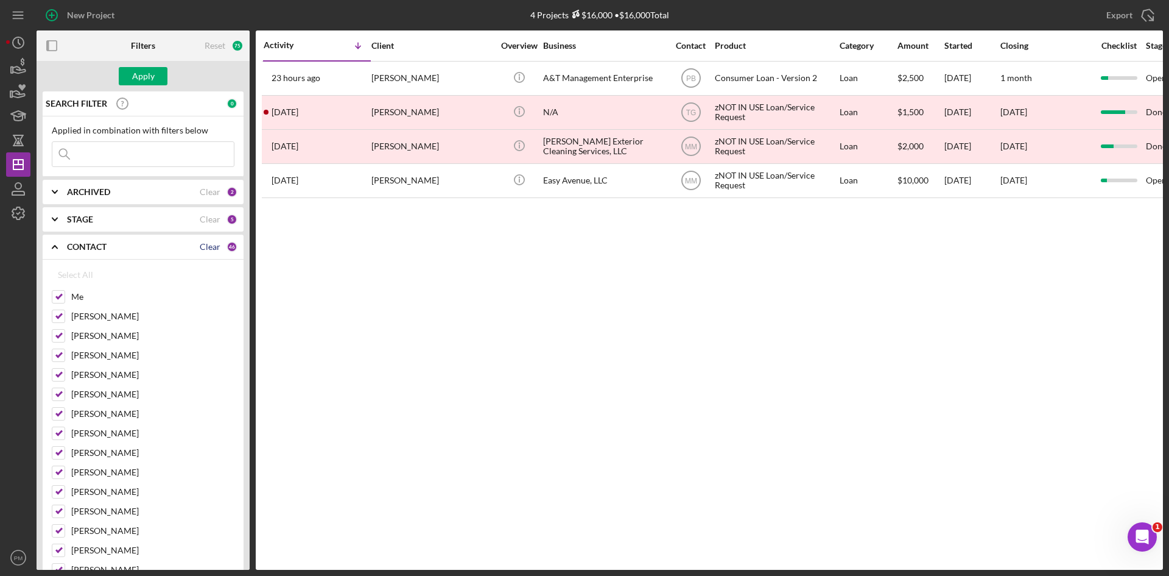
checkbox input "false"
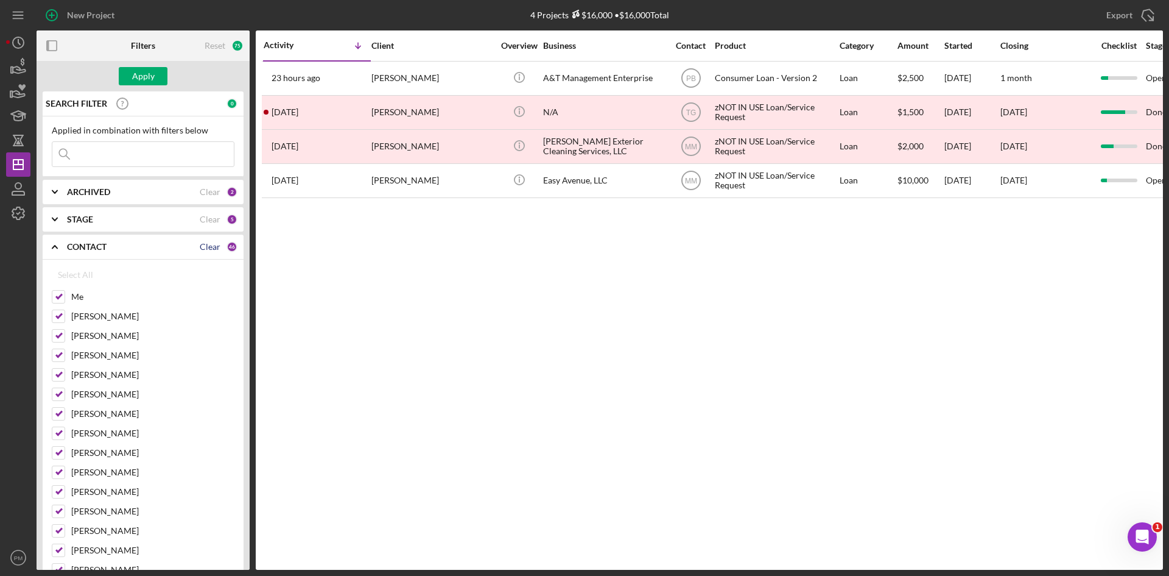
checkbox input "false"
drag, startPoint x: 57, startPoint y: 296, endPoint x: 65, endPoint y: 346, distance: 50.6
click at [58, 300] on input "Me" at bounding box center [58, 297] width 12 height 12
checkbox input "true"
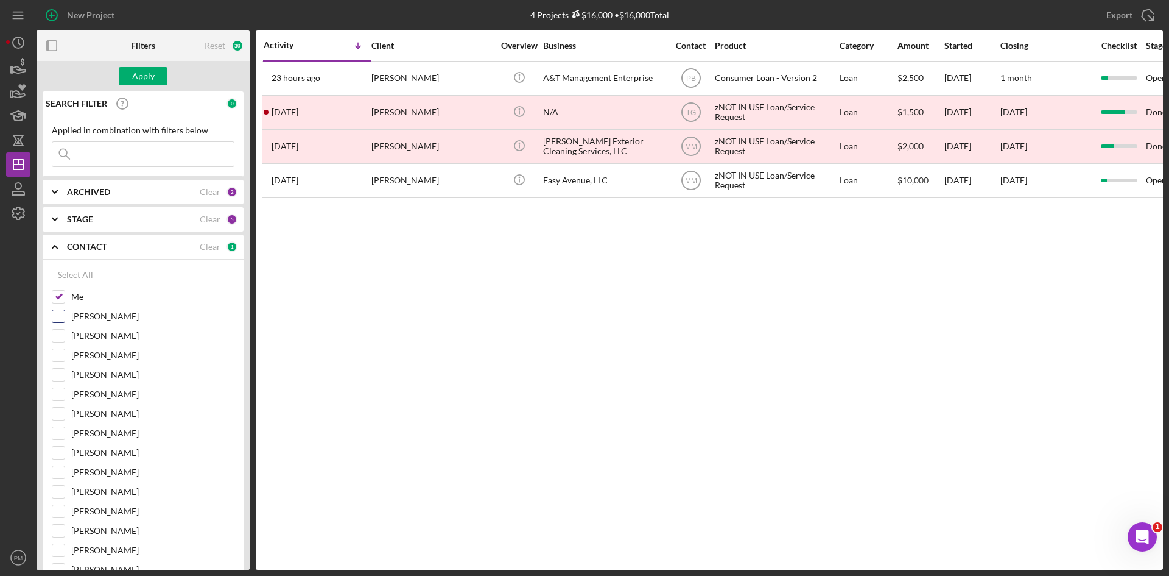
click at [64, 318] on input "[PERSON_NAME]" at bounding box center [58, 316] width 12 height 12
checkbox input "true"
click at [105, 152] on input at bounding box center [143, 154] width 182 height 24
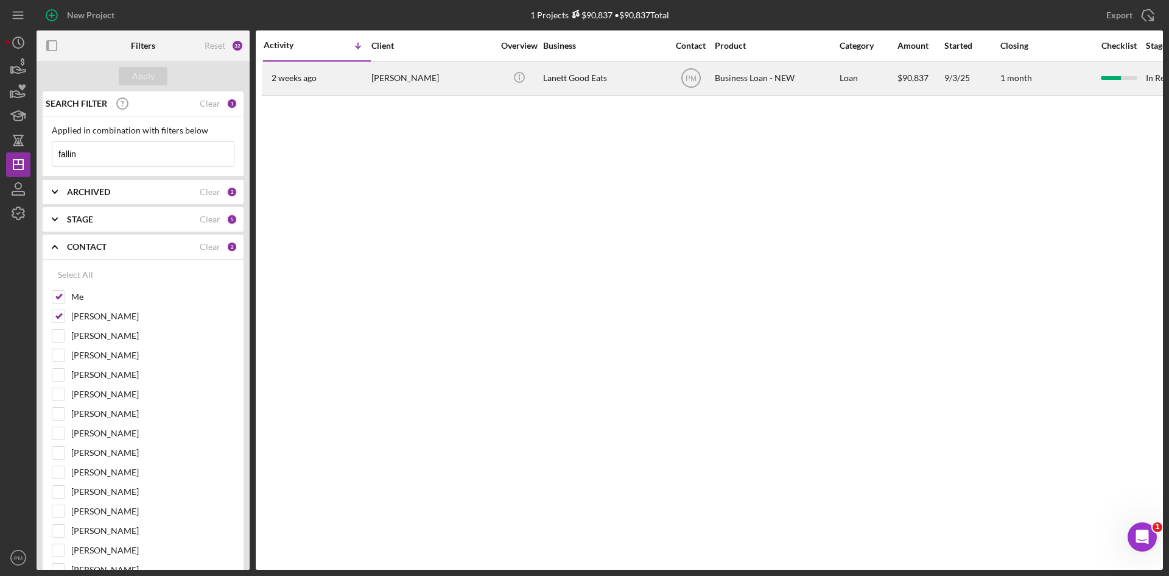
type input "fallin"
click at [350, 77] on div "2 weeks ago Fallin Artis" at bounding box center [317, 78] width 107 height 32
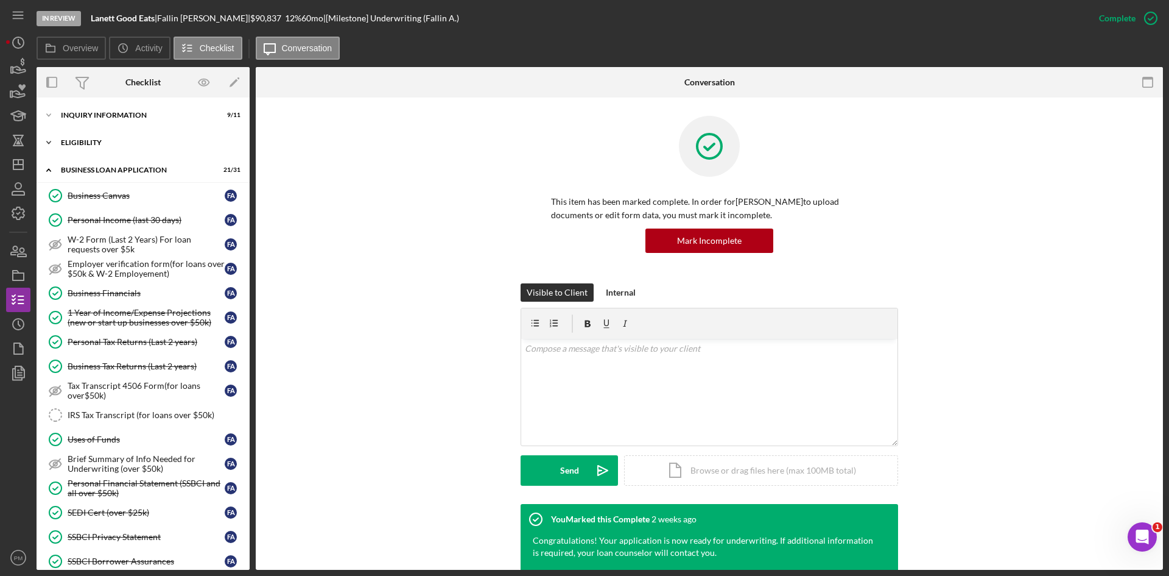
click at [88, 143] on div "ELIGIBILITY" at bounding box center [148, 142] width 174 height 7
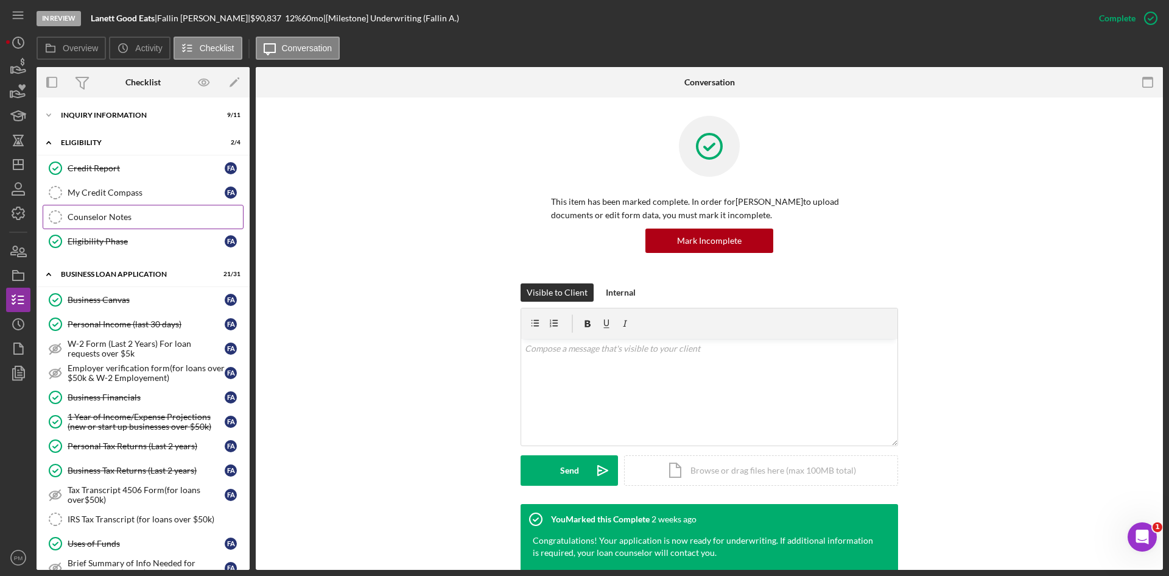
click at [119, 210] on link "Counselor Notes Counselor Notes" at bounding box center [143, 217] width 201 height 24
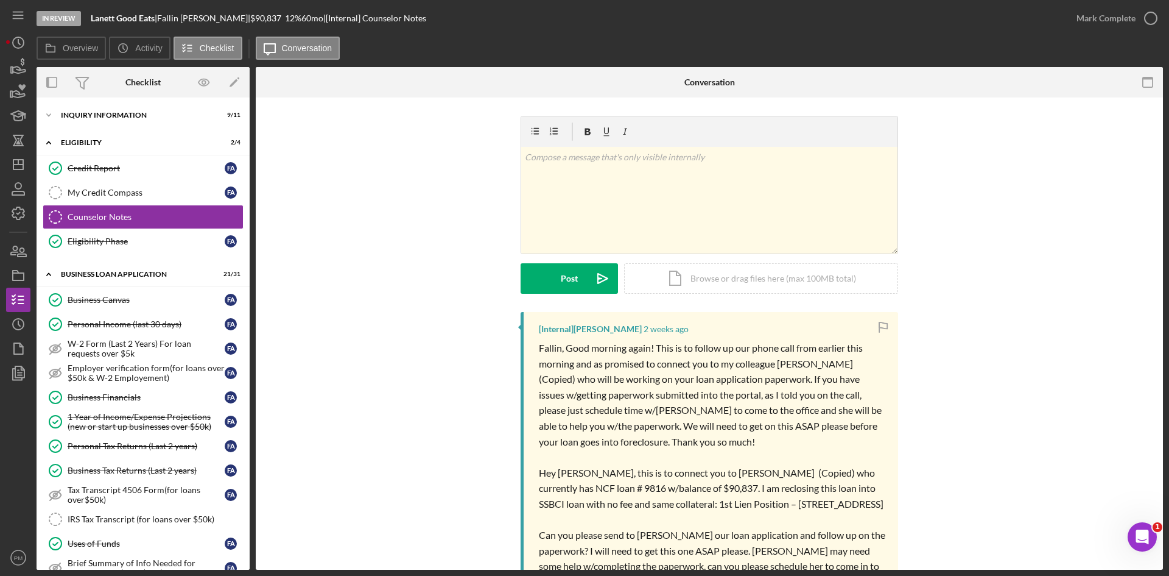
scroll to position [142, 0]
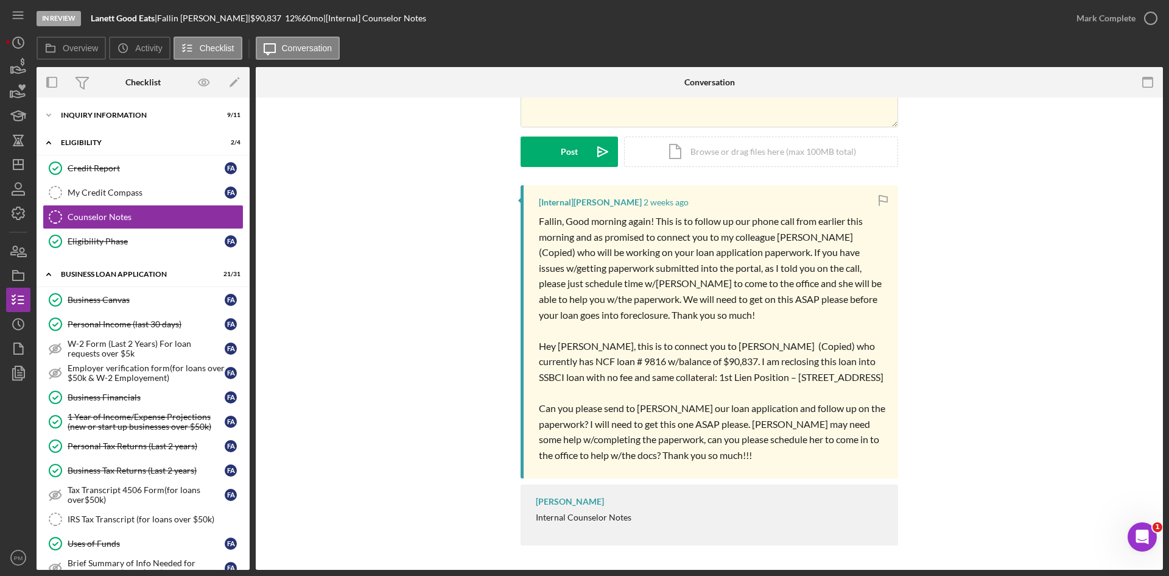
click at [806, 366] on span "Hey Peyton, this is to connect you to Fallin Artis (Copied) who currently has N…" at bounding box center [711, 361] width 345 height 43
click at [810, 360] on span "Hey Peyton, this is to connect you to Fallin Artis (Copied) who currently has N…" at bounding box center [711, 361] width 345 height 43
click at [124, 400] on div "Business Financials" at bounding box center [146, 397] width 157 height 10
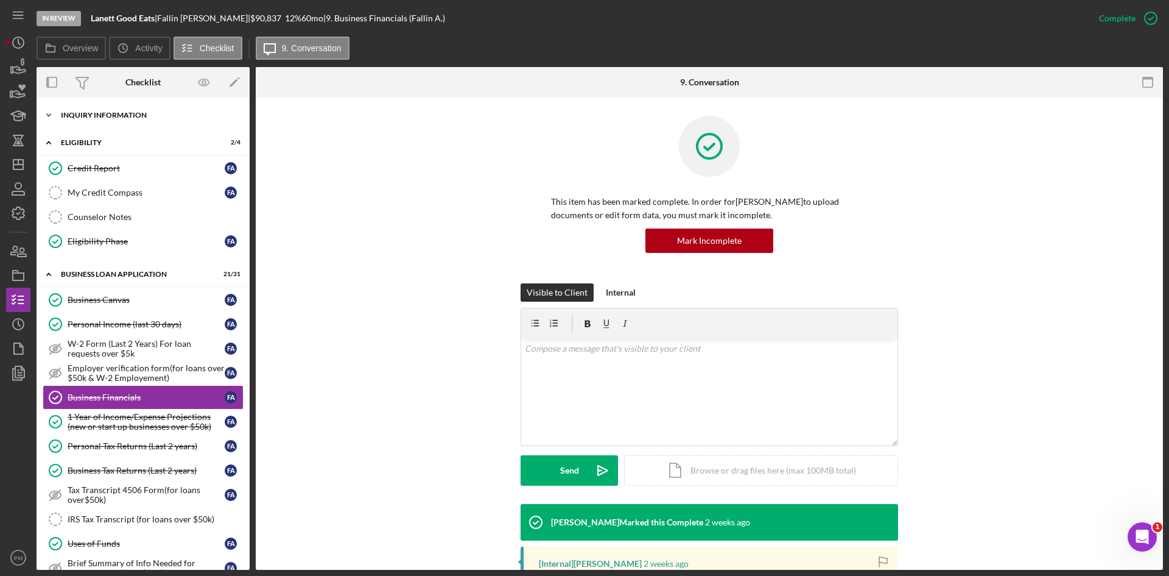
click at [99, 110] on div "Icon/Expander INQUIRY INFORMATION 9 / 11" at bounding box center [143, 115] width 213 height 24
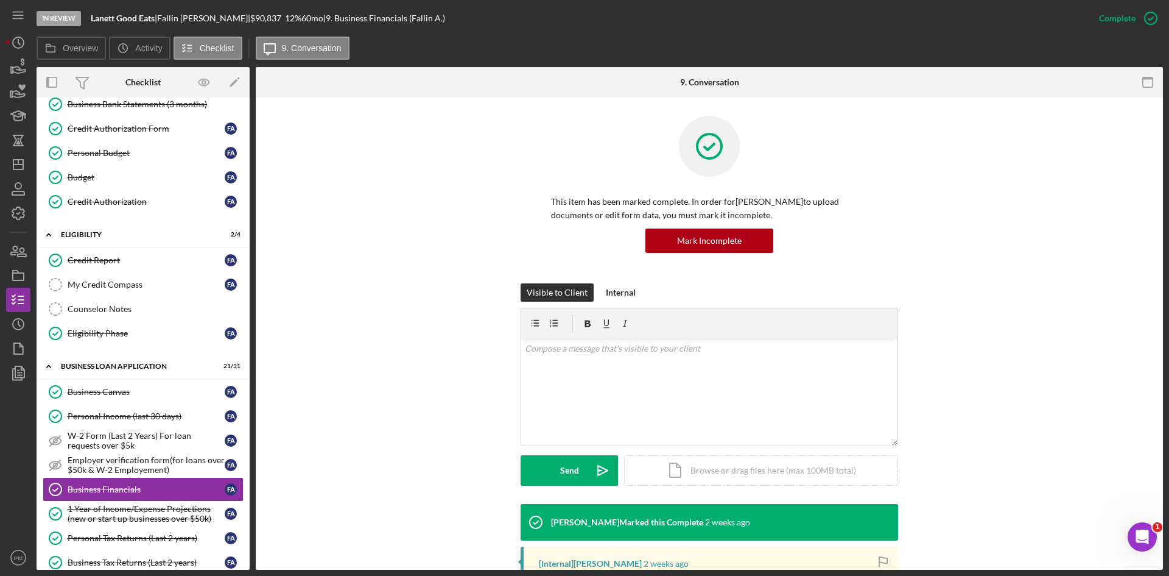
scroll to position [365, 0]
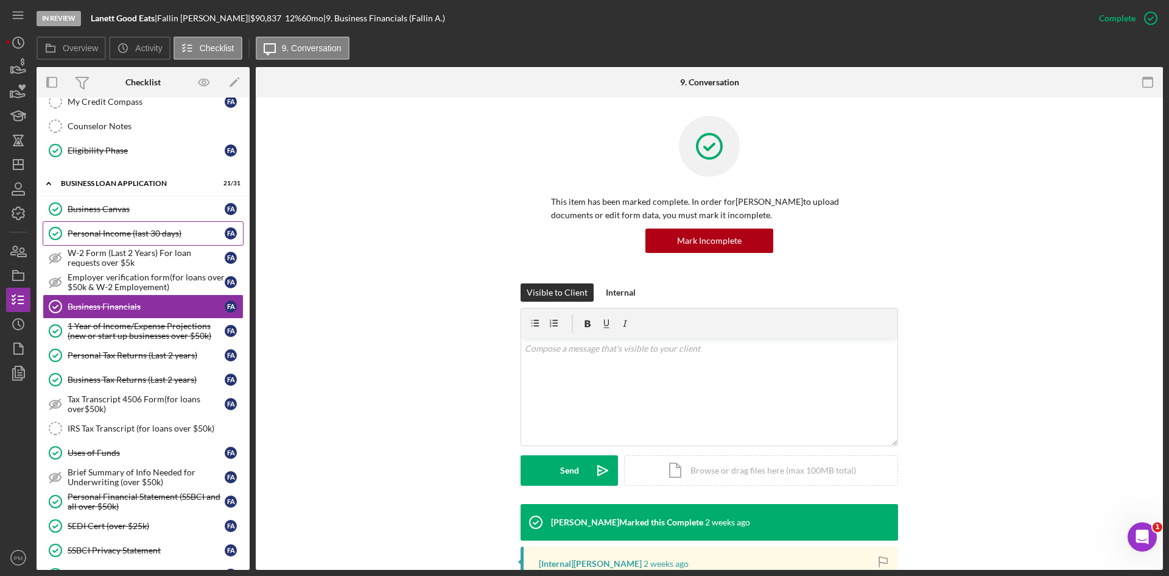
click at [121, 231] on div "Personal Income (last 30 days)" at bounding box center [146, 233] width 157 height 10
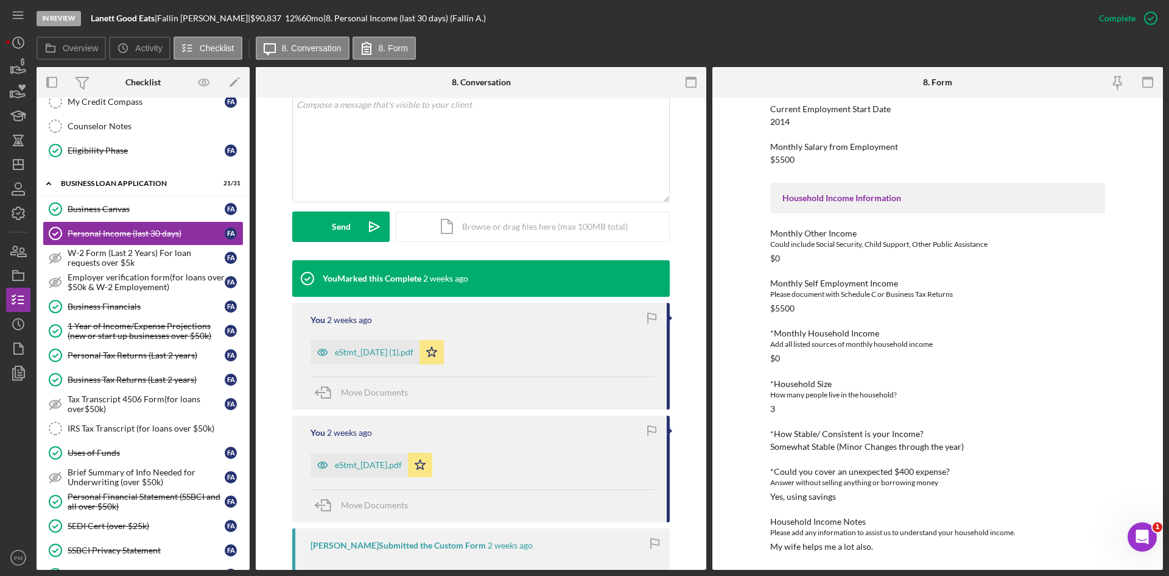
scroll to position [305, 0]
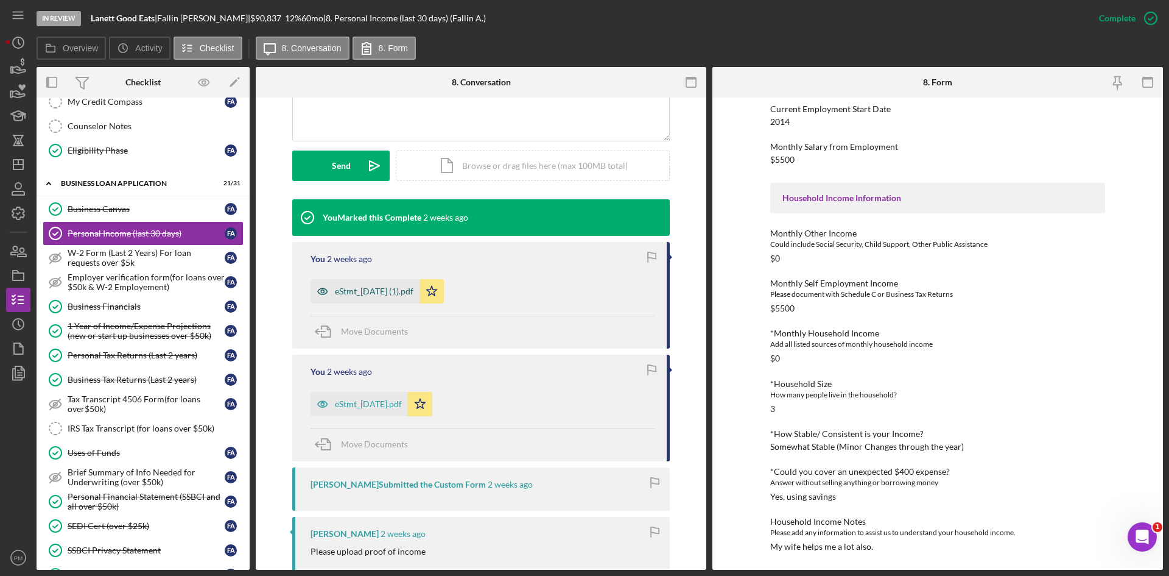
click at [383, 295] on div "eStmt_2025-08-29 (1).pdf" at bounding box center [374, 291] width 79 height 10
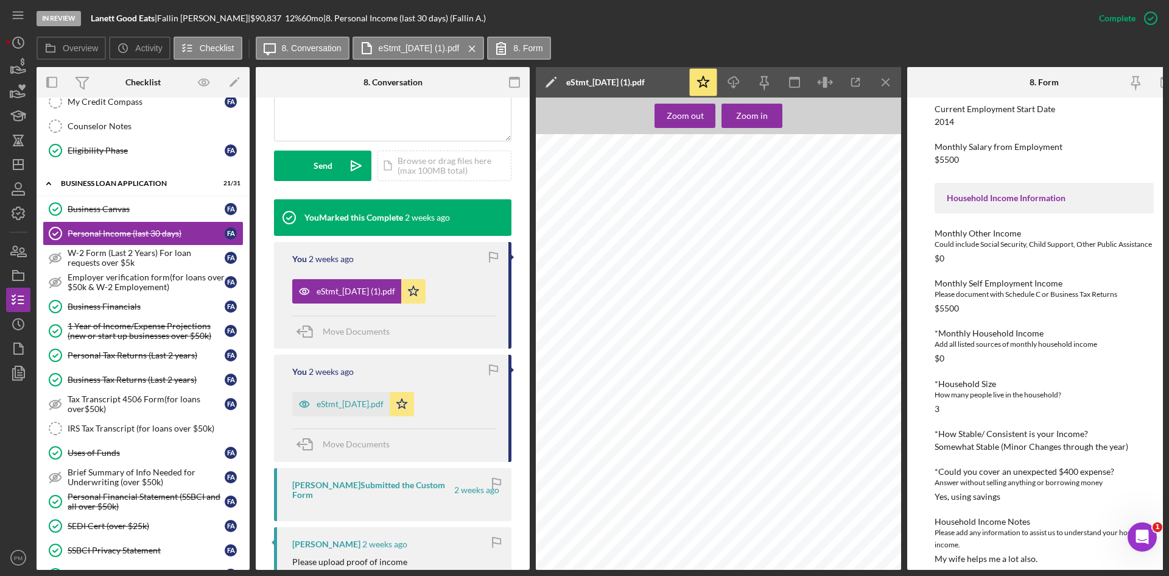
scroll to position [1401, 0]
click at [350, 414] on div "eStmt_2025-07-31.pdf" at bounding box center [340, 404] width 97 height 24
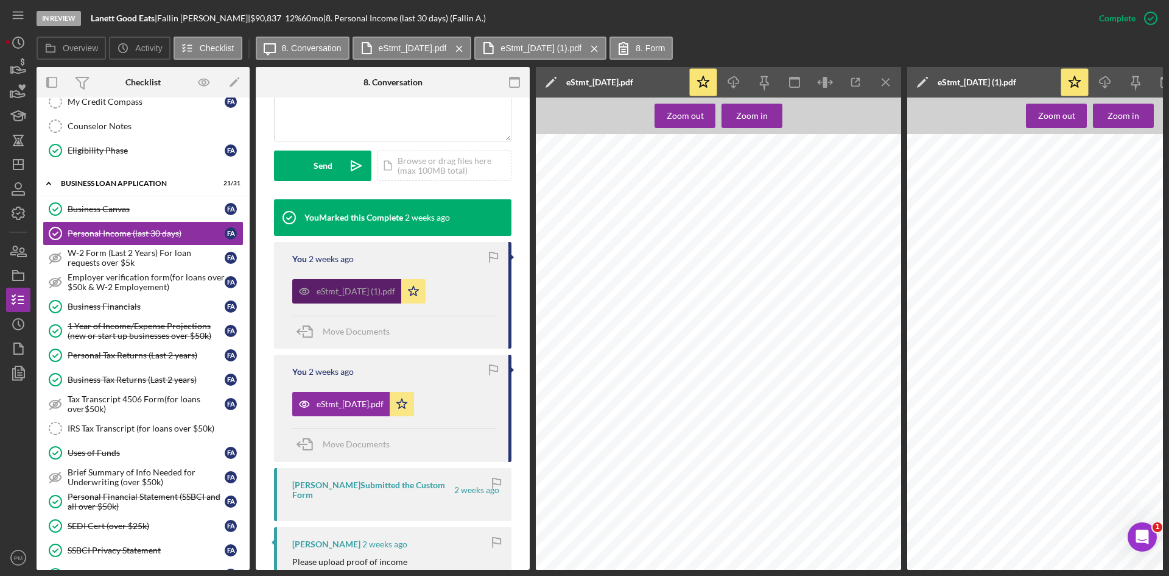
click at [364, 294] on div "eStmt_2025-08-29 (1).pdf" at bounding box center [356, 291] width 79 height 10
click at [889, 85] on line "button" at bounding box center [886, 82] width 7 height 7
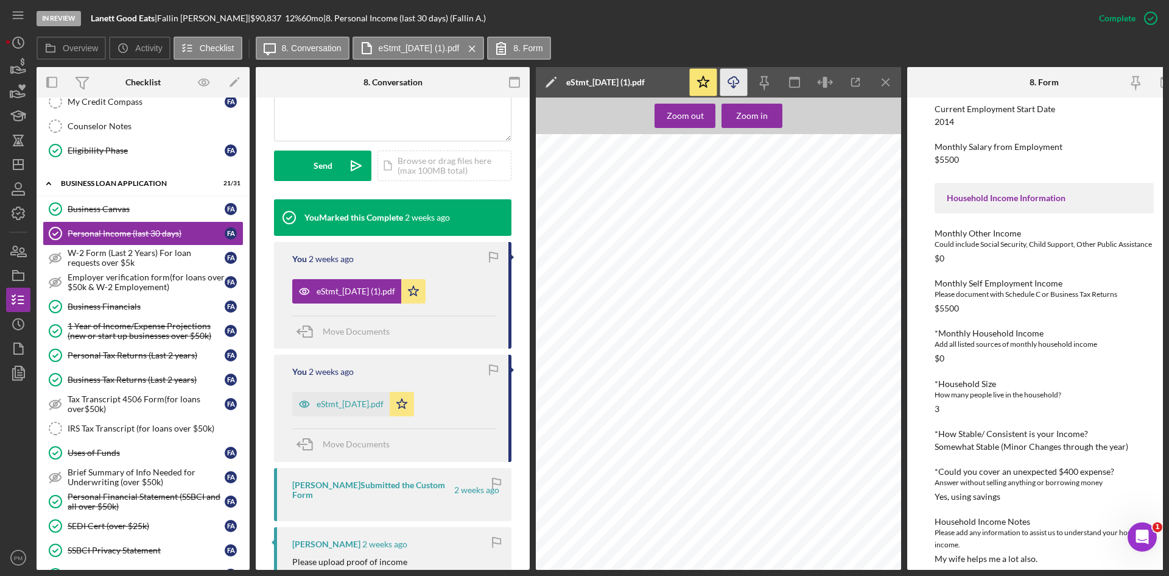
click at [730, 77] on icon "Icon/Download" at bounding box center [734, 82] width 27 height 27
